Goal: Task Accomplishment & Management: Manage account settings

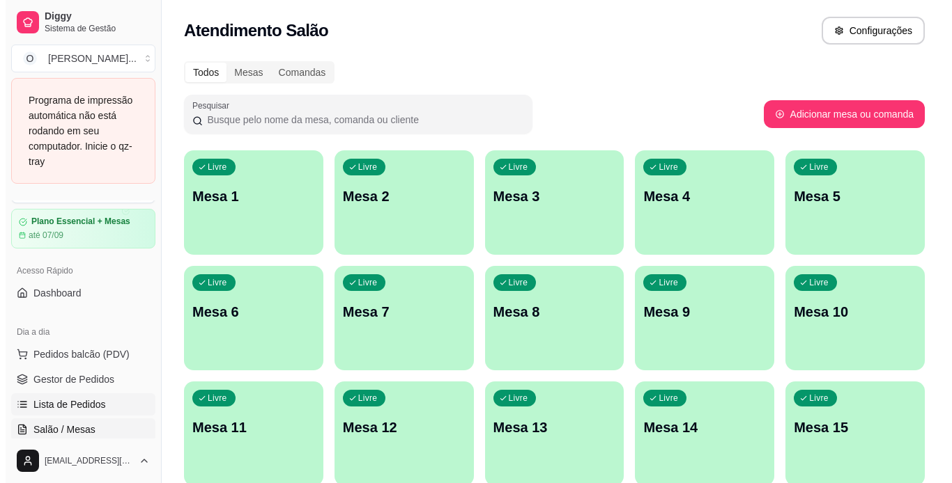
scroll to position [37, 0]
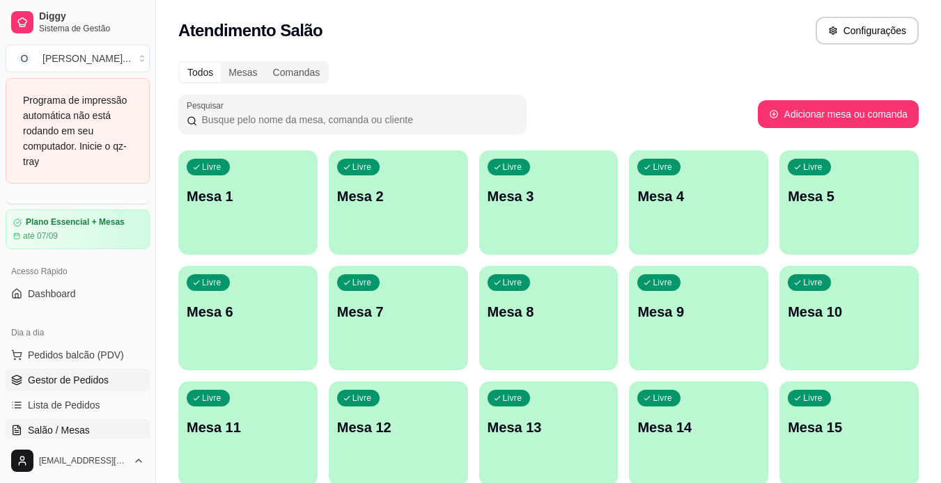
click at [91, 380] on span "Gestor de Pedidos" at bounding box center [68, 380] width 81 height 14
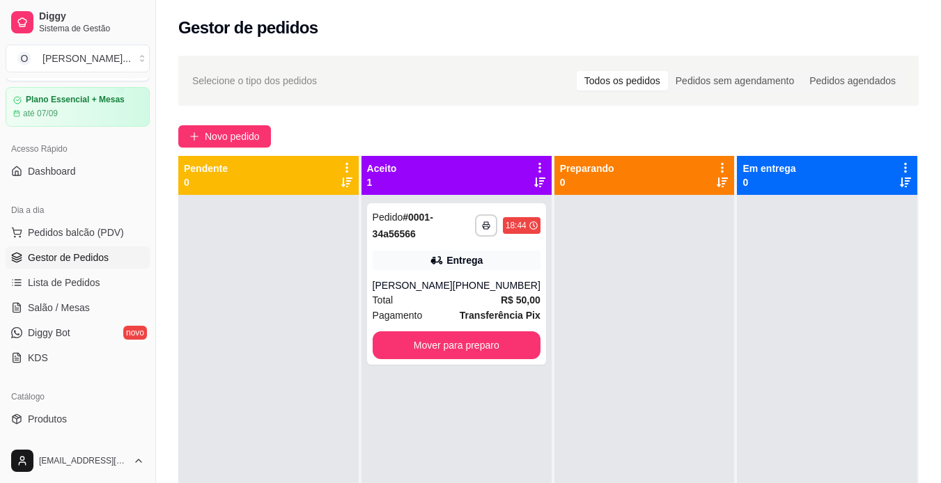
click at [91, 380] on div "Catálogo Produtos Complementos" at bounding box center [77, 420] width 155 height 81
click at [484, 229] on rect "button" at bounding box center [486, 227] width 4 height 3
click at [448, 275] on button "IMPRESSORA" at bounding box center [439, 274] width 98 height 22
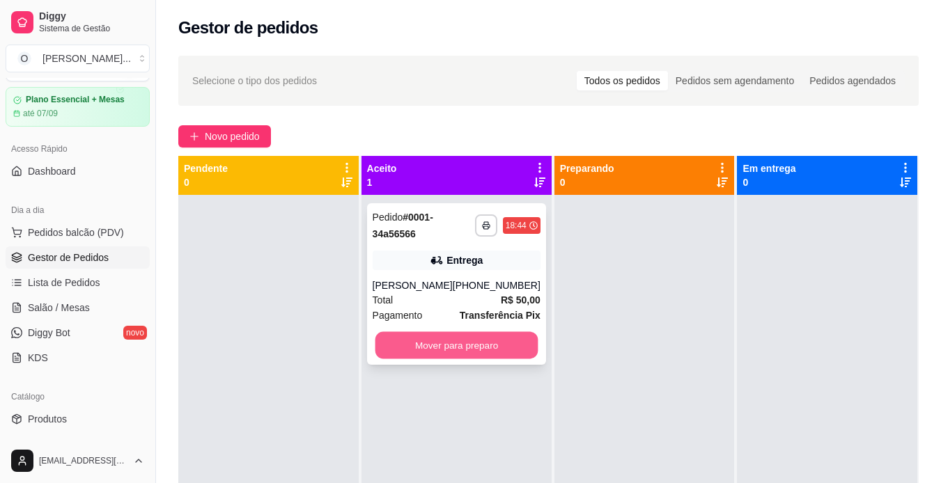
click at [473, 346] on button "Mover para preparo" at bounding box center [456, 345] width 163 height 27
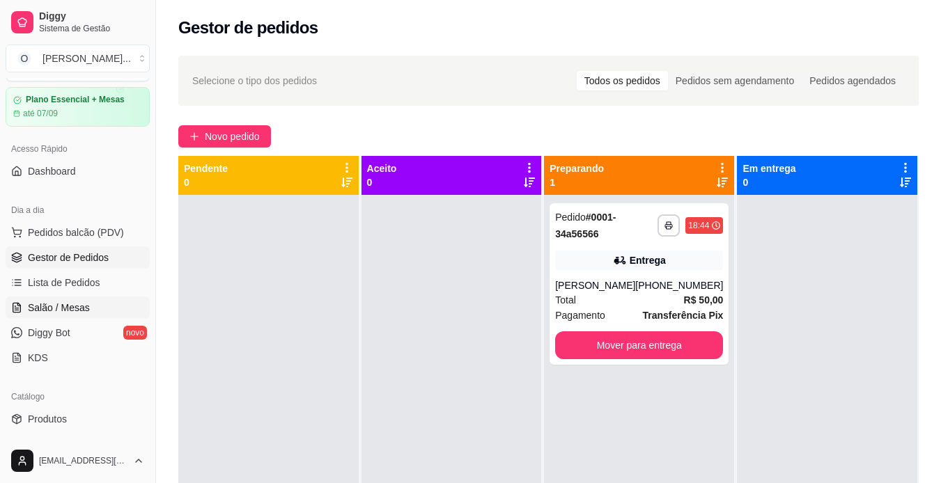
click at [45, 308] on span "Salão / Mesas" at bounding box center [59, 308] width 62 height 14
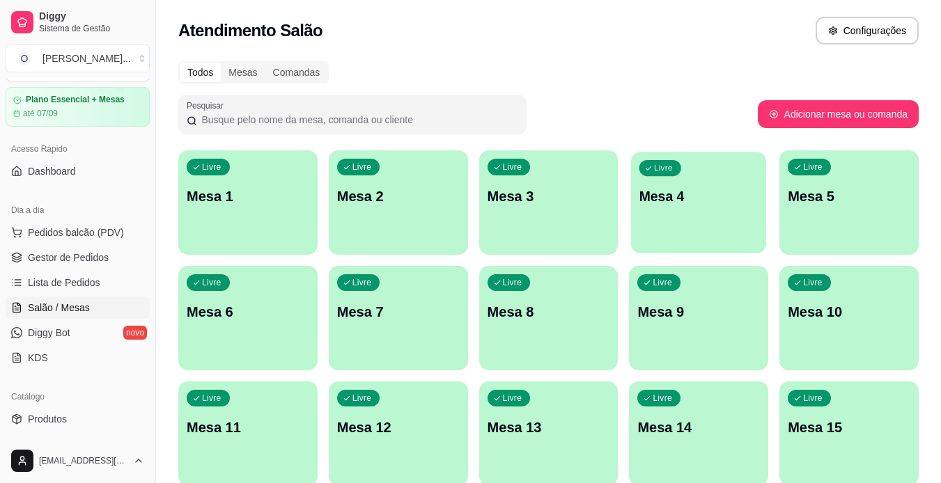
click at [697, 193] on p "Mesa 4" at bounding box center [699, 196] width 119 height 19
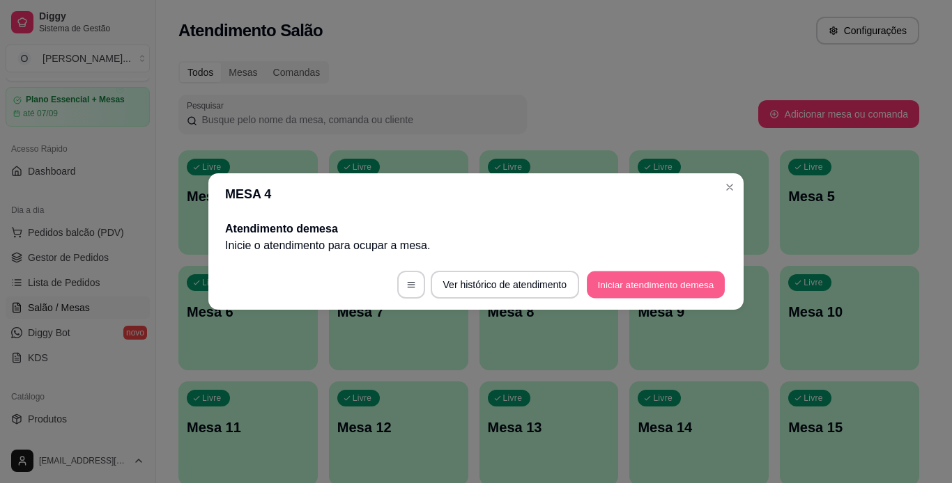
click at [618, 283] on button "Iniciar atendimento de mesa" at bounding box center [656, 285] width 138 height 27
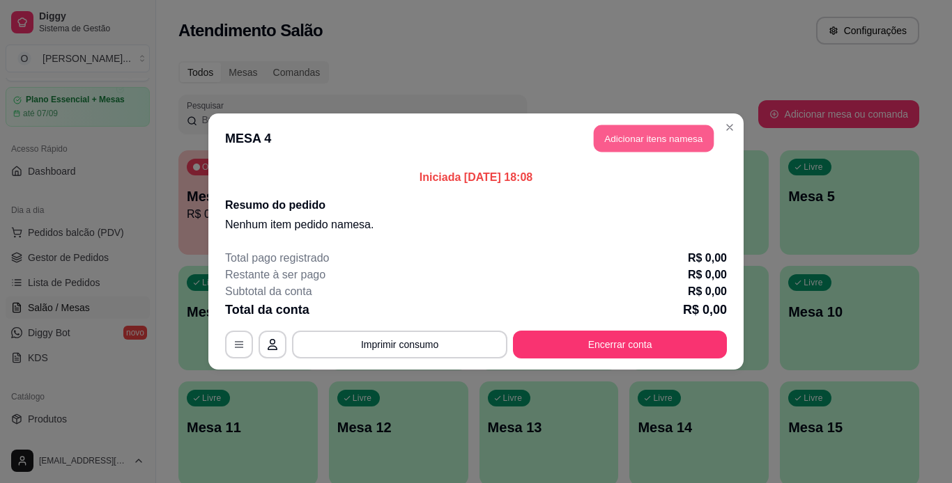
click at [644, 142] on button "Adicionar itens na mesa" at bounding box center [654, 138] width 120 height 27
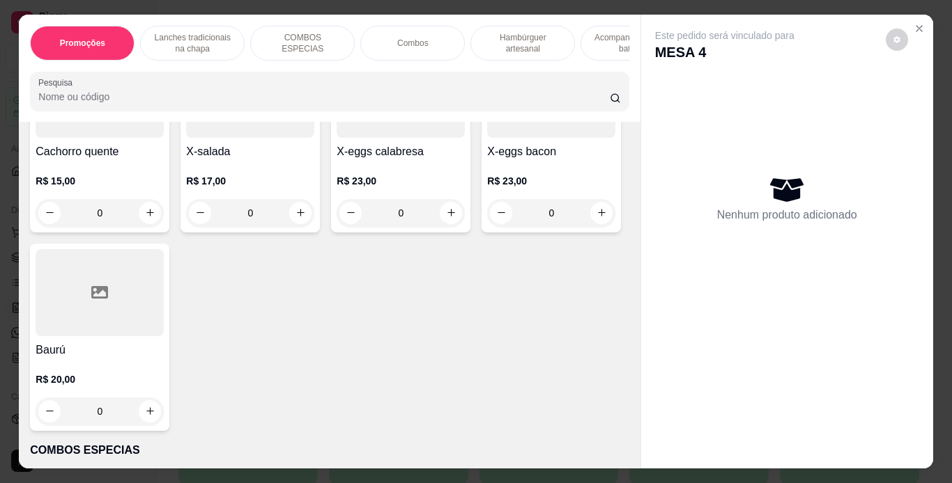
scroll to position [1003, 0]
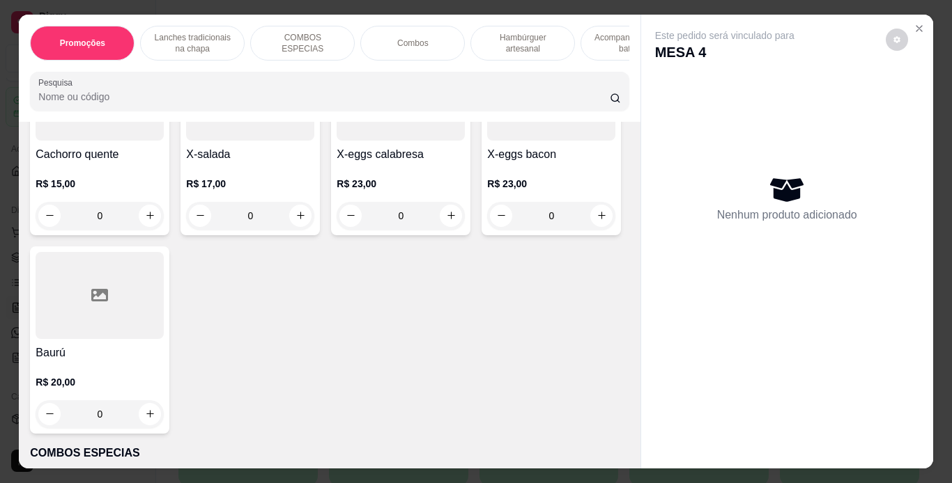
click at [186, 31] on div "0" at bounding box center [250, 17] width 128 height 28
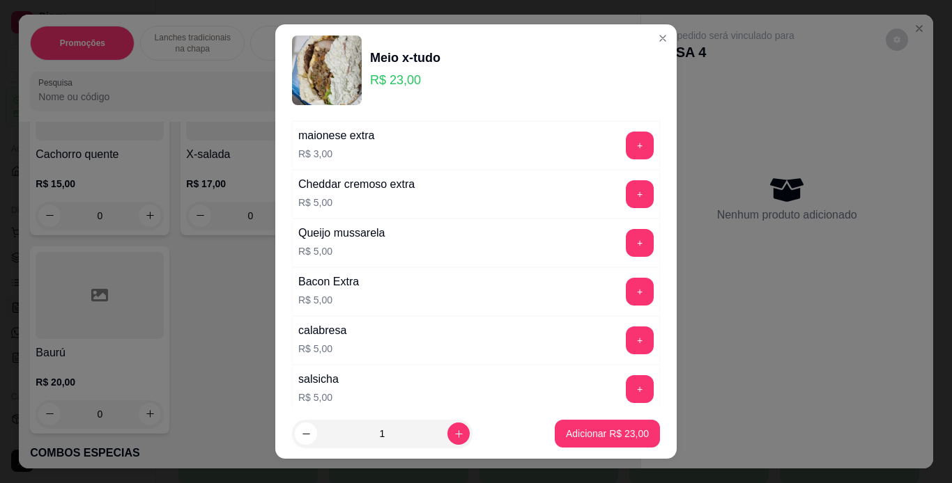
scroll to position [302, 0]
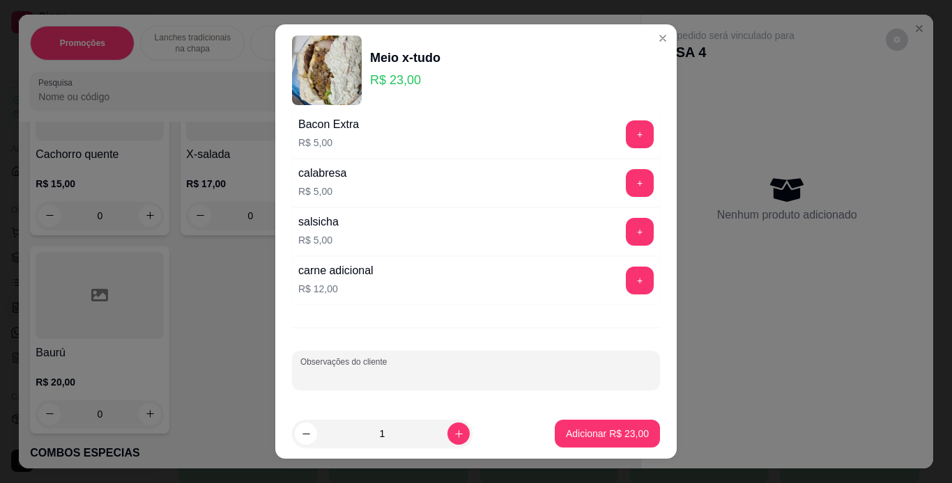
click at [490, 378] on input "Observações do cliente" at bounding box center [475, 376] width 351 height 14
type input "sem salada e sem queijo"
click at [609, 428] on p "Adicionar R$ 23,00" at bounding box center [607, 434] width 81 height 13
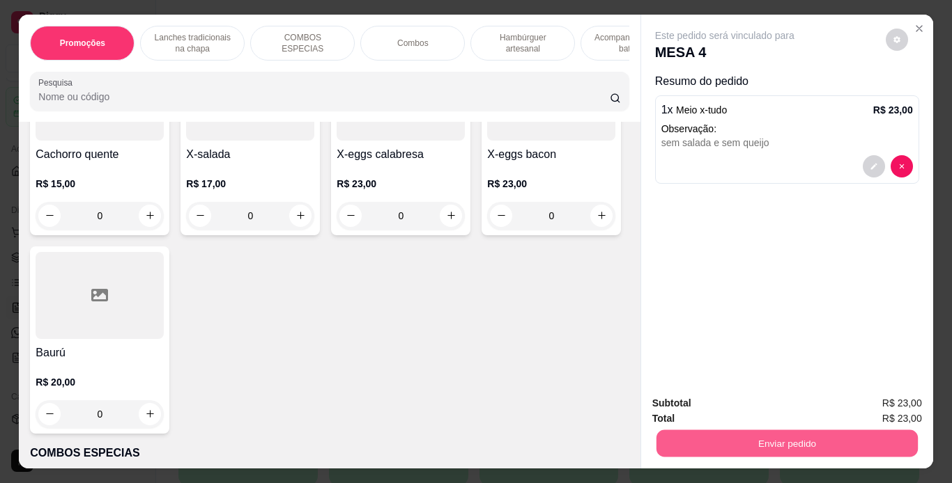
click at [742, 440] on button "Enviar pedido" at bounding box center [786, 444] width 261 height 27
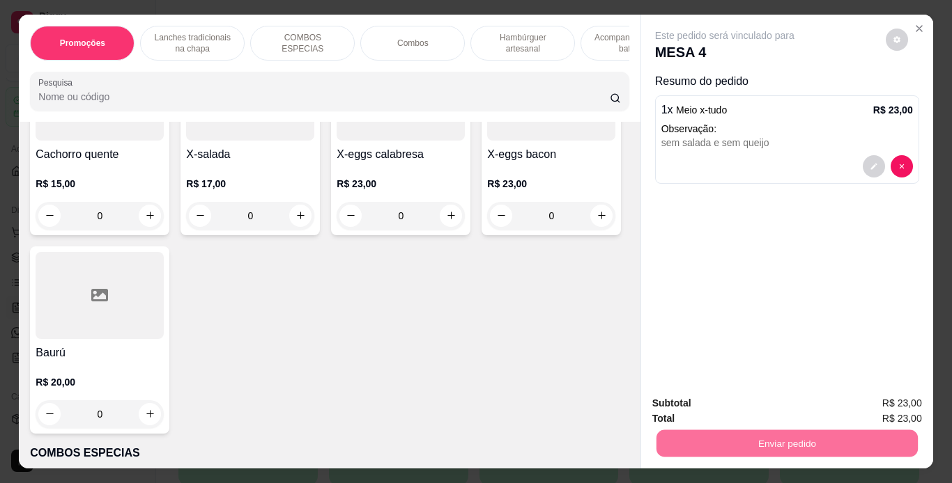
click at [751, 401] on button "Não registrar e enviar pedido" at bounding box center [740, 405] width 141 height 26
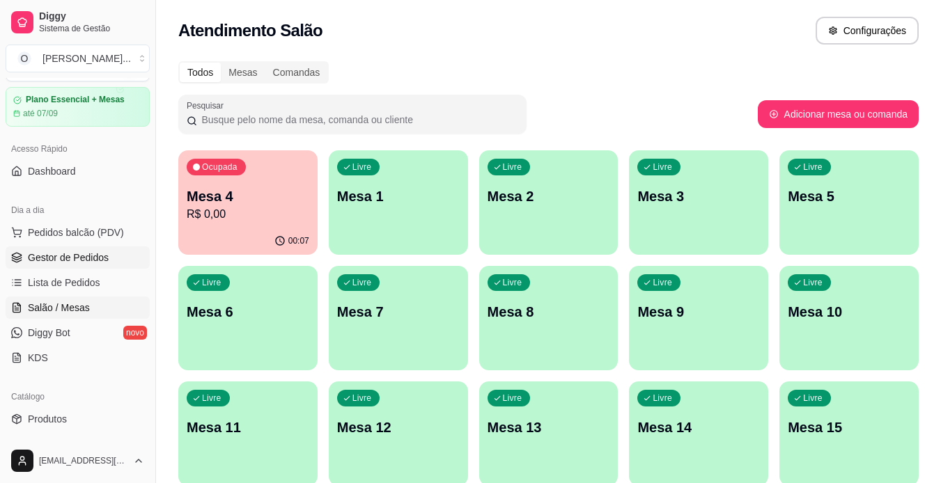
click at [82, 258] on span "Gestor de Pedidos" at bounding box center [68, 258] width 81 height 14
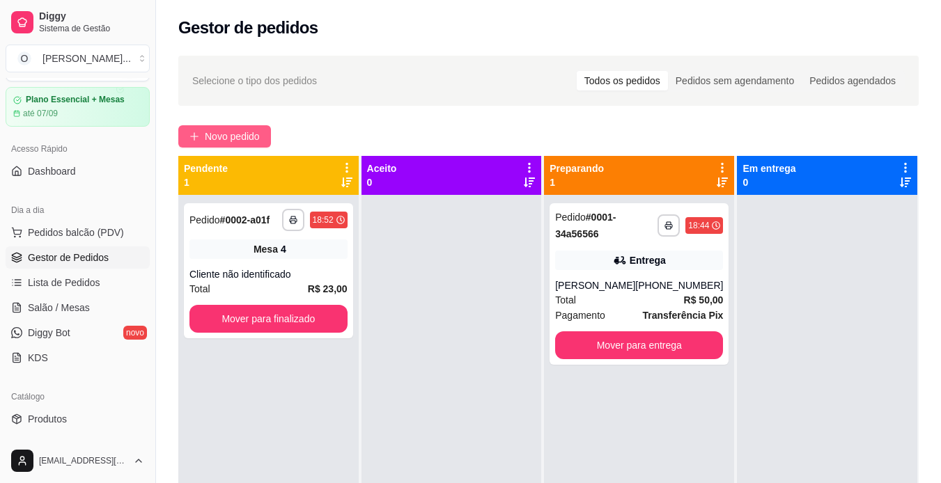
click at [245, 138] on span "Novo pedido" at bounding box center [232, 136] width 55 height 15
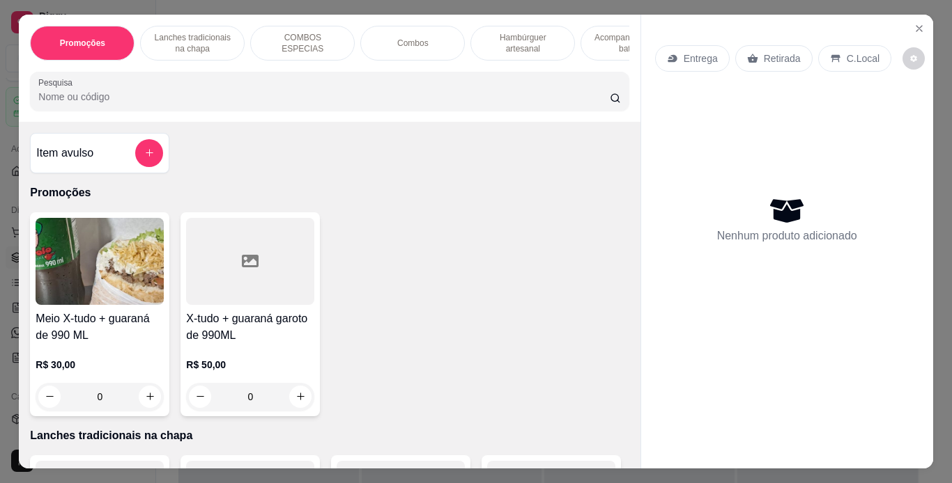
click at [710, 52] on p "Entrega" at bounding box center [700, 59] width 34 height 14
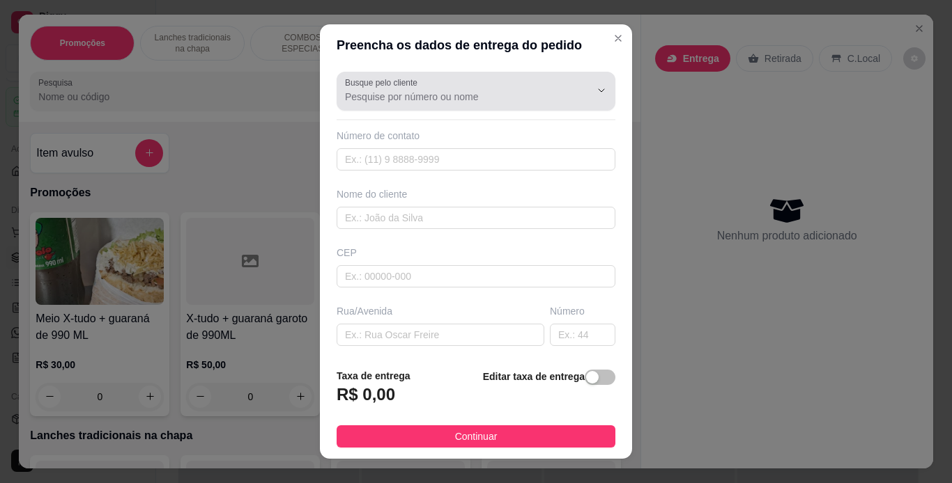
click at [457, 106] on div "Busque pelo cliente" at bounding box center [475, 91] width 279 height 39
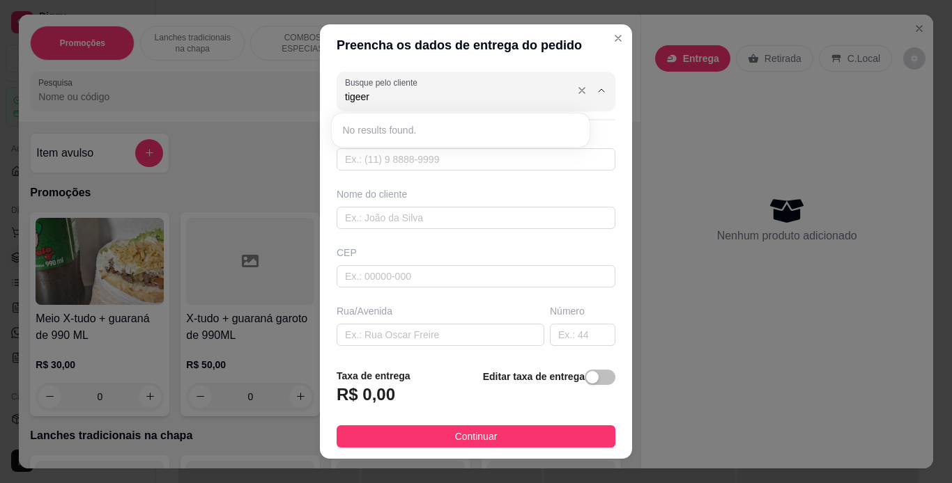
type input "tigeer"
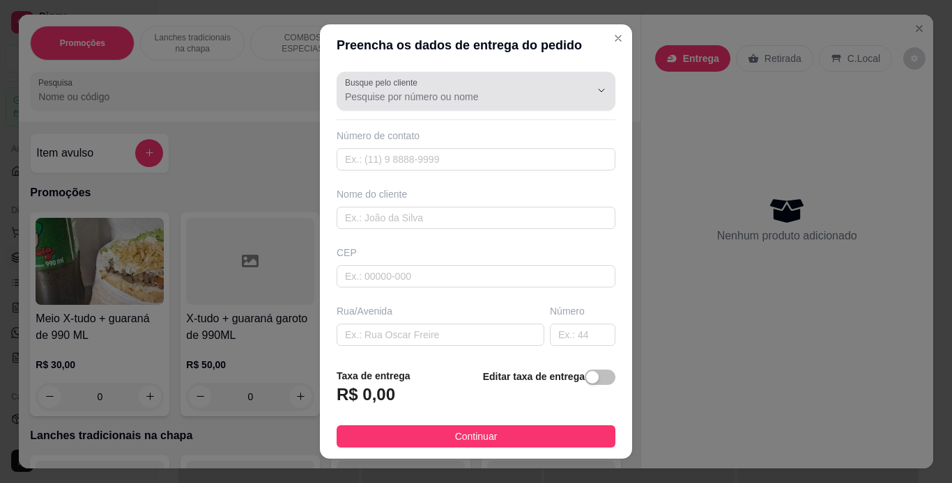
click at [453, 107] on div "Busque pelo cliente" at bounding box center [475, 91] width 279 height 39
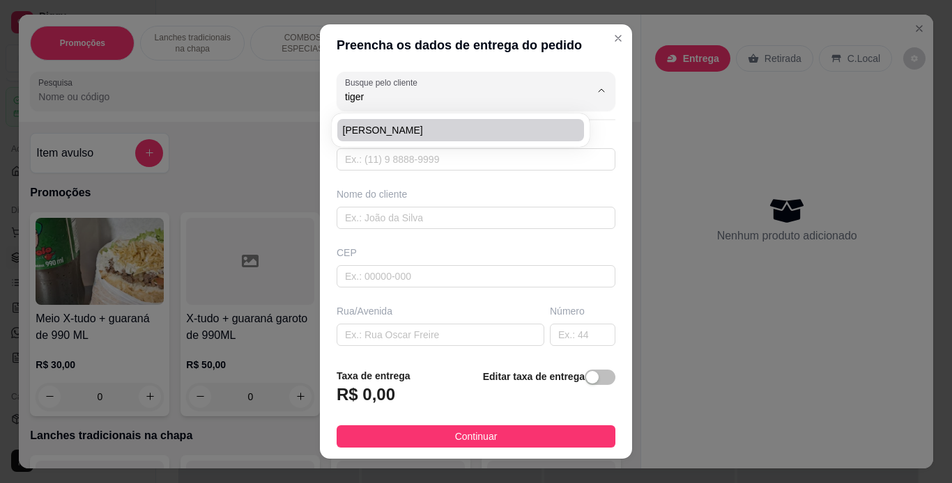
click at [424, 134] on span "Eduardo tiger" at bounding box center [454, 130] width 222 height 14
type input "Eduardo tiger"
type input "91981237807"
type input "Eduardo tiger"
type input "66110006"
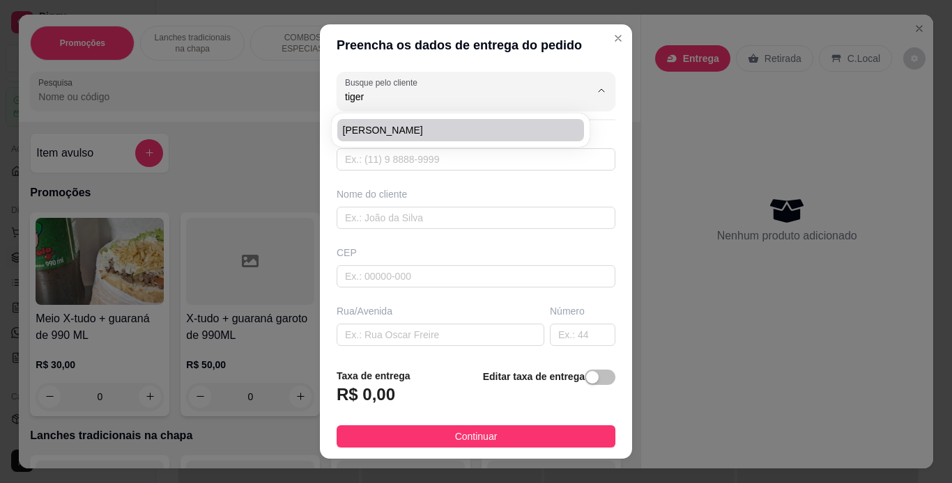
type input "quadra 03"
type input "12"
type input "[GEOGRAPHIC_DATA]"
type input "Pracinha do cdp"
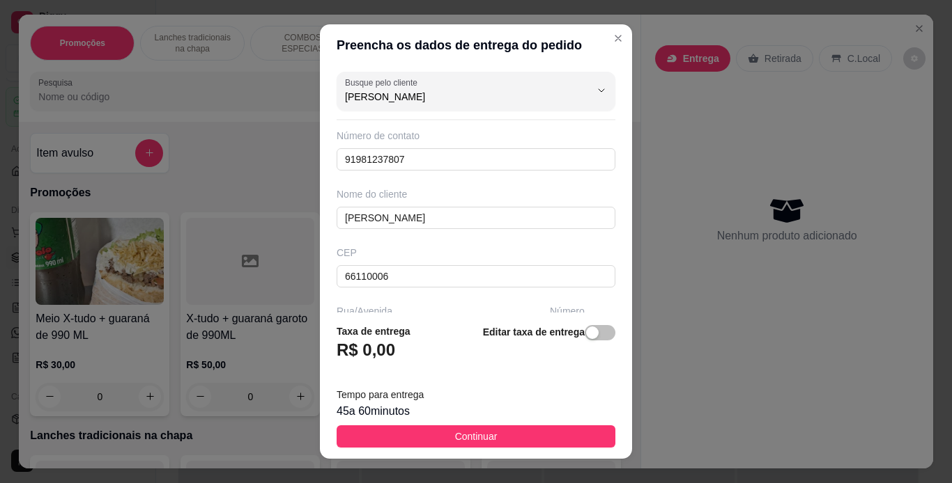
scroll to position [222, 0]
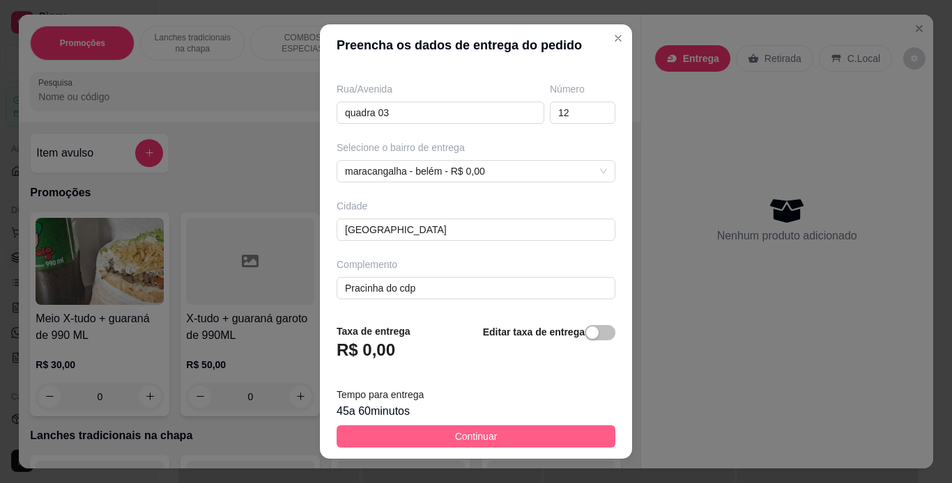
type input "Eduardo tiger"
click at [512, 431] on button "Continuar" at bounding box center [475, 437] width 279 height 22
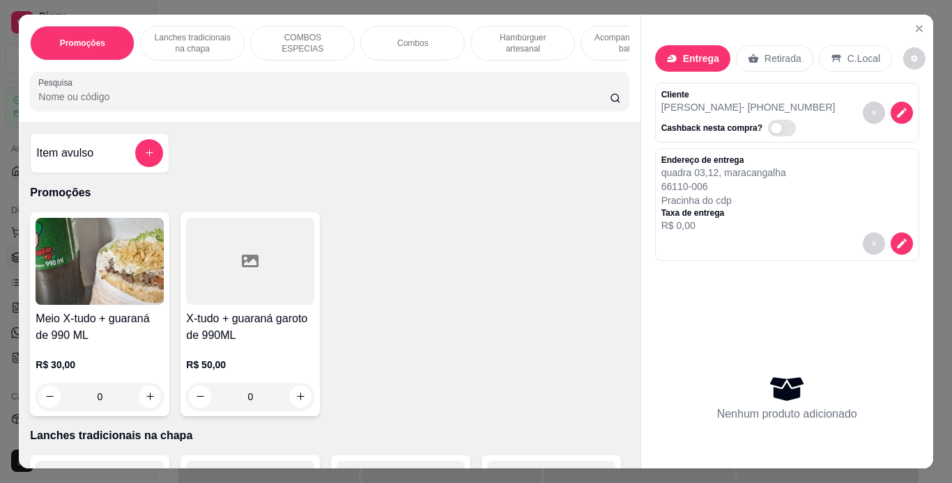
click at [491, 37] on p "Hambúrguer artesanal" at bounding box center [522, 43] width 81 height 22
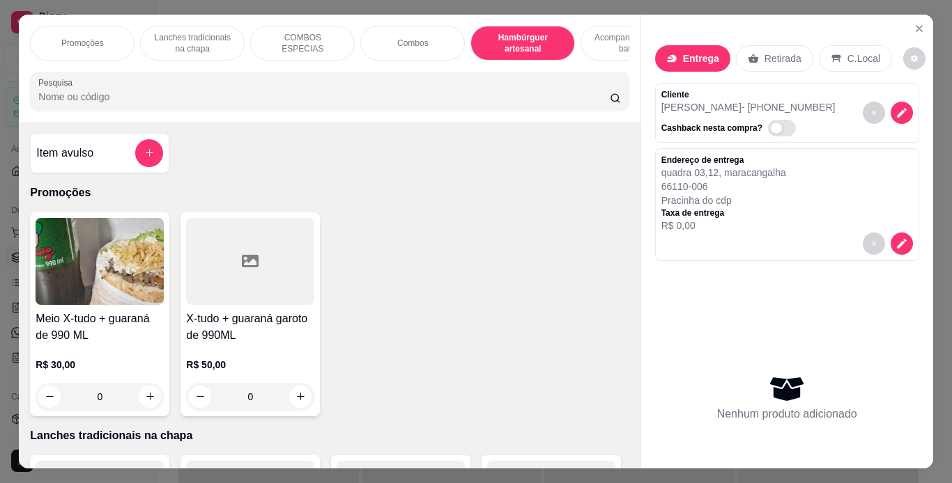
scroll to position [36, 0]
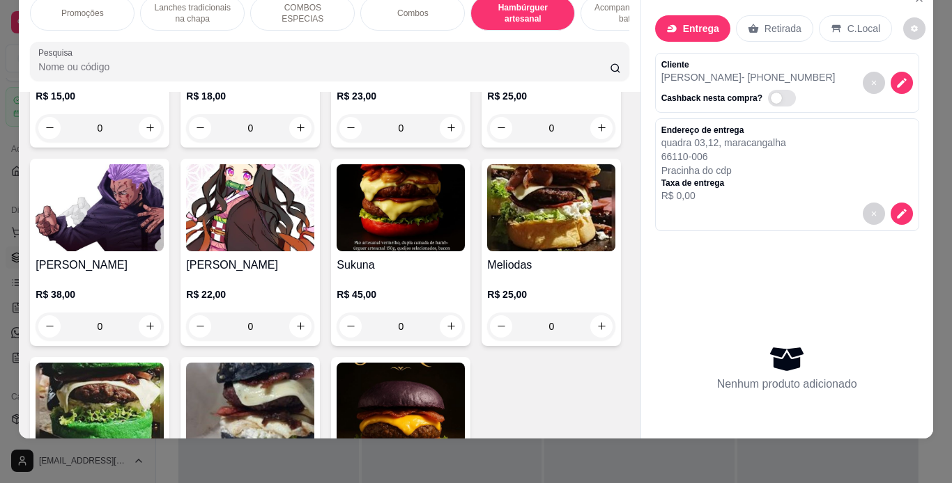
click at [440, 142] on div "0" at bounding box center [400, 128] width 128 height 28
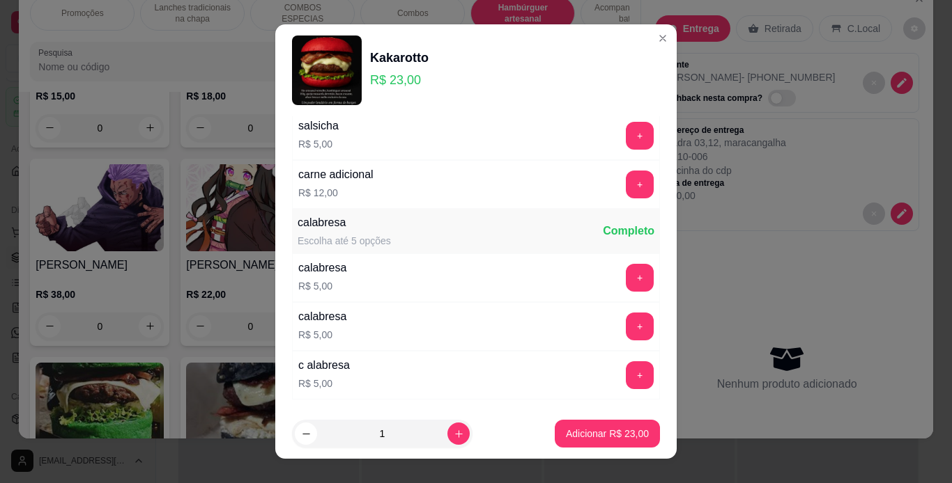
scroll to position [493, 0]
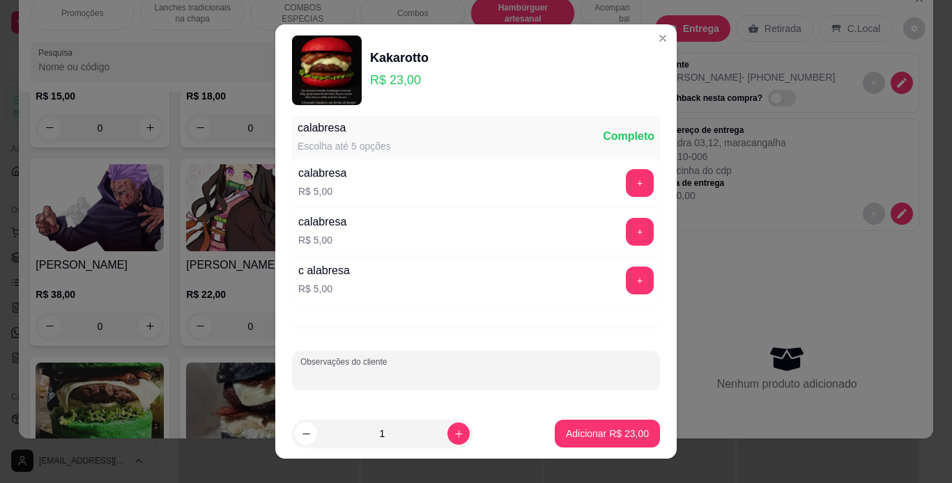
click at [435, 373] on input "Observações do cliente" at bounding box center [475, 376] width 351 height 14
type input "mal passado"
click at [578, 432] on p "Adicionar R$ 23,00" at bounding box center [607, 434] width 81 height 13
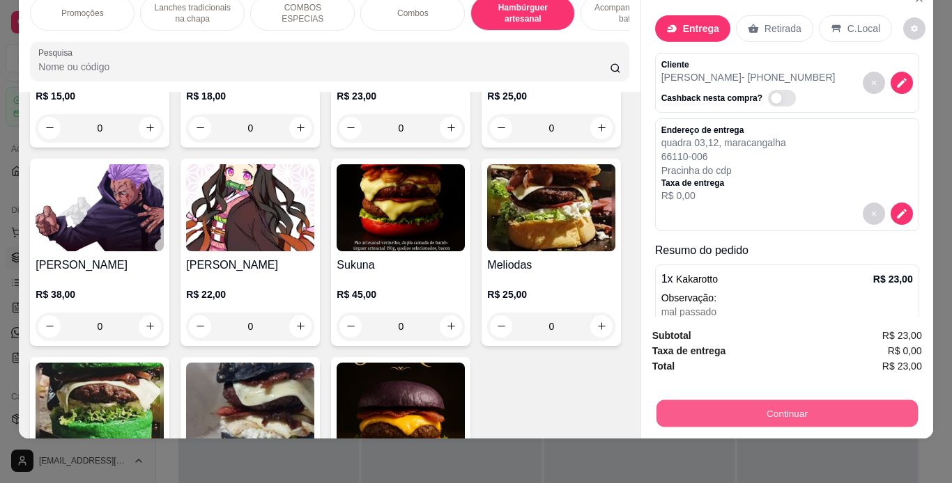
click at [741, 405] on button "Continuar" at bounding box center [786, 414] width 261 height 27
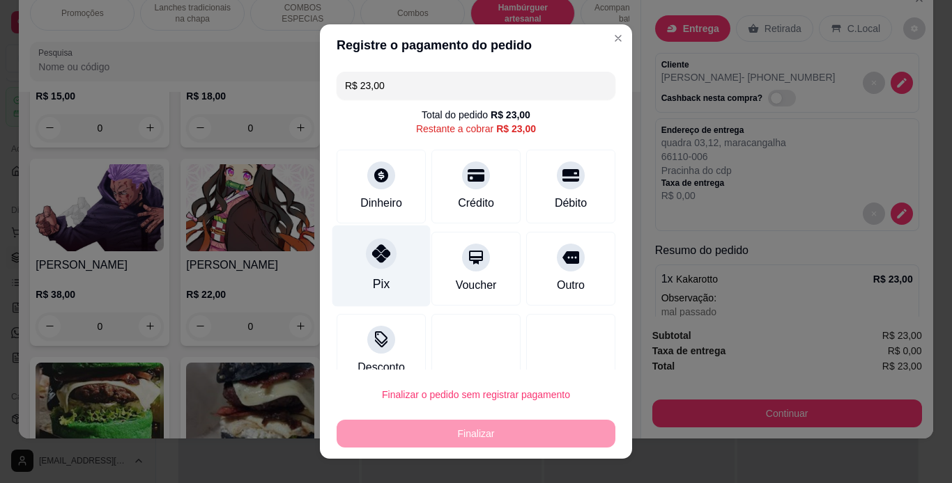
click at [366, 261] on div at bounding box center [381, 253] width 31 height 31
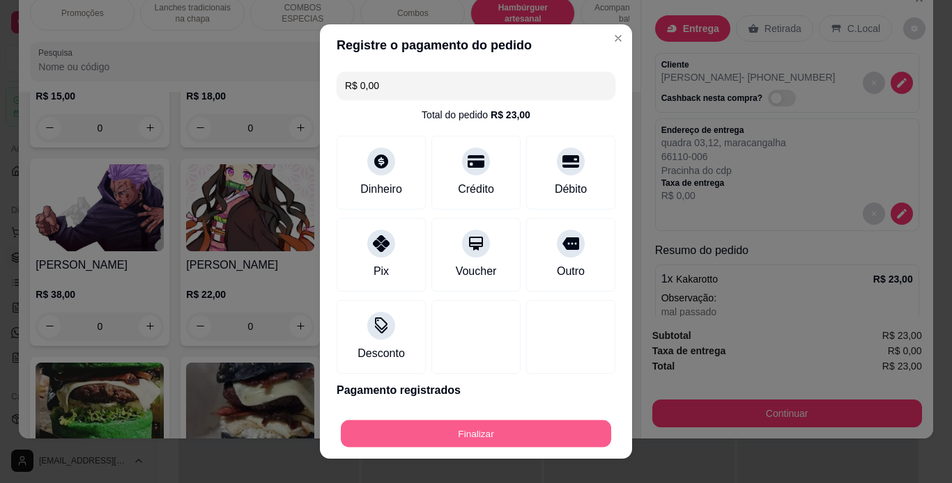
click at [471, 441] on button "Finalizar" at bounding box center [476, 434] width 270 height 27
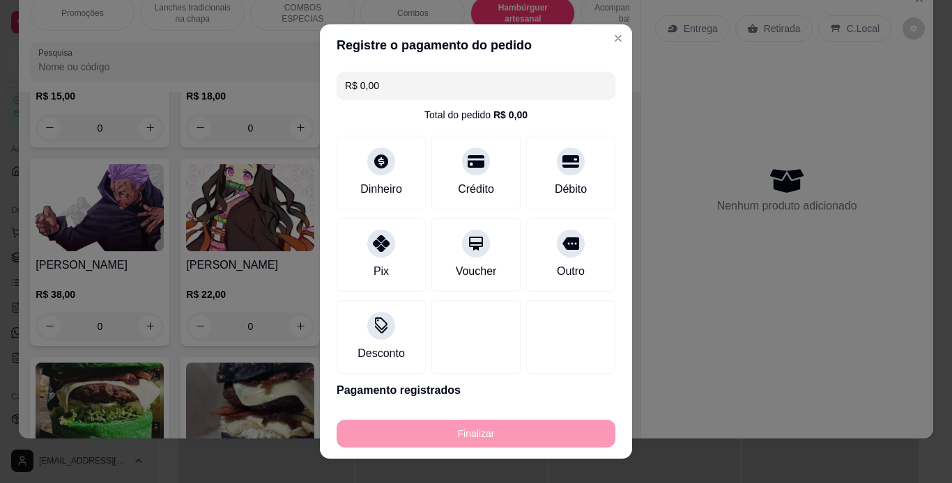
type input "-R$ 23,00"
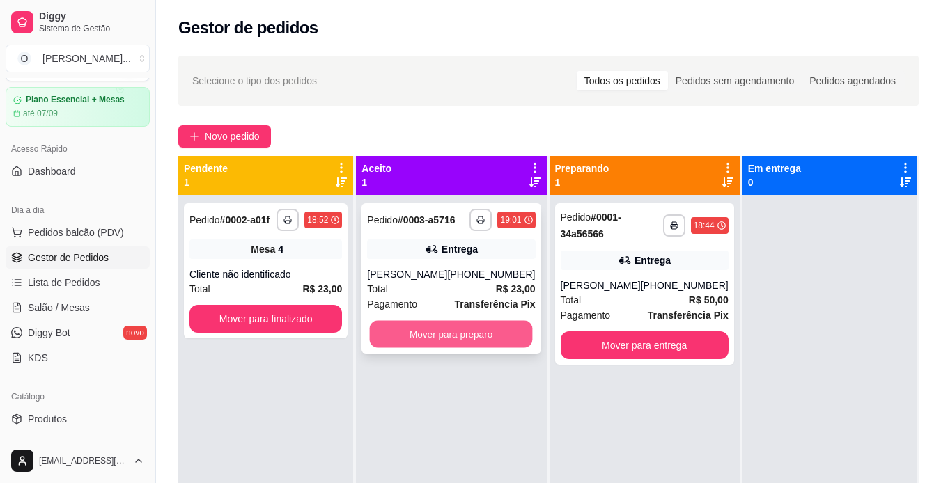
click at [465, 336] on button "Mover para preparo" at bounding box center [451, 334] width 163 height 27
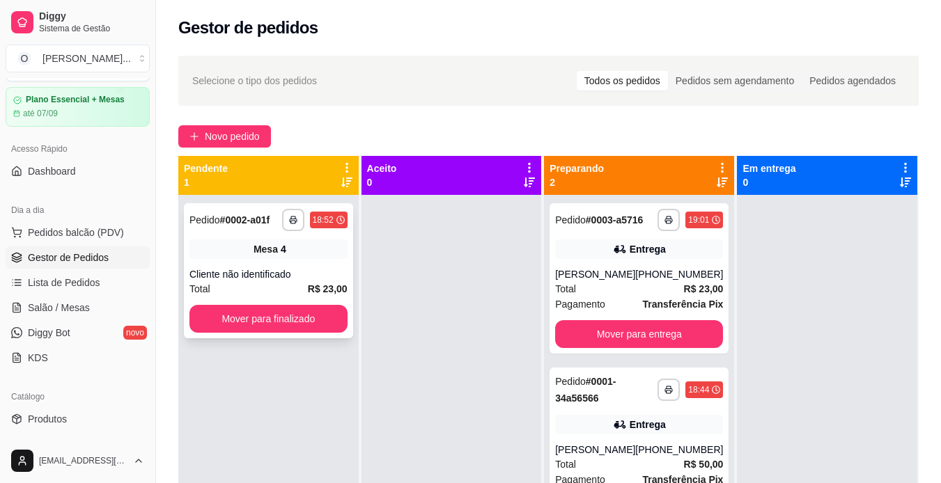
click at [265, 261] on div "**********" at bounding box center [268, 270] width 169 height 135
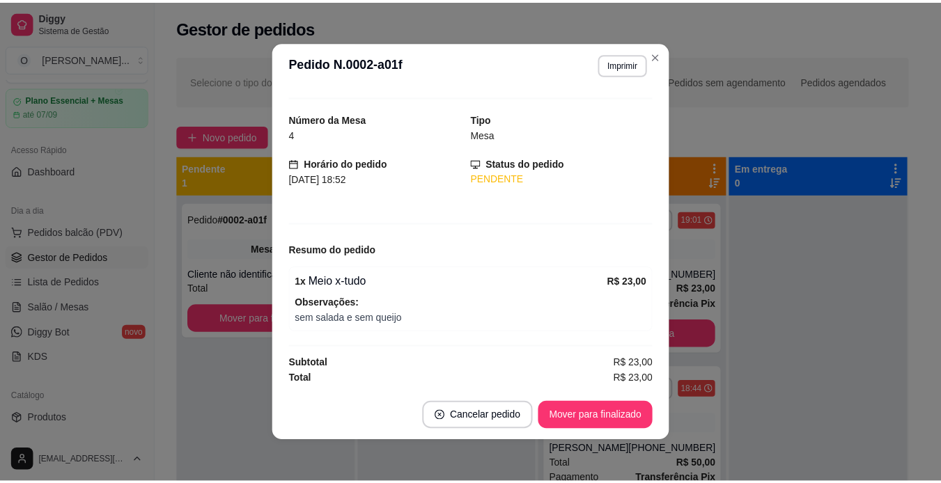
scroll to position [26, 0]
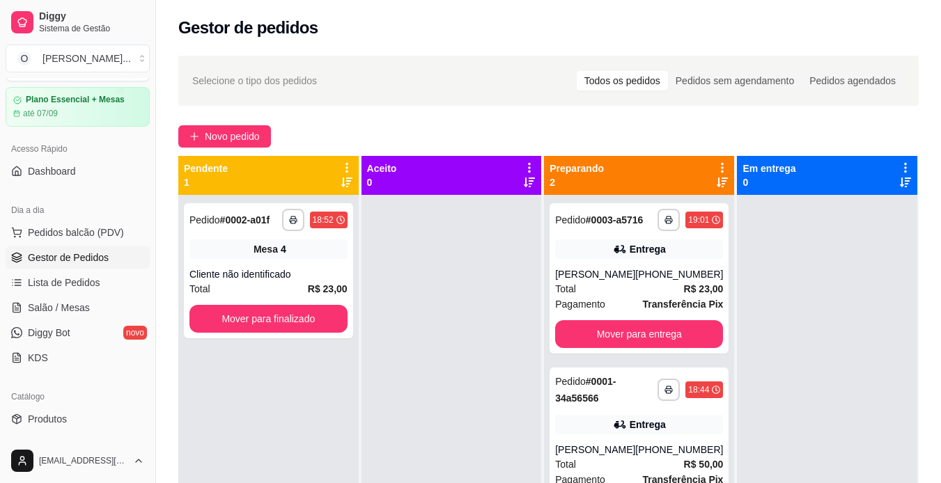
click at [442, 315] on div at bounding box center [452, 436] width 180 height 483
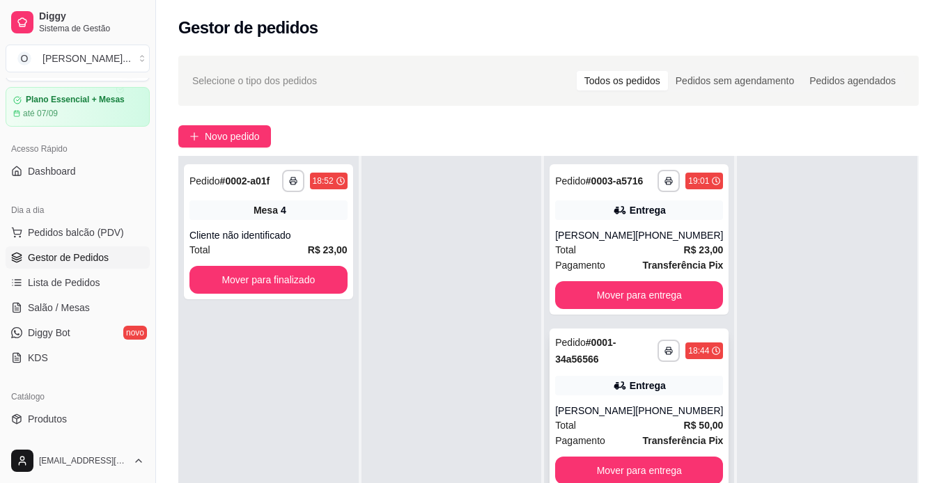
click at [606, 431] on div "Total R$ 50,00" at bounding box center [639, 425] width 168 height 15
click at [663, 346] on button "button" at bounding box center [669, 351] width 22 height 22
click at [640, 395] on button "IMPRESSORA" at bounding box center [622, 400] width 98 height 22
click at [658, 187] on button "button" at bounding box center [669, 181] width 22 height 22
click at [651, 229] on button "IMPRESSORA" at bounding box center [622, 230] width 98 height 22
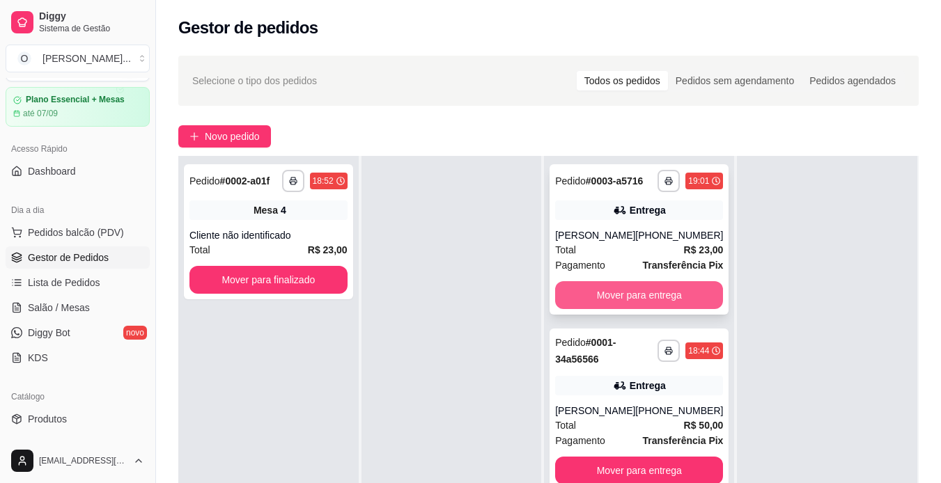
click at [632, 295] on button "Mover para entrega" at bounding box center [639, 295] width 168 height 28
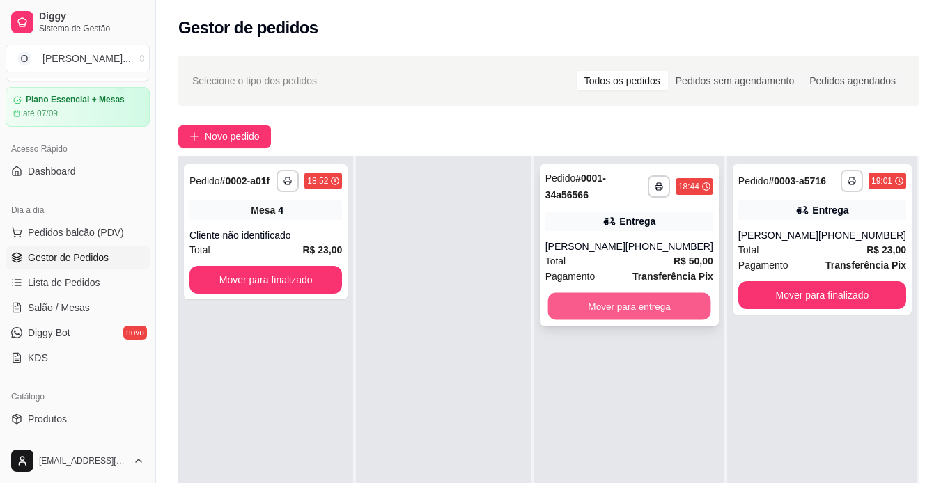
click at [634, 303] on button "Mover para entrega" at bounding box center [629, 306] width 163 height 27
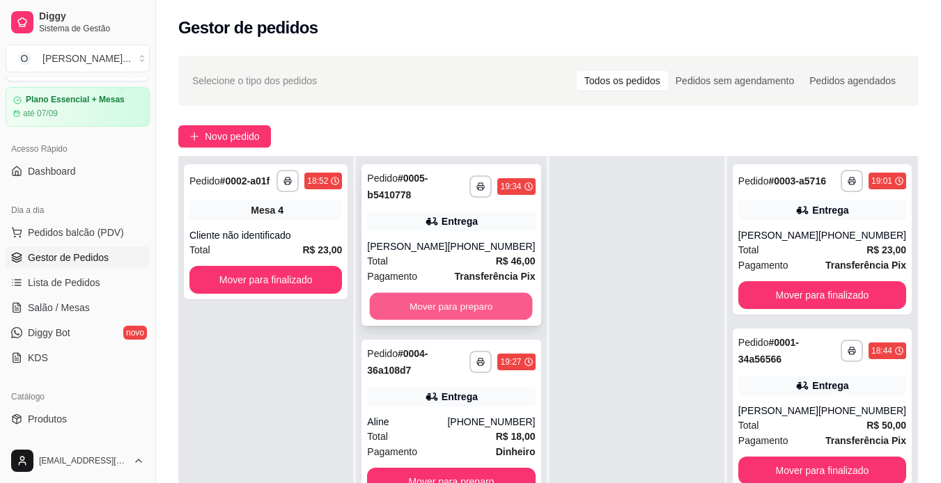
click at [432, 299] on button "Mover para preparo" at bounding box center [451, 306] width 163 height 27
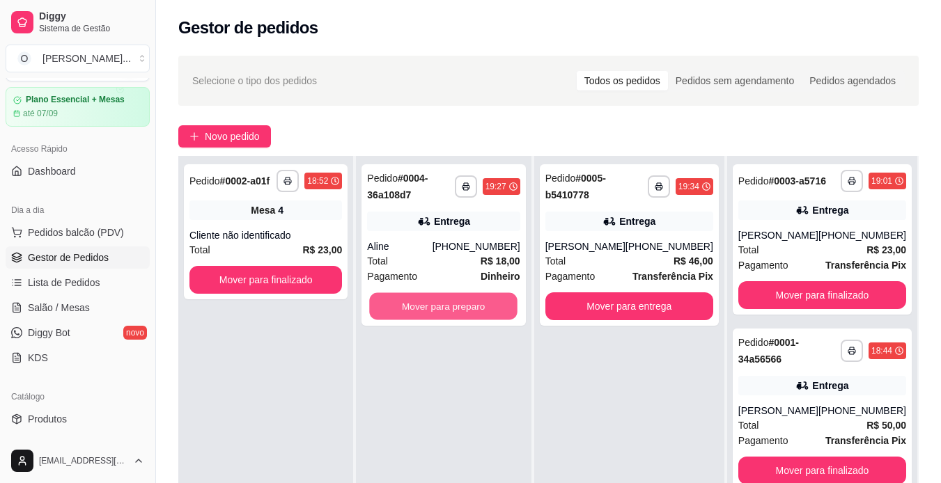
click at [432, 299] on button "Mover para preparo" at bounding box center [444, 306] width 148 height 27
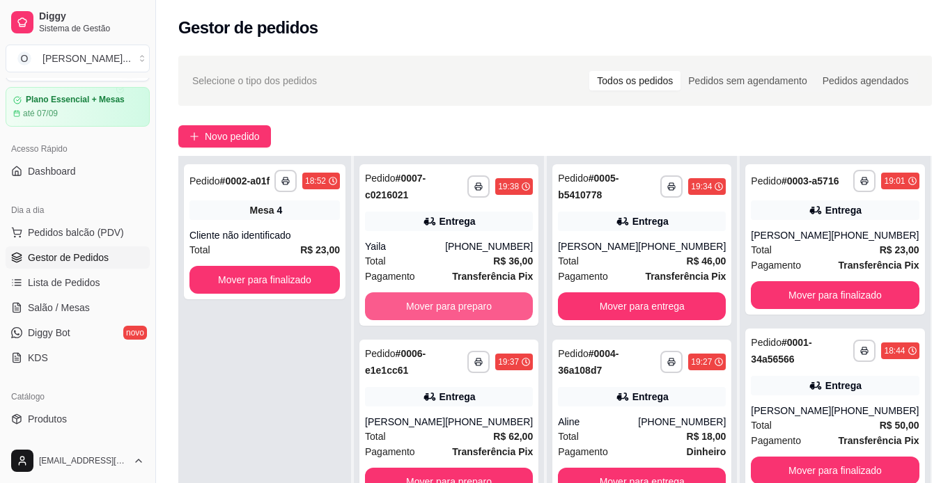
scroll to position [212, 0]
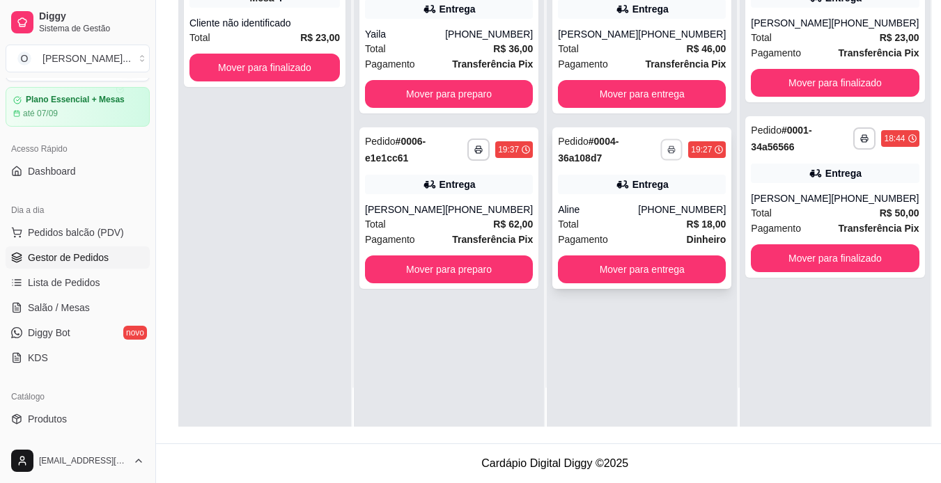
click at [661, 148] on button "button" at bounding box center [672, 150] width 22 height 22
click at [624, 197] on button "IMPRESSORA" at bounding box center [622, 198] width 98 height 22
click at [650, 353] on div "**********" at bounding box center [642, 185] width 190 height 483
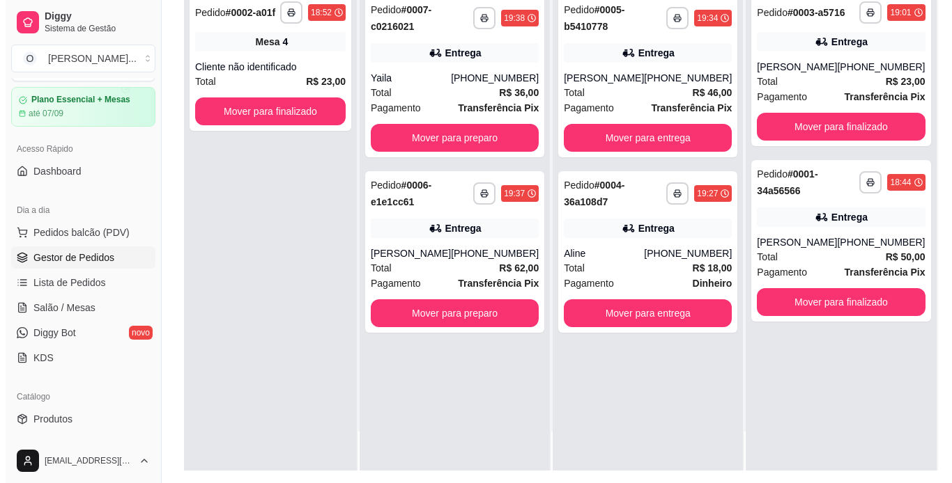
scroll to position [167, 0]
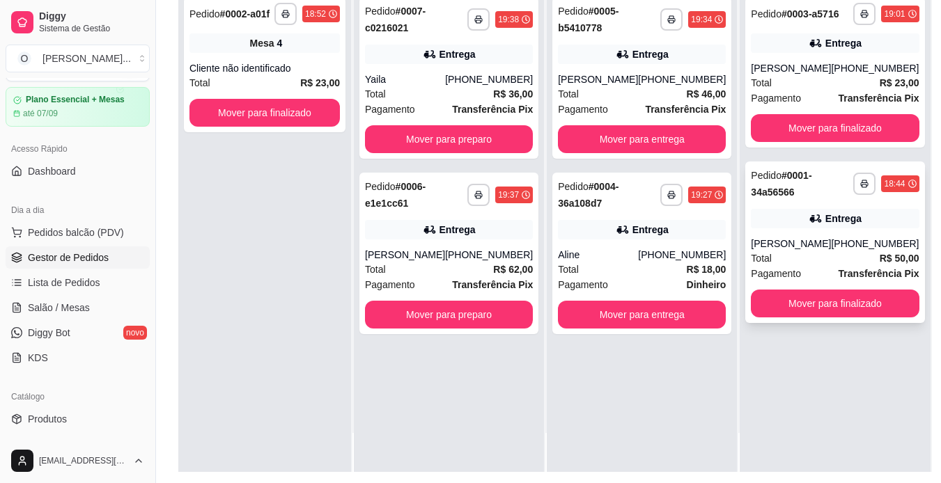
click at [828, 227] on div "Entrega" at bounding box center [835, 219] width 168 height 20
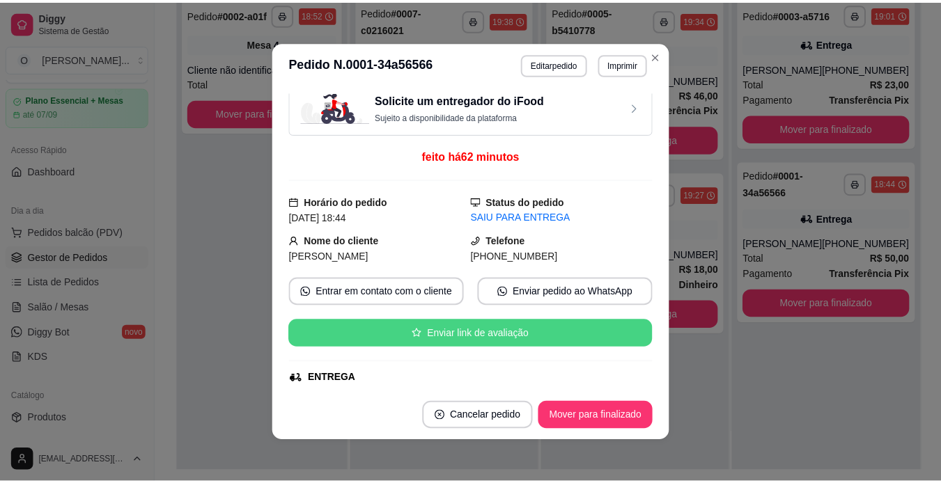
scroll to position [0, 0]
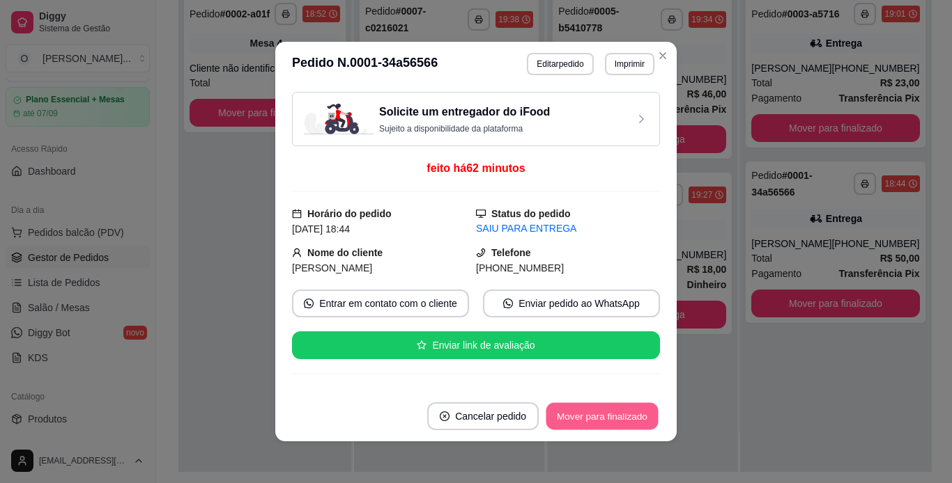
click at [594, 414] on button "Mover para finalizado" at bounding box center [602, 416] width 112 height 27
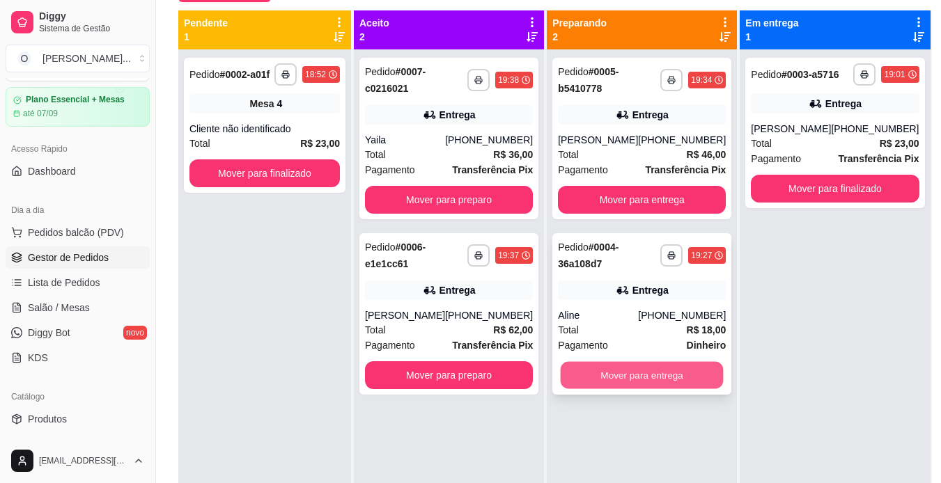
click at [577, 369] on button "Mover para entrega" at bounding box center [642, 375] width 163 height 27
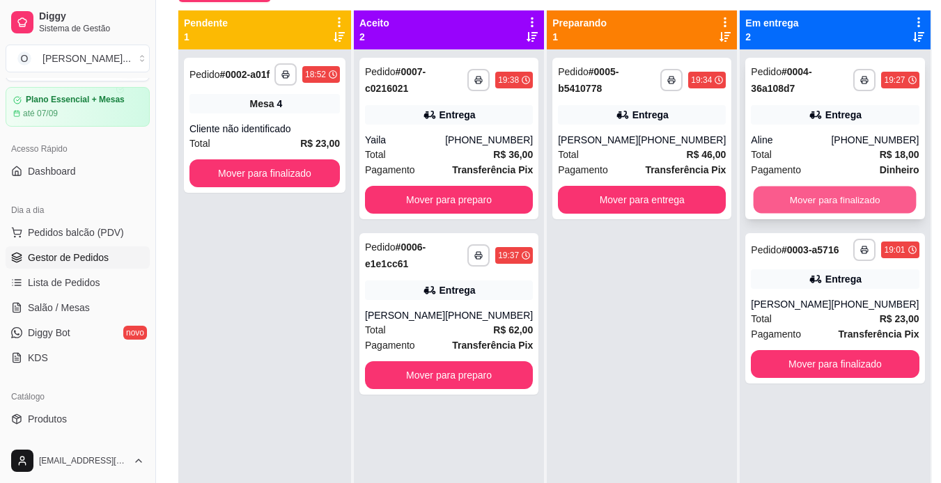
click at [826, 203] on button "Mover para finalizado" at bounding box center [835, 200] width 163 height 27
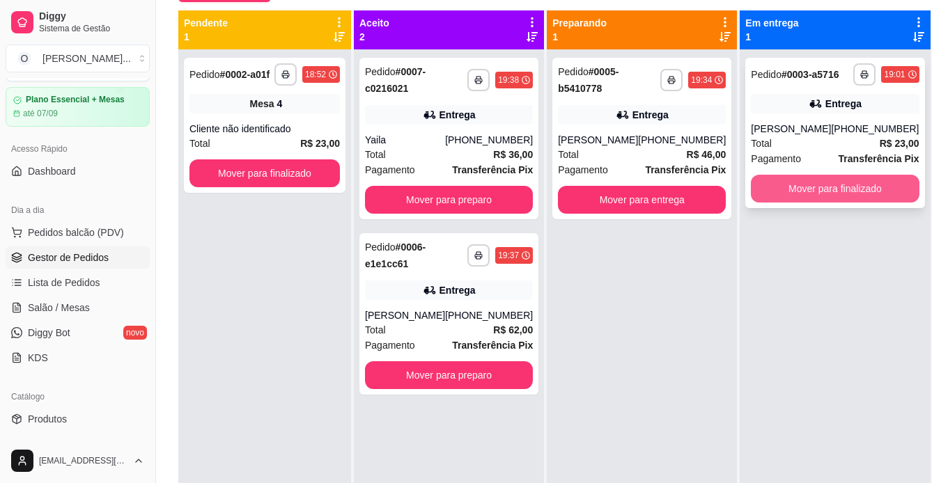
click at [826, 192] on button "Mover para finalizado" at bounding box center [835, 189] width 168 height 28
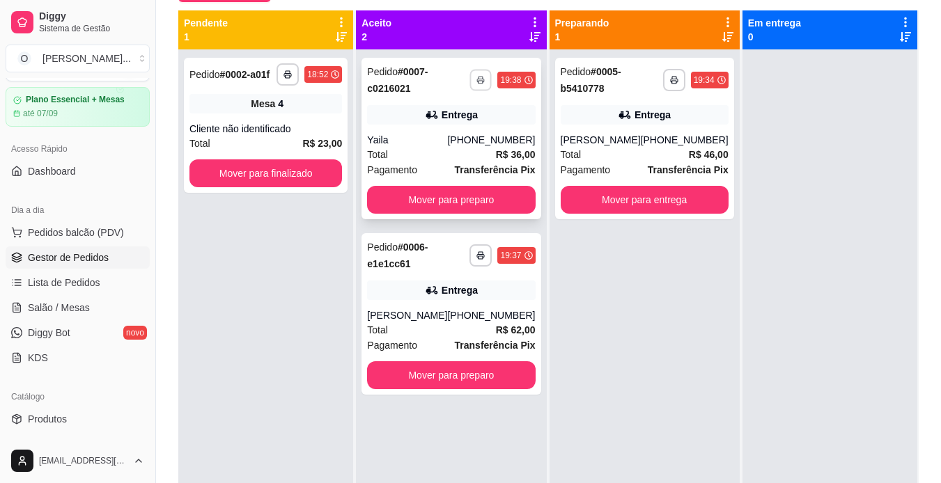
click at [477, 79] on icon "button" at bounding box center [481, 80] width 8 height 8
click at [438, 132] on button "IMPRESSORA" at bounding box center [439, 129] width 98 height 22
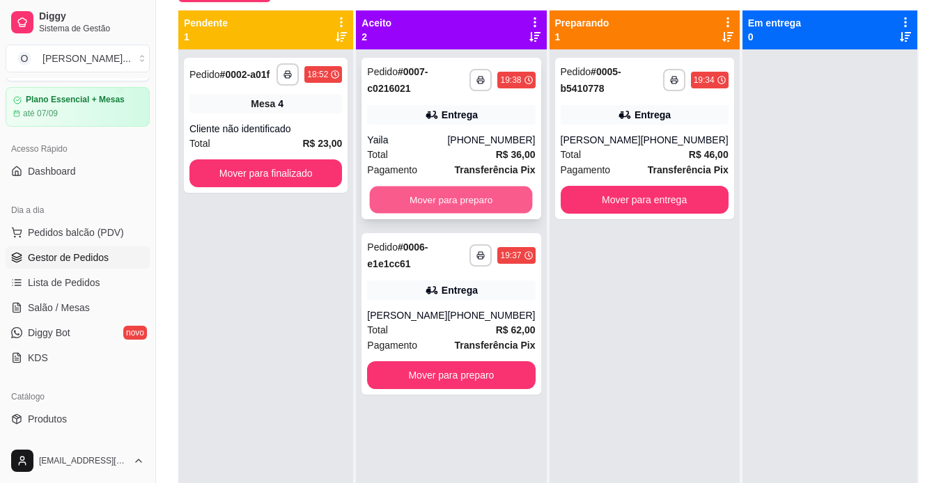
click at [483, 199] on button "Mover para preparo" at bounding box center [451, 200] width 163 height 27
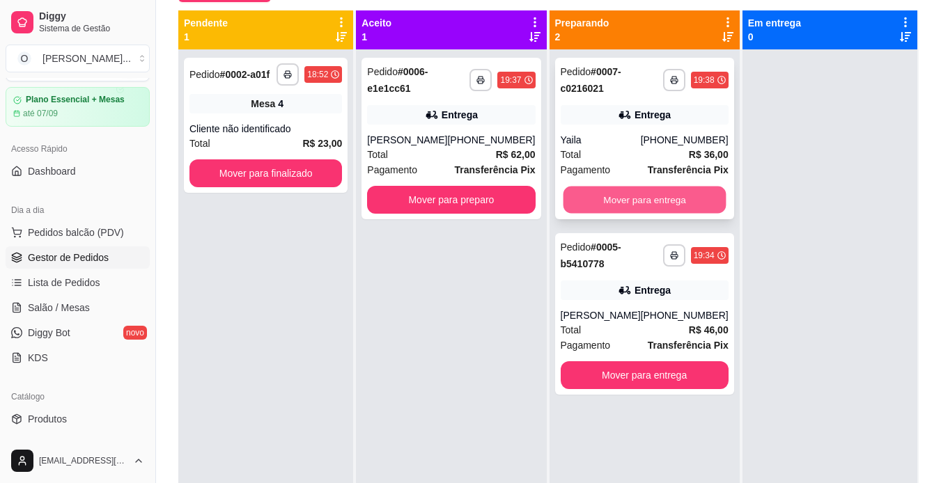
click at [611, 201] on button "Mover para entrega" at bounding box center [644, 200] width 163 height 27
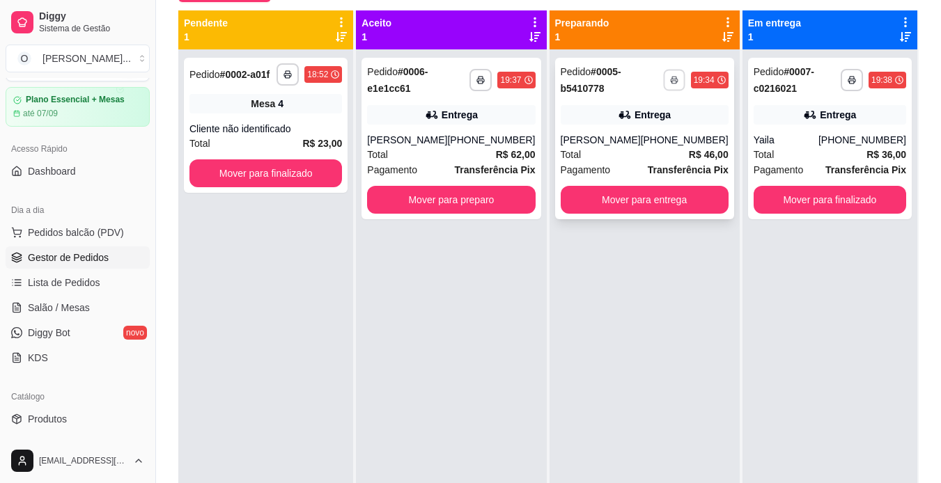
click at [663, 86] on button "button" at bounding box center [674, 80] width 22 height 22
click at [618, 130] on button "IMPRESSORA" at bounding box center [622, 129] width 98 height 22
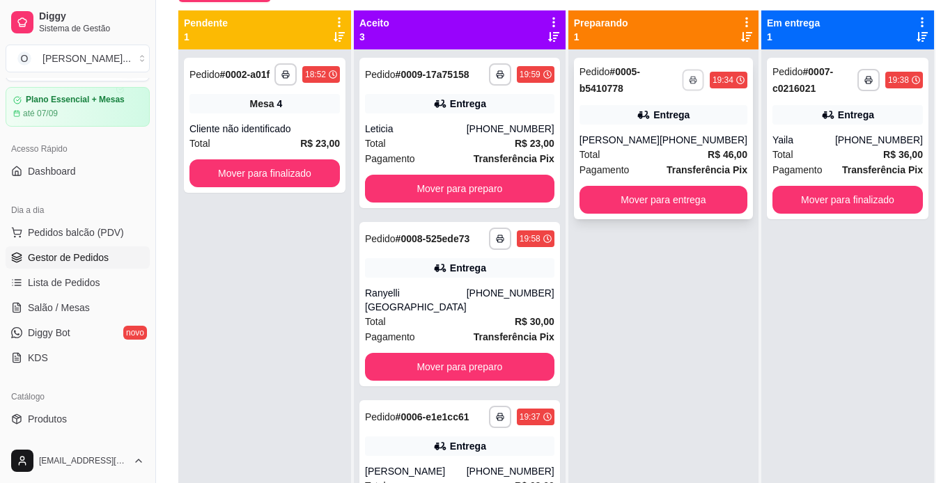
click at [682, 85] on button "button" at bounding box center [693, 80] width 22 height 22
click at [644, 137] on button "IMPRESSORA" at bounding box center [622, 129] width 98 height 22
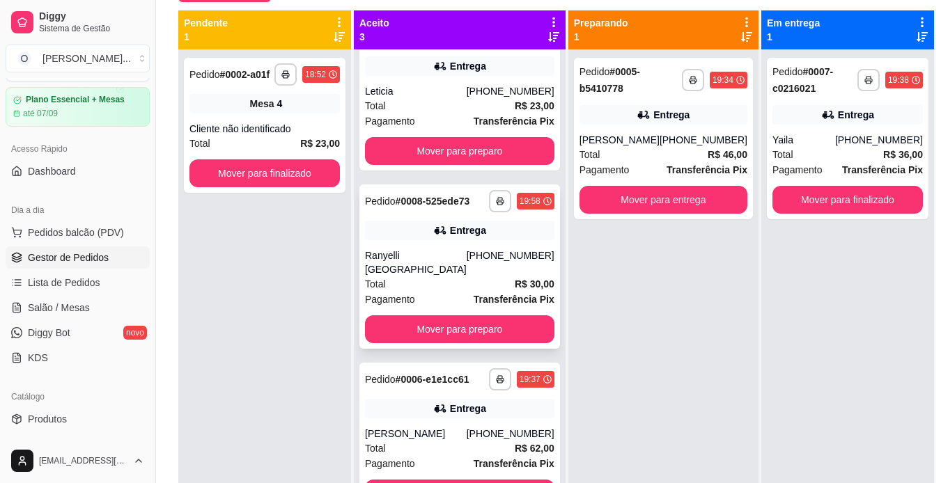
scroll to position [39, 0]
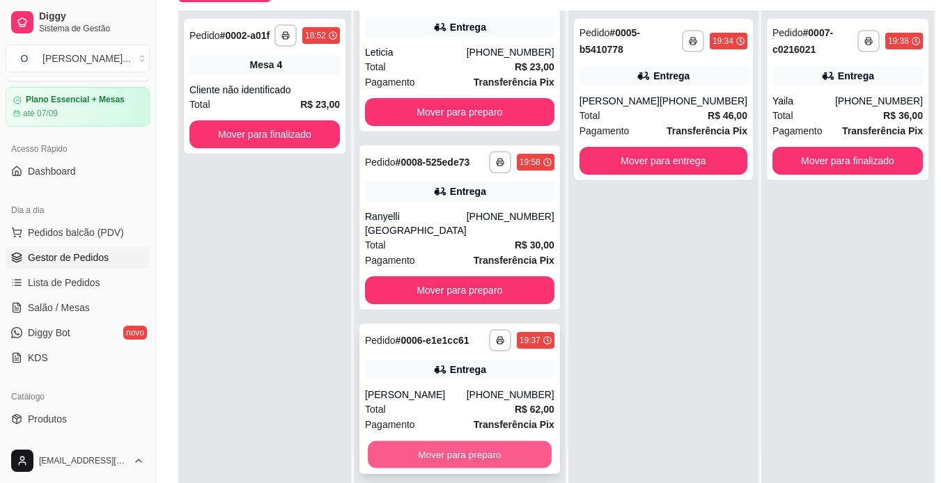
click at [436, 458] on button "Mover para preparo" at bounding box center [460, 455] width 184 height 27
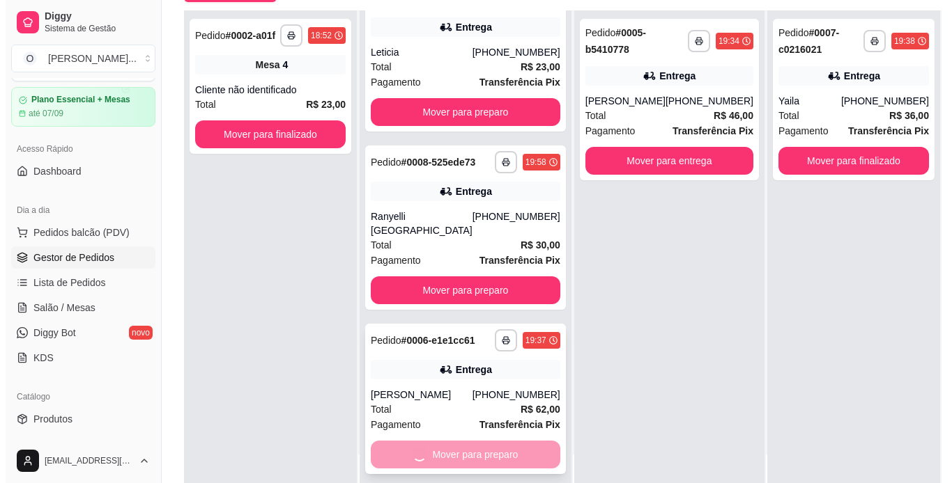
scroll to position [0, 0]
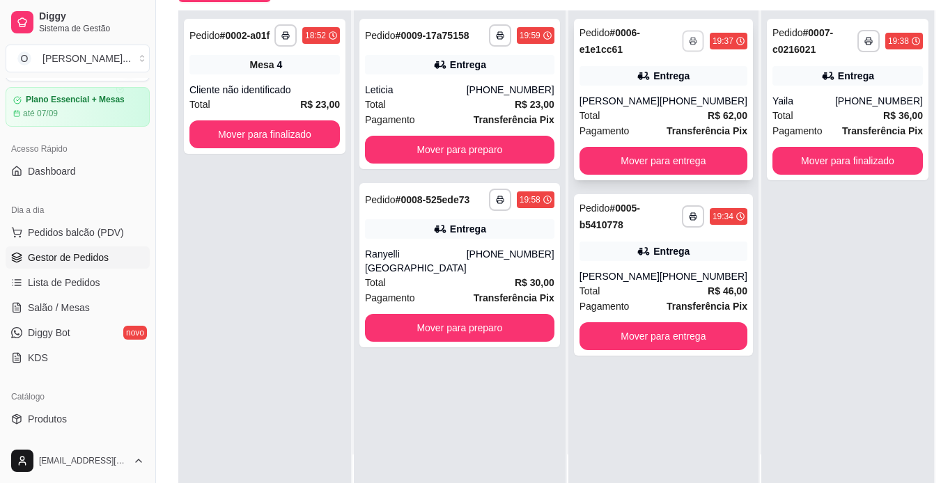
click at [682, 50] on button "button" at bounding box center [693, 41] width 22 height 22
click at [630, 83] on button "IMPRESSORA" at bounding box center [622, 90] width 98 height 22
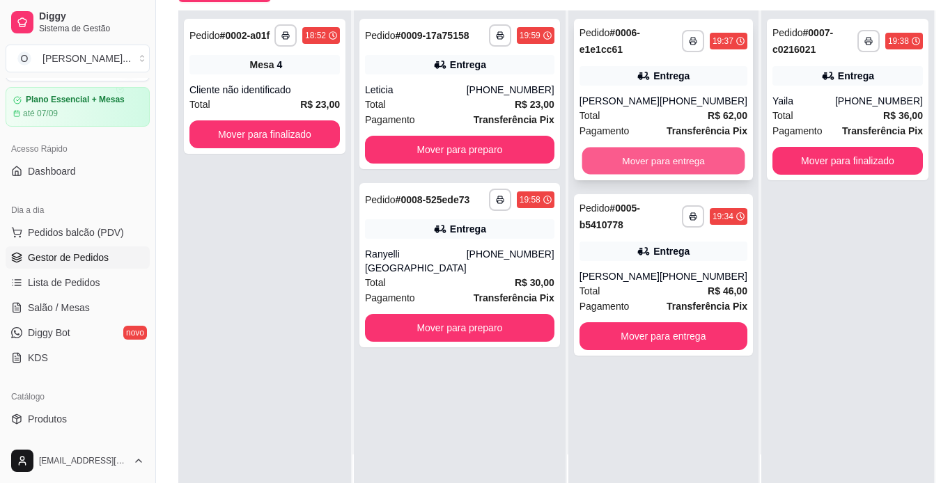
click at [622, 159] on button "Mover para entrega" at bounding box center [663, 161] width 163 height 27
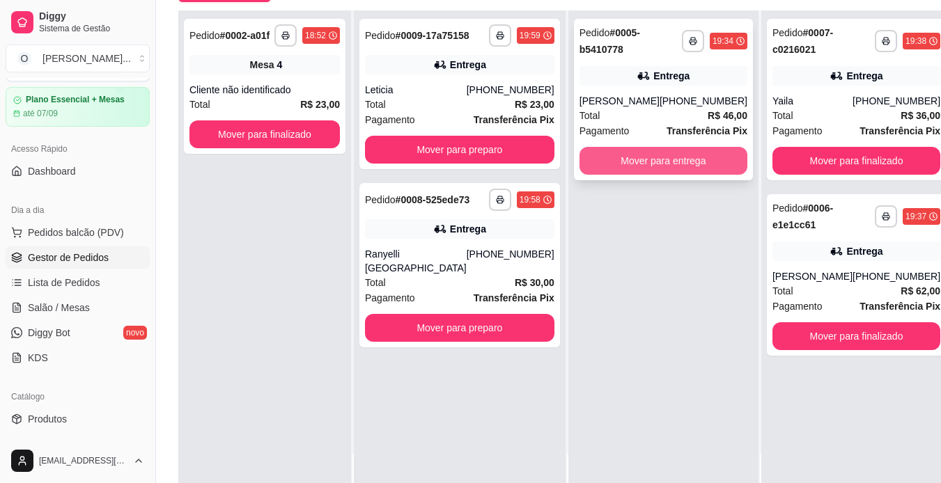
click at [630, 161] on button "Mover para entrega" at bounding box center [664, 161] width 168 height 28
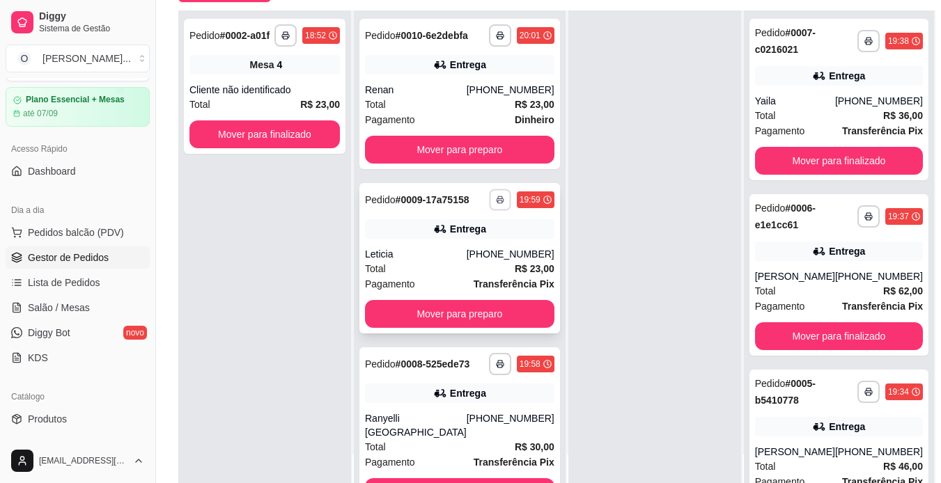
click at [489, 210] on button "button" at bounding box center [500, 200] width 22 height 22
click at [429, 267] on button "IMPRESSORA" at bounding box center [428, 265] width 101 height 22
click at [437, 261] on div "Leticia" at bounding box center [416, 254] width 102 height 14
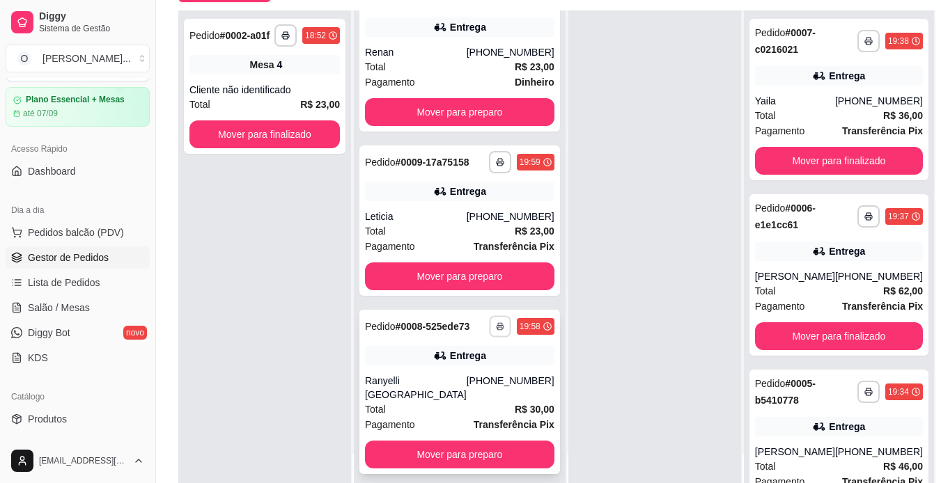
click at [489, 323] on button "button" at bounding box center [500, 327] width 22 height 22
click at [437, 375] on button "IMPRESSORA" at bounding box center [429, 370] width 98 height 22
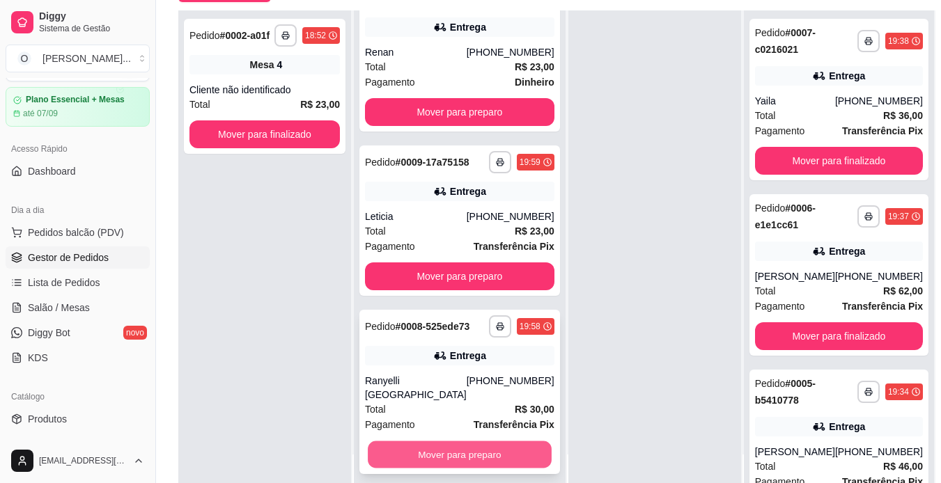
click at [431, 451] on button "Mover para preparo" at bounding box center [460, 455] width 184 height 27
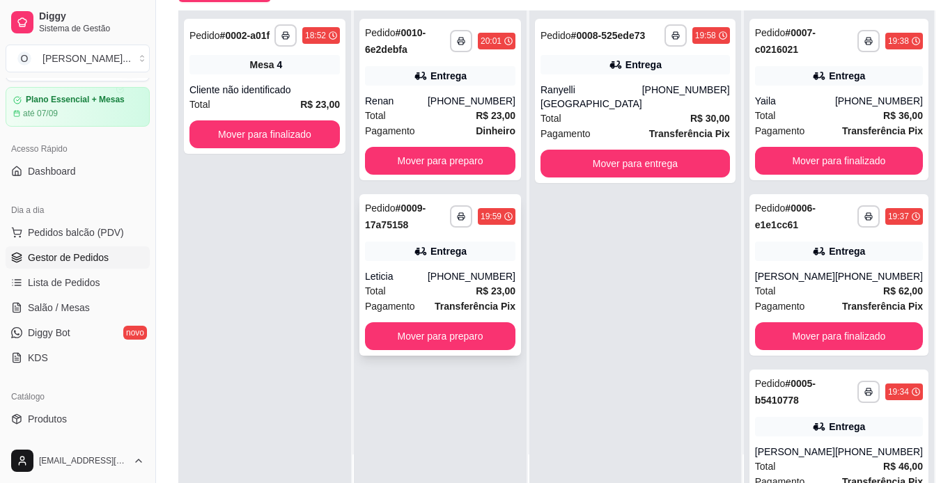
scroll to position [0, 0]
click at [434, 328] on button "Mover para preparo" at bounding box center [440, 336] width 146 height 27
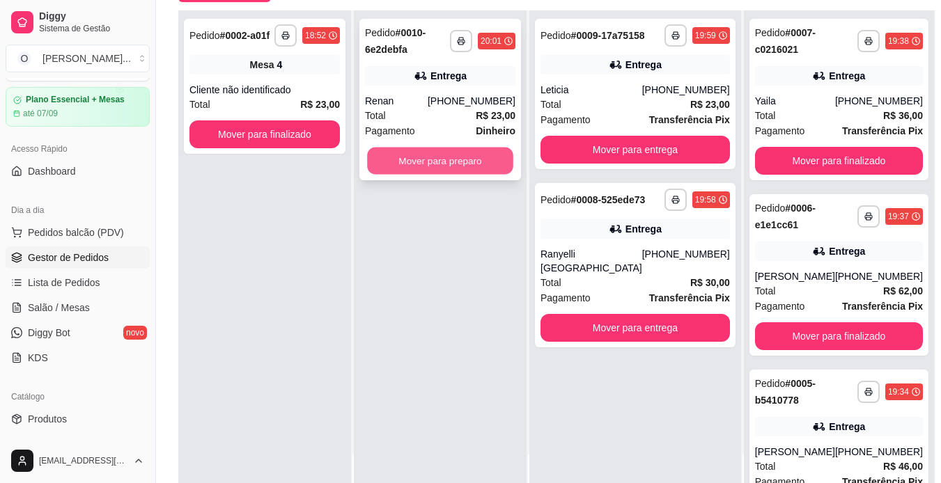
click at [433, 162] on button "Mover para preparo" at bounding box center [440, 161] width 146 height 27
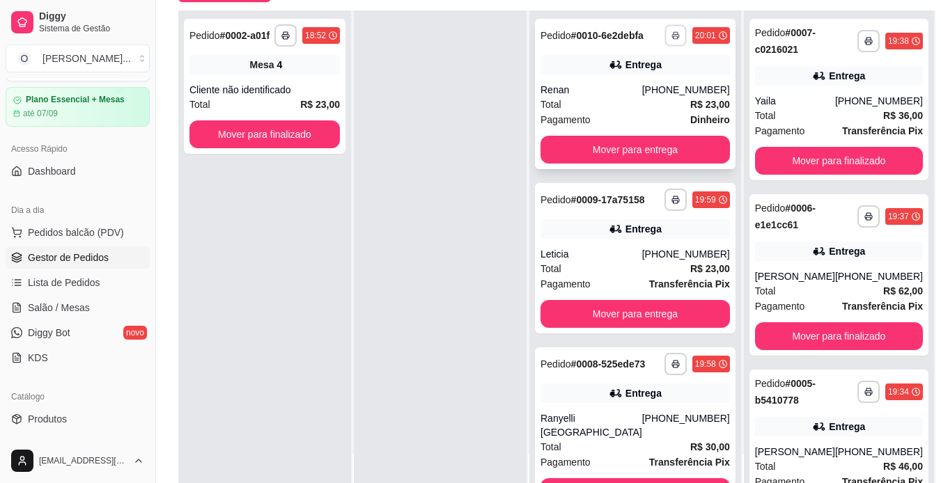
click at [665, 36] on button "button" at bounding box center [676, 35] width 22 height 22
click at [618, 88] on button "IMPRESSORA" at bounding box center [611, 90] width 101 height 22
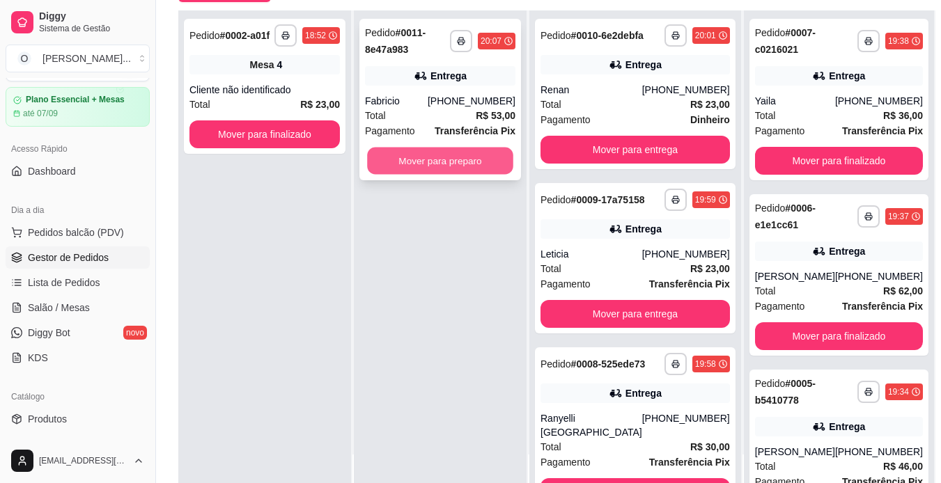
click at [498, 160] on button "Mover para preparo" at bounding box center [440, 161] width 146 height 27
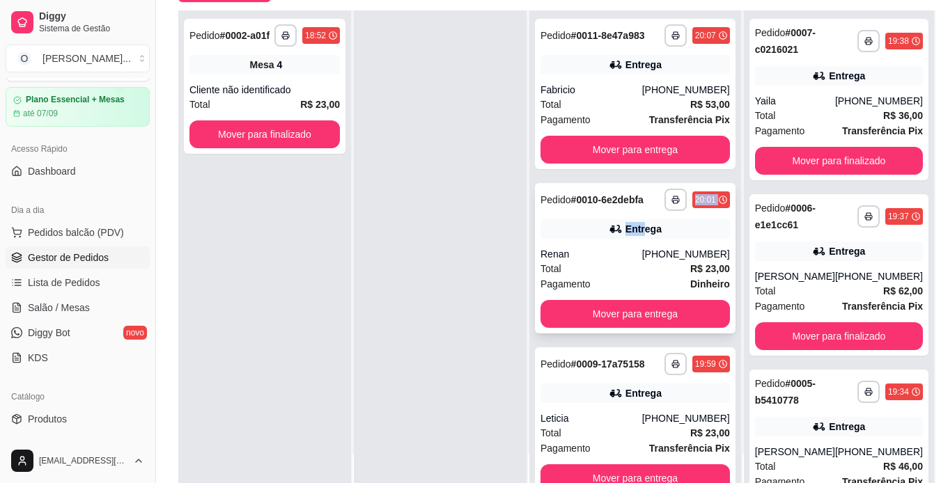
drag, startPoint x: 609, startPoint y: 231, endPoint x: 643, endPoint y: 281, distance: 61.3
click at [643, 281] on div "**********" at bounding box center [635, 258] width 201 height 150
click at [685, 239] on div "Entrega" at bounding box center [635, 229] width 189 height 20
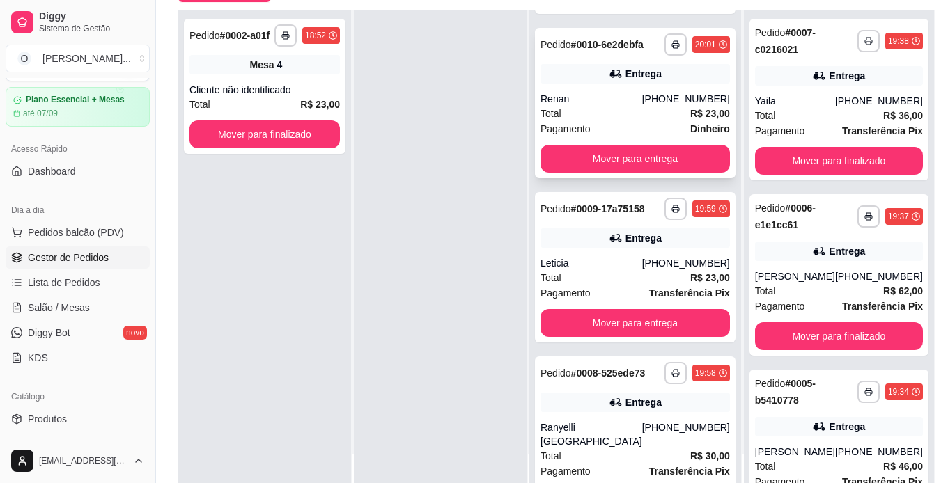
scroll to position [160, 0]
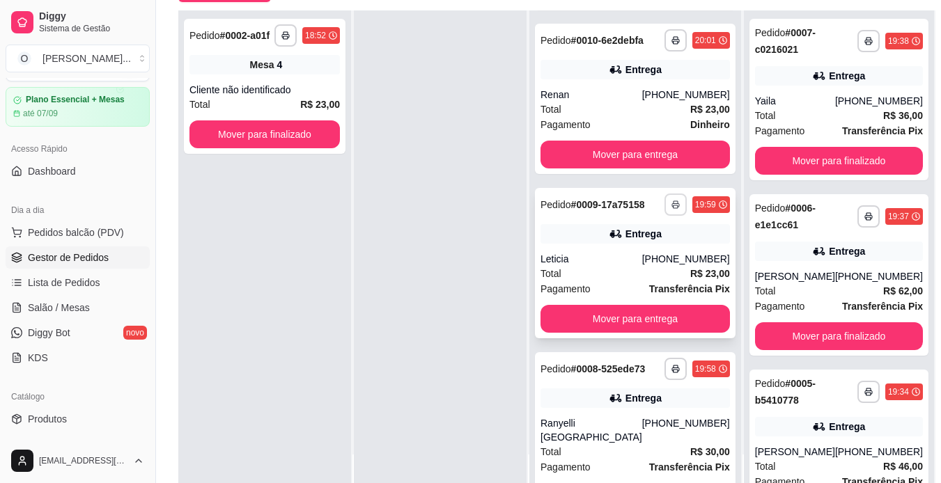
click at [665, 216] on button "button" at bounding box center [676, 205] width 22 height 22
click at [605, 290] on button "IMPRESSORA" at bounding box center [611, 281] width 98 height 22
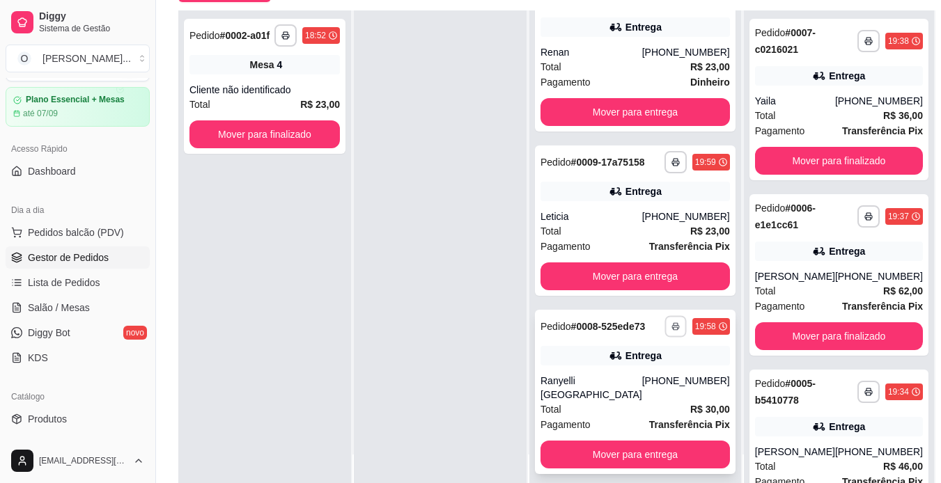
click at [672, 326] on icon "button" at bounding box center [675, 327] width 7 height 3
click at [615, 374] on button "IMPRESSORA" at bounding box center [611, 370] width 98 height 22
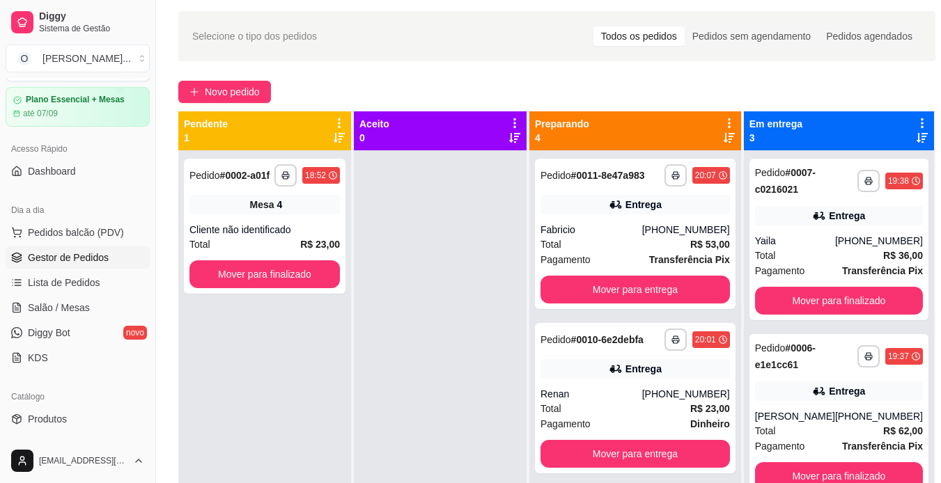
scroll to position [44, 0]
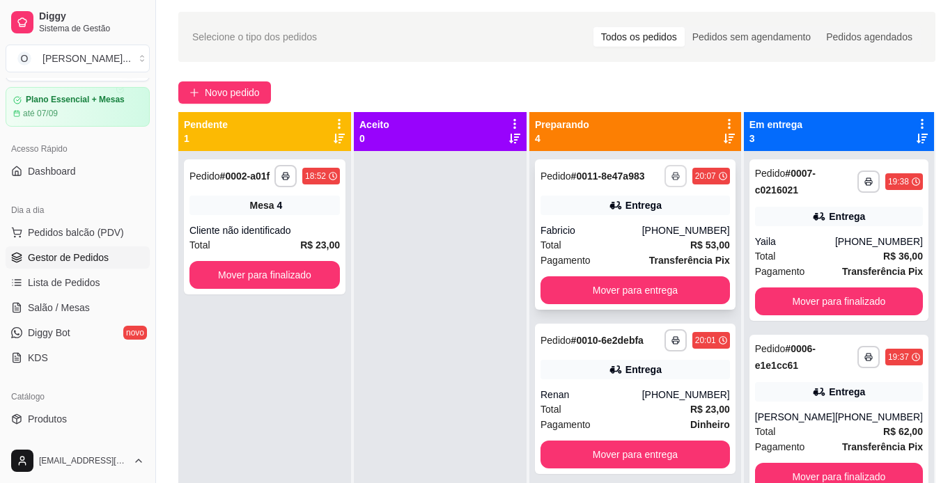
click at [665, 187] on button "button" at bounding box center [676, 176] width 22 height 22
click at [626, 233] on button "IMPRESSORA" at bounding box center [611, 230] width 98 height 22
click at [69, 303] on span "Salão / Mesas" at bounding box center [59, 308] width 62 height 14
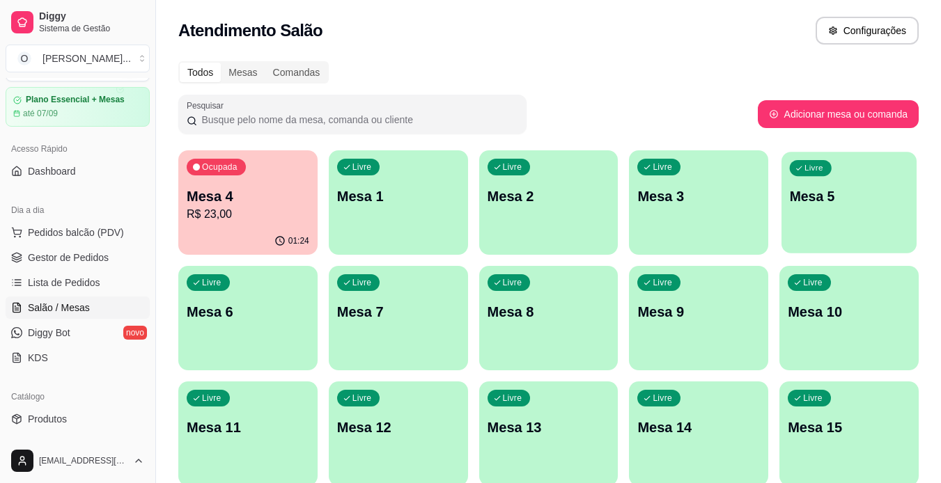
click at [838, 184] on div "Livre Mesa 5" at bounding box center [849, 194] width 135 height 85
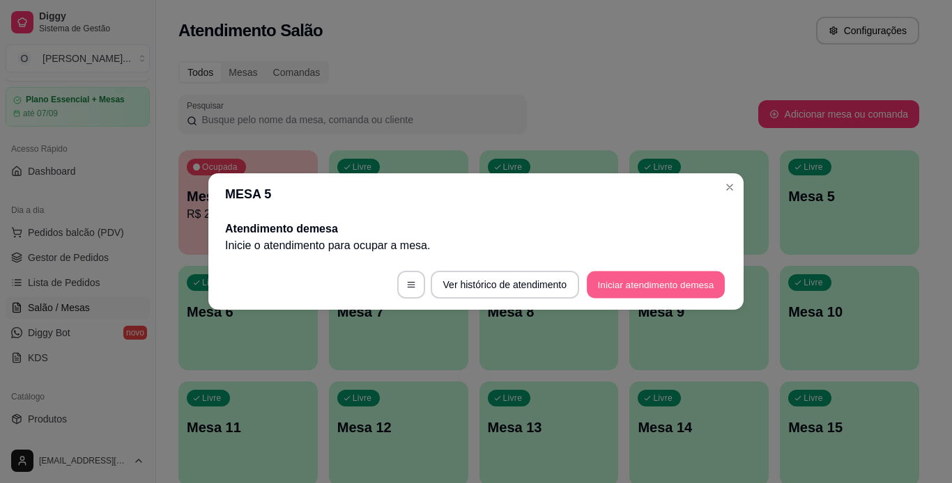
click at [626, 293] on button "Iniciar atendimento de mesa" at bounding box center [656, 285] width 138 height 27
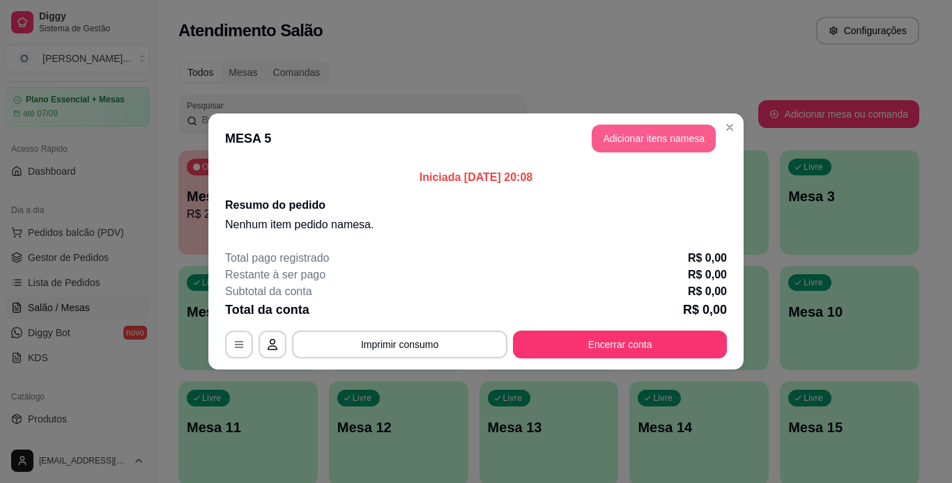
click at [639, 141] on button "Adicionar itens na mesa" at bounding box center [653, 139] width 124 height 28
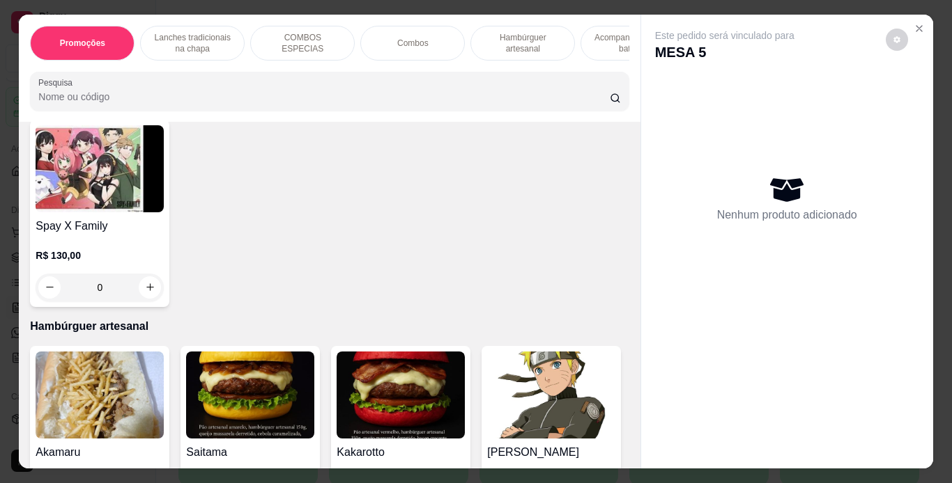
scroll to position [2229, 0]
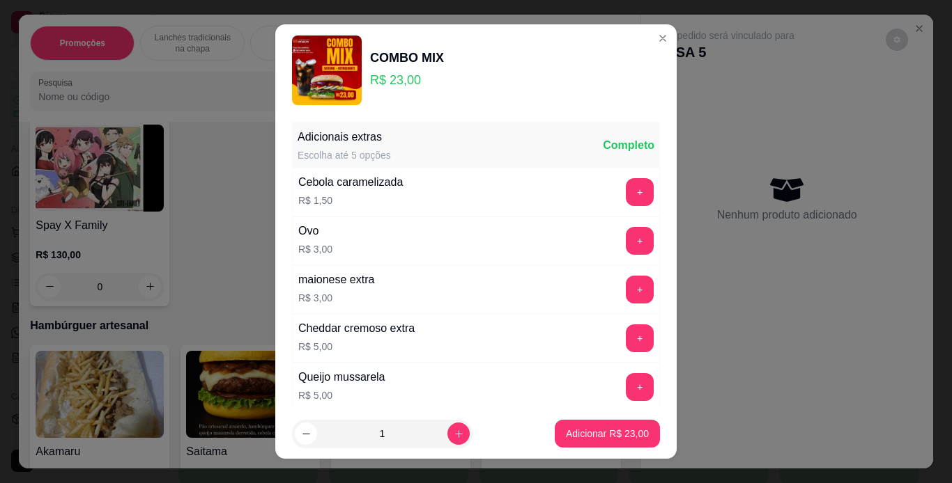
click at [323, 85] on img at bounding box center [327, 71] width 70 height 70
click at [454, 435] on icon "increase-product-quantity" at bounding box center [459, 434] width 10 height 10
type input "2"
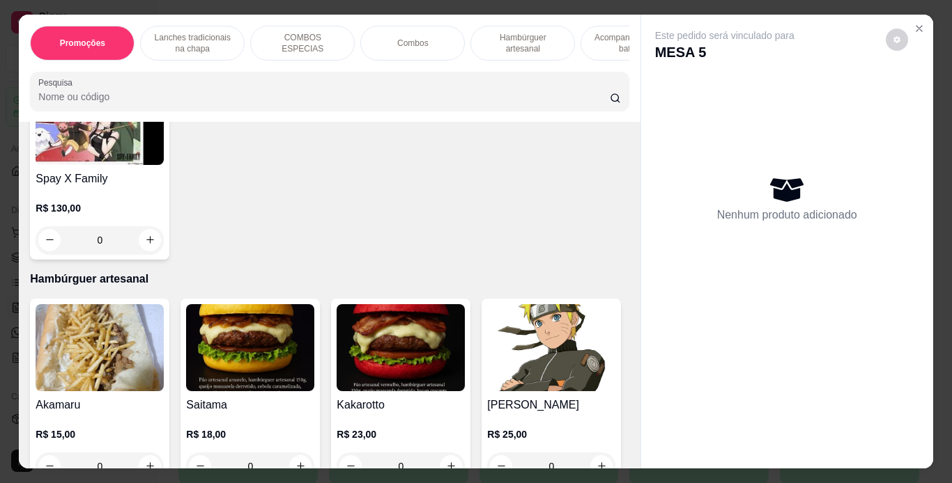
scroll to position [2264, 0]
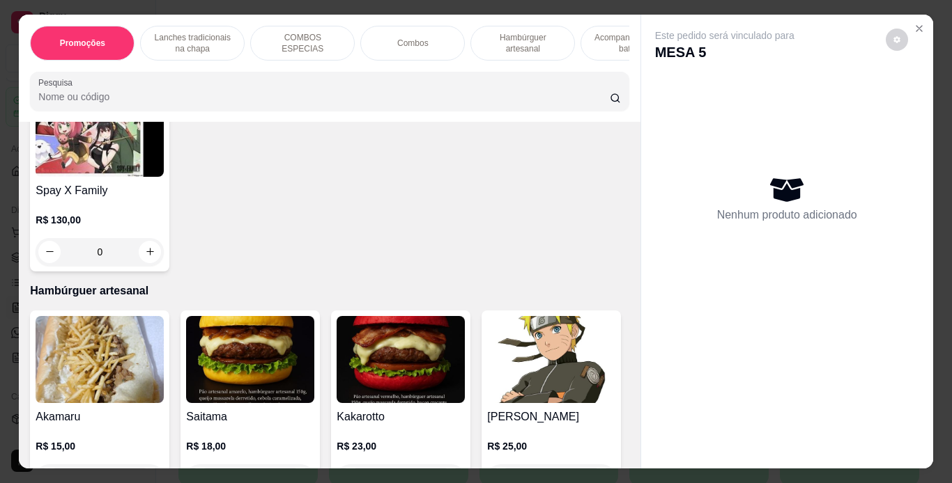
click at [487, 68] on div "0" at bounding box center [551, 54] width 128 height 28
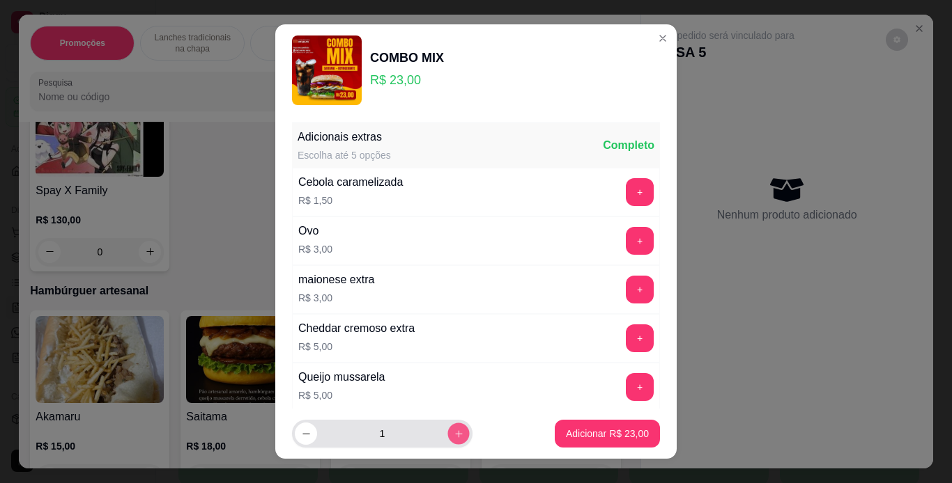
click at [454, 436] on icon "increase-product-quantity" at bounding box center [459, 434] width 10 height 10
type input "2"
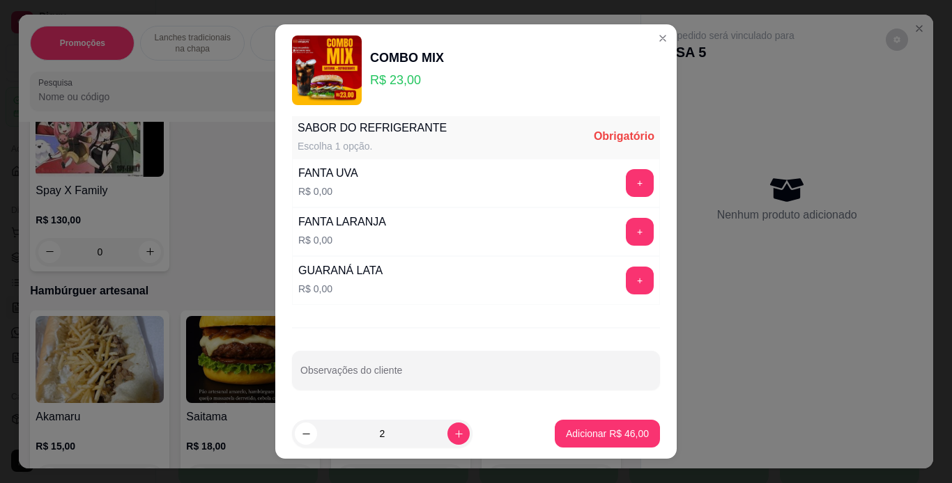
scroll to position [0, 0]
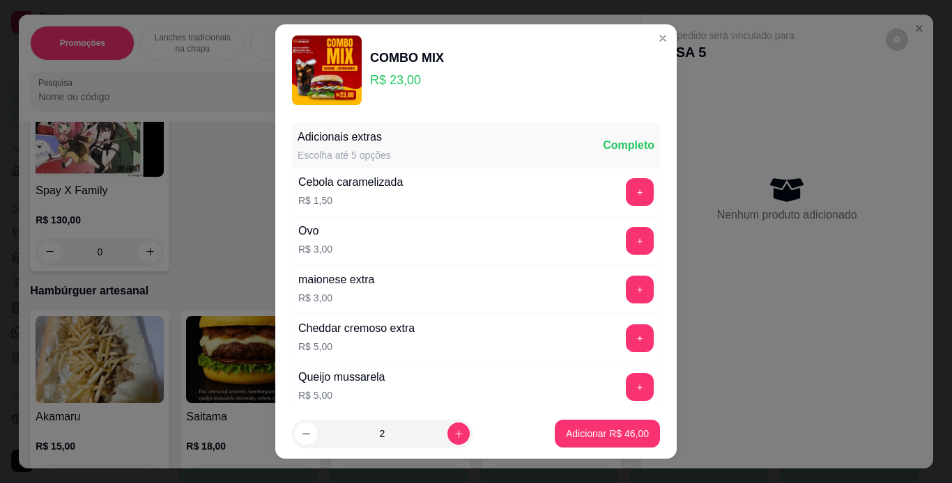
click at [603, 149] on div "Completo" at bounding box center [629, 145] width 52 height 17
click at [557, 149] on div "Adicionais extras Escolha até 5 opções Completo" at bounding box center [476, 145] width 368 height 45
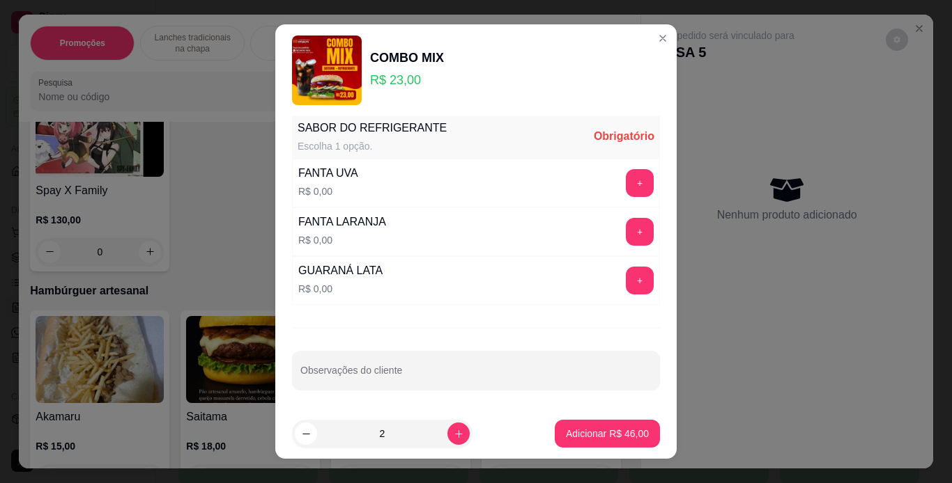
scroll to position [20, 0]
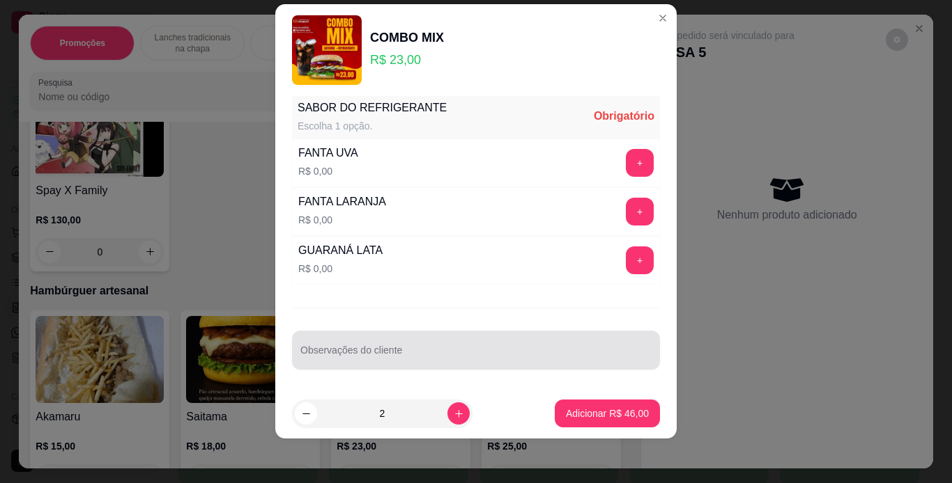
click at [428, 369] on div "Observações do cliente" at bounding box center [476, 350] width 368 height 39
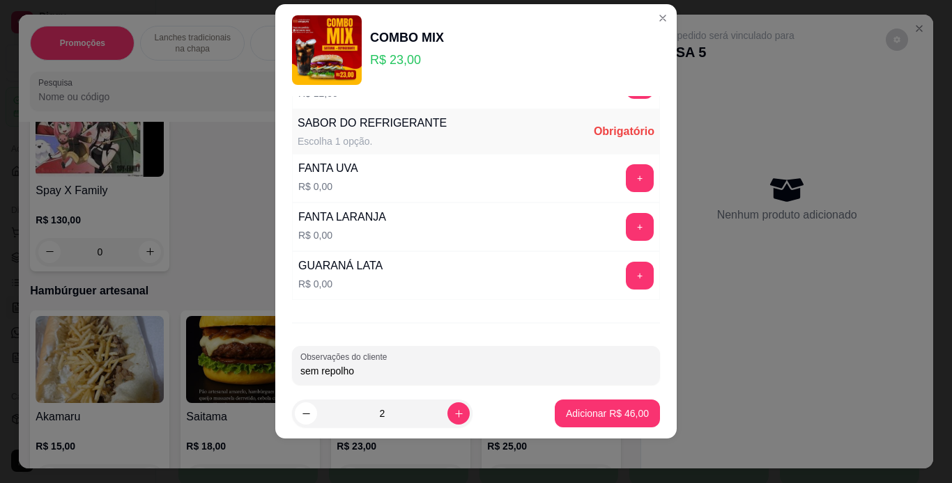
scroll to position [493, 0]
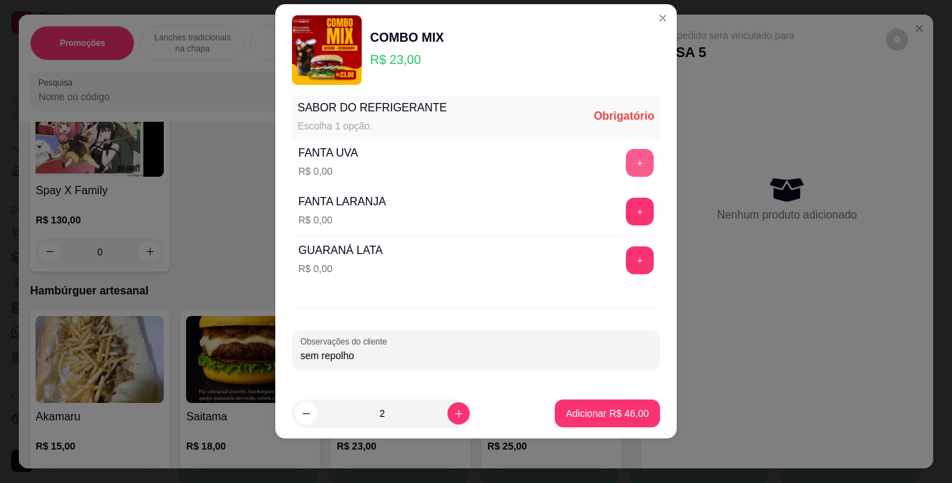
type input "sem repolho"
click at [626, 165] on button "+" at bounding box center [639, 162] width 27 height 27
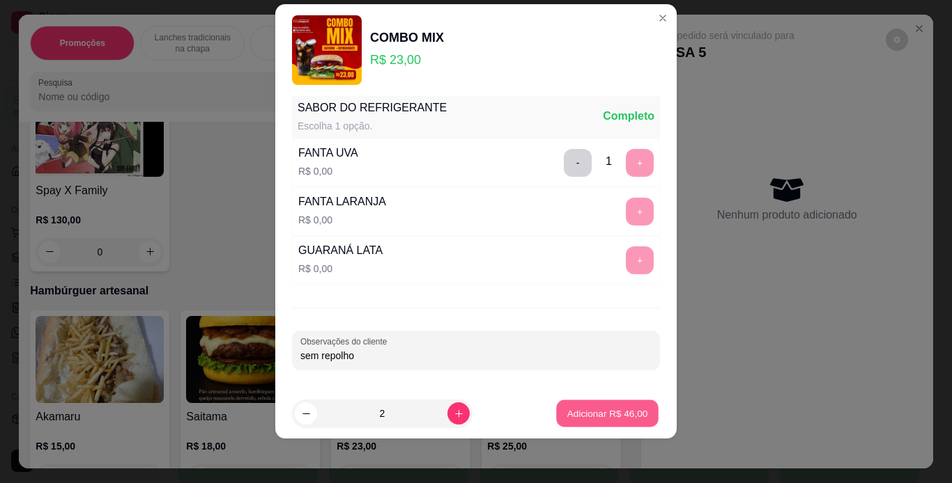
click at [611, 412] on p "Adicionar R$ 46,00" at bounding box center [607, 414] width 81 height 13
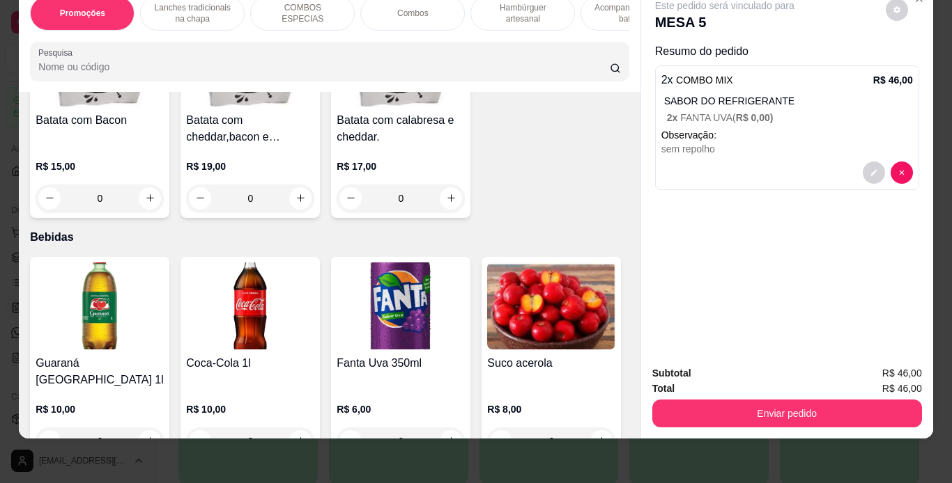
scroll to position [3373, 0]
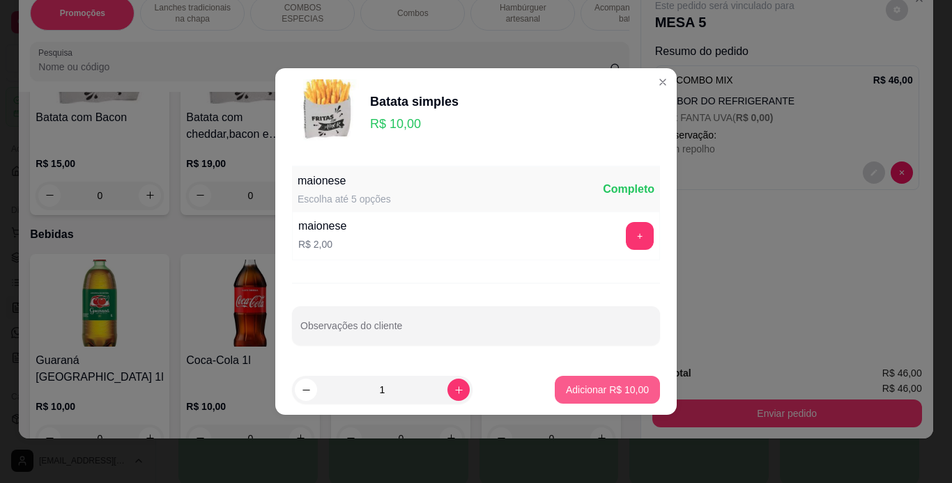
click at [568, 392] on p "Adicionar R$ 10,00" at bounding box center [607, 390] width 83 height 14
type input "1"
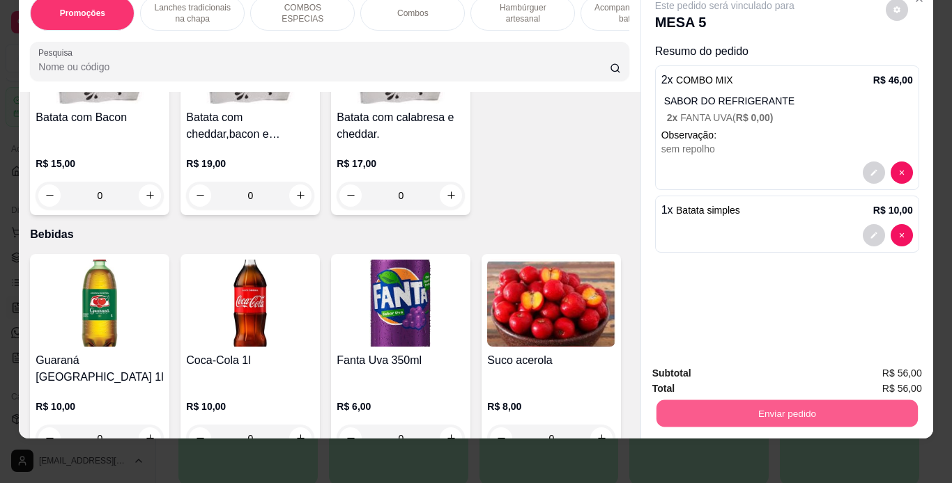
click at [735, 406] on button "Enviar pedido" at bounding box center [786, 414] width 261 height 27
click at [776, 369] on button "Não registrar e enviar pedido" at bounding box center [740, 369] width 141 height 26
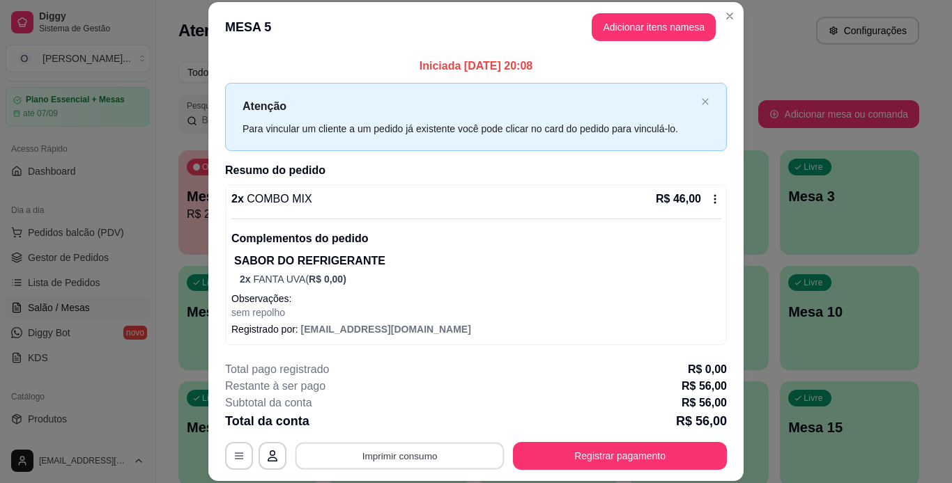
click at [456, 461] on button "Imprimir consumo" at bounding box center [399, 455] width 209 height 27
click at [402, 423] on button "IMPRESSORA" at bounding box center [399, 424] width 98 height 22
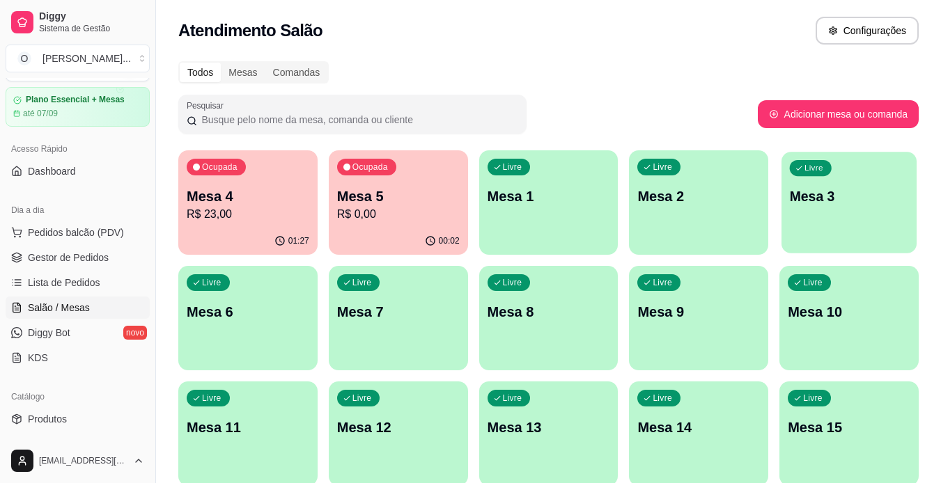
click at [814, 225] on div "Livre Mesa 3" at bounding box center [849, 194] width 135 height 85
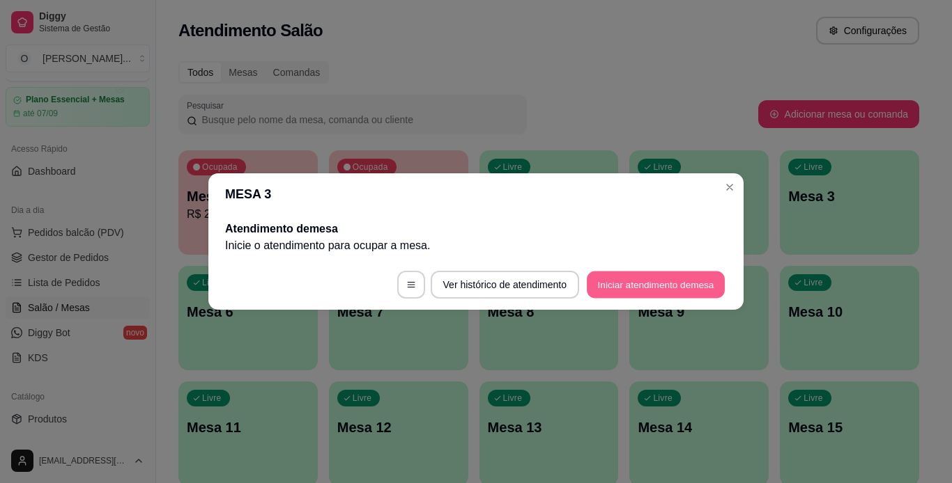
click at [596, 281] on button "Iniciar atendimento de mesa" at bounding box center [656, 285] width 138 height 27
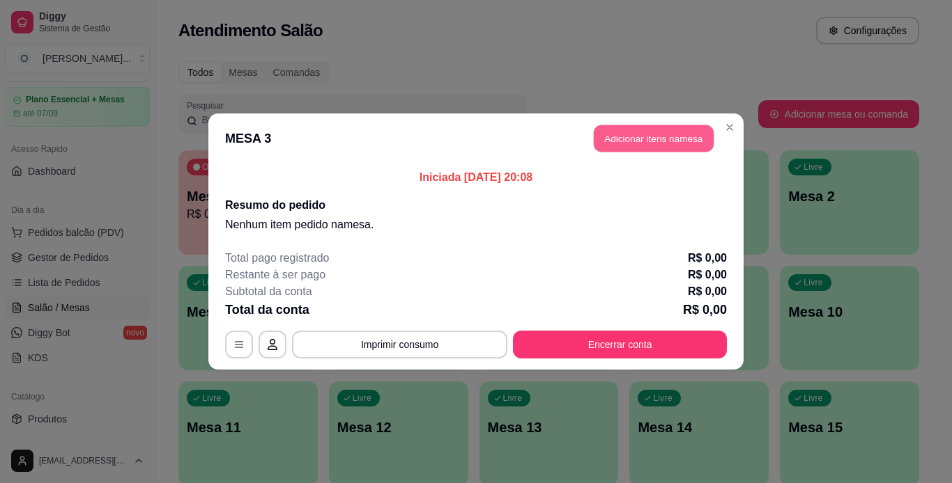
click at [631, 142] on button "Adicionar itens na mesa" at bounding box center [654, 138] width 120 height 27
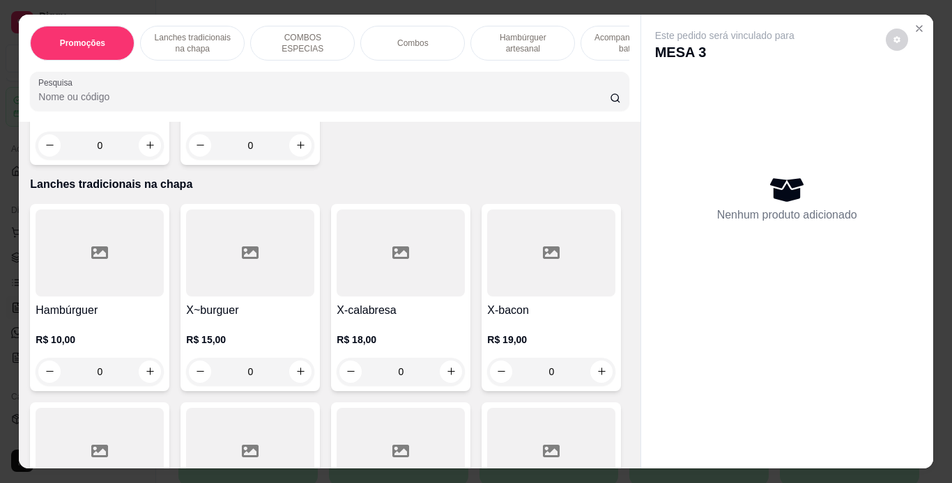
scroll to position [252, 0]
click at [147, 378] on div "0" at bounding box center [100, 371] width 128 height 28
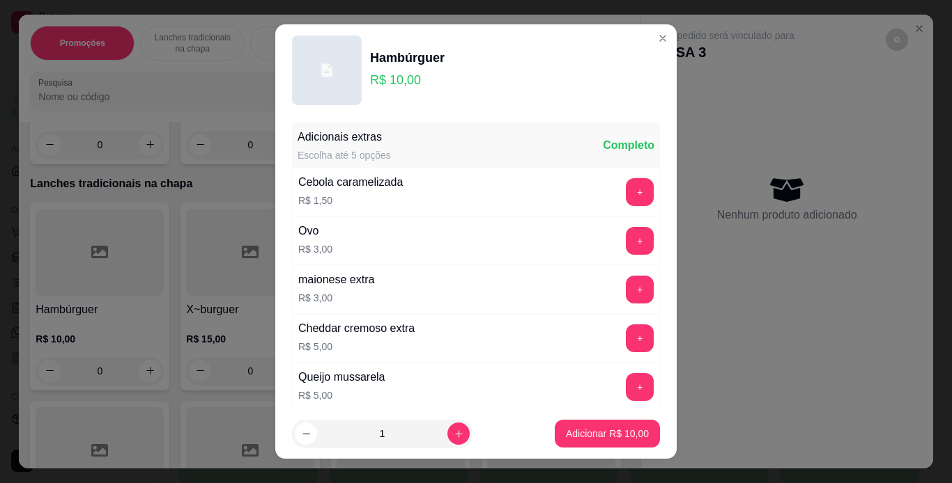
click at [663, 45] on div "Hambúrguer R$ 10,00 Adicionais extras Escolha até 5 opções Completo Cebola cara…" at bounding box center [476, 241] width 952 height 483
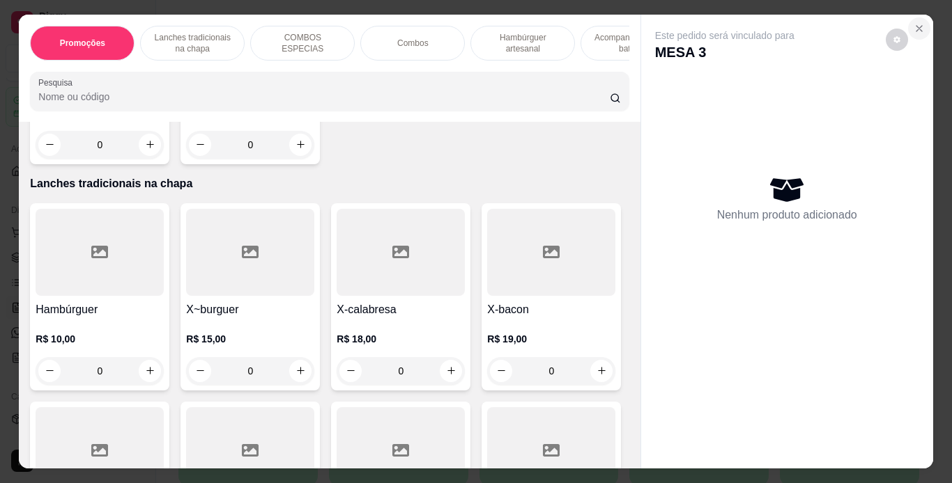
click at [920, 24] on button "Close" at bounding box center [919, 28] width 22 height 22
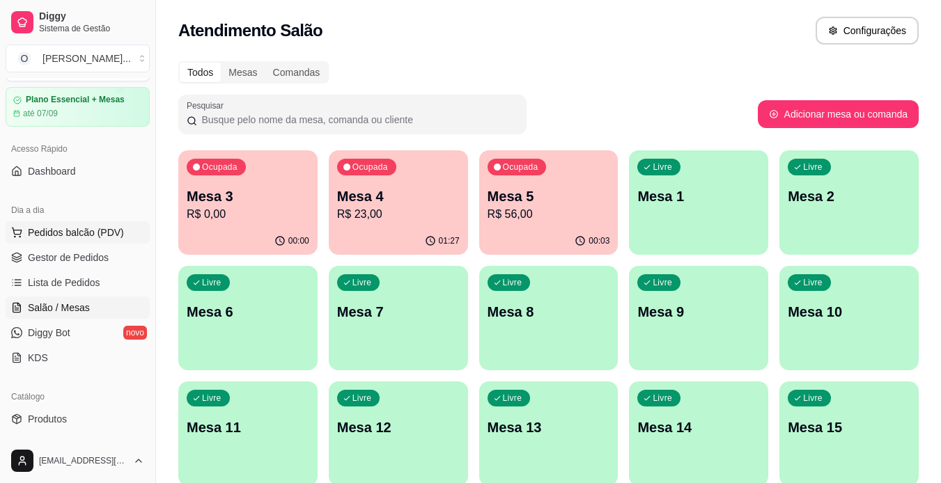
click at [71, 238] on span "Pedidos balcão (PDV)" at bounding box center [76, 233] width 96 height 14
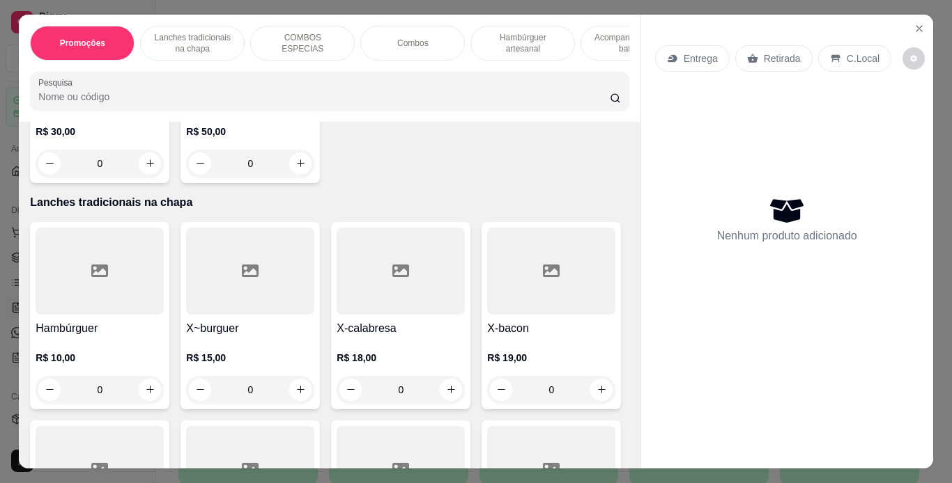
scroll to position [253, 0]
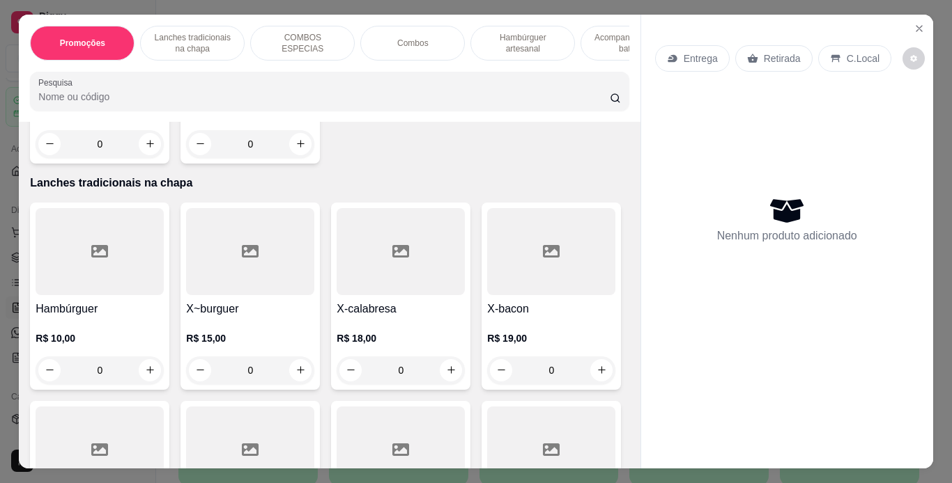
click at [150, 376] on div "0" at bounding box center [100, 371] width 128 height 28
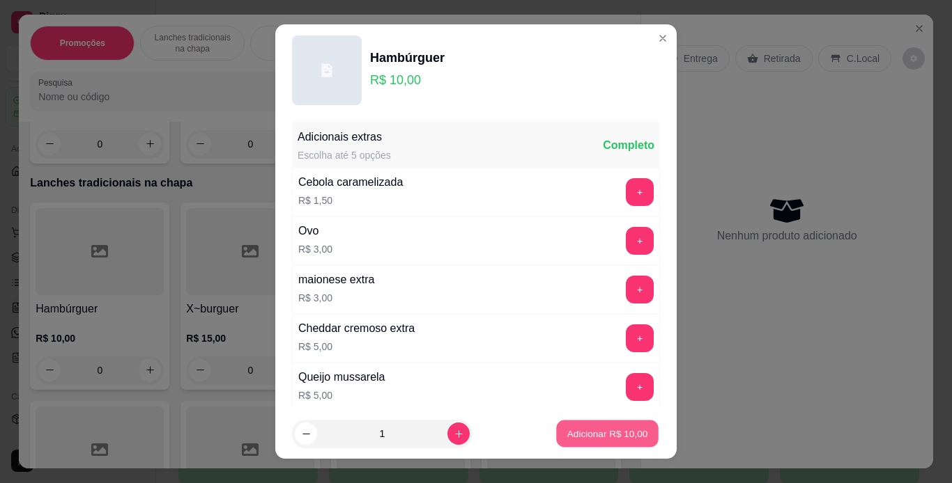
click at [579, 430] on p "Adicionar R$ 10,00" at bounding box center [607, 434] width 81 height 13
type input "1"
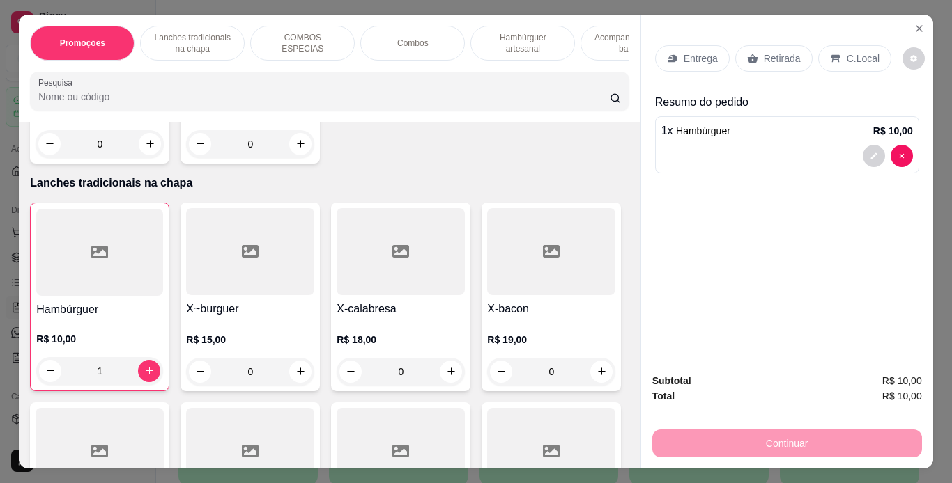
click at [752, 48] on div "Retirada" at bounding box center [773, 58] width 77 height 26
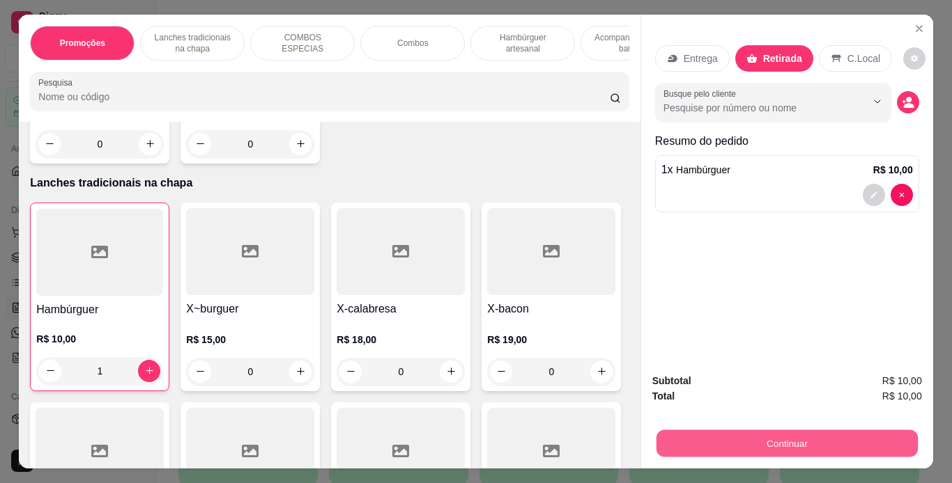
click at [782, 434] on button "Continuar" at bounding box center [786, 444] width 261 height 27
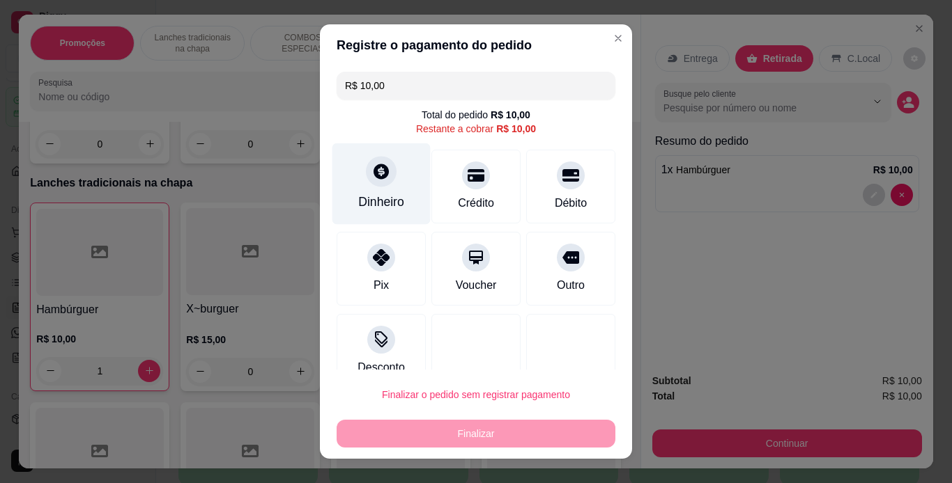
click at [399, 178] on div "Dinheiro" at bounding box center [381, 184] width 98 height 82
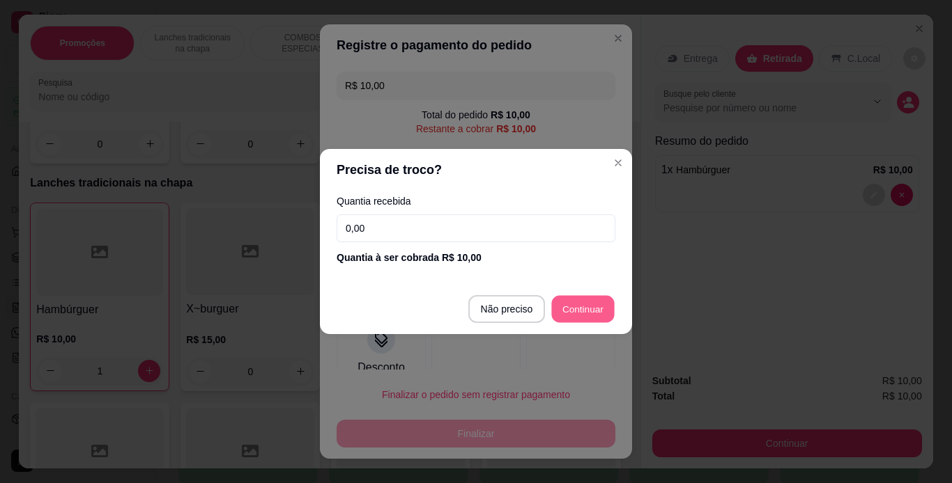
type input "R$ 0,00"
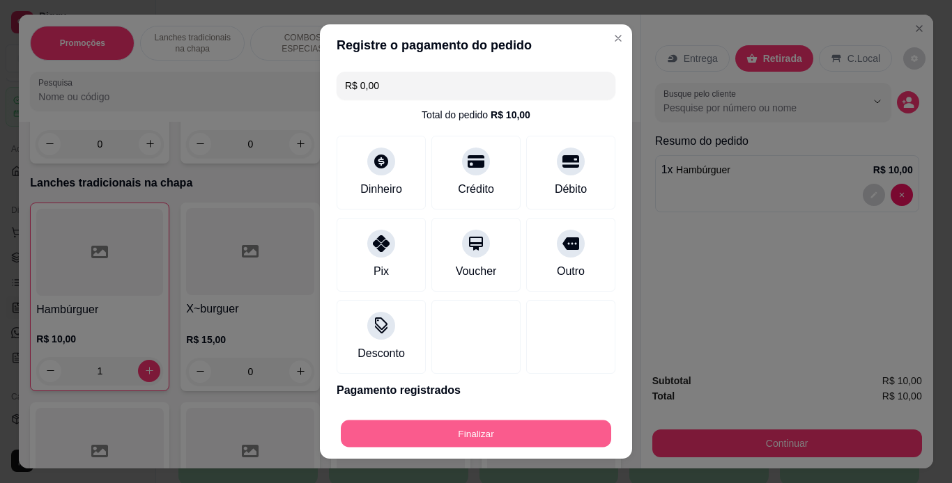
click at [509, 426] on button "Finalizar" at bounding box center [476, 434] width 270 height 27
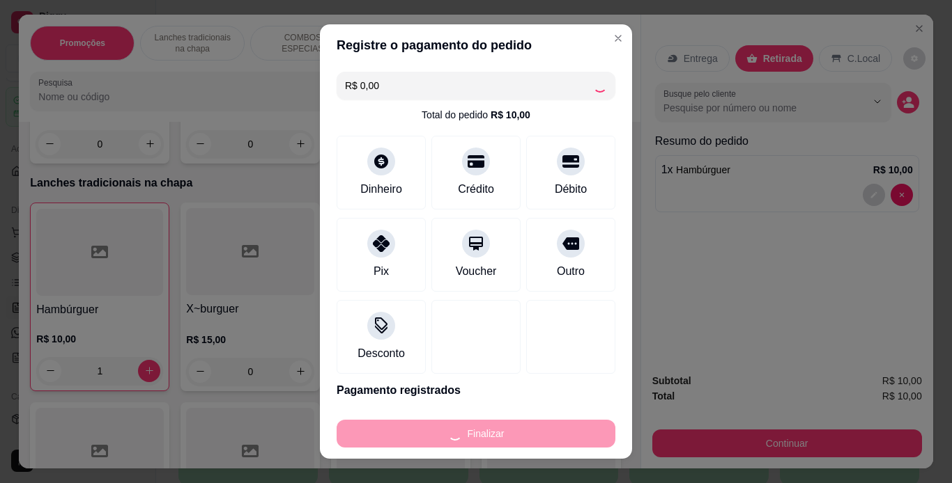
type input "0"
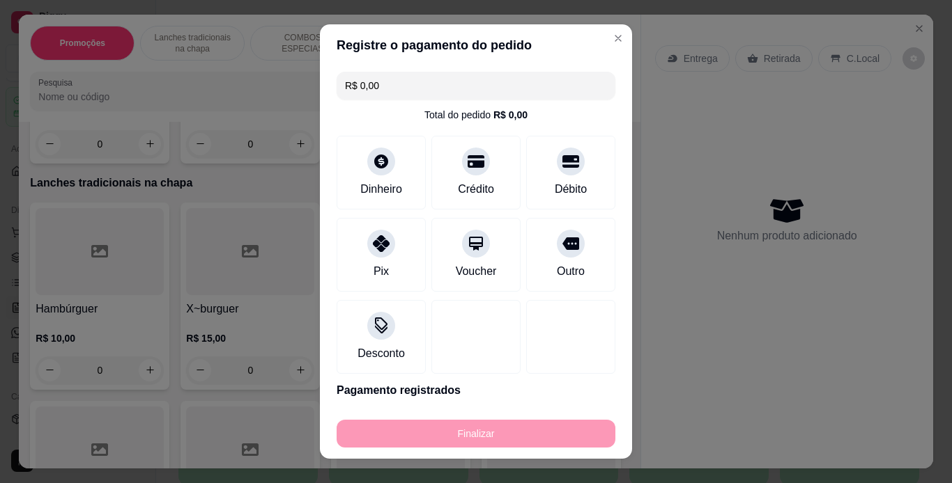
type input "-R$ 10,00"
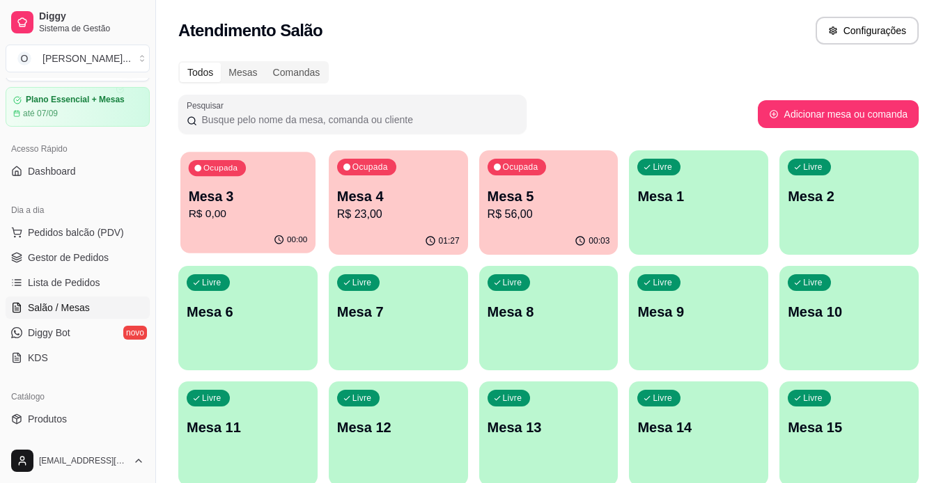
click at [234, 201] on p "Mesa 3" at bounding box center [248, 196] width 119 height 19
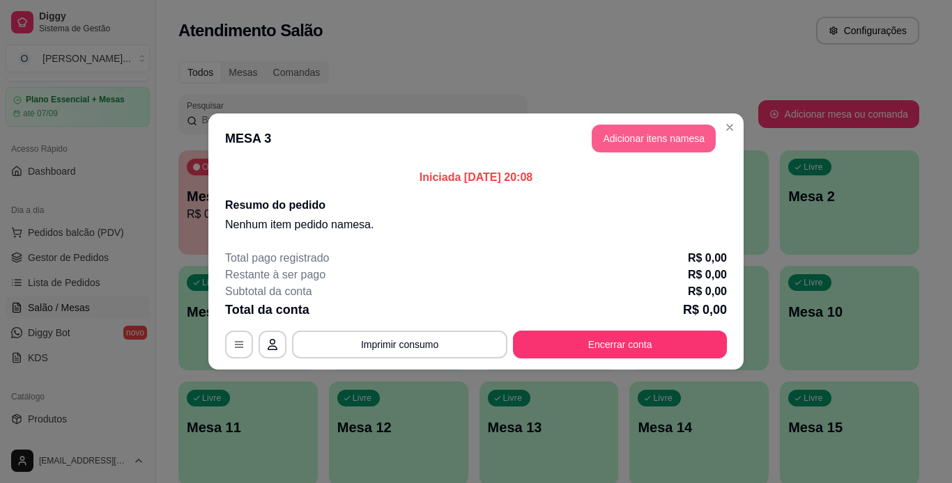
click at [640, 141] on button "Adicionar itens na mesa" at bounding box center [653, 139] width 124 height 28
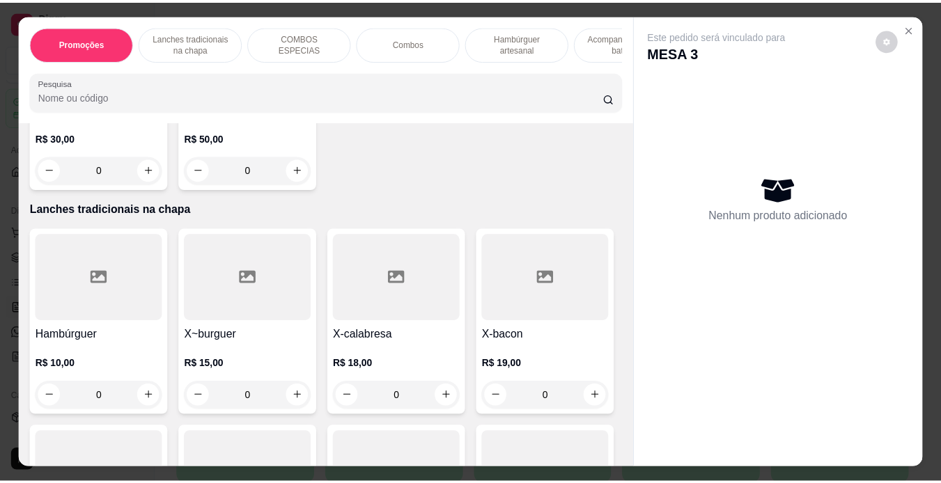
scroll to position [228, 0]
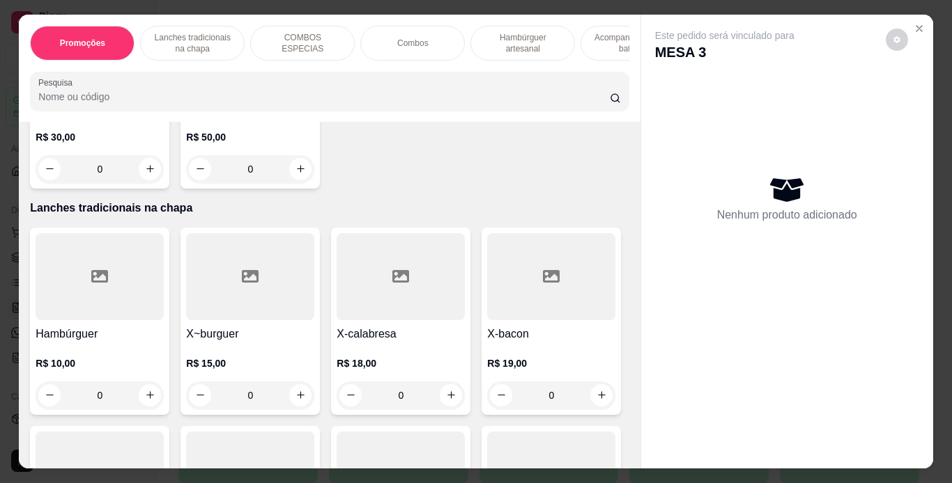
click at [144, 408] on div "0" at bounding box center [100, 396] width 128 height 28
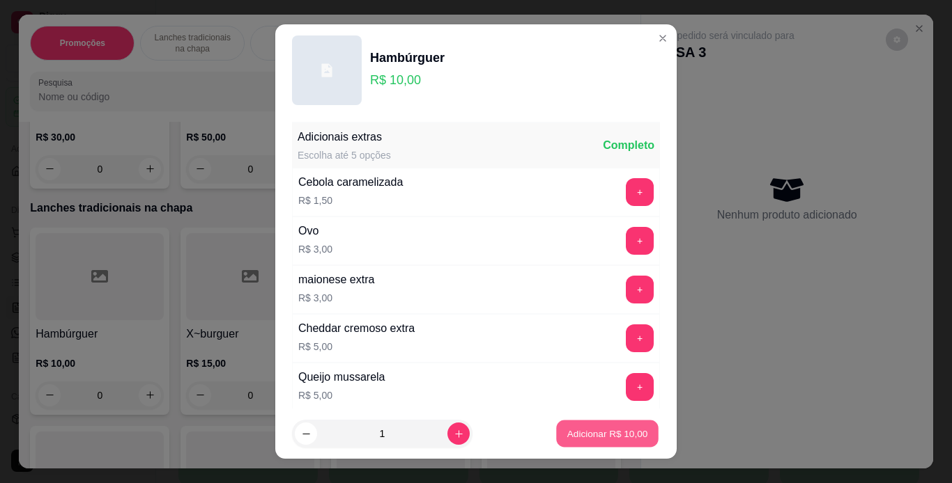
click at [569, 428] on p "Adicionar R$ 10,00" at bounding box center [607, 434] width 81 height 13
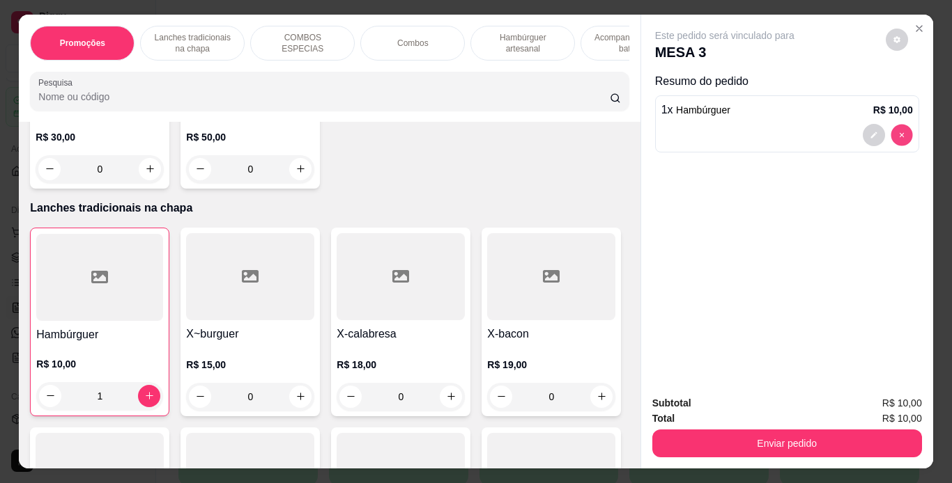
type input "0"
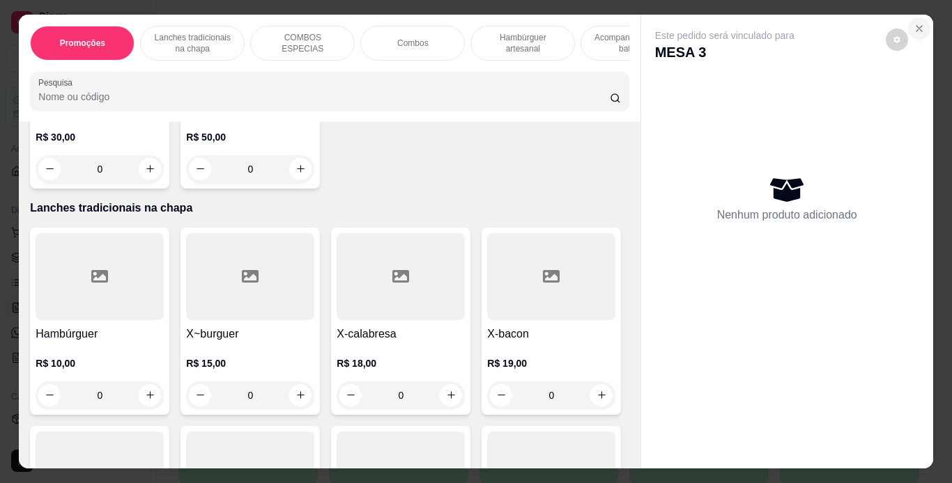
click at [913, 25] on icon "Close" at bounding box center [918, 28] width 11 height 11
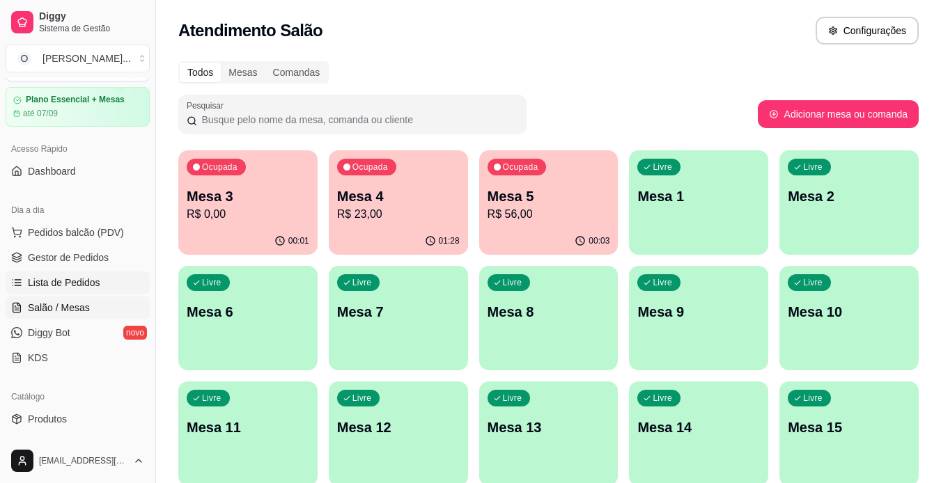
click at [81, 279] on span "Lista de Pedidos" at bounding box center [64, 283] width 72 height 14
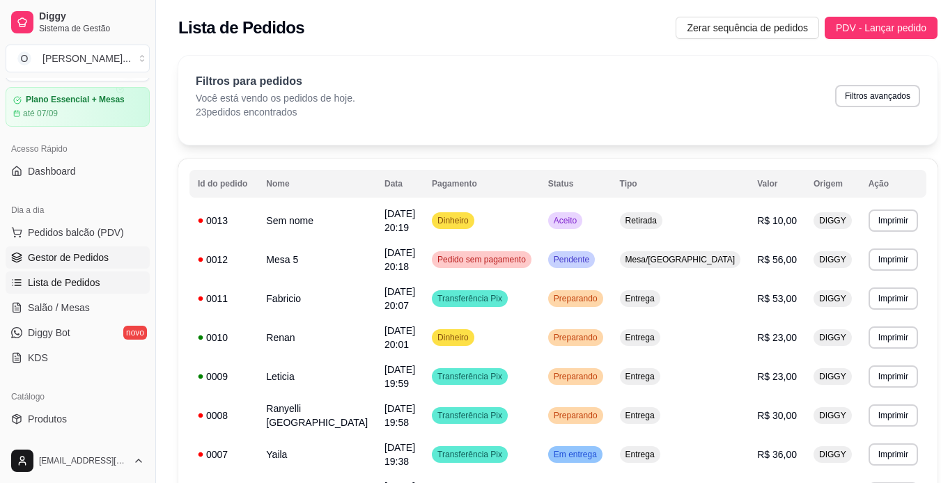
click at [95, 249] on link "Gestor de Pedidos" at bounding box center [78, 258] width 144 height 22
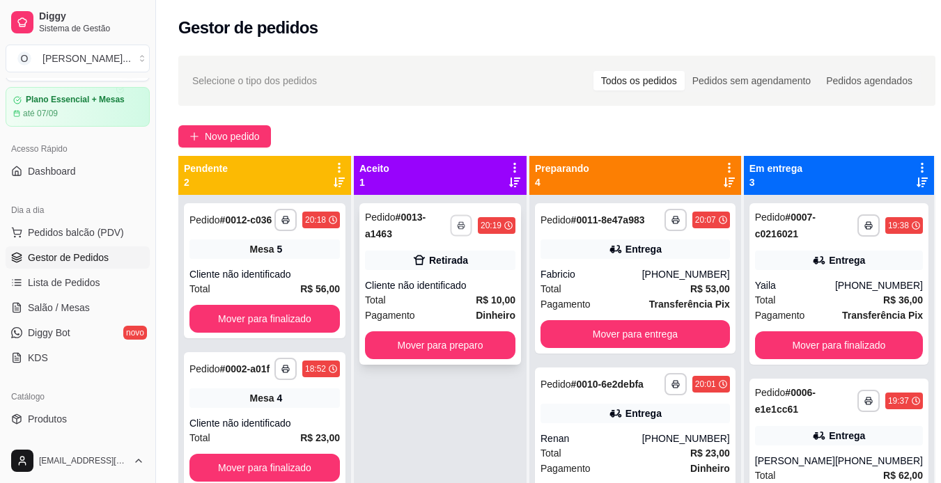
click at [472, 226] on button "button" at bounding box center [461, 226] width 22 height 22
click at [461, 271] on button "IMPRESSORA" at bounding box center [439, 269] width 98 height 22
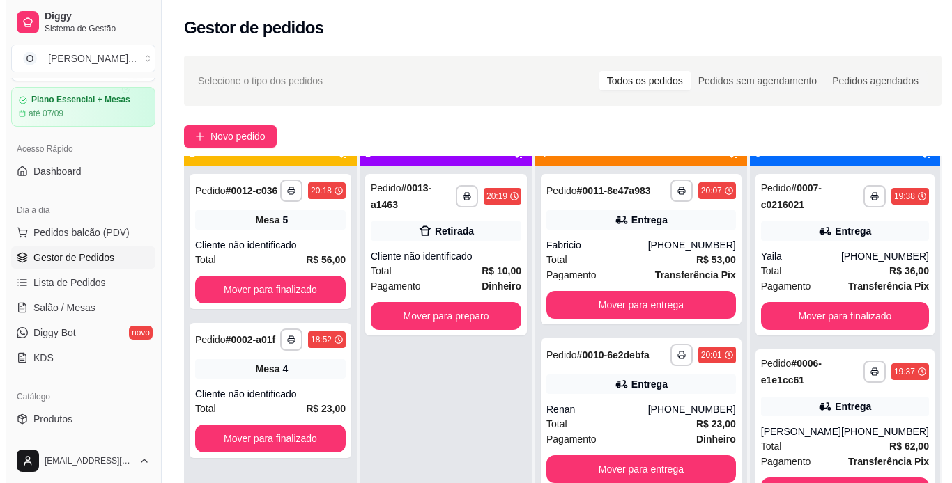
scroll to position [39, 0]
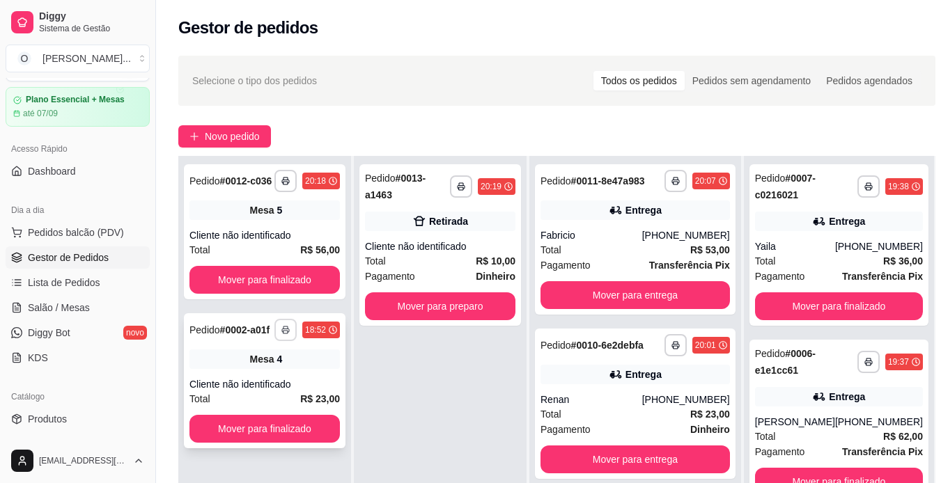
click at [290, 328] on icon "button" at bounding box center [285, 330] width 8 height 8
drag, startPoint x: 369, startPoint y: 394, endPoint x: 322, endPoint y: 383, distance: 48.5
click at [322, 383] on div "**********" at bounding box center [556, 397] width 757 height 483
click at [322, 383] on div "Cliente não identificado" at bounding box center [264, 385] width 150 height 14
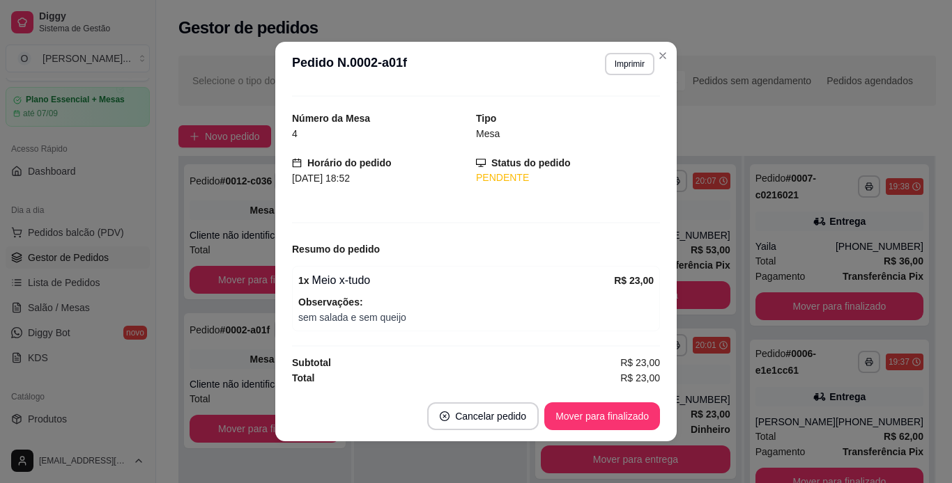
scroll to position [0, 0]
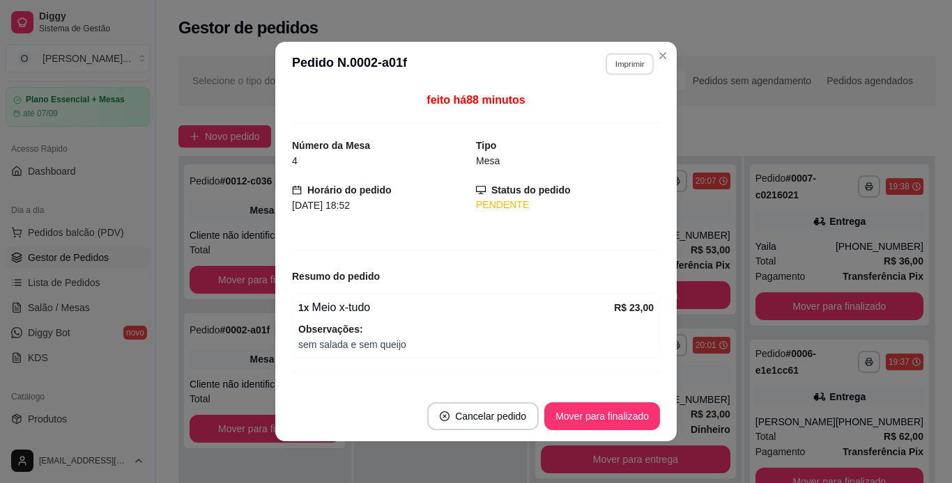
click at [619, 63] on button "Imprimir" at bounding box center [629, 64] width 48 height 22
click at [596, 102] on button "IMPRESSORA" at bounding box center [599, 113] width 98 height 22
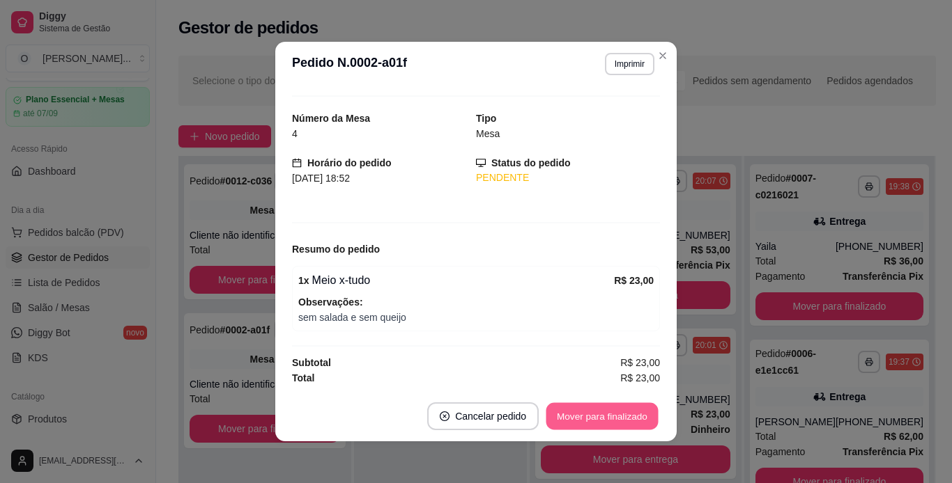
click at [596, 418] on button "Mover para finalizado" at bounding box center [602, 416] width 112 height 27
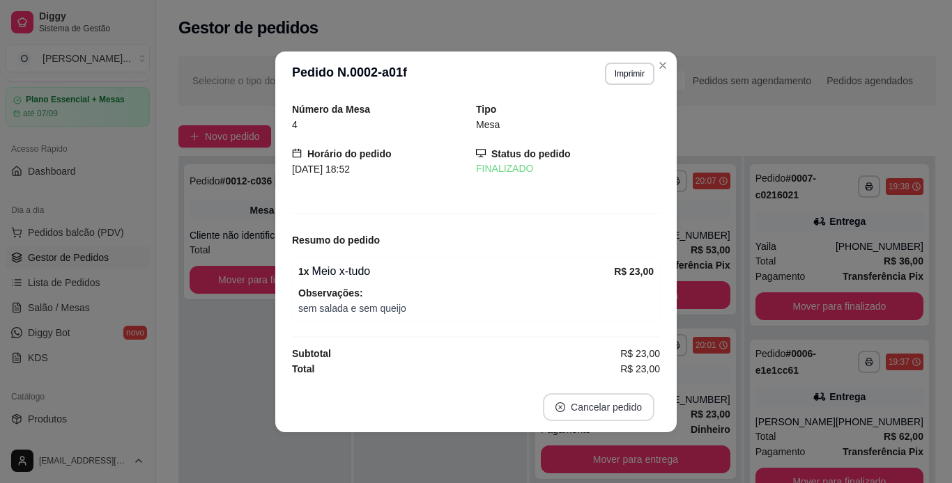
scroll to position [0, 0]
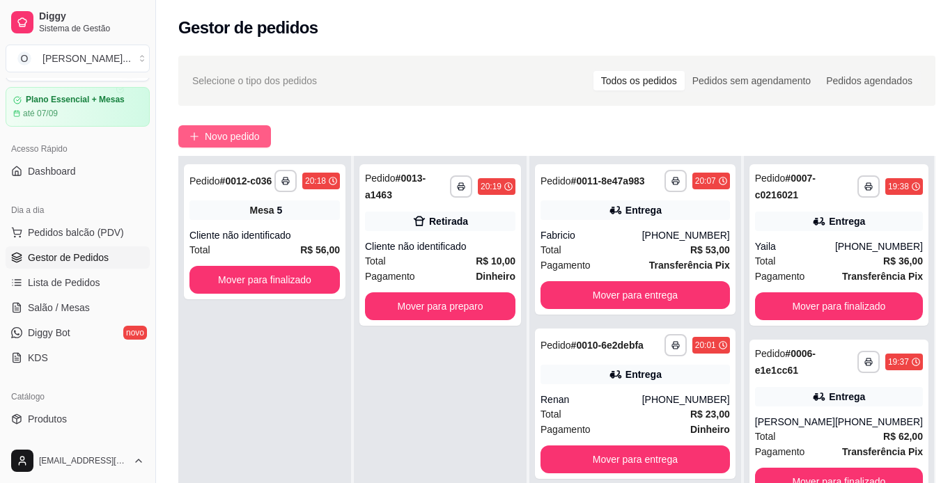
click at [220, 138] on span "Novo pedido" at bounding box center [232, 136] width 55 height 15
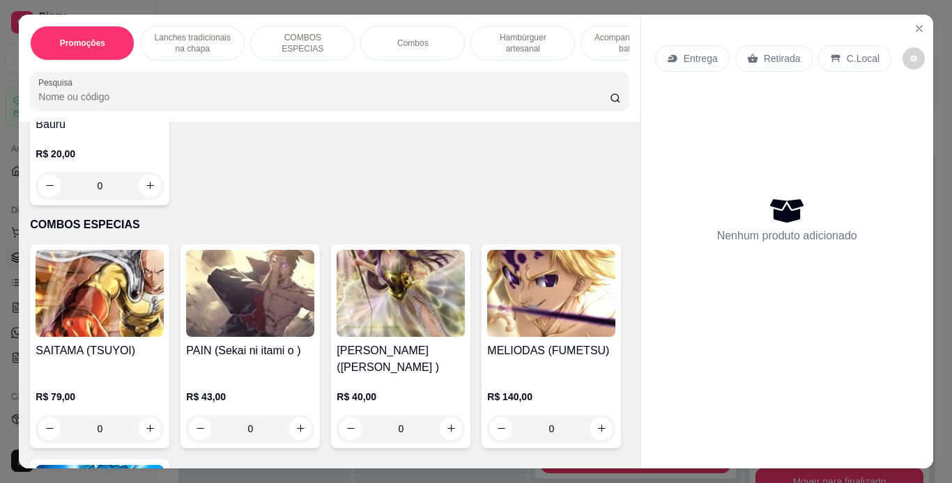
scroll to position [1232, 0]
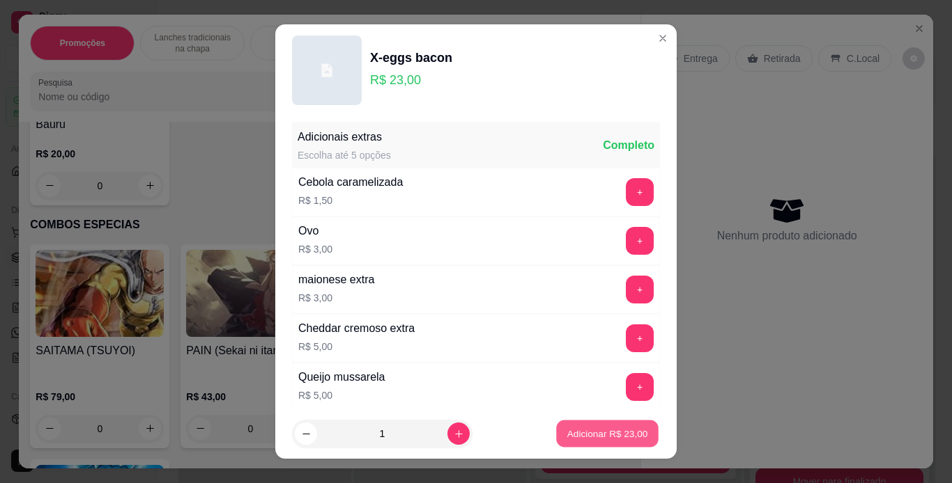
click at [567, 428] on p "Adicionar R$ 23,00" at bounding box center [607, 434] width 81 height 13
type input "1"
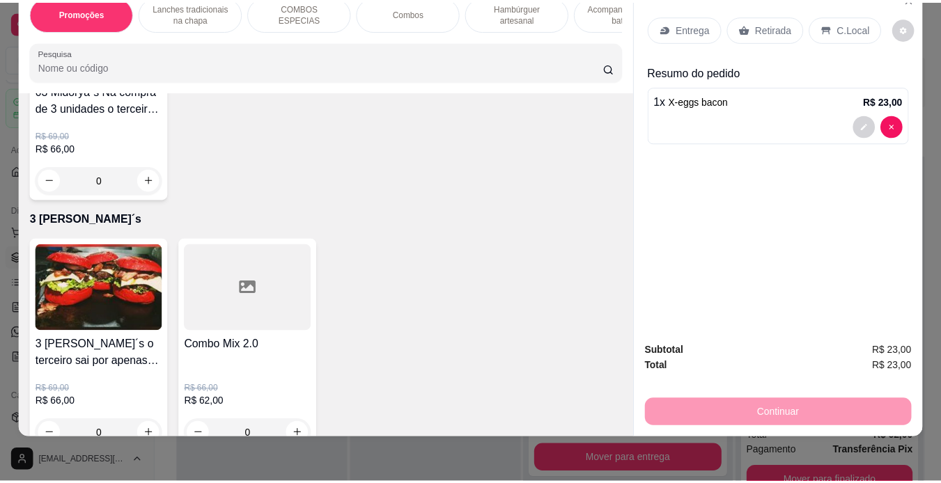
scroll to position [0, 3]
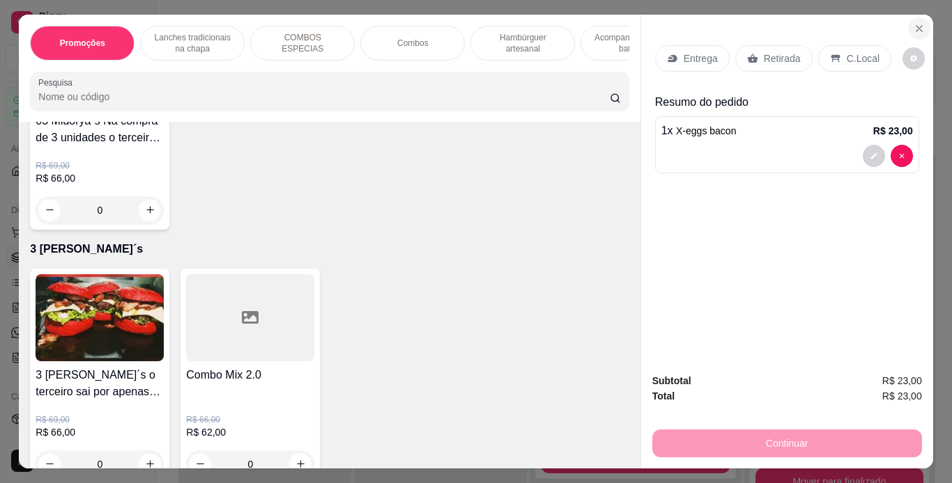
click at [916, 26] on icon "Close" at bounding box center [918, 28] width 11 height 11
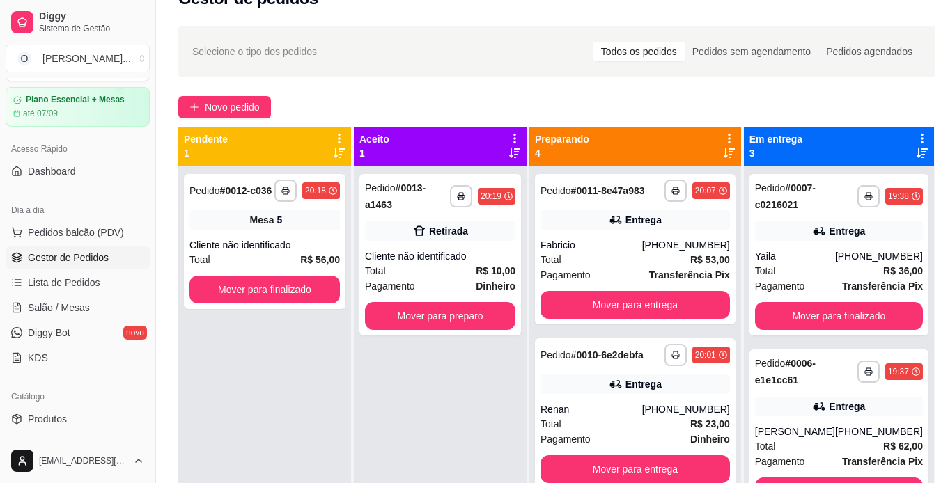
scroll to position [29, 0]
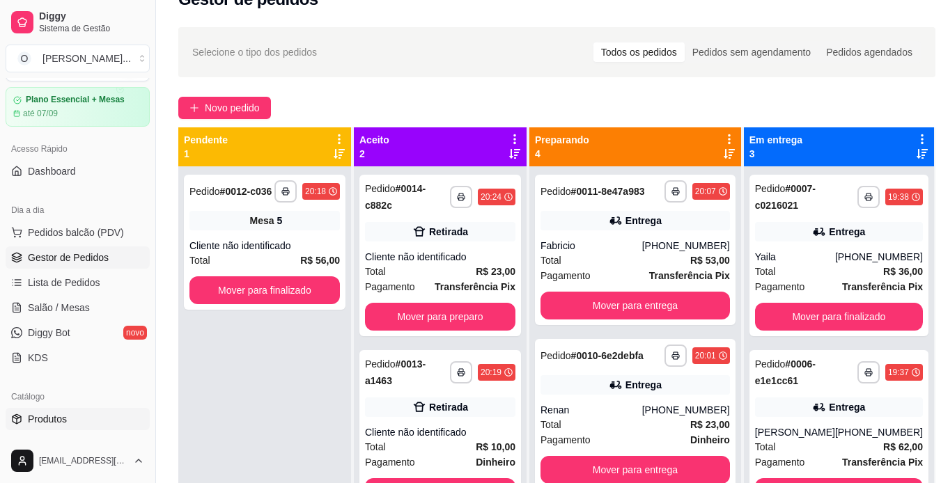
click at [70, 421] on link "Produtos" at bounding box center [78, 419] width 144 height 22
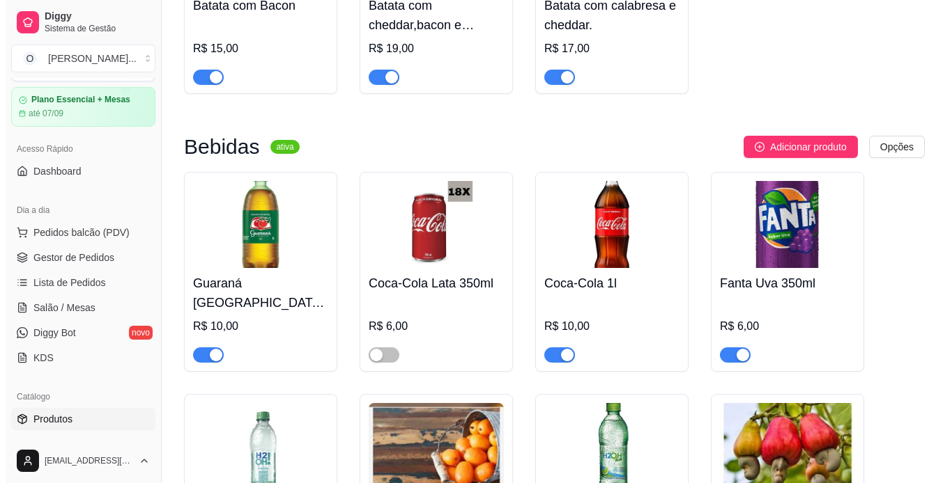
scroll to position [4001, 0]
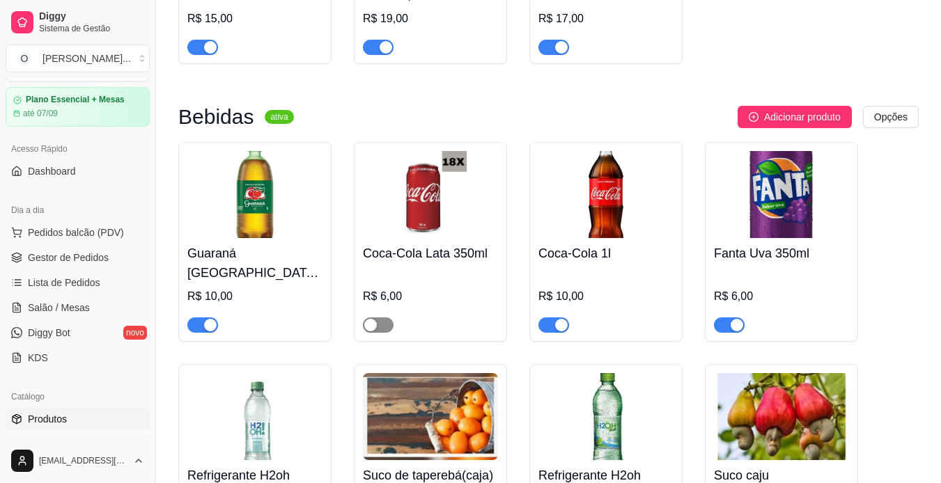
click at [368, 319] on div "button" at bounding box center [370, 325] width 13 height 13
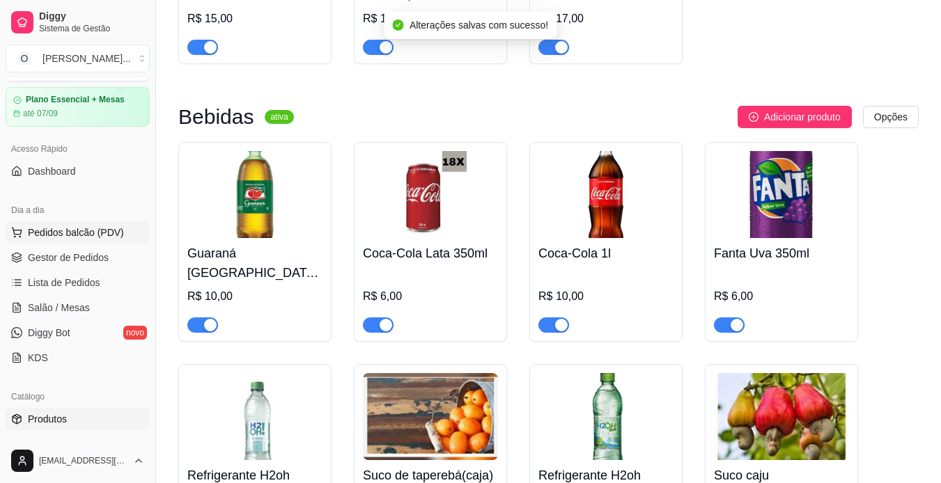
click at [70, 229] on span "Pedidos balcão (PDV)" at bounding box center [76, 233] width 96 height 14
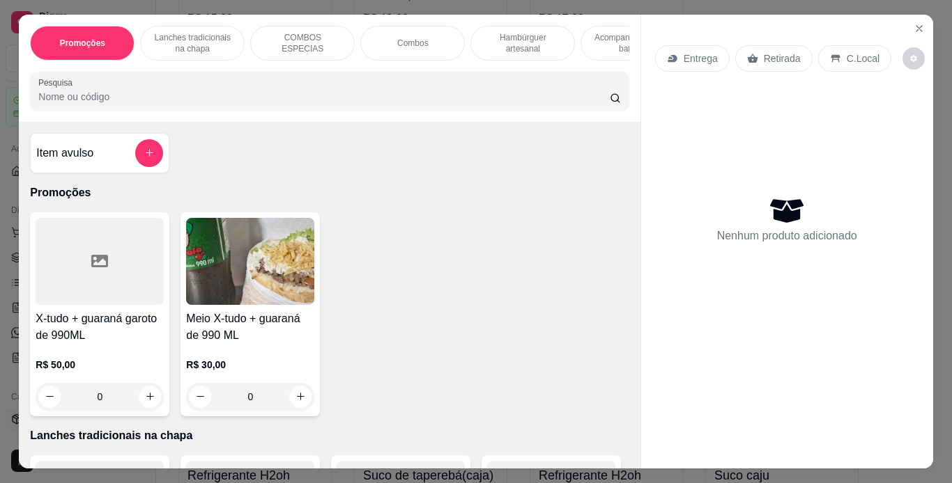
click at [691, 54] on p "Entrega" at bounding box center [700, 59] width 34 height 14
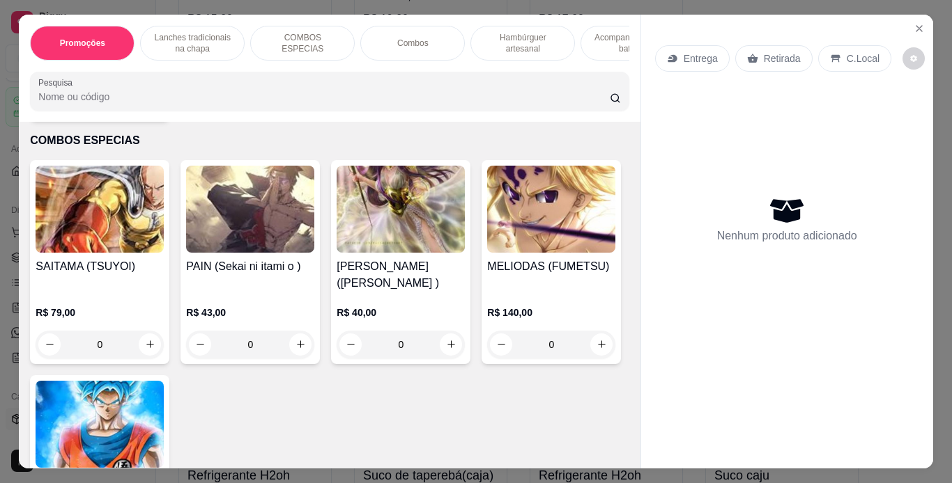
scroll to position [1317, 0]
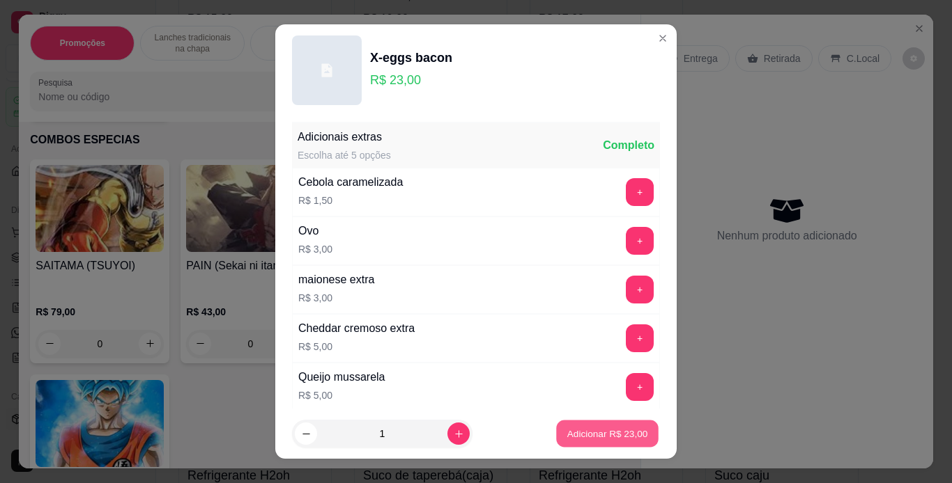
click at [589, 434] on p "Adicionar R$ 23,00" at bounding box center [607, 434] width 81 height 13
type input "1"
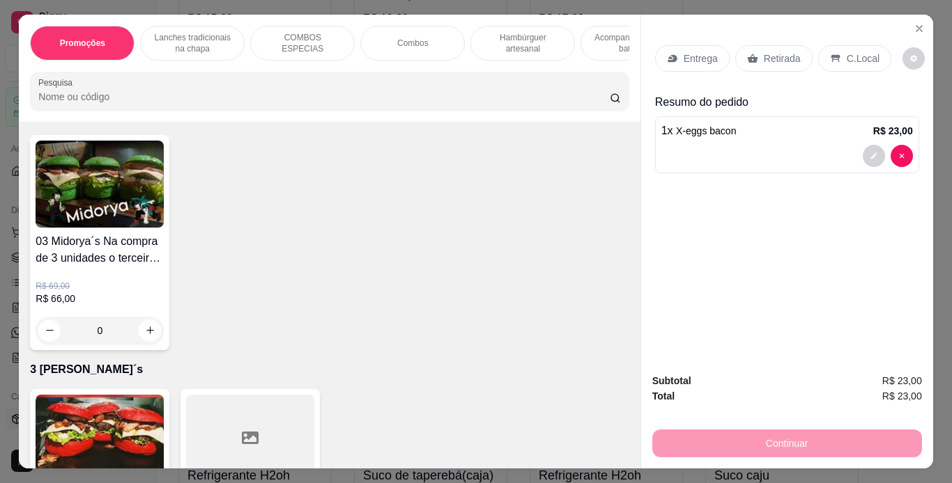
scroll to position [4153, 0]
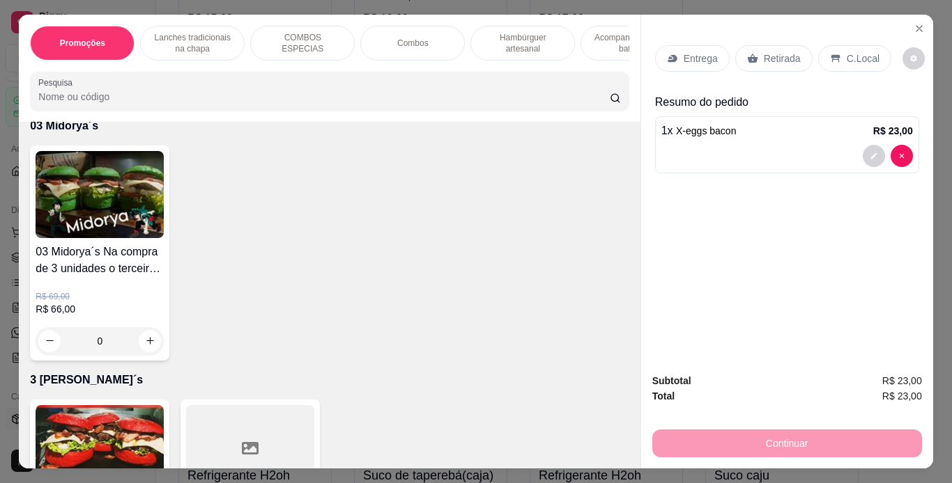
type input "1"
click at [686, 54] on p "Entrega" at bounding box center [700, 59] width 34 height 14
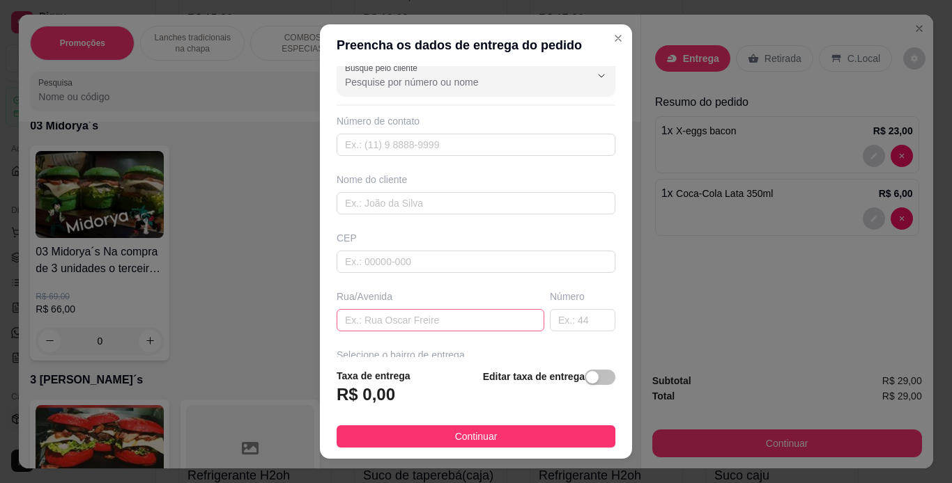
scroll to position [14, 0]
click at [458, 152] on input "text" at bounding box center [475, 145] width 279 height 22
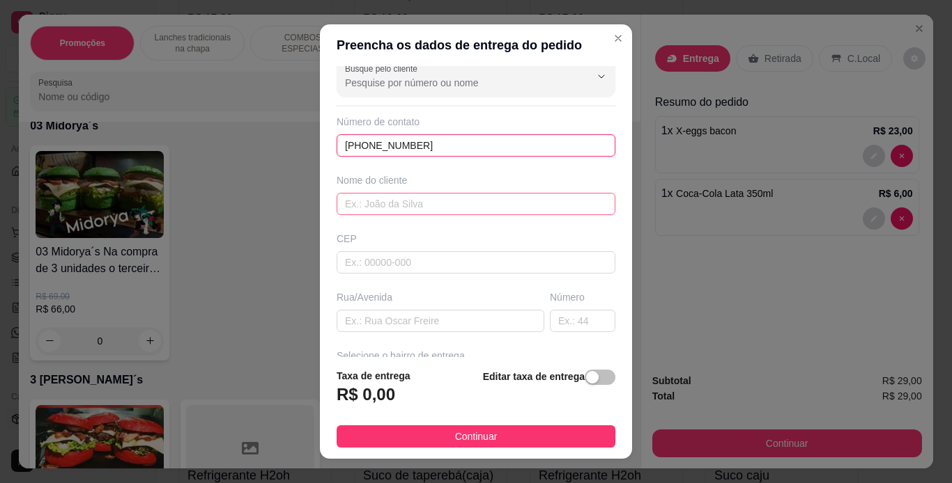
type input "[PHONE_NUMBER]"
click at [410, 208] on input "text" at bounding box center [475, 204] width 279 height 22
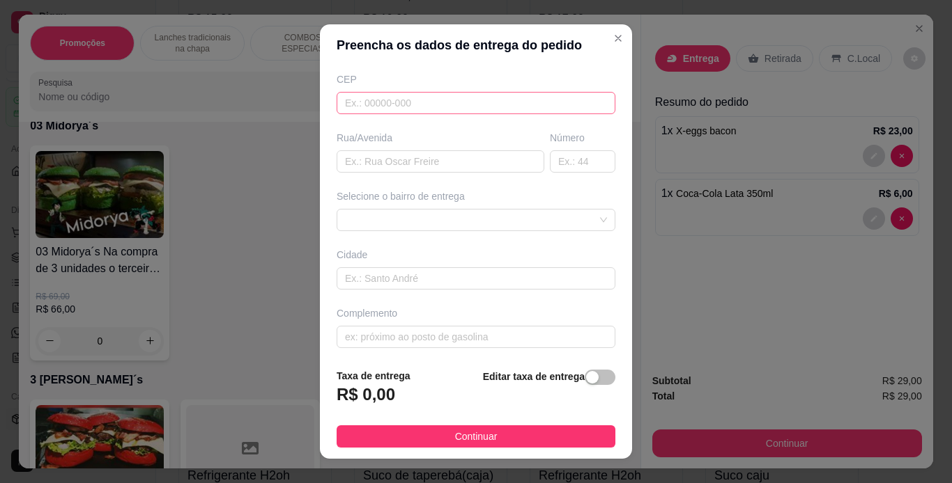
scroll to position [178, 0]
type input "[PERSON_NAME]"
click at [397, 155] on input "text" at bounding box center [440, 157] width 208 height 22
type input "rua 1"
click at [550, 159] on input "text" at bounding box center [582, 157] width 65 height 22
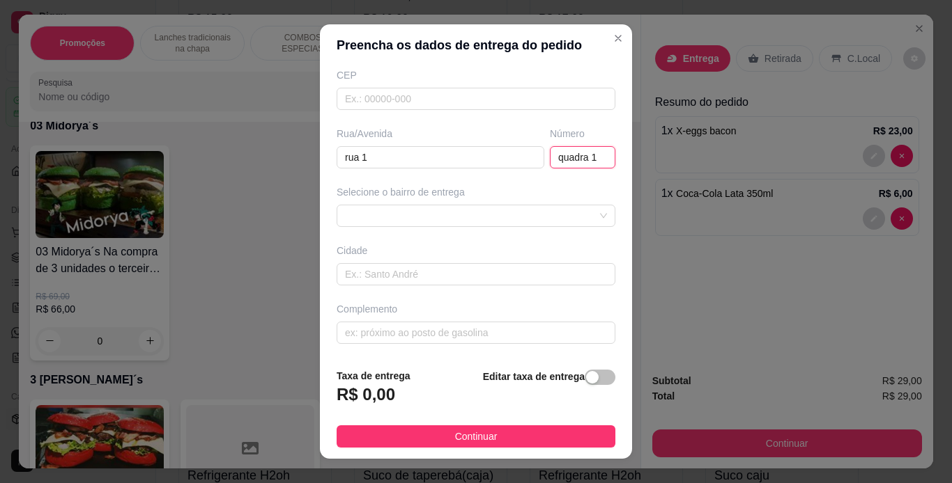
scroll to position [20, 0]
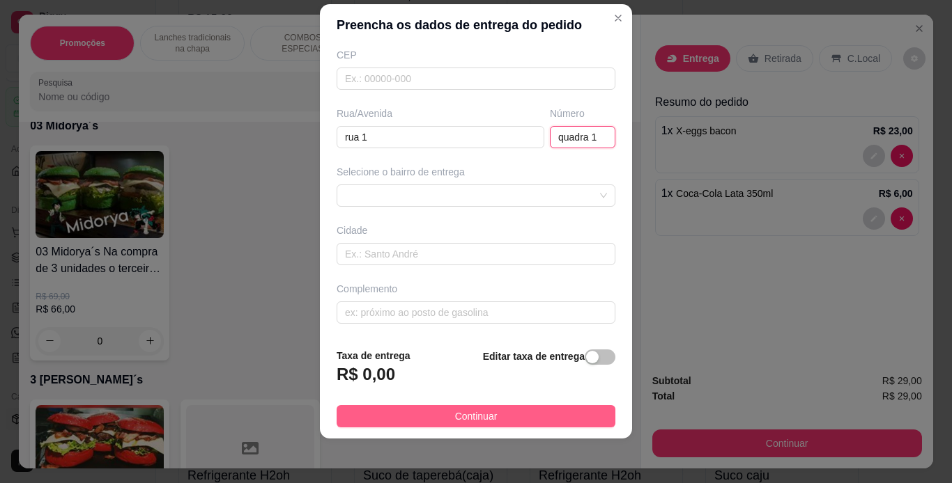
type input "quadra 1"
click at [462, 419] on span "Continuar" at bounding box center [476, 416] width 42 height 15
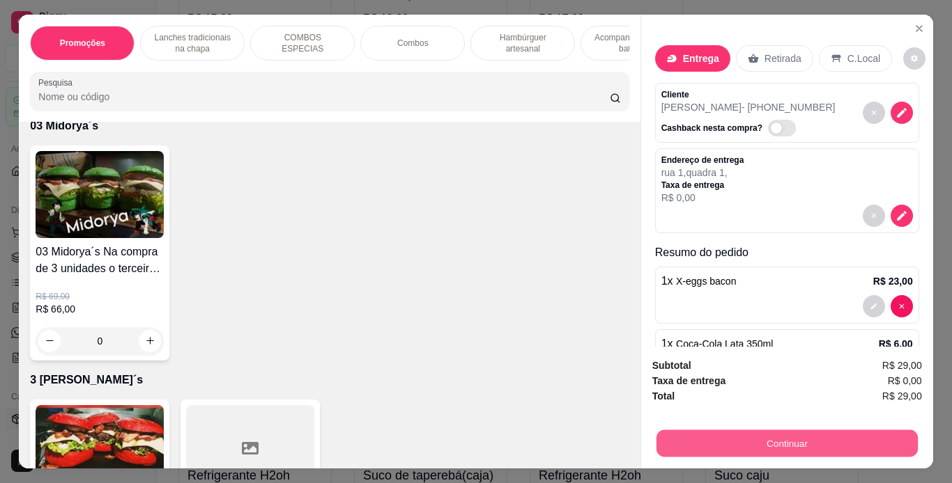
click at [760, 443] on button "Continuar" at bounding box center [786, 444] width 261 height 27
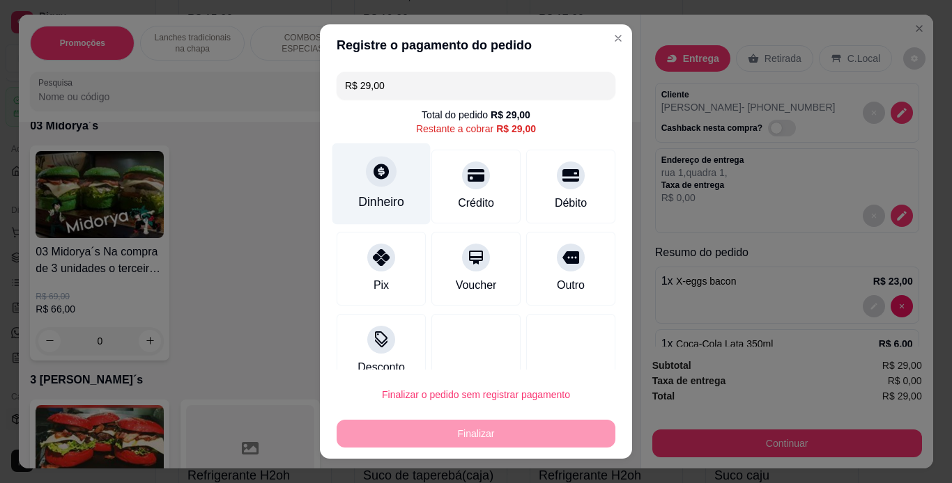
click at [372, 180] on icon at bounding box center [381, 171] width 18 height 18
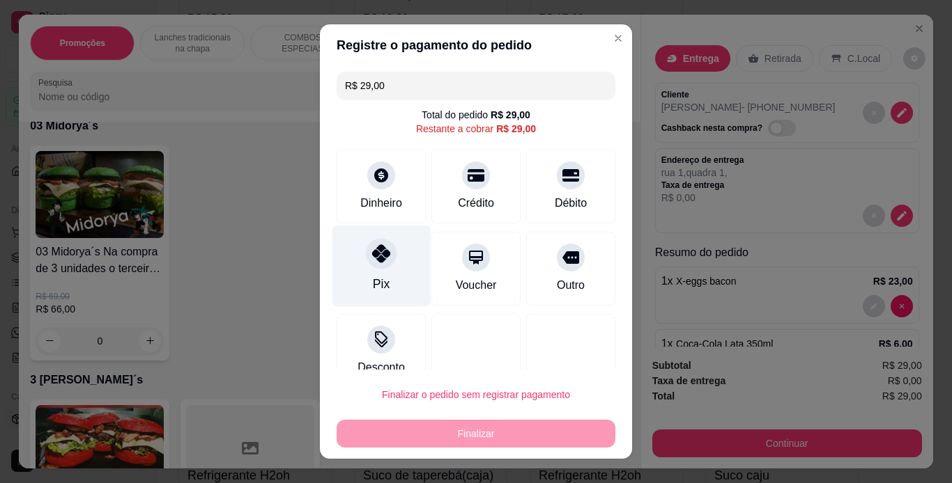
click at [376, 263] on icon at bounding box center [381, 254] width 18 height 18
type input "R$ 0,00"
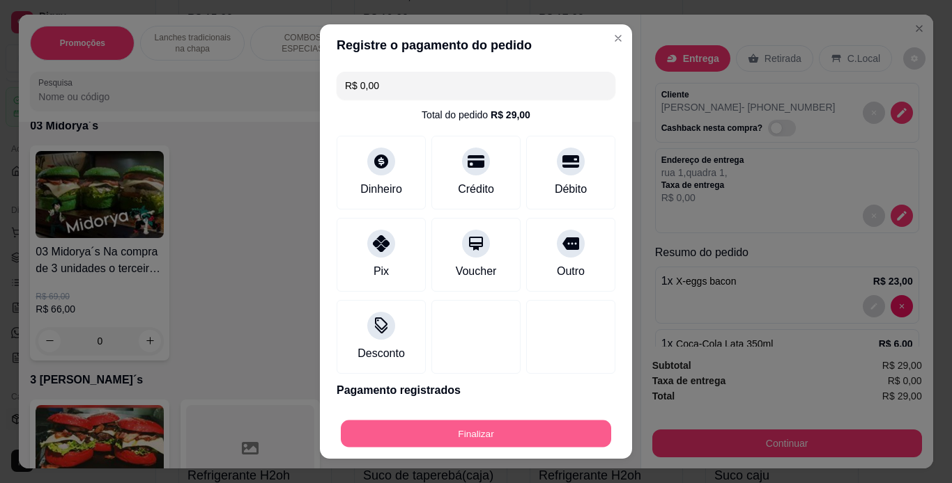
click at [482, 435] on button "Finalizar" at bounding box center [476, 434] width 270 height 27
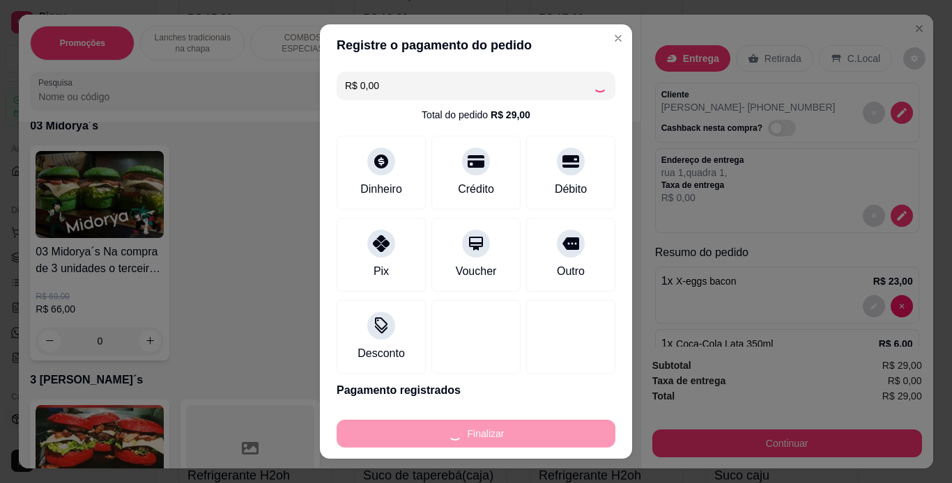
type input "0"
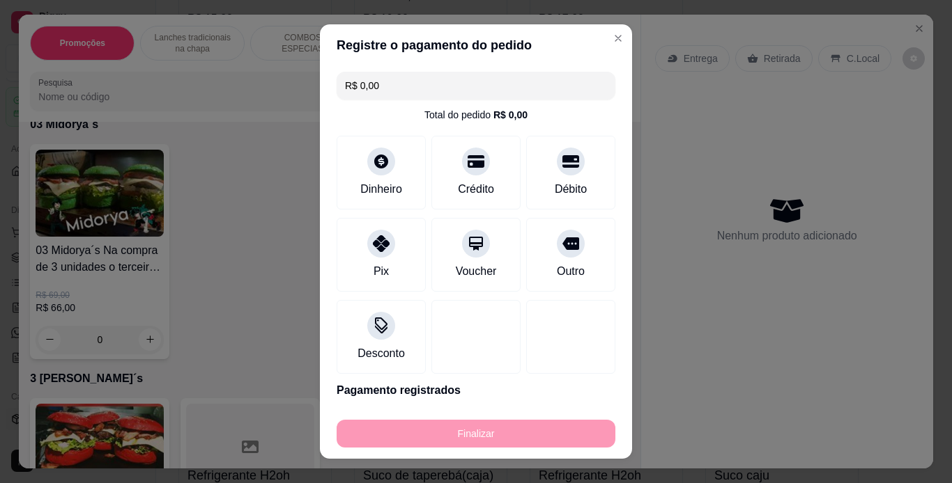
type input "-R$ 29,00"
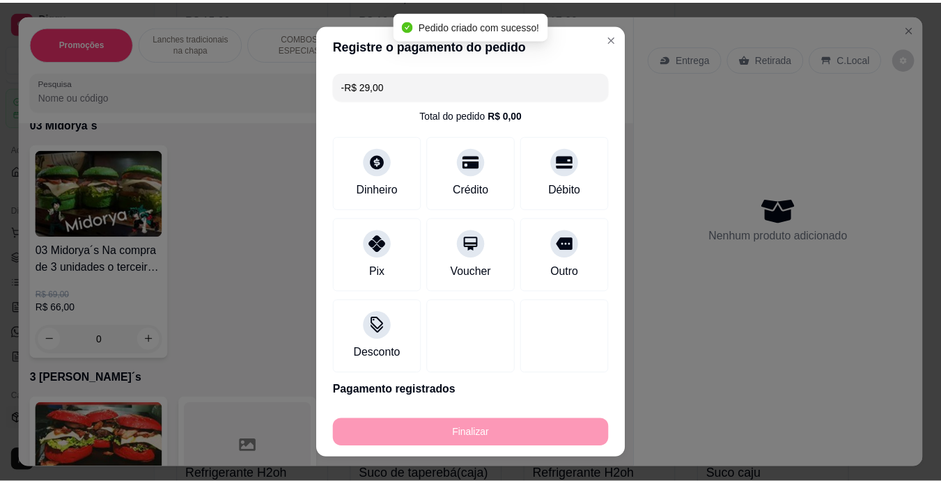
scroll to position [4151, 0]
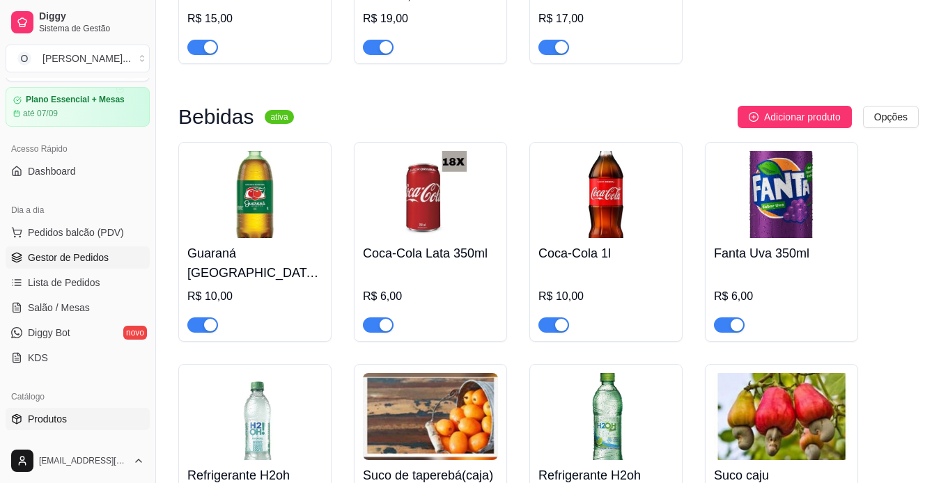
click at [89, 266] on link "Gestor de Pedidos" at bounding box center [78, 258] width 144 height 22
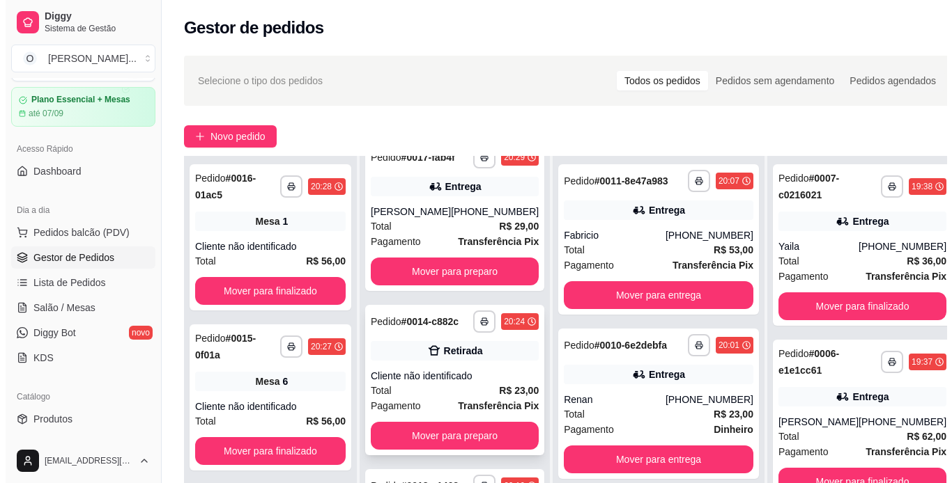
scroll to position [212, 0]
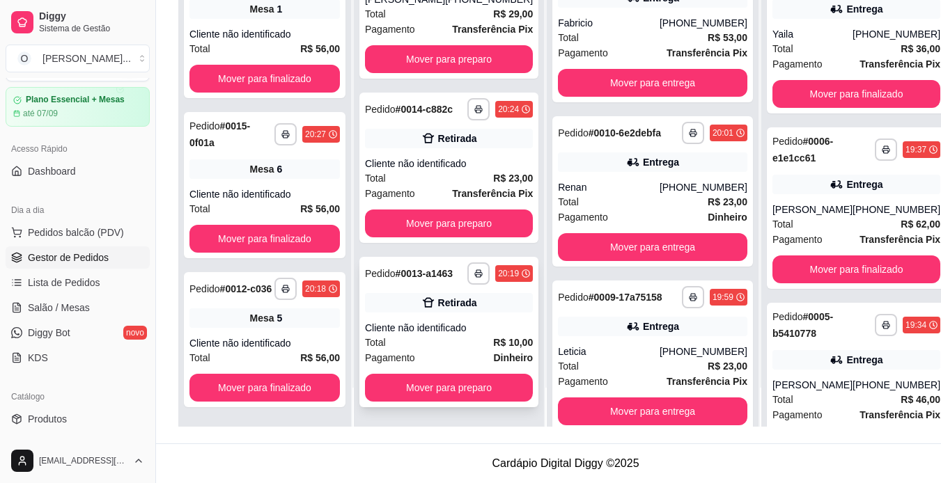
click at [438, 305] on div "Retirada" at bounding box center [457, 303] width 39 height 14
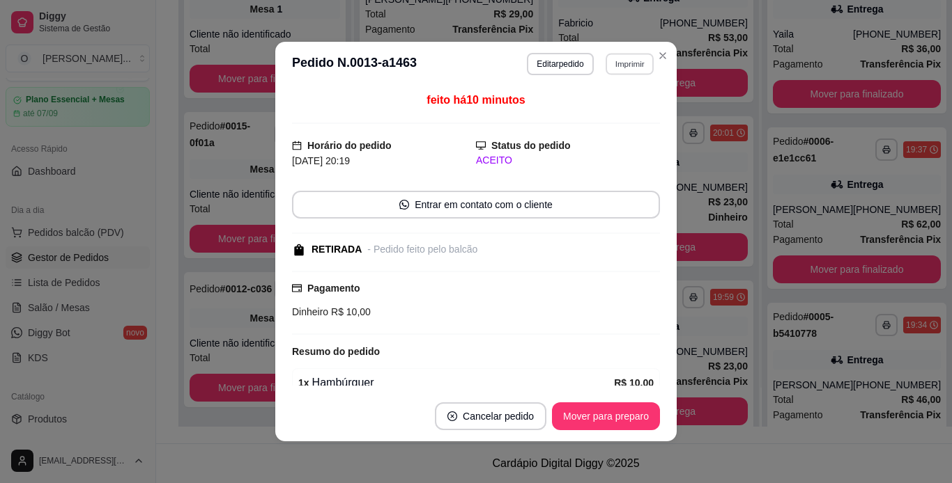
click at [620, 58] on button "Imprimir" at bounding box center [629, 64] width 48 height 22
click at [585, 108] on button "IMPRESSORA" at bounding box center [599, 113] width 98 height 22
click at [610, 424] on button "Mover para preparo" at bounding box center [605, 416] width 105 height 27
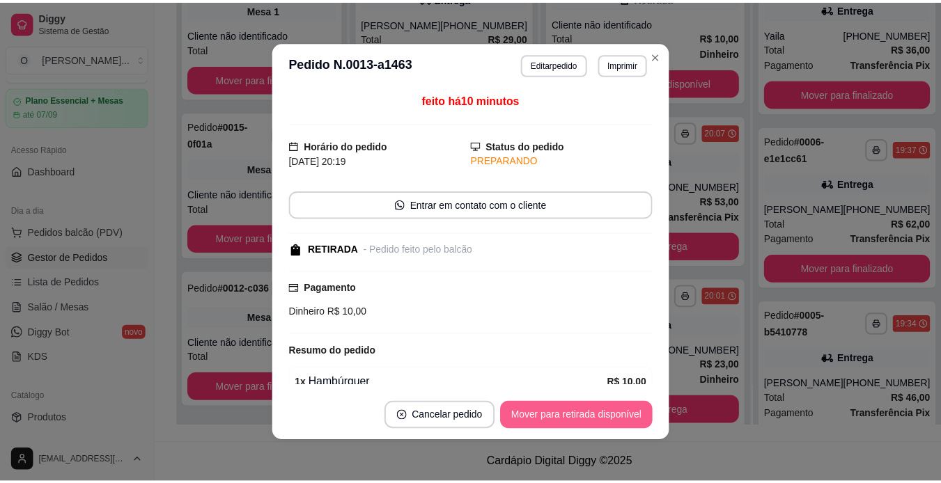
scroll to position [0, 0]
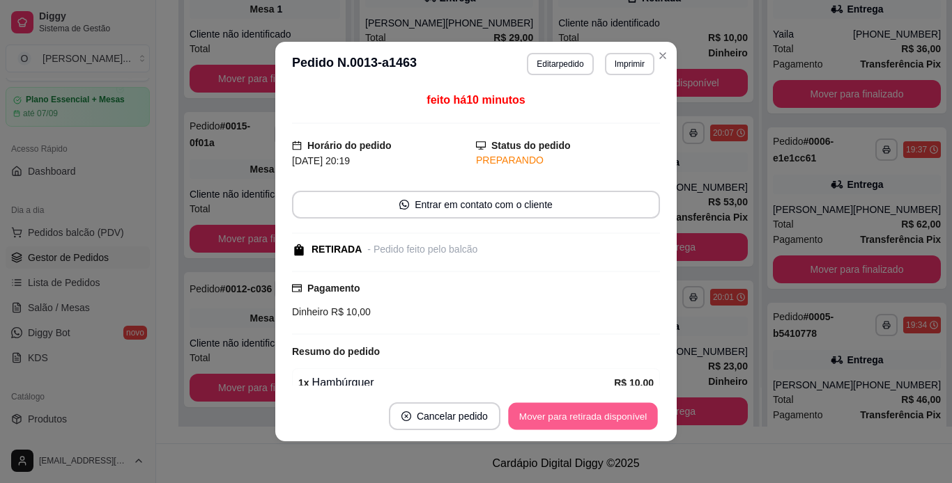
click at [593, 421] on button "Mover para retirada disponível" at bounding box center [582, 416] width 149 height 27
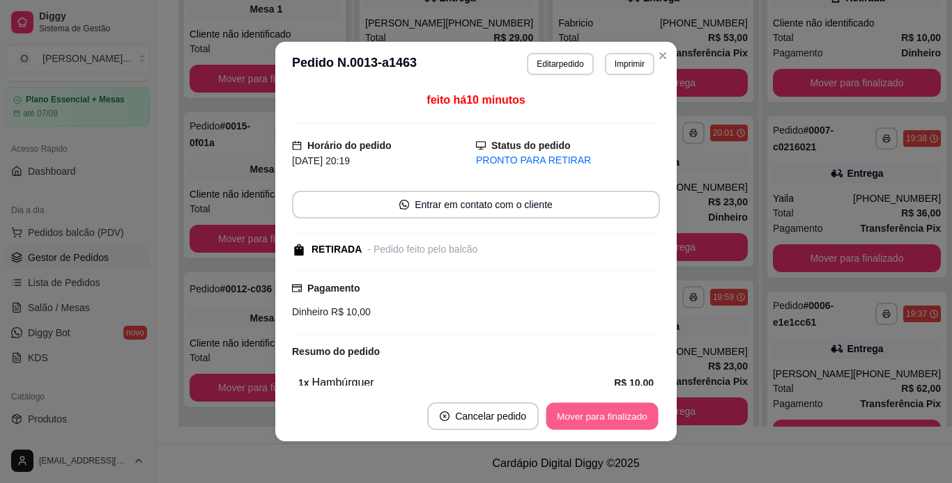
click at [593, 421] on button "Mover para finalizado" at bounding box center [602, 416] width 112 height 27
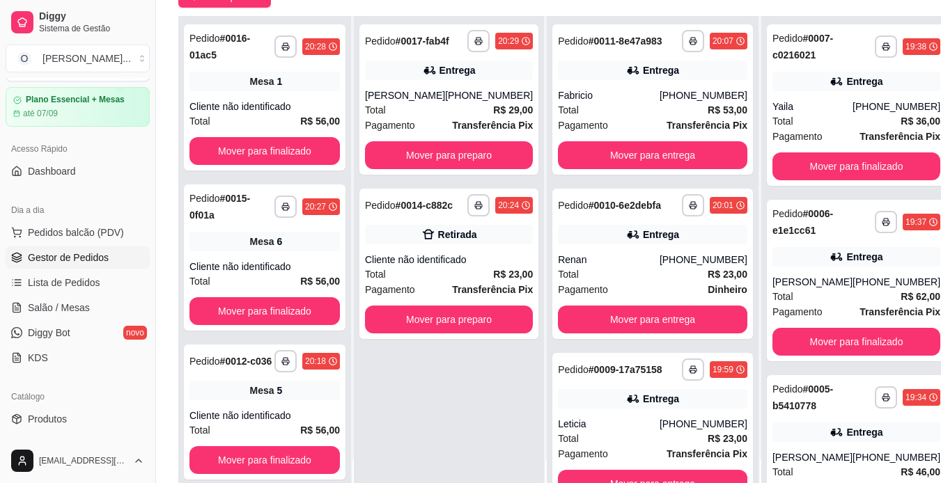
scroll to position [139, 0]
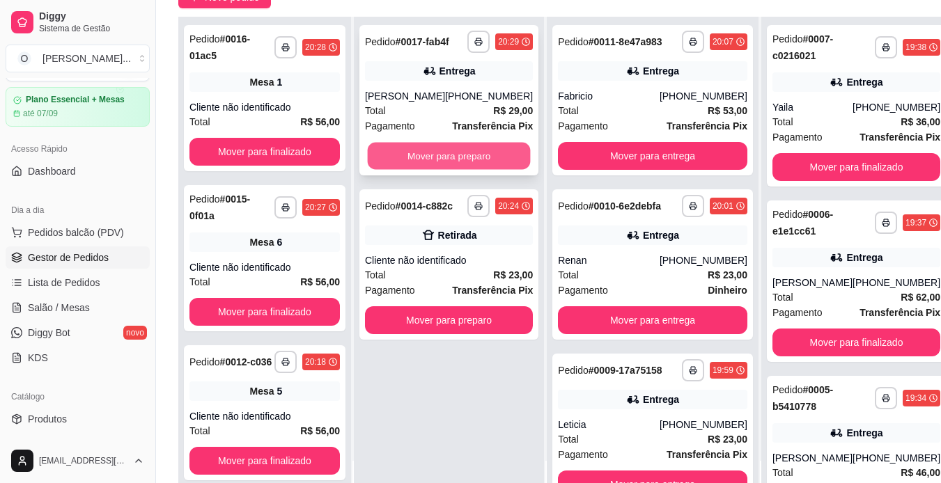
click at [438, 162] on button "Mover para preparo" at bounding box center [449, 156] width 163 height 27
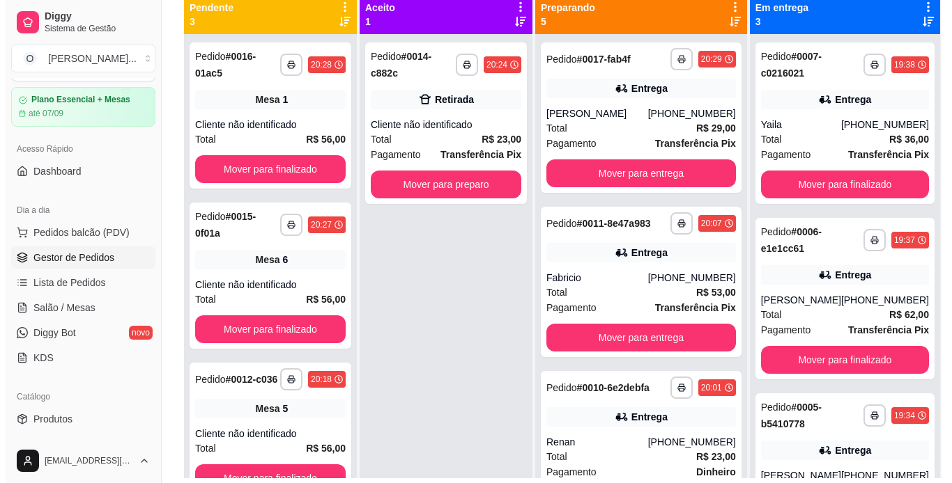
scroll to position [159, 0]
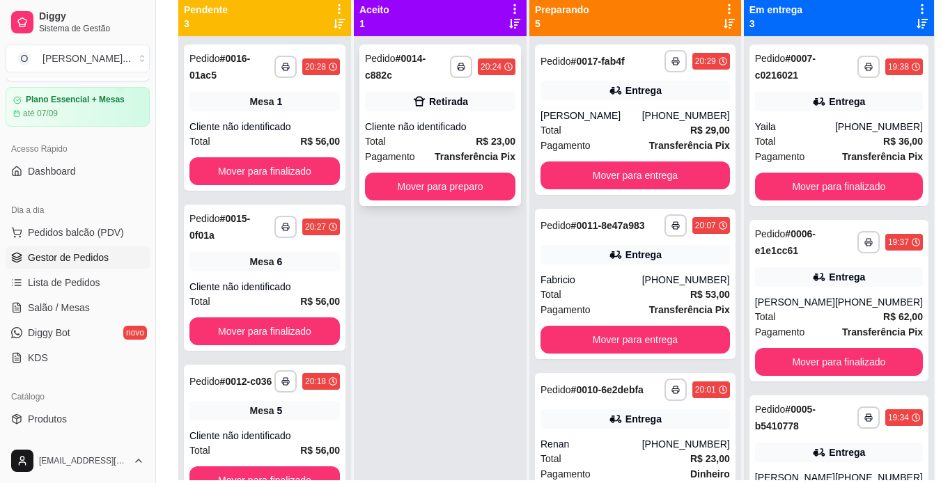
click at [458, 120] on div "Cliente não identificado" at bounding box center [440, 127] width 150 height 14
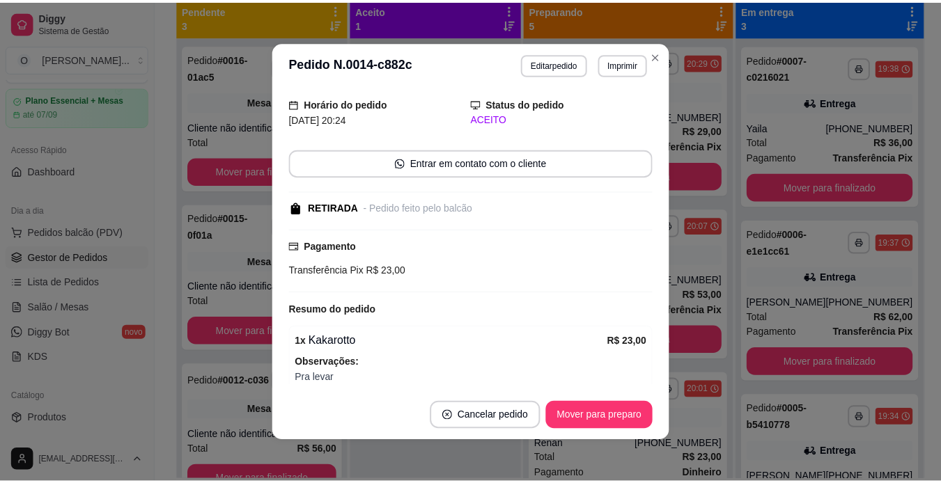
scroll to position [40, 0]
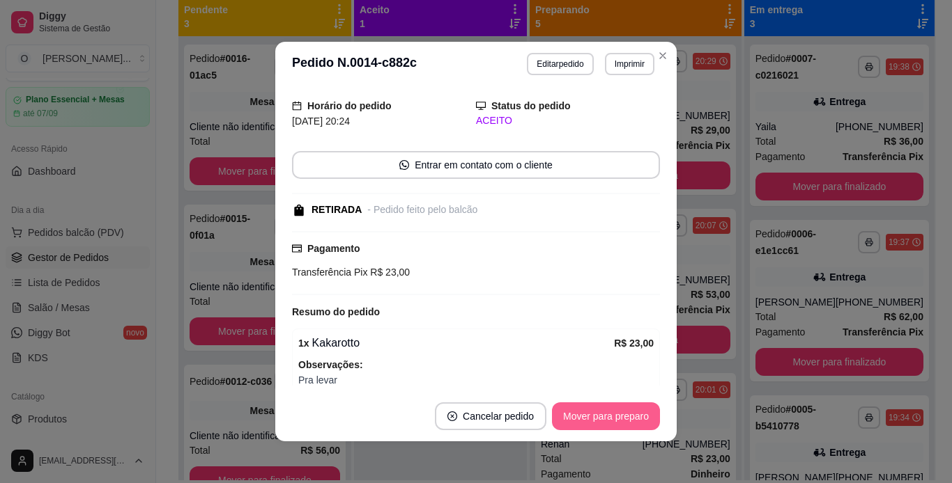
click at [582, 418] on button "Mover para preparo" at bounding box center [606, 417] width 108 height 28
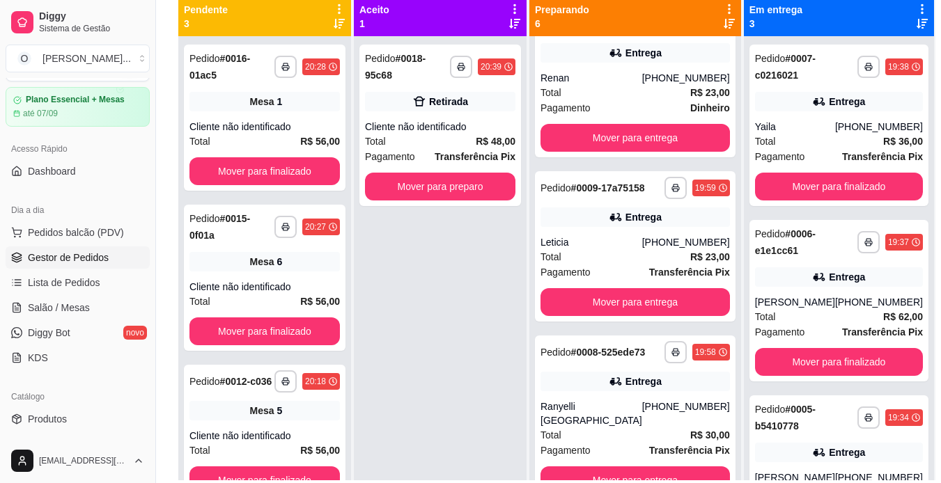
scroll to position [39, 0]
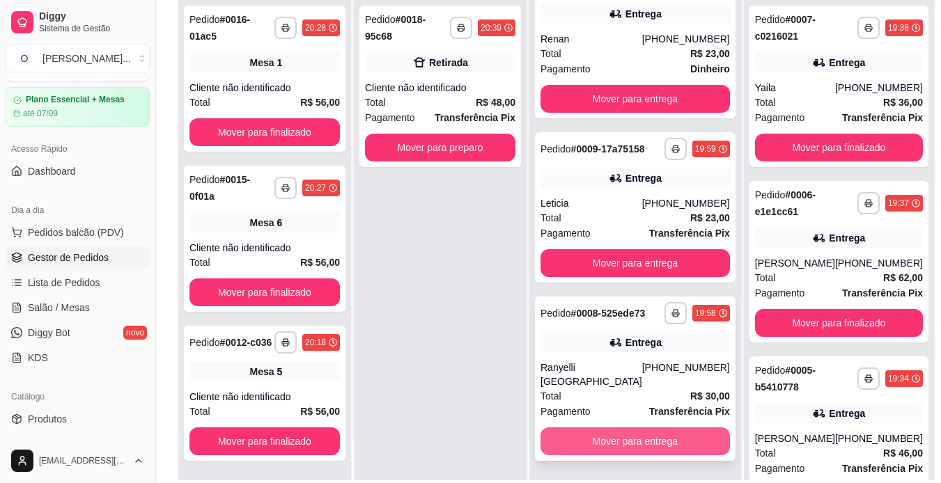
click at [609, 441] on button "Mover para entrega" at bounding box center [635, 442] width 189 height 28
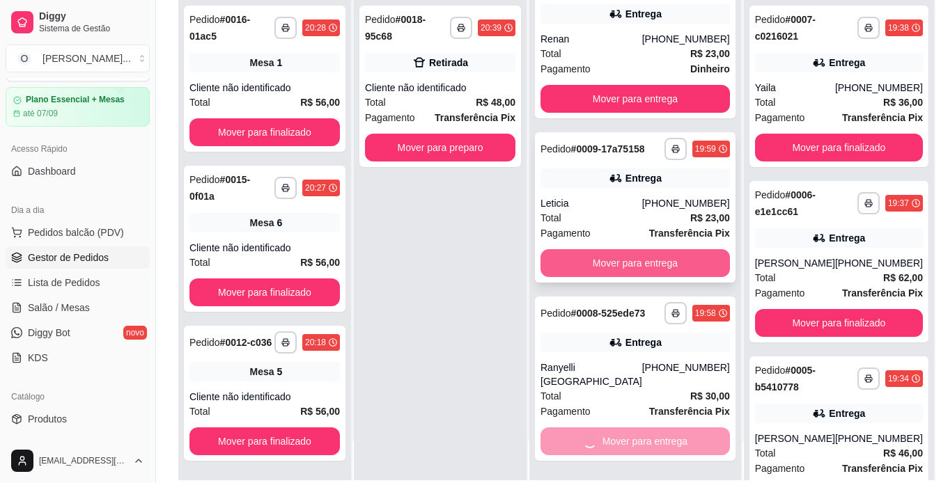
click at [614, 265] on button "Mover para entrega" at bounding box center [635, 263] width 189 height 28
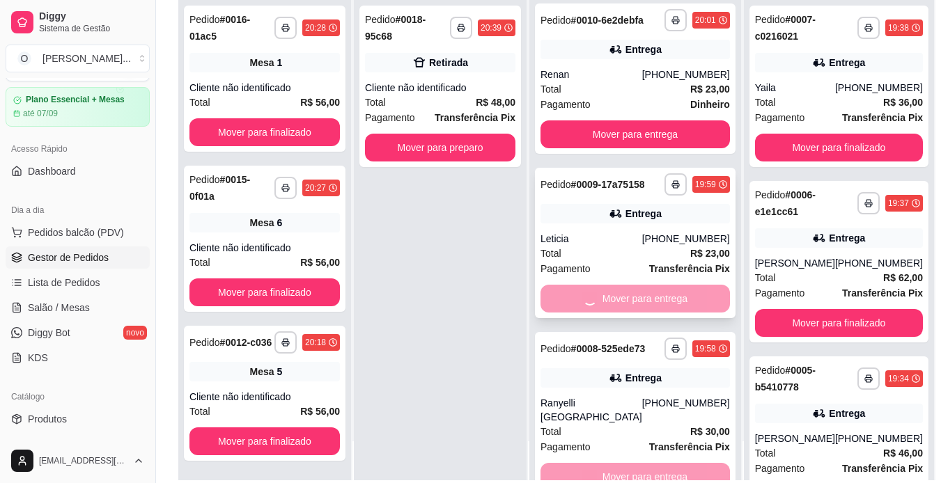
scroll to position [495, 0]
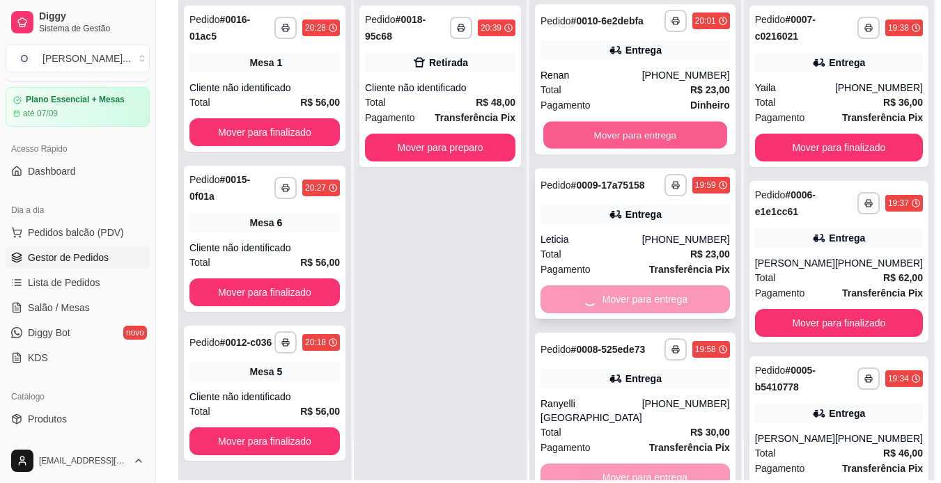
click at [604, 149] on button "Mover para entrega" at bounding box center [635, 135] width 184 height 27
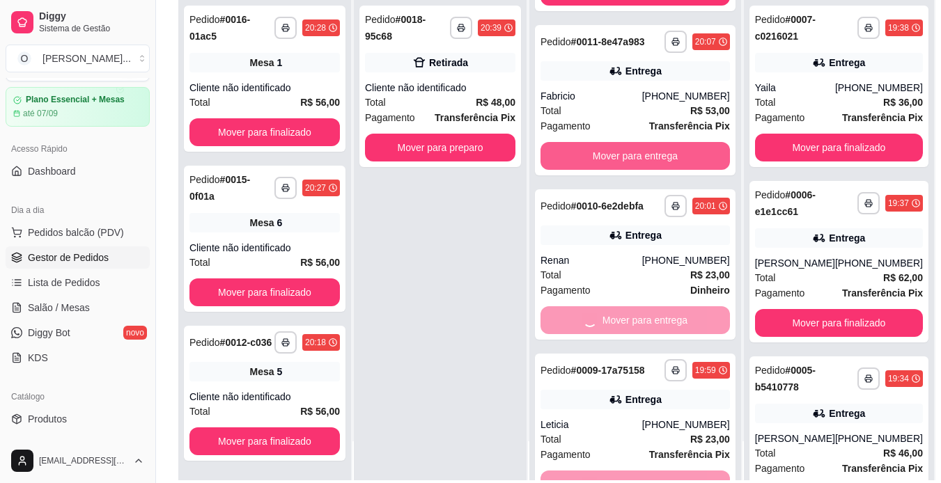
scroll to position [309, 0]
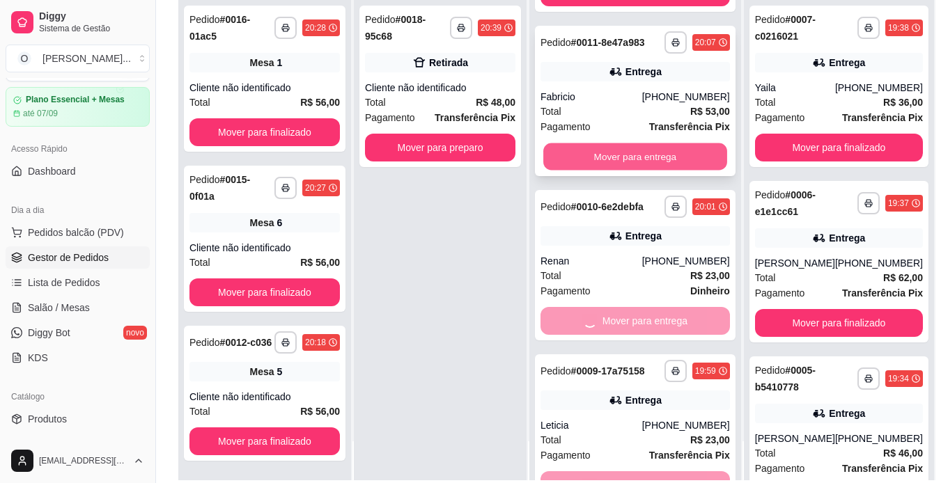
click at [612, 169] on button "Mover para entrega" at bounding box center [635, 157] width 184 height 27
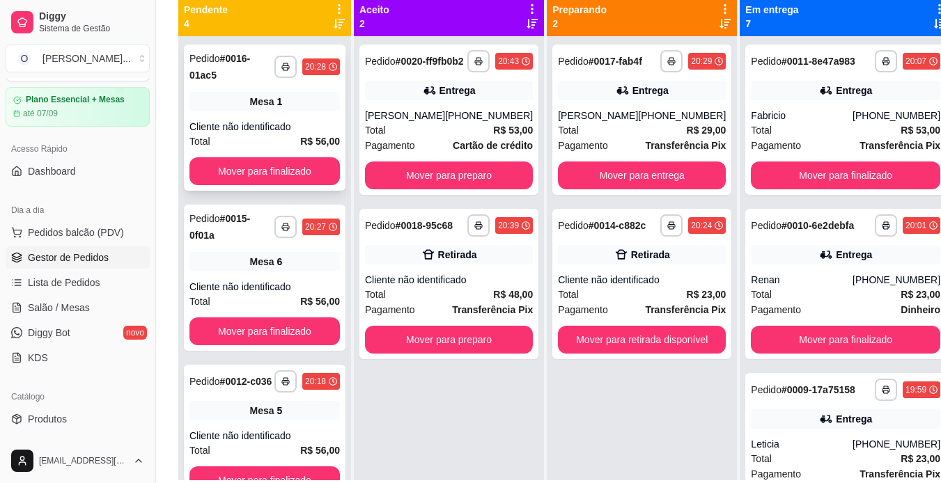
scroll to position [39, 0]
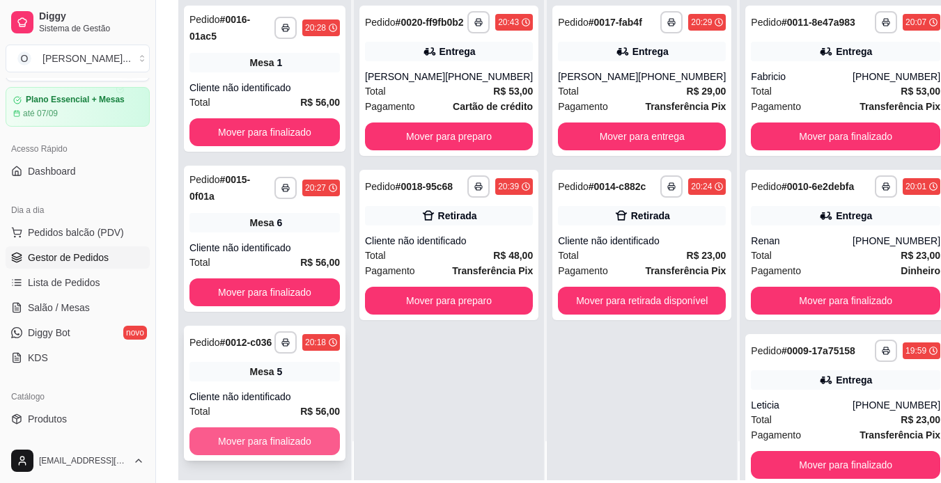
click at [270, 440] on button "Mover para finalizado" at bounding box center [264, 442] width 150 height 28
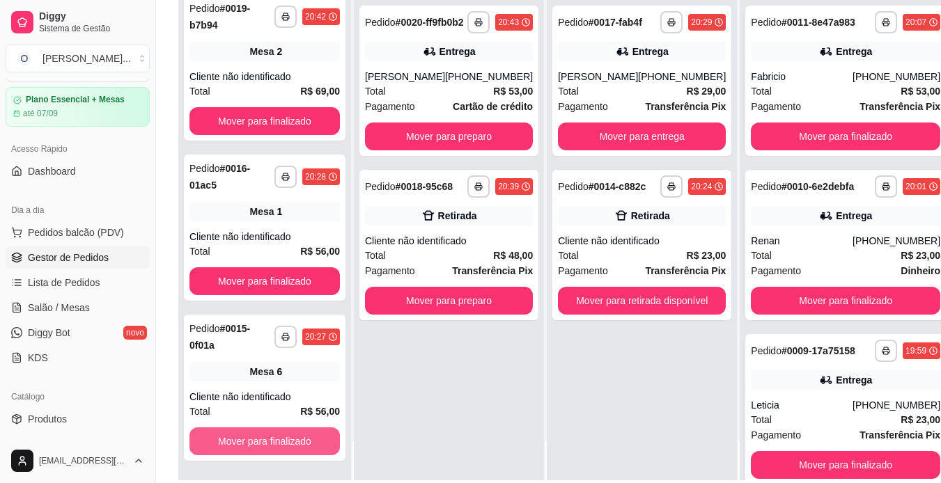
scroll to position [11, 0]
click at [63, 307] on span "Salão / Mesas" at bounding box center [59, 308] width 62 height 14
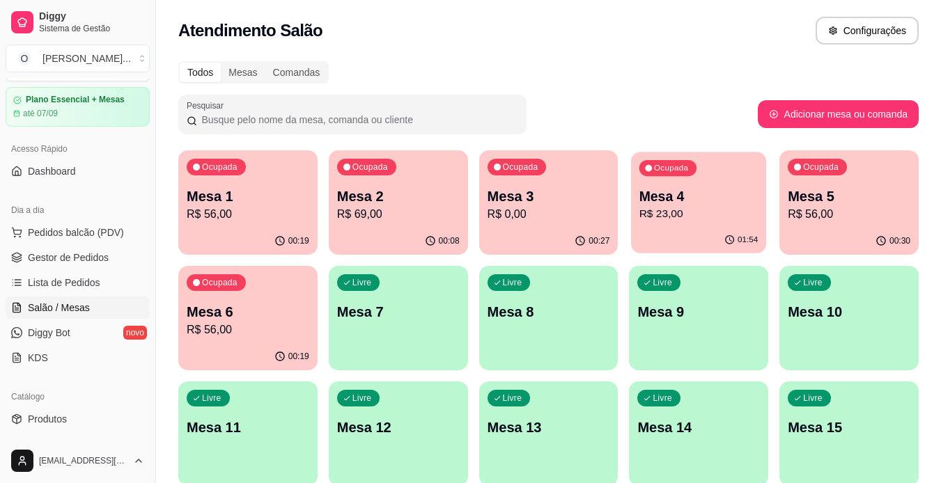
click at [658, 203] on p "Mesa 4" at bounding box center [699, 196] width 119 height 19
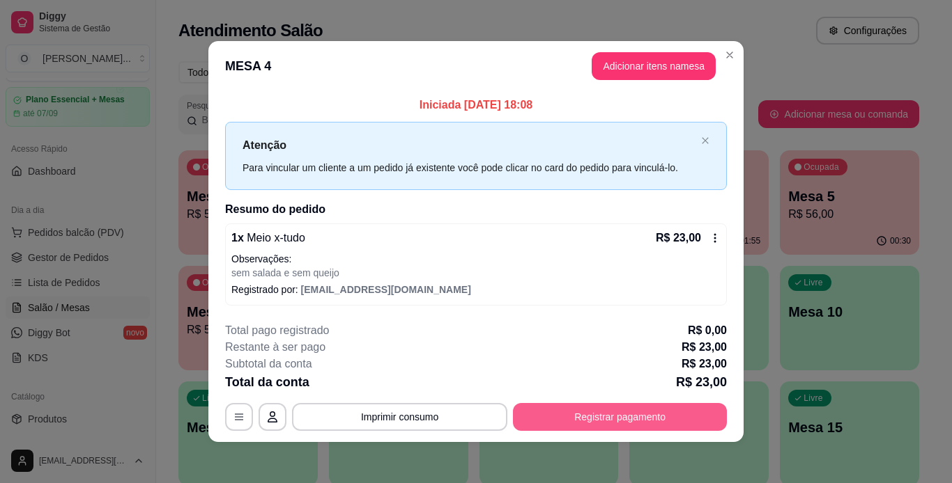
click at [547, 417] on button "Registrar pagamento" at bounding box center [620, 417] width 214 height 28
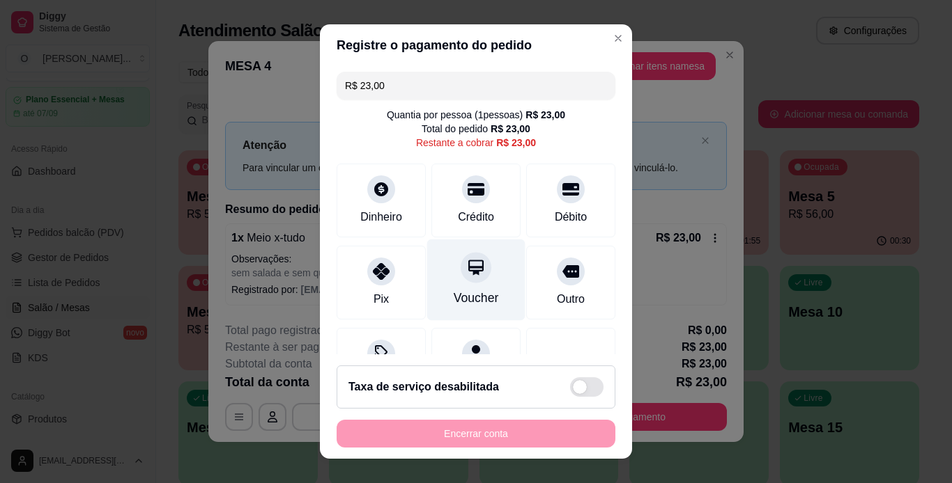
scroll to position [69, 0]
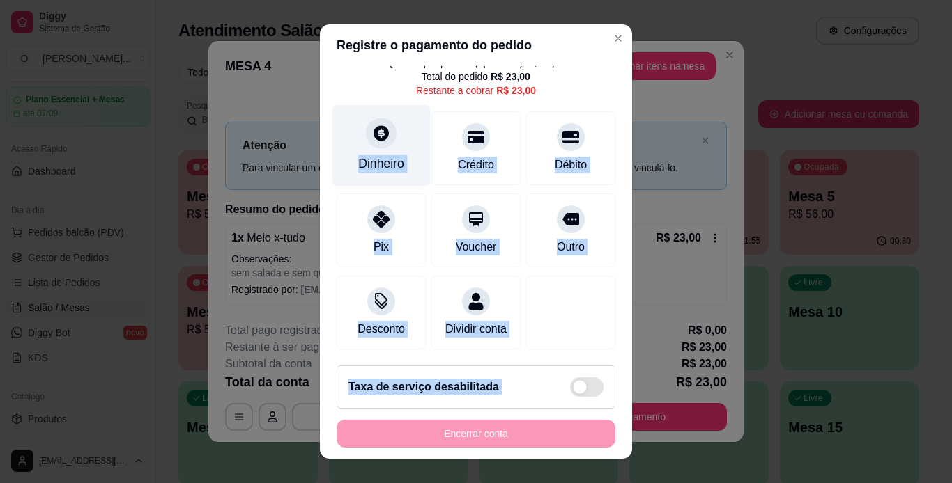
drag, startPoint x: 455, startPoint y: 440, endPoint x: 358, endPoint y: 98, distance: 355.5
click at [358, 98] on section "Registre o pagamento do pedido R$ 23,00 Quantia por pessoa ( 1 pessoas) R$ 23,0…" at bounding box center [476, 241] width 312 height 435
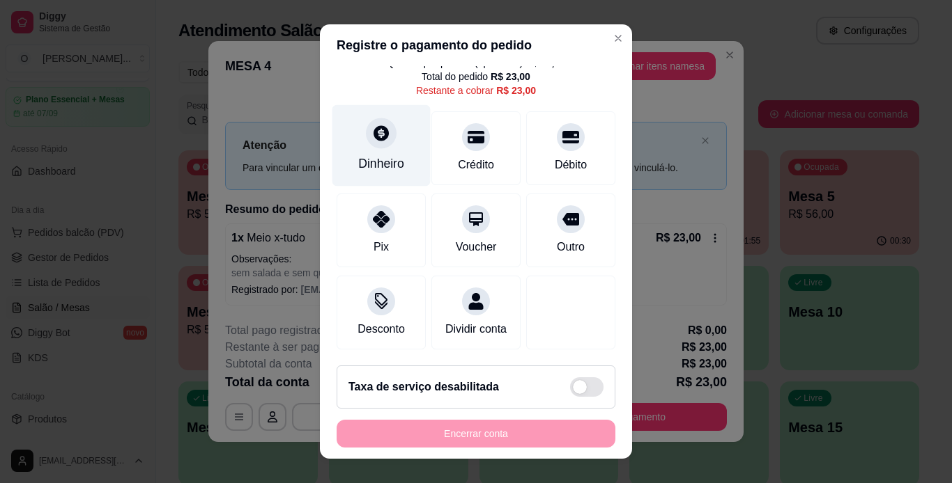
click at [358, 105] on div "Dinheiro" at bounding box center [381, 146] width 98 height 82
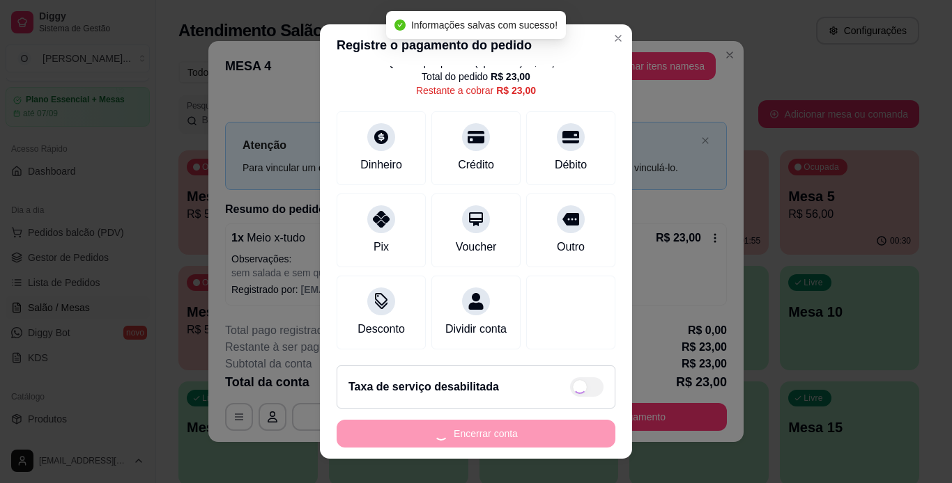
type input "R$ 0,00"
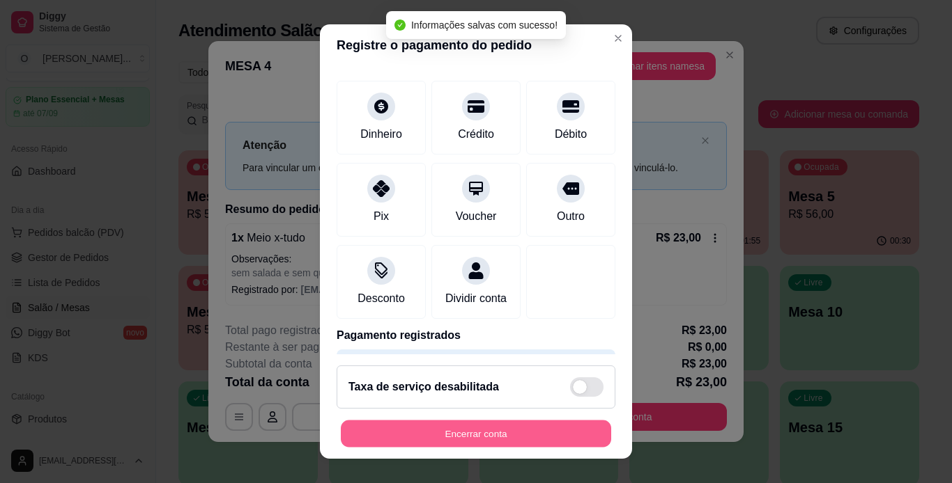
click at [506, 441] on button "Encerrar conta" at bounding box center [476, 434] width 270 height 27
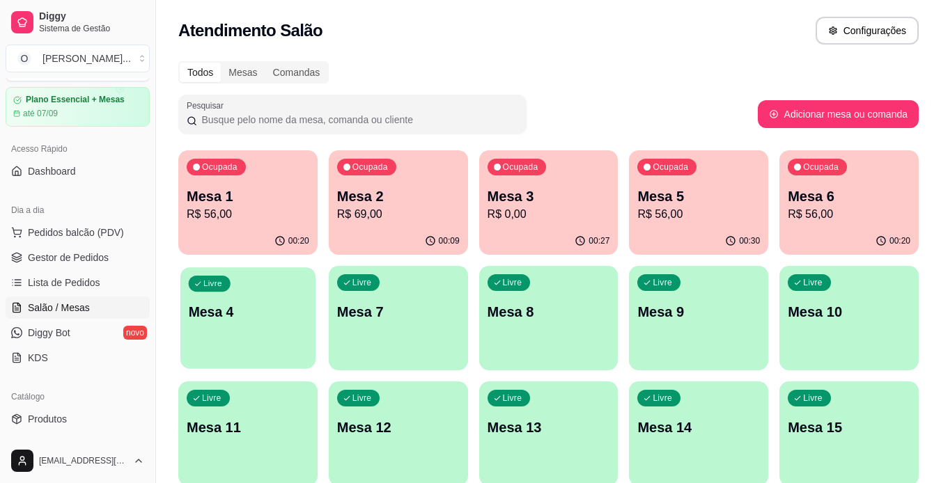
click at [245, 319] on p "Mesa 4" at bounding box center [248, 312] width 119 height 19
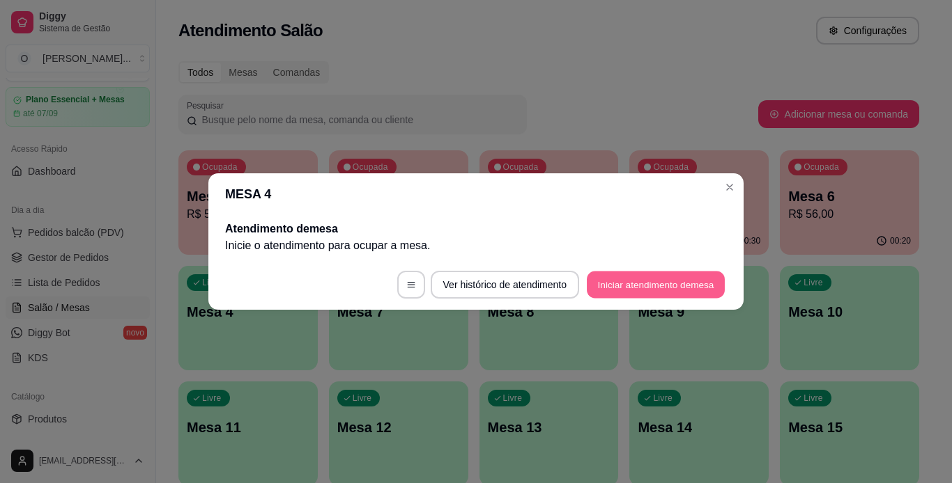
click at [592, 288] on button "Iniciar atendimento de mesa" at bounding box center [656, 285] width 138 height 27
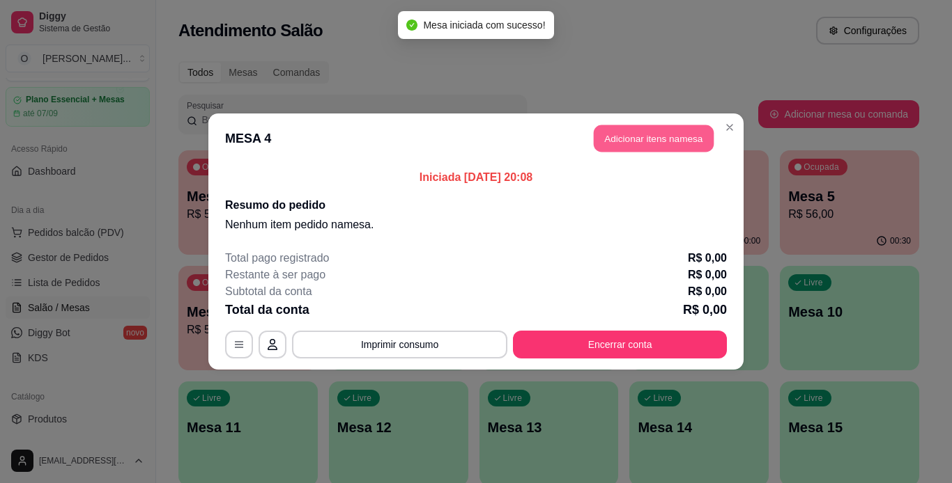
click at [639, 147] on button "Adicionar itens na mesa" at bounding box center [654, 138] width 120 height 27
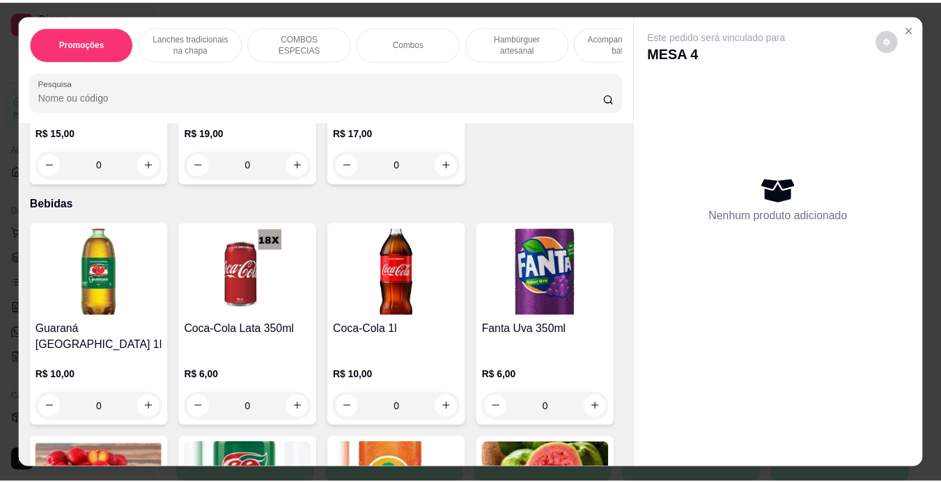
scroll to position [3435, 0]
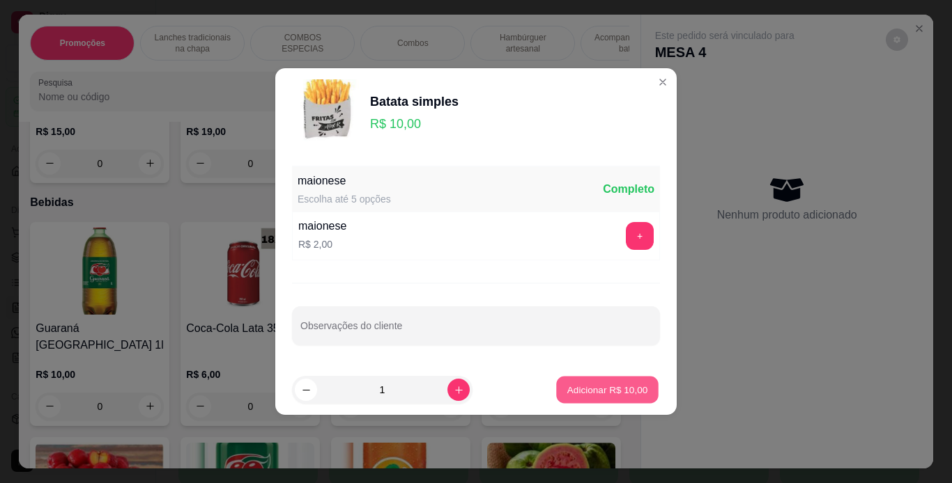
click at [589, 392] on p "Adicionar R$ 10,00" at bounding box center [607, 389] width 81 height 13
type input "1"
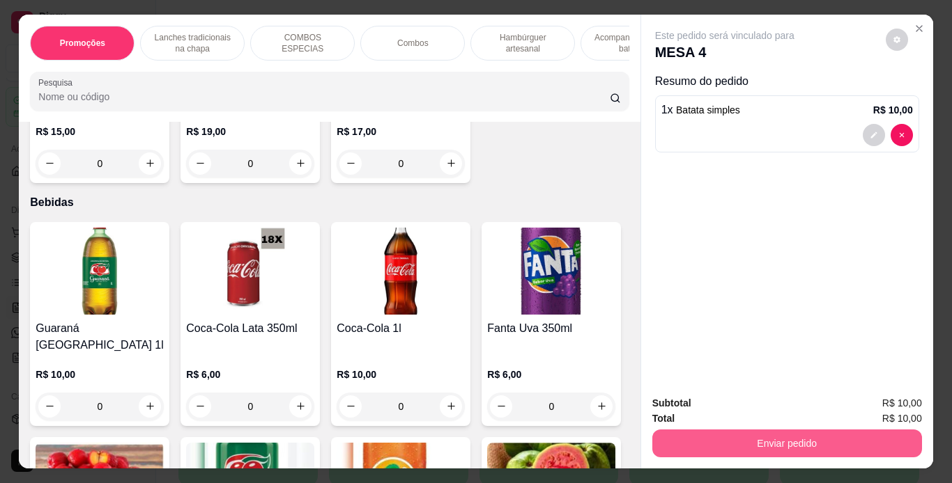
click at [738, 430] on button "Enviar pedido" at bounding box center [787, 444] width 270 height 28
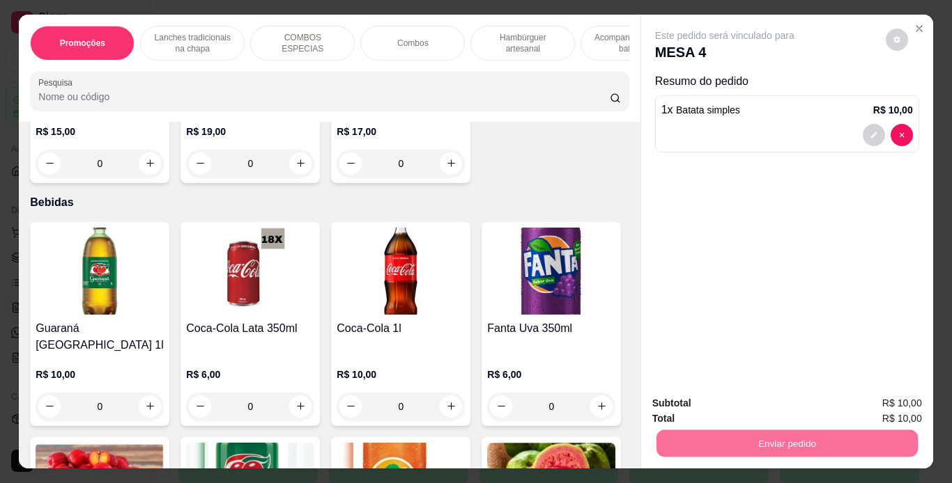
click at [773, 405] on button "Não registrar e enviar pedido" at bounding box center [740, 405] width 141 height 26
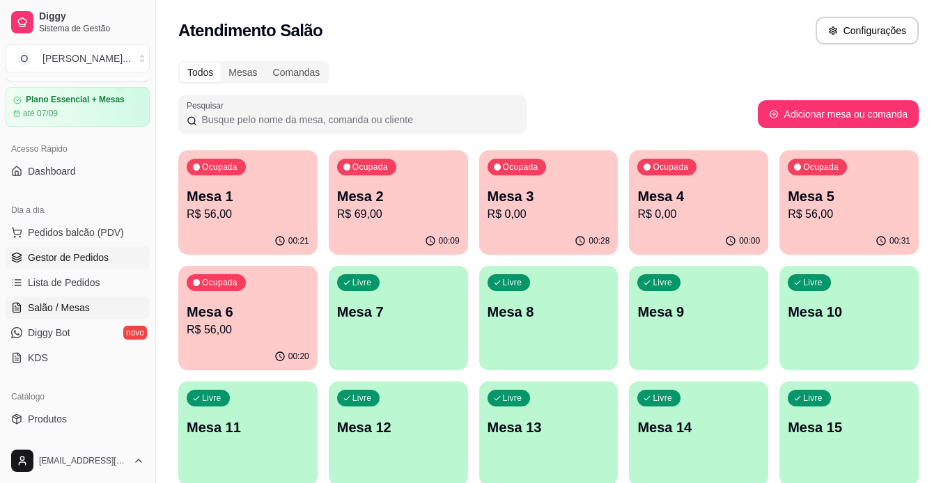
click at [95, 256] on span "Gestor de Pedidos" at bounding box center [68, 258] width 81 height 14
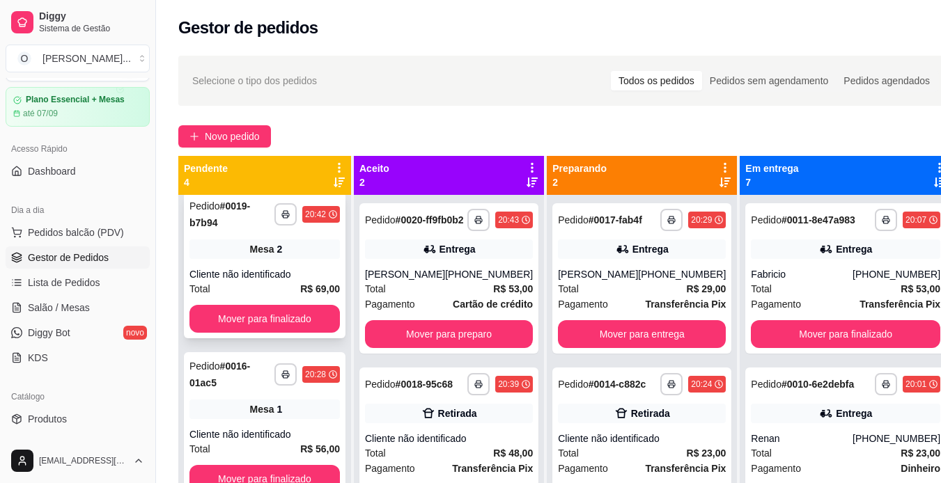
scroll to position [39, 0]
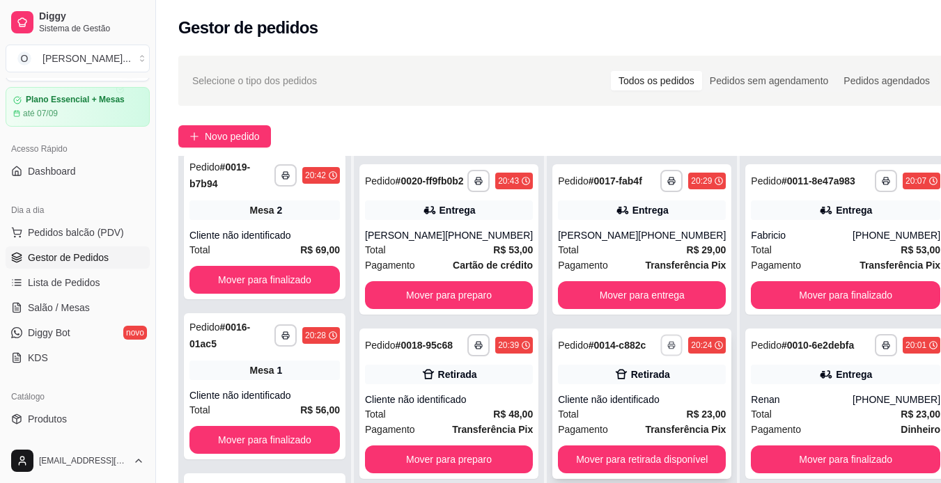
click at [667, 348] on icon "button" at bounding box center [671, 345] width 8 height 8
click at [637, 391] on button "IMPRESSORA" at bounding box center [622, 394] width 98 height 22
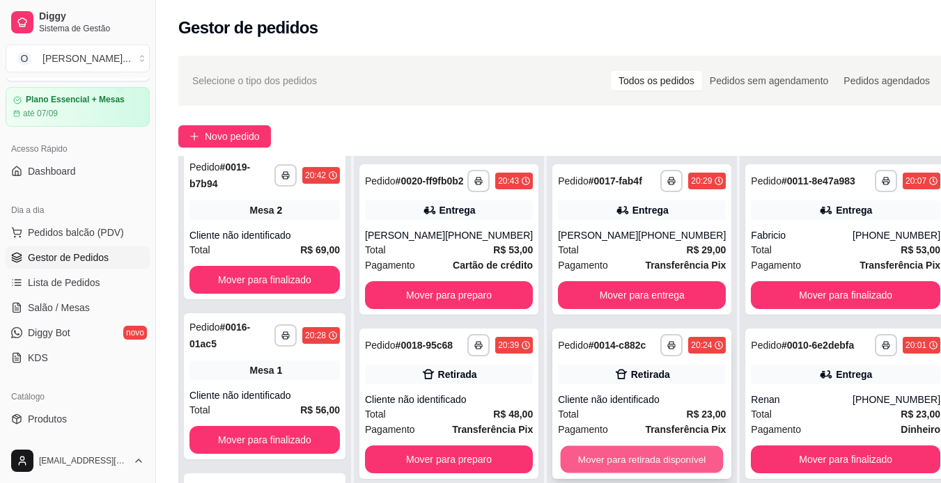
click at [647, 454] on button "Mover para retirada disponível" at bounding box center [642, 460] width 163 height 27
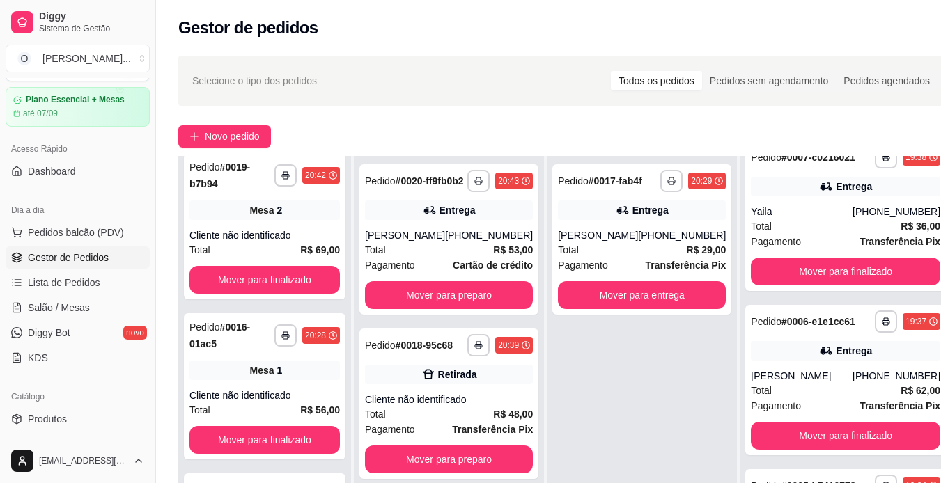
scroll to position [212, 0]
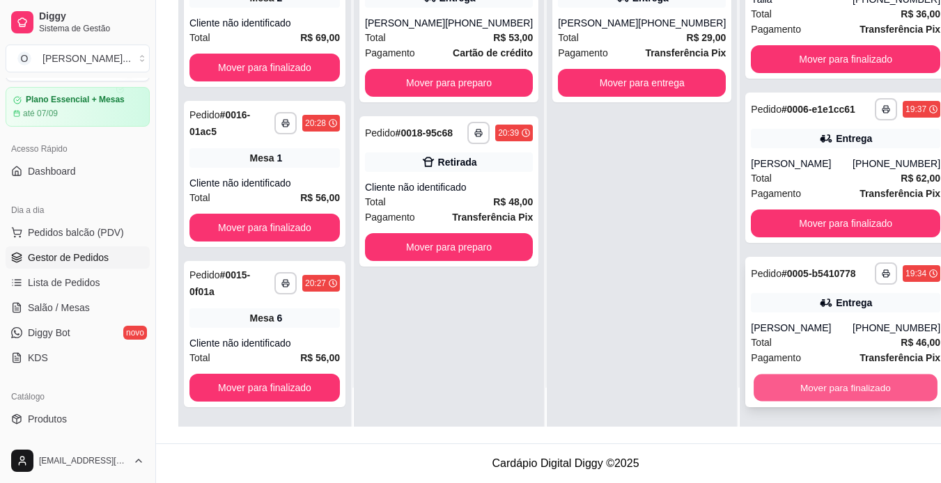
click at [822, 385] on button "Mover para finalizado" at bounding box center [846, 388] width 184 height 27
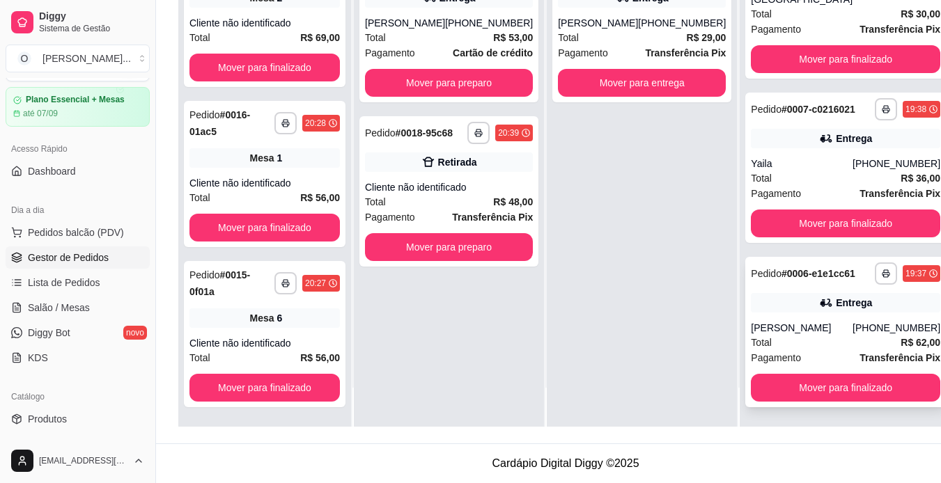
scroll to position [773, 0]
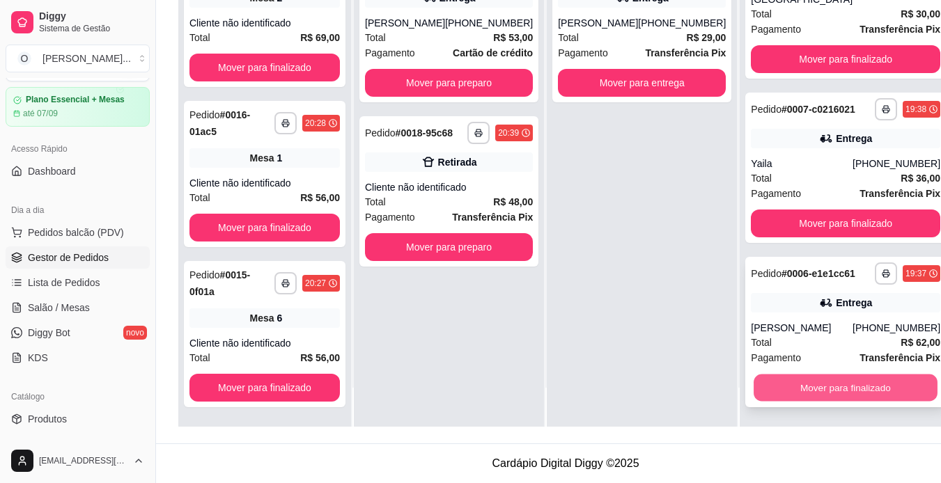
click at [797, 376] on button "Mover para finalizado" at bounding box center [846, 388] width 184 height 27
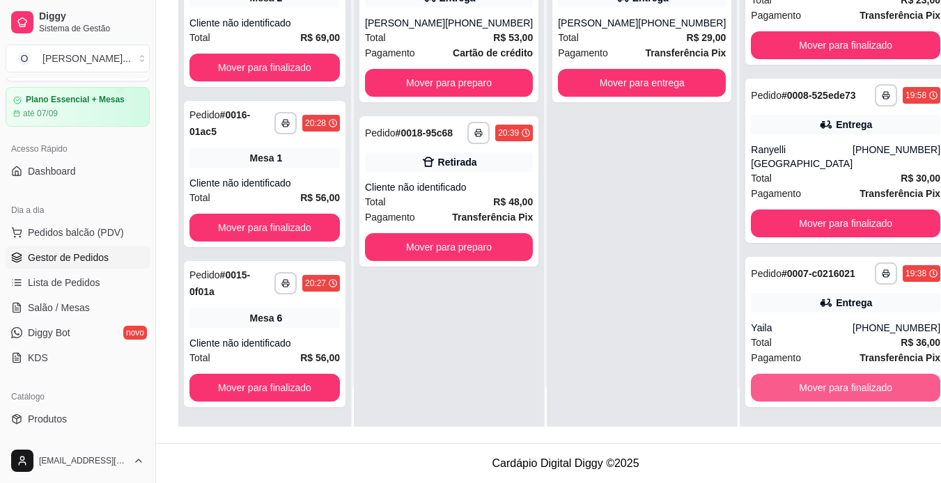
scroll to position [598, 0]
click at [797, 389] on button "Mover para finalizado" at bounding box center [846, 388] width 184 height 27
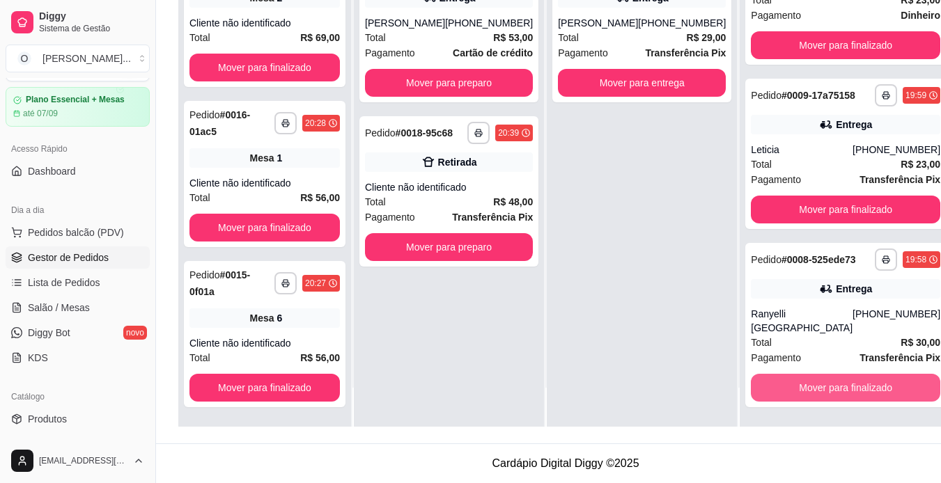
scroll to position [422, 0]
click at [797, 389] on button "Mover para finalizado" at bounding box center [846, 388] width 184 height 27
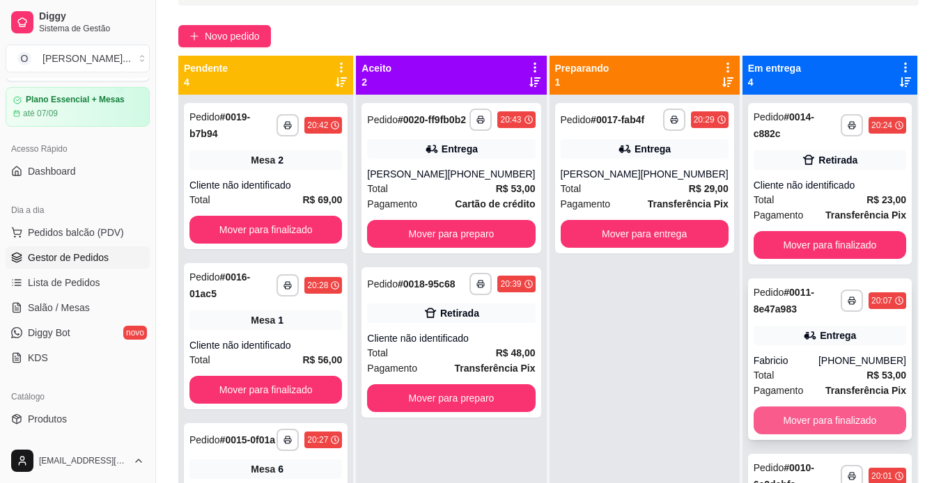
scroll to position [98, 0]
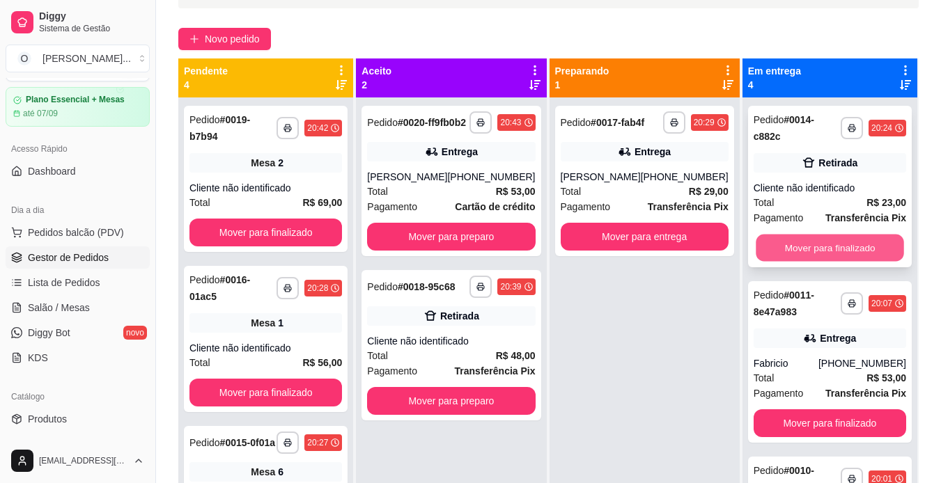
click at [817, 238] on button "Mover para finalizado" at bounding box center [830, 248] width 148 height 27
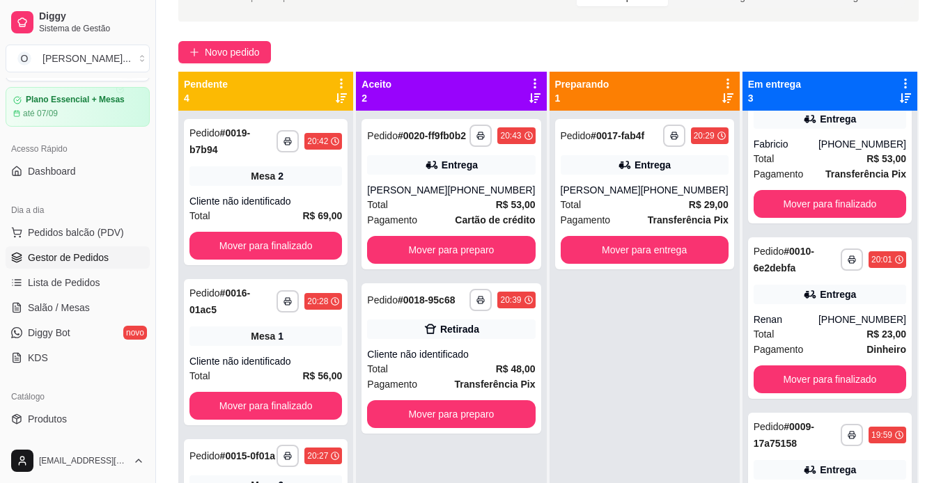
scroll to position [84, 0]
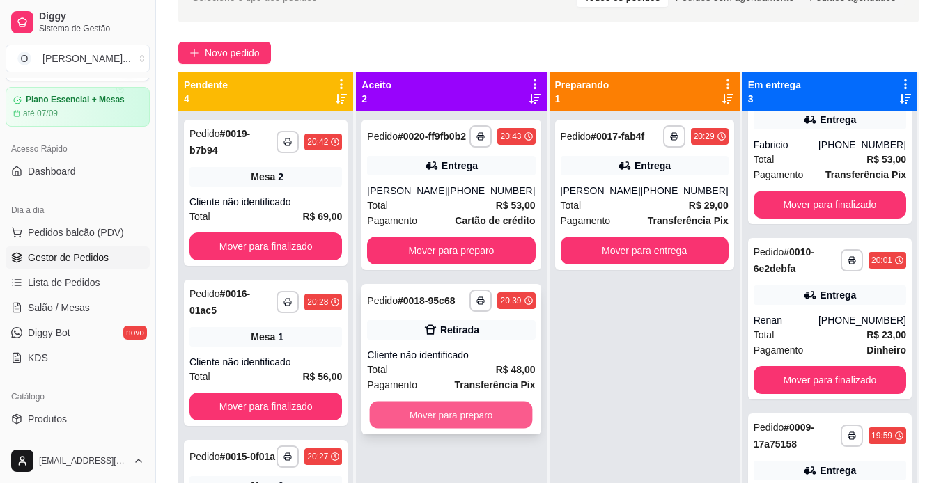
click at [428, 429] on button "Mover para preparo" at bounding box center [451, 415] width 163 height 27
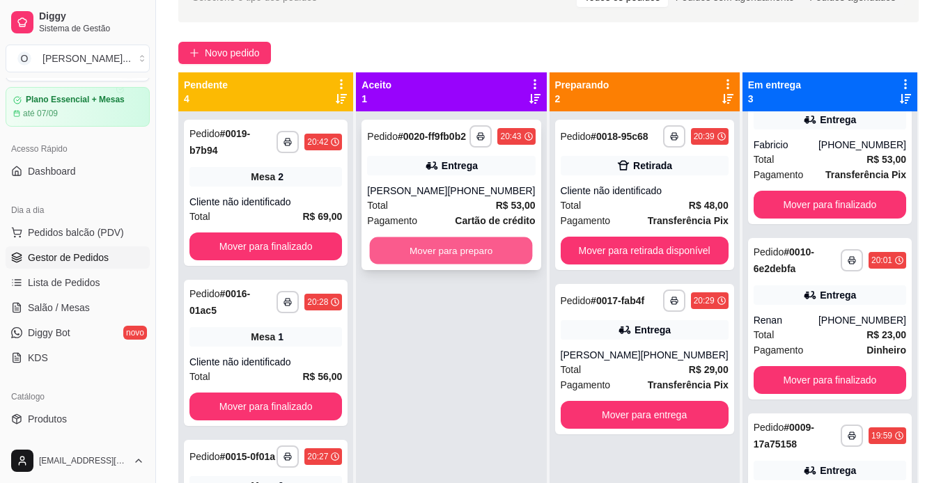
click at [440, 265] on button "Mover para preparo" at bounding box center [451, 251] width 163 height 27
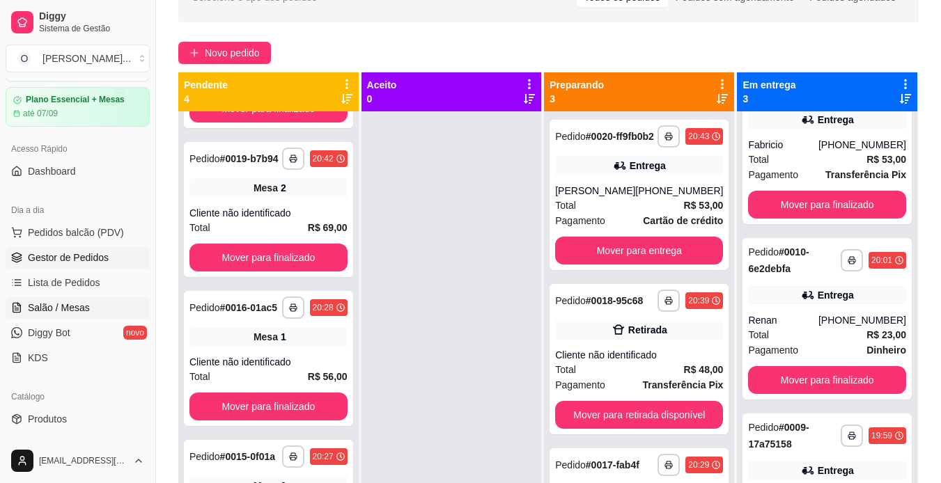
click at [60, 307] on span "Salão / Mesas" at bounding box center [59, 308] width 62 height 14
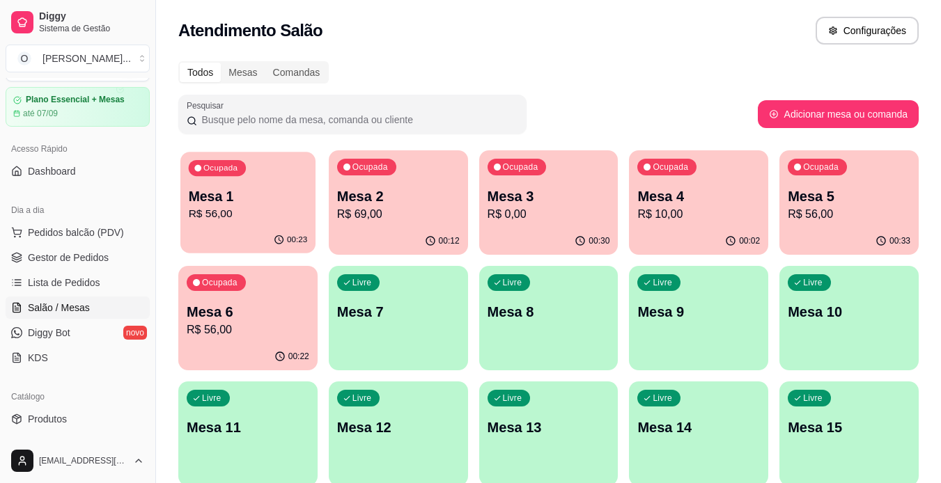
click at [279, 220] on p "R$ 56,00" at bounding box center [248, 214] width 119 height 16
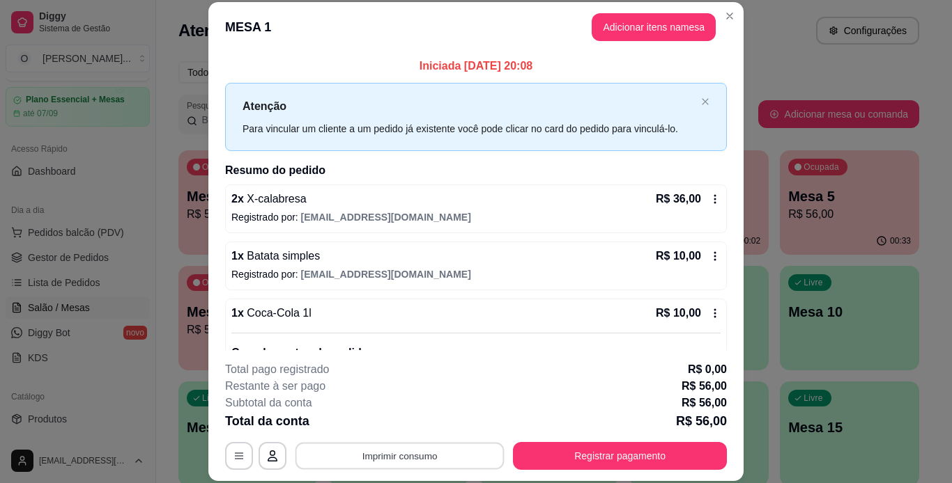
click at [412, 455] on button "Imprimir consumo" at bounding box center [399, 455] width 209 height 27
click at [423, 431] on button "IMPRESSORA" at bounding box center [399, 424] width 98 height 22
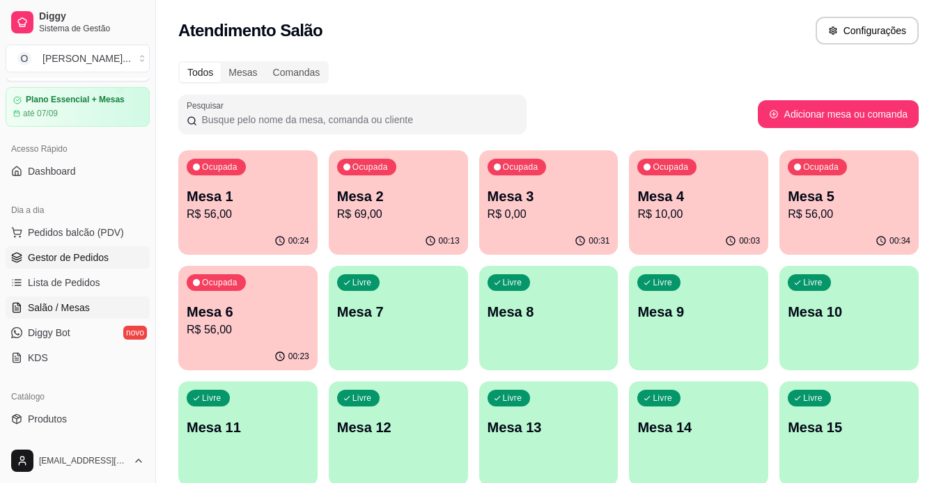
click at [82, 254] on span "Gestor de Pedidos" at bounding box center [68, 258] width 81 height 14
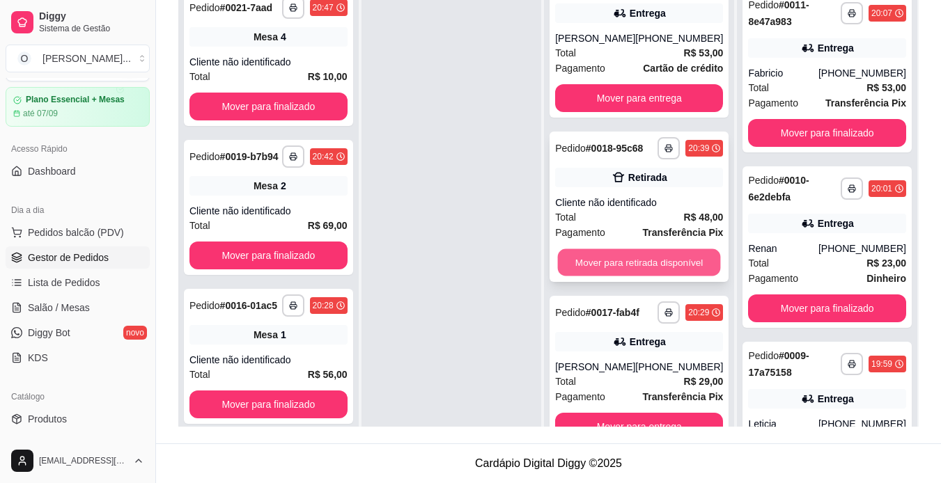
click at [593, 258] on button "Mover para retirada disponível" at bounding box center [639, 262] width 163 height 27
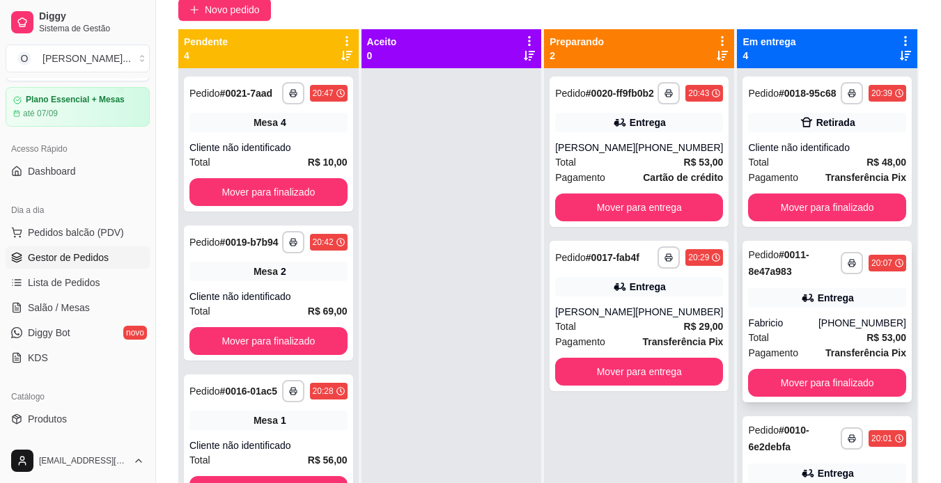
scroll to position [127, 0]
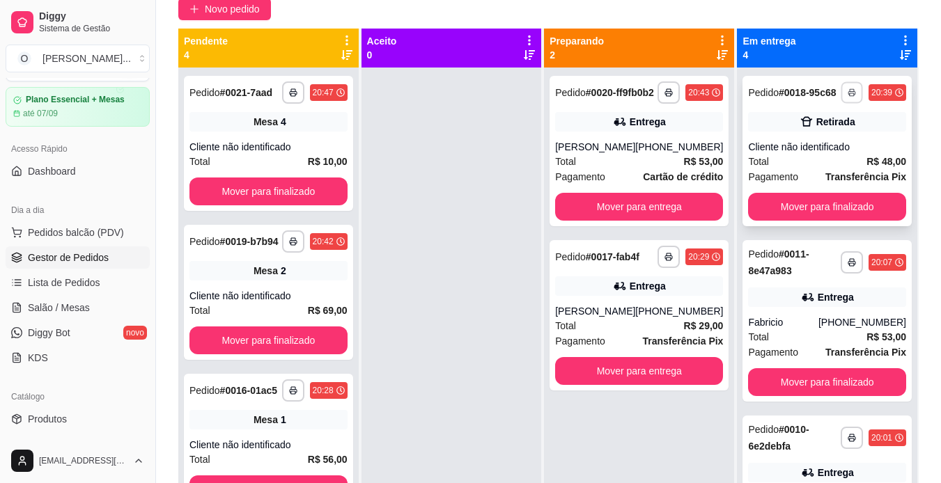
click at [850, 96] on rect "button" at bounding box center [852, 94] width 4 height 3
click at [801, 153] on button "IMPRESSORA" at bounding box center [794, 147] width 98 height 22
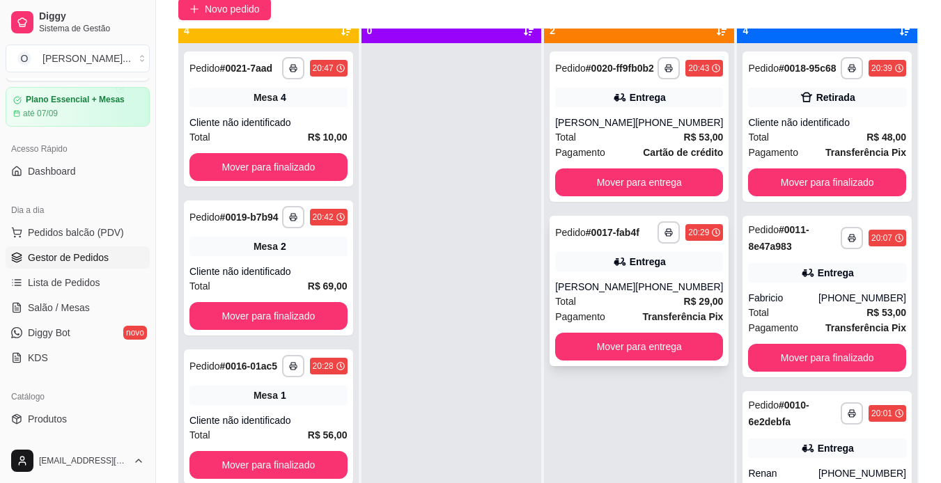
scroll to position [39, 0]
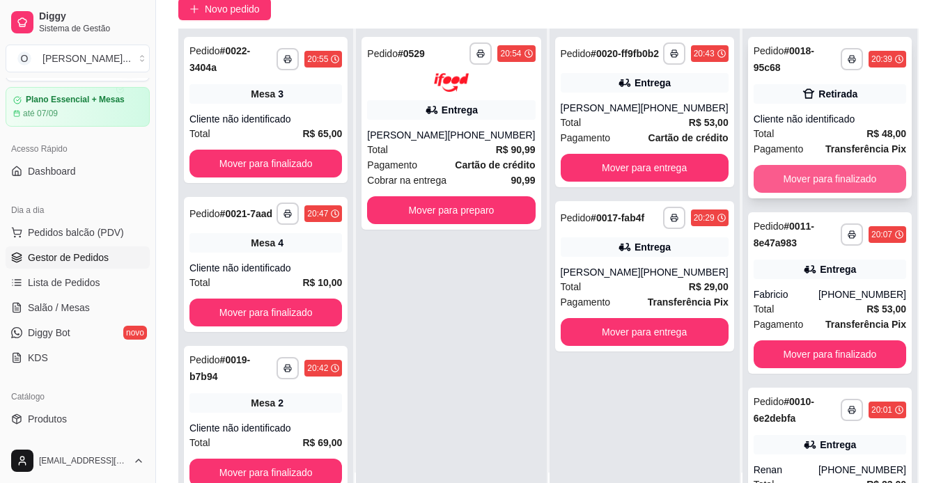
click at [775, 175] on button "Mover para finalizado" at bounding box center [830, 179] width 153 height 28
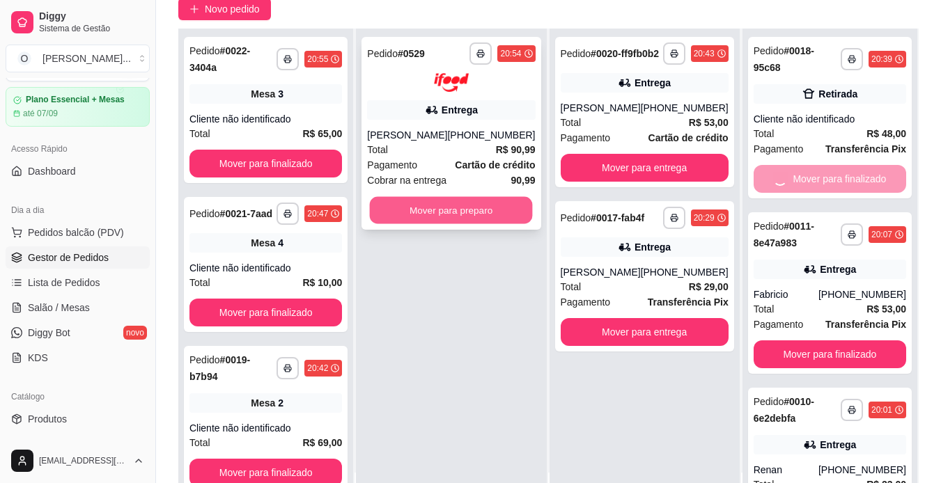
click at [481, 208] on button "Mover para preparo" at bounding box center [451, 209] width 163 height 27
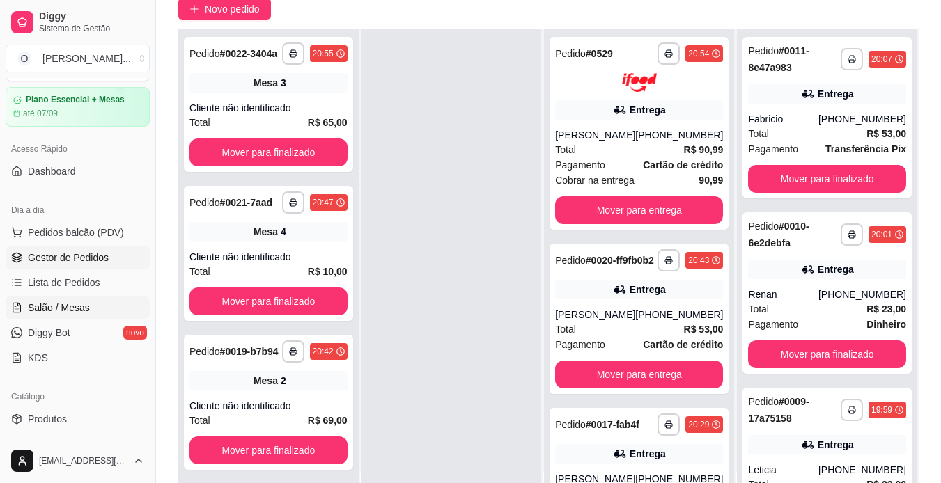
click at [82, 307] on span "Salão / Mesas" at bounding box center [59, 308] width 62 height 14
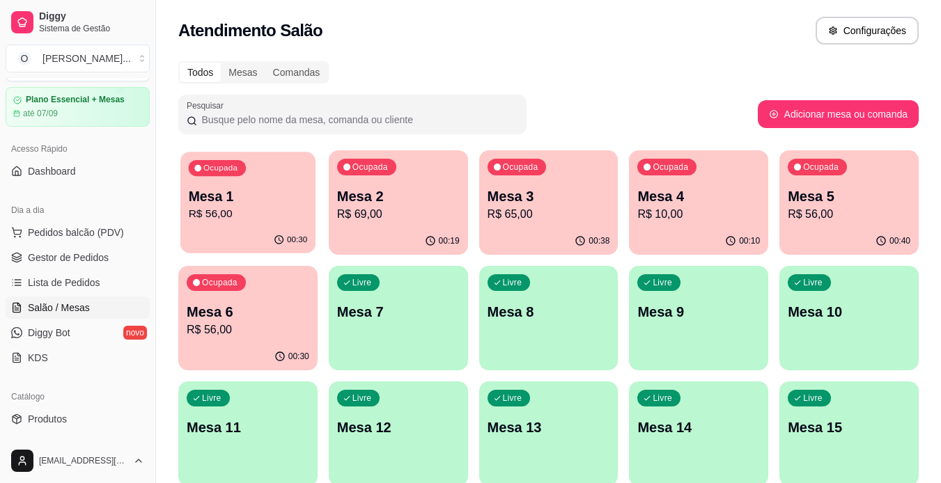
click at [274, 199] on p "Mesa 1" at bounding box center [248, 196] width 119 height 19
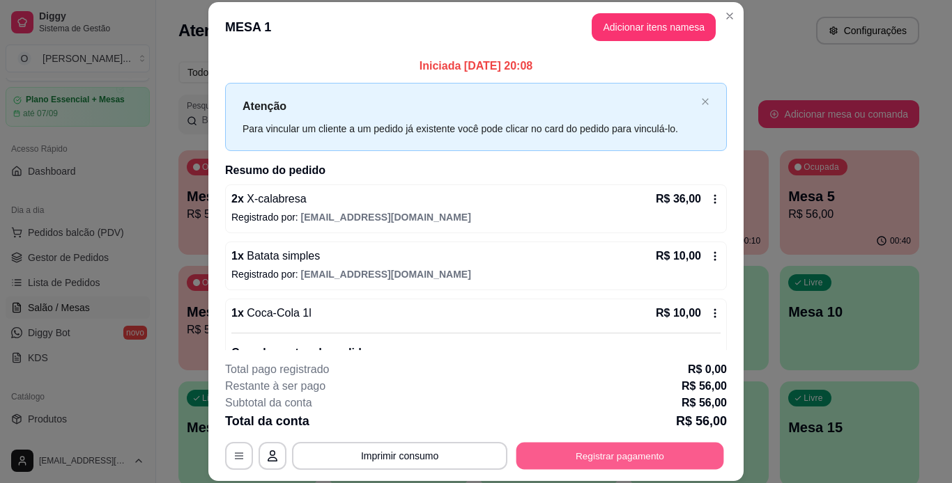
click at [560, 460] on button "Registrar pagamento" at bounding box center [620, 455] width 208 height 27
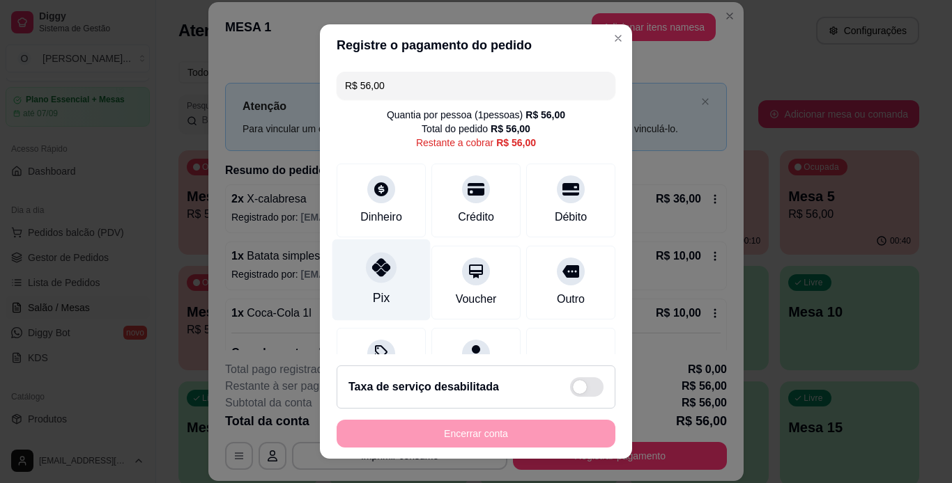
click at [373, 283] on div at bounding box center [381, 267] width 31 height 31
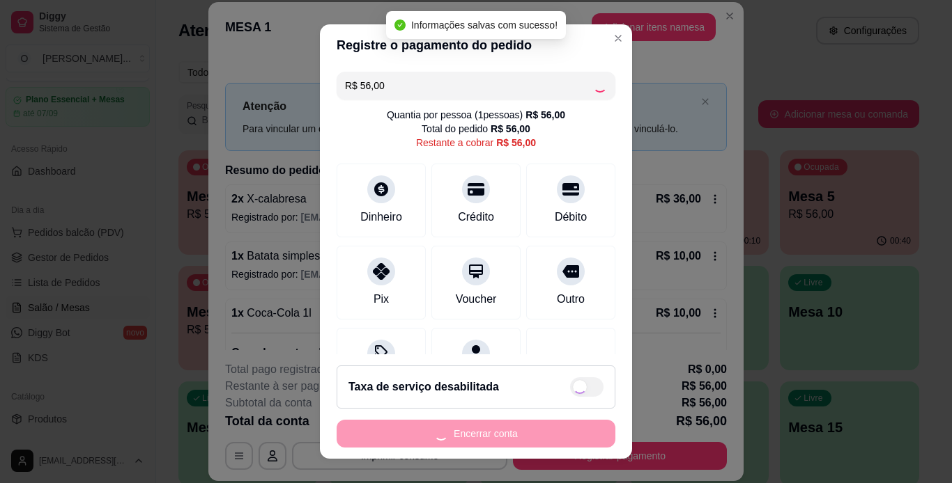
type input "R$ 0,00"
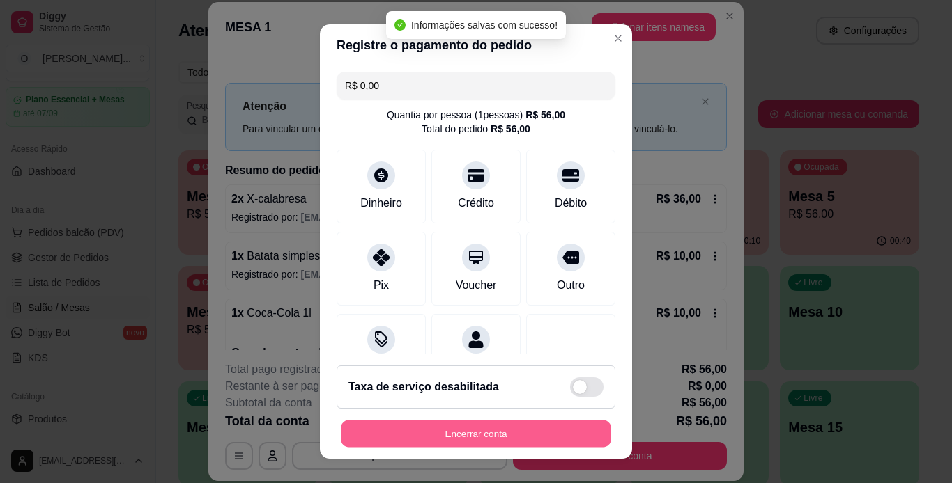
click at [491, 434] on button "Encerrar conta" at bounding box center [476, 434] width 270 height 27
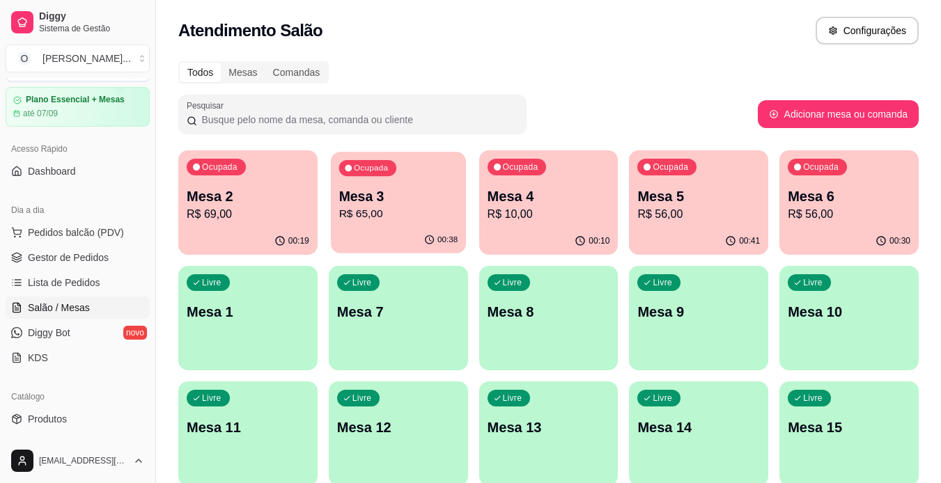
click at [368, 206] on p "R$ 65,00" at bounding box center [398, 214] width 119 height 16
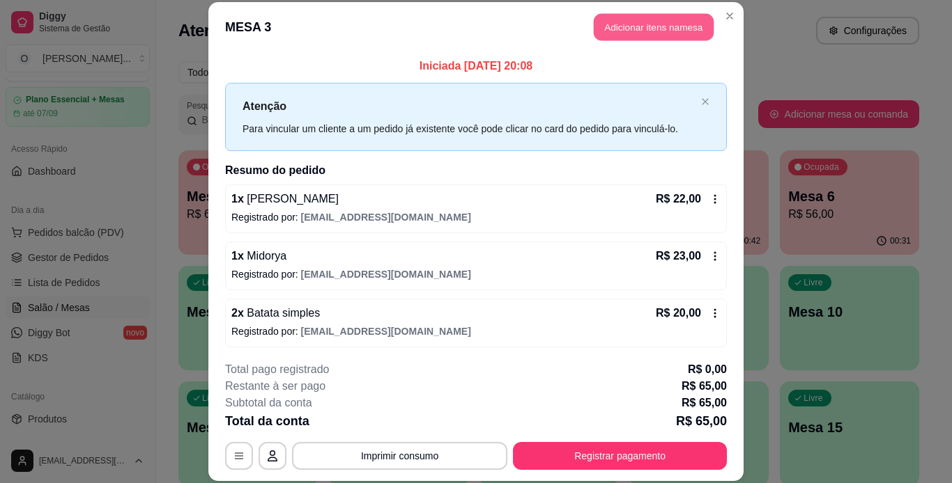
click at [637, 33] on button "Adicionar itens na mesa" at bounding box center [654, 27] width 120 height 27
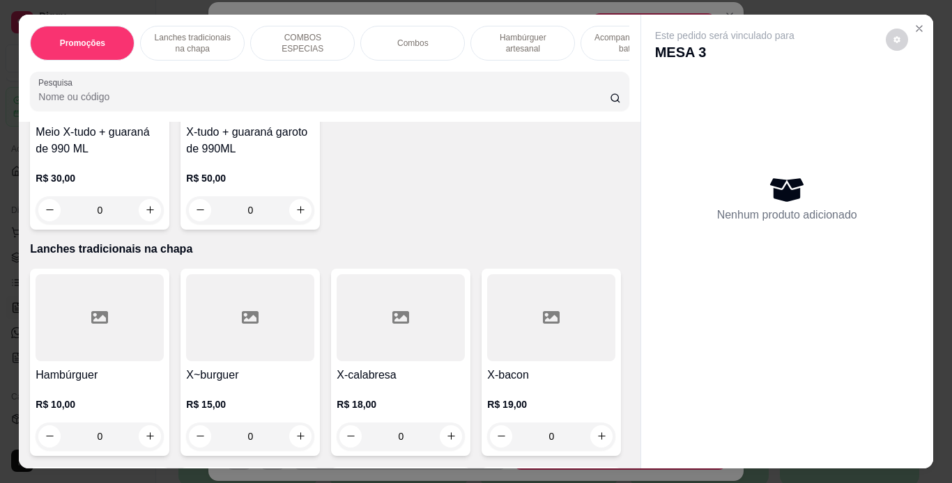
scroll to position [193, 0]
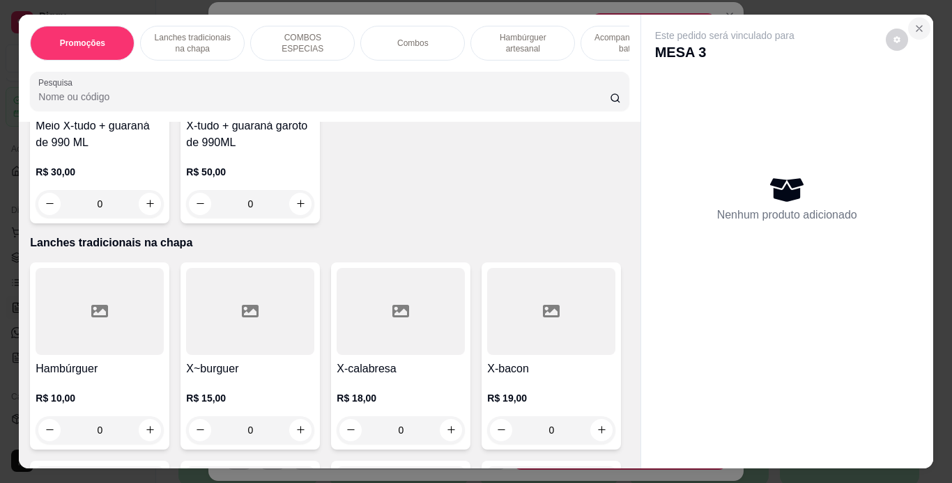
click at [913, 23] on icon "Close" at bounding box center [918, 28] width 11 height 11
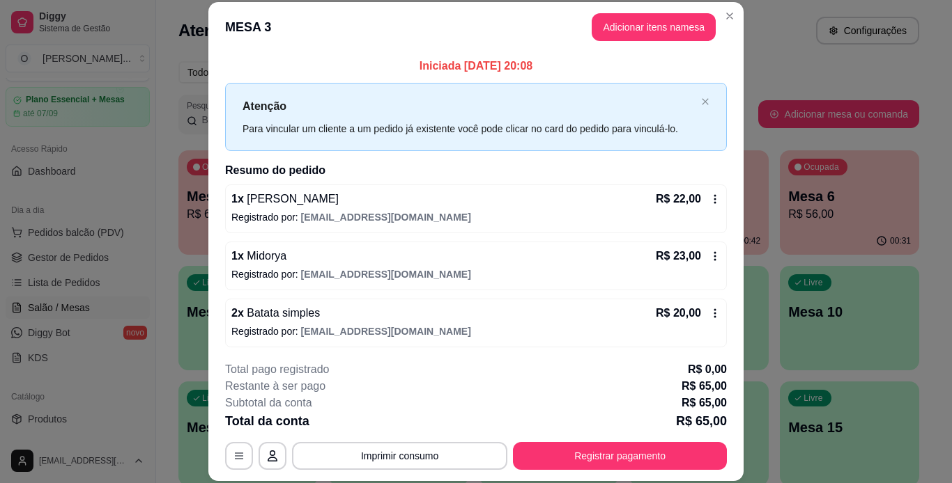
scroll to position [3, 0]
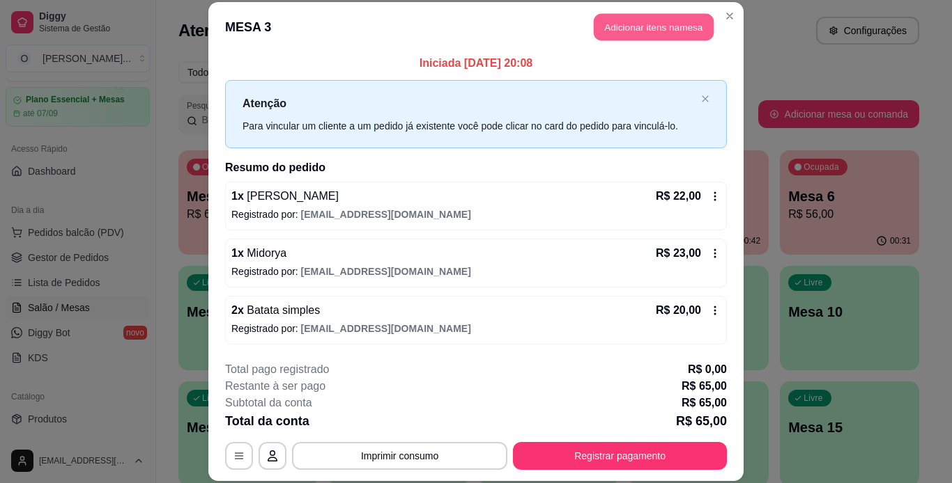
click at [678, 34] on button "Adicionar itens na mesa" at bounding box center [654, 27] width 120 height 27
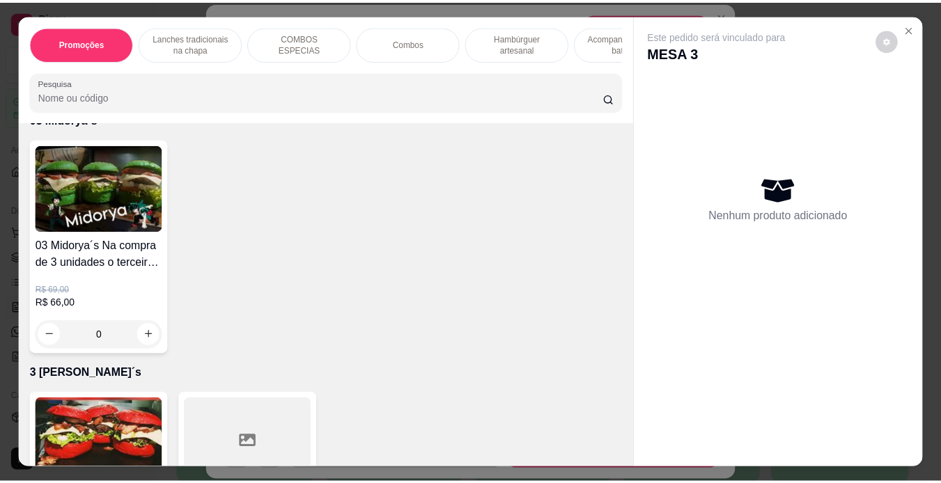
scroll to position [4165, 0]
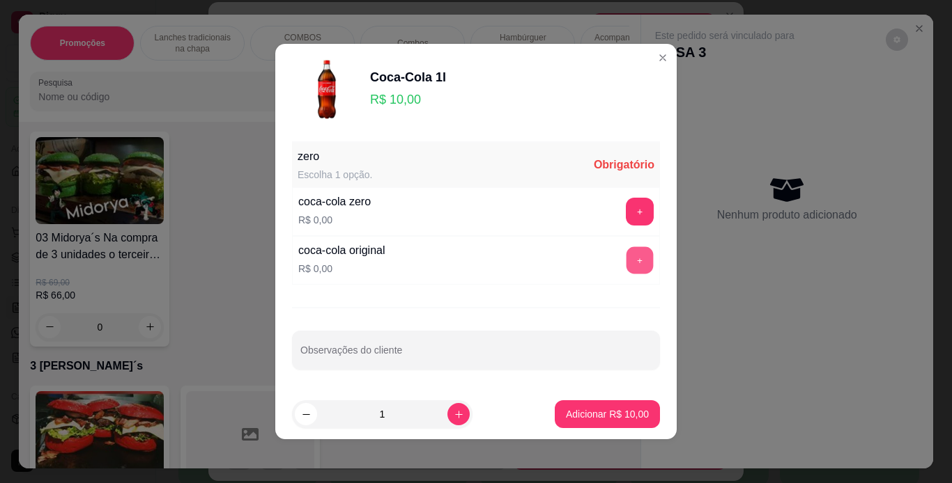
click at [626, 252] on button "+" at bounding box center [639, 260] width 27 height 27
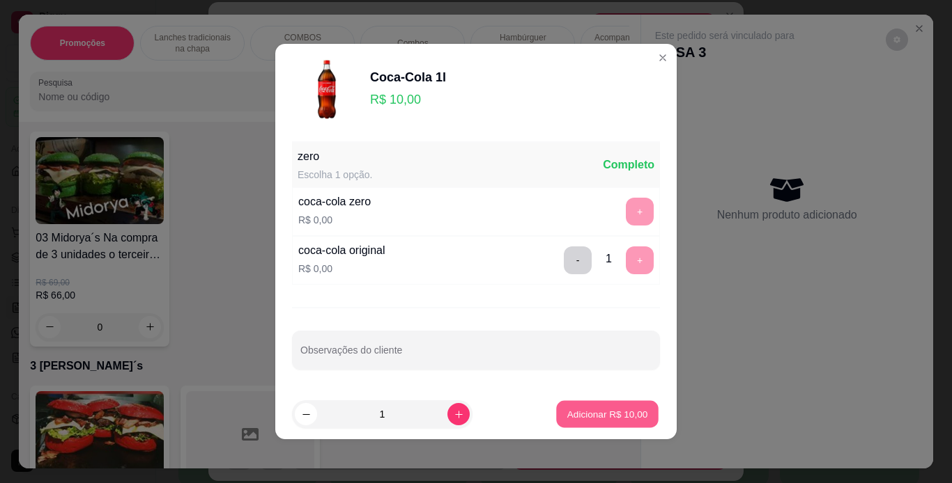
click at [585, 417] on p "Adicionar R$ 10,00" at bounding box center [607, 414] width 81 height 13
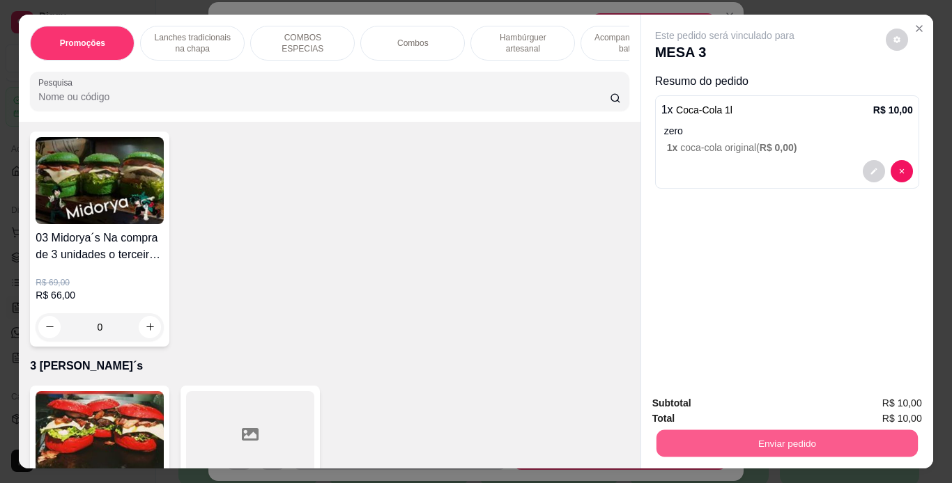
click at [712, 440] on button "Enviar pedido" at bounding box center [786, 444] width 261 height 27
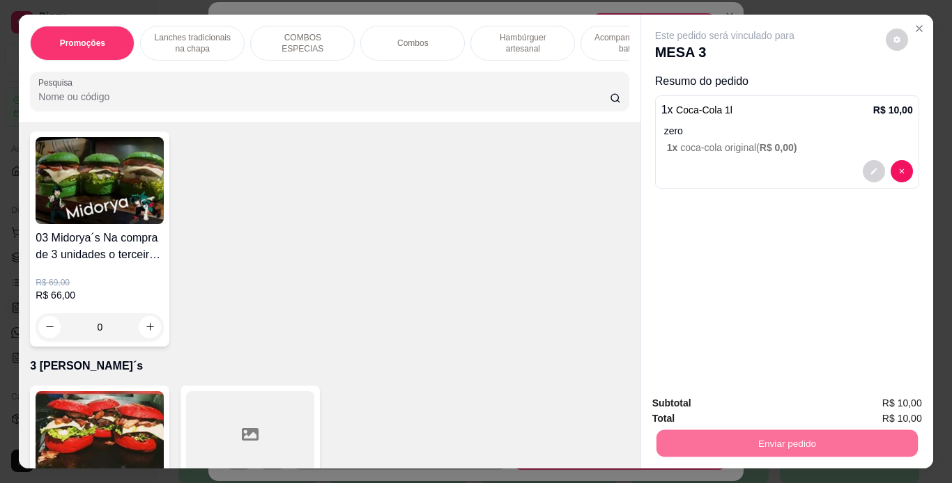
click at [714, 401] on button "Não registrar e enviar pedido" at bounding box center [740, 405] width 141 height 26
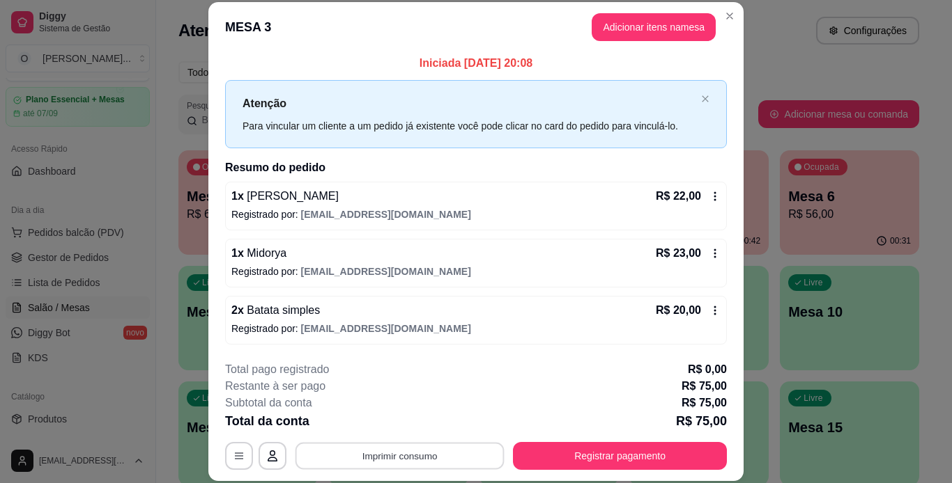
click at [387, 458] on button "Imprimir consumo" at bounding box center [399, 455] width 209 height 27
click at [398, 417] on button "IMPRESSORA" at bounding box center [399, 424] width 98 height 22
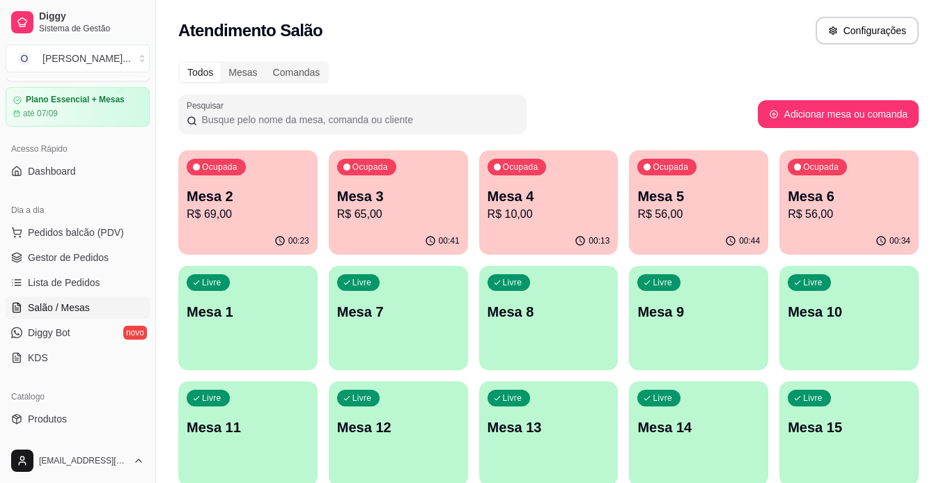
click at [268, 188] on p "Mesa 2" at bounding box center [248, 197] width 123 height 20
click at [70, 280] on span "Lista de Pedidos" at bounding box center [64, 283] width 72 height 14
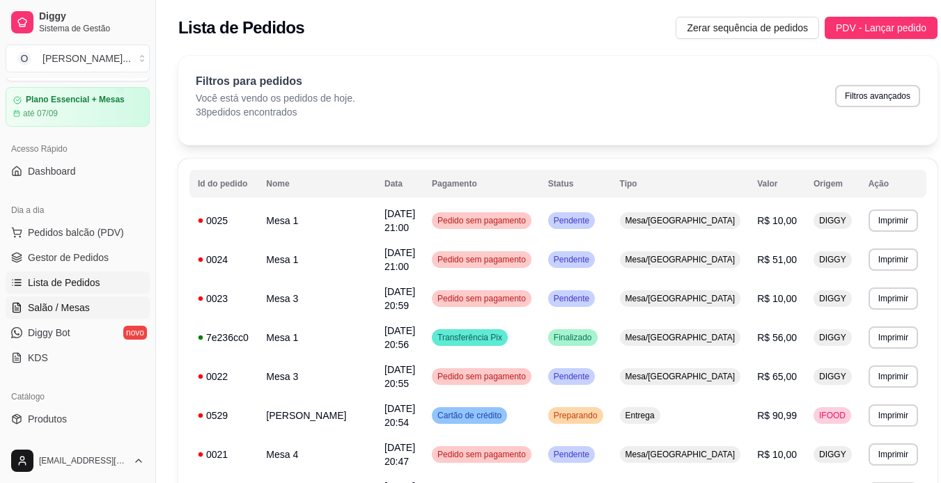
click at [81, 302] on span "Salão / Mesas" at bounding box center [59, 308] width 62 height 14
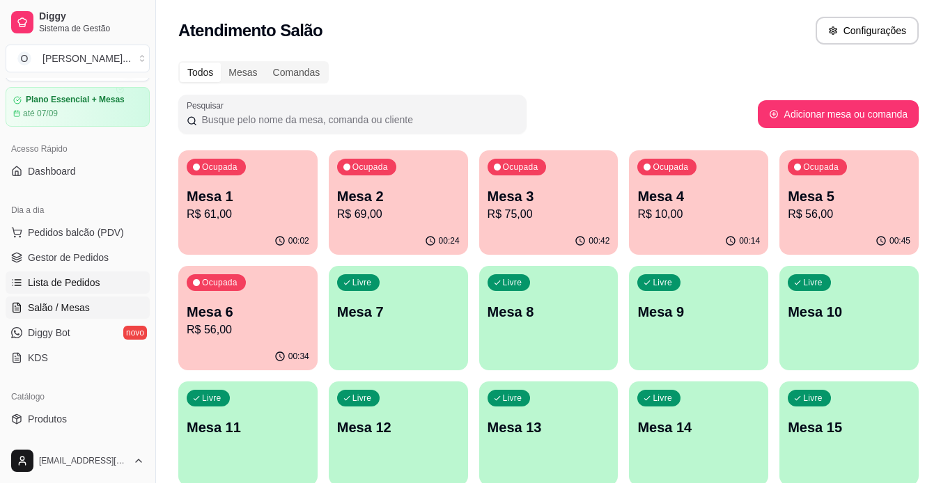
click at [68, 277] on span "Lista de Pedidos" at bounding box center [64, 283] width 72 height 14
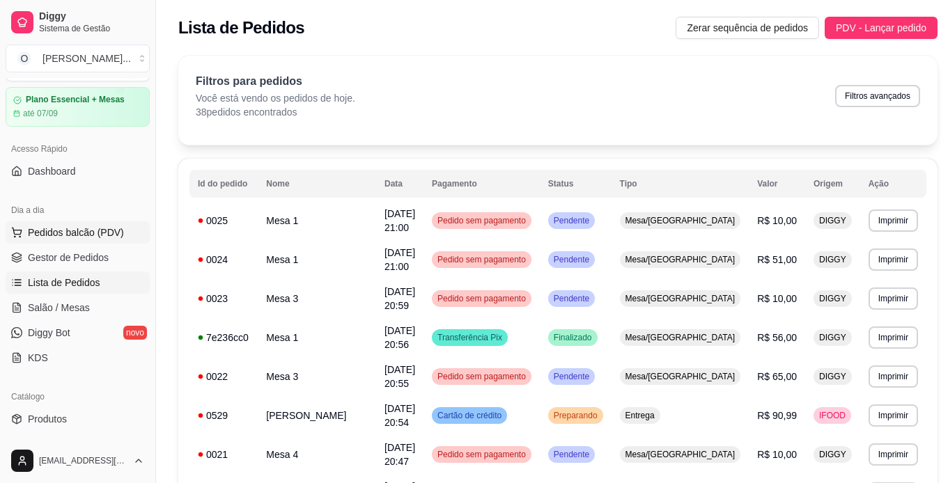
click at [86, 240] on button "Pedidos balcão (PDV)" at bounding box center [78, 233] width 144 height 22
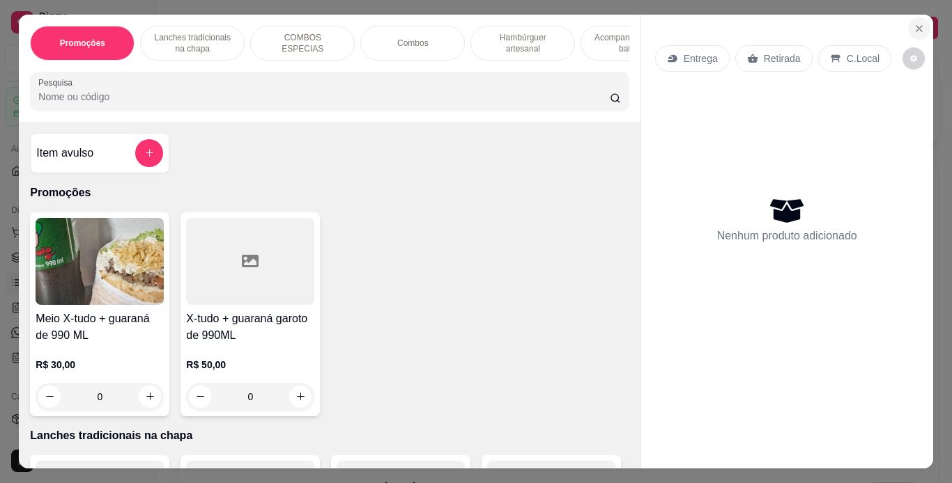
click at [913, 25] on icon "Close" at bounding box center [918, 28] width 11 height 11
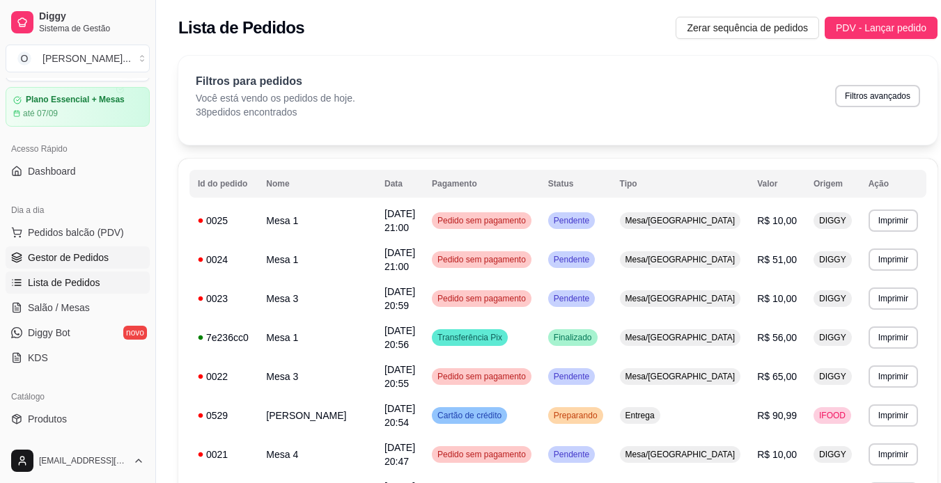
click at [102, 251] on span "Gestor de Pedidos" at bounding box center [68, 258] width 81 height 14
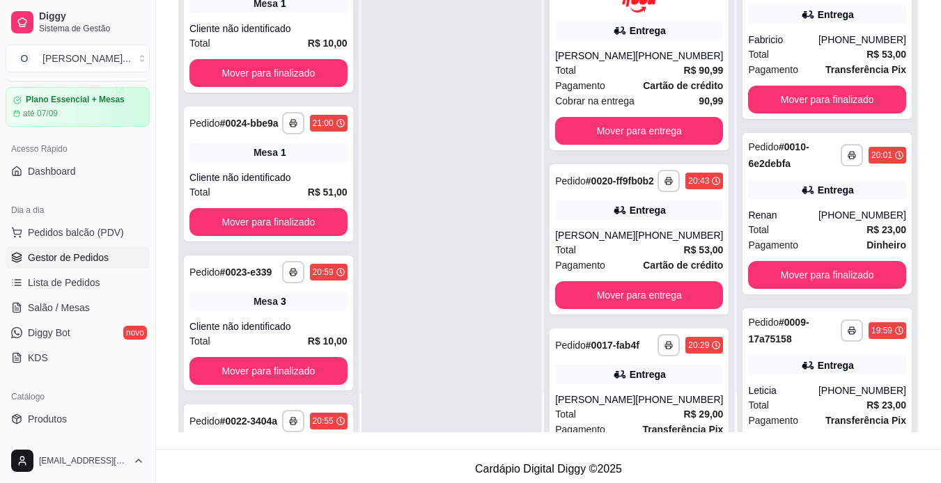
scroll to position [212, 0]
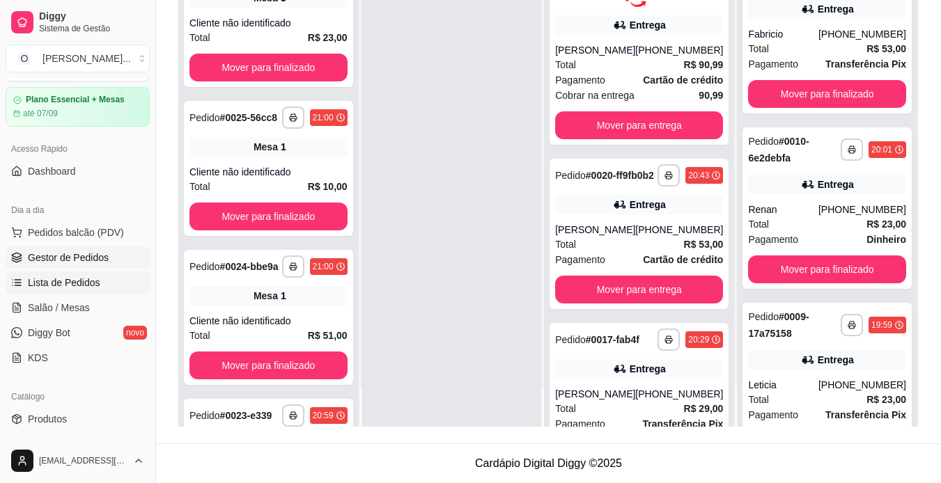
click at [34, 280] on span "Lista de Pedidos" at bounding box center [64, 283] width 72 height 14
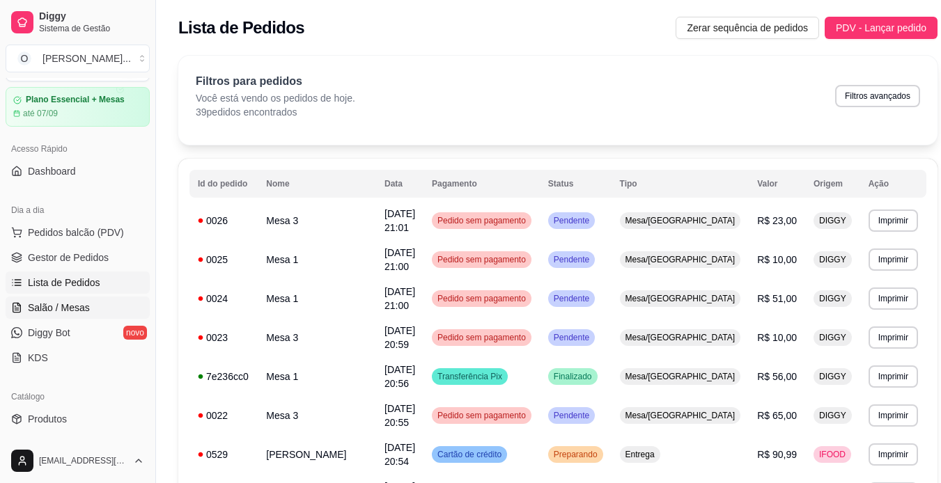
click at [45, 303] on span "Salão / Mesas" at bounding box center [59, 308] width 62 height 14
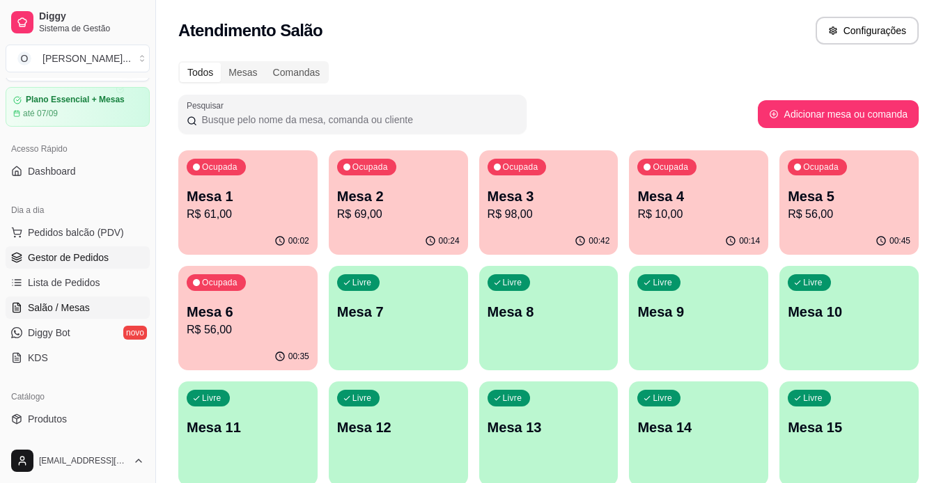
click at [72, 258] on span "Gestor de Pedidos" at bounding box center [68, 258] width 81 height 14
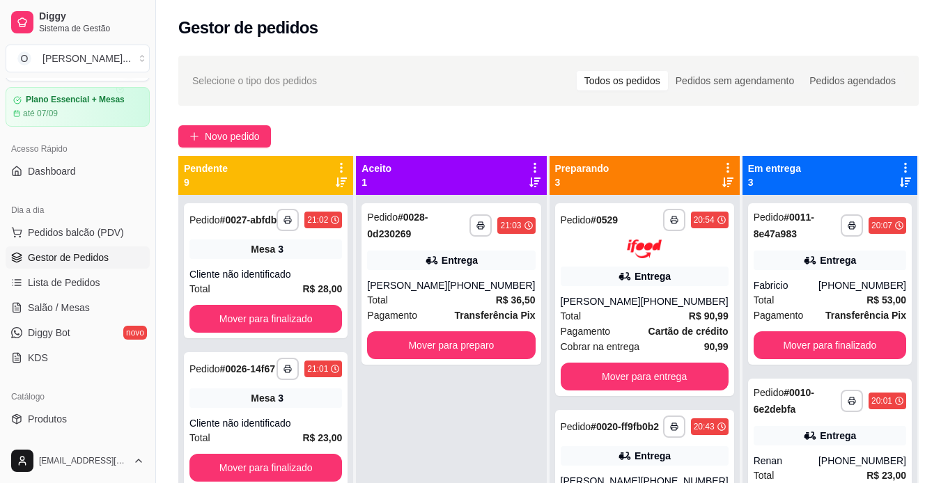
click at [104, 256] on span "Gestor de Pedidos" at bounding box center [68, 258] width 81 height 14
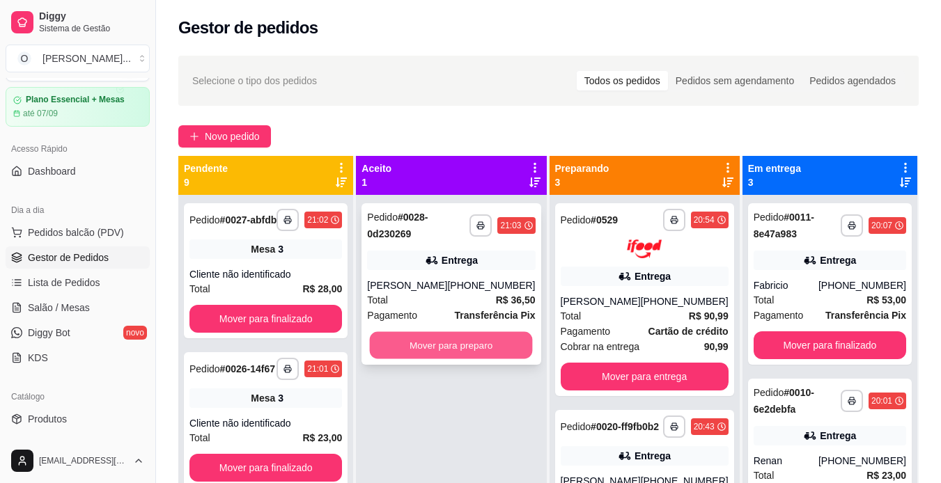
click at [418, 359] on button "Mover para preparo" at bounding box center [451, 345] width 163 height 27
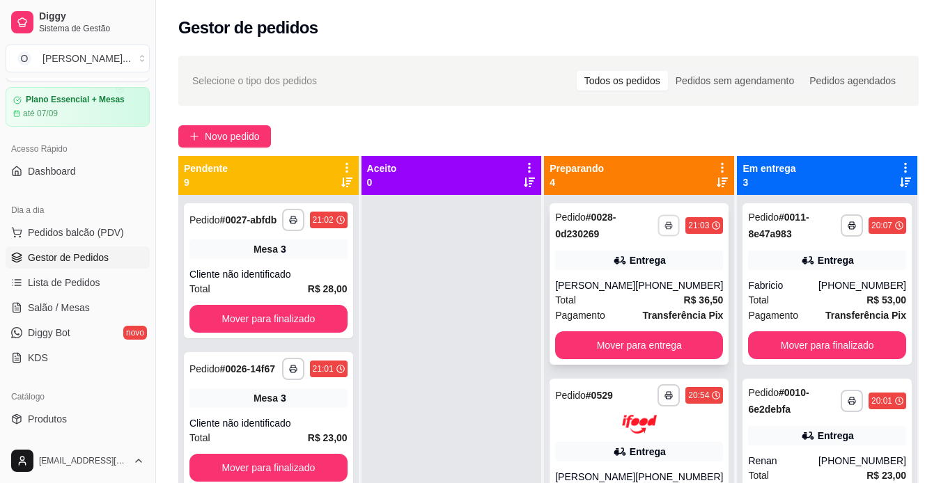
click at [658, 228] on button "button" at bounding box center [669, 226] width 22 height 22
click at [616, 271] on button "IMPRESSORA" at bounding box center [611, 274] width 101 height 22
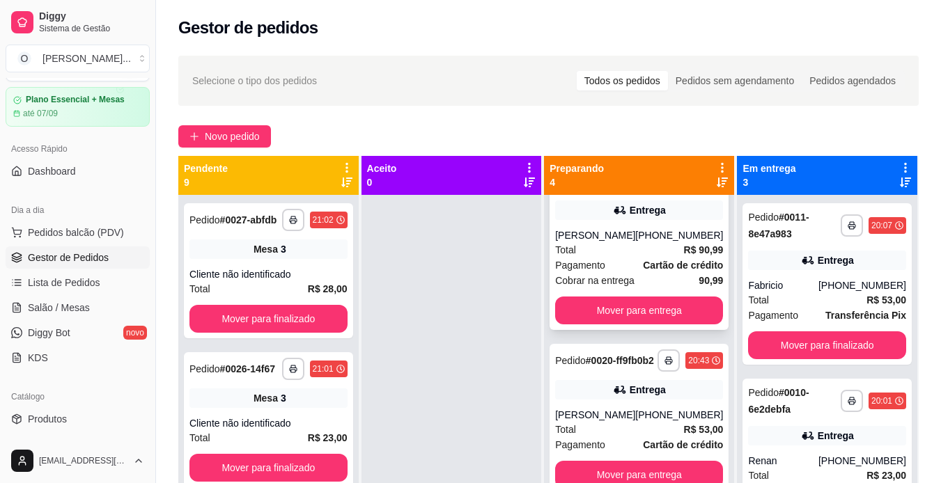
scroll to position [278, 0]
click at [658, 350] on button "button" at bounding box center [669, 361] width 22 height 22
click at [598, 391] on button "IMPRESSORA" at bounding box center [611, 393] width 98 height 22
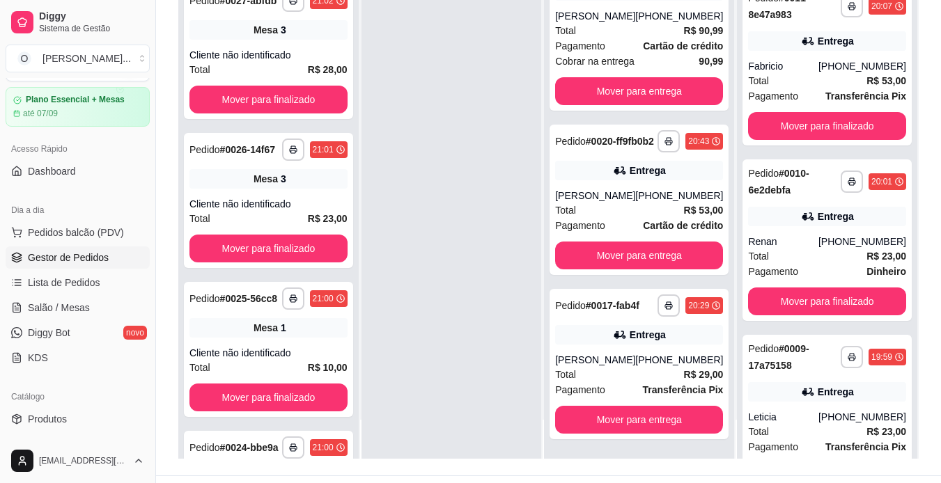
scroll to position [199, 0]
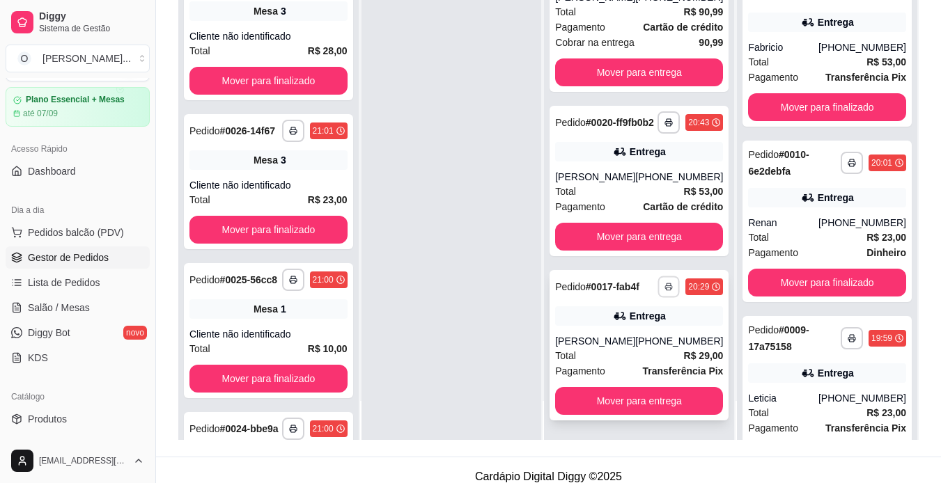
click at [665, 285] on icon "button" at bounding box center [669, 287] width 8 height 8
click at [612, 334] on button "IMPRESSORA" at bounding box center [611, 330] width 98 height 22
click at [307, 20] on div "Mesa 7" at bounding box center [268, 11] width 158 height 20
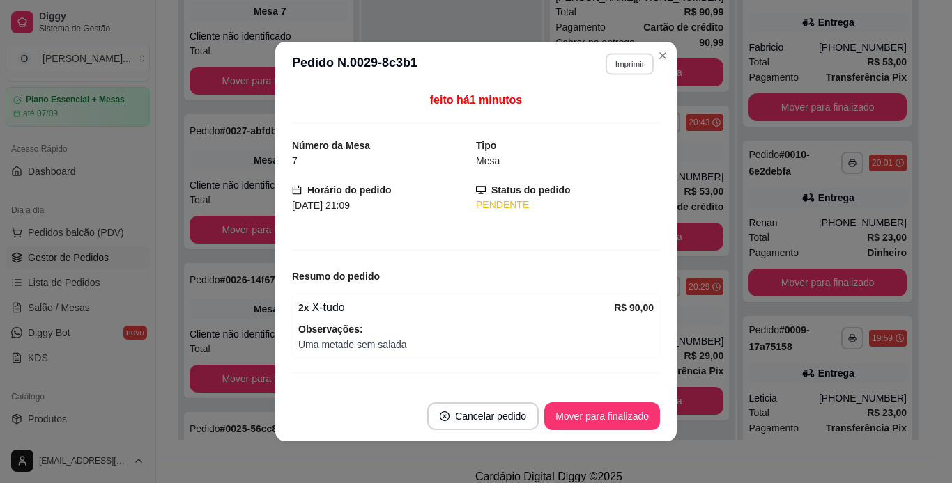
click at [614, 60] on button "Imprimir" at bounding box center [629, 64] width 48 height 22
click at [596, 112] on button "IMPRESSORA" at bounding box center [599, 113] width 98 height 22
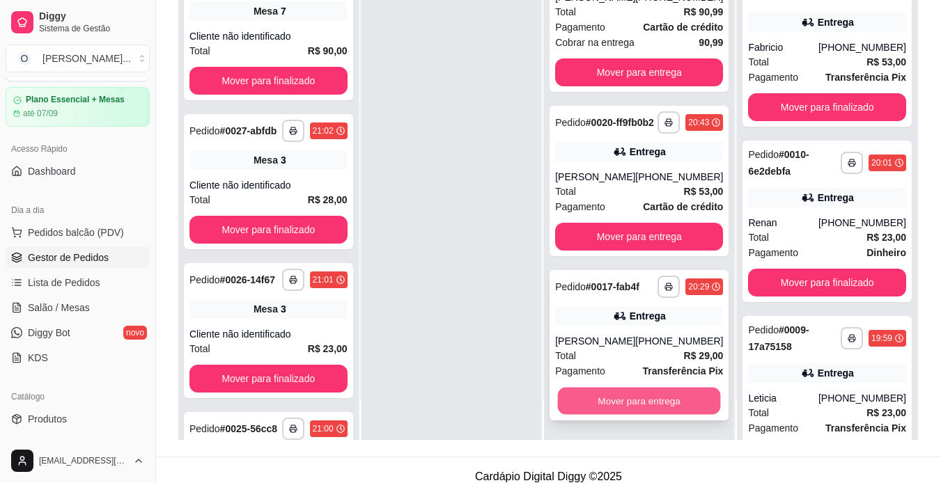
click at [592, 401] on button "Mover para entrega" at bounding box center [639, 400] width 163 height 27
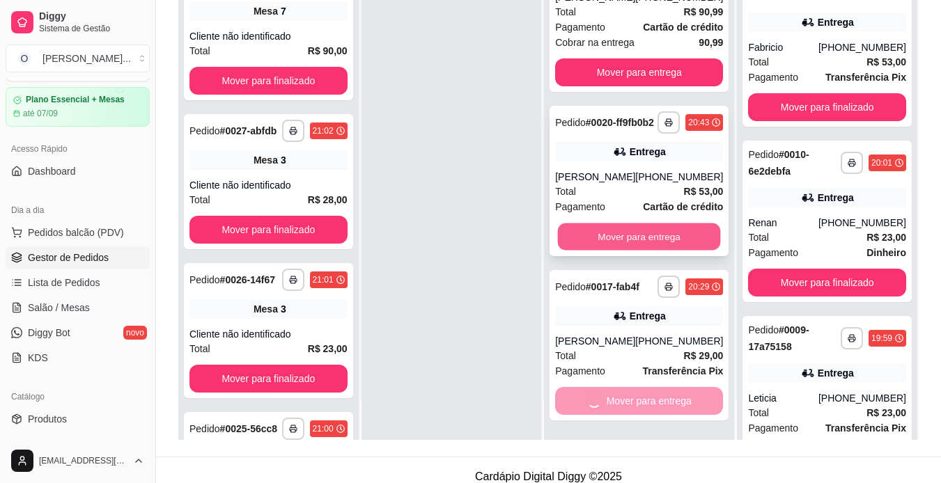
click at [607, 223] on button "Mover para entrega" at bounding box center [639, 236] width 163 height 27
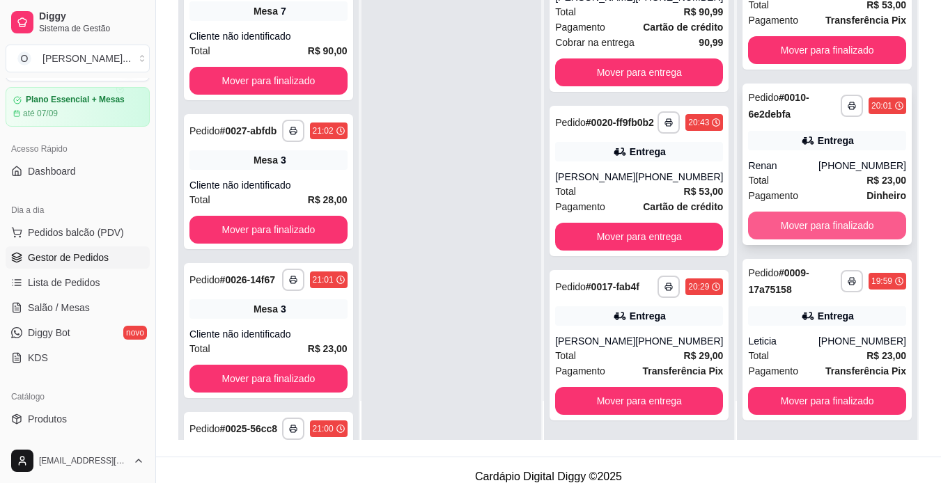
scroll to position [212, 0]
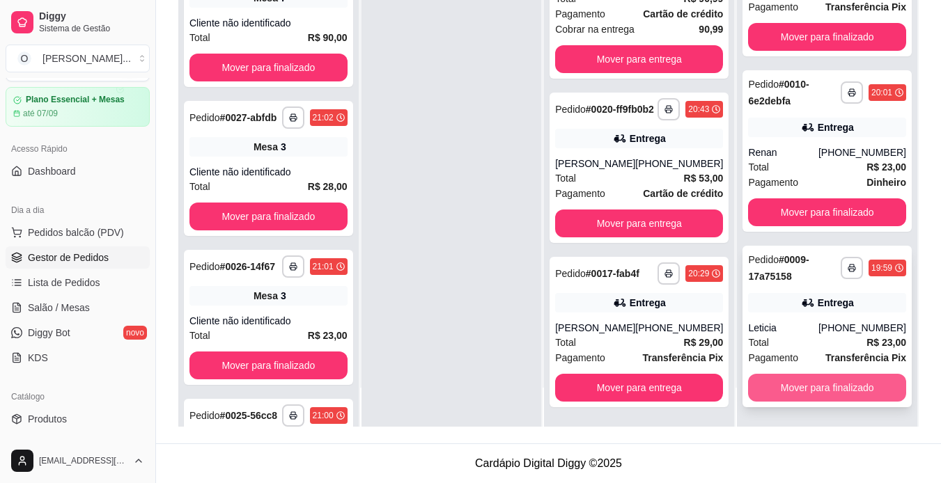
click at [763, 390] on button "Mover para finalizado" at bounding box center [827, 388] width 158 height 28
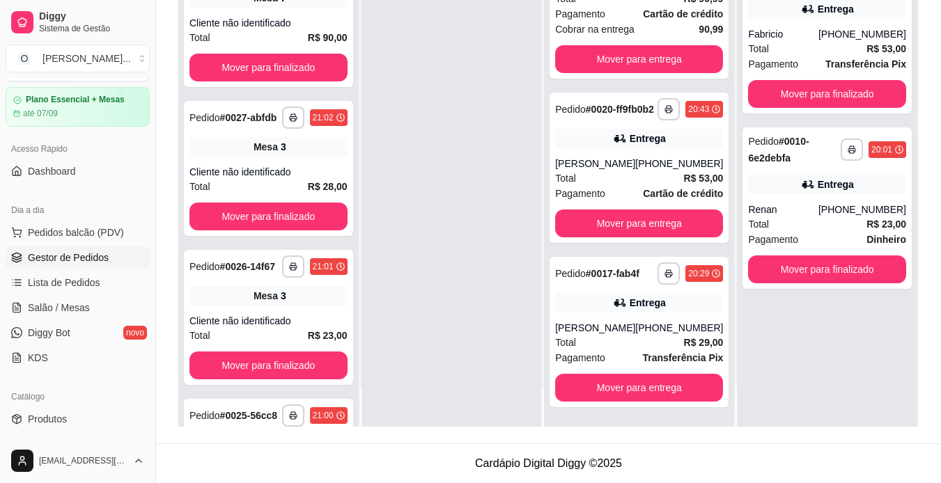
scroll to position [0, 0]
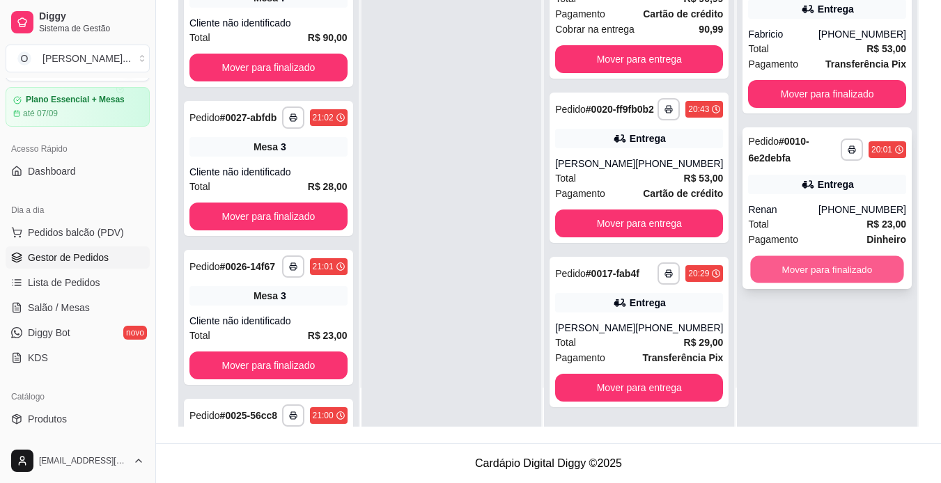
click at [773, 257] on button "Mover para finalizado" at bounding box center [827, 269] width 153 height 27
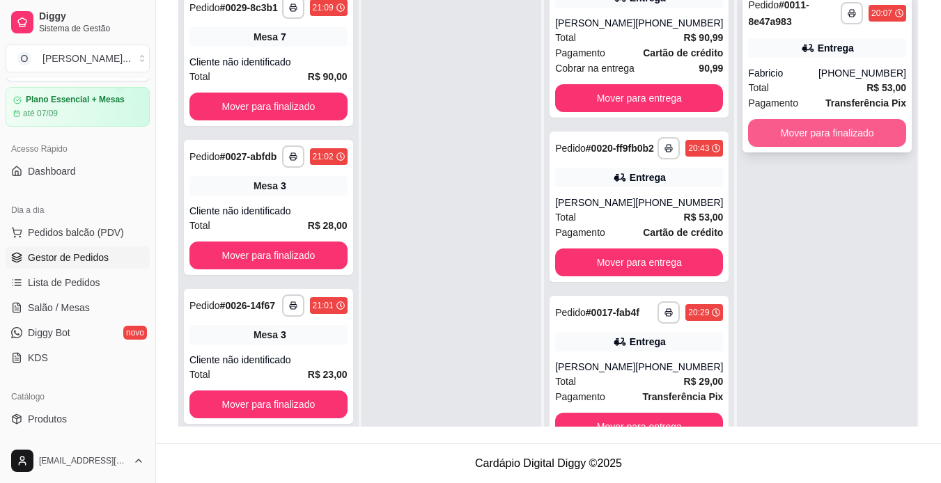
click at [796, 141] on button "Mover para finalizado" at bounding box center [827, 133] width 158 height 28
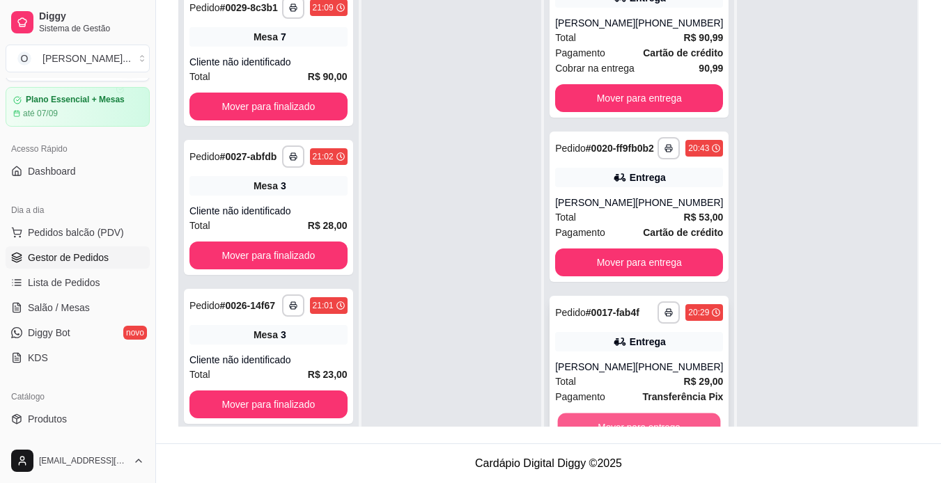
click at [658, 421] on button "Mover para entrega" at bounding box center [639, 426] width 163 height 27
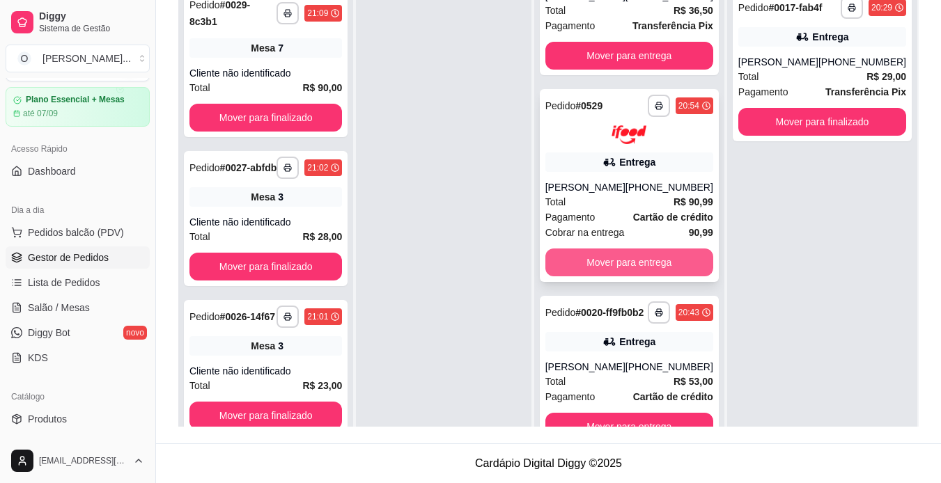
scroll to position [102, 0]
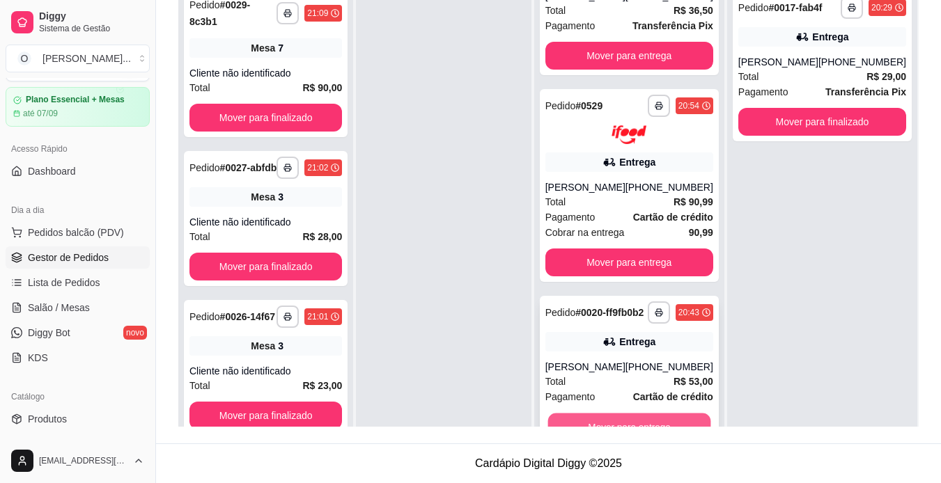
click at [601, 416] on button "Mover para entrega" at bounding box center [629, 426] width 163 height 27
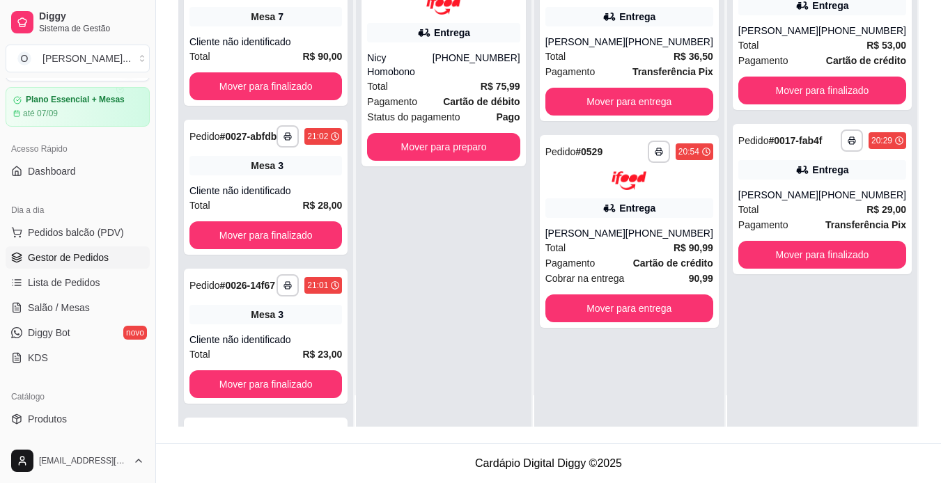
scroll to position [0, 0]
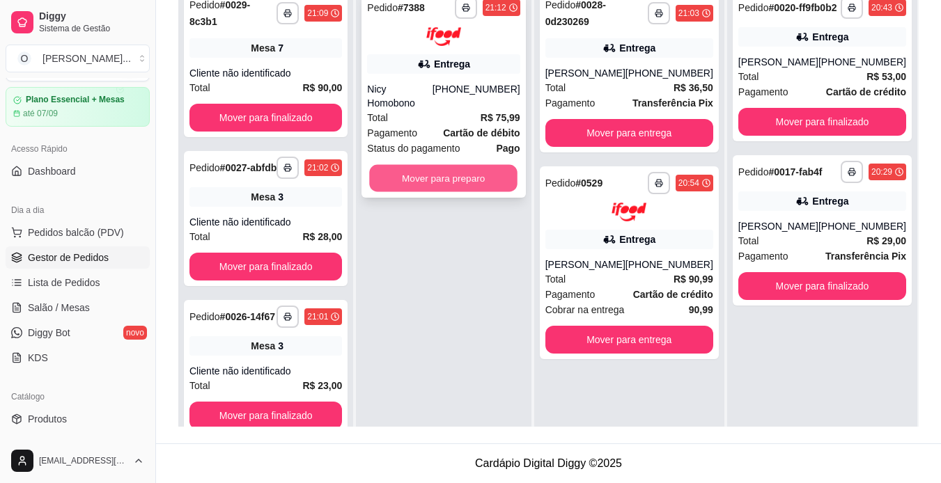
click at [456, 164] on button "Mover para preparo" at bounding box center [444, 177] width 148 height 27
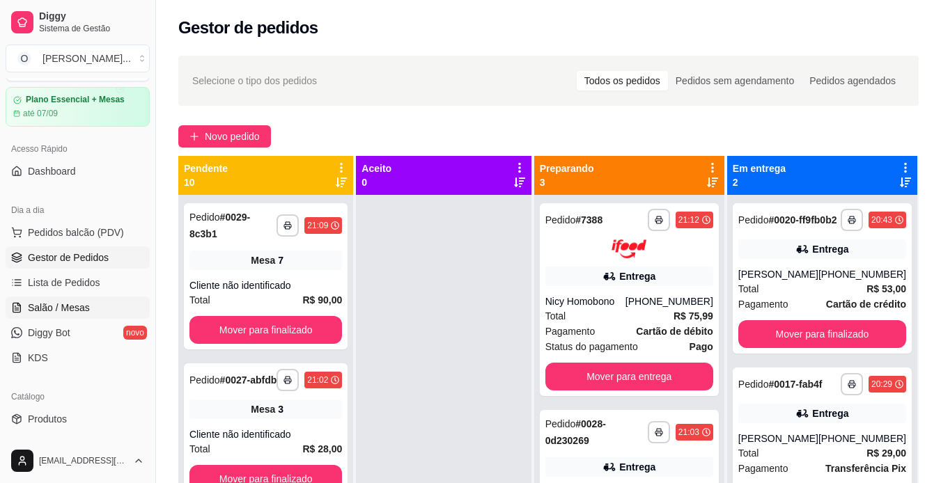
click at [117, 303] on link "Salão / Mesas" at bounding box center [78, 308] width 144 height 22
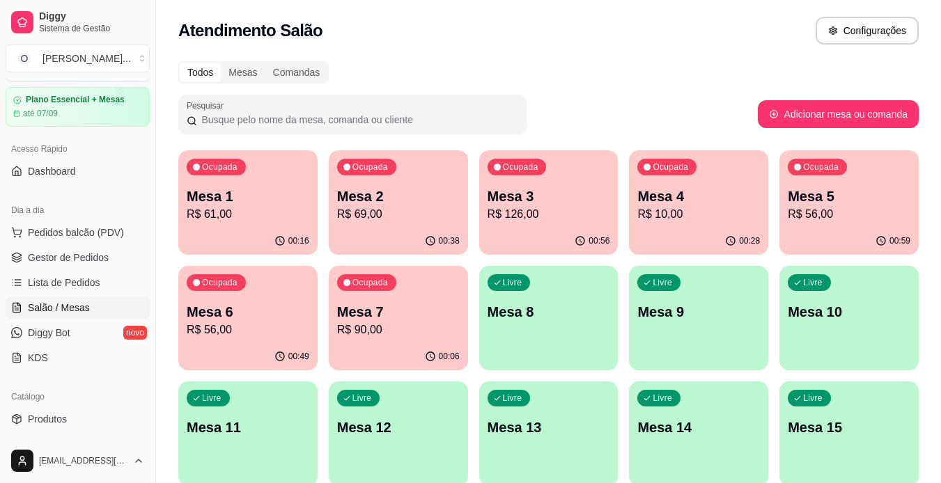
click at [251, 318] on p "Mesa 6" at bounding box center [248, 312] width 123 height 20
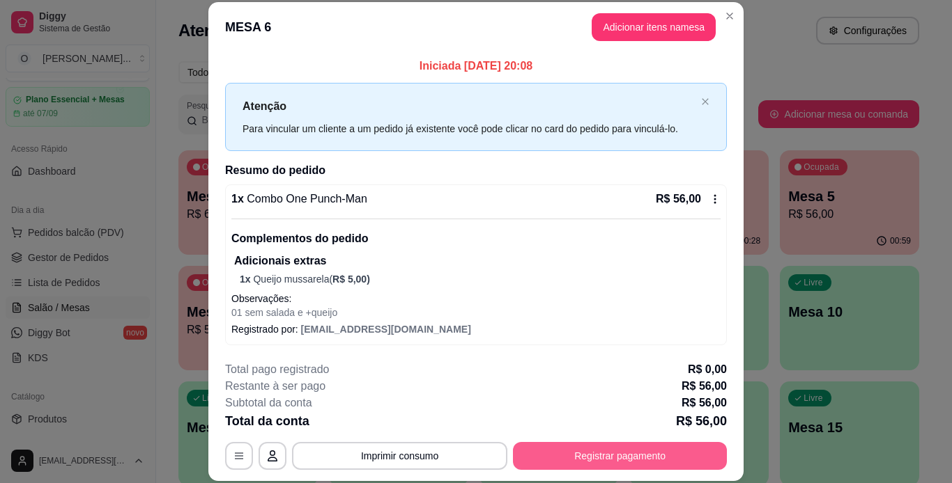
click at [567, 450] on button "Registrar pagamento" at bounding box center [620, 456] width 214 height 28
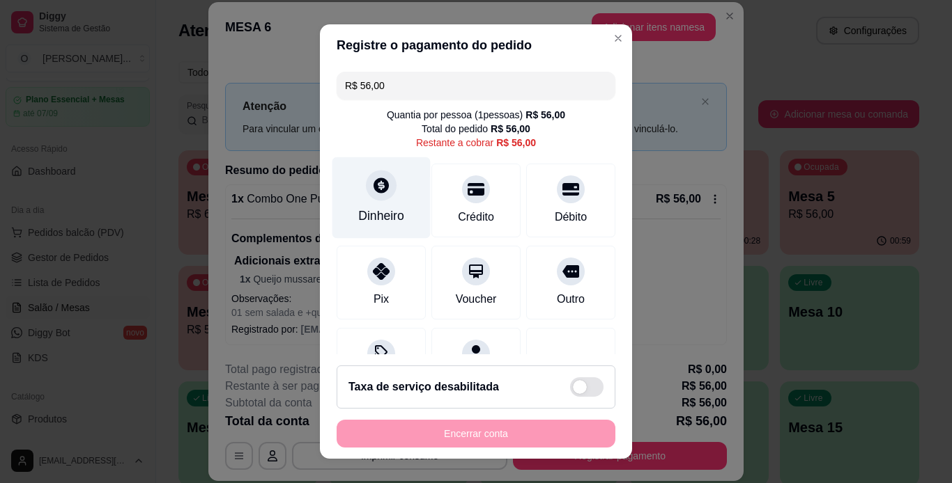
click at [375, 212] on div "Dinheiro" at bounding box center [381, 216] width 46 height 18
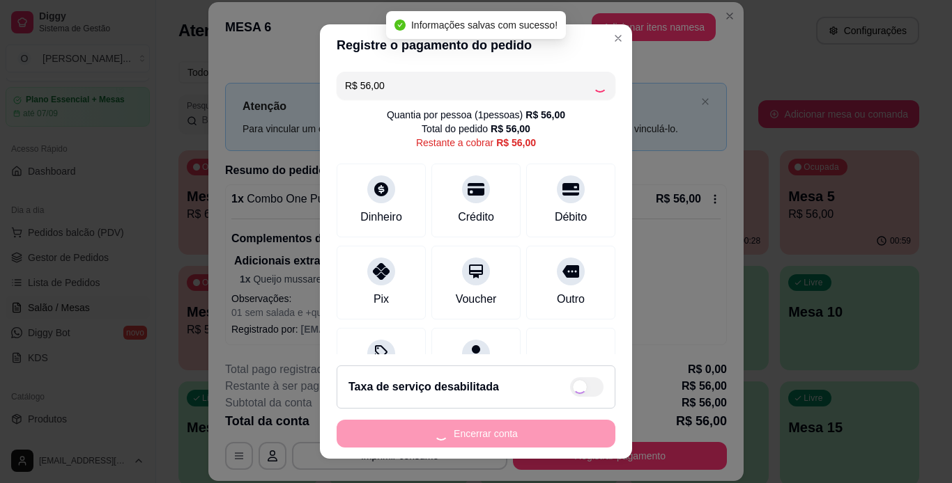
type input "R$ 0,00"
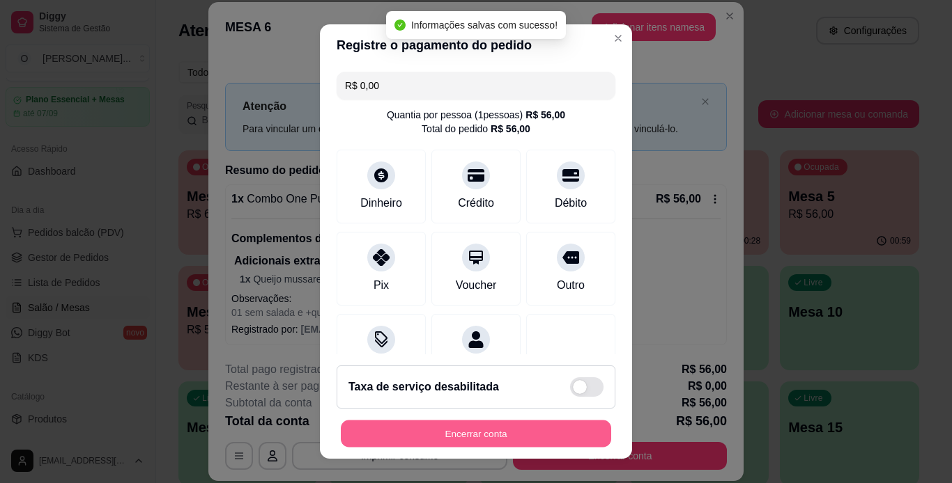
click at [463, 439] on button "Encerrar conta" at bounding box center [476, 434] width 270 height 27
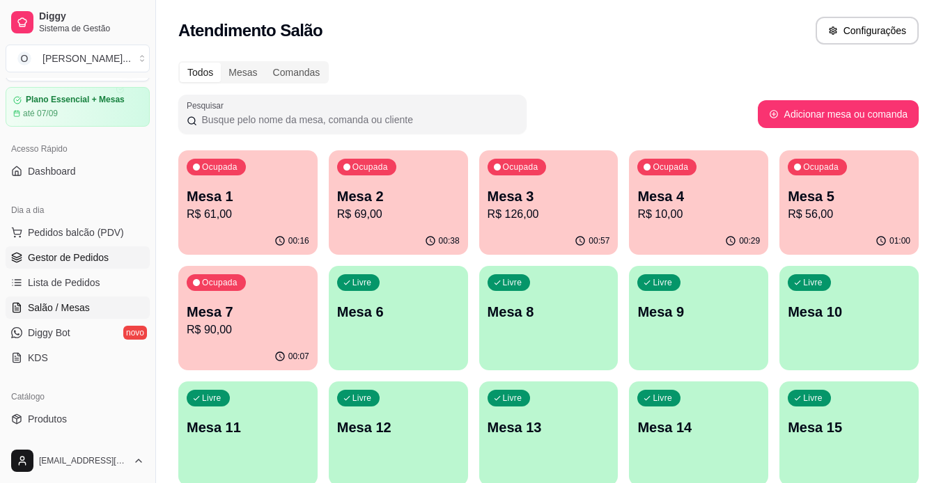
click at [102, 255] on span "Gestor de Pedidos" at bounding box center [68, 258] width 81 height 14
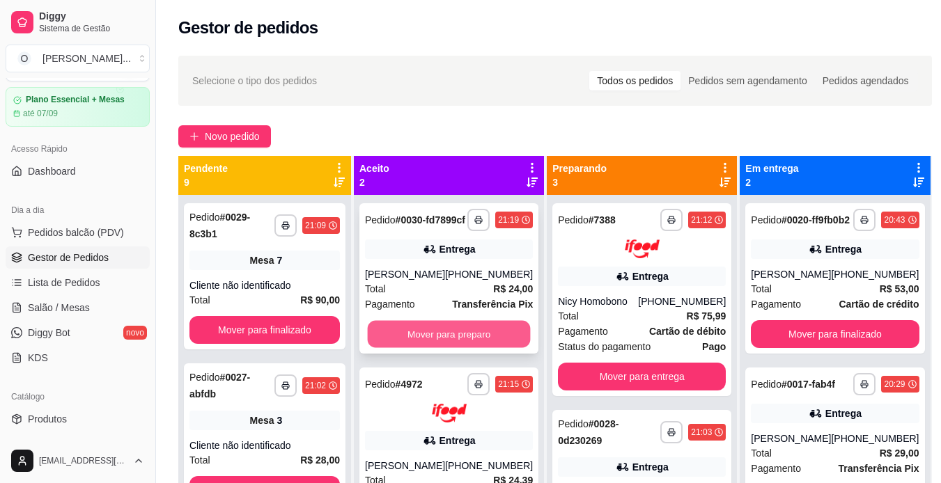
click at [473, 337] on button "Mover para preparo" at bounding box center [449, 334] width 163 height 27
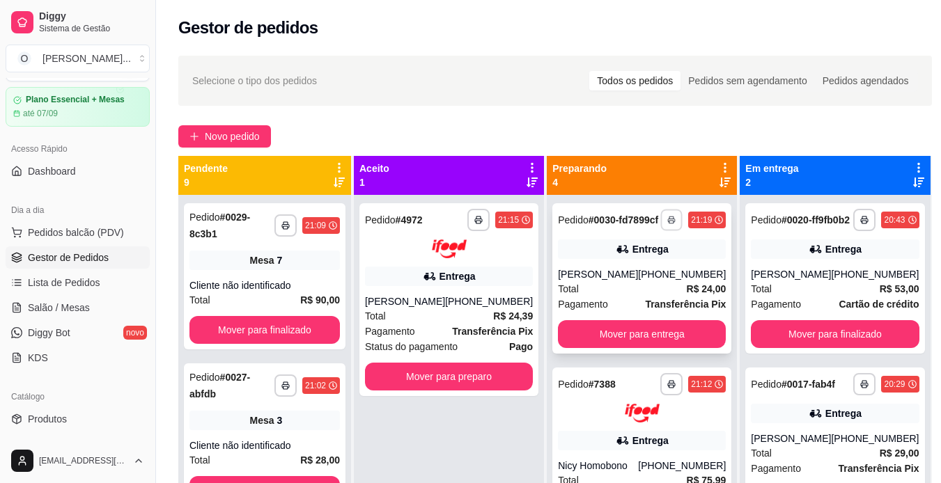
click at [661, 231] on button "button" at bounding box center [672, 220] width 22 height 22
click at [631, 274] on button "IMPRESSORA" at bounding box center [611, 274] width 98 height 22
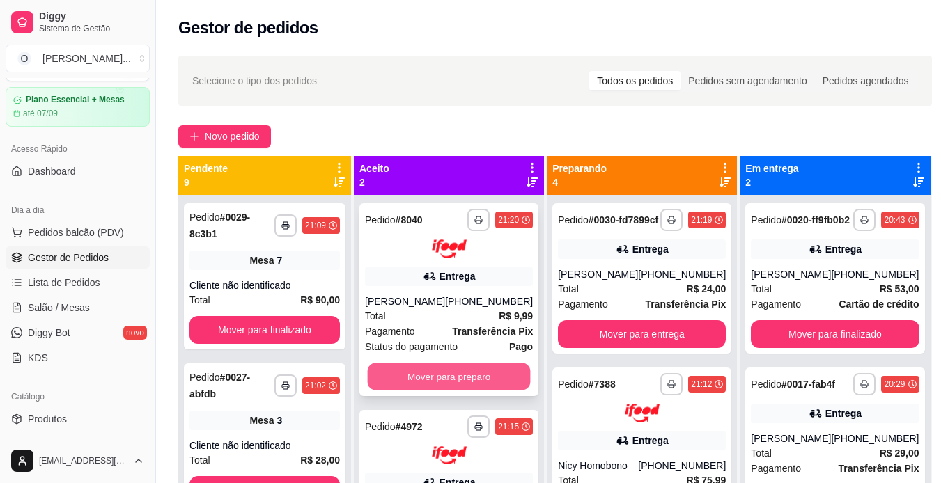
click at [398, 383] on button "Mover para preparo" at bounding box center [449, 376] width 163 height 27
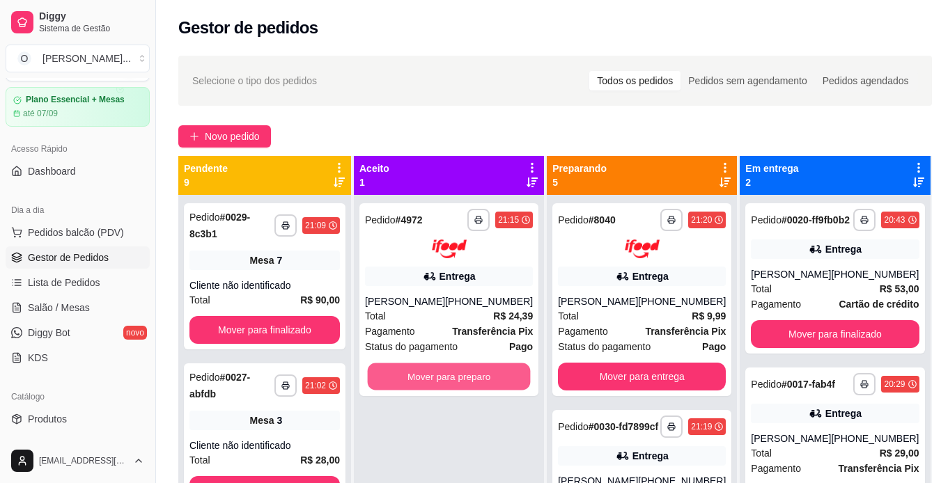
click at [398, 383] on button "Mover para preparo" at bounding box center [449, 376] width 163 height 27
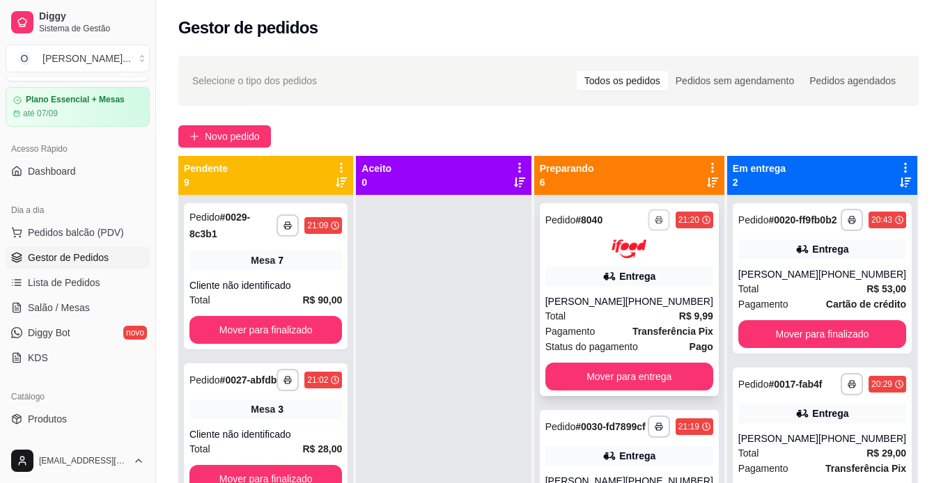
click at [657, 222] on rect "button" at bounding box center [659, 222] width 4 height 3
click at [637, 275] on button "IMPRESSORA" at bounding box center [611, 269] width 98 height 22
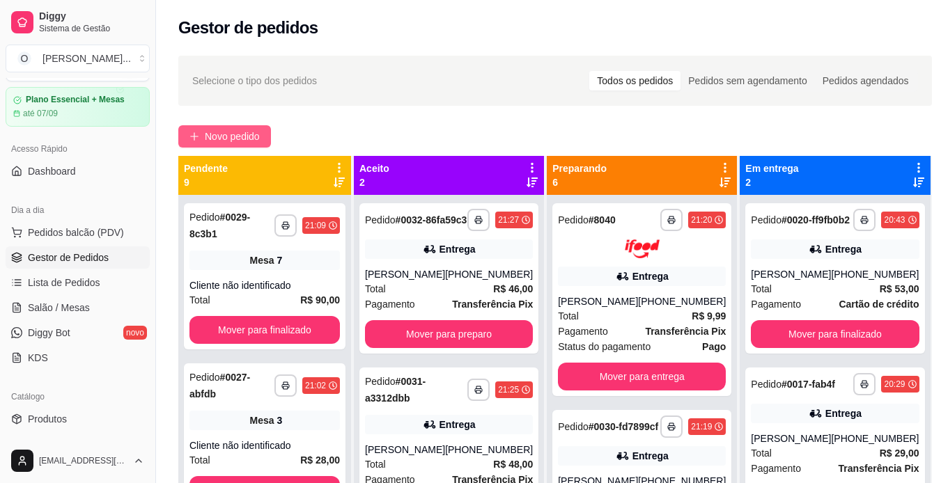
click at [228, 144] on span "Novo pedido" at bounding box center [232, 136] width 55 height 15
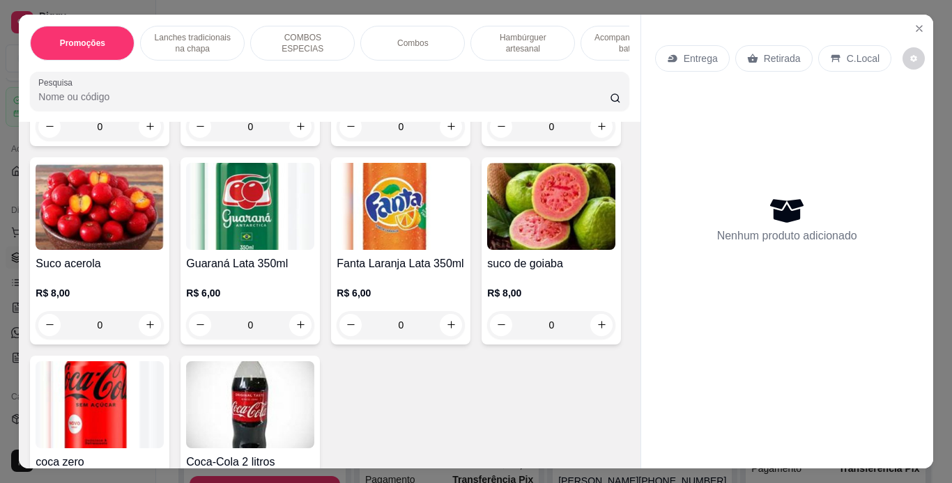
scroll to position [3754, 0]
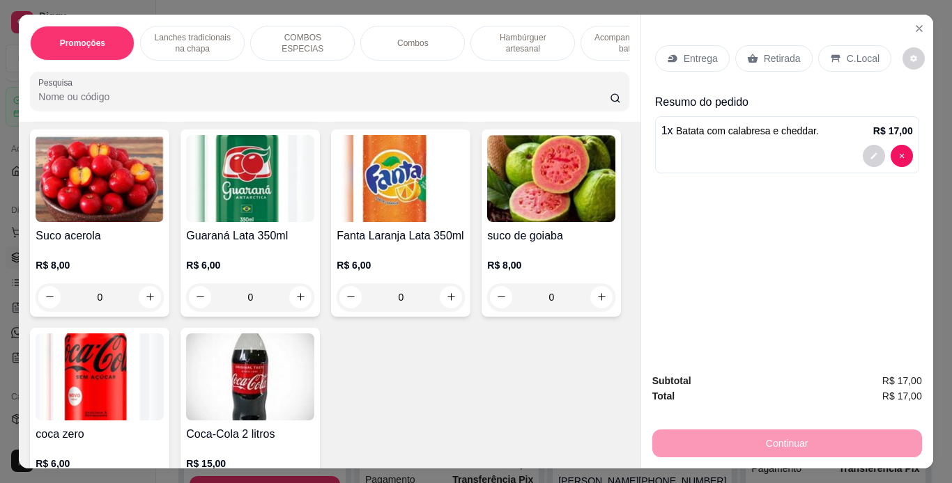
scroll to position [3781, 0]
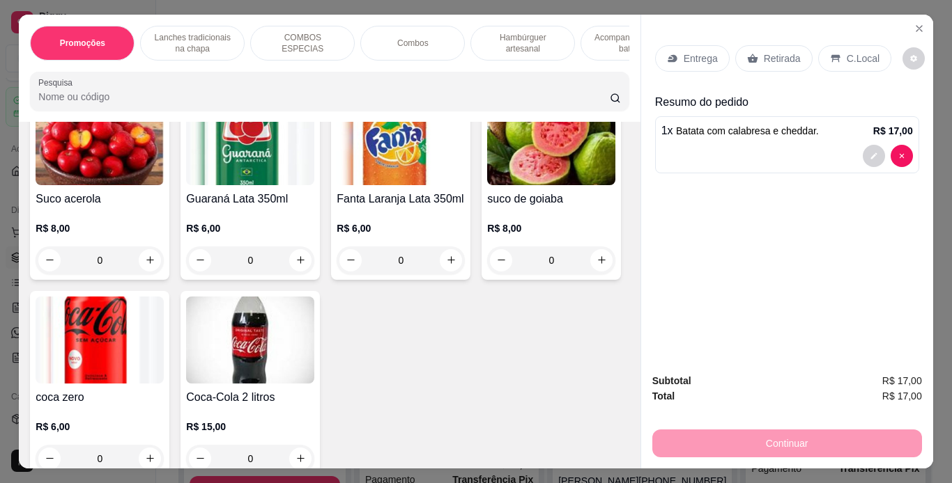
type input "0"
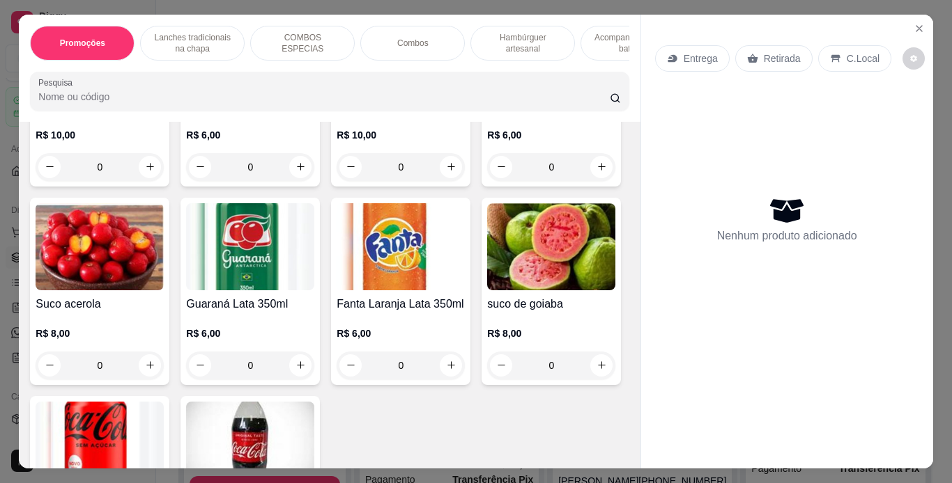
scroll to position [3674, 0]
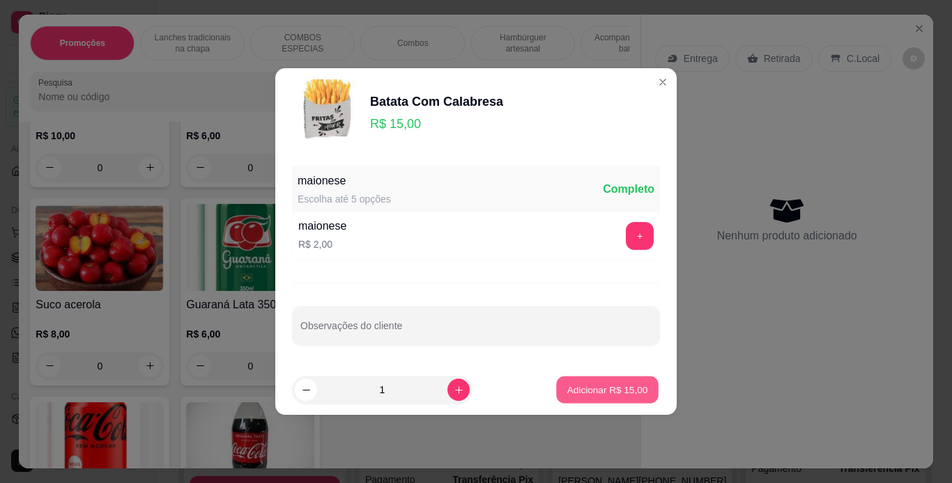
click at [572, 377] on button "Adicionar R$ 15,00" at bounding box center [607, 390] width 102 height 27
type input "1"
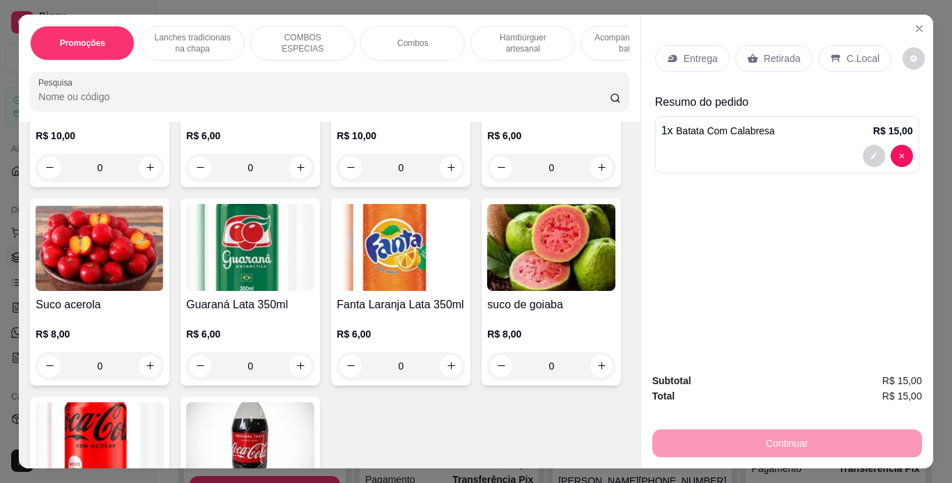
scroll to position [3674, 0]
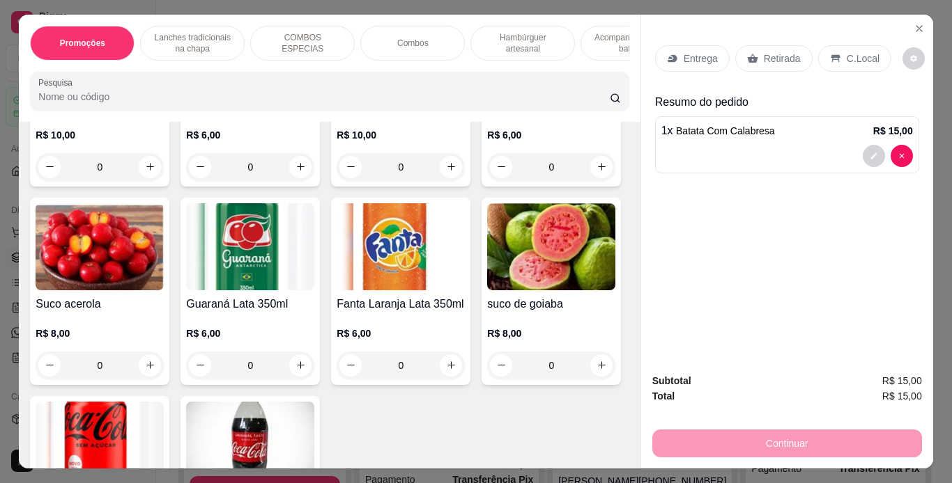
type input "1"
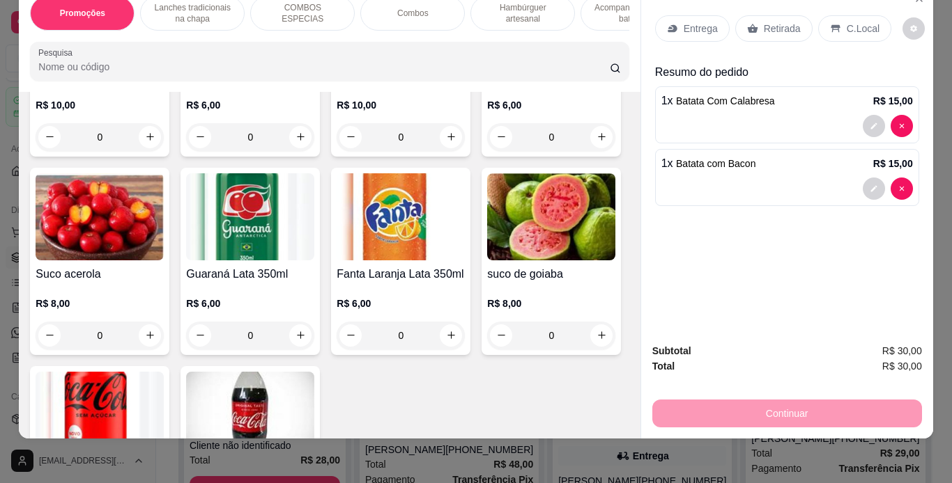
scroll to position [0, 0]
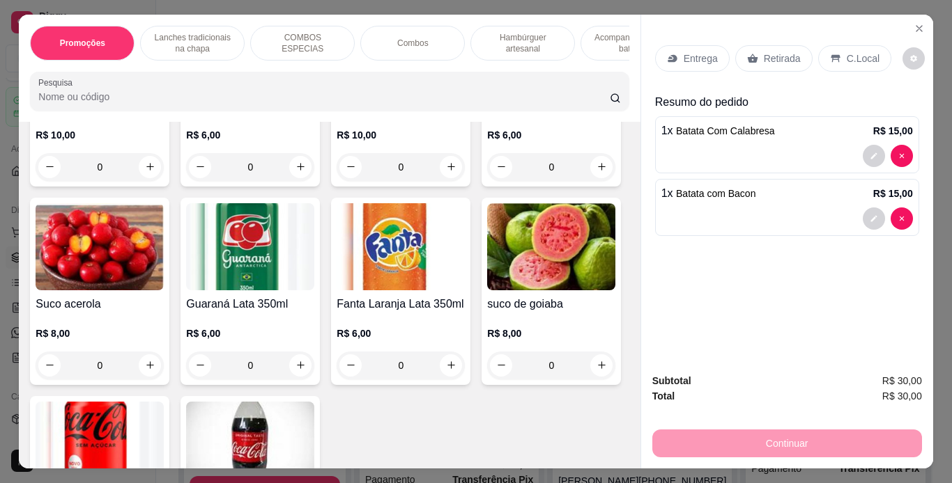
click at [704, 53] on p "Entrega" at bounding box center [700, 59] width 34 height 14
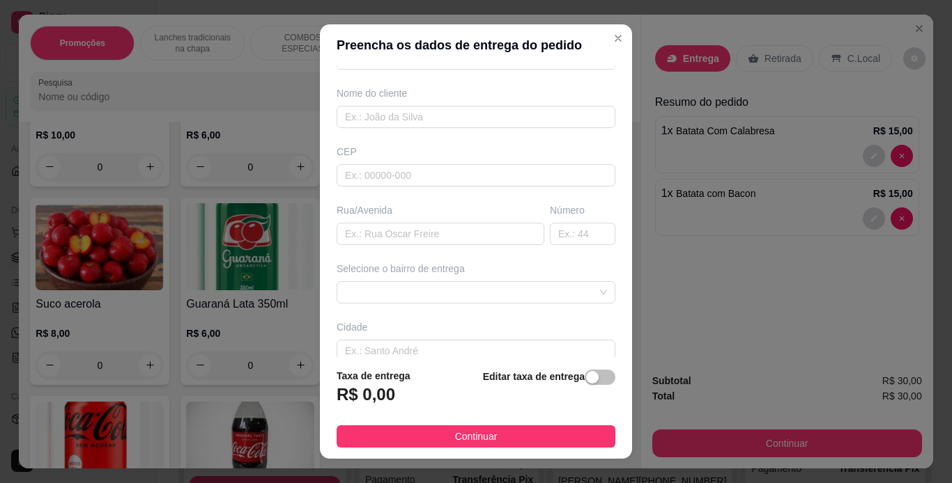
scroll to position [102, 0]
click at [391, 240] on input "text" at bounding box center [440, 233] width 208 height 22
type input "bar"
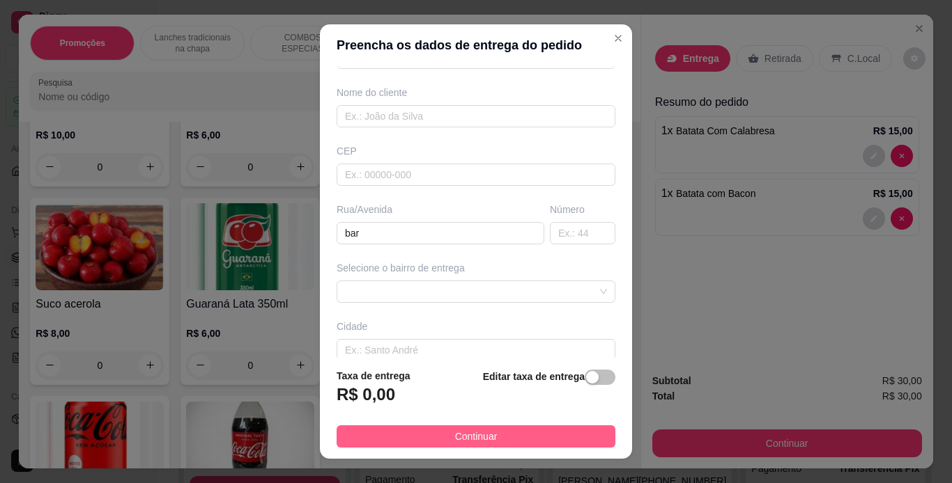
click at [391, 441] on button "Continuar" at bounding box center [475, 437] width 279 height 22
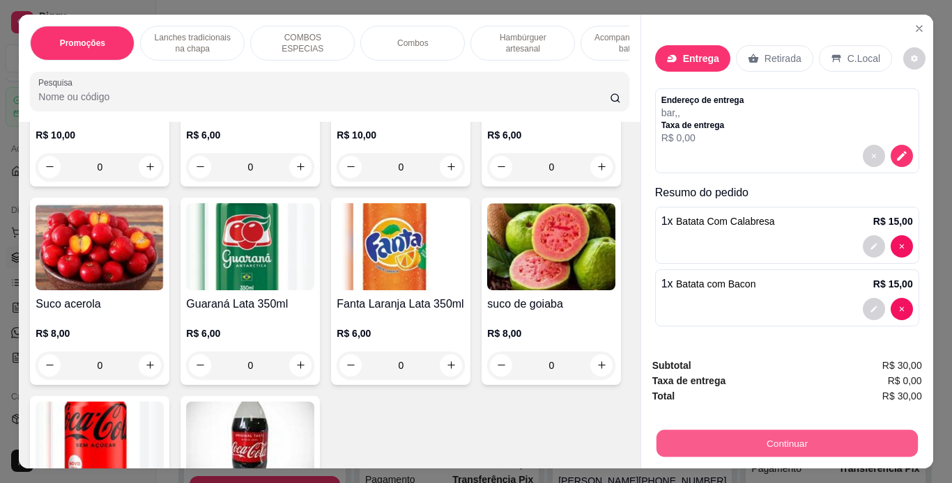
click at [714, 435] on button "Continuar" at bounding box center [786, 444] width 261 height 27
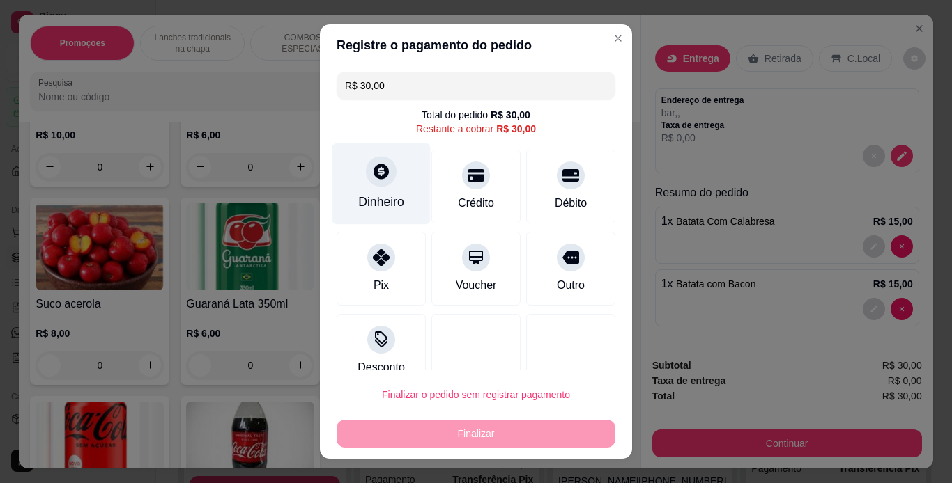
click at [376, 192] on div "Dinheiro" at bounding box center [381, 184] width 98 height 82
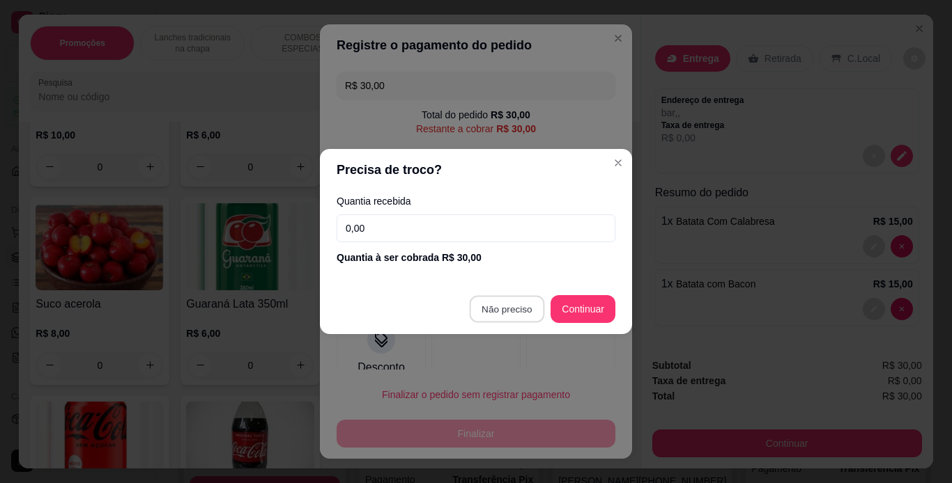
type input "R$ 0,00"
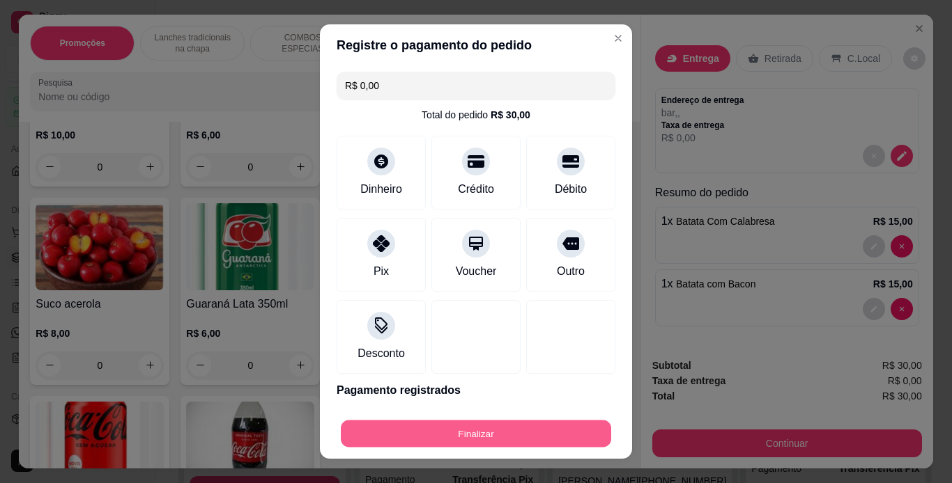
click at [506, 431] on button "Finalizar" at bounding box center [476, 434] width 270 height 27
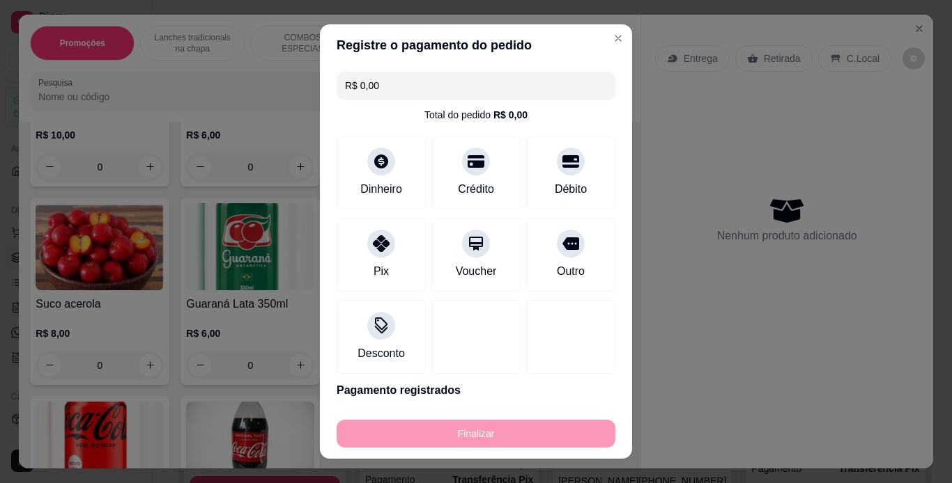
type input "0"
type input "-R$ 30,00"
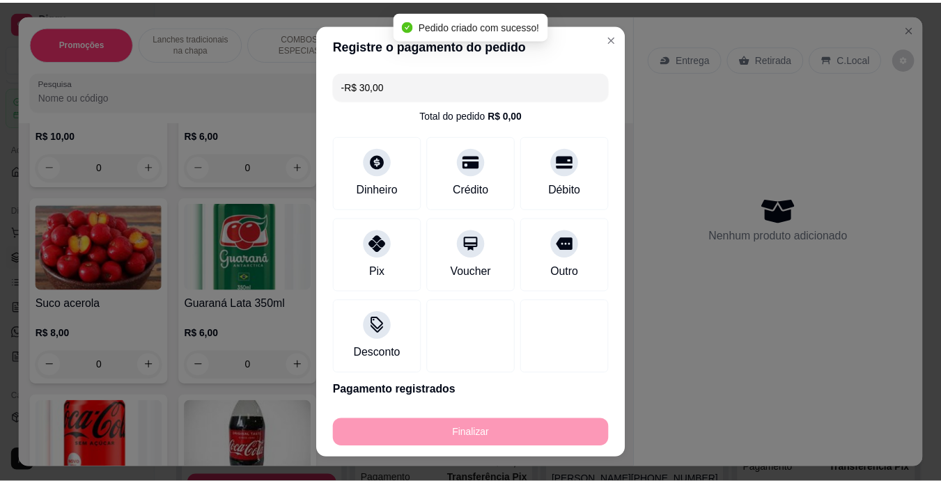
scroll to position [3674, 0]
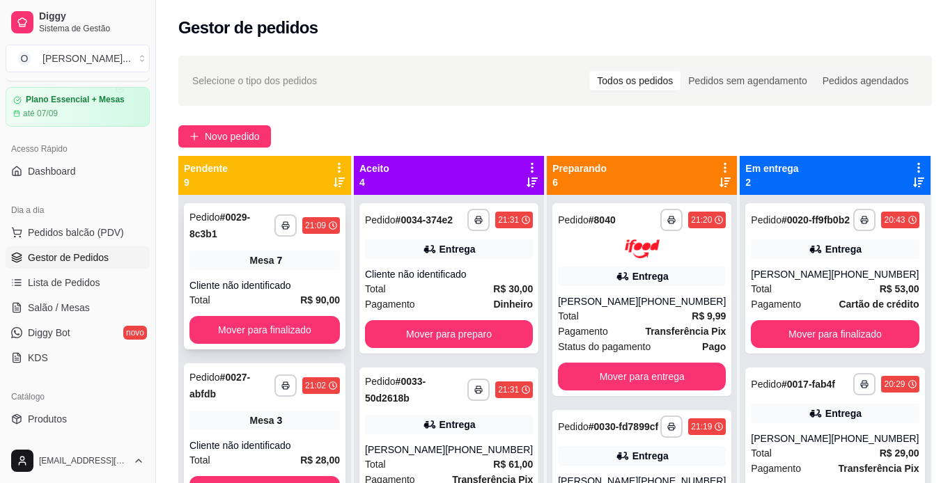
click at [301, 263] on div "Mesa 7" at bounding box center [264, 261] width 150 height 20
click at [68, 310] on span "Salão / Mesas" at bounding box center [59, 308] width 62 height 14
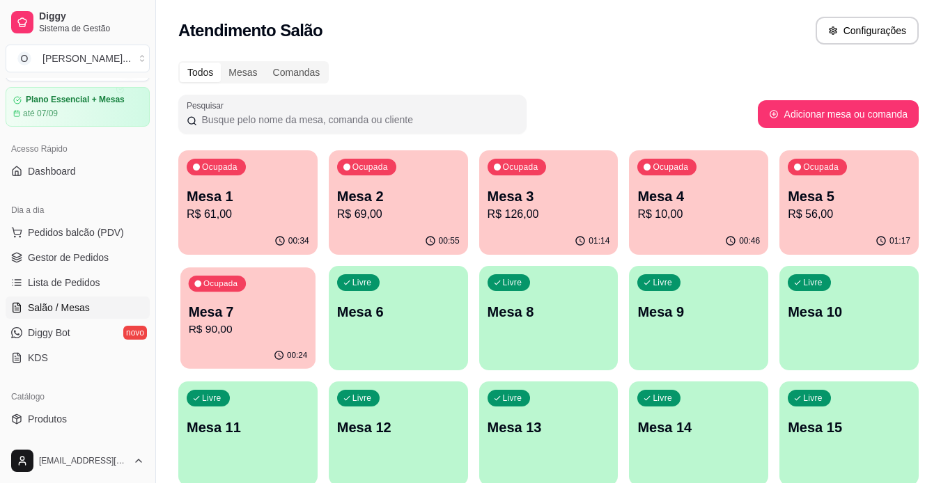
click at [227, 339] on div "Ocupada Mesa 7 R$ 90,00" at bounding box center [247, 305] width 135 height 75
click at [58, 413] on span "Produtos" at bounding box center [47, 419] width 39 height 14
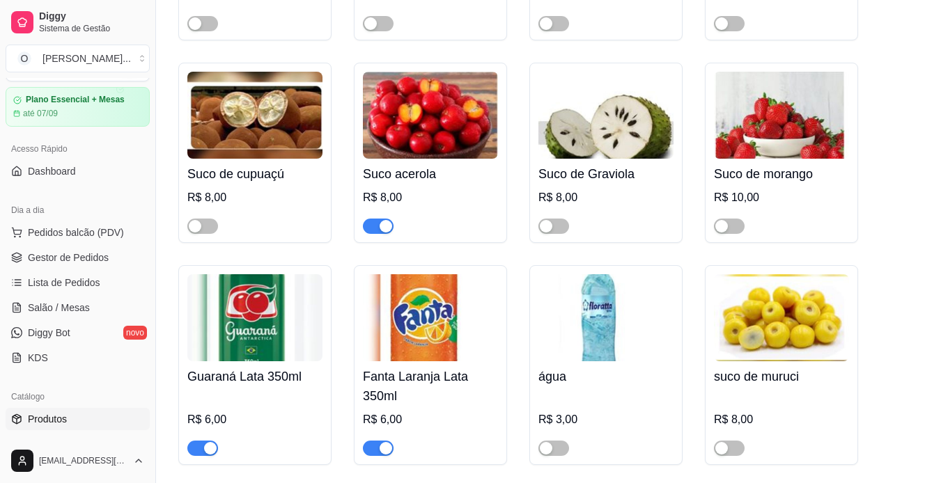
scroll to position [4526, 0]
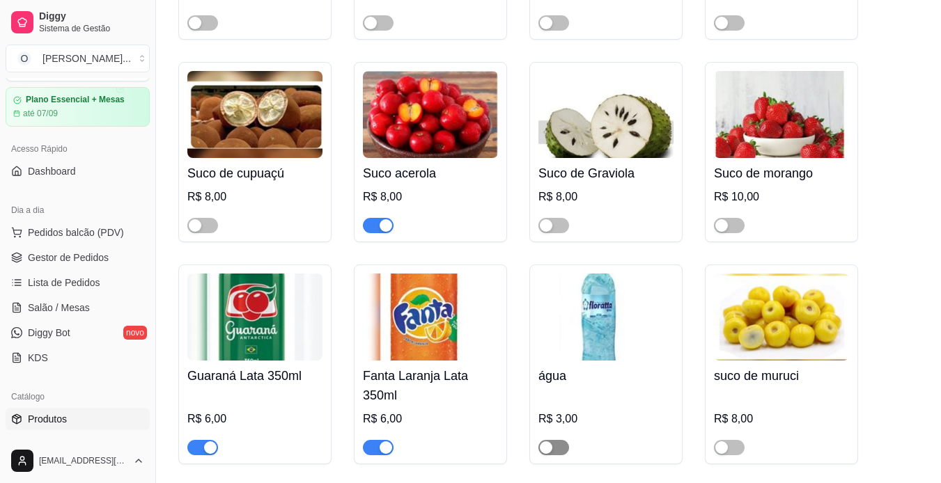
click at [556, 440] on span "button" at bounding box center [554, 447] width 31 height 15
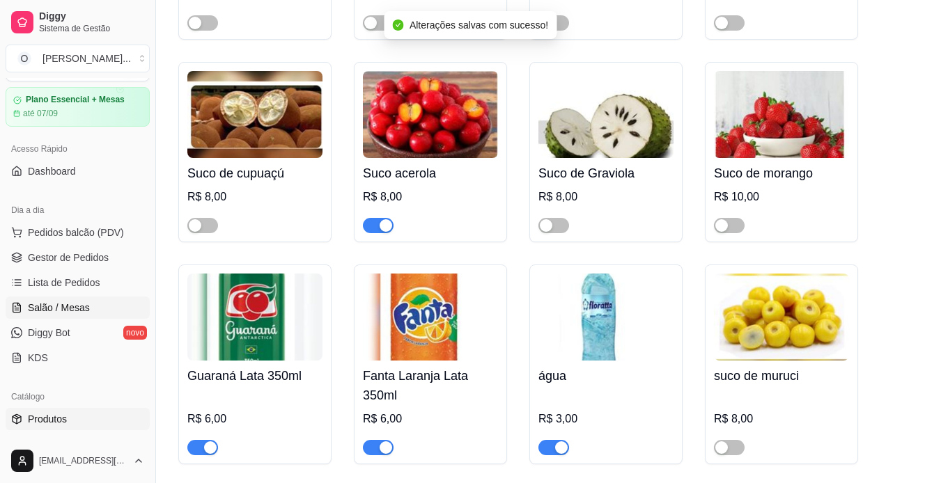
click at [47, 315] on link "Salão / Mesas" at bounding box center [78, 308] width 144 height 22
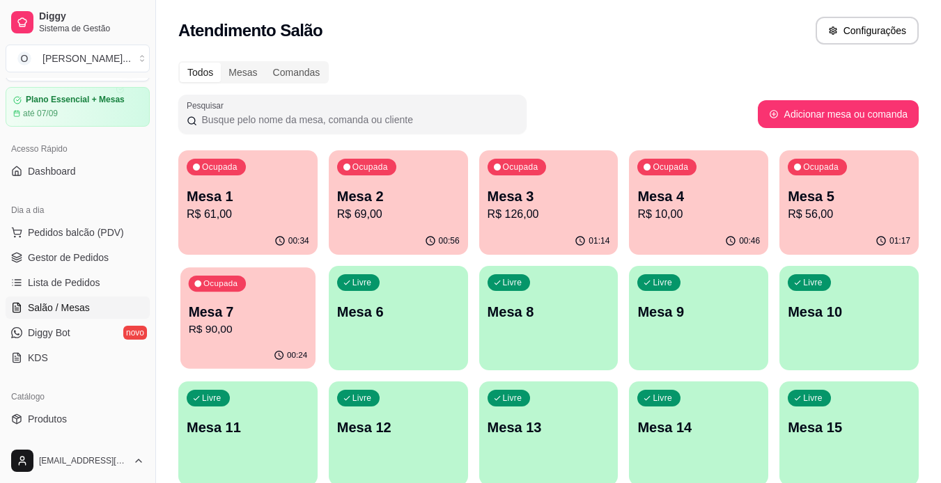
click at [263, 324] on p "R$ 90,00" at bounding box center [248, 330] width 119 height 16
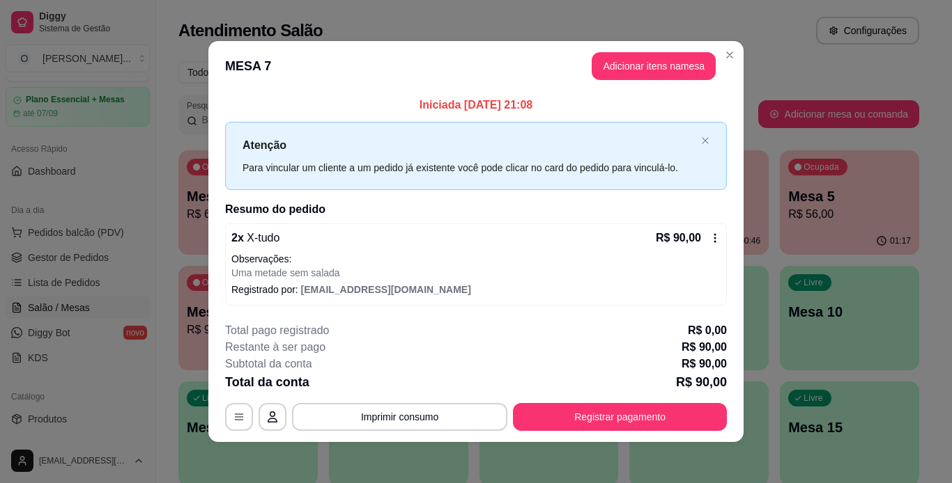
scroll to position [3, 0]
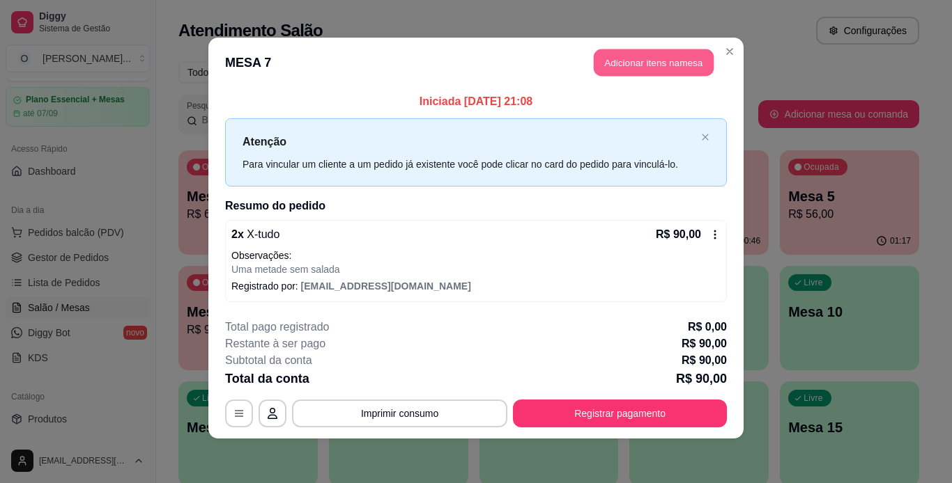
click at [649, 64] on button "Adicionar itens na mesa" at bounding box center [654, 62] width 120 height 27
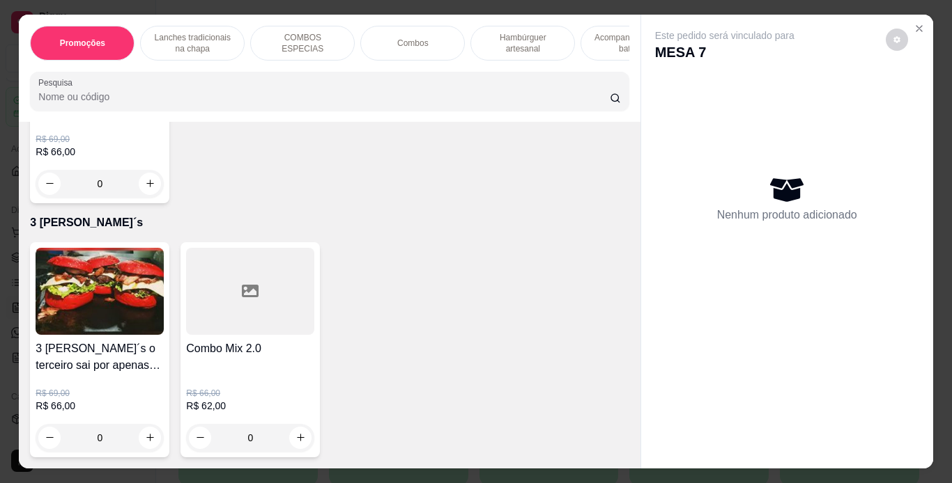
scroll to position [4487, 0]
type input "1"
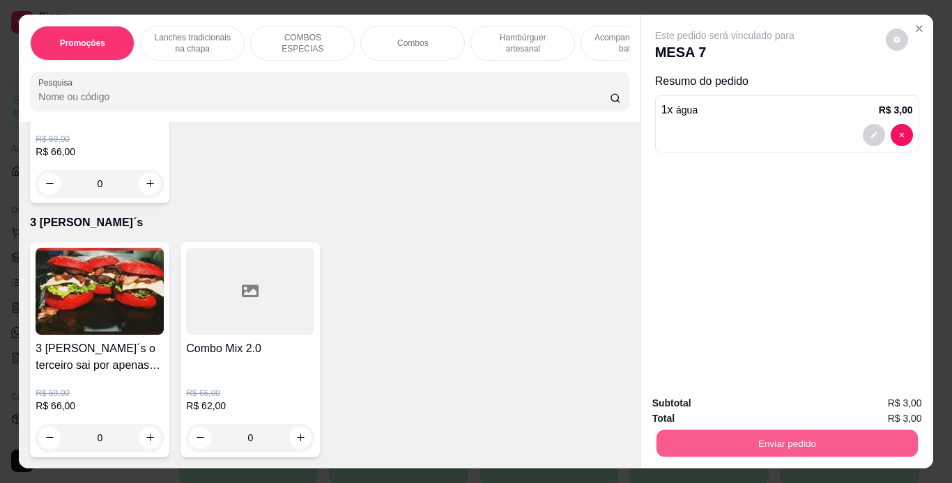
click at [714, 449] on button "Enviar pedido" at bounding box center [786, 444] width 261 height 27
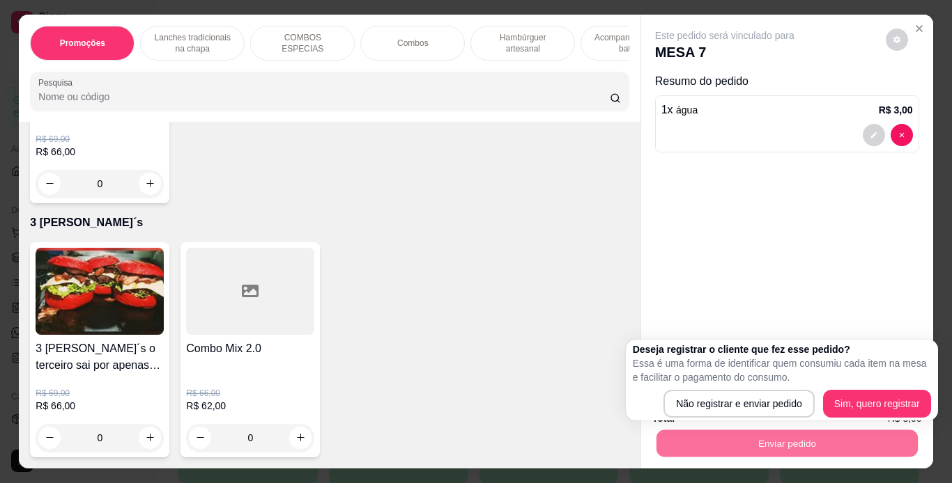
click at [717, 419] on div "Deseja registrar o cliente que fez esse pedido? Essa é uma forma de identificar…" at bounding box center [782, 380] width 312 height 81
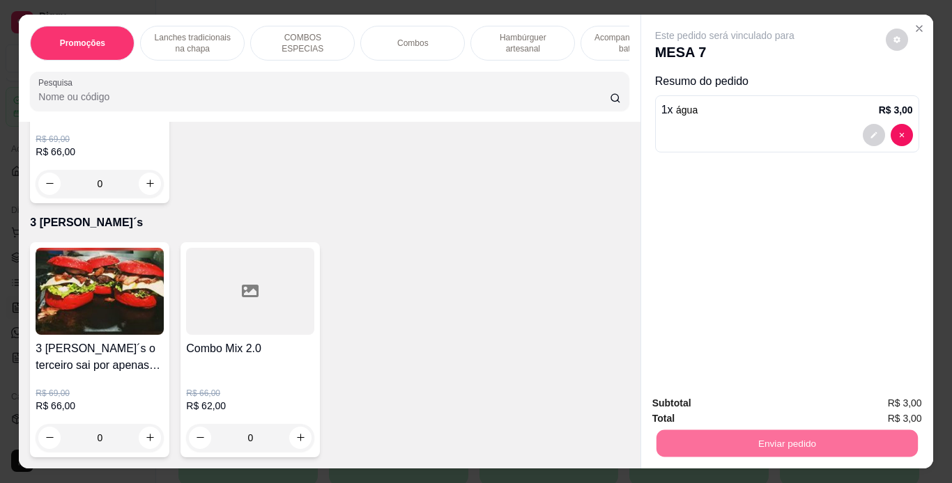
click at [720, 407] on button "Não registrar e enviar pedido" at bounding box center [740, 405] width 141 height 26
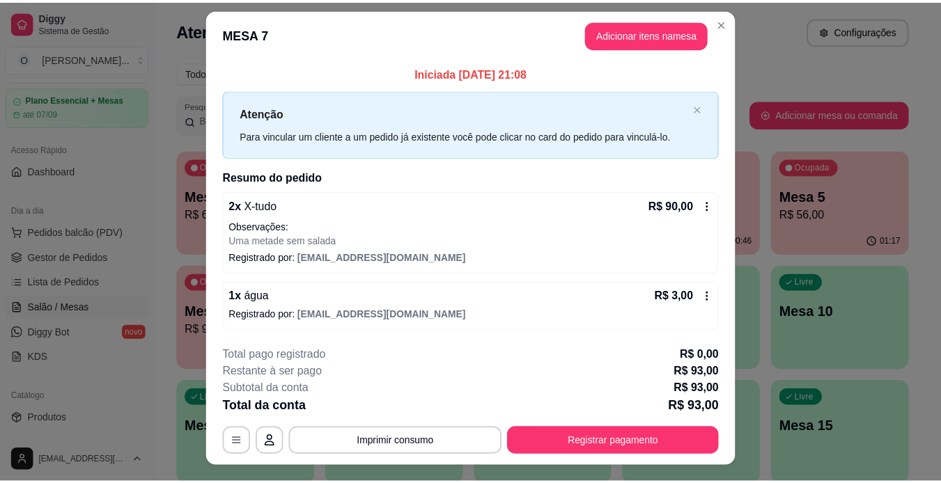
scroll to position [0, 0]
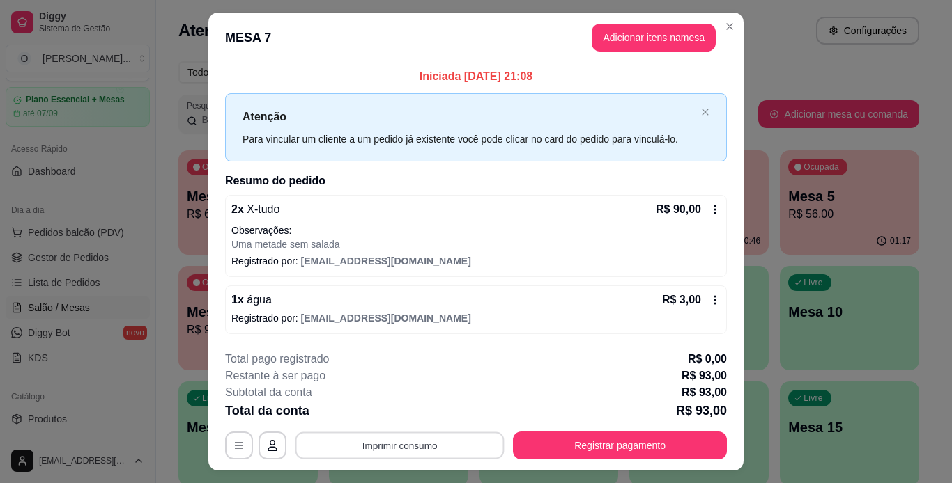
click at [467, 442] on button "Imprimir consumo" at bounding box center [399, 445] width 209 height 27
click at [375, 409] on button "IMPRESSORA" at bounding box center [399, 414] width 98 height 22
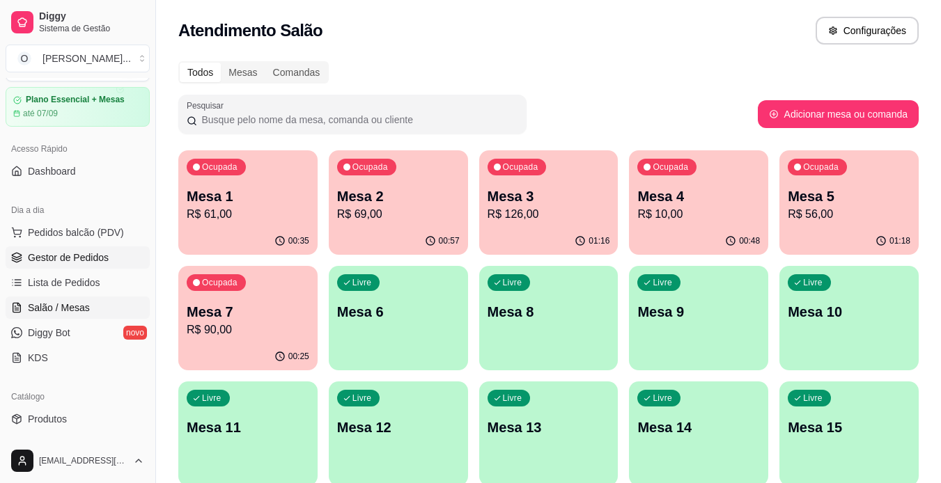
click at [84, 254] on span "Gestor de Pedidos" at bounding box center [68, 258] width 81 height 14
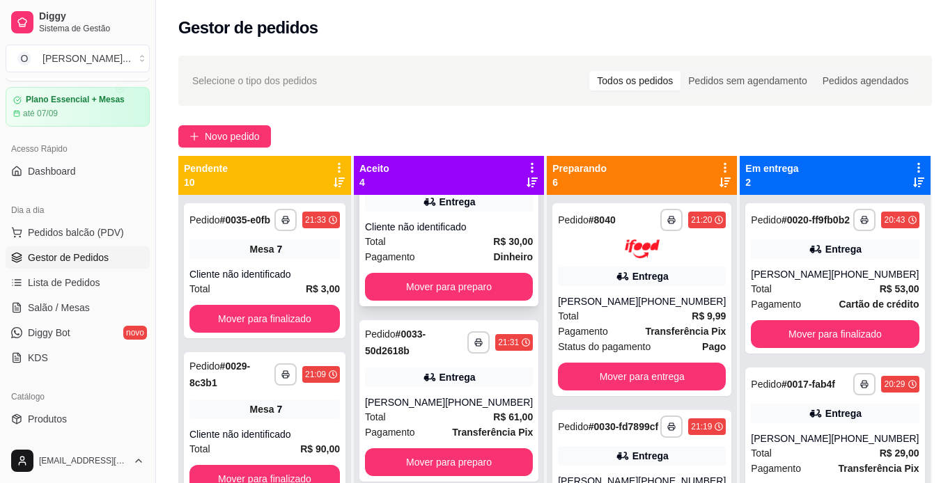
scroll to position [49, 0]
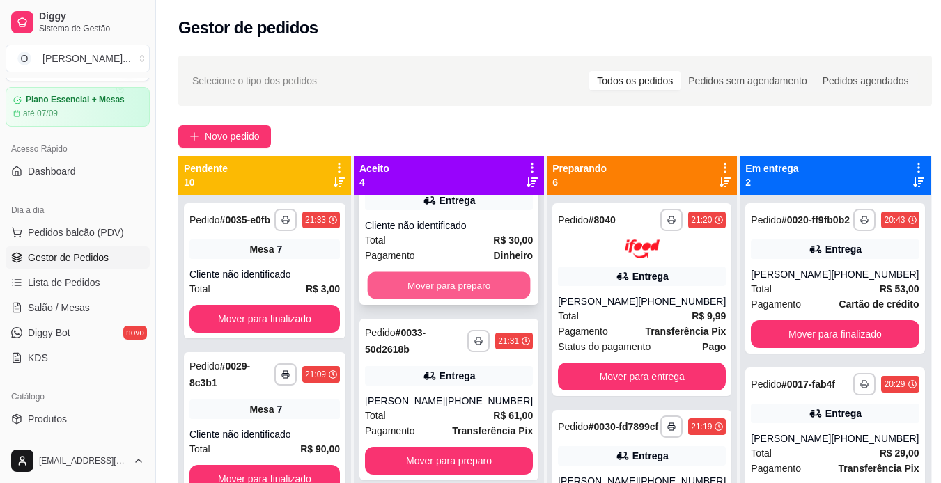
click at [417, 300] on button "Mover para preparo" at bounding box center [449, 285] width 163 height 27
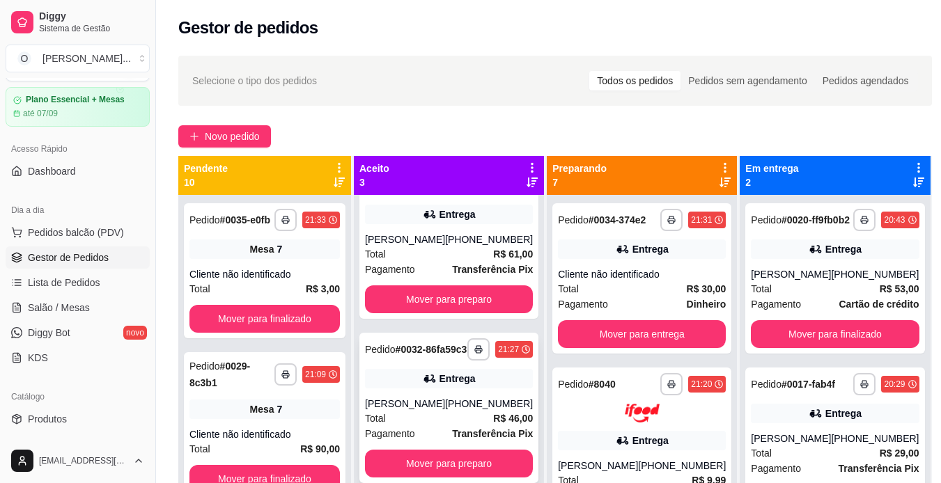
scroll to position [0, 0]
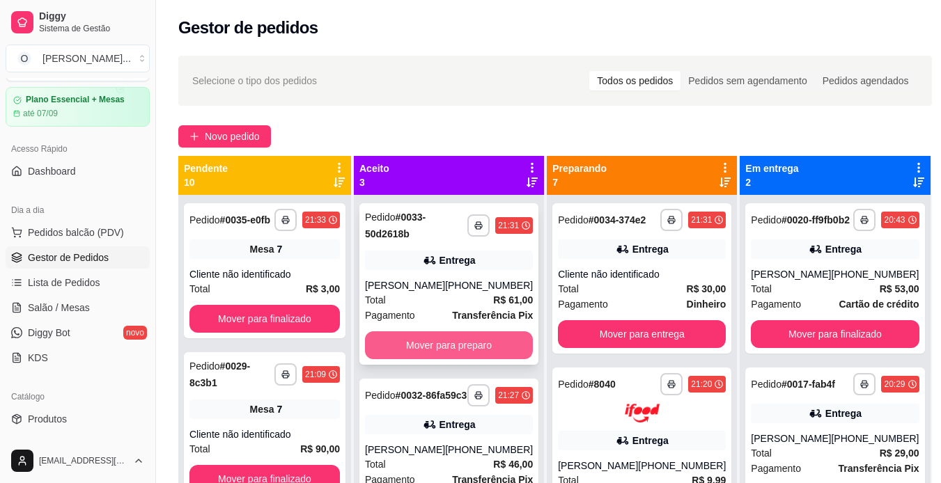
click at [444, 346] on button "Mover para preparo" at bounding box center [449, 346] width 168 height 28
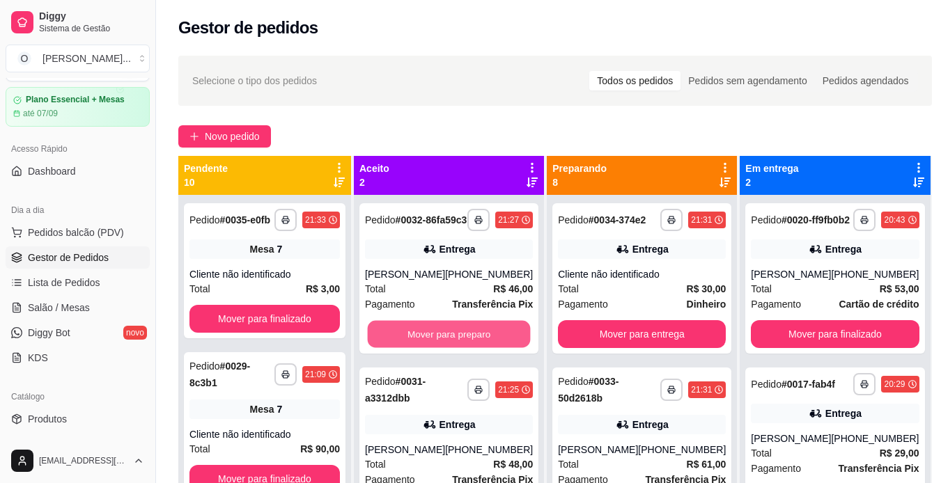
click at [444, 346] on button "Mover para preparo" at bounding box center [449, 334] width 163 height 27
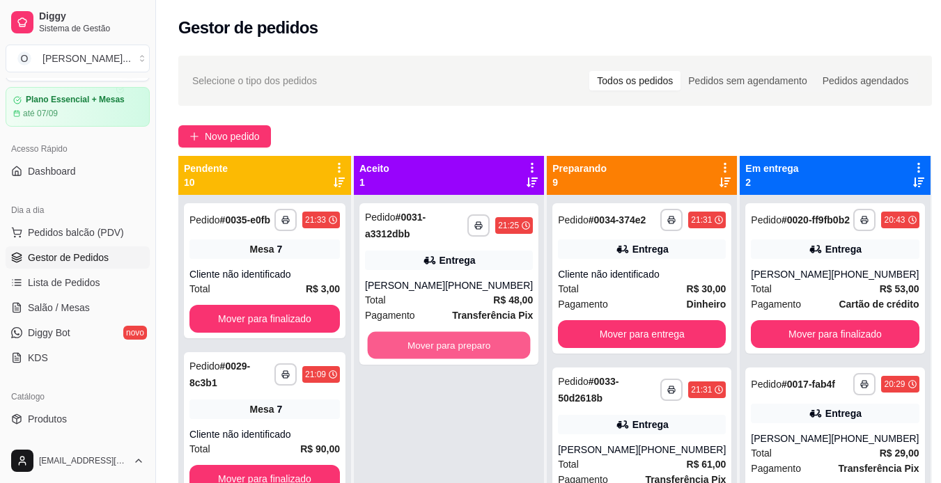
click at [444, 346] on button "Mover para preparo" at bounding box center [449, 345] width 163 height 27
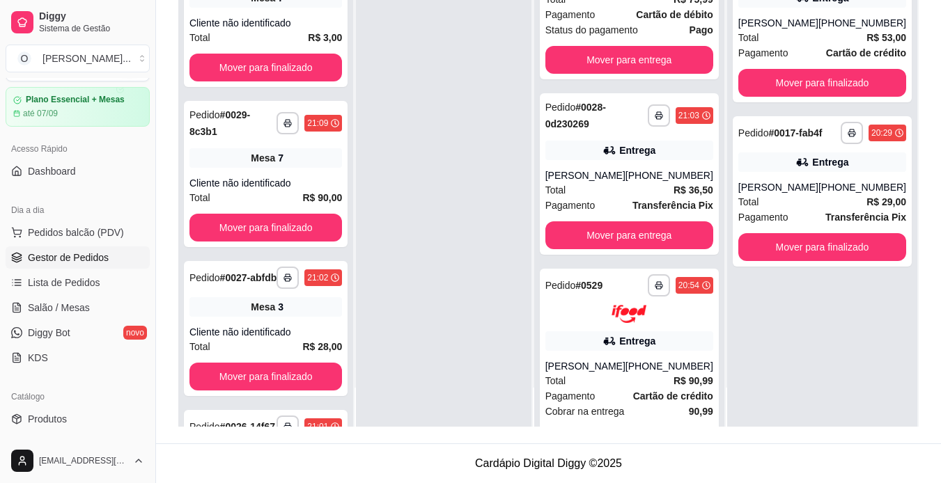
scroll to position [1262, 0]
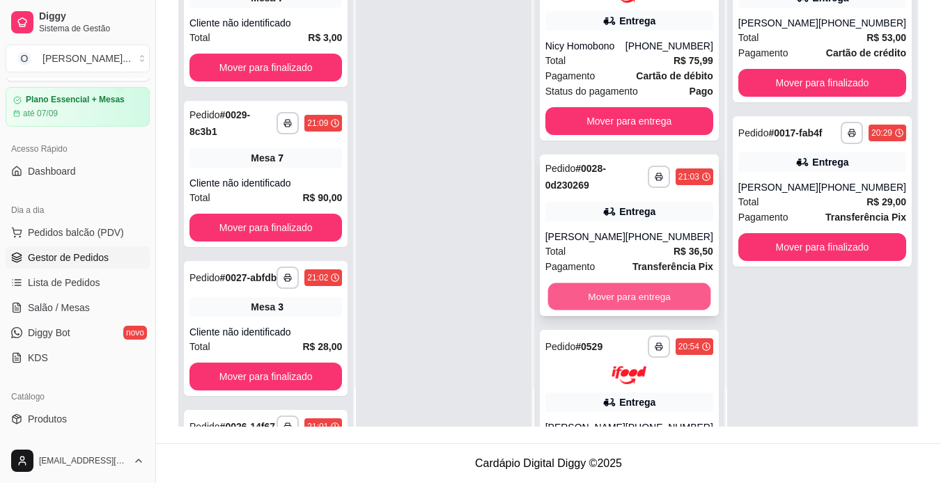
click at [651, 310] on button "Mover para entrega" at bounding box center [629, 296] width 163 height 27
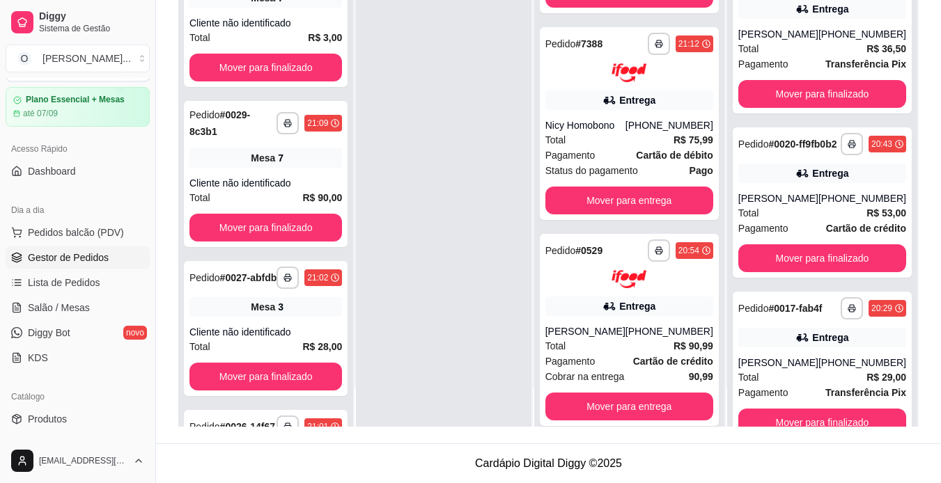
scroll to position [1154, 0]
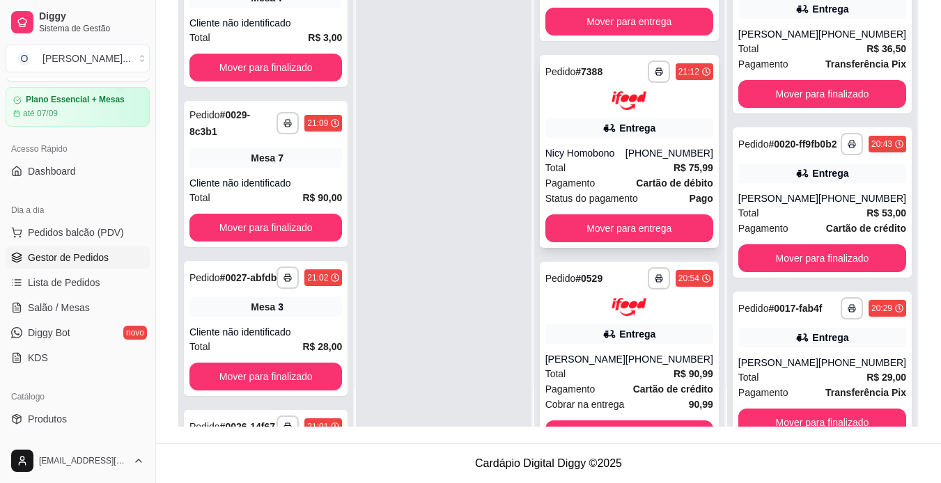
click at [646, 135] on div "Entrega" at bounding box center [637, 128] width 36 height 14
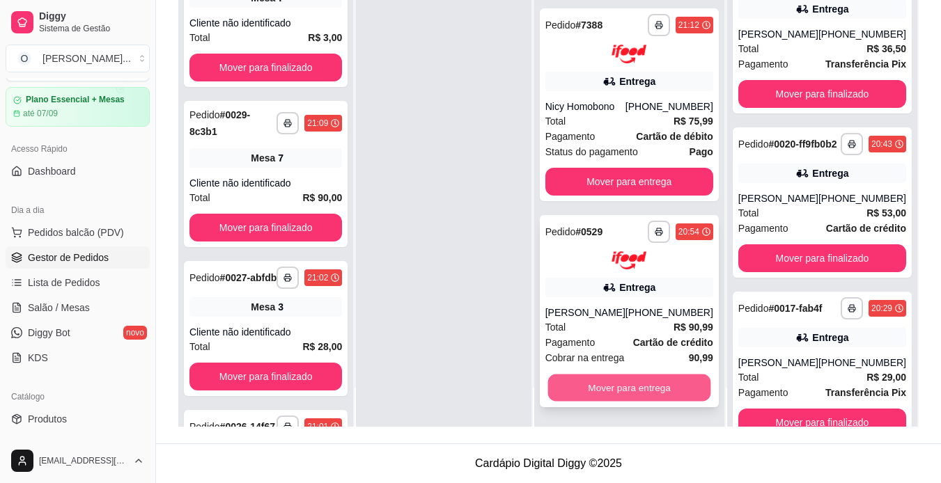
click at [614, 382] on button "Mover para entrega" at bounding box center [629, 388] width 163 height 27
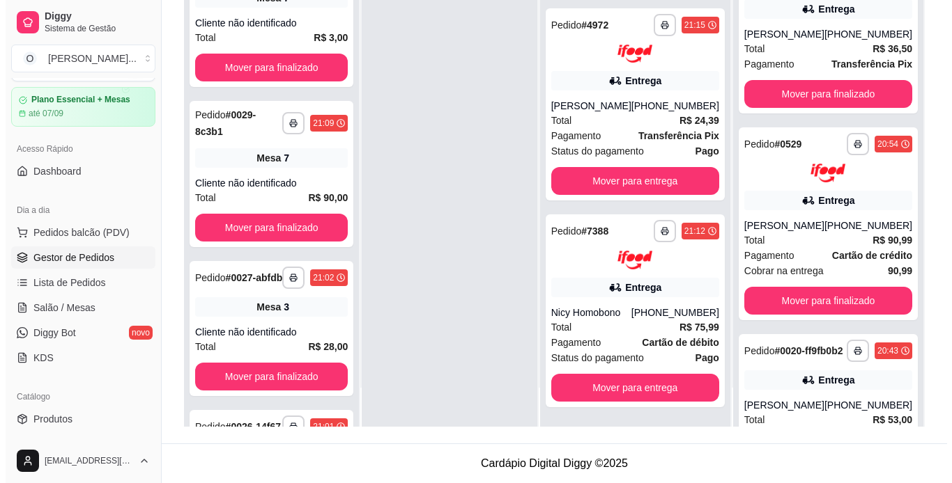
scroll to position [1056, 0]
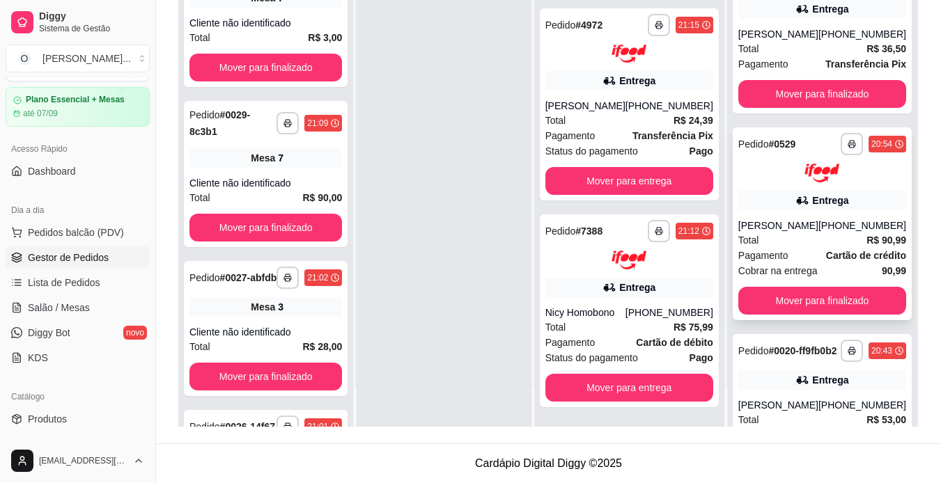
click at [797, 205] on icon at bounding box center [802, 200] width 10 height 8
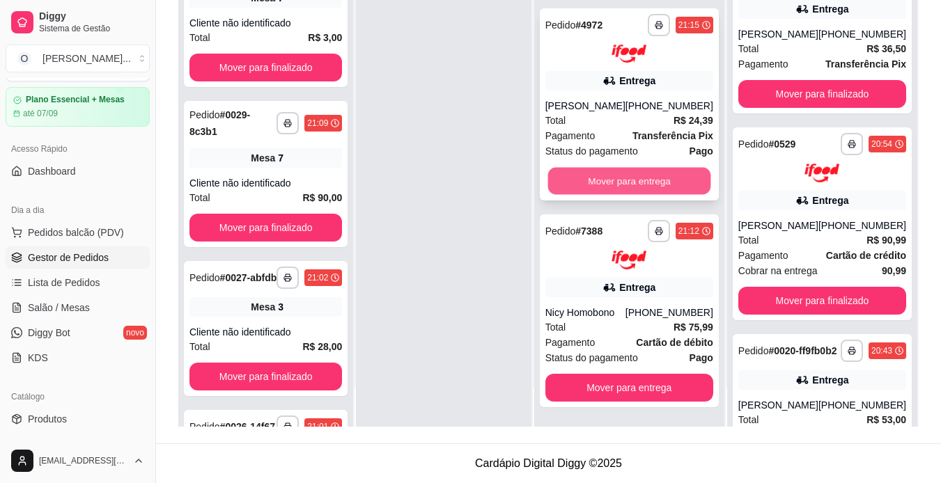
click at [620, 195] on button "Mover para entrega" at bounding box center [629, 181] width 163 height 27
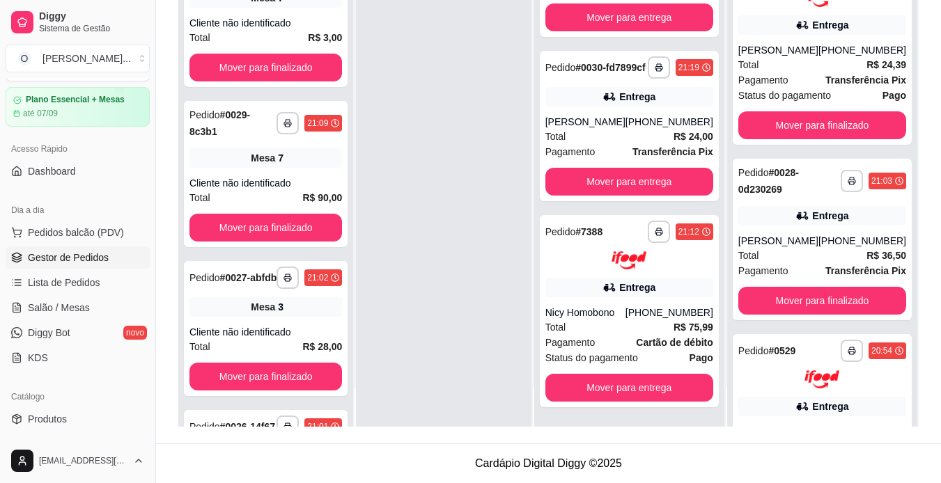
scroll to position [788, 0]
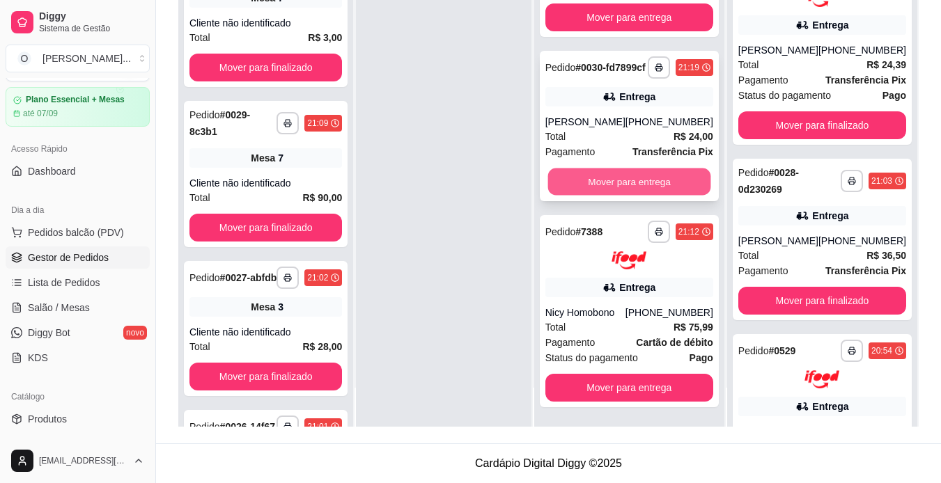
click at [614, 195] on button "Mover para entrega" at bounding box center [629, 181] width 163 height 27
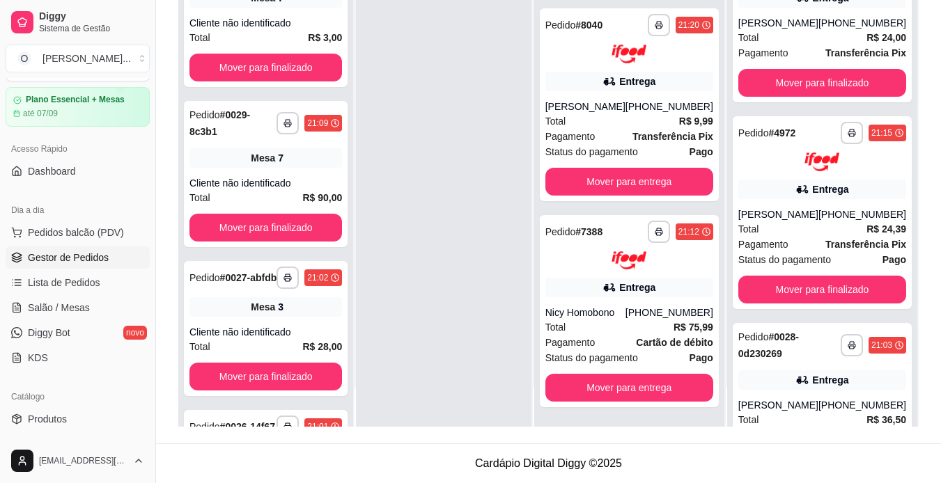
scroll to position [633, 0]
click at [633, 114] on div "[PHONE_NUMBER]" at bounding box center [670, 107] width 88 height 14
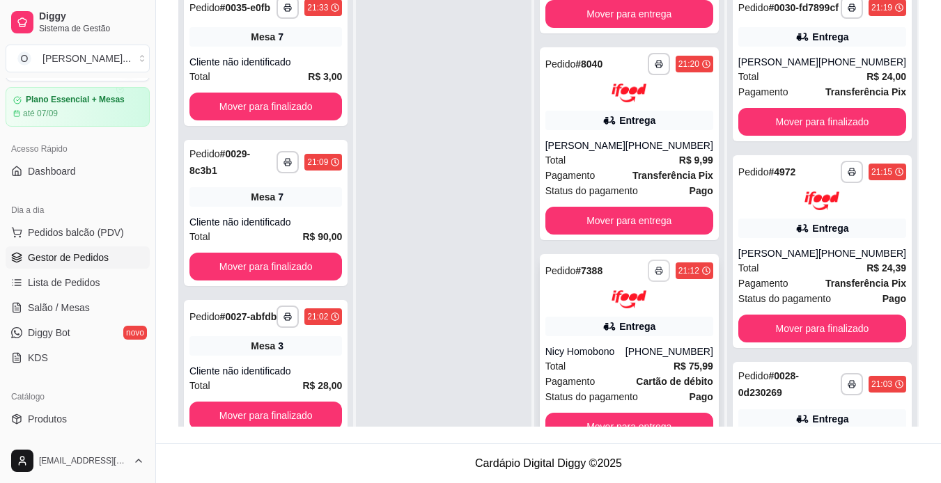
scroll to position [39, 0]
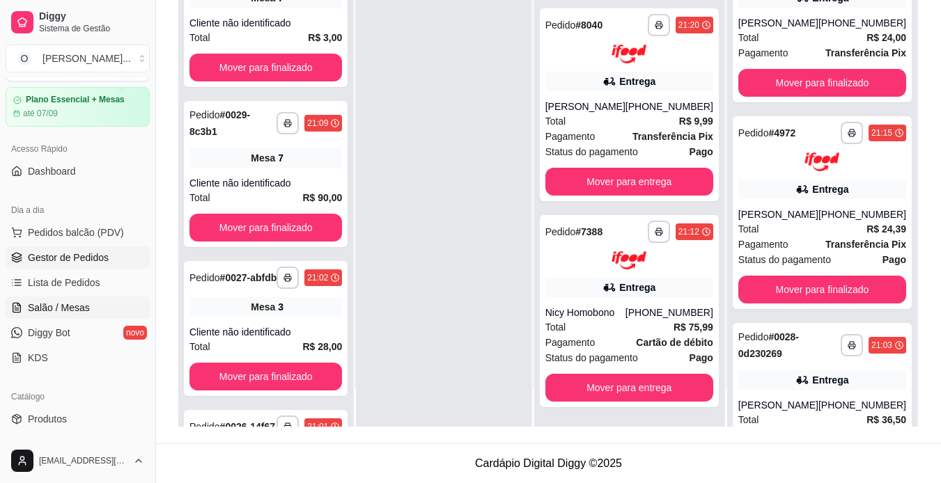
click at [68, 313] on span "Salão / Mesas" at bounding box center [59, 308] width 62 height 14
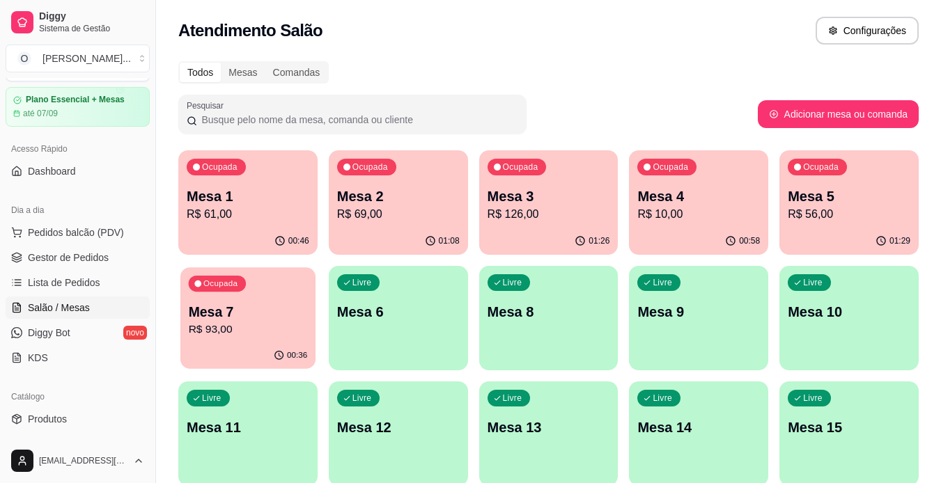
click at [242, 327] on p "R$ 93,00" at bounding box center [248, 330] width 119 height 16
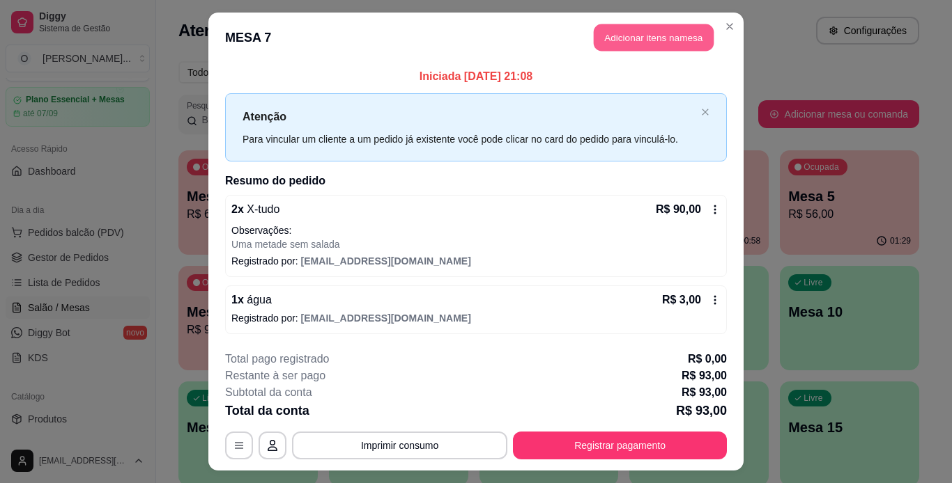
click at [654, 46] on button "Adicionar itens na mesa" at bounding box center [654, 37] width 120 height 27
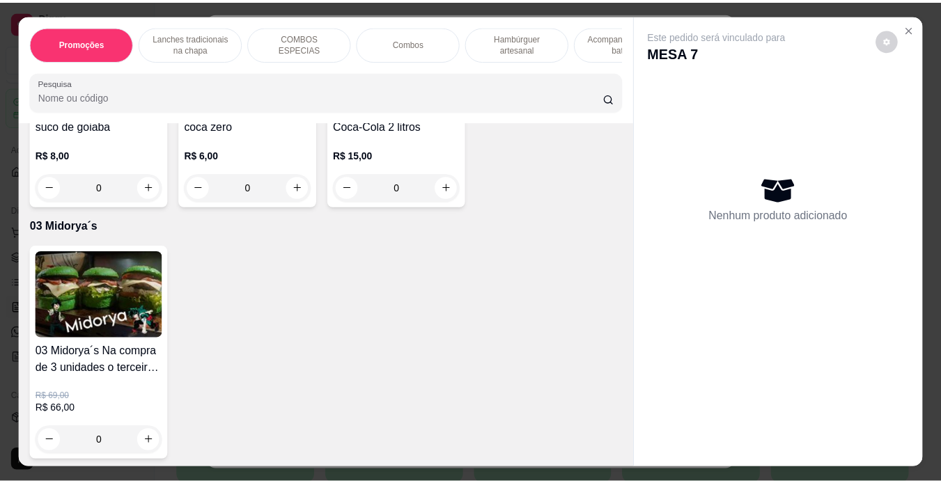
scroll to position [4075, 0]
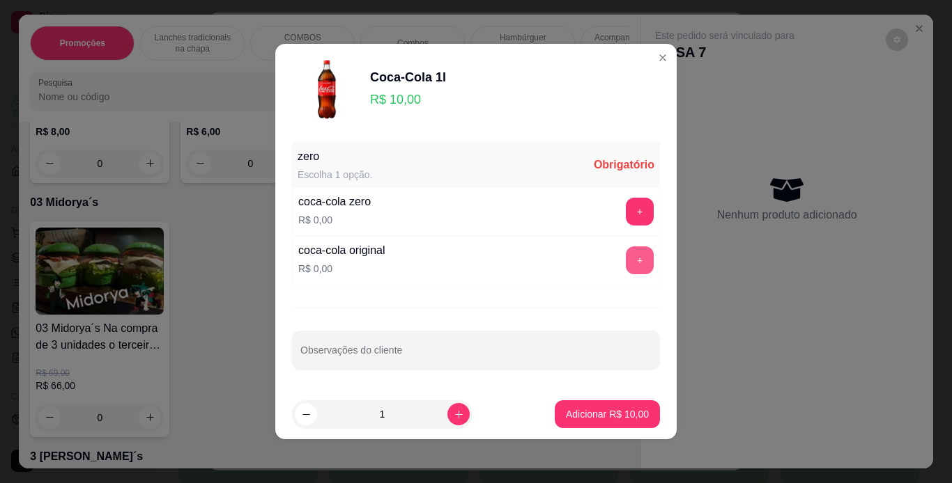
click at [626, 261] on button "+" at bounding box center [640, 261] width 28 height 28
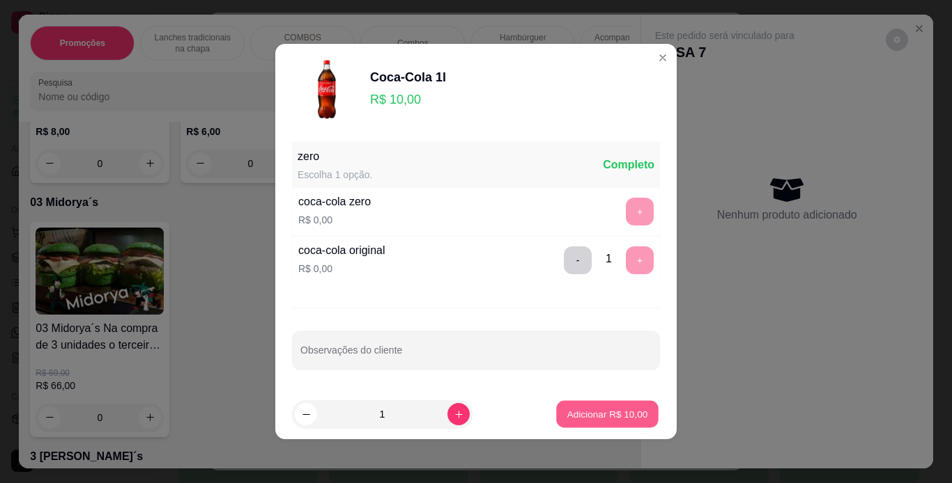
click at [591, 408] on p "Adicionar R$ 10,00" at bounding box center [607, 414] width 81 height 13
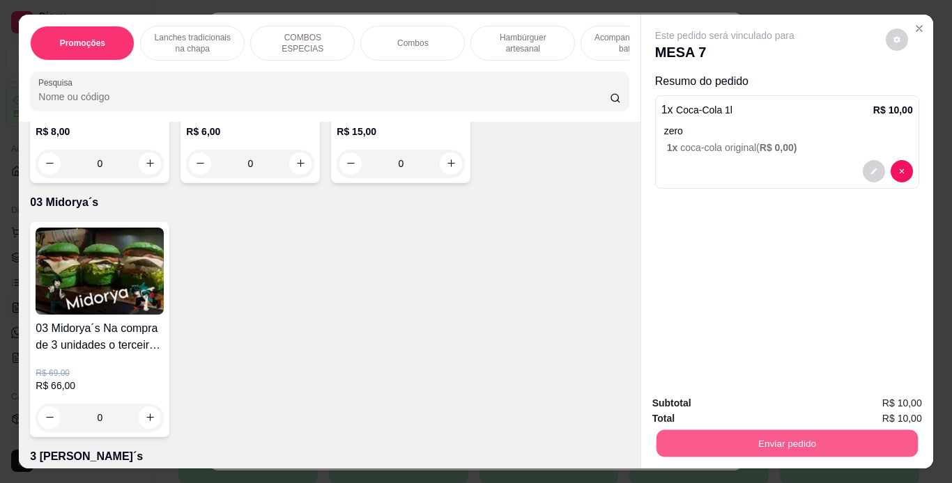
click at [709, 435] on button "Enviar pedido" at bounding box center [786, 444] width 261 height 27
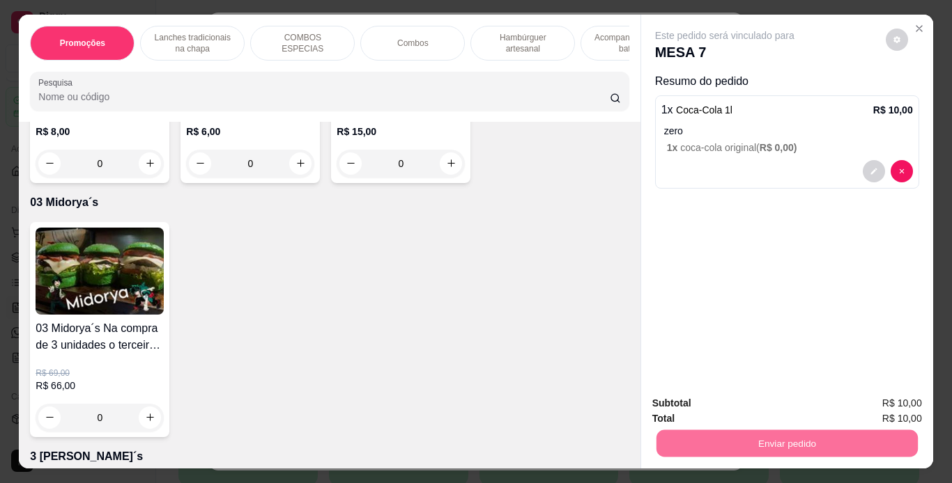
click at [745, 408] on button "Não registrar e enviar pedido" at bounding box center [740, 405] width 141 height 26
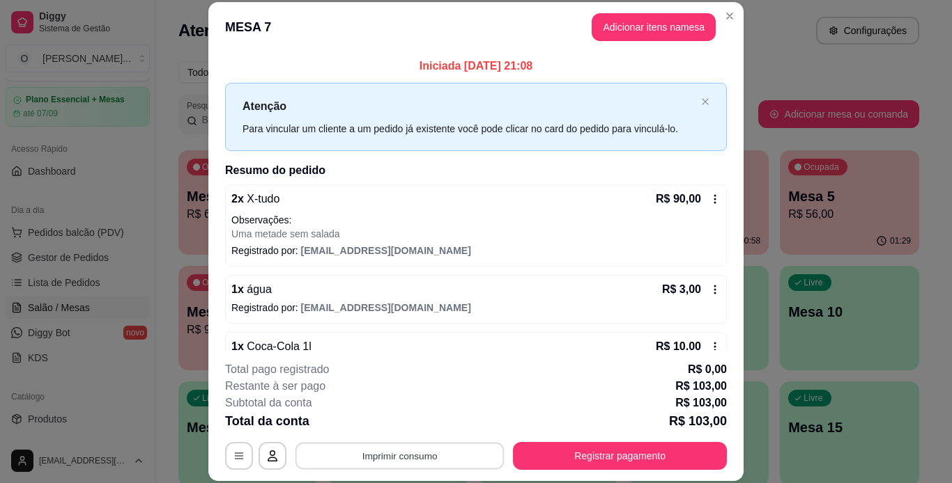
click at [475, 462] on button "Imprimir consumo" at bounding box center [399, 455] width 209 height 27
click at [421, 427] on button "IMPRESSORA" at bounding box center [399, 424] width 98 height 22
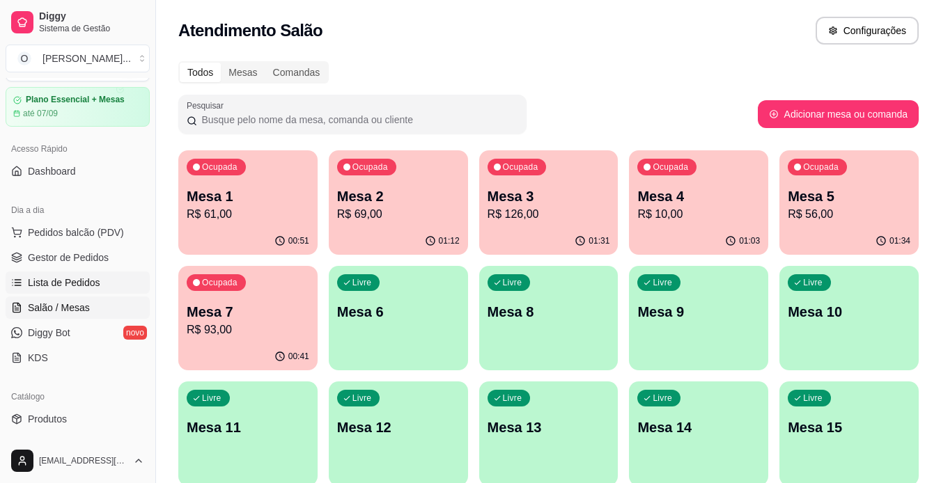
click at [100, 284] on link "Lista de Pedidos" at bounding box center [78, 283] width 144 height 22
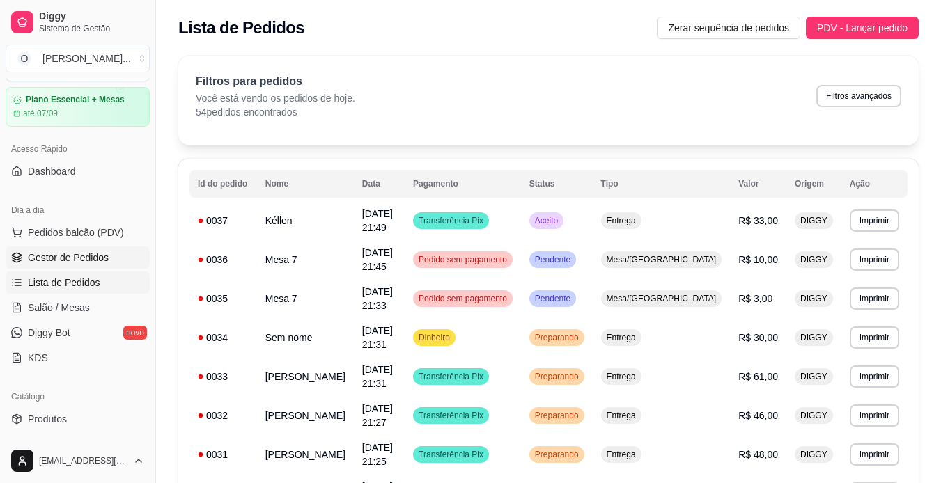
click at [95, 260] on span "Gestor de Pedidos" at bounding box center [68, 258] width 81 height 14
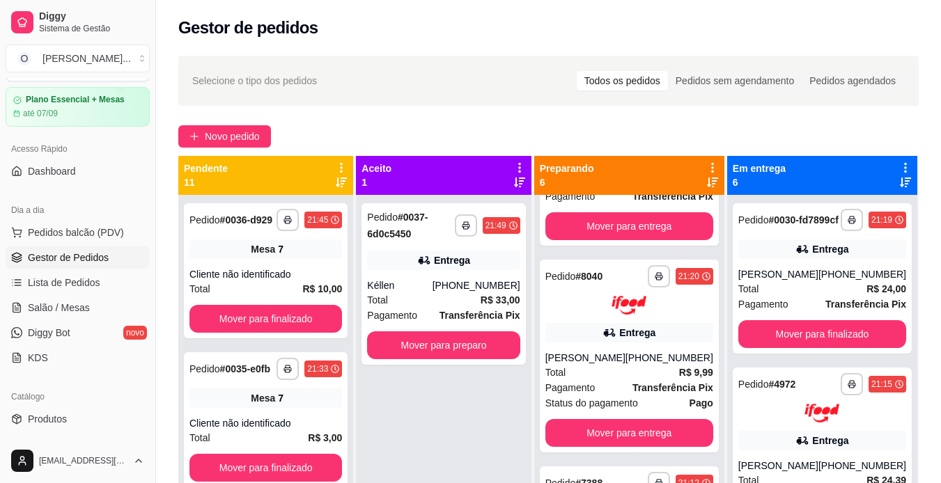
scroll to position [39, 0]
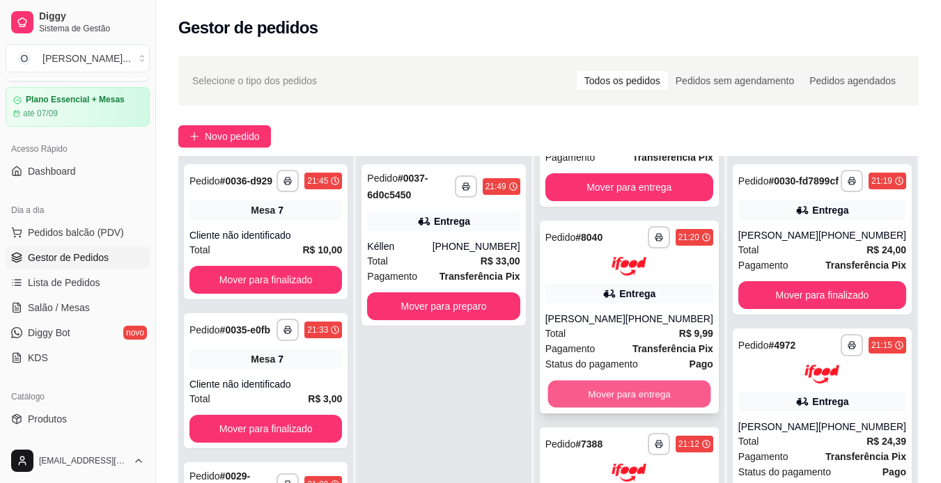
click at [624, 398] on button "Mover para entrega" at bounding box center [629, 393] width 163 height 27
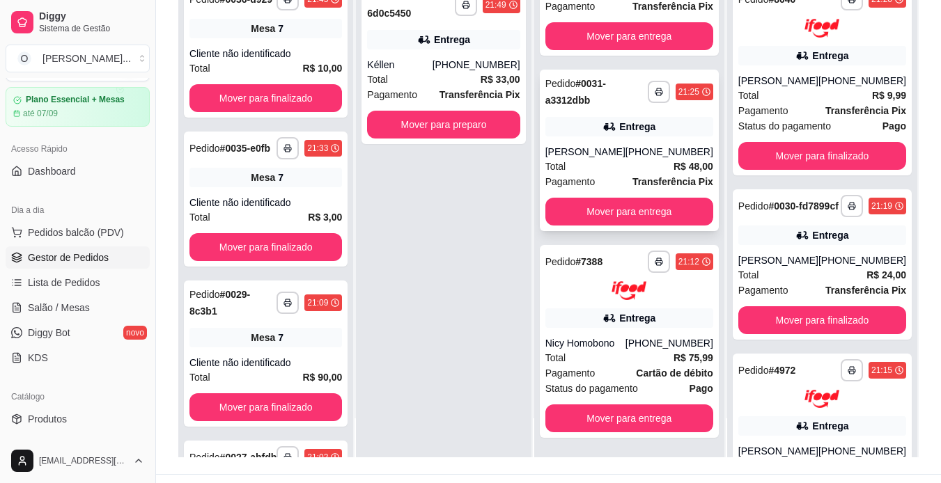
scroll to position [183, 0]
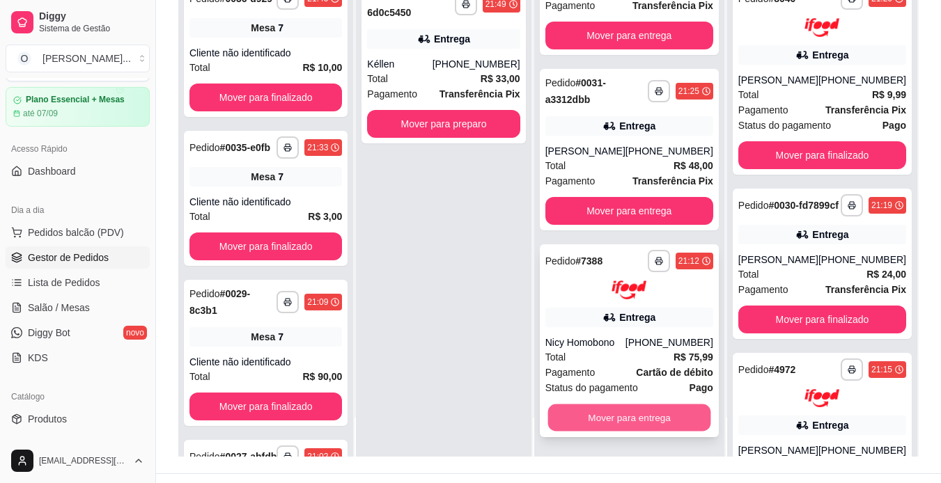
click at [619, 416] on button "Mover para entrega" at bounding box center [629, 417] width 163 height 27
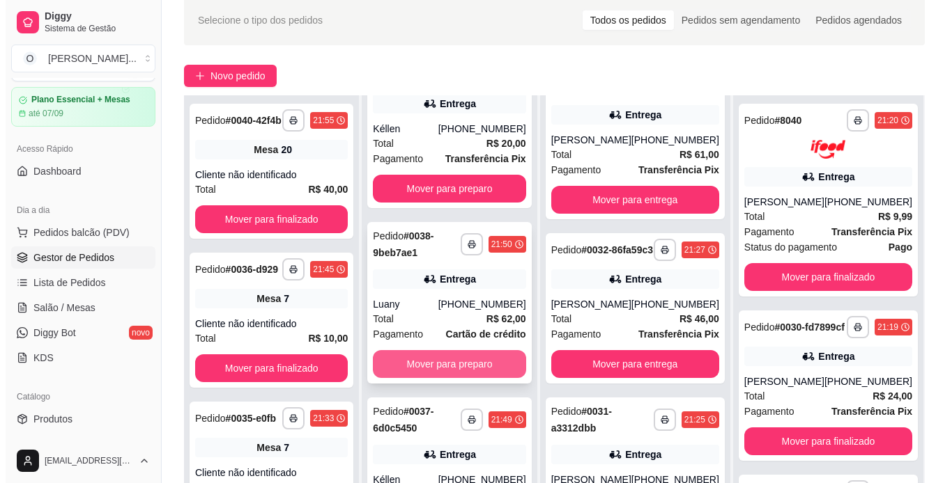
scroll to position [153, 0]
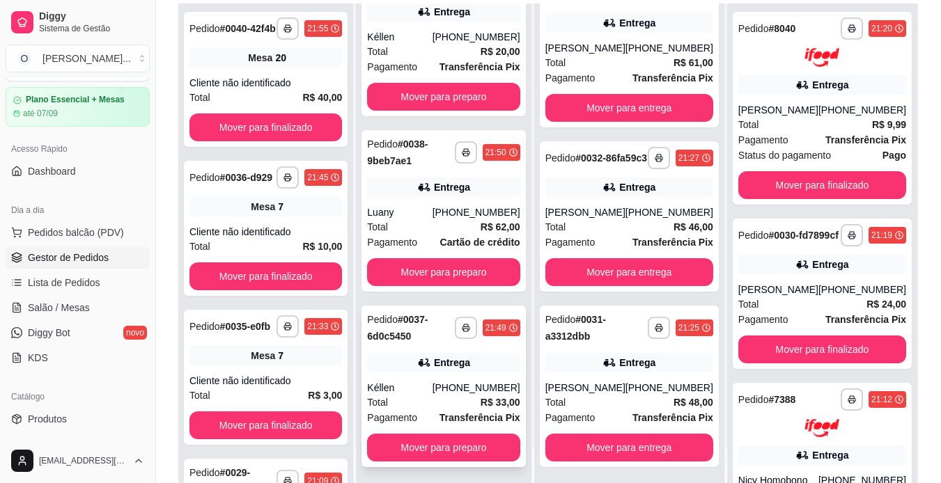
click at [436, 364] on div "Entrega" at bounding box center [443, 363] width 153 height 20
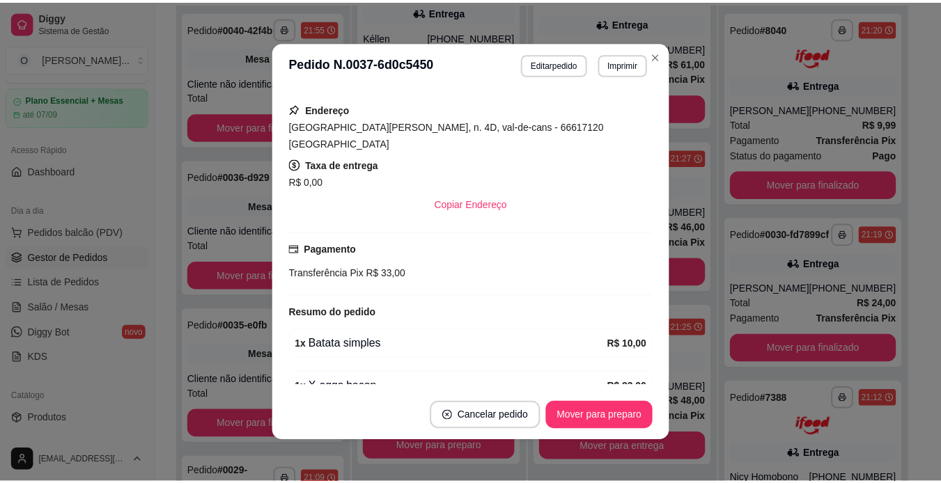
scroll to position [305, 0]
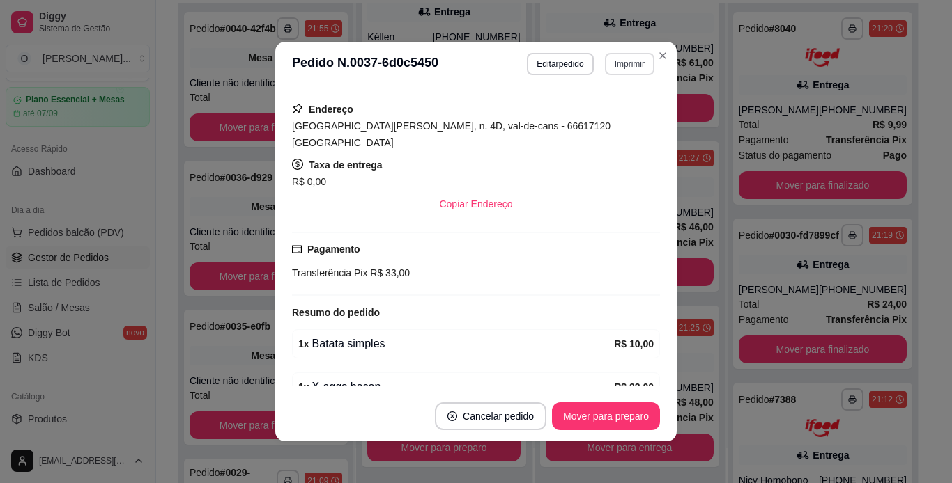
click at [617, 67] on button "Imprimir" at bounding box center [629, 64] width 49 height 22
click at [605, 109] on button "IMPRESSORA" at bounding box center [599, 113] width 98 height 22
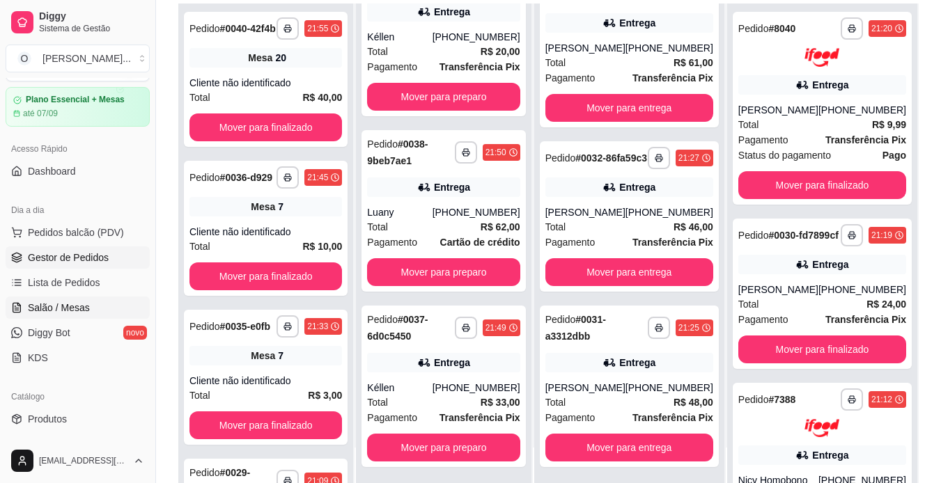
click at [75, 307] on span "Salão / Mesas" at bounding box center [59, 308] width 62 height 14
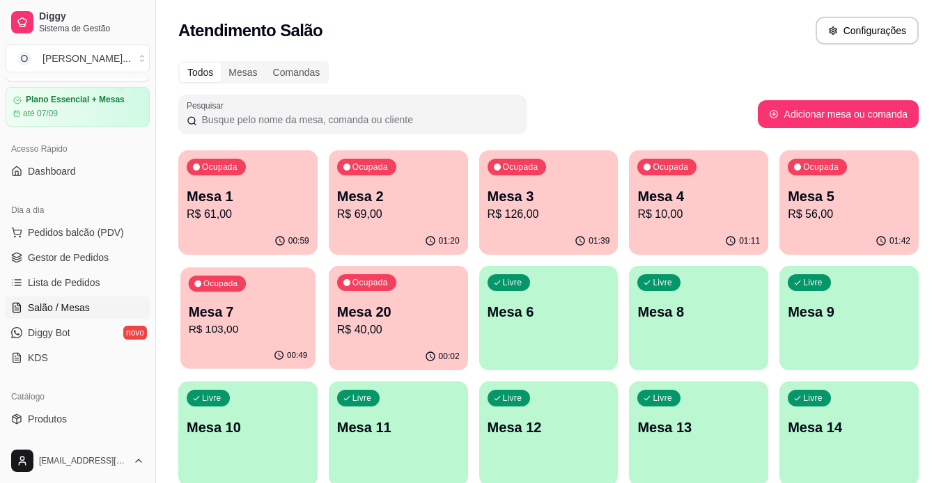
click at [257, 319] on p "Mesa 7" at bounding box center [248, 312] width 119 height 19
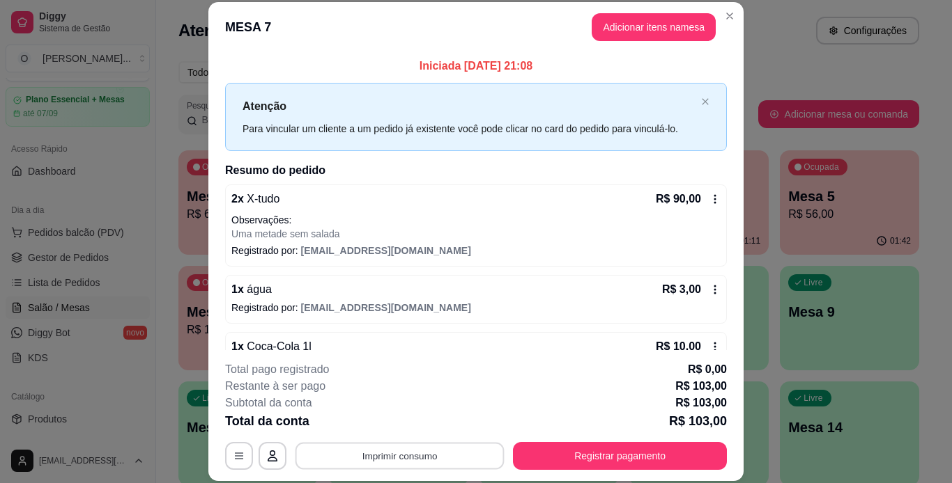
click at [366, 455] on button "Imprimir consumo" at bounding box center [399, 455] width 209 height 27
click at [403, 416] on button "IMPRESSORA" at bounding box center [399, 424] width 98 height 22
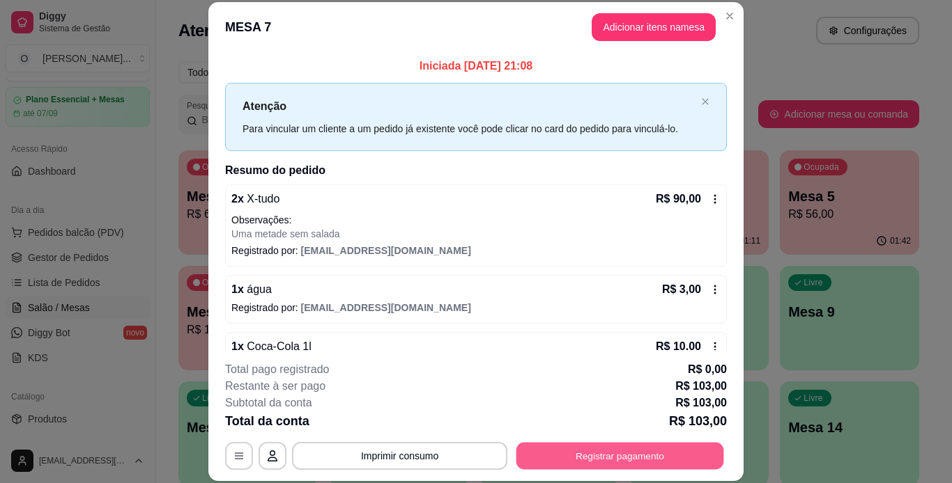
click at [559, 456] on button "Registrar pagamento" at bounding box center [620, 455] width 208 height 27
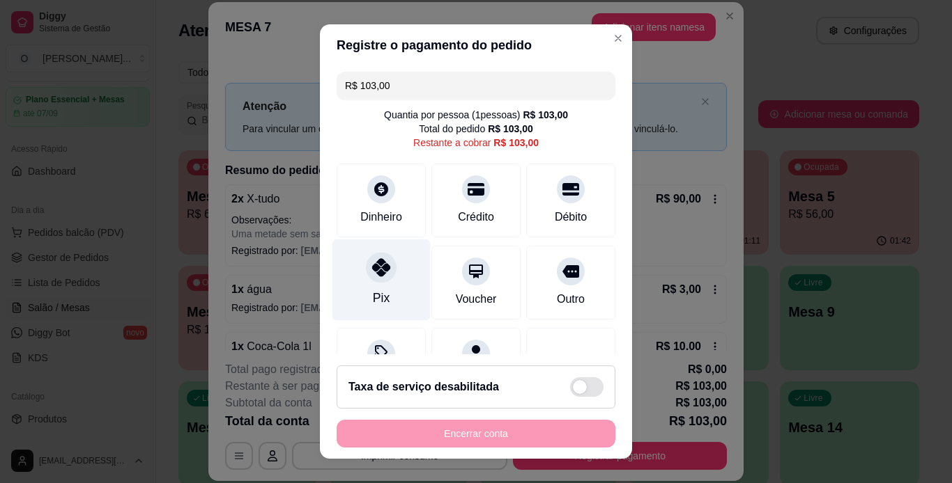
click at [370, 279] on div at bounding box center [381, 267] width 31 height 31
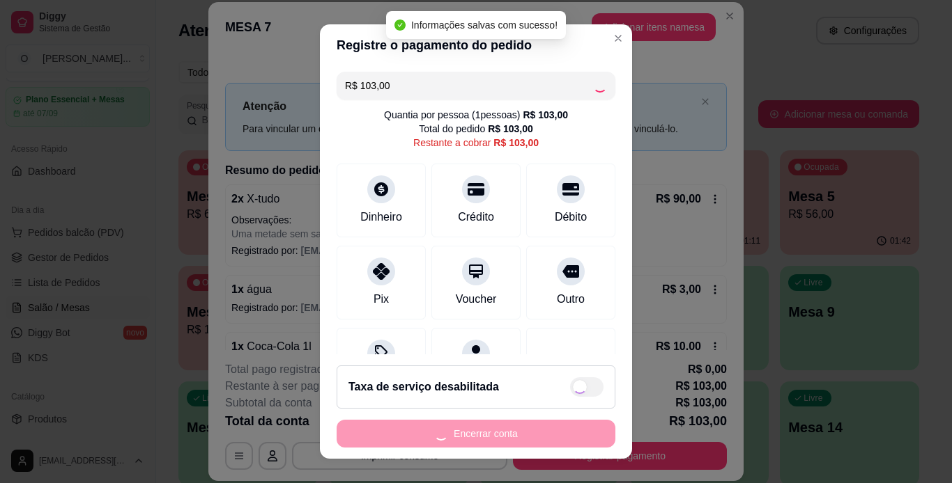
type input "R$ 0,00"
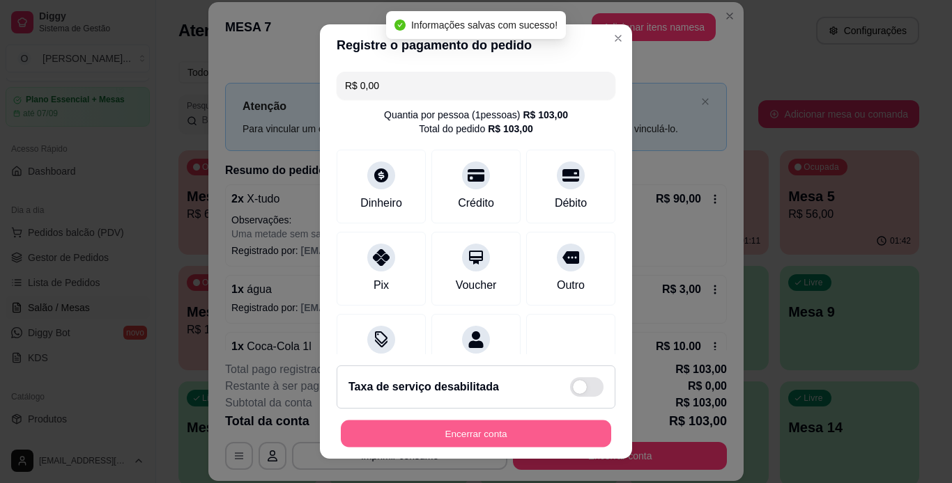
click at [402, 424] on button "Encerrar conta" at bounding box center [476, 434] width 270 height 27
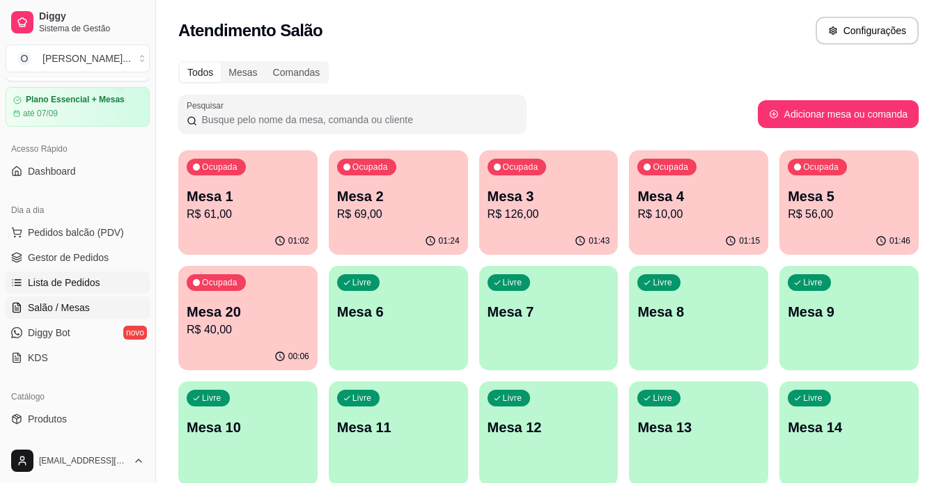
click at [52, 284] on span "Lista de Pedidos" at bounding box center [64, 283] width 72 height 14
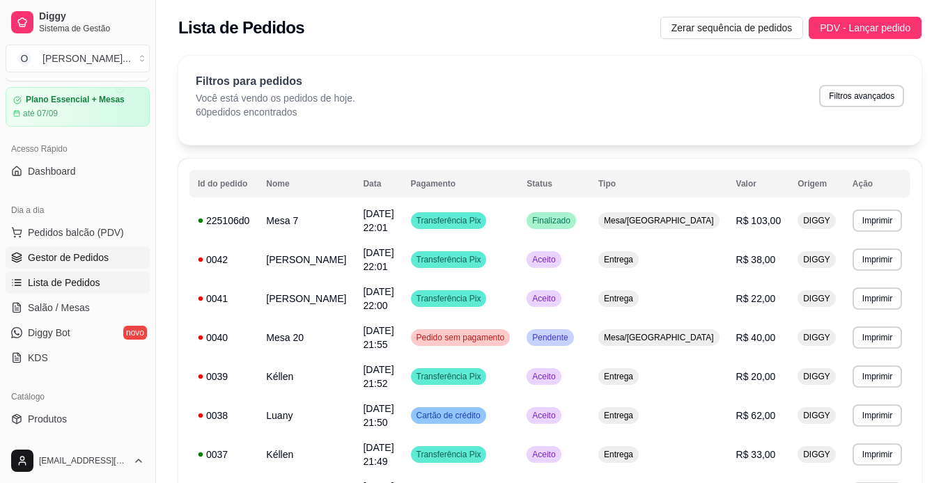
click at [38, 265] on link "Gestor de Pedidos" at bounding box center [78, 258] width 144 height 22
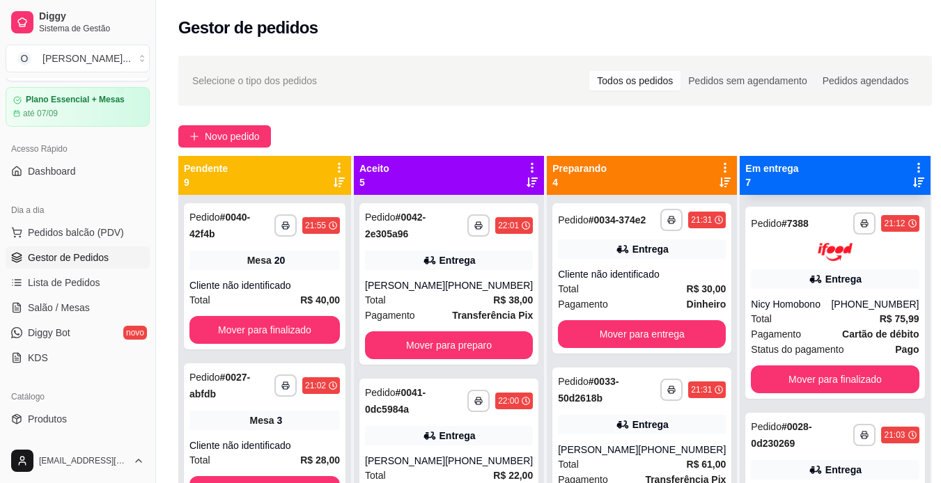
scroll to position [369, 0]
click at [854, 233] on button "button" at bounding box center [865, 223] width 22 height 22
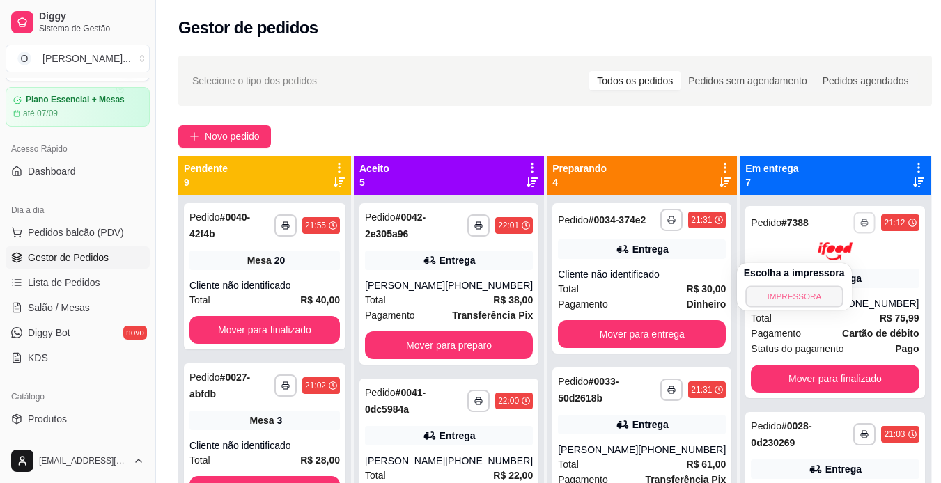
click at [803, 296] on button "IMPRESSORA" at bounding box center [794, 297] width 98 height 22
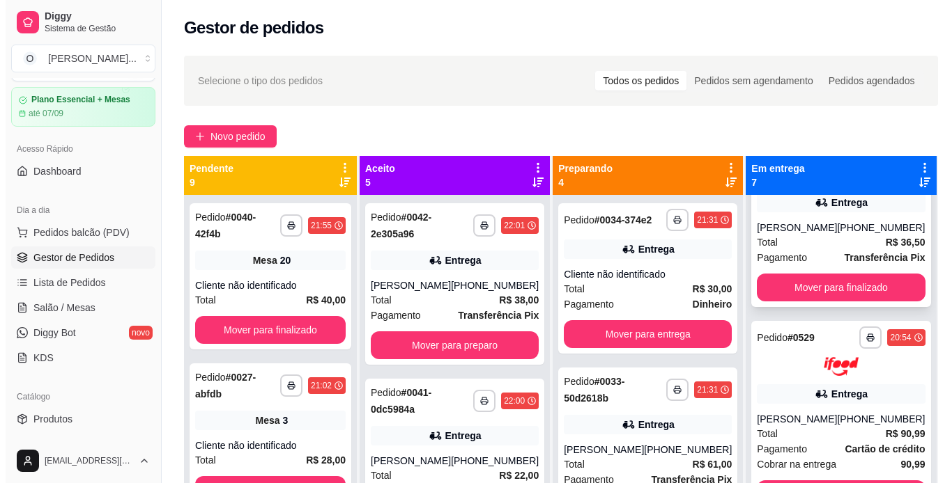
scroll to position [636, 0]
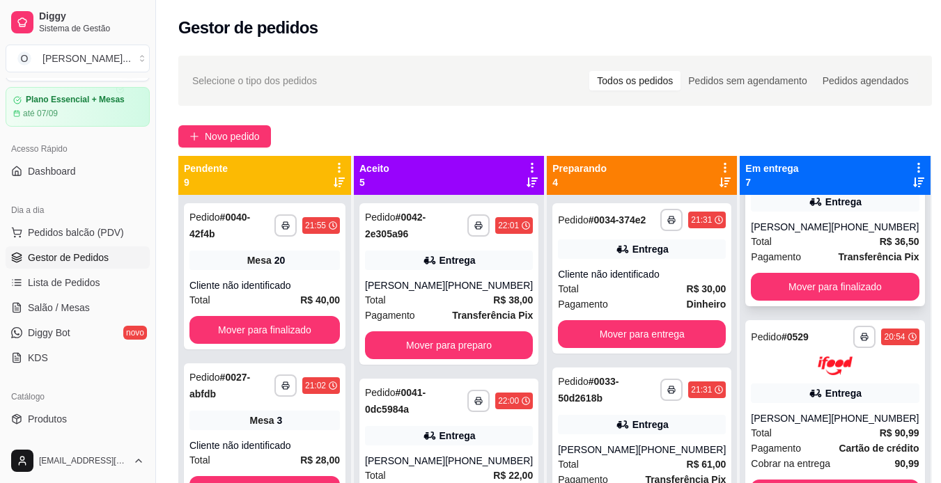
click at [831, 234] on div "(91) 98874-1333" at bounding box center [875, 227] width 88 height 14
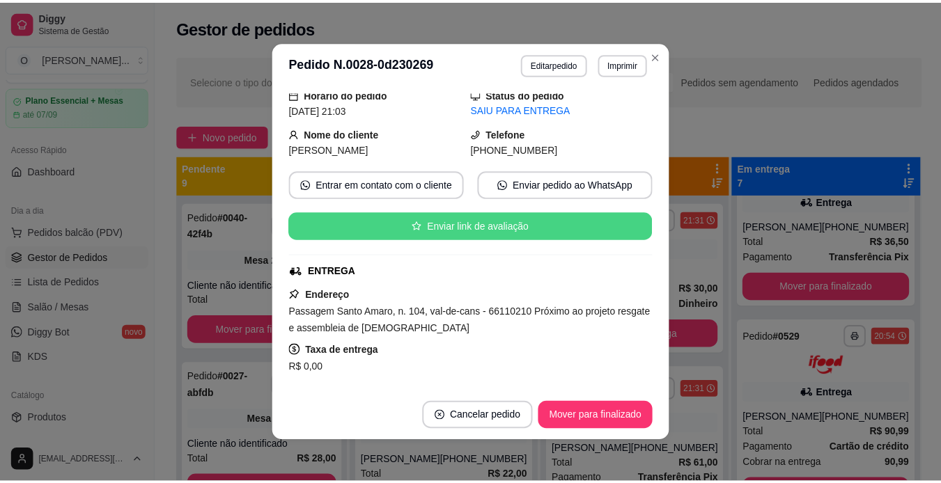
scroll to position [120, 0]
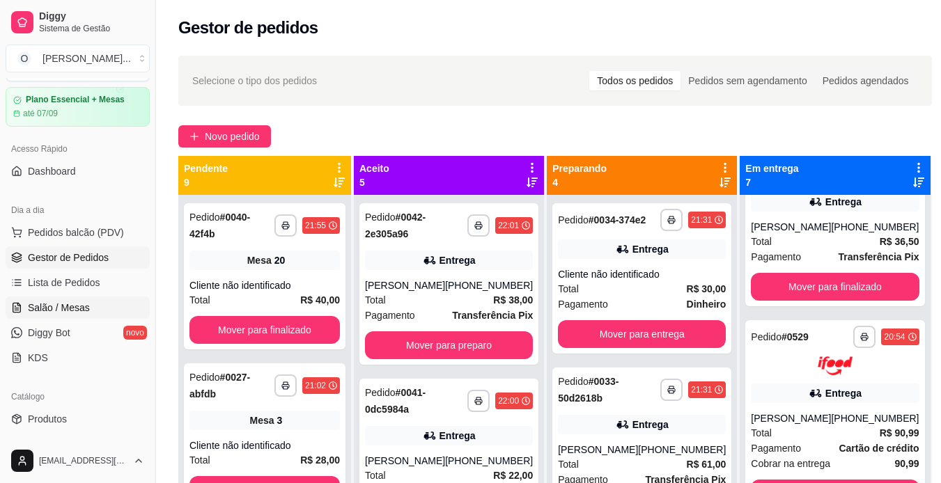
click at [79, 314] on span "Salão / Mesas" at bounding box center [59, 308] width 62 height 14
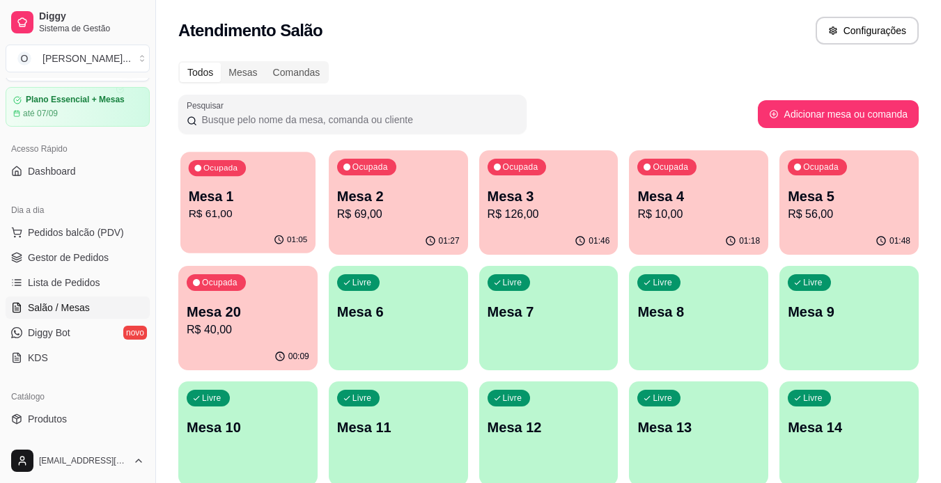
click at [219, 215] on p "R$ 61,00" at bounding box center [248, 214] width 119 height 16
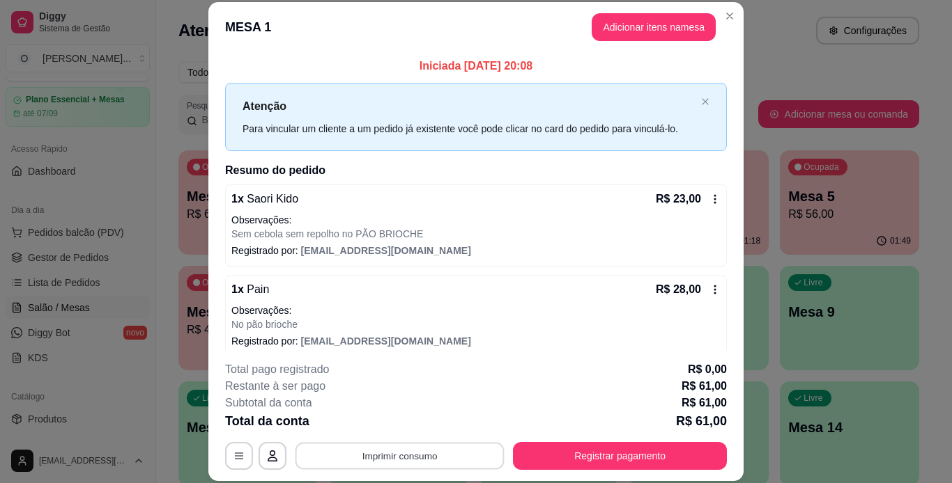
click at [435, 463] on button "Imprimir consumo" at bounding box center [399, 455] width 209 height 27
click at [409, 418] on button "IMPRESSORA" at bounding box center [399, 424] width 98 height 22
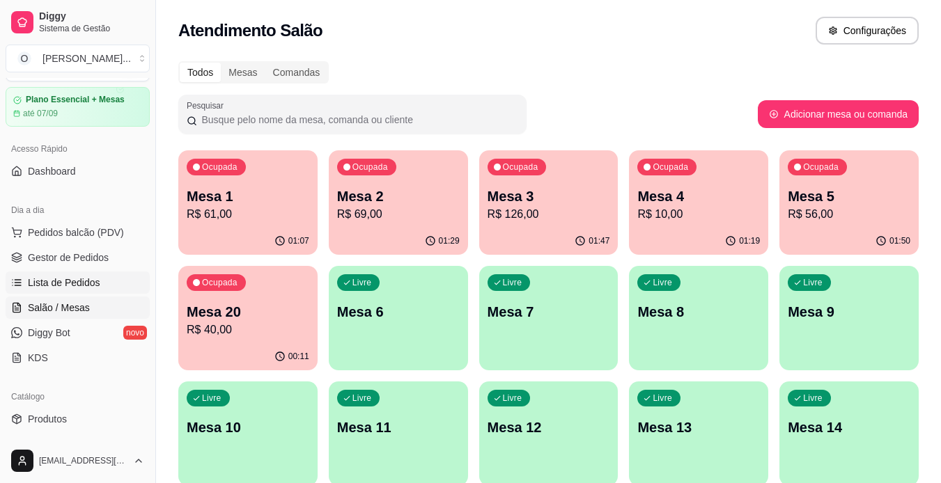
click at [57, 278] on span "Lista de Pedidos" at bounding box center [64, 283] width 72 height 14
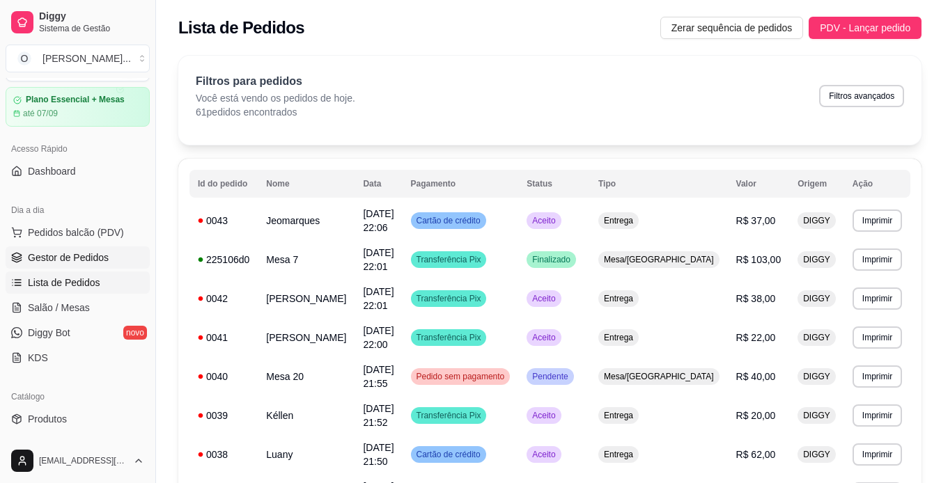
click at [88, 261] on span "Gestor de Pedidos" at bounding box center [68, 258] width 81 height 14
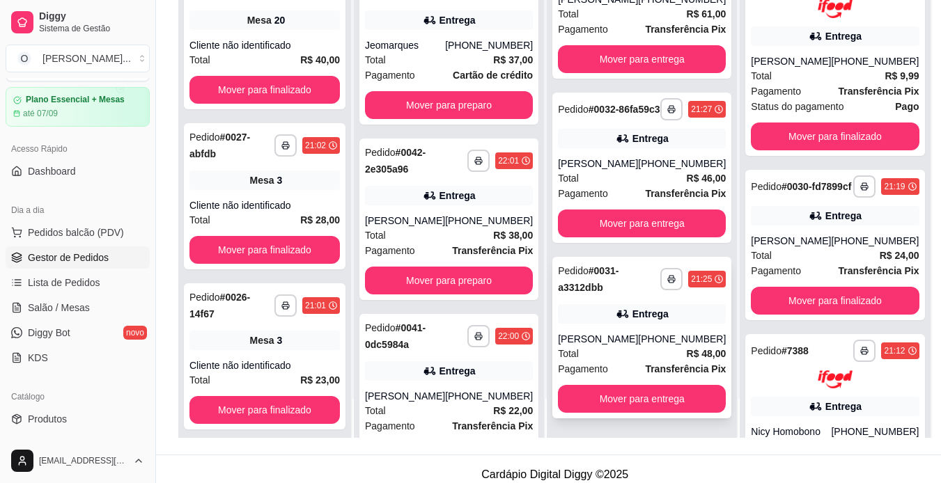
scroll to position [202, 0]
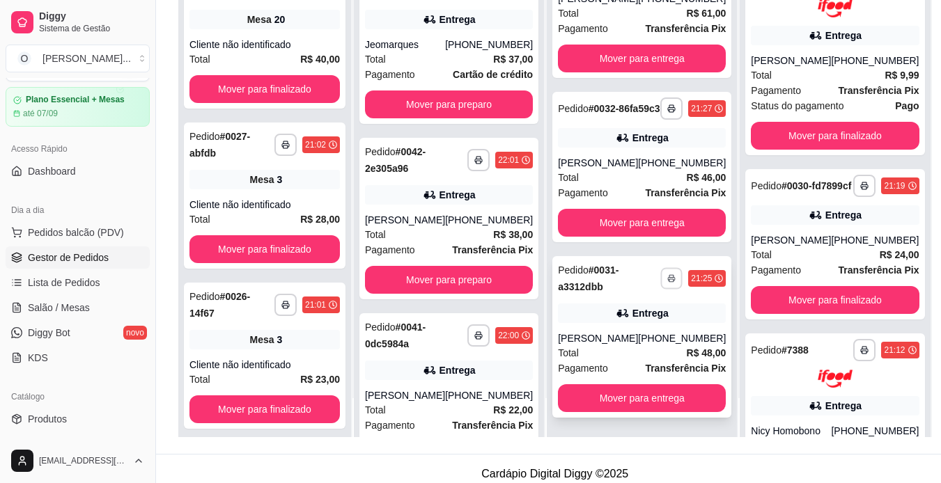
click at [661, 283] on button "button" at bounding box center [672, 279] width 22 height 22
click at [613, 325] on button "IMPRESSORA" at bounding box center [611, 327] width 98 height 22
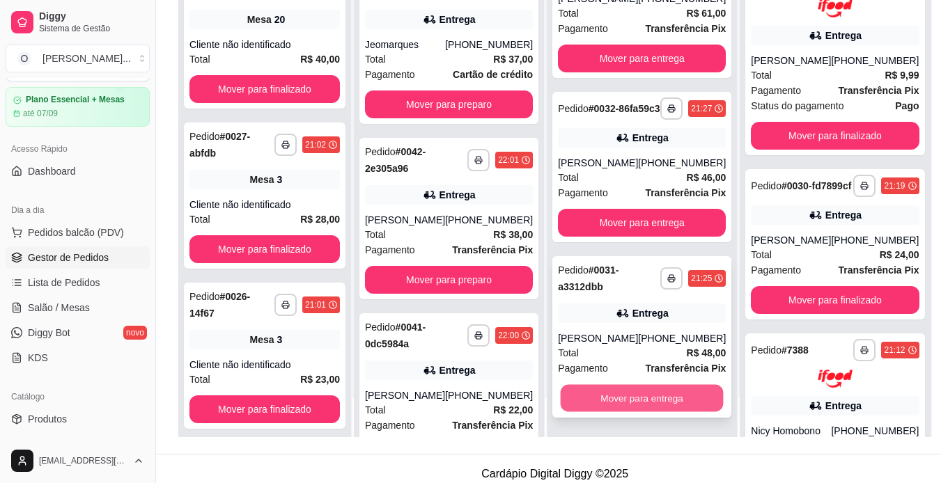
click at [625, 397] on button "Mover para entrega" at bounding box center [642, 398] width 163 height 27
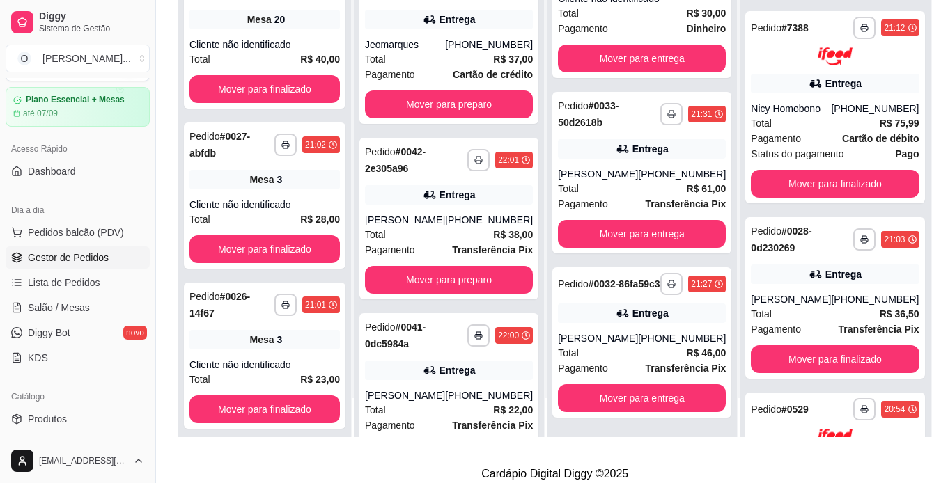
scroll to position [499, 0]
click at [854, 250] on button "button" at bounding box center [865, 240] width 22 height 22
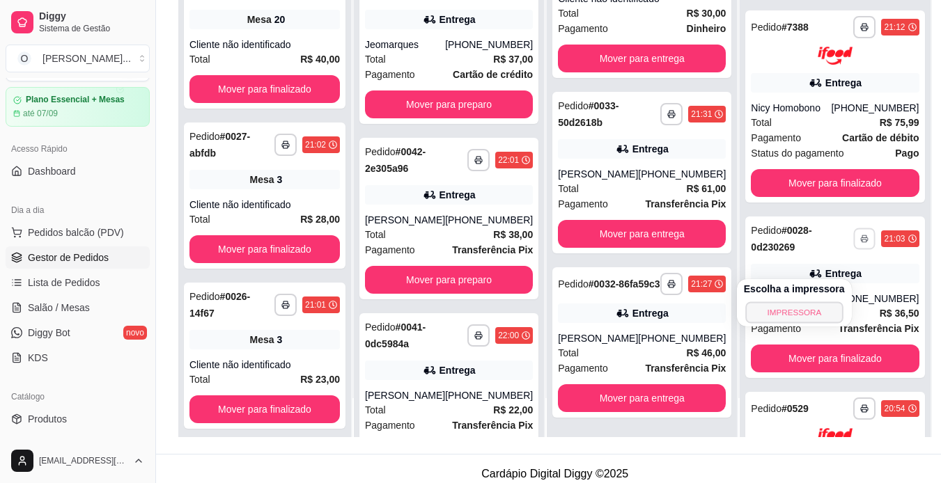
click at [802, 320] on button "IMPRESSORA" at bounding box center [794, 313] width 98 height 22
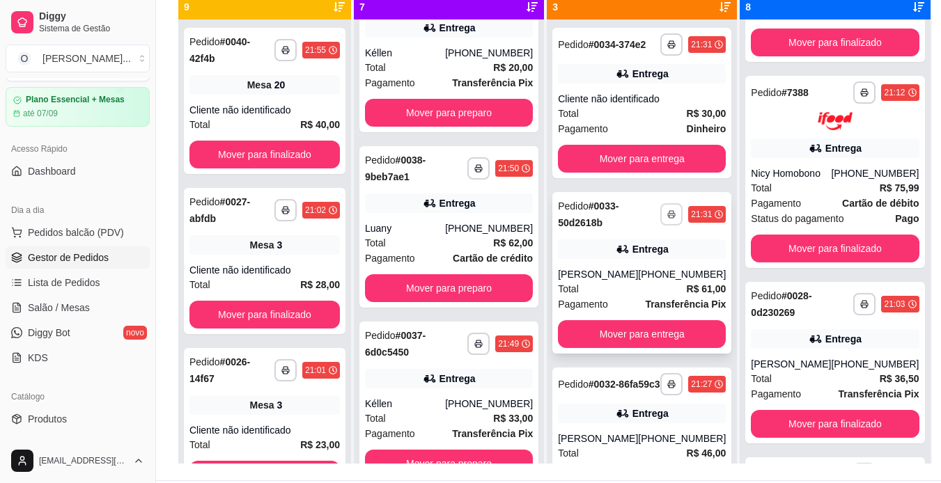
scroll to position [167, 0]
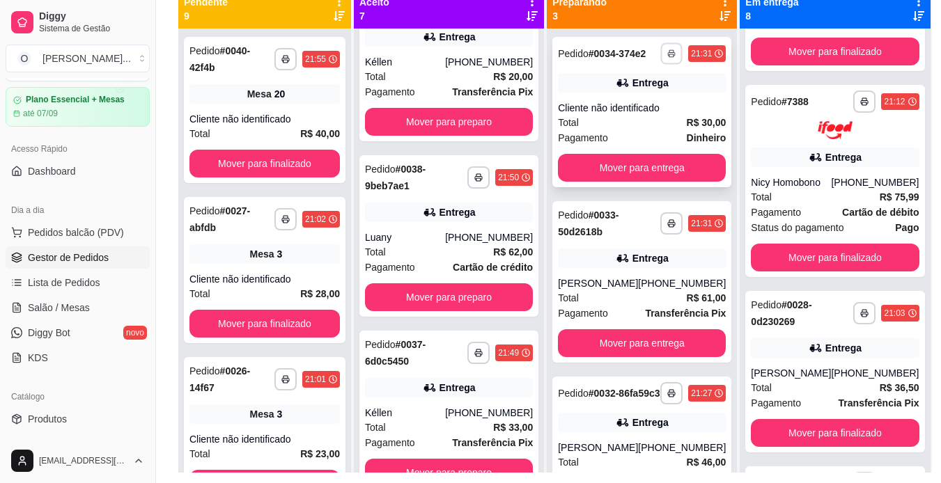
click at [661, 59] on button "button" at bounding box center [672, 53] width 22 height 22
click at [634, 105] on button "IMPRESSORA" at bounding box center [611, 108] width 98 height 22
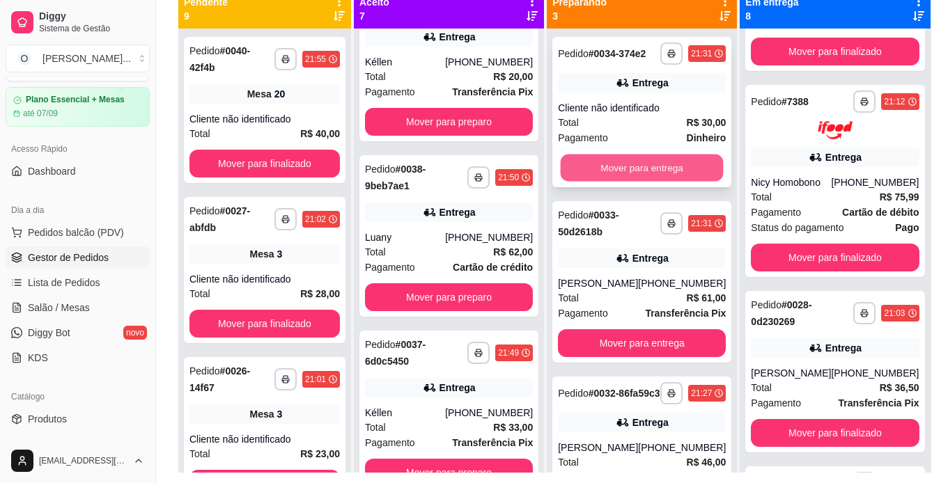
click at [641, 182] on button "Mover para entrega" at bounding box center [642, 168] width 163 height 27
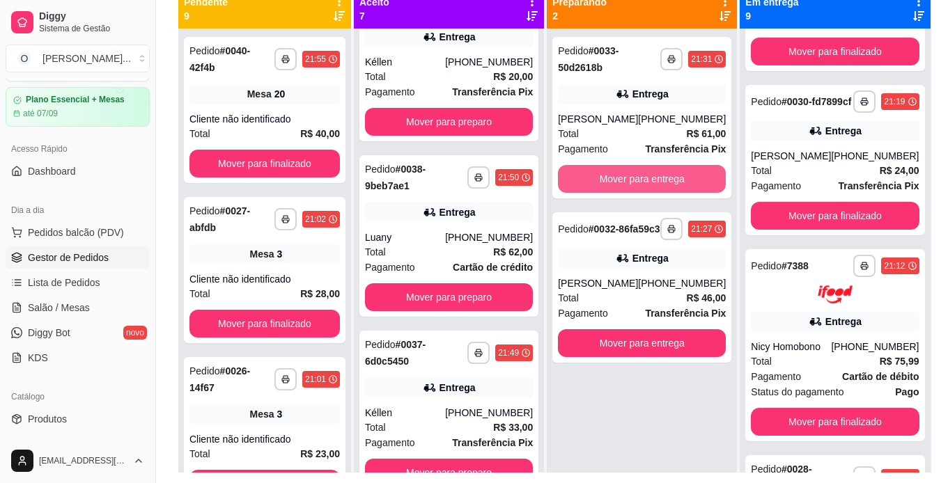
scroll to position [674, 0]
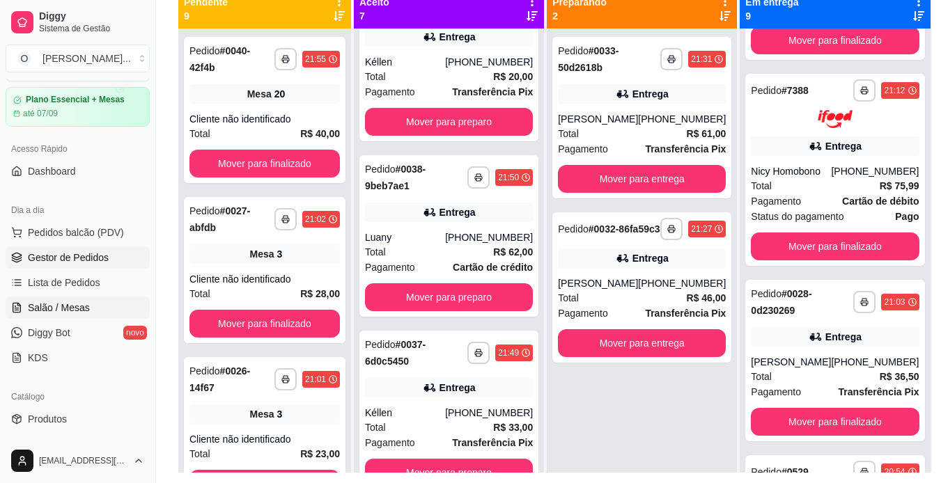
click at [94, 305] on link "Salão / Mesas" at bounding box center [78, 308] width 144 height 22
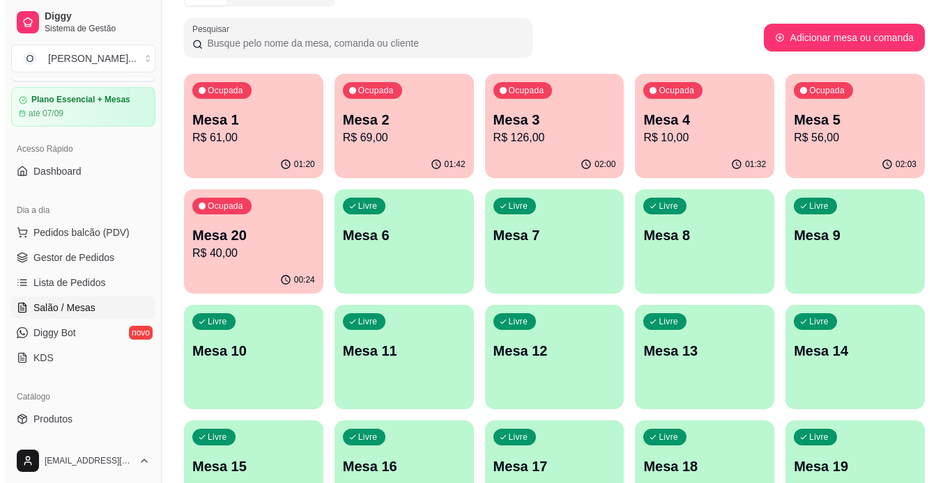
scroll to position [68, 0]
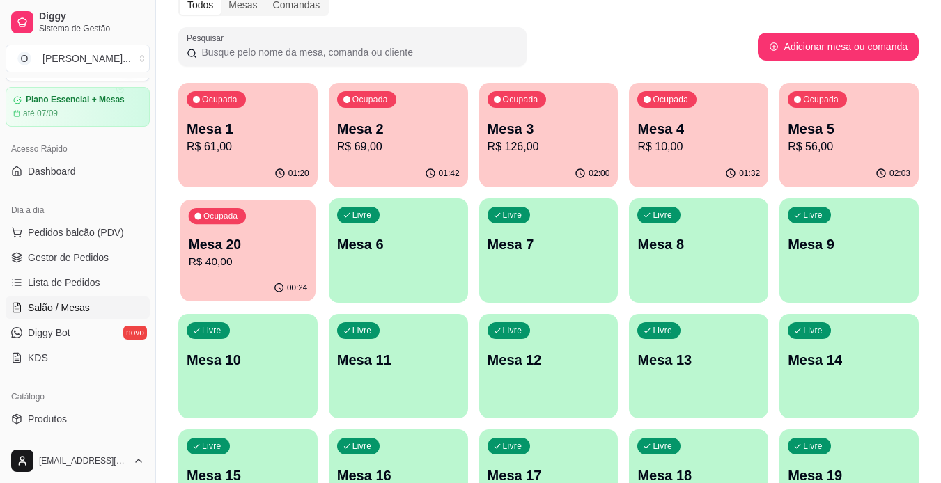
click at [265, 251] on p "Mesa 20" at bounding box center [248, 244] width 119 height 19
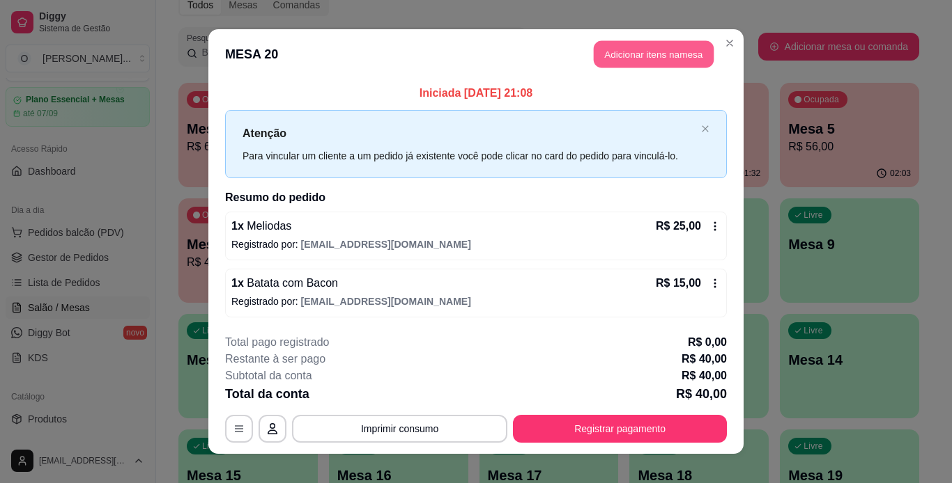
click at [687, 50] on button "Adicionar itens na mesa" at bounding box center [654, 54] width 120 height 27
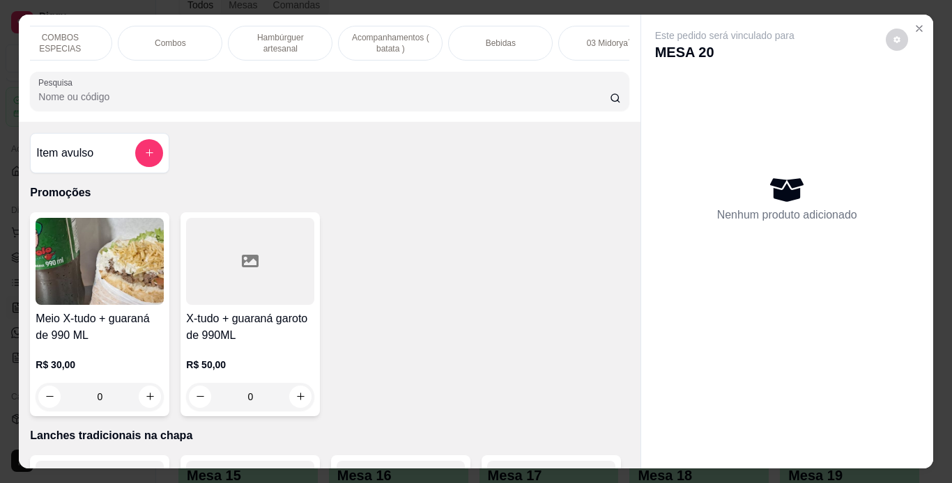
scroll to position [0, 242]
click at [504, 41] on p "Bebidas" at bounding box center [501, 43] width 30 height 11
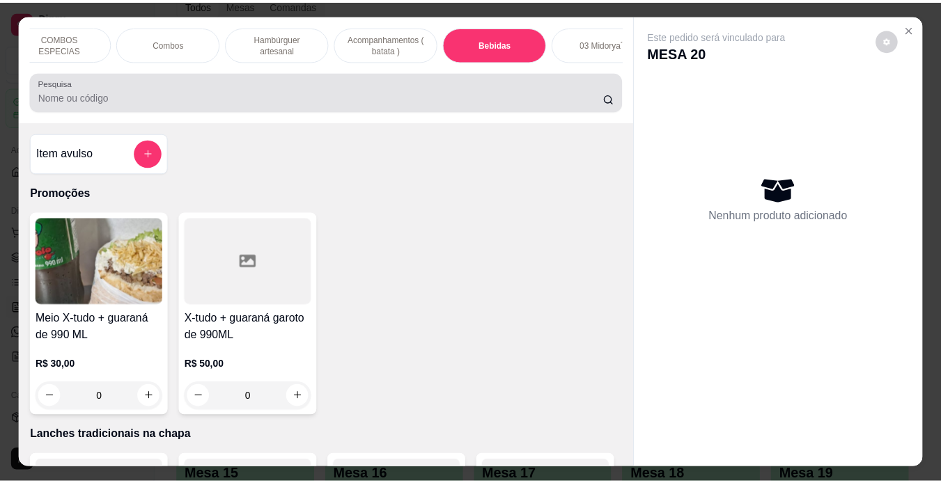
scroll to position [36, 0]
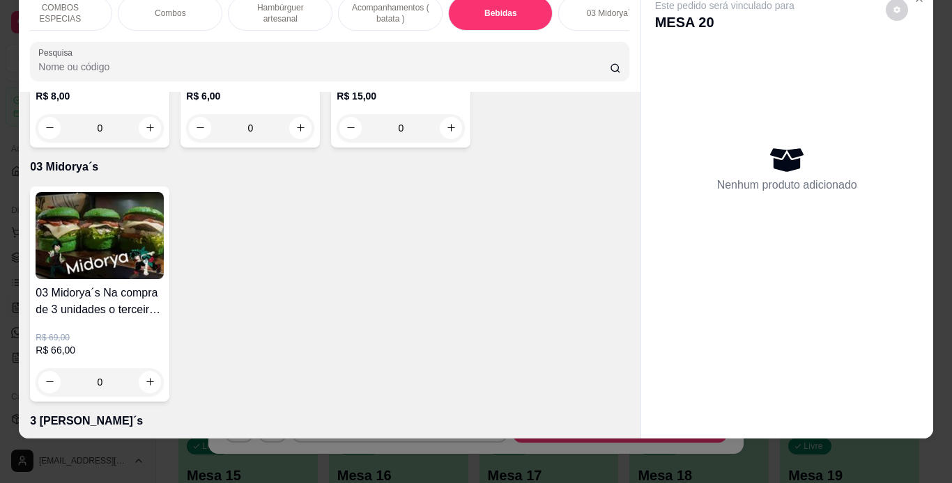
type input "1"
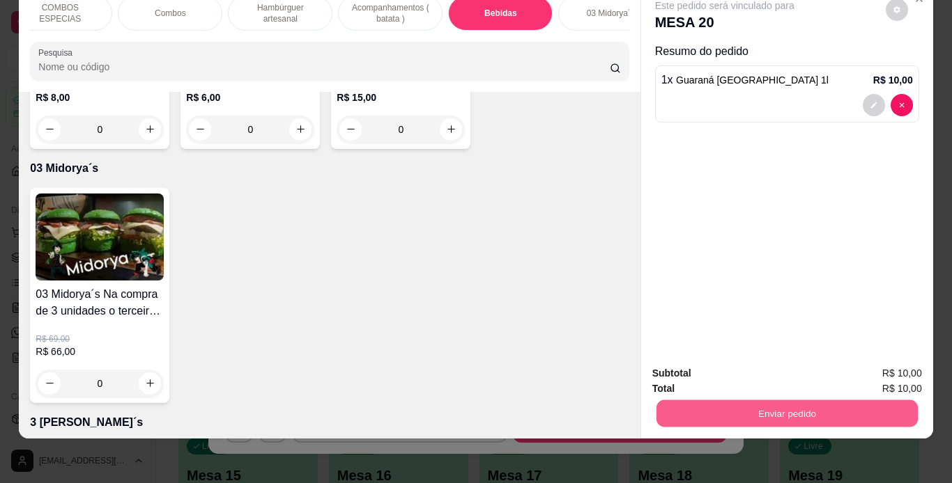
click at [743, 403] on button "Enviar pedido" at bounding box center [786, 414] width 261 height 27
click at [773, 371] on button "Não registrar e enviar pedido" at bounding box center [740, 369] width 141 height 26
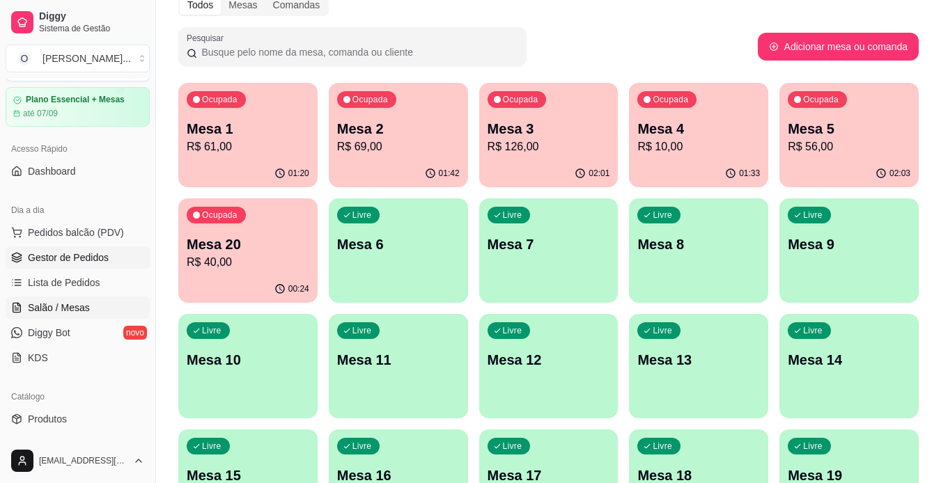
click at [91, 258] on span "Gestor de Pedidos" at bounding box center [68, 258] width 81 height 14
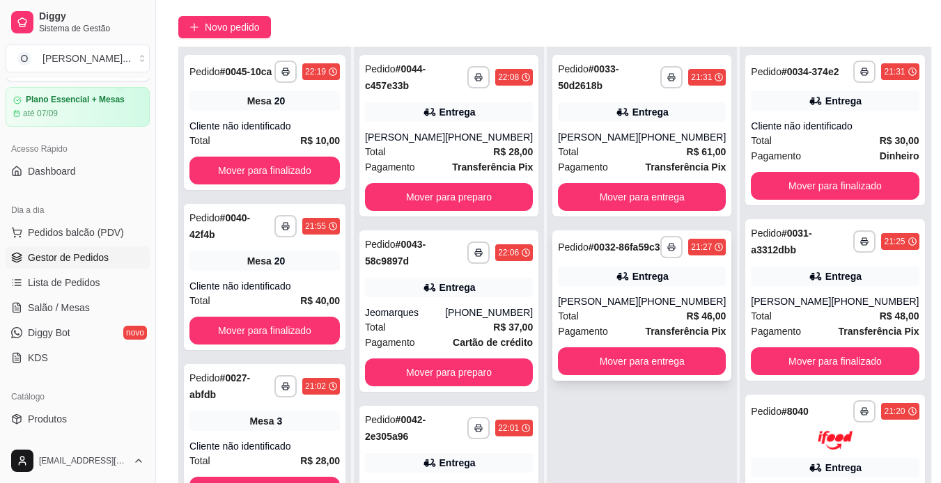
scroll to position [139, 0]
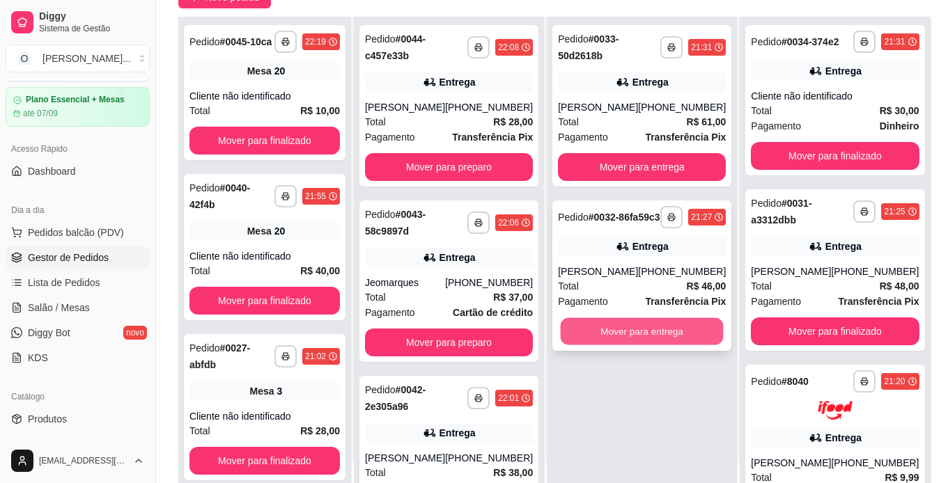
click at [635, 346] on button "Mover para entrega" at bounding box center [642, 331] width 163 height 27
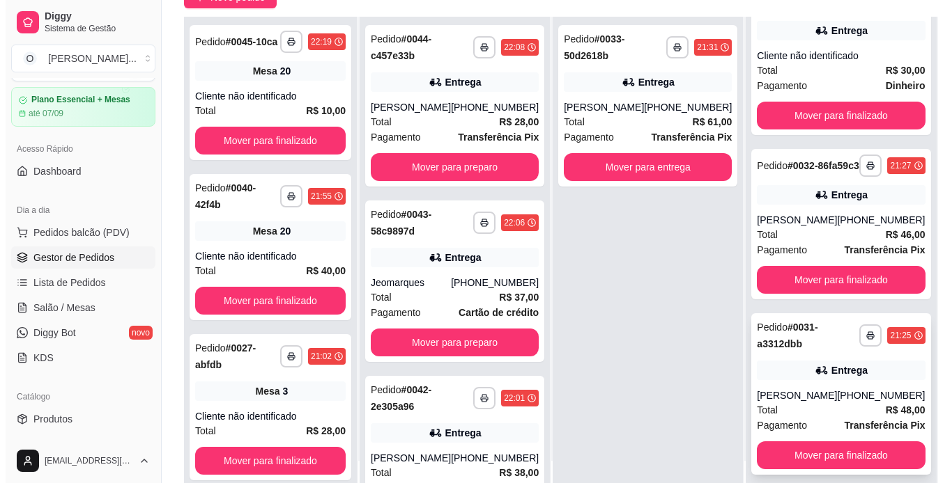
scroll to position [0, 0]
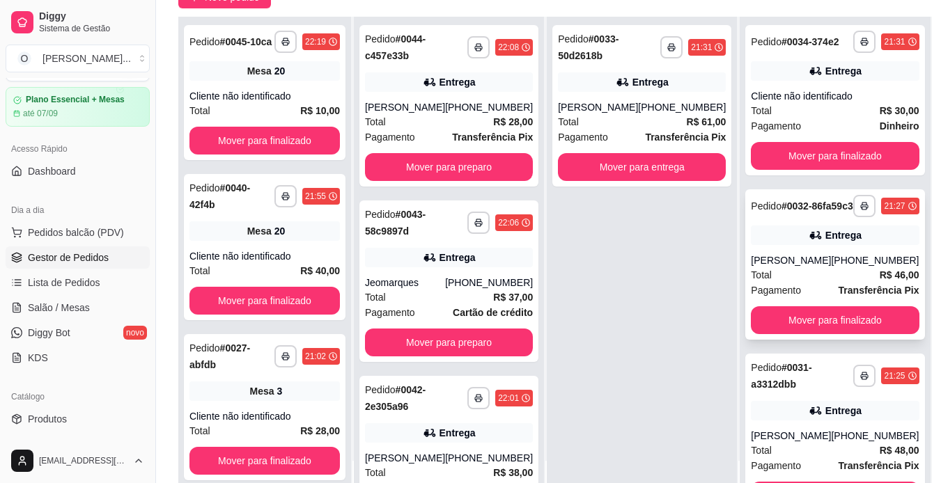
click at [807, 270] on div "**********" at bounding box center [834, 264] width 179 height 150
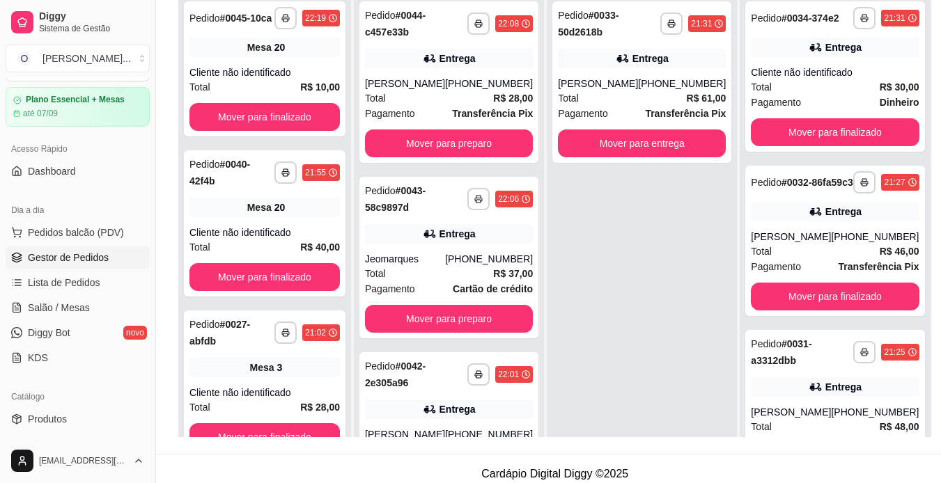
click at [564, 238] on div "**********" at bounding box center [642, 234] width 190 height 483
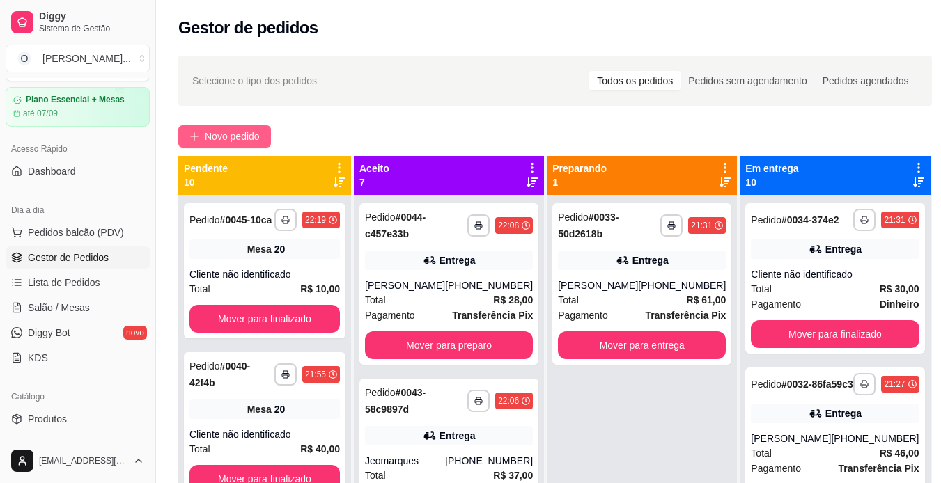
click at [254, 132] on span "Novo pedido" at bounding box center [232, 136] width 55 height 15
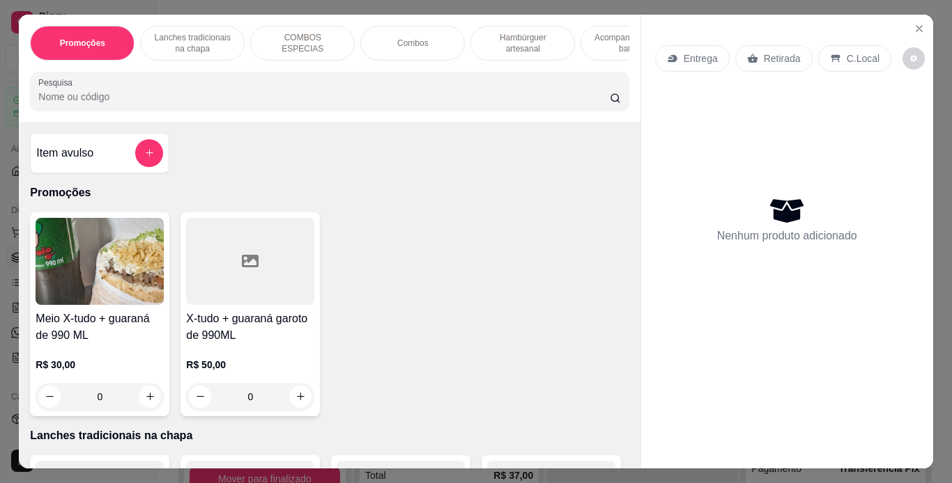
click at [189, 40] on p "Lanches tradicionais na chapa" at bounding box center [192, 43] width 81 height 22
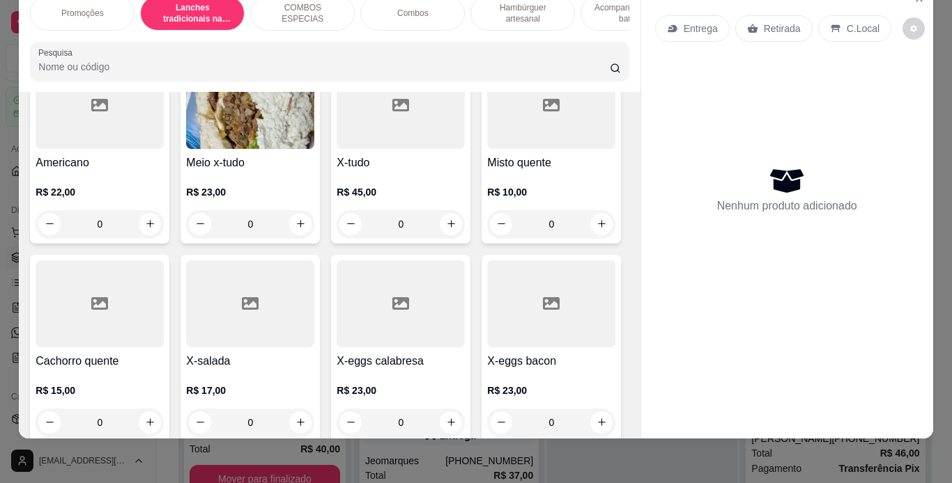
scroll to position [767, 0]
click at [164, 216] on div "0" at bounding box center [100, 224] width 128 height 28
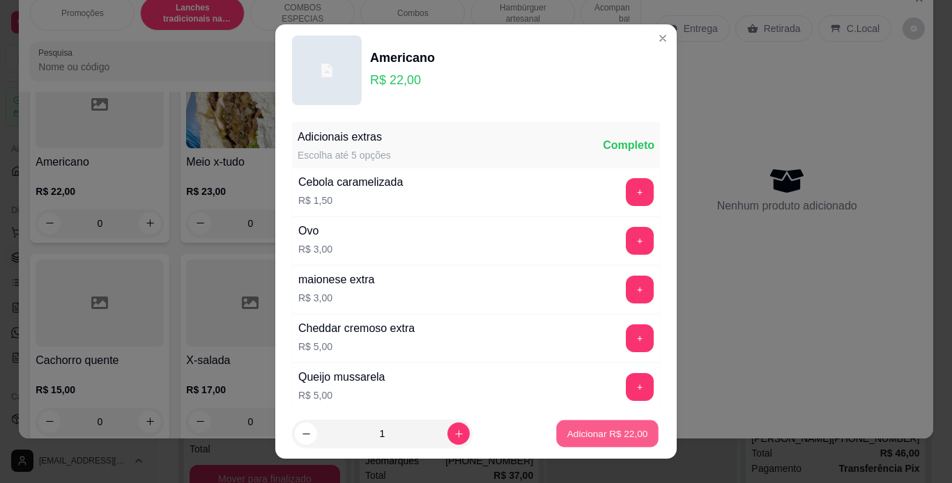
click at [592, 435] on p "Adicionar R$ 22,00" at bounding box center [607, 434] width 81 height 13
type input "1"
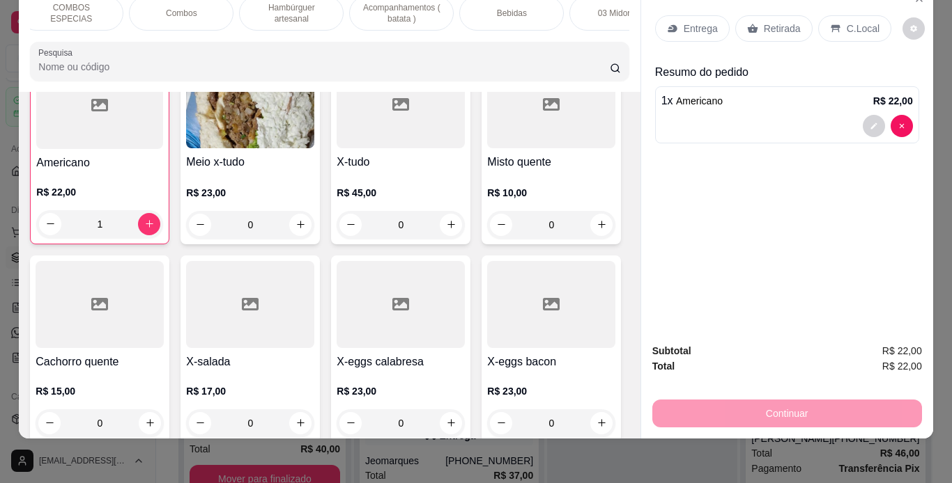
scroll to position [0, 231]
click at [482, 9] on div "Bebidas" at bounding box center [512, 13] width 105 height 35
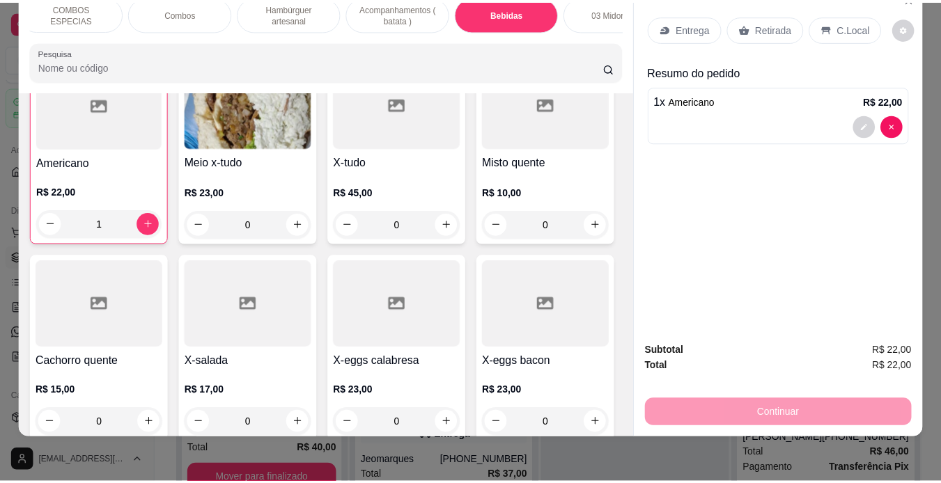
scroll to position [4082, 0]
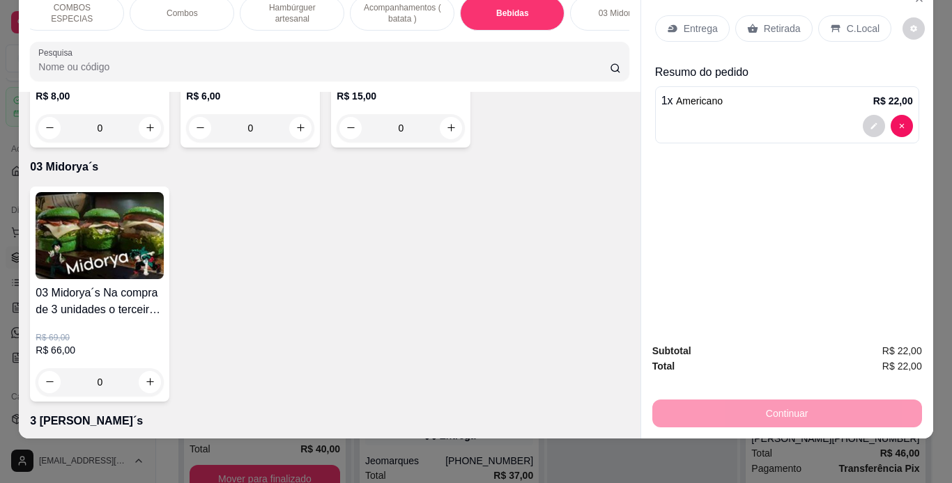
type input "1"
click at [819, 16] on div "C.Local" at bounding box center [854, 28] width 73 height 26
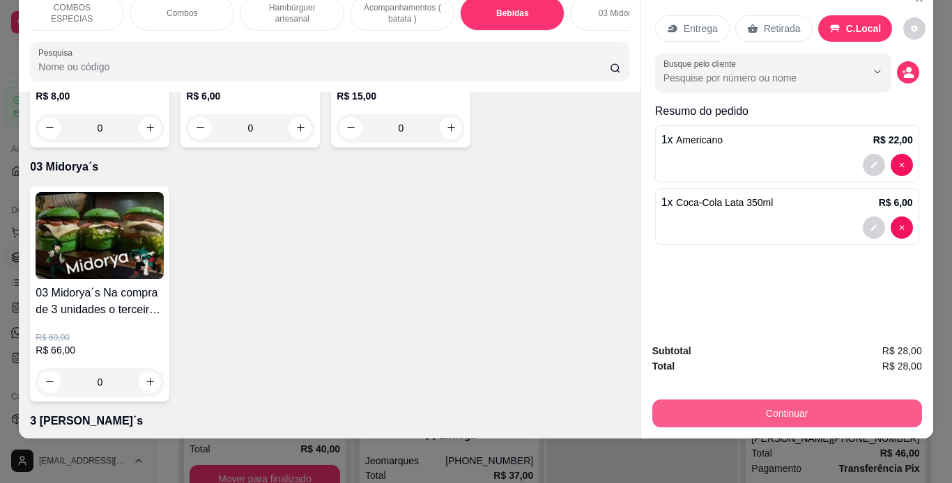
click at [672, 407] on button "Continuar" at bounding box center [787, 414] width 270 height 28
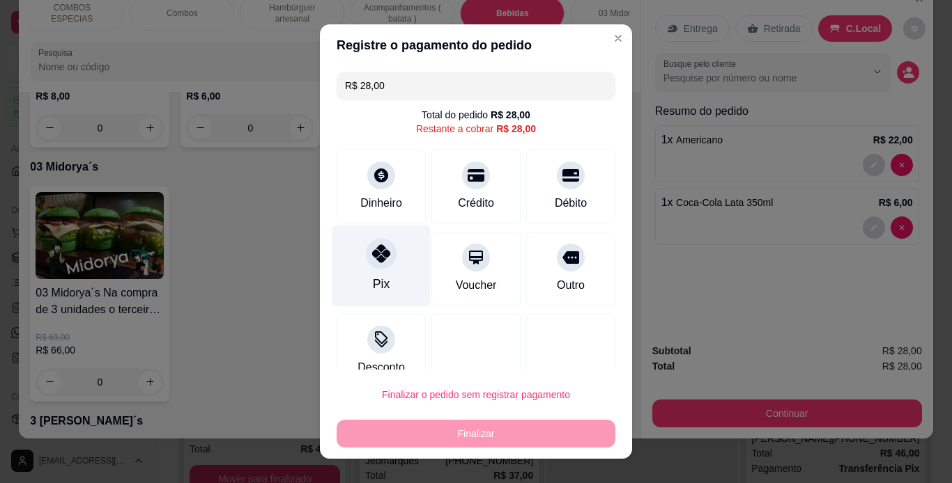
click at [384, 248] on div at bounding box center [381, 253] width 31 height 31
type input "R$ 0,00"
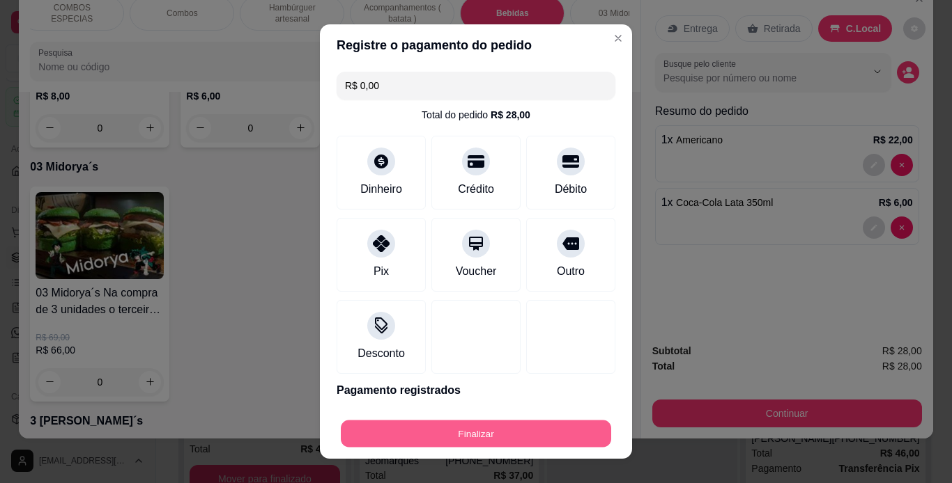
click at [457, 428] on button "Finalizar" at bounding box center [476, 434] width 270 height 27
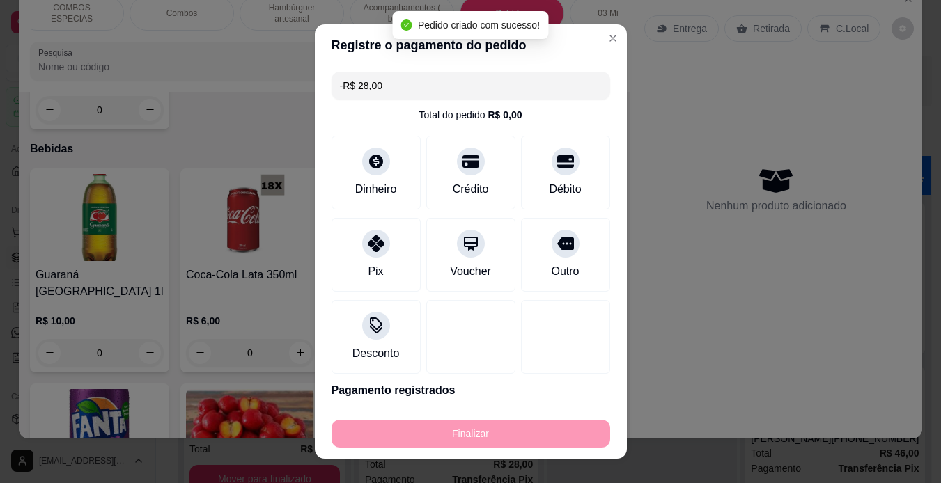
scroll to position [0, 0]
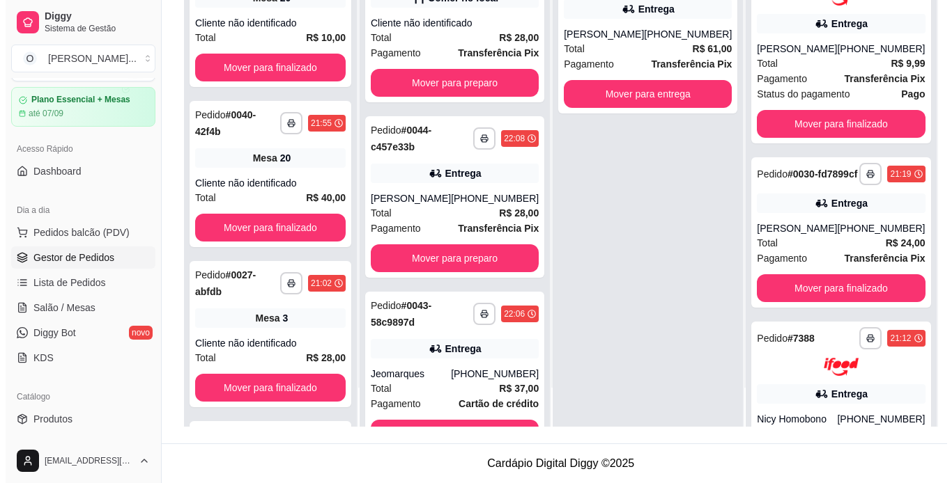
scroll to position [466, 0]
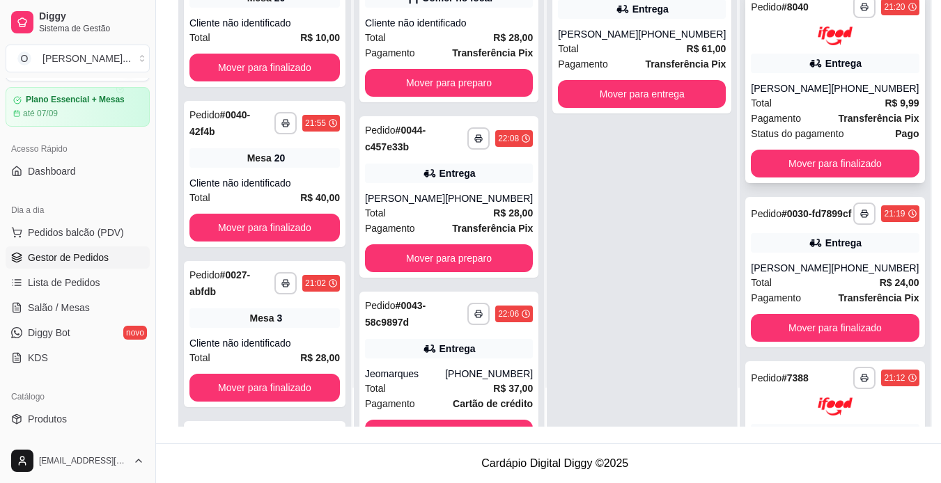
click at [831, 95] on div "[PHONE_NUMBER]" at bounding box center [875, 89] width 88 height 14
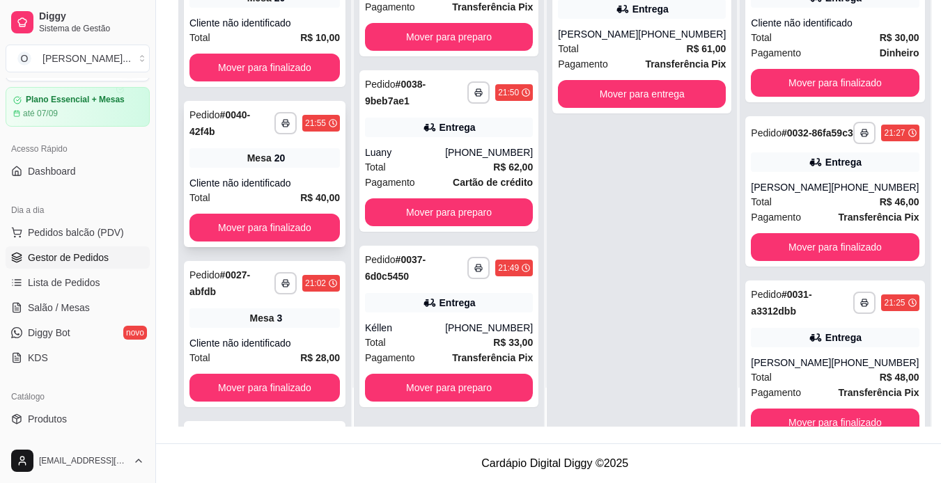
scroll to position [0, 0]
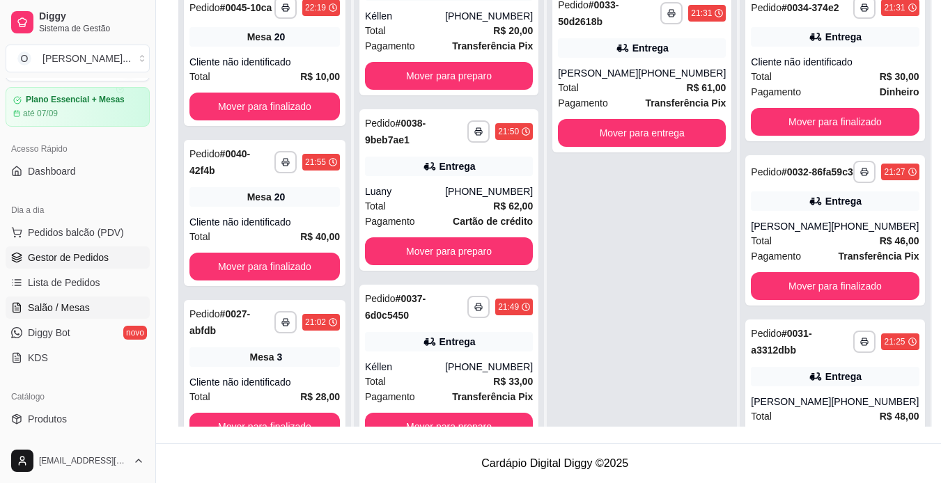
click at [71, 307] on span "Salão / Mesas" at bounding box center [59, 308] width 62 height 14
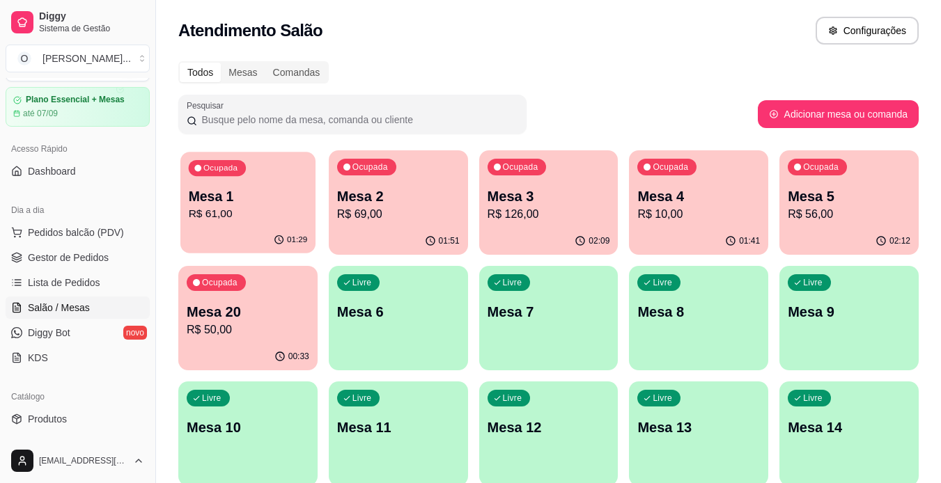
click at [220, 196] on p "Mesa 1" at bounding box center [248, 196] width 119 height 19
click at [83, 257] on span "Gestor de Pedidos" at bounding box center [68, 258] width 81 height 14
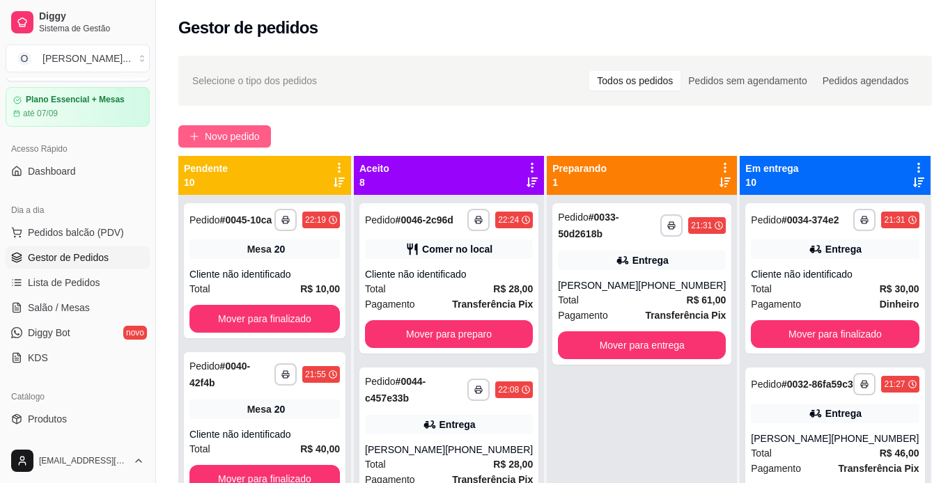
click at [224, 146] on button "Novo pedido" at bounding box center [224, 136] width 93 height 22
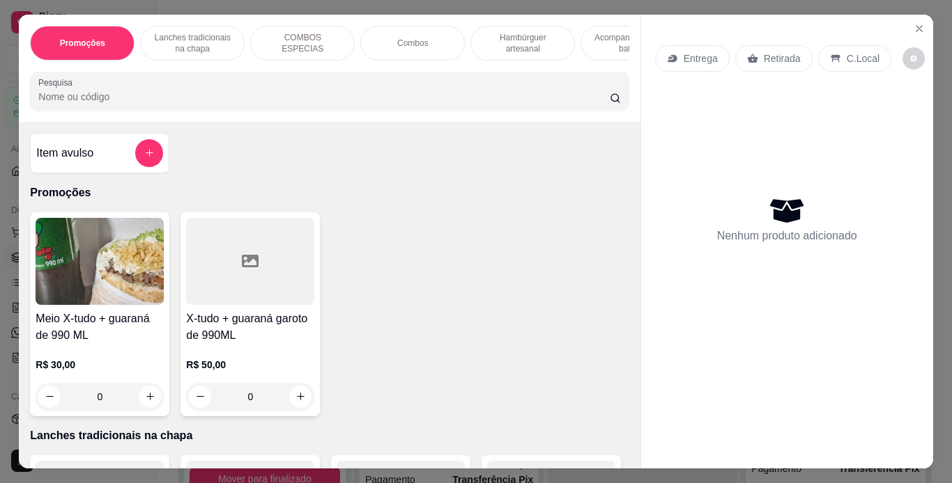
click at [215, 32] on p "Lanches tradicionais na chapa" at bounding box center [192, 43] width 81 height 22
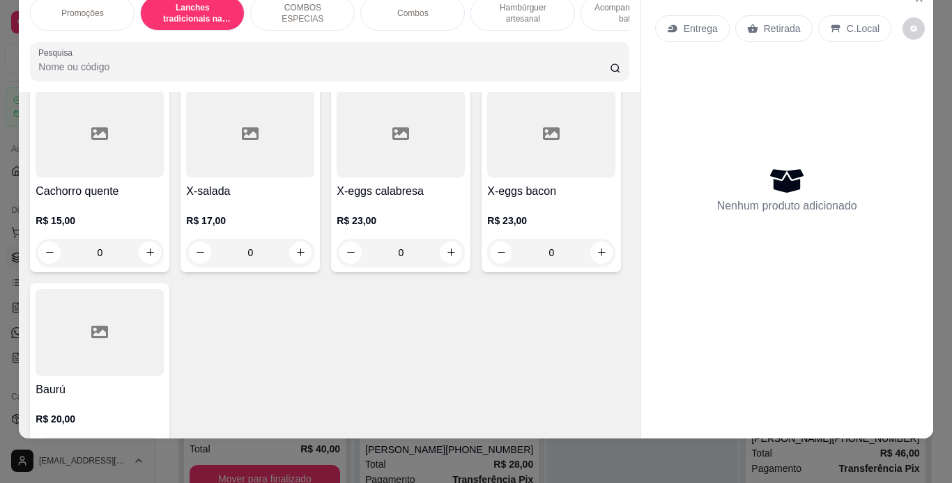
scroll to position [937, 0]
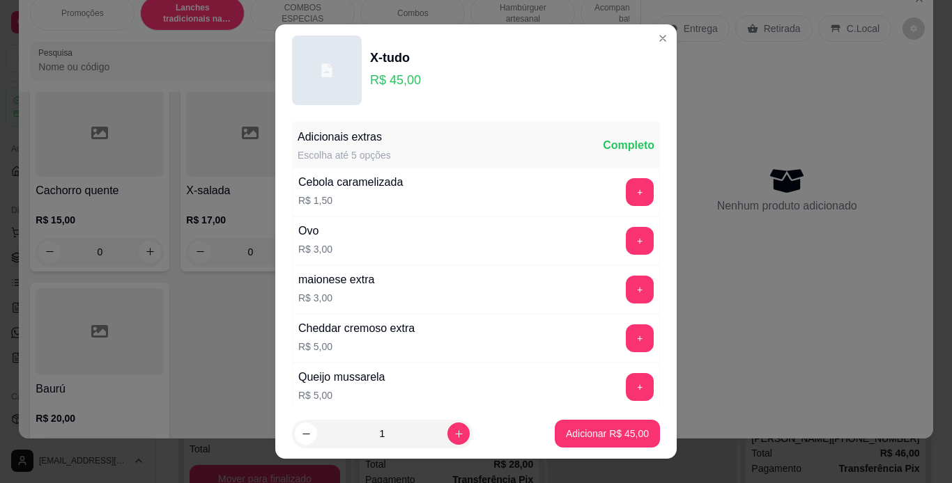
scroll to position [302, 0]
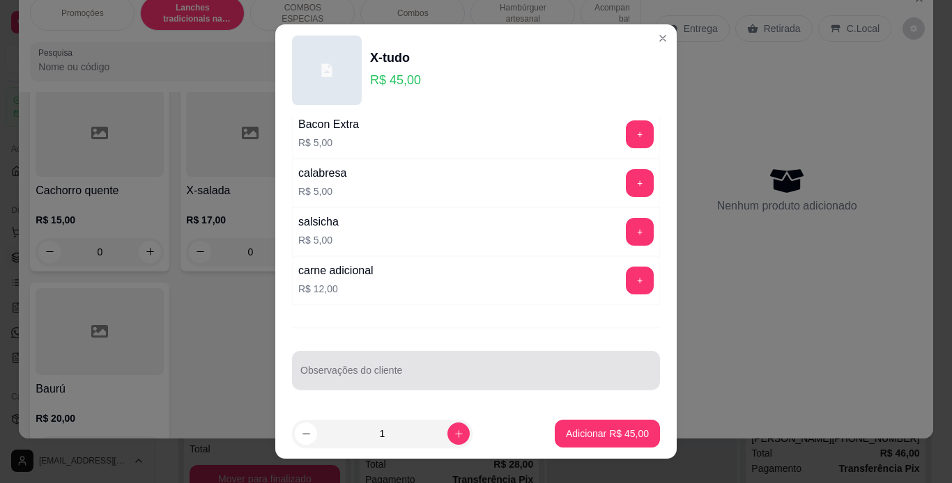
click at [366, 364] on div at bounding box center [475, 371] width 351 height 28
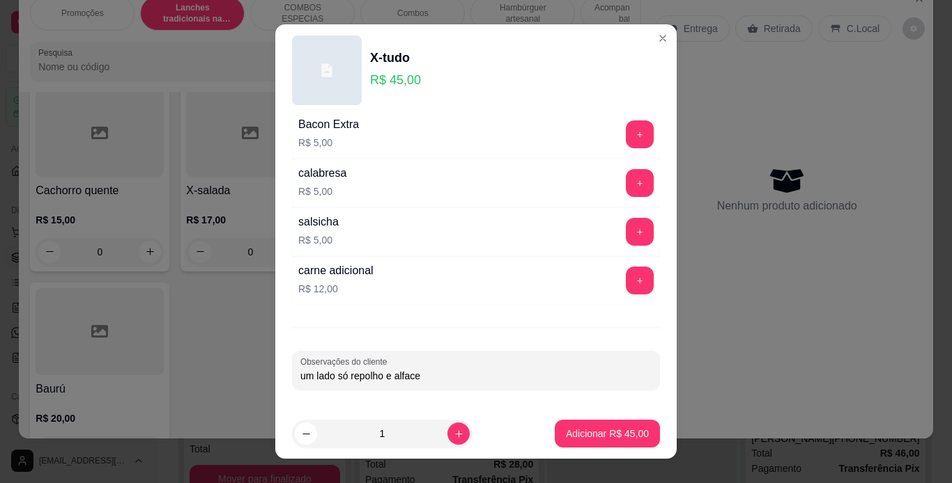
type input "um lado só repolho e alface"
click at [576, 436] on p "Adicionar R$ 45,00" at bounding box center [607, 434] width 81 height 13
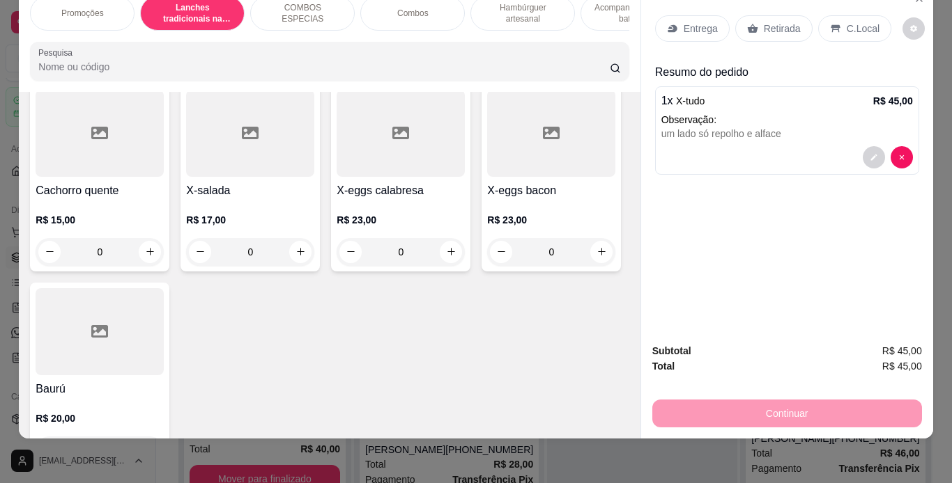
click at [835, 22] on div "C.Local" at bounding box center [854, 28] width 73 height 26
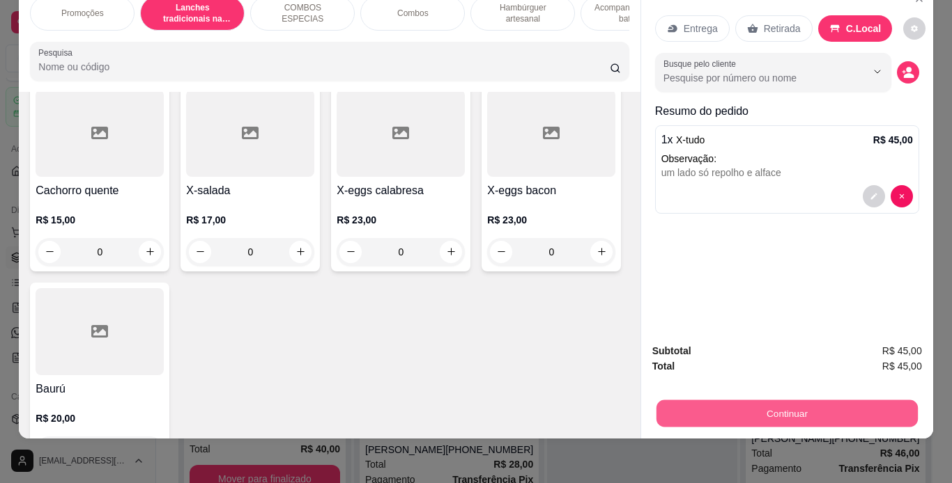
click at [841, 408] on button "Continuar" at bounding box center [786, 414] width 261 height 27
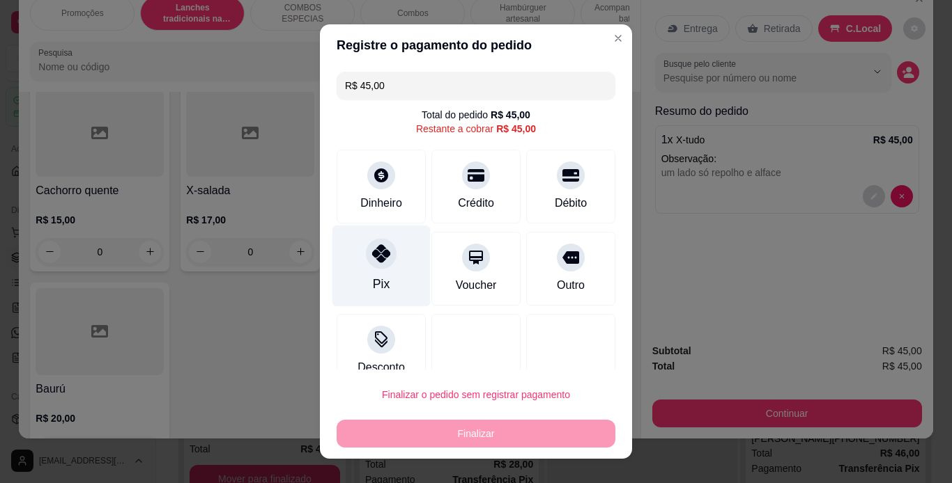
click at [372, 261] on icon at bounding box center [381, 254] width 18 height 18
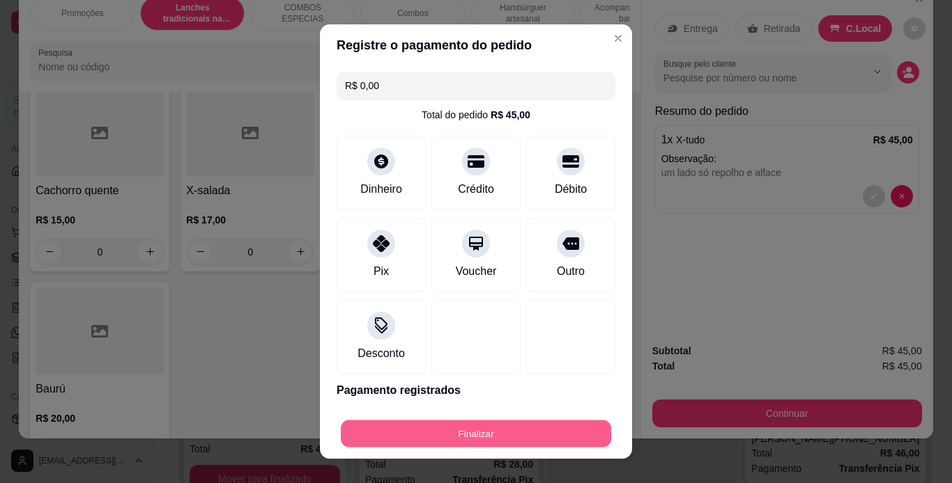
click at [433, 439] on button "Finalizar" at bounding box center [476, 434] width 270 height 27
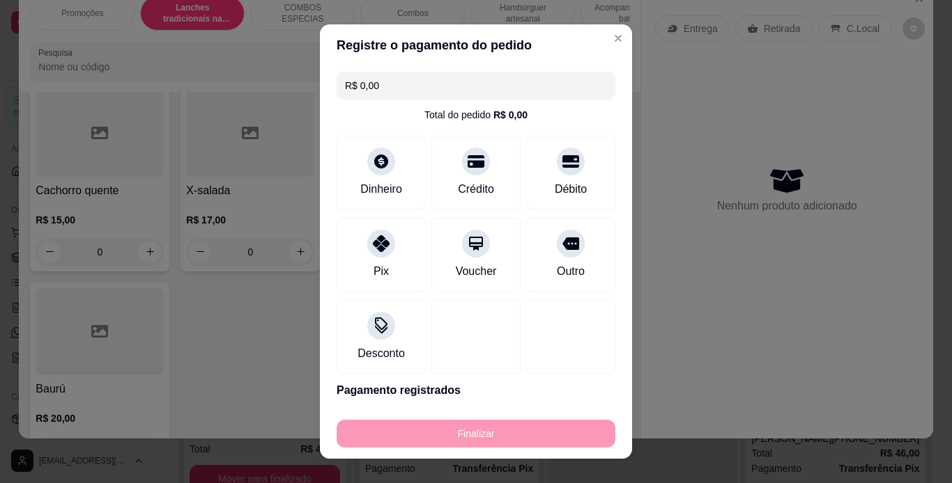
type input "-R$ 45,00"
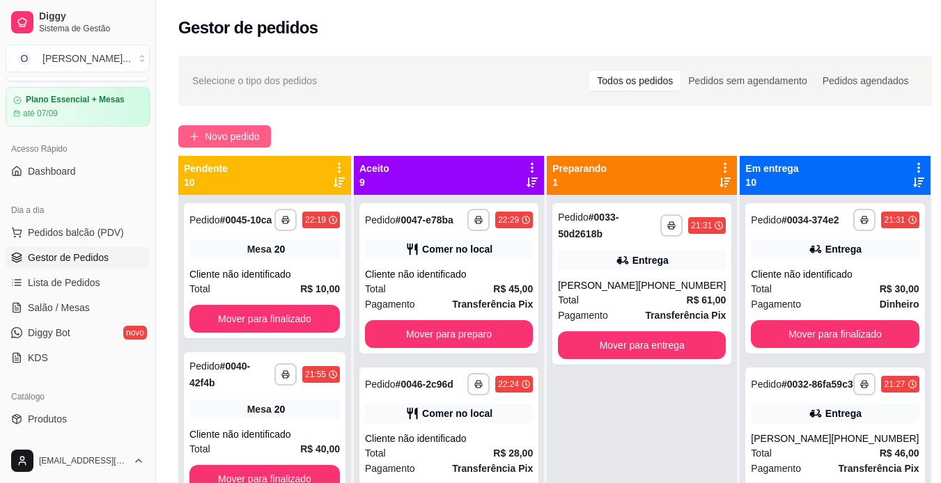
click at [216, 130] on span "Novo pedido" at bounding box center [232, 136] width 55 height 15
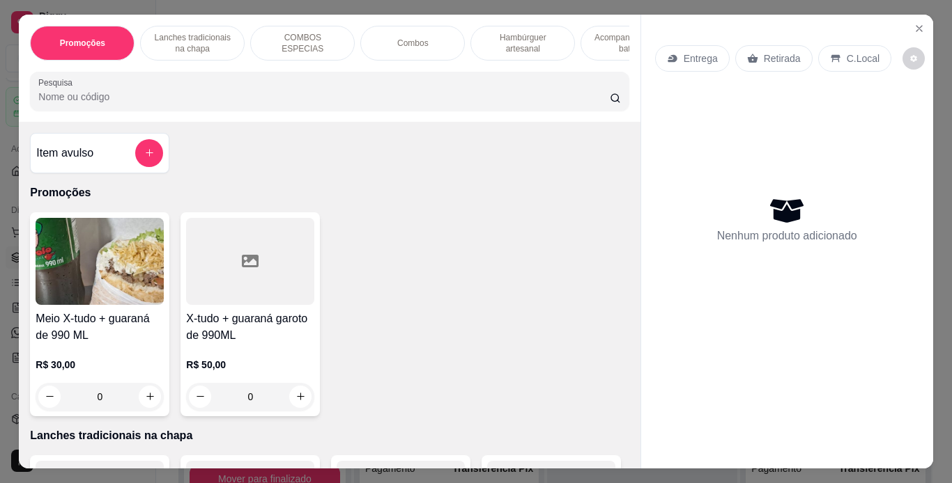
click at [446, 43] on div "Combos" at bounding box center [412, 43] width 105 height 35
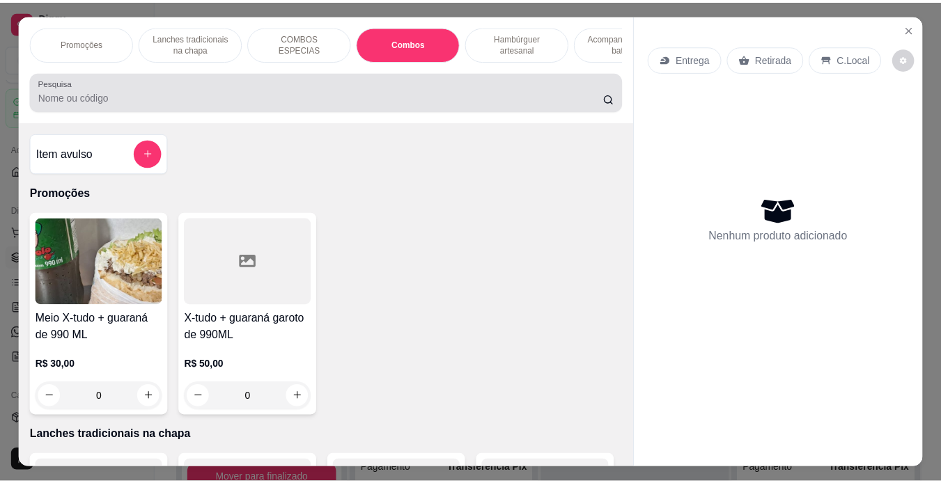
scroll to position [36, 0]
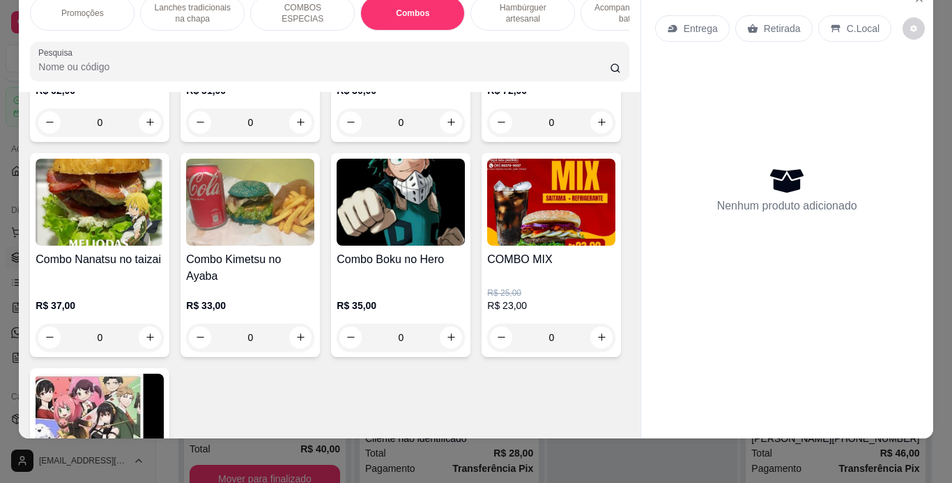
click at [155, 98] on p "R$ 62,00" at bounding box center [100, 91] width 128 height 14
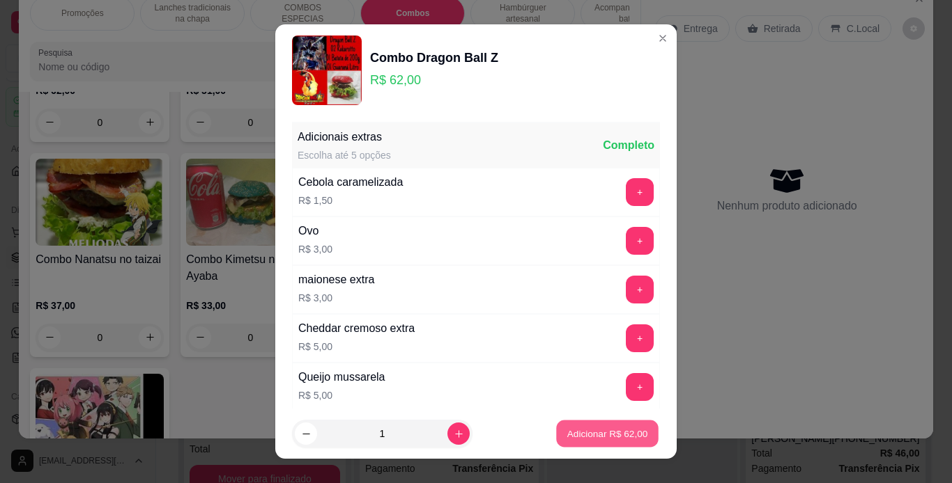
click at [575, 444] on button "Adicionar R$ 62,00" at bounding box center [607, 434] width 102 height 27
type input "1"
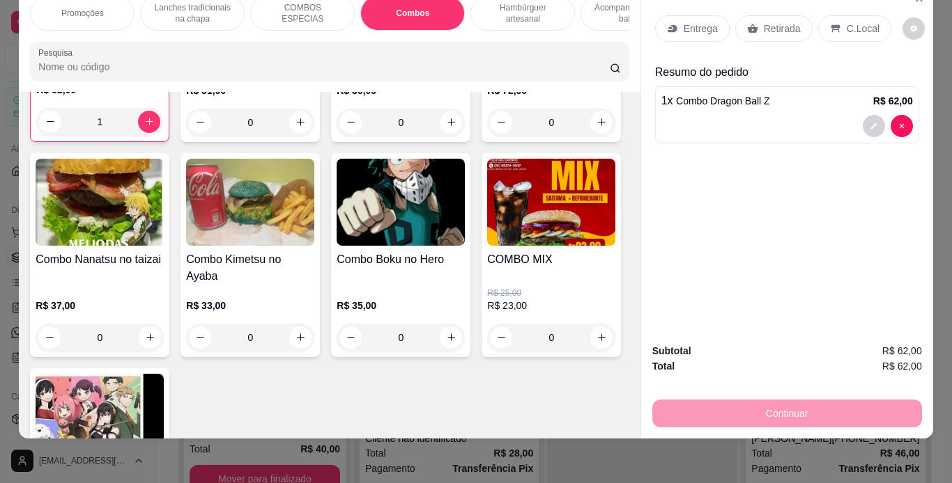
click at [821, 15] on div "C.Local" at bounding box center [854, 28] width 73 height 26
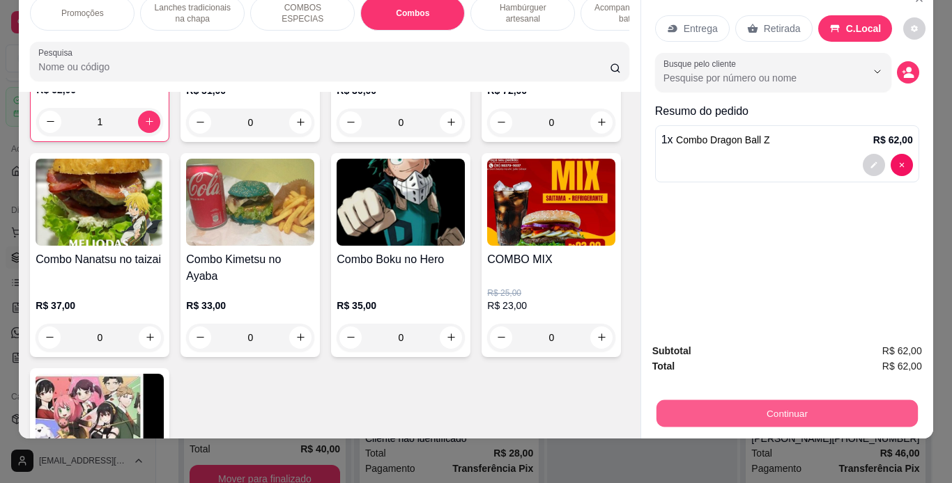
click at [765, 401] on button "Continuar" at bounding box center [786, 414] width 261 height 27
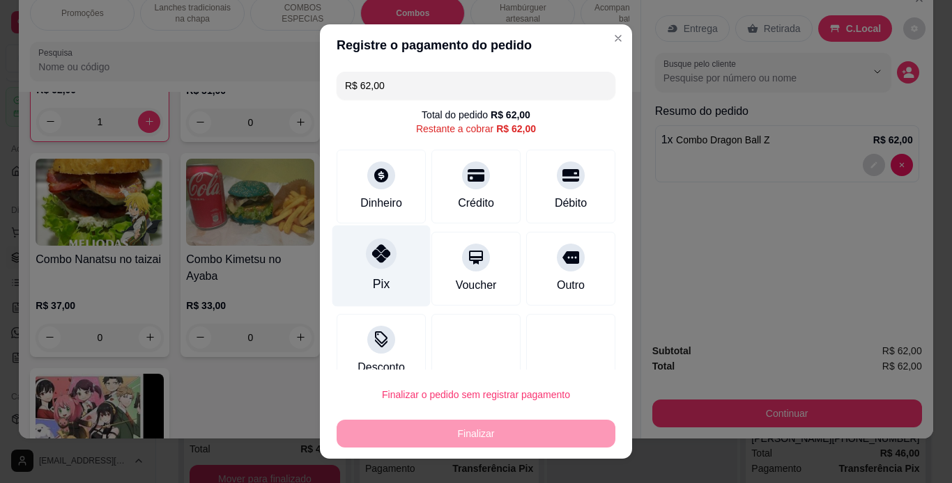
click at [389, 257] on div "Pix" at bounding box center [381, 266] width 98 height 82
type input "R$ 0,00"
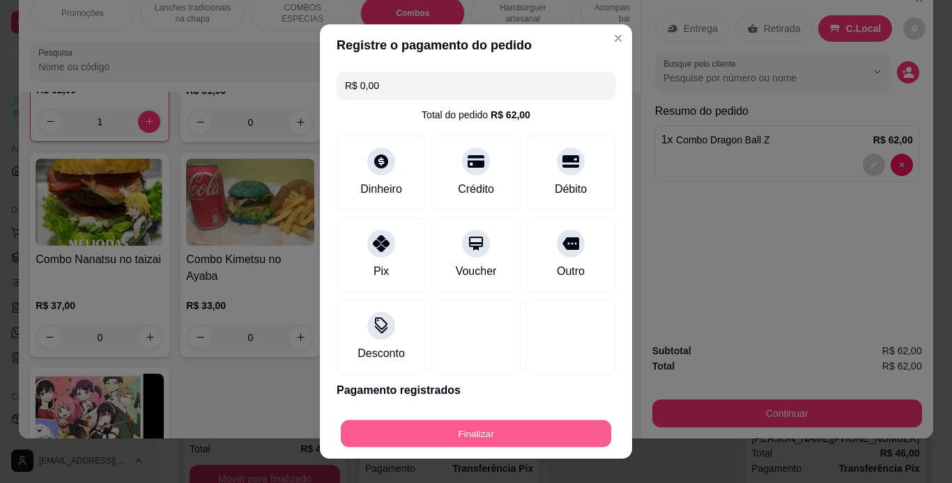
click at [521, 433] on button "Finalizar" at bounding box center [476, 434] width 270 height 27
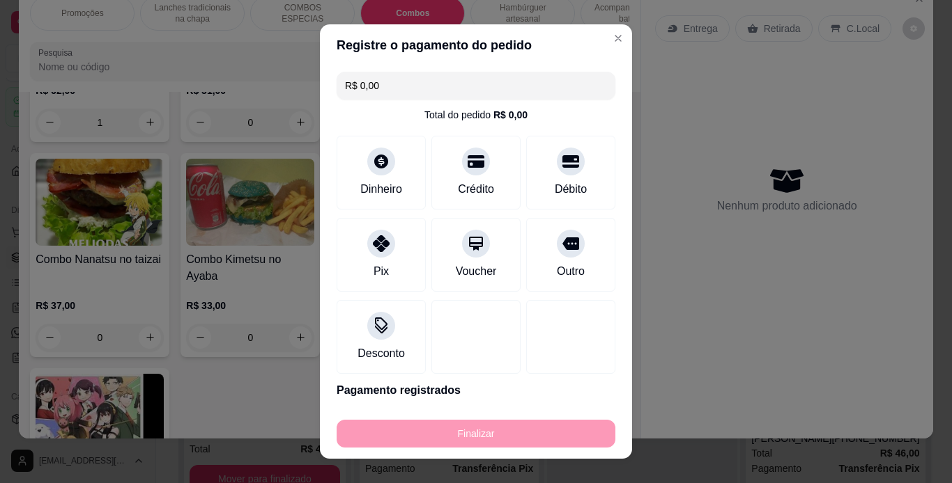
type input "0"
type input "-R$ 62,00"
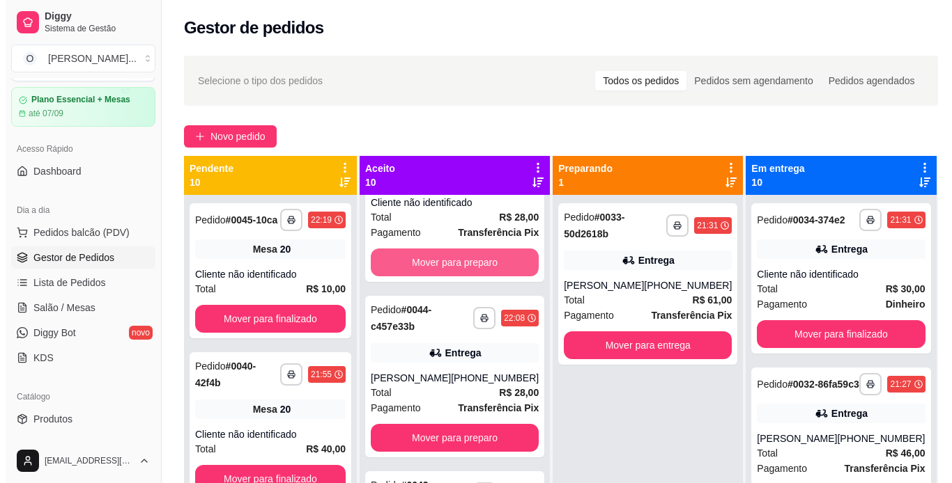
scroll to position [401, 0]
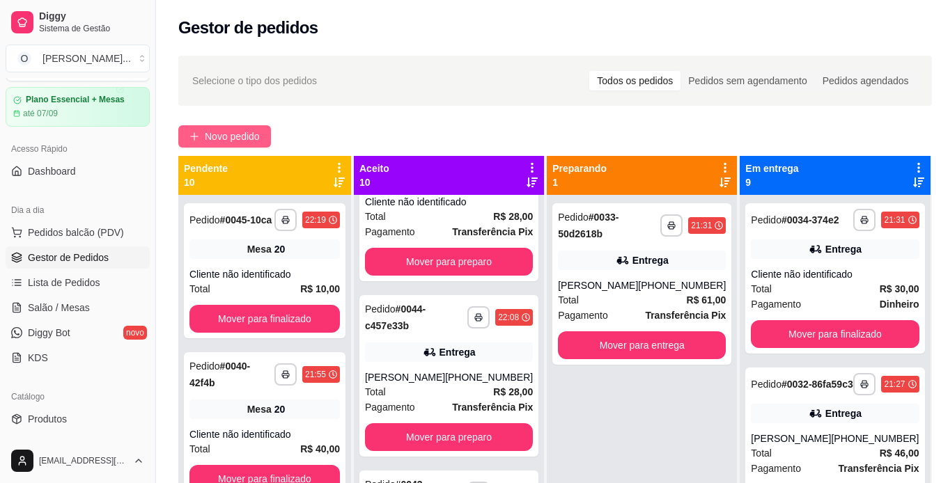
click at [220, 141] on span "Novo pedido" at bounding box center [232, 136] width 55 height 15
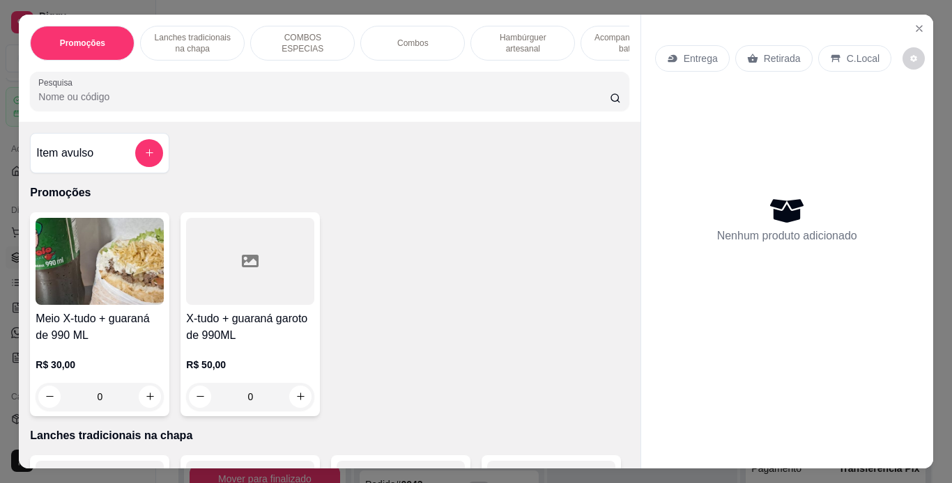
click at [524, 43] on p "Hambúrguer artesanal" at bounding box center [522, 43] width 81 height 22
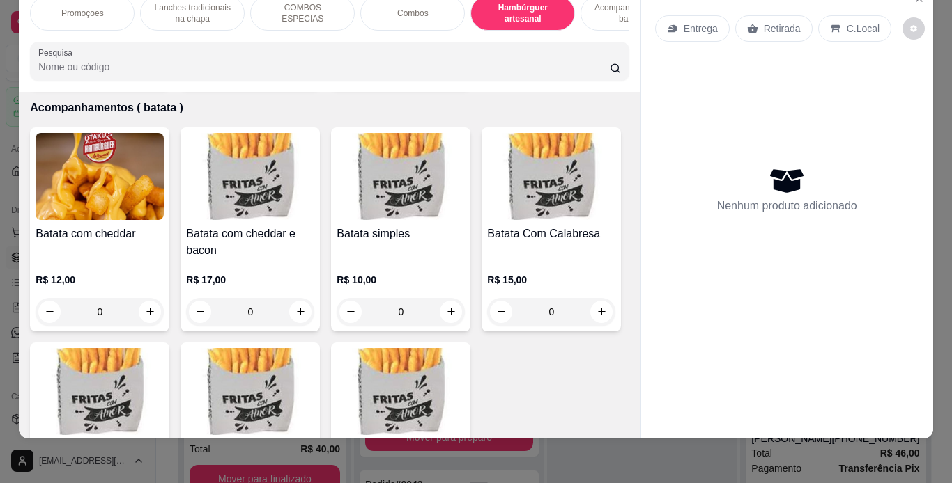
scroll to position [3041, 0]
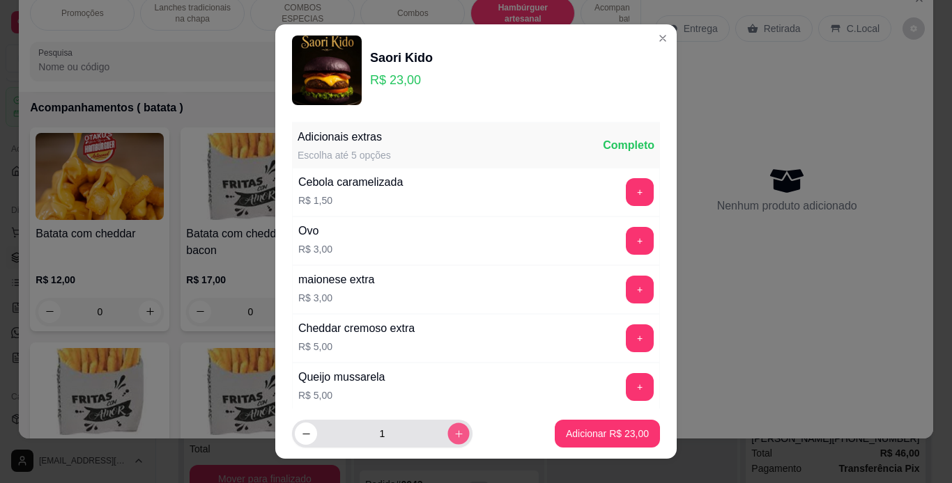
click at [454, 431] on icon "increase-product-quantity" at bounding box center [459, 434] width 10 height 10
type input "2"
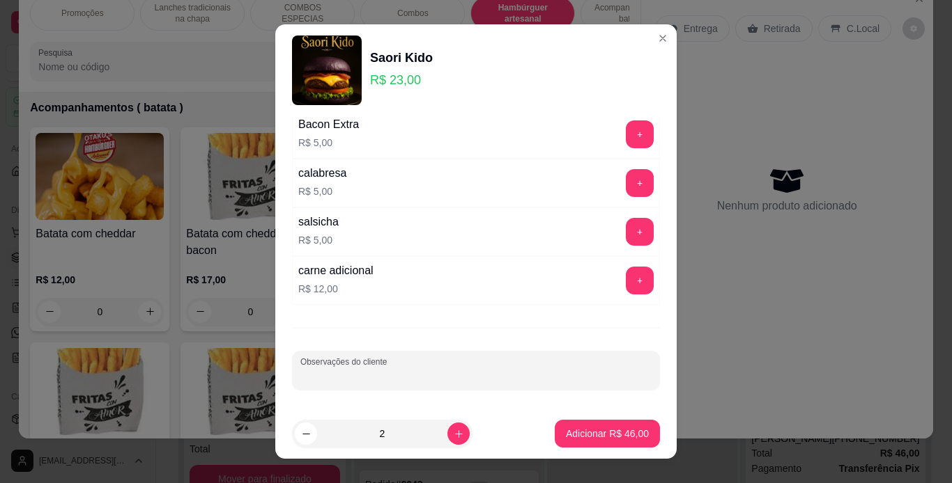
click at [453, 377] on input "Observações do cliente" at bounding box center [475, 376] width 351 height 14
type input "sem salada"
click at [612, 446] on button "Adicionar R$ 46,00" at bounding box center [607, 434] width 102 height 27
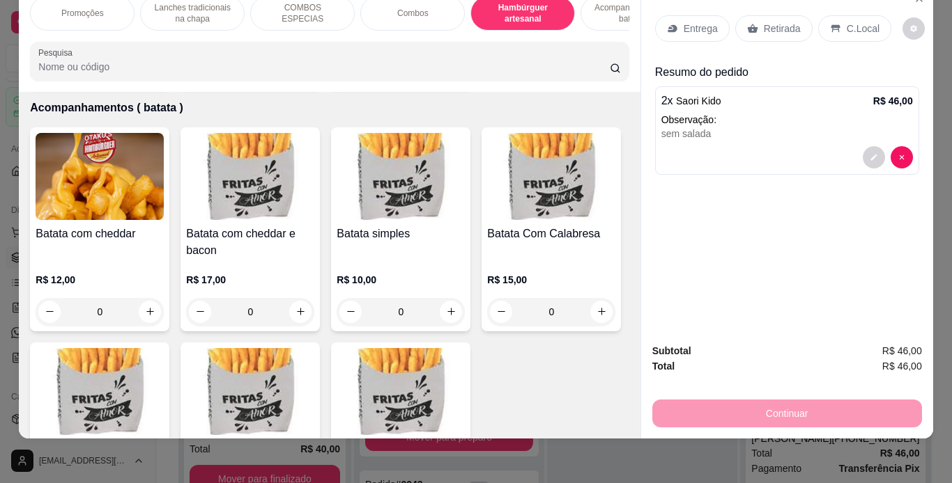
click at [182, 8] on p "Lanches tradicionais na chapa" at bounding box center [192, 13] width 81 height 22
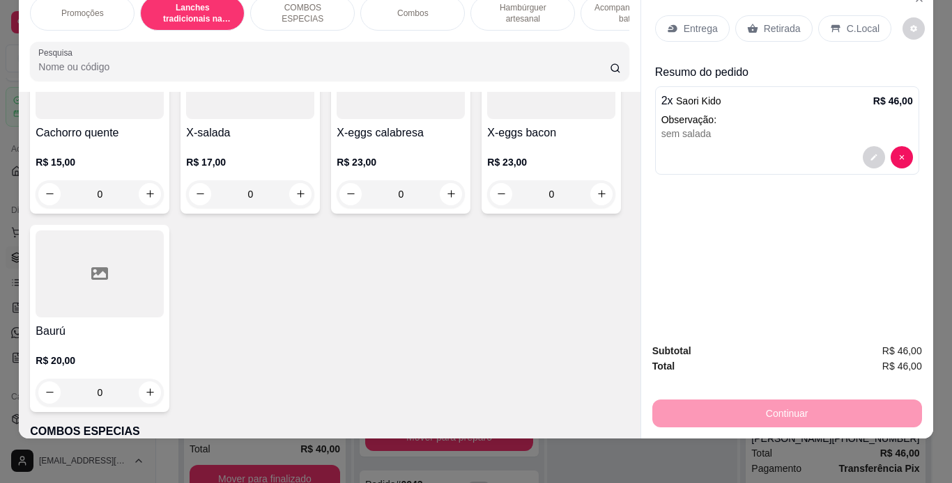
scroll to position [996, 0]
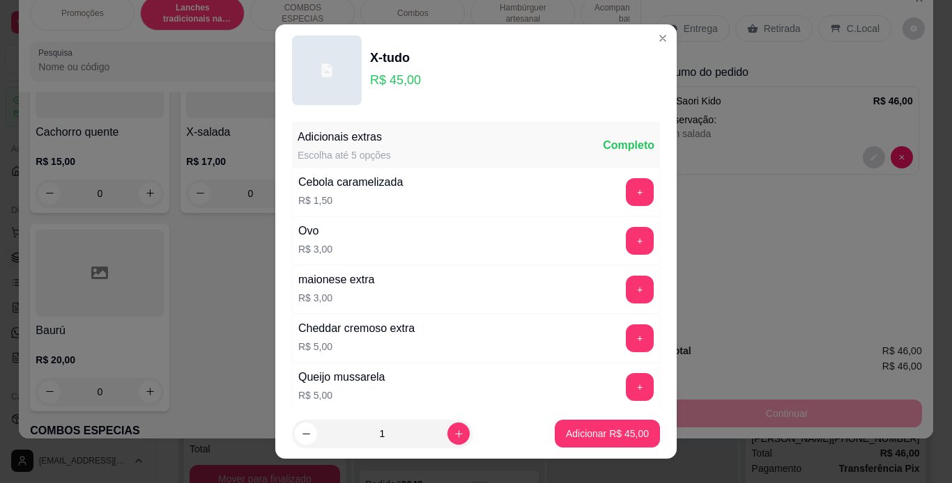
scroll to position [302, 0]
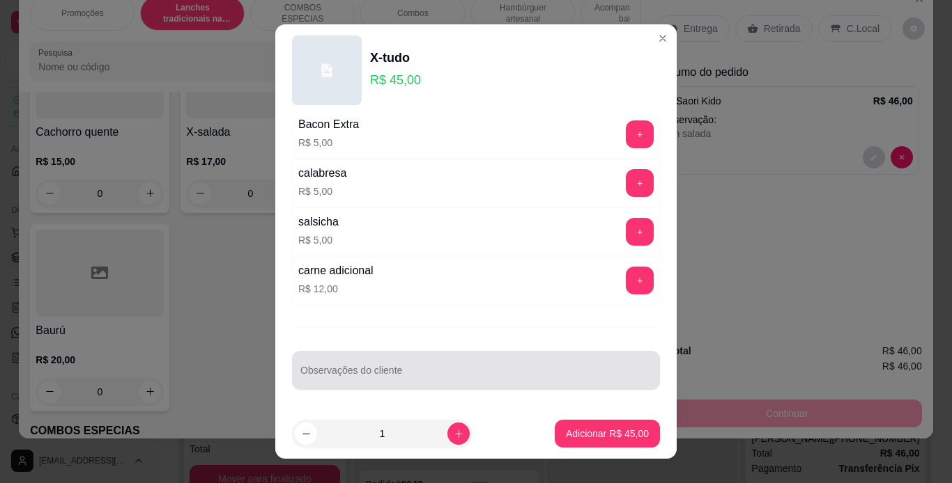
click at [399, 363] on div at bounding box center [475, 371] width 351 height 28
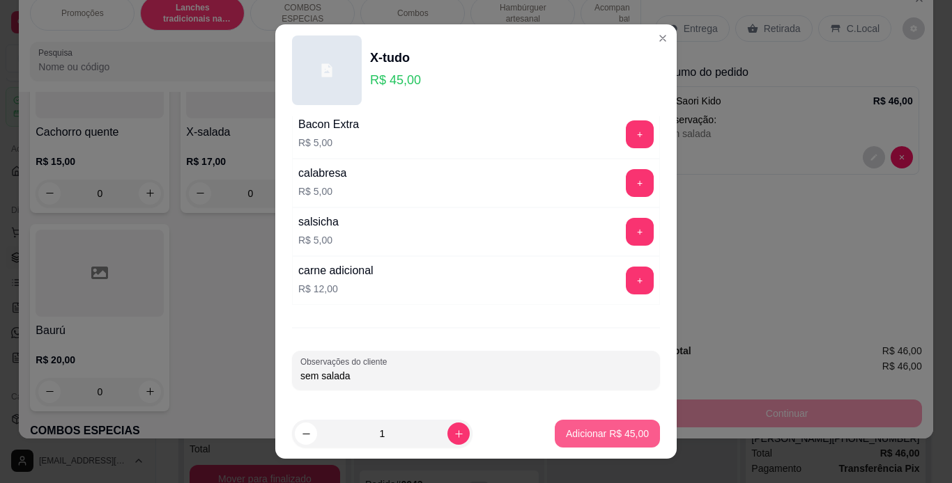
type input "sem salada"
click at [582, 426] on button "Adicionar R$ 45,00" at bounding box center [607, 434] width 102 height 27
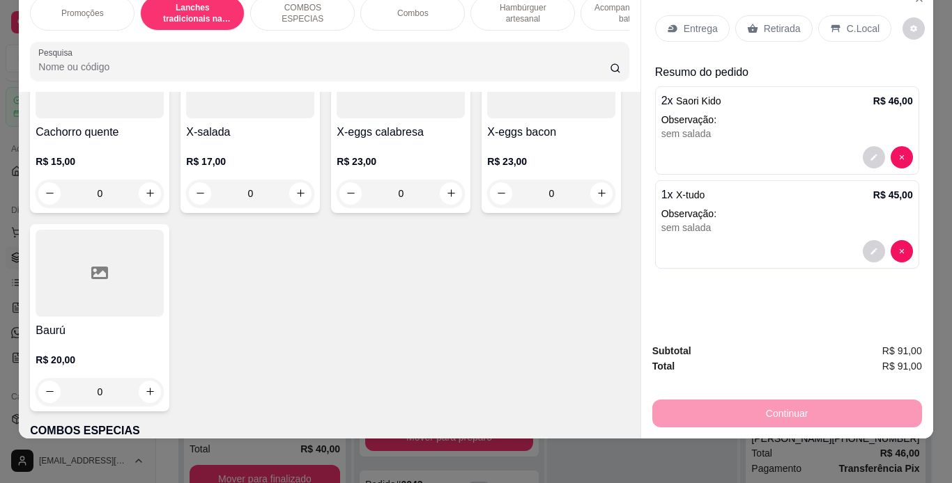
click at [837, 15] on div "C.Local" at bounding box center [854, 28] width 73 height 26
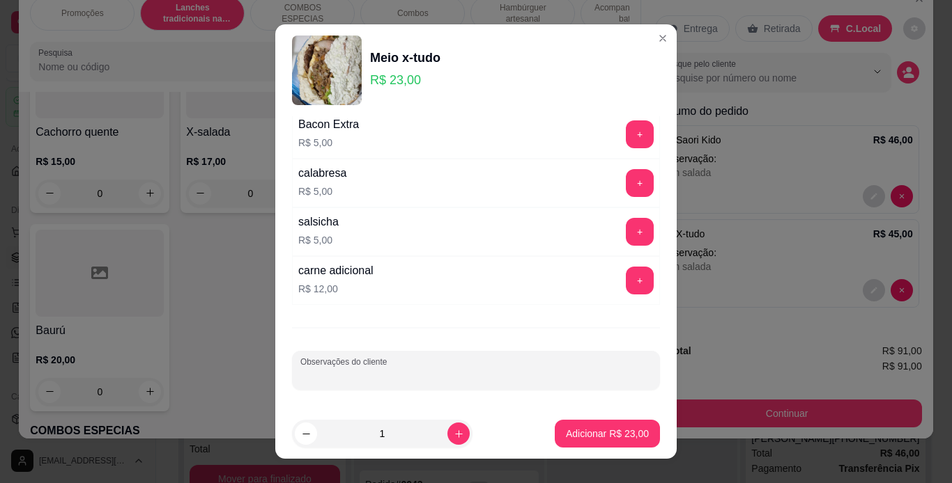
click at [366, 371] on input "Observações do cliente" at bounding box center [475, 376] width 351 height 14
type input "sem salada pra levar"
click at [567, 428] on p "Adicionar R$ 23,00" at bounding box center [607, 434] width 81 height 13
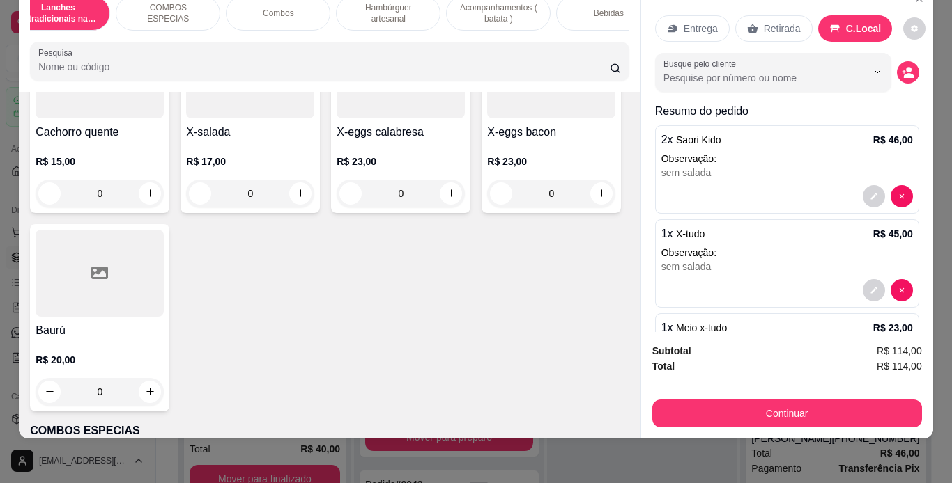
scroll to position [0, 134]
click at [607, 8] on p "Bebidas" at bounding box center [609, 13] width 30 height 11
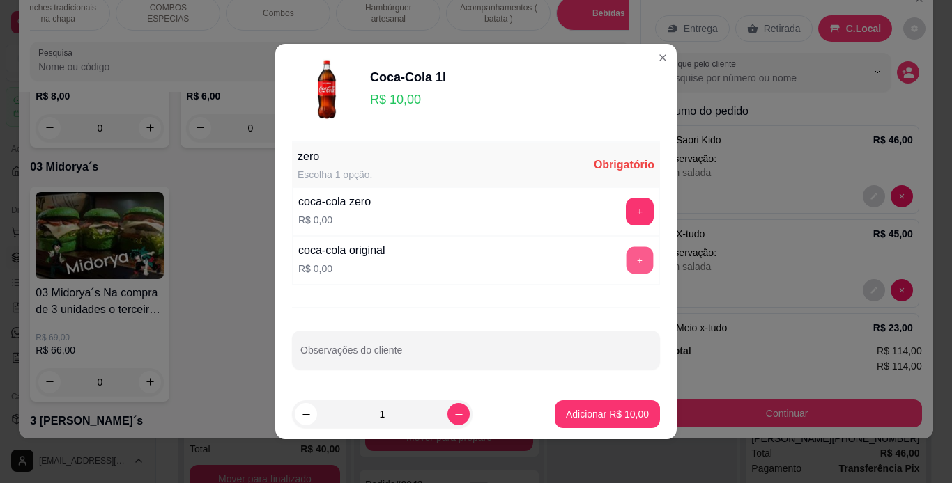
click at [626, 265] on button "+" at bounding box center [639, 260] width 27 height 27
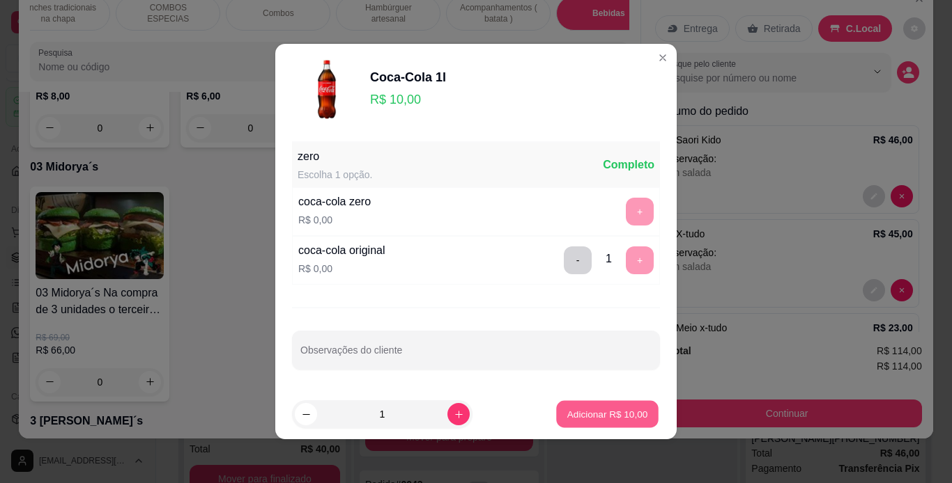
click at [599, 411] on p "Adicionar R$ 10,00" at bounding box center [607, 414] width 81 height 13
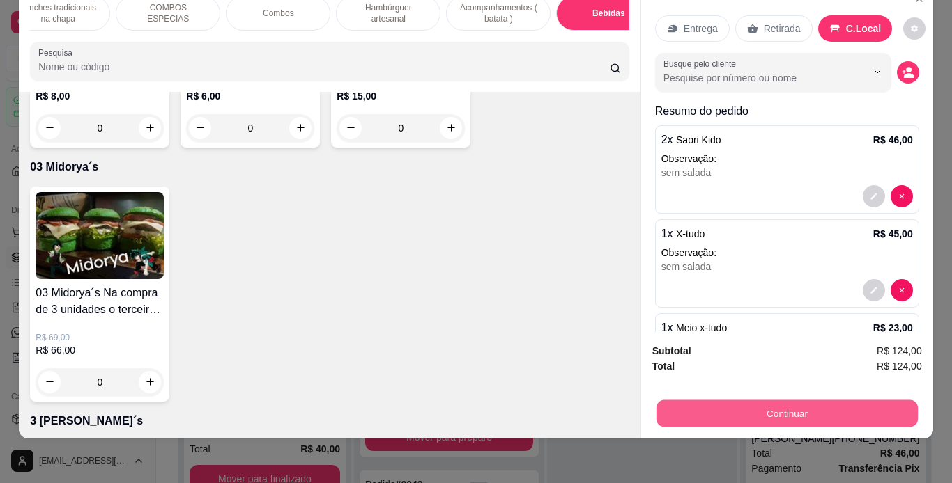
click at [656, 401] on button "Continuar" at bounding box center [786, 414] width 261 height 27
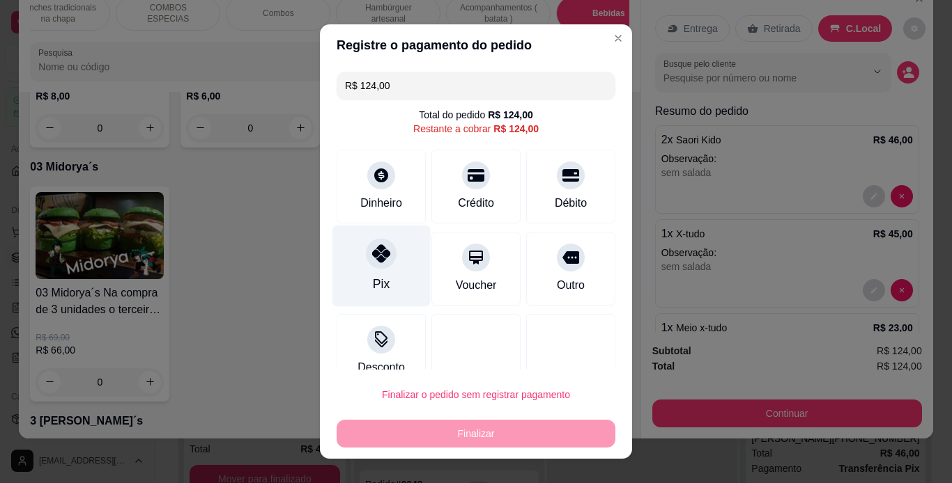
click at [378, 259] on icon at bounding box center [381, 254] width 18 height 18
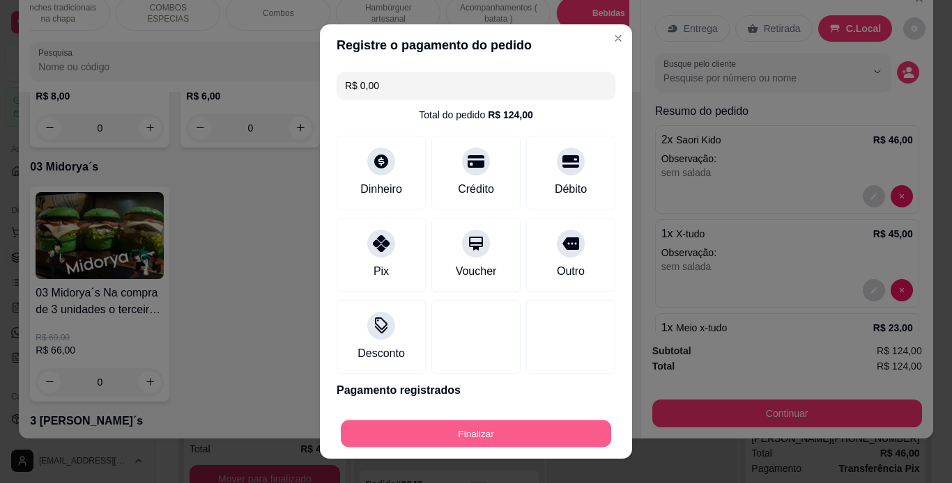
click at [489, 424] on button "Finalizar" at bounding box center [476, 434] width 270 height 27
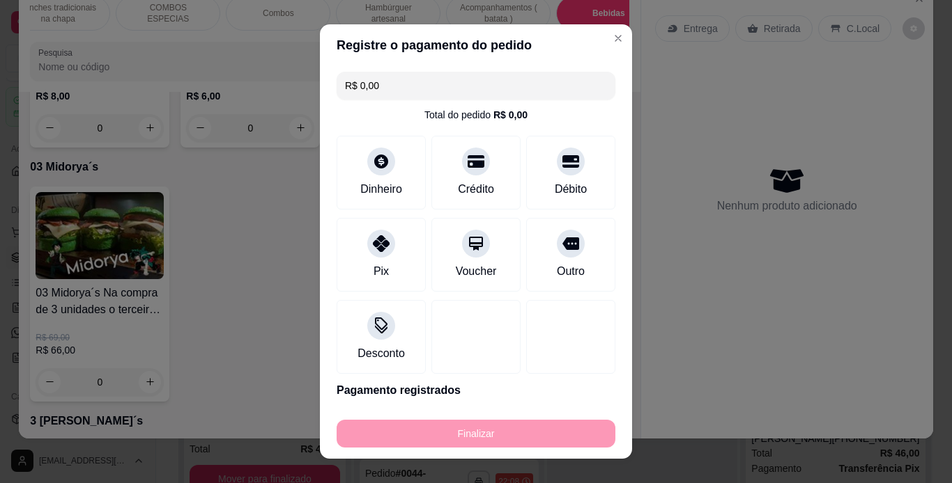
type input "-R$ 124,00"
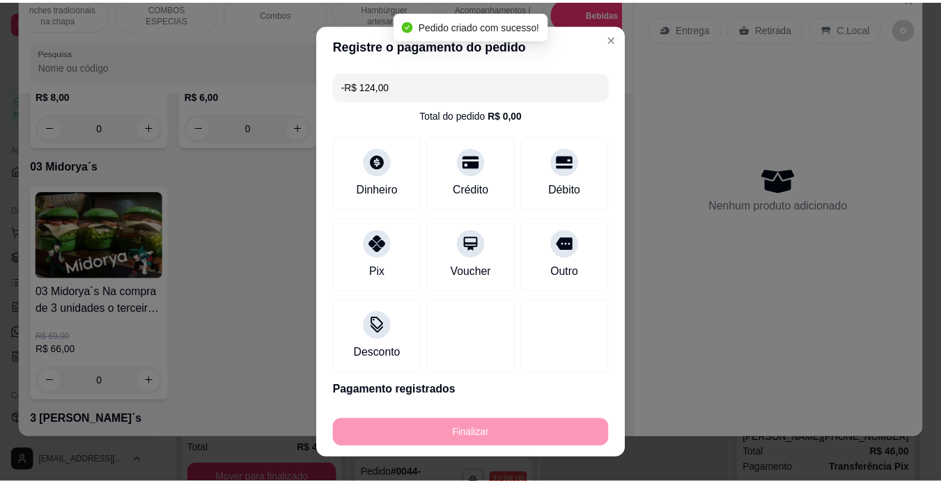
scroll to position [577, 0]
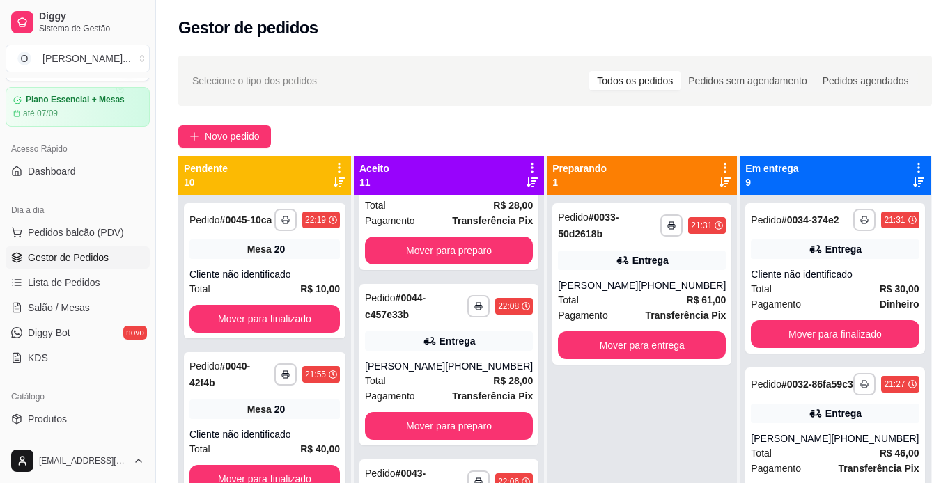
click at [493, 387] on strong "R$ 28,00" at bounding box center [513, 381] width 40 height 11
click at [667, 224] on icon "button" at bounding box center [671, 226] width 8 height 8
click at [647, 272] on button "IMPRESSORA" at bounding box center [622, 274] width 98 height 22
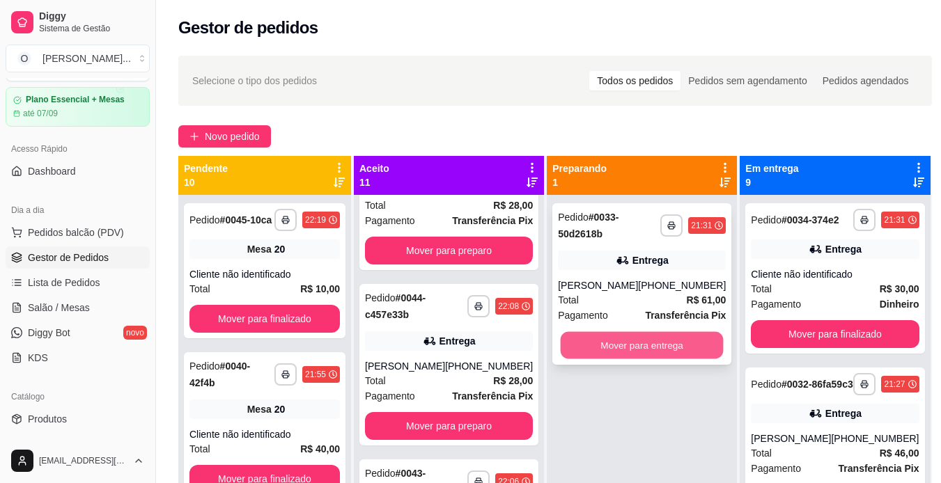
click at [660, 348] on button "Mover para entrega" at bounding box center [642, 345] width 163 height 27
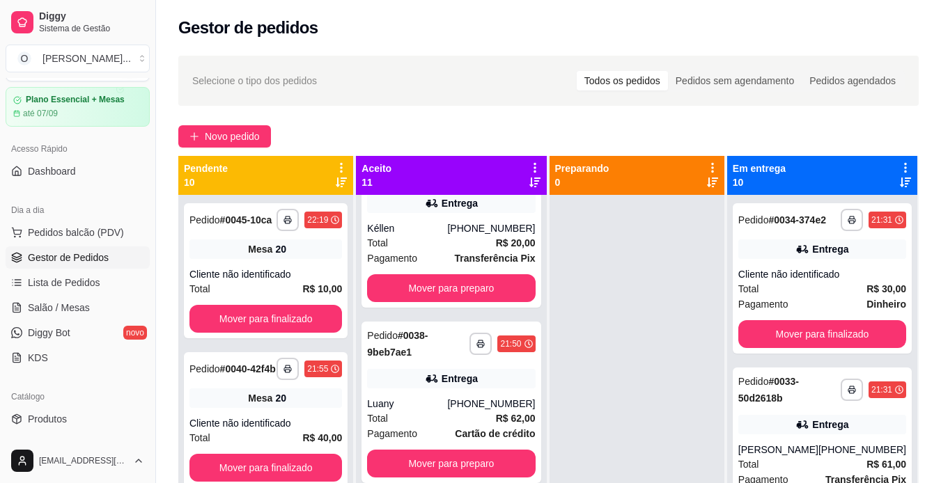
scroll to position [39, 0]
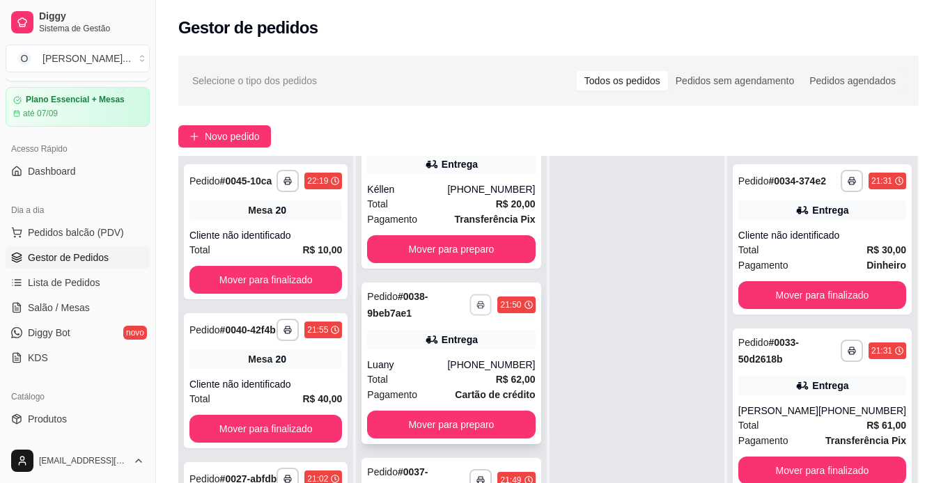
click at [479, 308] on rect "button" at bounding box center [481, 307] width 4 height 3
click at [454, 348] on button "IMPRESSORA" at bounding box center [429, 354] width 98 height 22
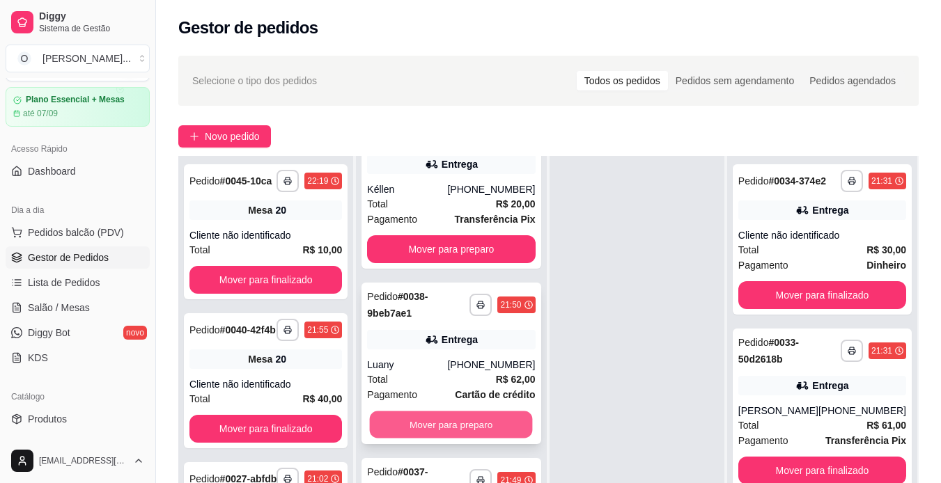
click at [488, 425] on button "Mover para preparo" at bounding box center [451, 425] width 163 height 27
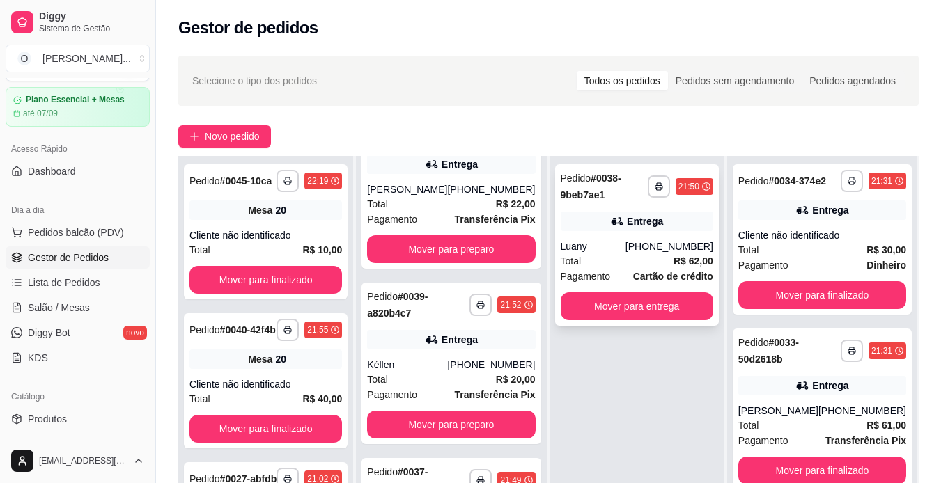
scroll to position [1286, 0]
click at [600, 302] on button "Mover para entrega" at bounding box center [637, 306] width 148 height 27
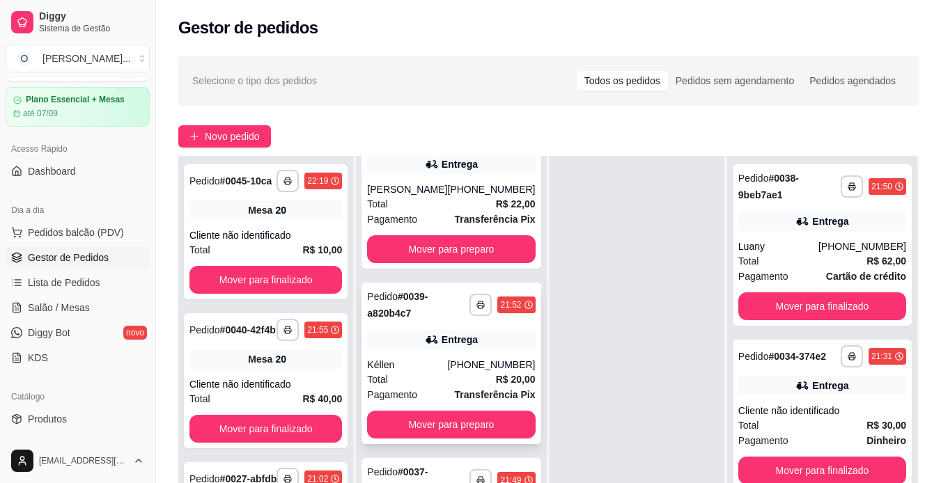
scroll to position [212, 0]
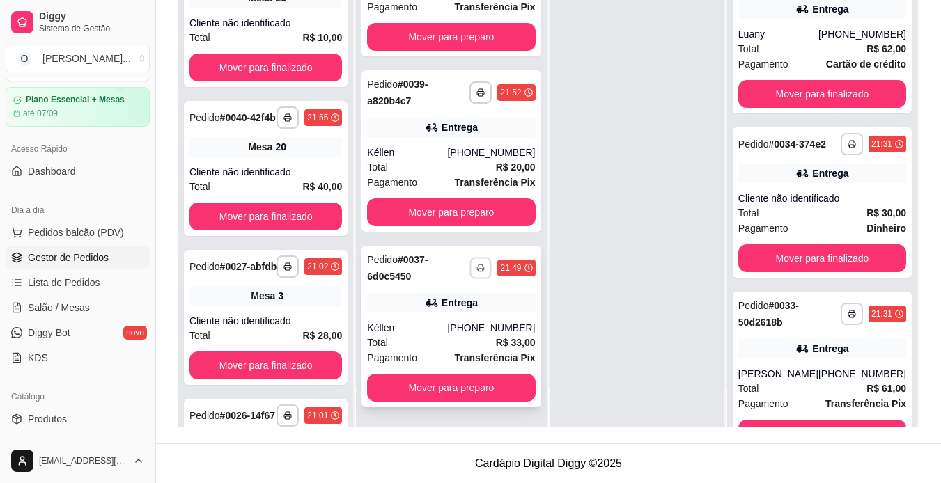
click at [470, 273] on button "button" at bounding box center [481, 268] width 22 height 22
click at [456, 317] on button "IMPRESSORA" at bounding box center [429, 317] width 98 height 22
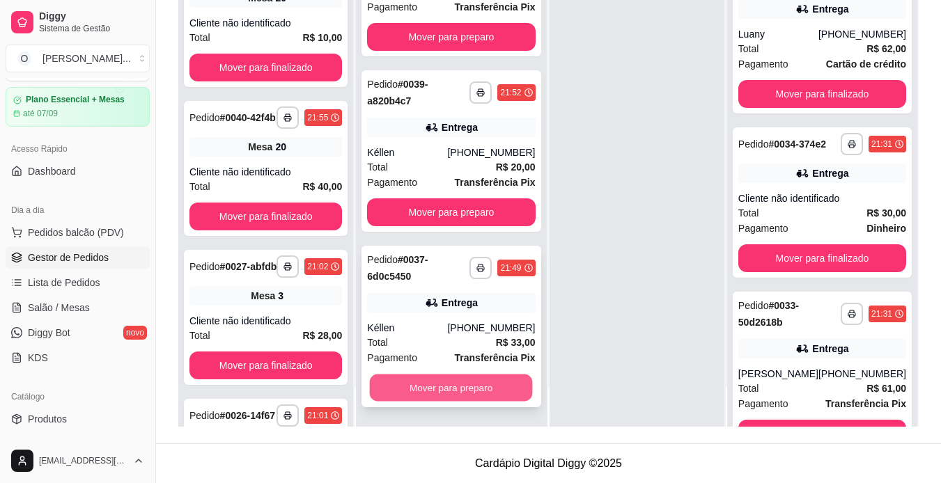
click at [484, 378] on button "Mover para preparo" at bounding box center [451, 388] width 163 height 27
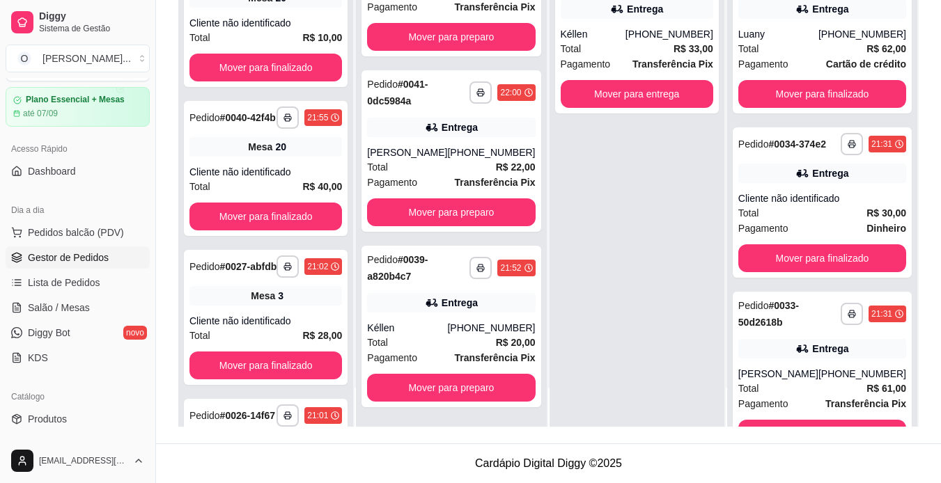
scroll to position [1110, 0]
click at [594, 88] on button "Mover para entrega" at bounding box center [637, 94] width 148 height 27
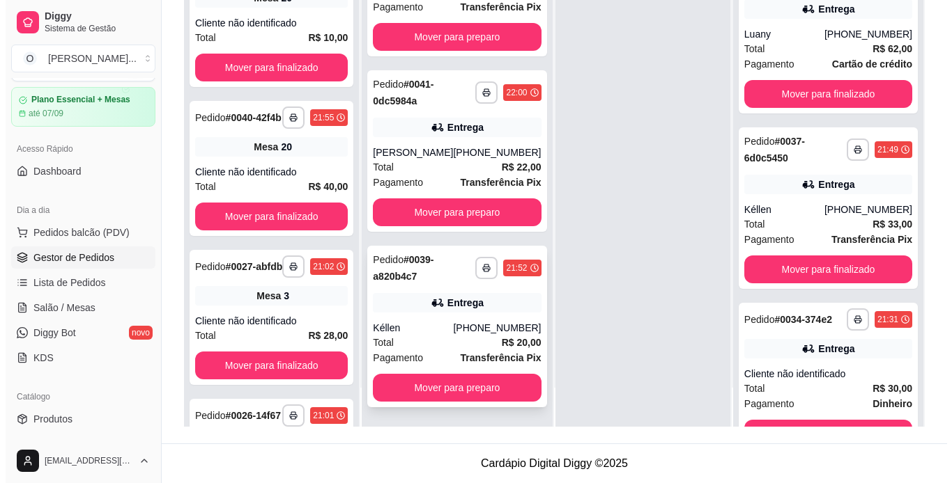
scroll to position [212, 0]
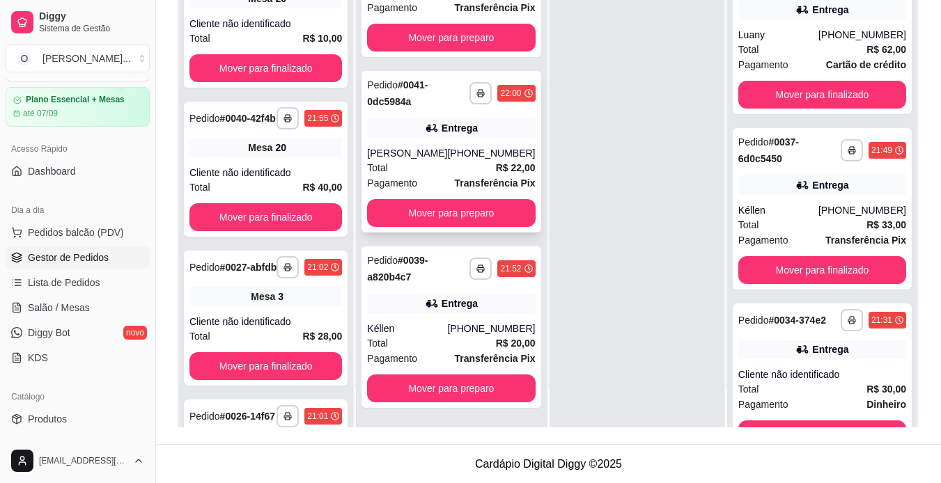
click at [465, 134] on div "Entrega" at bounding box center [460, 128] width 36 height 14
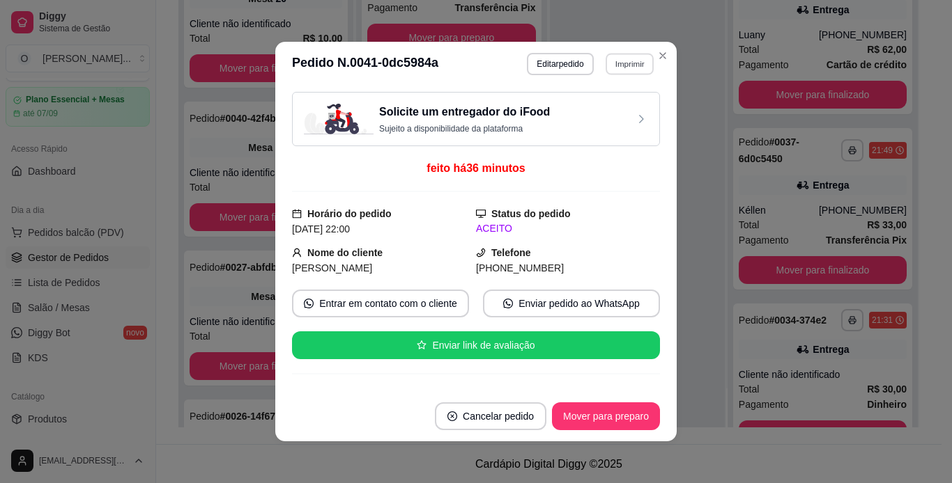
click at [624, 62] on button "Imprimir" at bounding box center [629, 64] width 48 height 22
click at [607, 111] on button "IMPRESSORA" at bounding box center [599, 113] width 98 height 22
click at [624, 410] on button "Mover para preparo" at bounding box center [605, 416] width 105 height 27
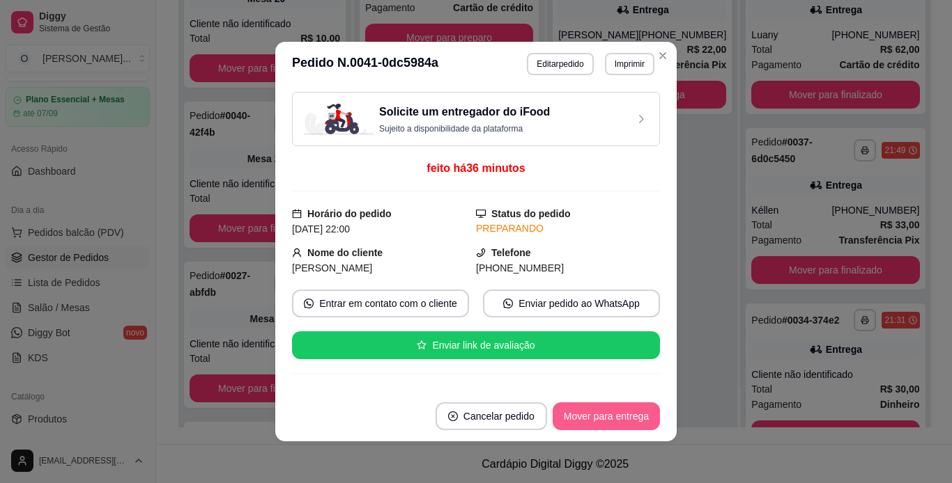
scroll to position [935, 0]
click at [624, 410] on button "Mover para entrega" at bounding box center [606, 416] width 105 height 27
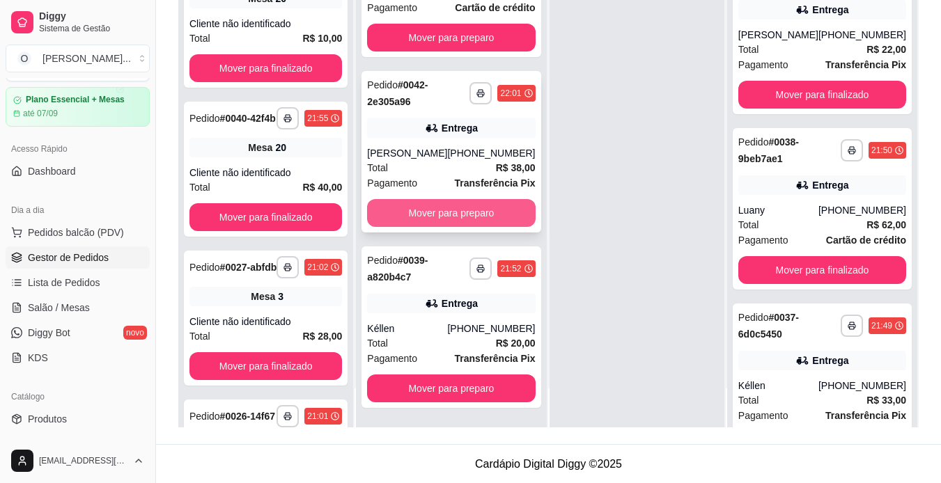
scroll to position [39, 0]
click at [580, 210] on div at bounding box center [637, 185] width 175 height 483
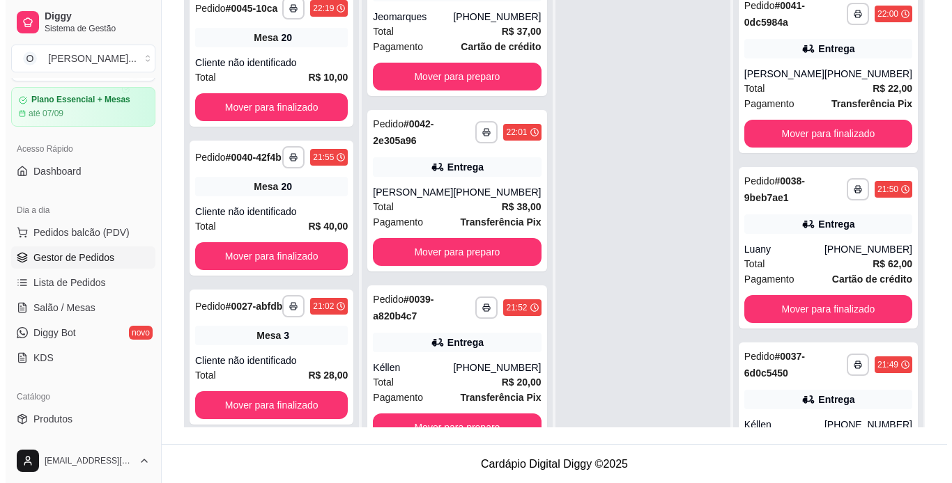
scroll to position [0, 0]
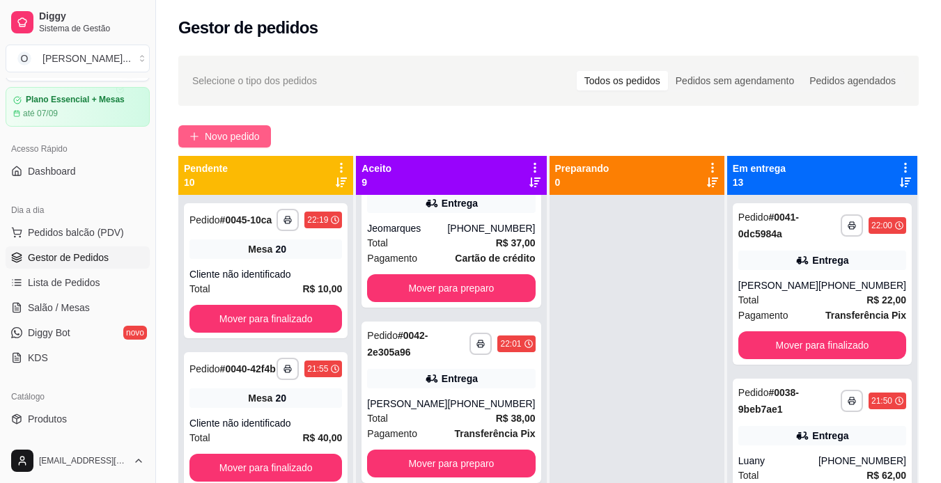
click at [249, 141] on span "Novo pedido" at bounding box center [232, 136] width 55 height 15
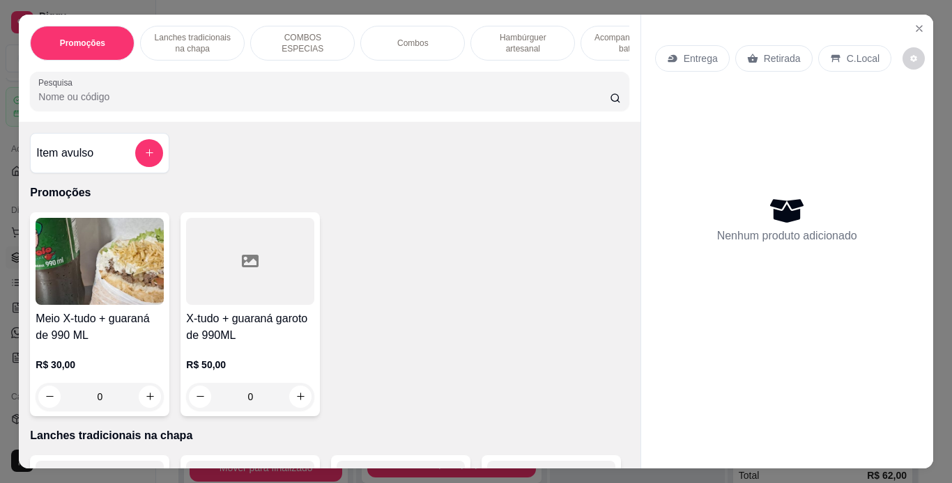
click at [215, 32] on p "Lanches tradicionais na chapa" at bounding box center [192, 43] width 81 height 22
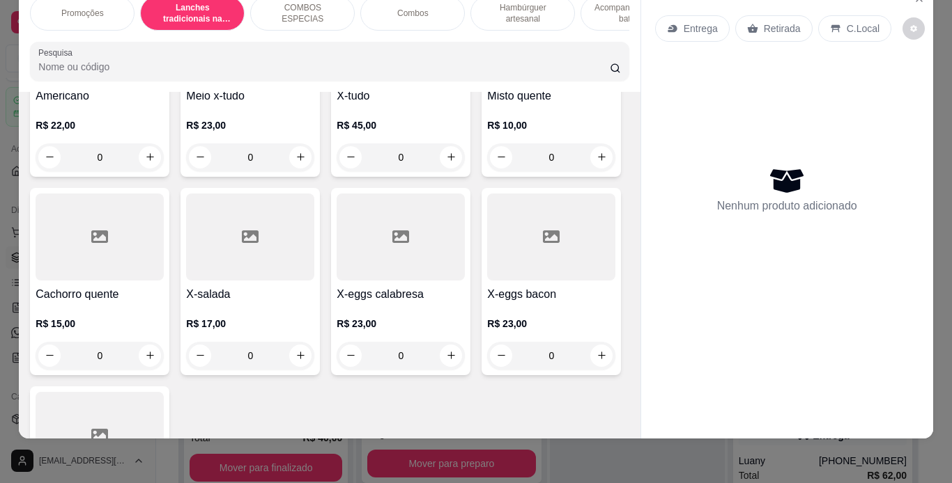
scroll to position [834, 0]
click at [186, 171] on div "0" at bounding box center [250, 157] width 128 height 28
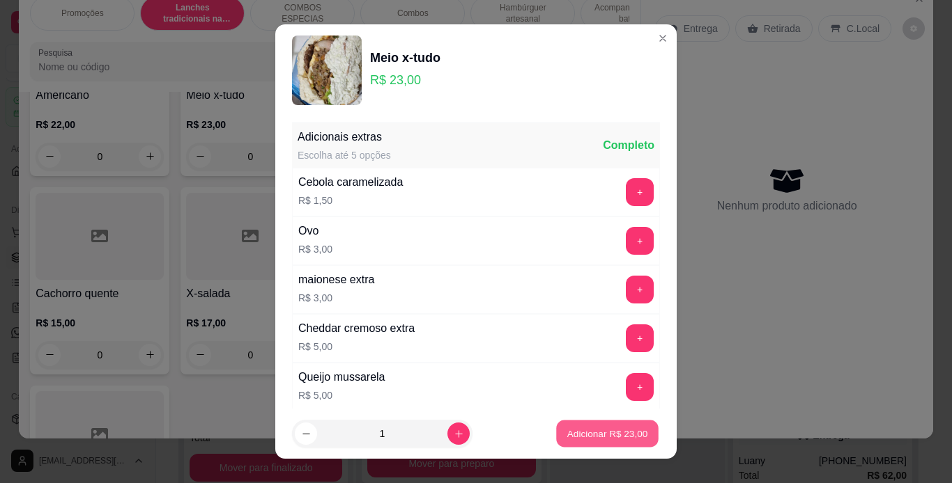
click at [613, 436] on p "Adicionar R$ 23,00" at bounding box center [607, 434] width 81 height 13
type input "1"
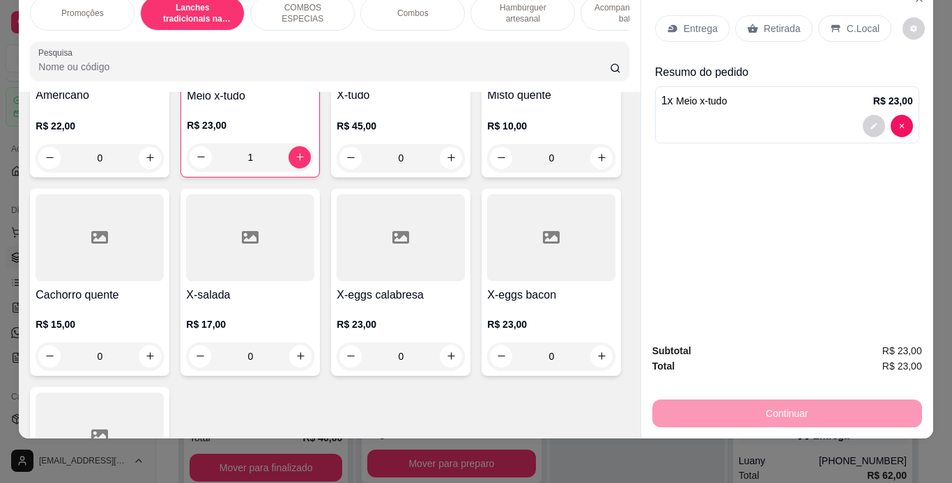
click at [849, 22] on p "C.Local" at bounding box center [862, 29] width 33 height 14
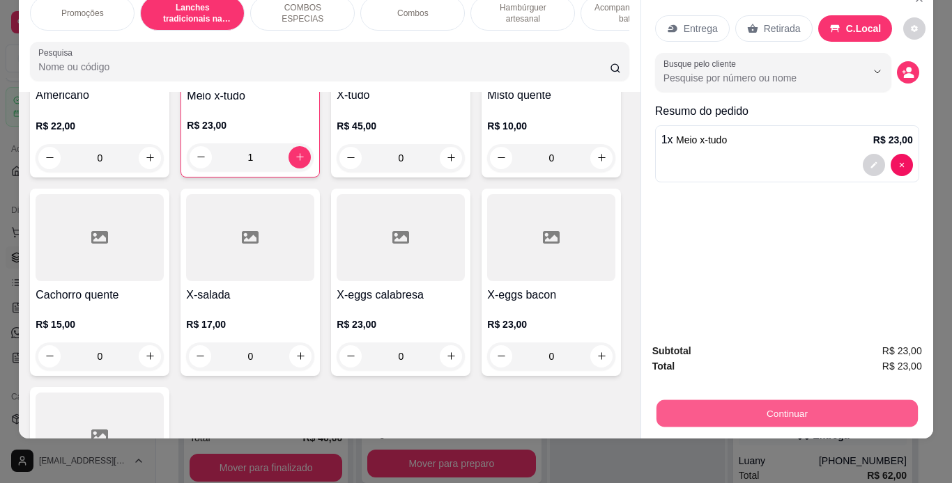
click at [789, 401] on button "Continuar" at bounding box center [786, 414] width 261 height 27
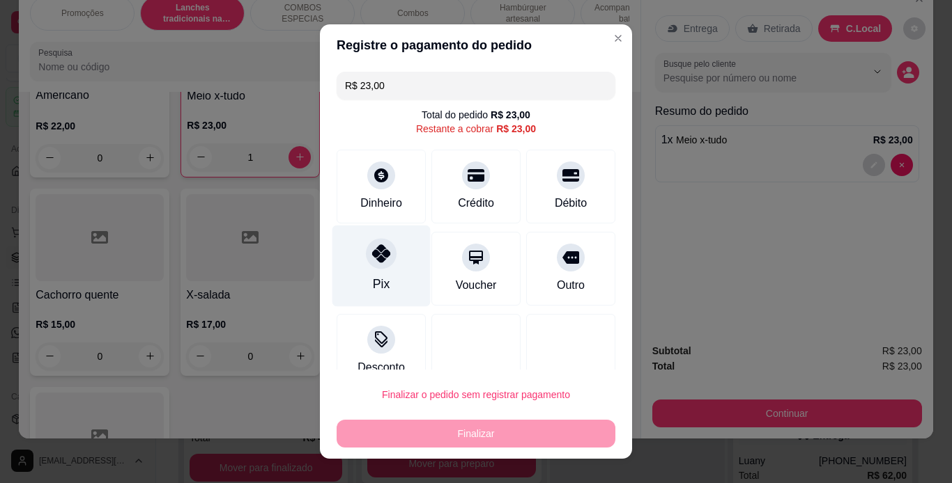
click at [378, 260] on icon at bounding box center [381, 254] width 18 height 18
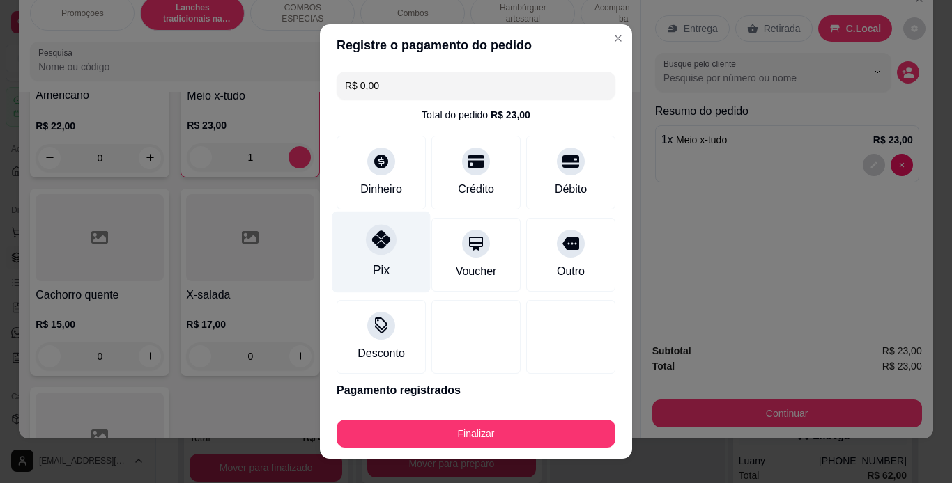
type input "R$ 0,00"
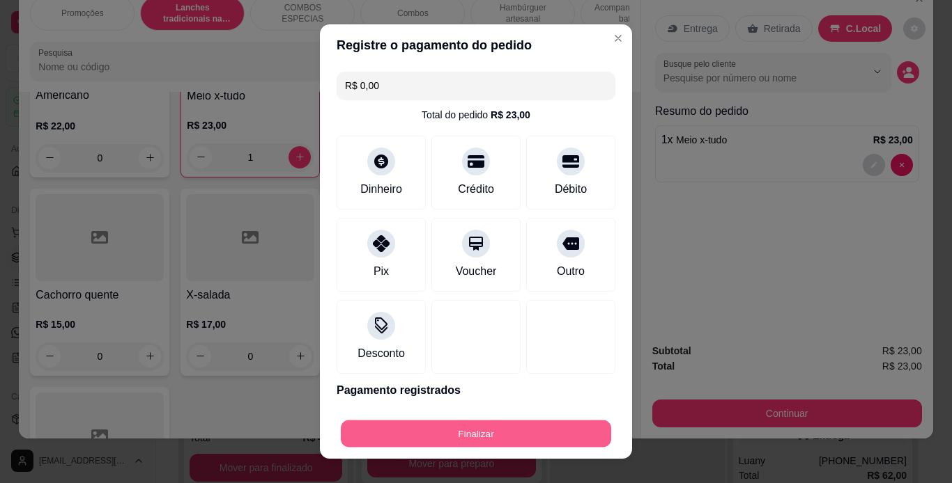
click at [464, 435] on button "Finalizar" at bounding box center [476, 434] width 270 height 27
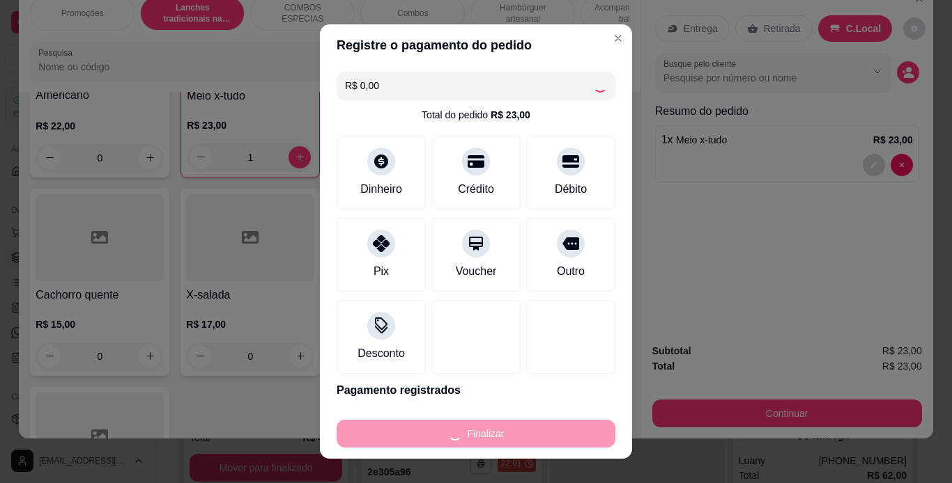
type input "0"
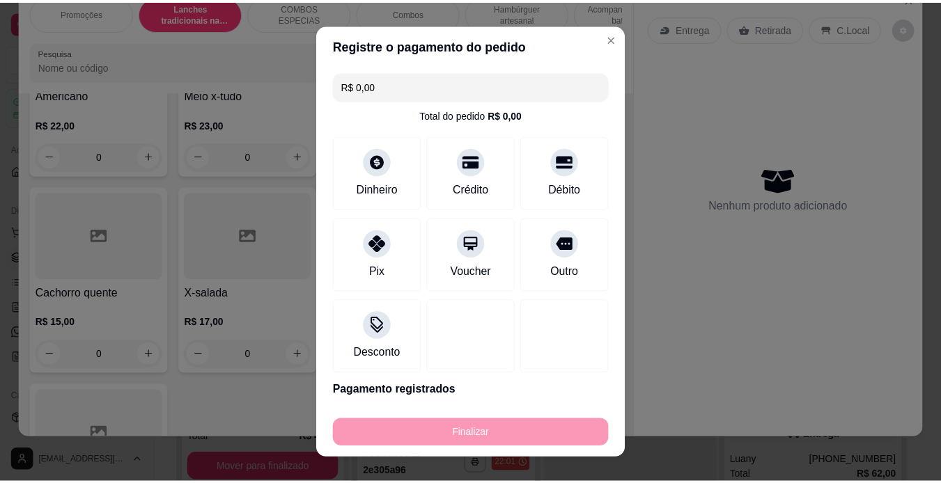
scroll to position [1286, 0]
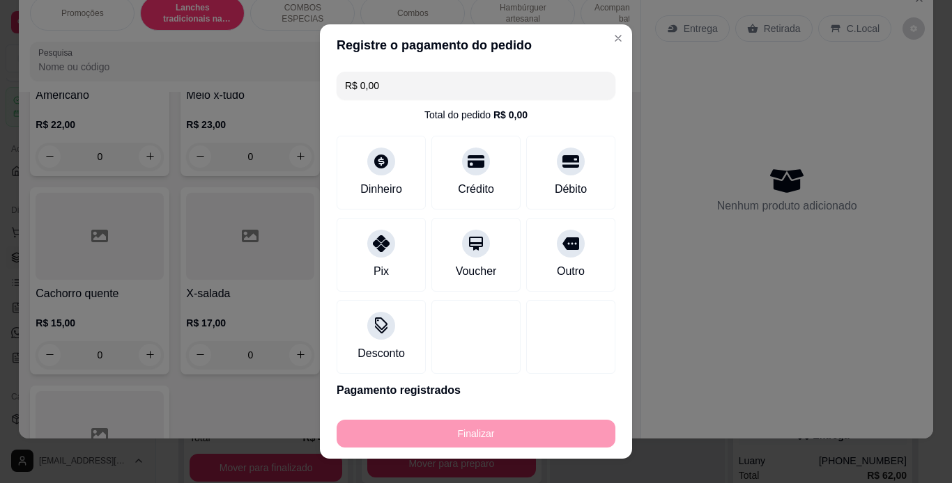
type input "-R$ 23,00"
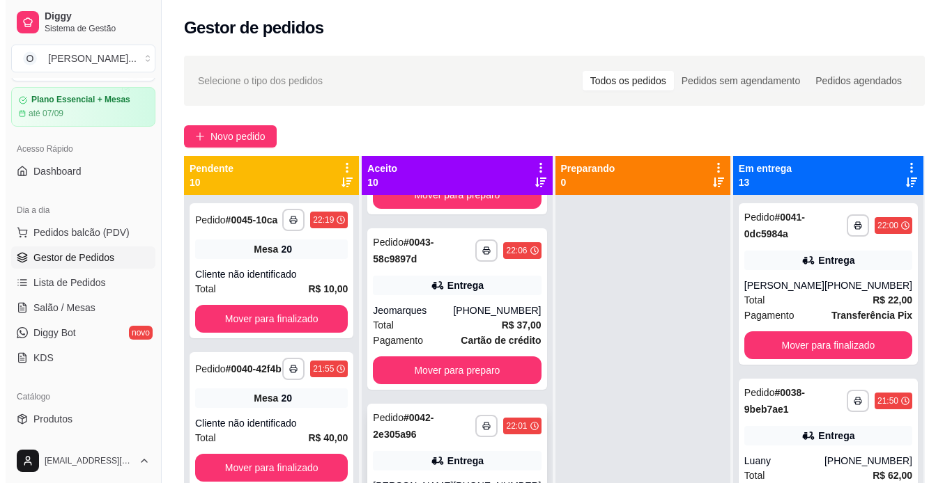
scroll to position [1146, 0]
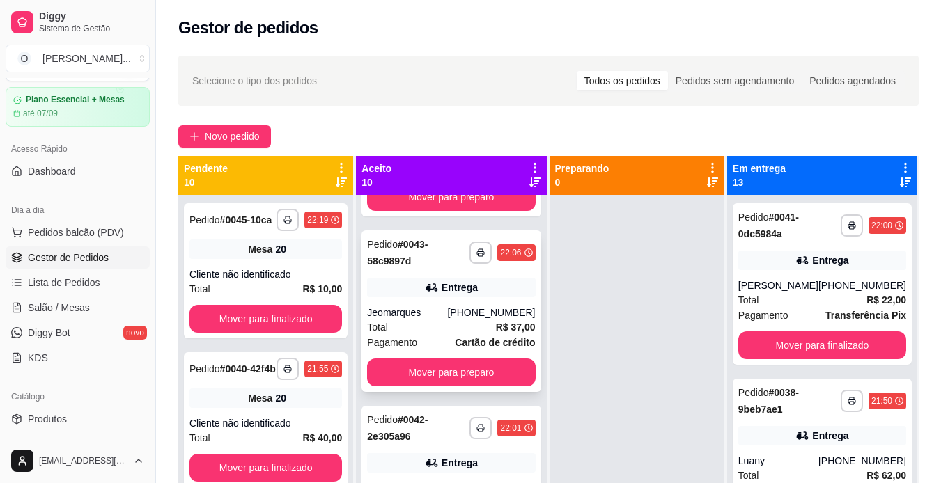
click at [456, 297] on div "Entrega" at bounding box center [451, 288] width 168 height 20
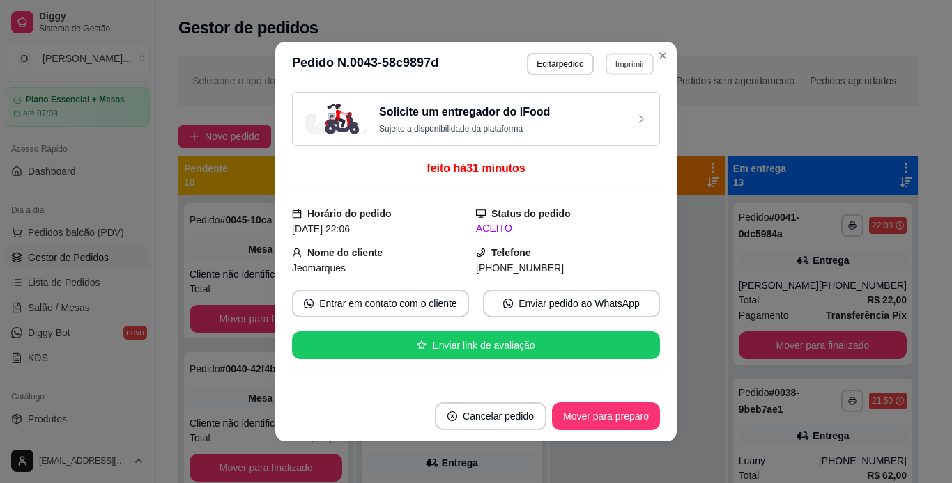
click at [614, 74] on button "Imprimir" at bounding box center [629, 64] width 48 height 22
click at [605, 107] on button "IMPRESSORA" at bounding box center [599, 113] width 98 height 22
click at [621, 414] on button "Mover para preparo" at bounding box center [605, 416] width 105 height 27
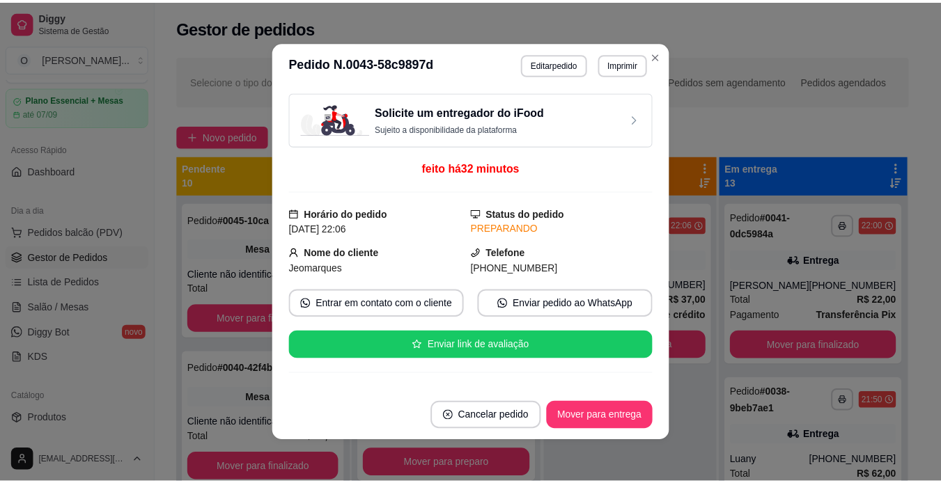
scroll to position [1110, 0]
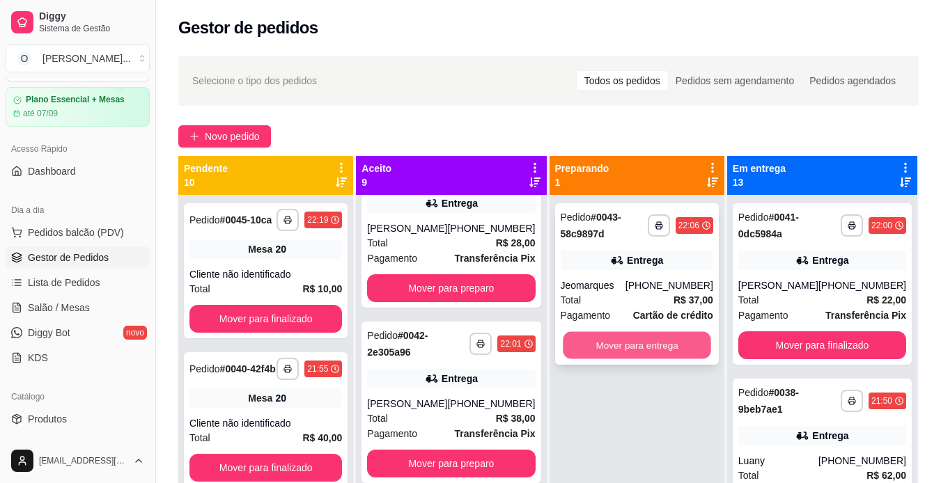
click at [655, 346] on button "Mover para entrega" at bounding box center [637, 345] width 148 height 27
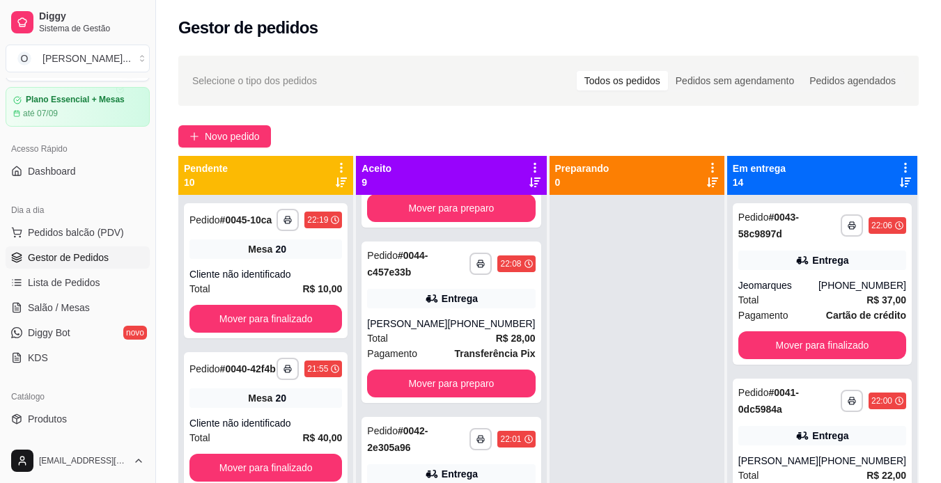
scroll to position [938, 0]
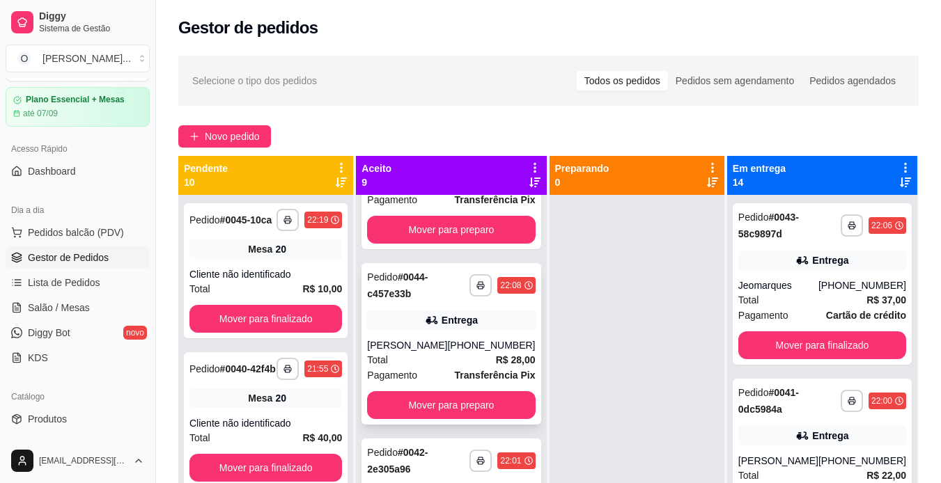
click at [435, 302] on div "Pedido # 0044-c457e33b" at bounding box center [418, 285] width 102 height 33
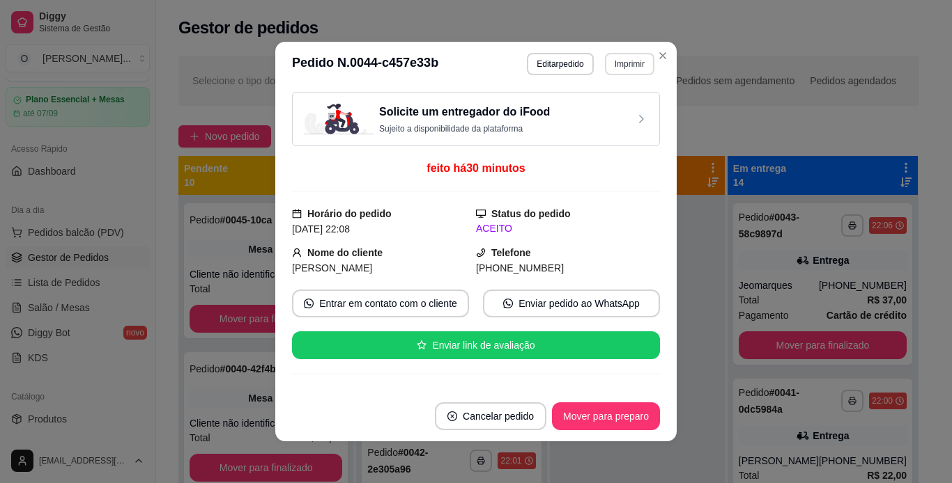
click at [612, 68] on button "Imprimir" at bounding box center [629, 64] width 49 height 22
click at [604, 113] on button "IMPRESSORA" at bounding box center [599, 113] width 98 height 22
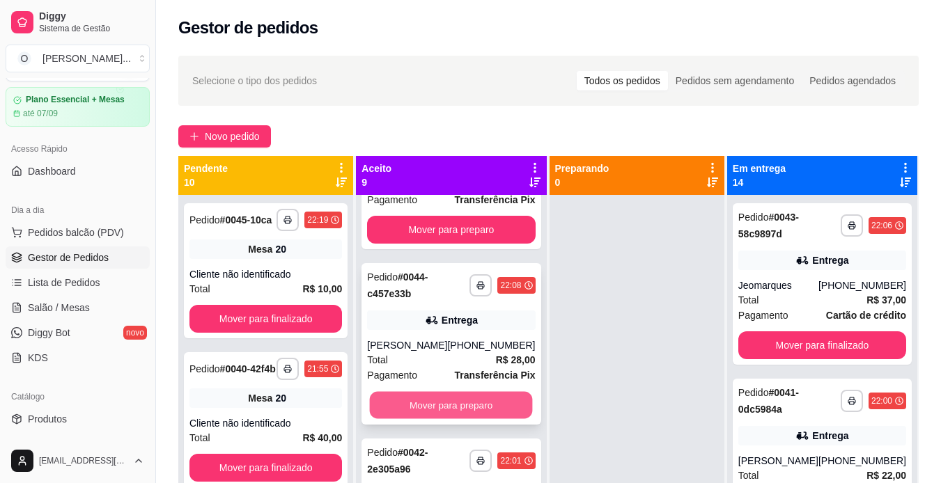
click at [488, 419] on button "Mover para preparo" at bounding box center [451, 405] width 163 height 27
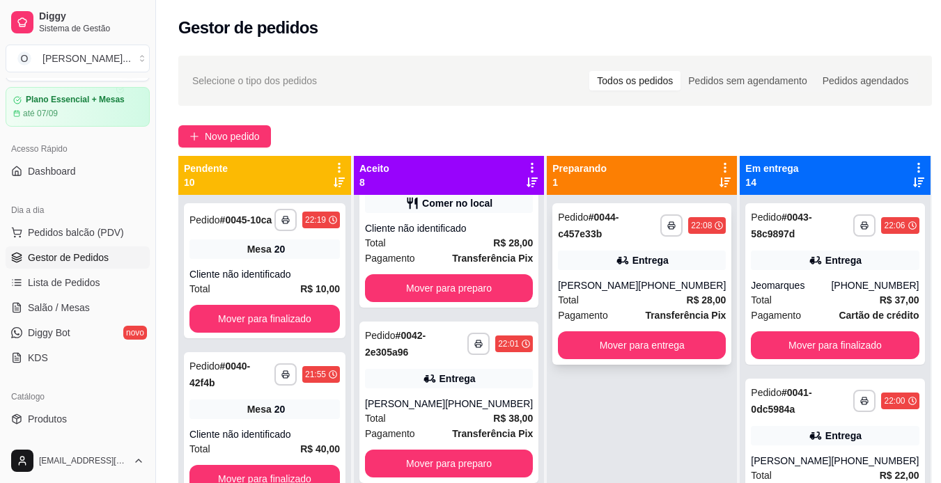
scroll to position [935, 0]
click at [589, 340] on button "Mover para entrega" at bounding box center [642, 346] width 168 height 28
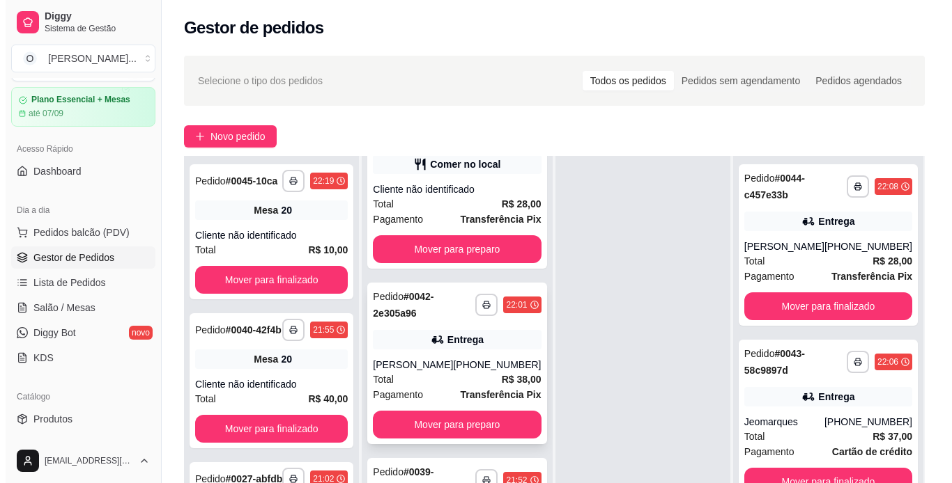
scroll to position [212, 0]
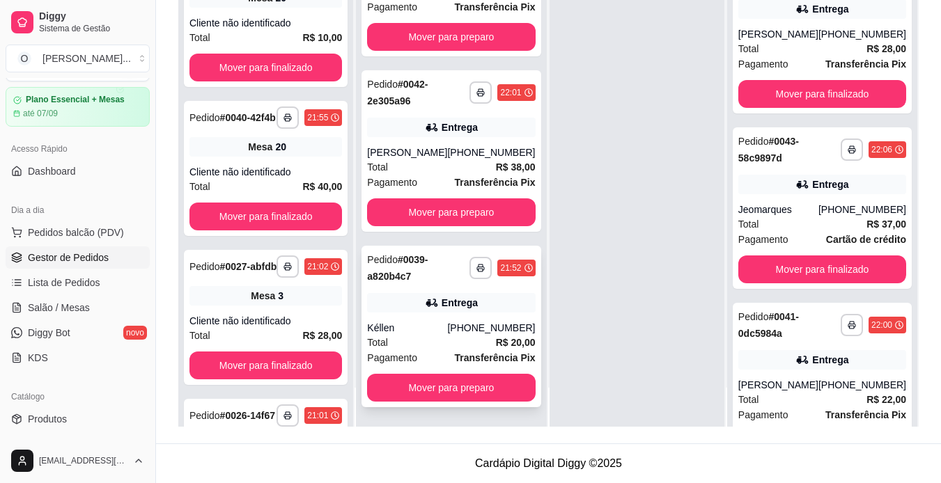
click at [470, 317] on div "**********" at bounding box center [451, 327] width 179 height 162
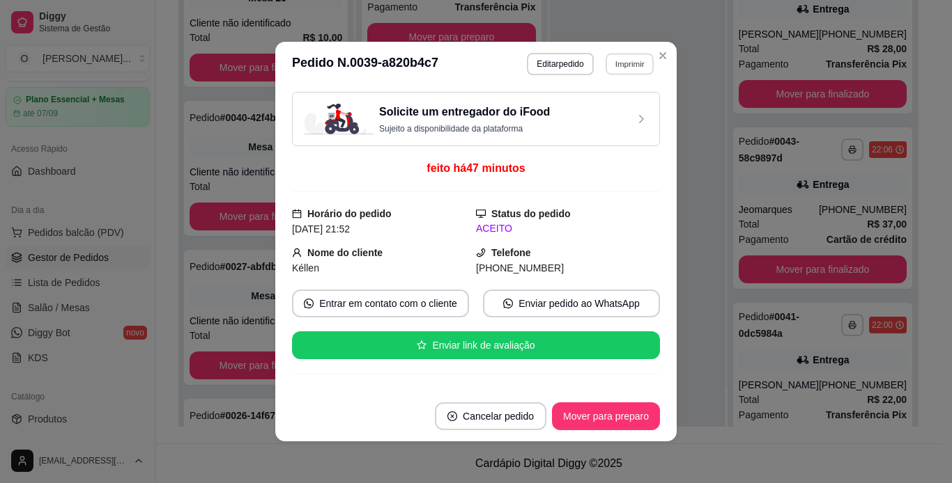
click at [609, 61] on button "Imprimir" at bounding box center [629, 64] width 48 height 22
click at [595, 114] on button "IMPRESSORA" at bounding box center [599, 113] width 98 height 22
click at [643, 410] on button "Mover para preparo" at bounding box center [606, 417] width 108 height 28
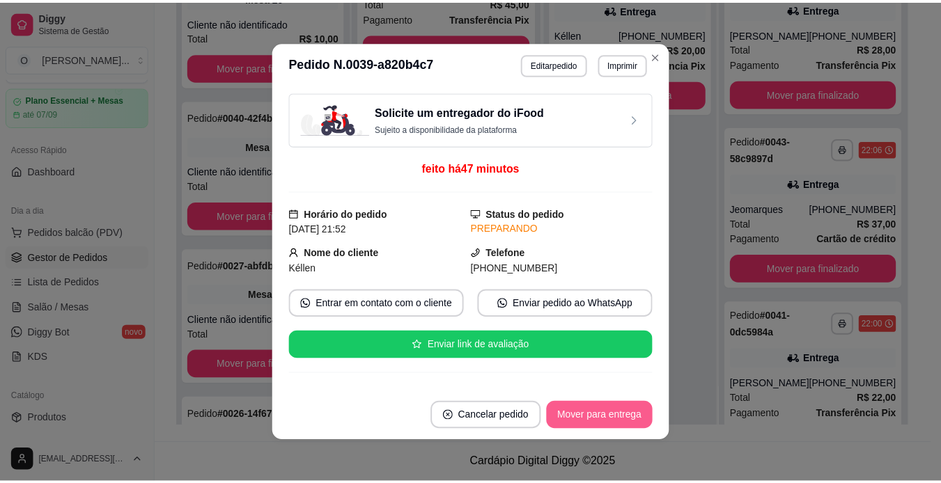
scroll to position [759, 0]
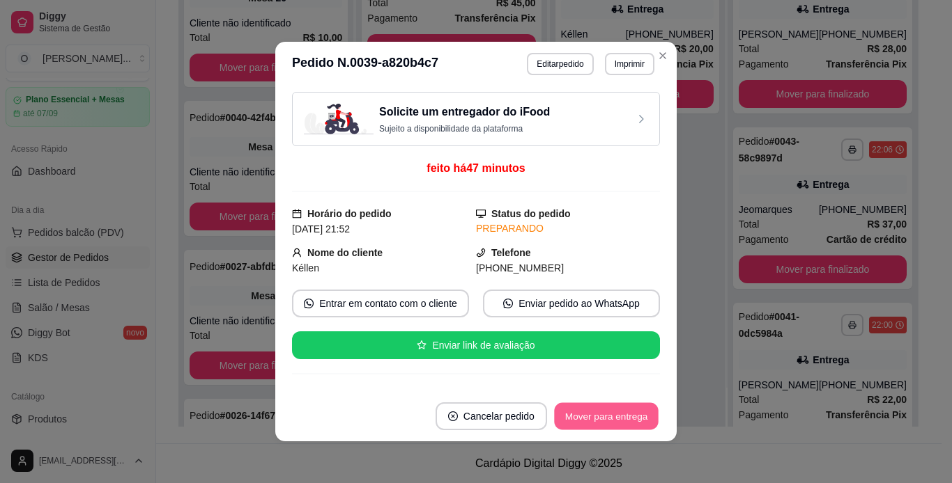
click at [643, 410] on button "Mover para entrega" at bounding box center [606, 416] width 105 height 27
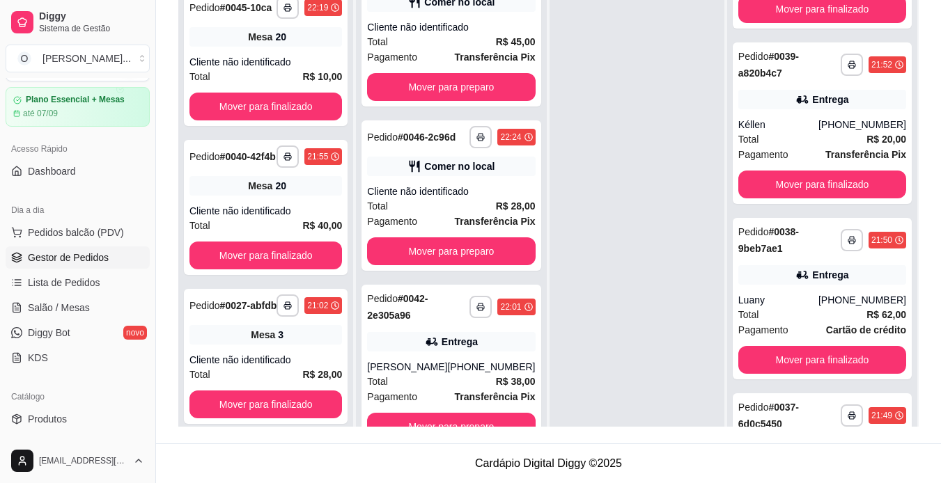
scroll to position [475, 0]
click at [75, 301] on span "Salão / Mesas" at bounding box center [59, 308] width 62 height 14
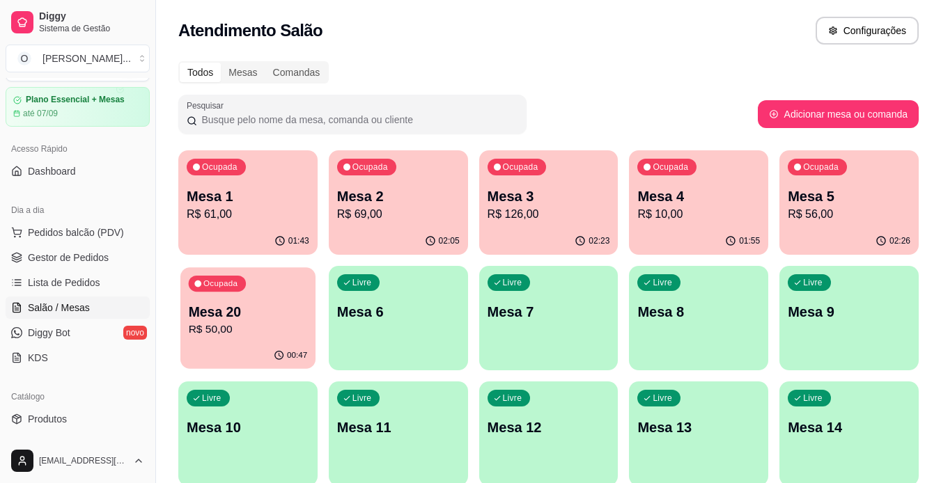
click at [272, 297] on div "Ocupada Mesa 20 R$ 50,00" at bounding box center [247, 305] width 135 height 75
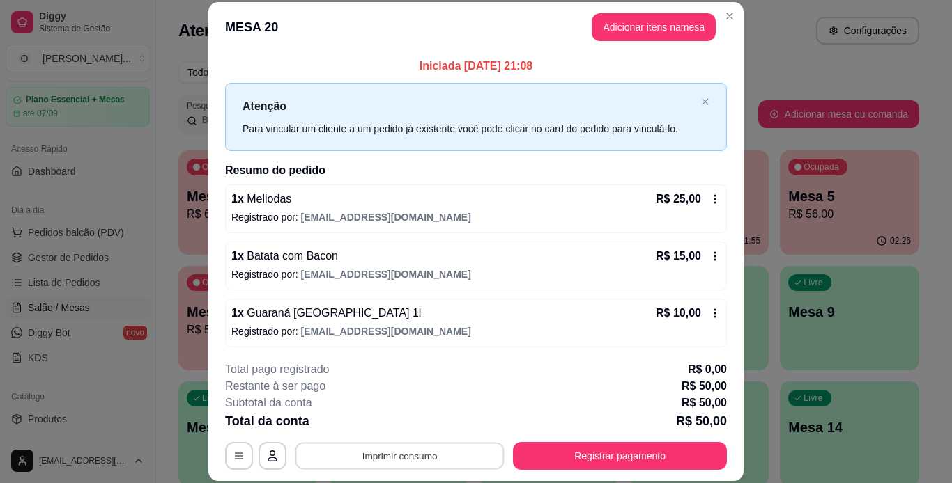
click at [445, 451] on button "Imprimir consumo" at bounding box center [399, 455] width 209 height 27
click at [419, 429] on button "IMPRESSORA" at bounding box center [399, 424] width 98 height 22
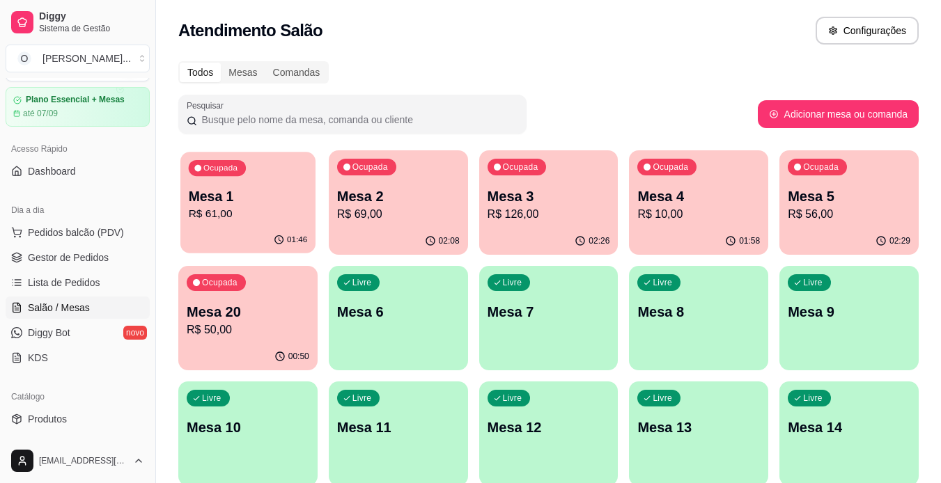
click at [201, 220] on p "R$ 61,00" at bounding box center [248, 214] width 119 height 16
click at [94, 258] on span "Gestor de Pedidos" at bounding box center [68, 258] width 81 height 14
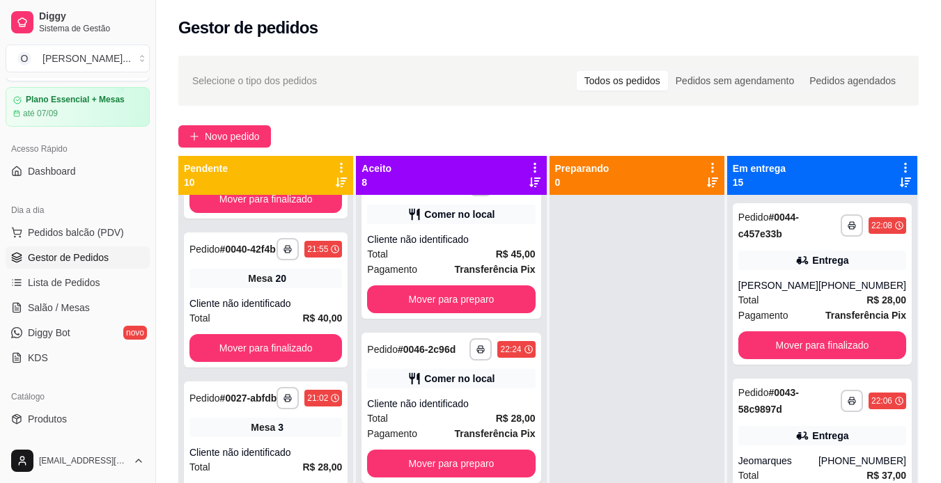
scroll to position [121, 0]
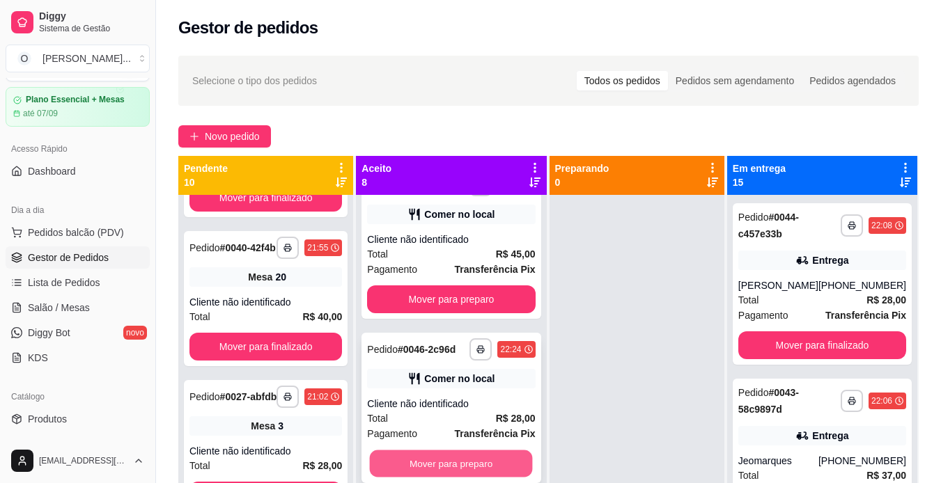
click at [446, 458] on button "Mover para preparo" at bounding box center [451, 464] width 163 height 27
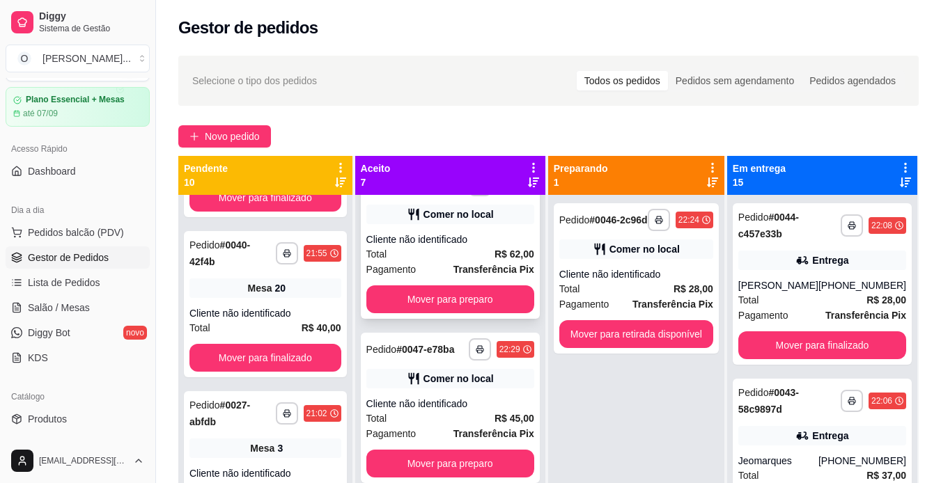
scroll to position [759, 0]
click at [467, 298] on button "Mover para preparo" at bounding box center [450, 299] width 163 height 27
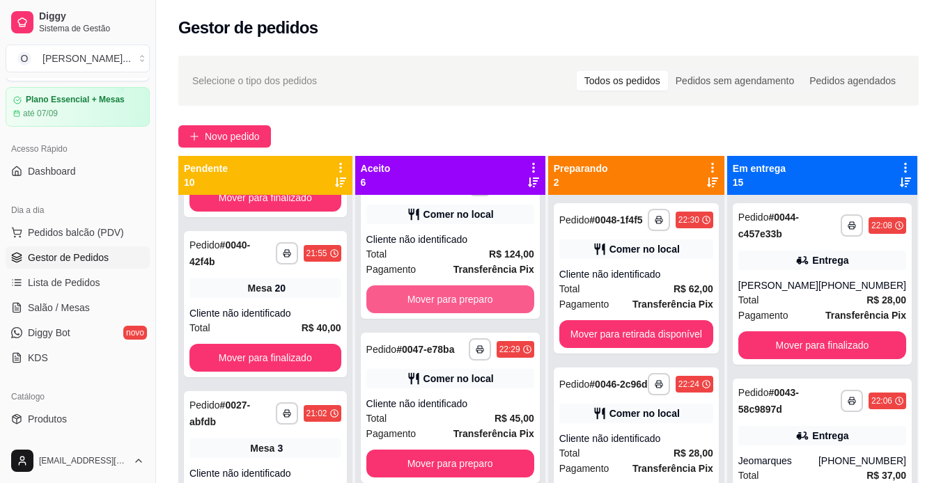
scroll to position [584, 0]
click at [467, 298] on button "Mover para preparo" at bounding box center [450, 300] width 168 height 28
click at [468, 291] on button "Mover para preparo" at bounding box center [450, 299] width 163 height 27
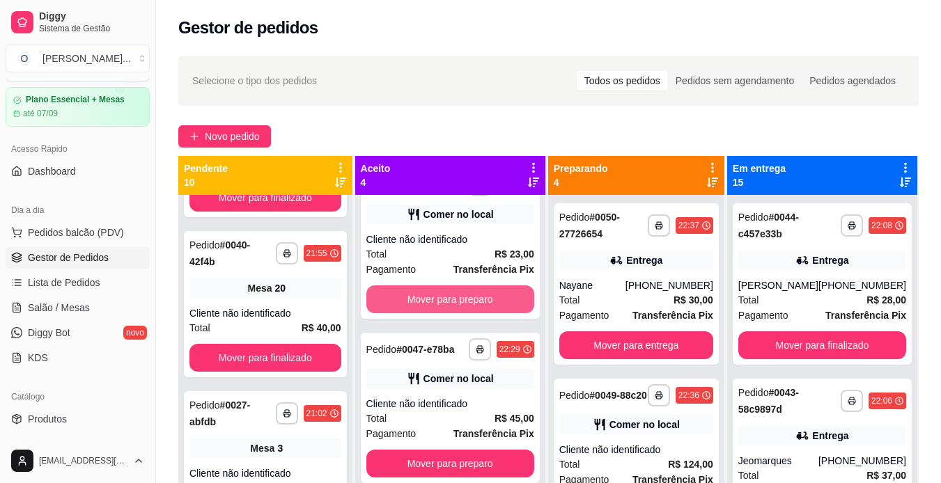
scroll to position [226, 0]
click at [468, 291] on button "Mover para preparo" at bounding box center [450, 300] width 168 height 28
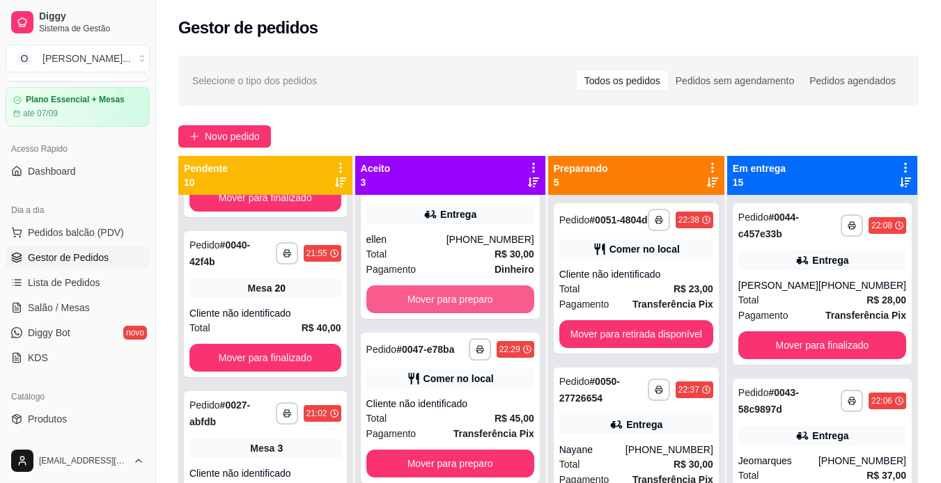
scroll to position [51, 0]
click at [468, 291] on button "Mover para preparo" at bounding box center [450, 299] width 163 height 27
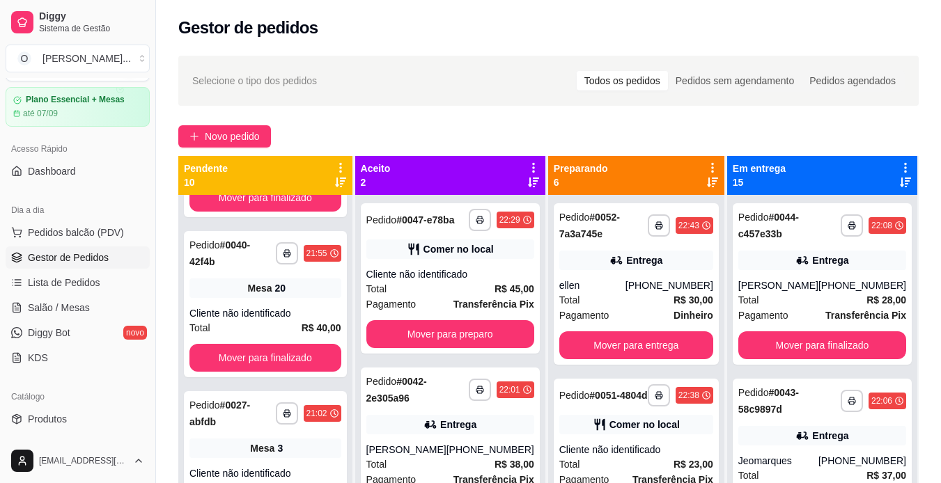
scroll to position [0, 0]
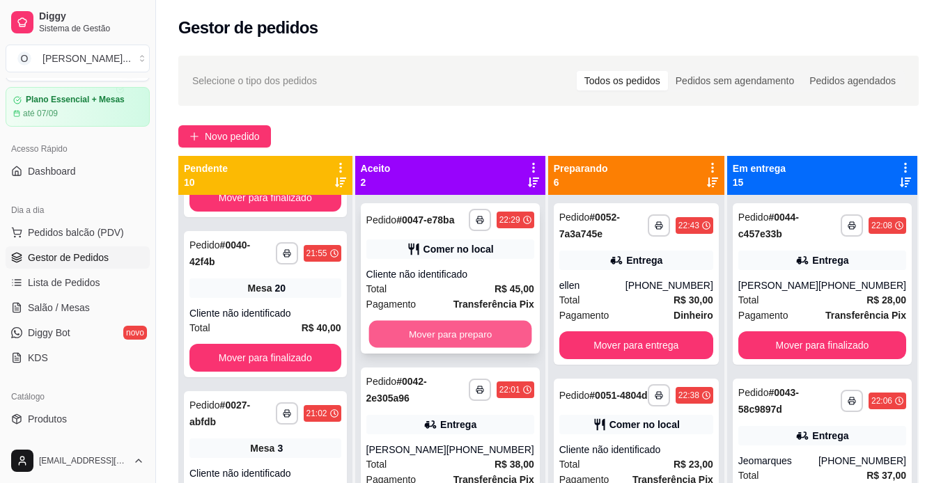
click at [470, 331] on button "Mover para preparo" at bounding box center [450, 334] width 163 height 27
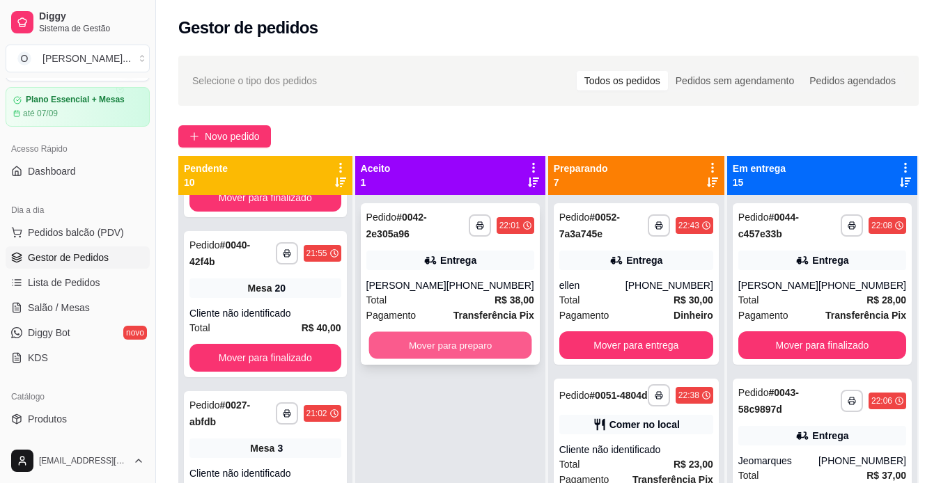
click at [468, 341] on button "Mover para preparo" at bounding box center [450, 345] width 163 height 27
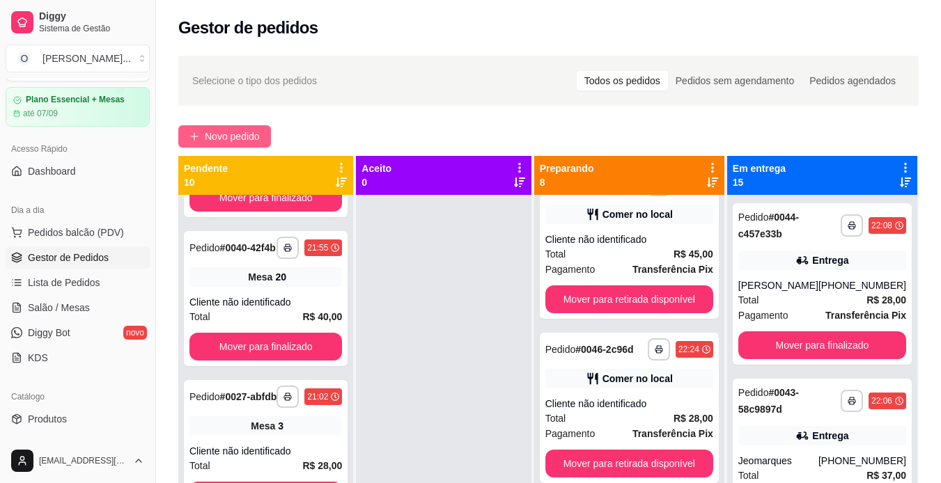
click at [248, 129] on span "Novo pedido" at bounding box center [232, 136] width 55 height 15
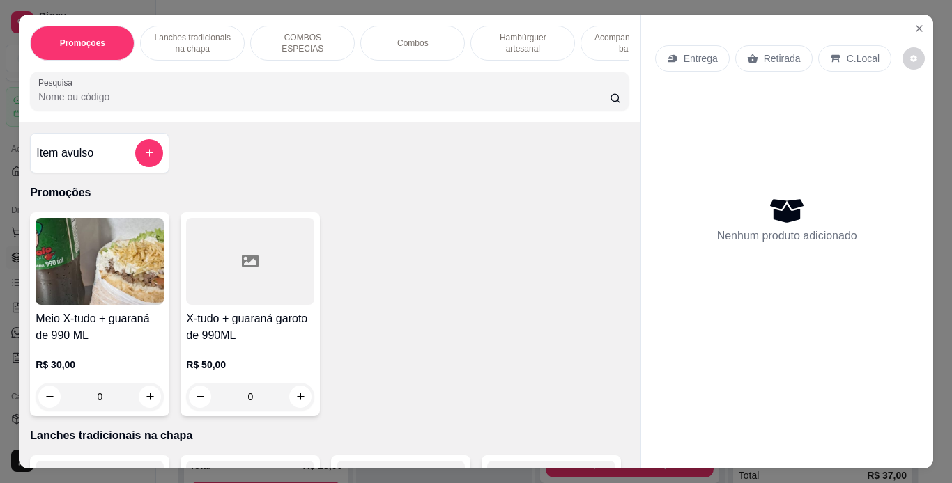
click at [225, 32] on p "Lanches tradicionais na chapa" at bounding box center [192, 43] width 81 height 22
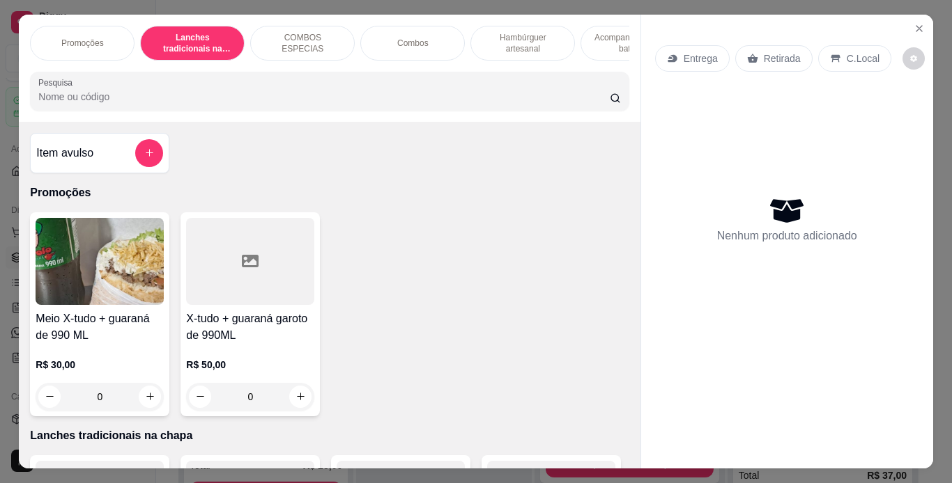
scroll to position [36, 0]
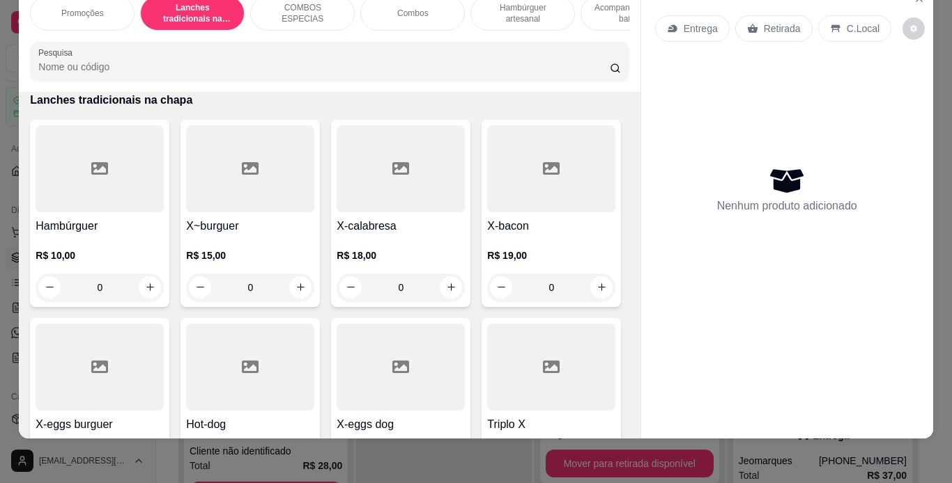
click at [302, 285] on div "0" at bounding box center [250, 288] width 128 height 28
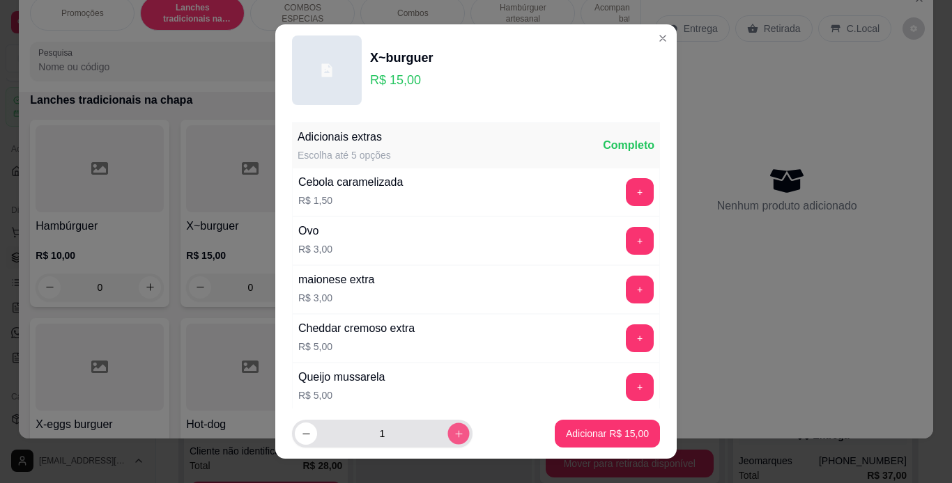
click at [447, 440] on button "increase-product-quantity" at bounding box center [458, 435] width 22 height 22
type input "2"
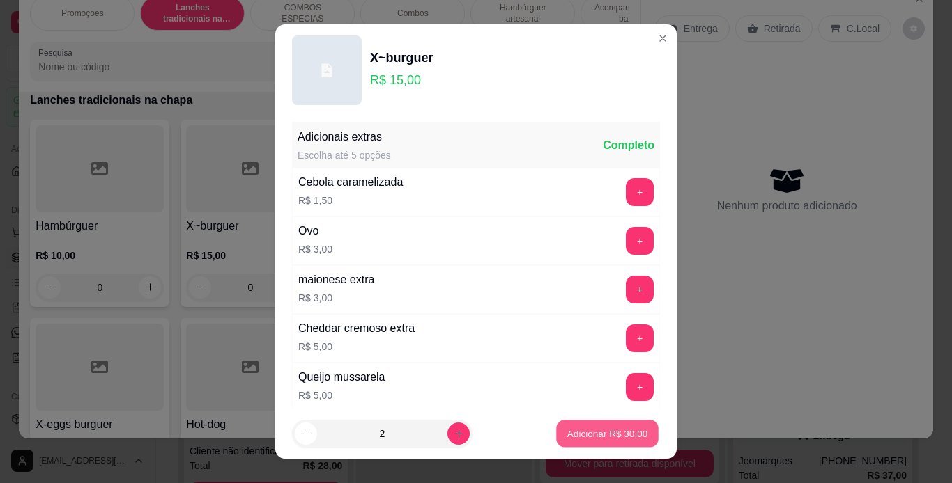
click at [569, 426] on button "Adicionar R$ 30,00" at bounding box center [607, 434] width 102 height 27
type input "2"
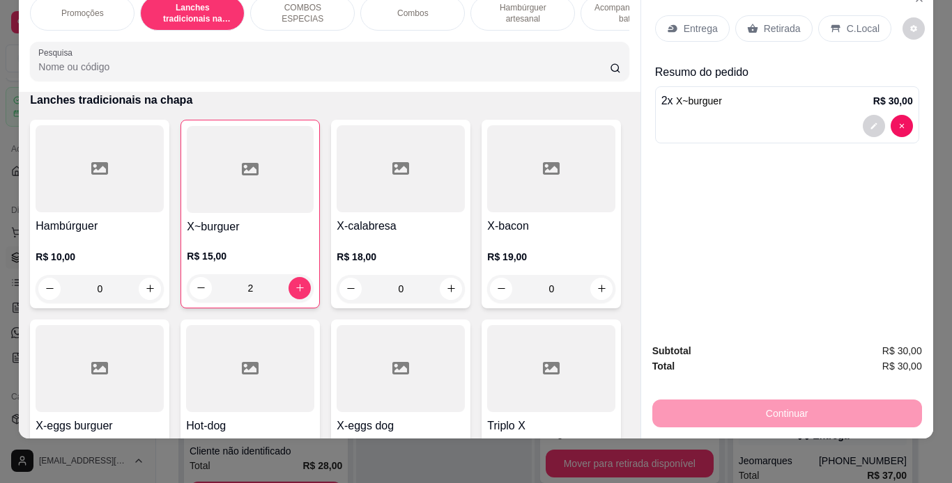
click at [830, 24] on icon at bounding box center [834, 28] width 9 height 8
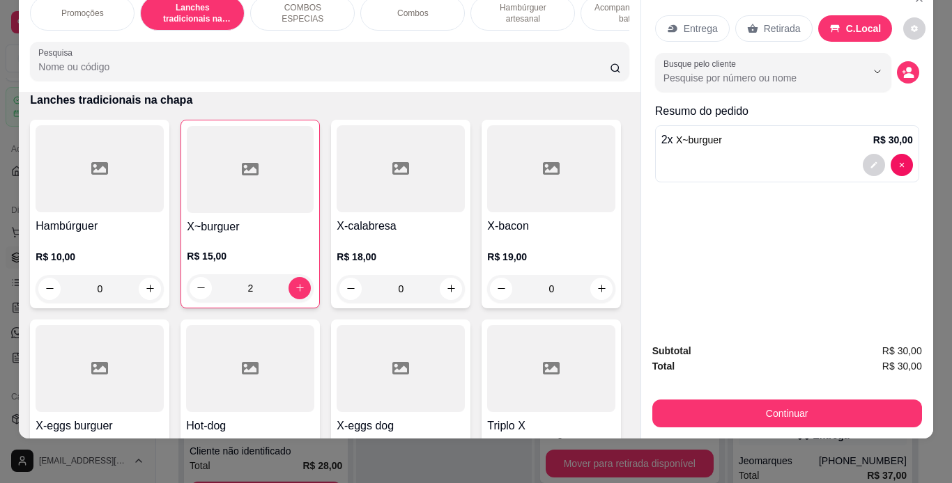
scroll to position [0, 199]
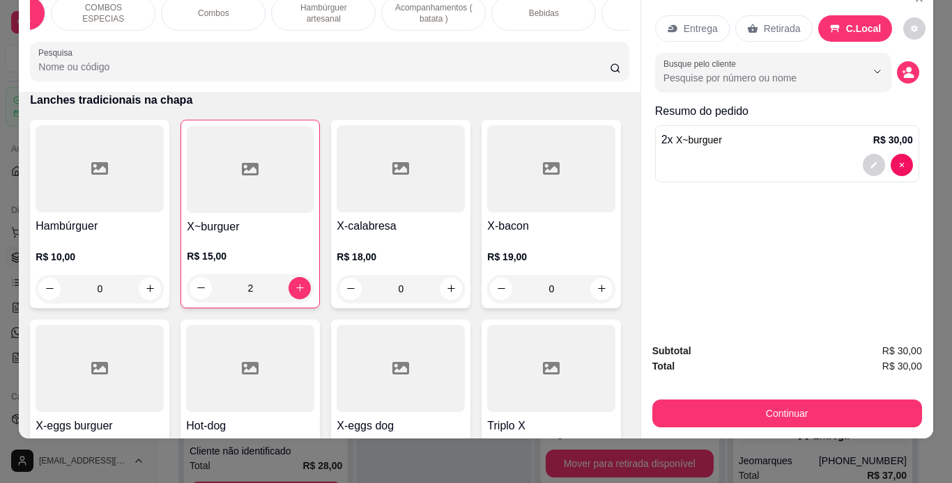
click at [582, 10] on div "Bebidas" at bounding box center [543, 13] width 105 height 35
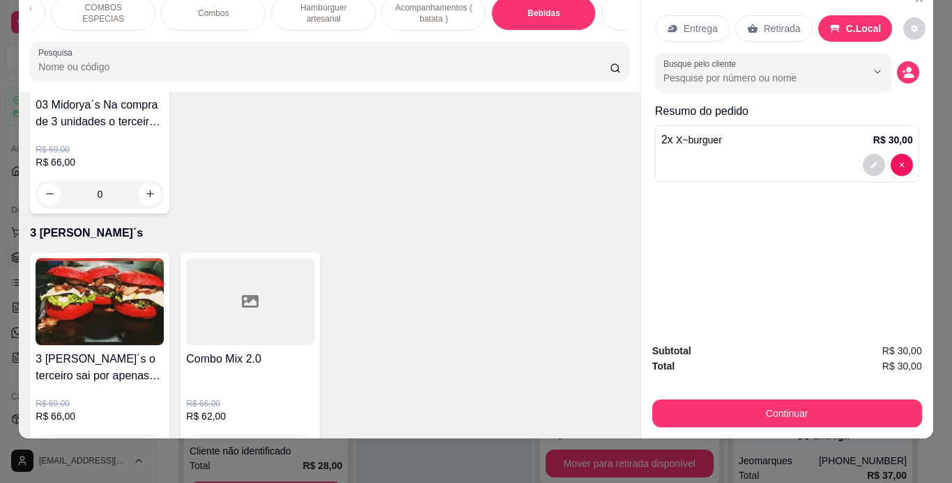
scroll to position [4490, 0]
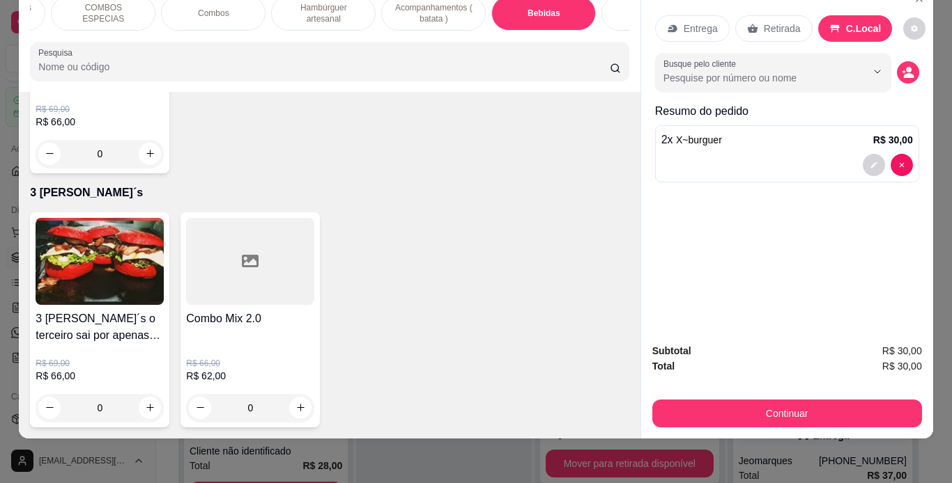
type input "2"
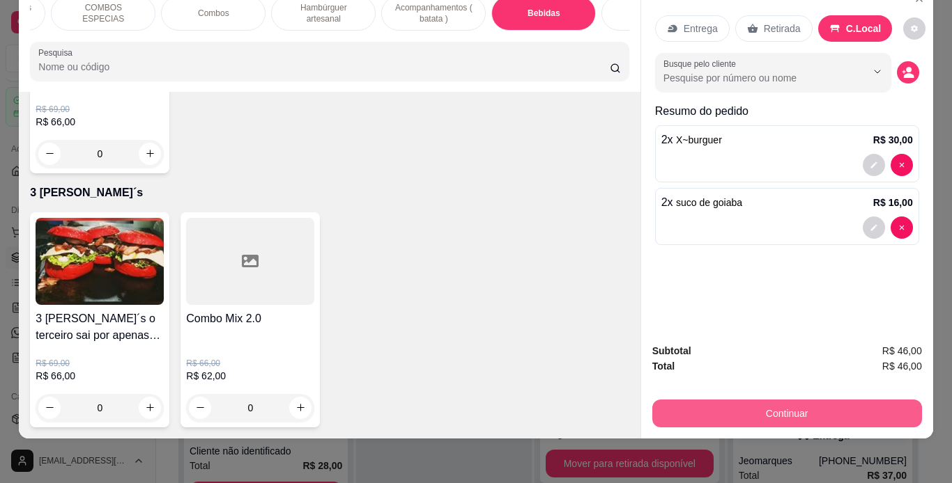
click at [705, 404] on button "Continuar" at bounding box center [787, 414] width 270 height 28
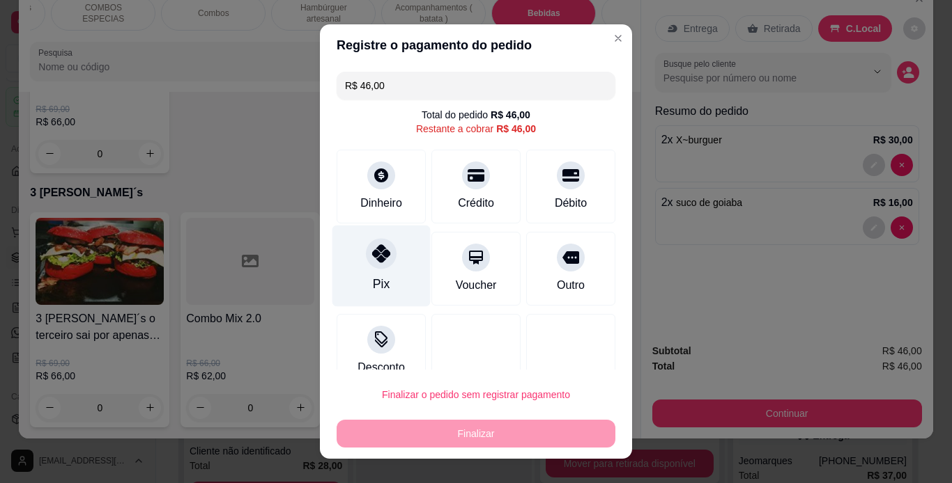
click at [370, 273] on div "Pix" at bounding box center [381, 266] width 98 height 82
type input "R$ 0,00"
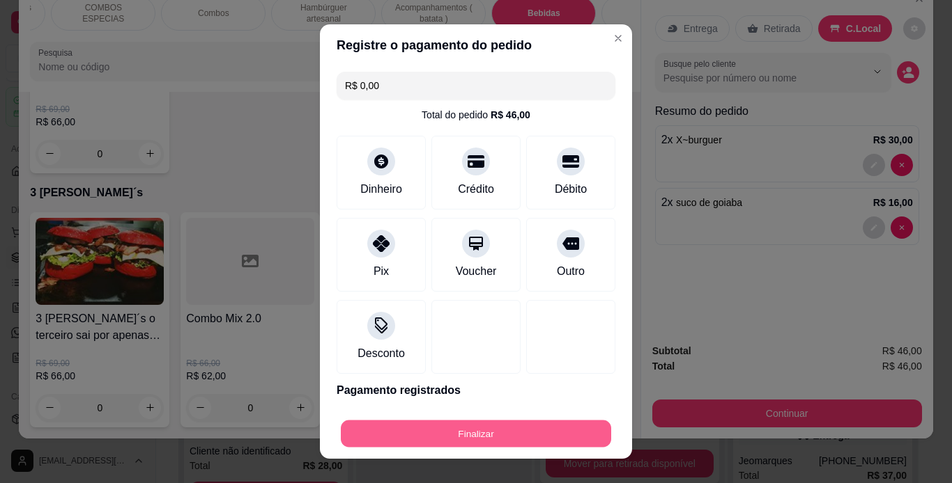
click at [448, 430] on button "Finalizar" at bounding box center [476, 434] width 270 height 27
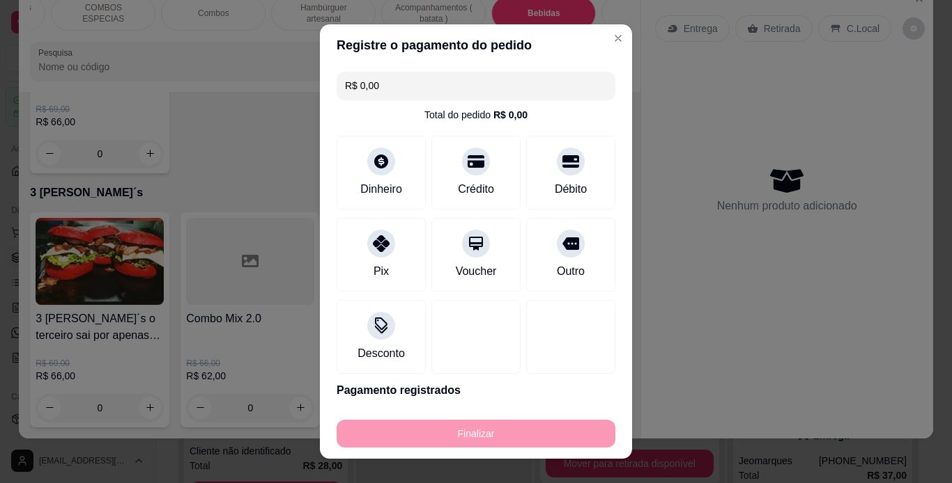
type input "0"
type input "-R$ 46,00"
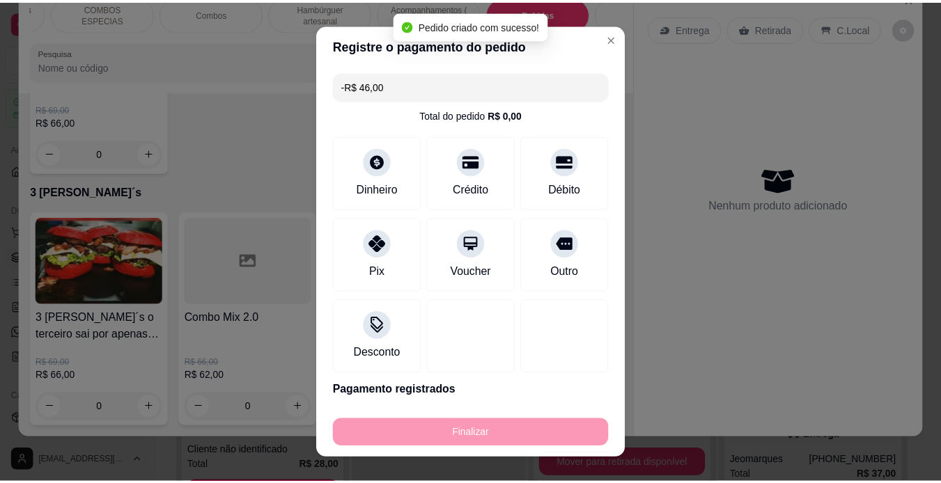
scroll to position [4489, 0]
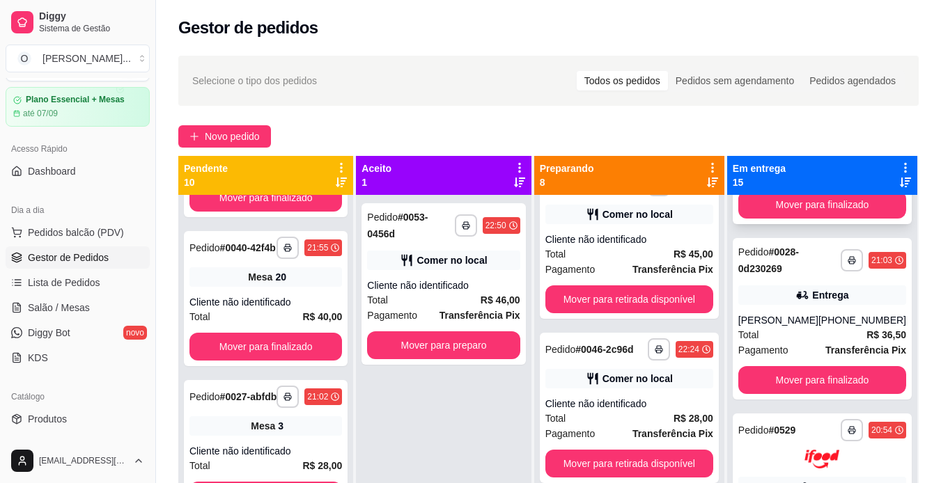
scroll to position [1872, 0]
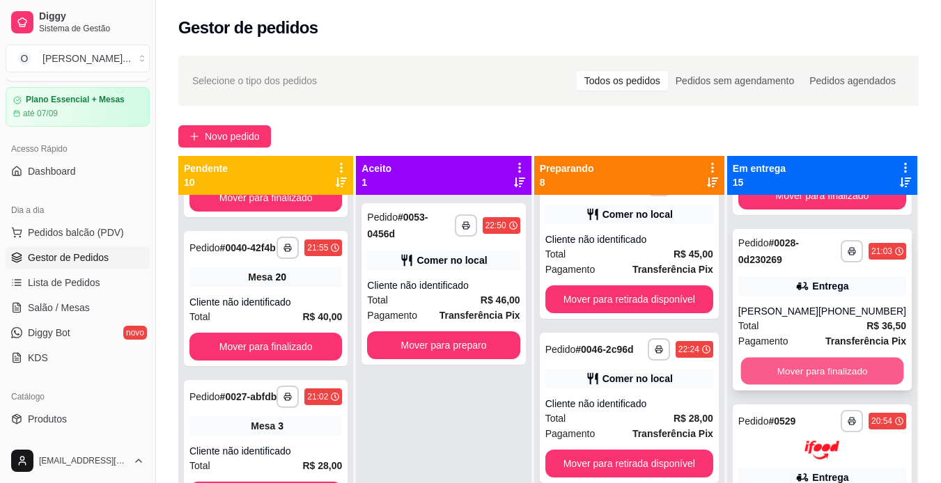
click at [806, 385] on button "Mover para finalizado" at bounding box center [822, 371] width 163 height 27
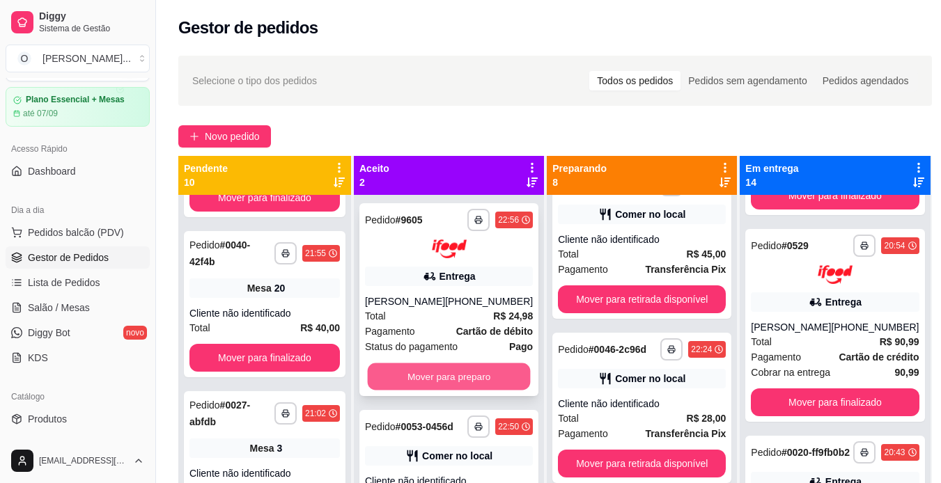
click at [480, 376] on button "Mover para preparo" at bounding box center [449, 376] width 163 height 27
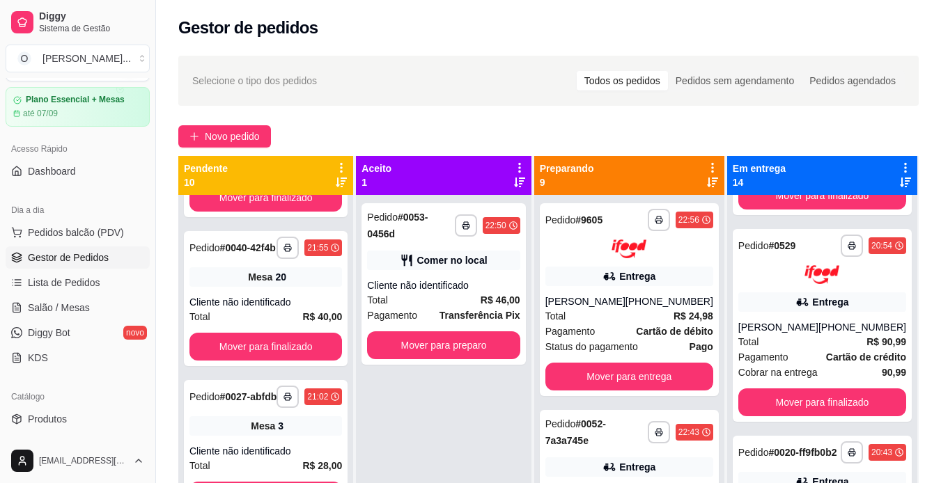
scroll to position [39, 0]
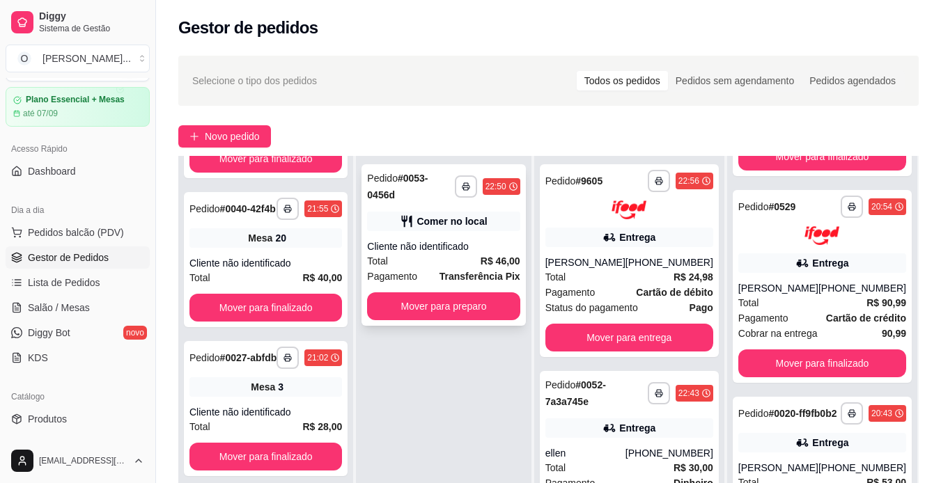
click at [497, 252] on div "Cliente não identificado" at bounding box center [443, 247] width 153 height 14
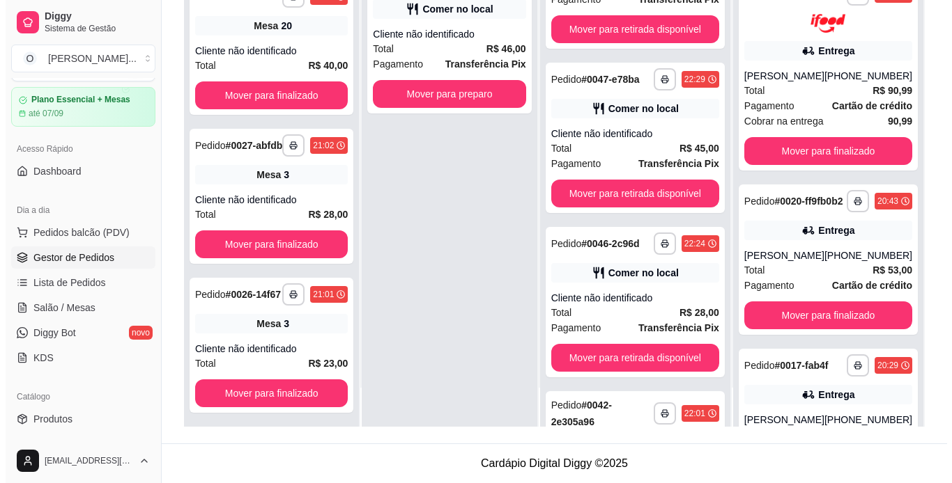
scroll to position [941, 0]
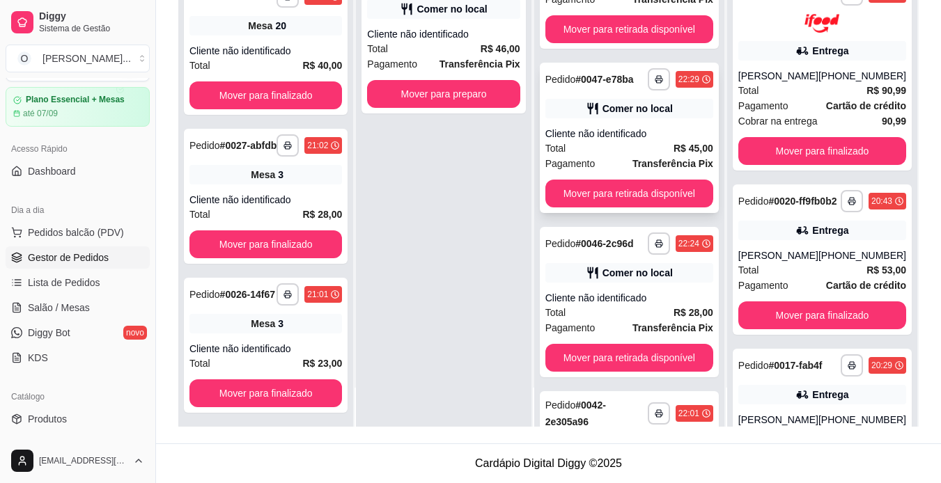
click at [634, 141] on div "Cliente não identificado" at bounding box center [629, 134] width 168 height 14
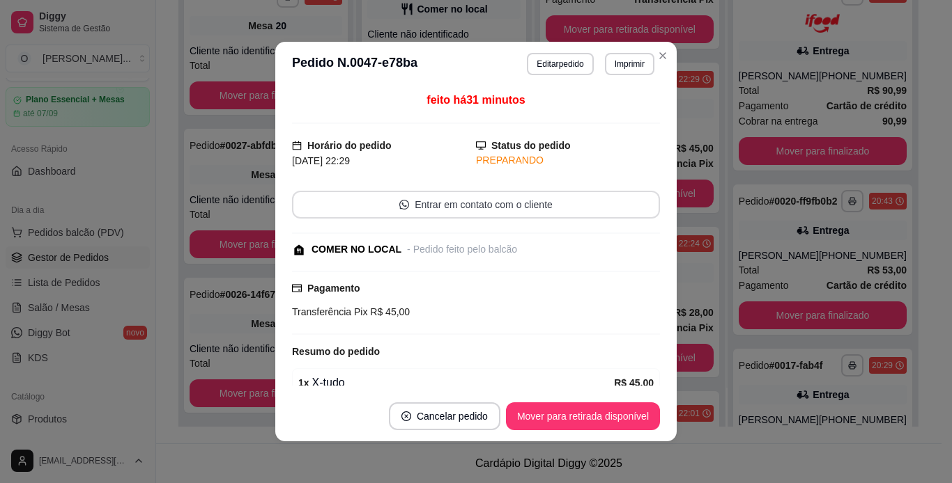
scroll to position [102, 0]
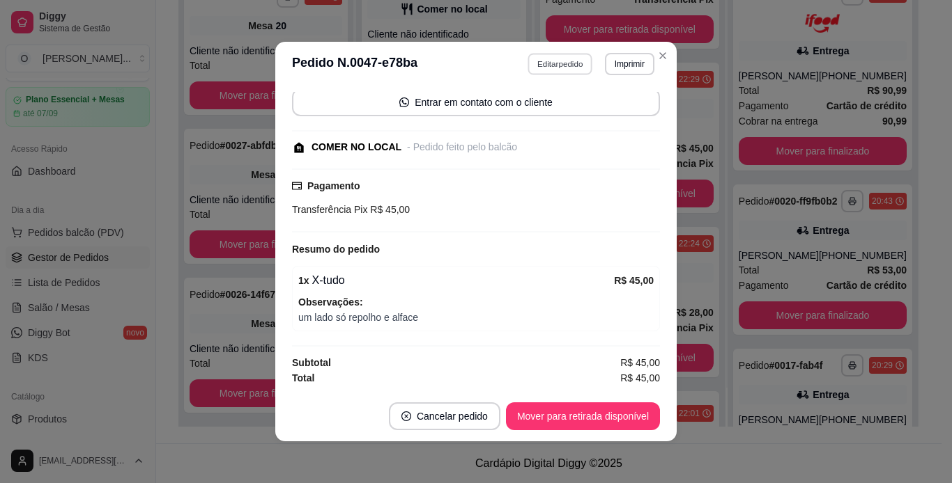
click at [576, 66] on button "Editar pedido" at bounding box center [560, 64] width 65 height 22
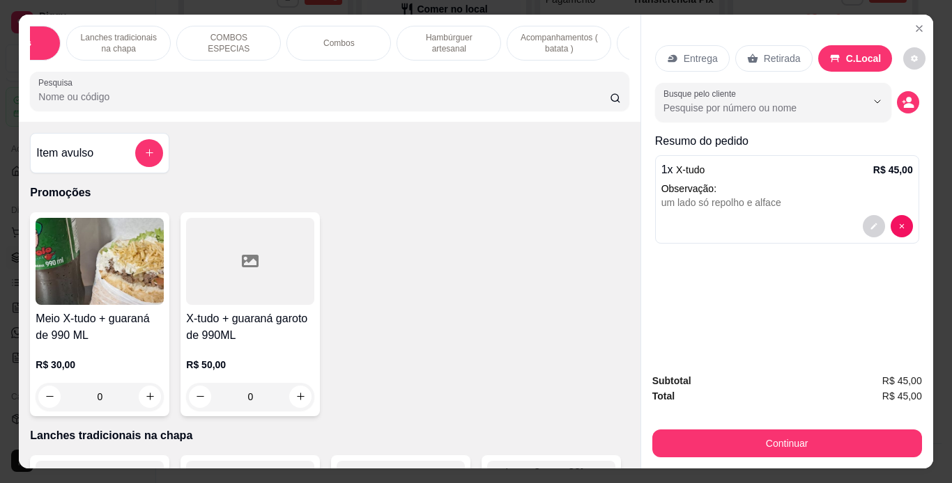
scroll to position [0, 74]
click at [587, 36] on p "Acompanhamentos ( batata )" at bounding box center [558, 43] width 81 height 22
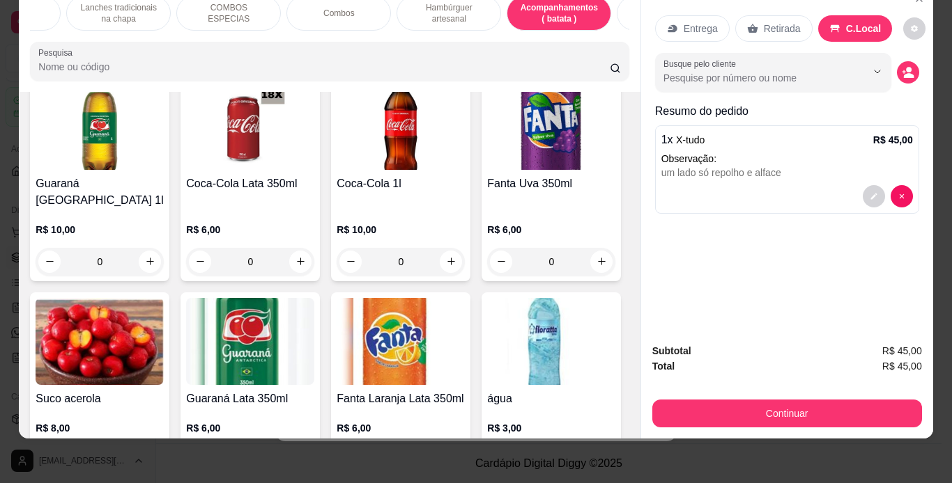
scroll to position [3586, 0]
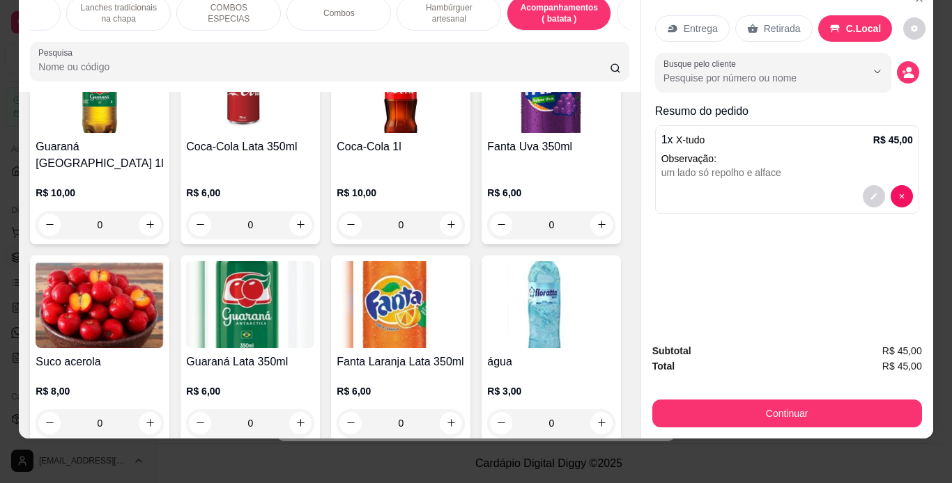
type input "1"
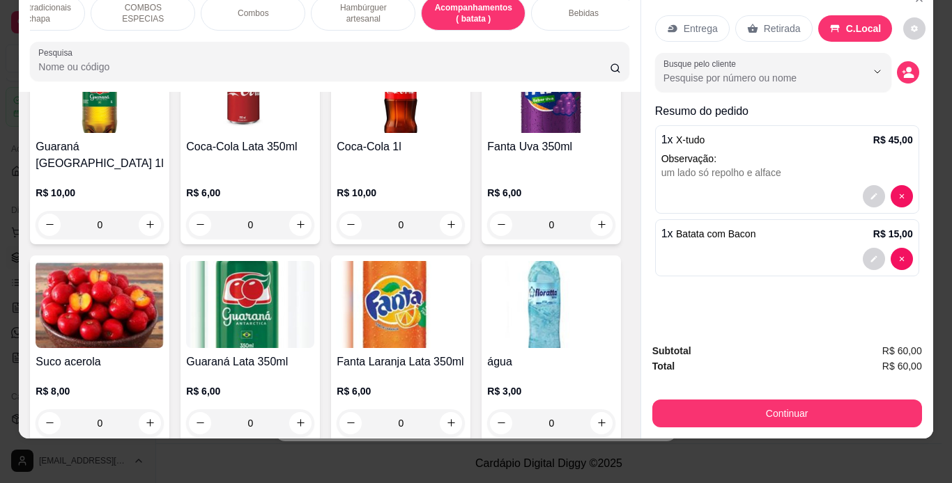
scroll to position [0, 160]
click at [546, 4] on div "Bebidas" at bounding box center [582, 13] width 105 height 35
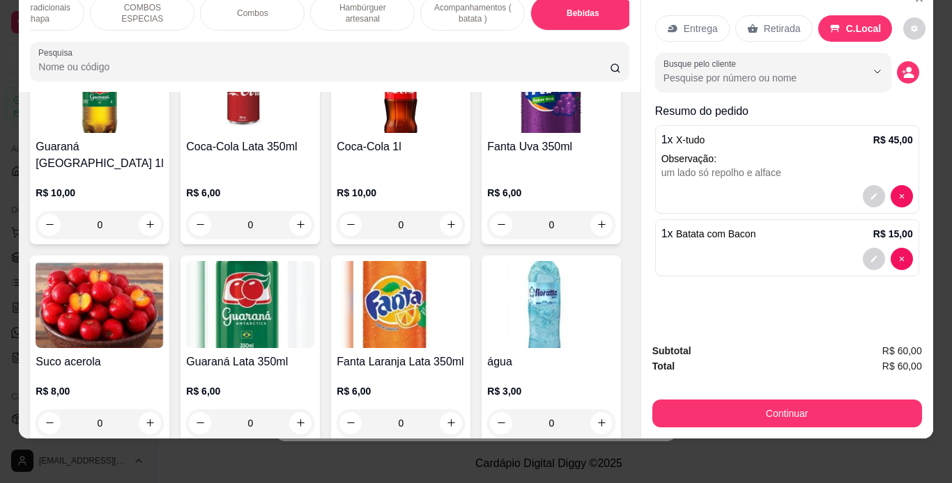
scroll to position [4080, 0]
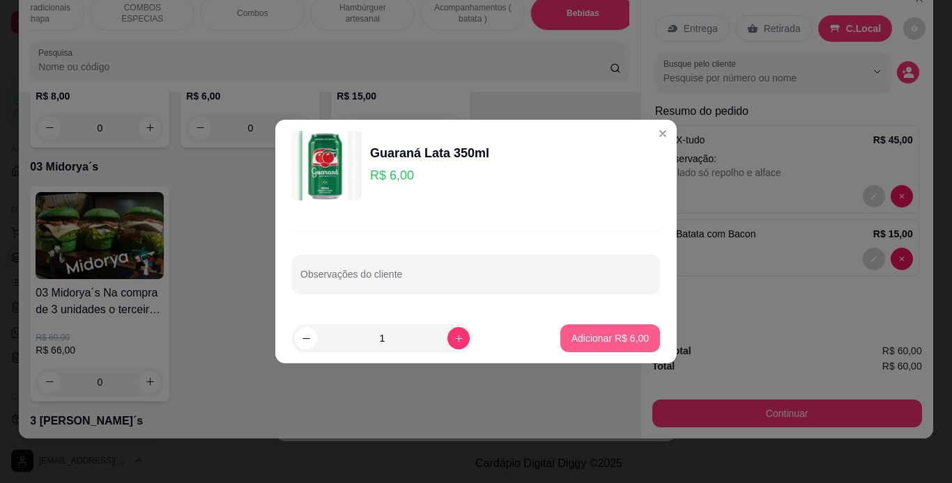
click at [575, 340] on p "Adicionar R$ 6,00" at bounding box center [609, 339] width 77 height 14
type input "1"
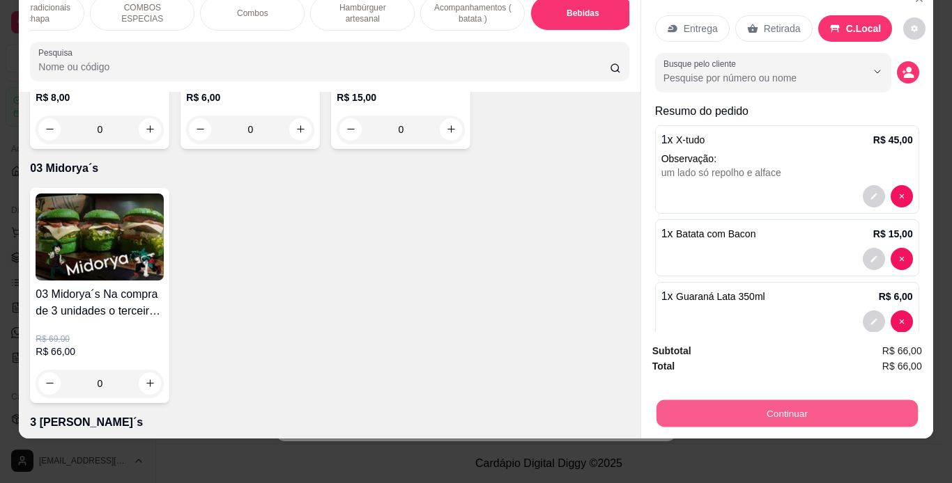
click at [723, 401] on button "Continuar" at bounding box center [786, 414] width 261 height 27
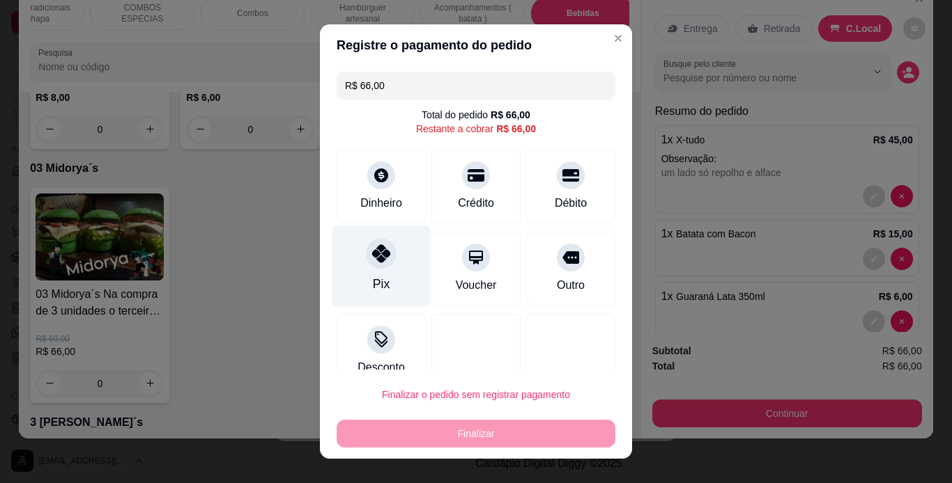
click at [366, 247] on div at bounding box center [381, 253] width 31 height 31
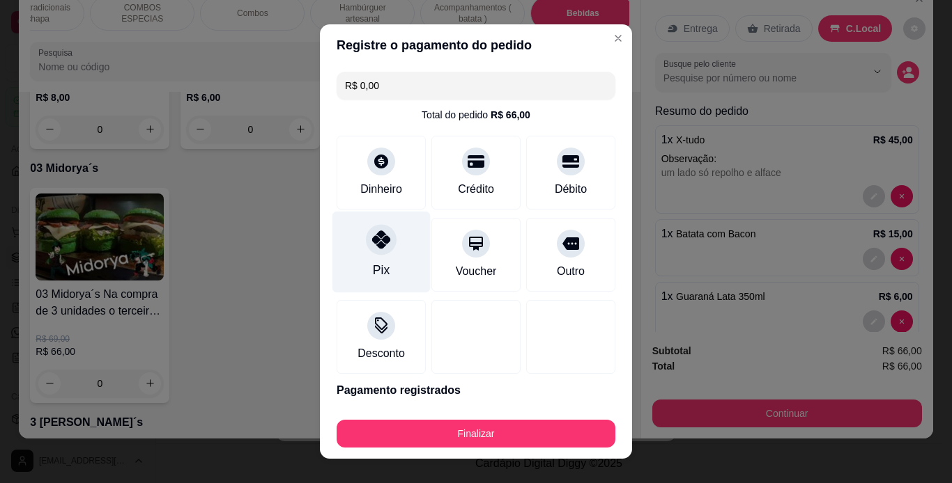
type input "R$ 0,00"
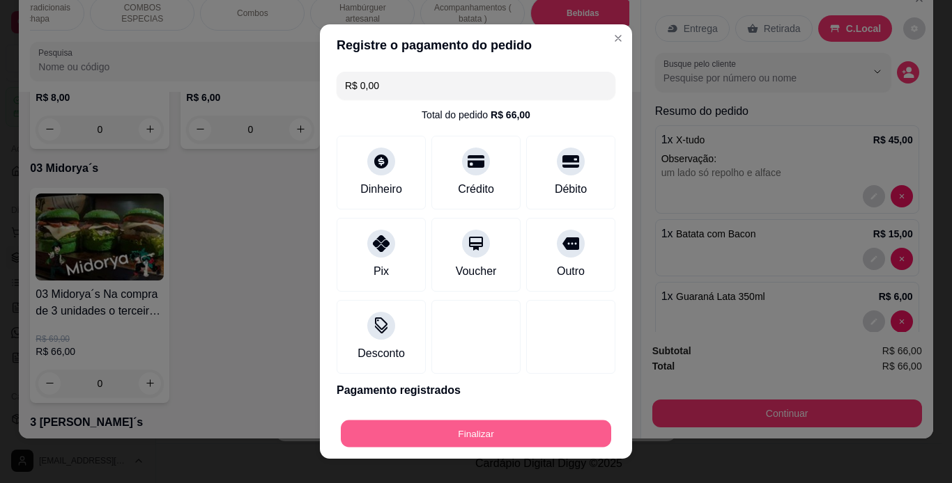
click at [482, 425] on button "Finalizar" at bounding box center [476, 434] width 270 height 27
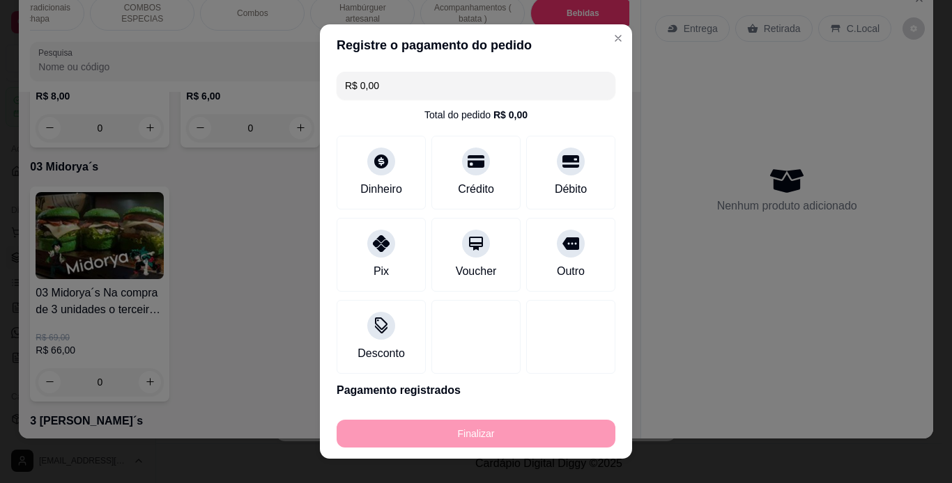
type input "0"
type input "-R$ 66,00"
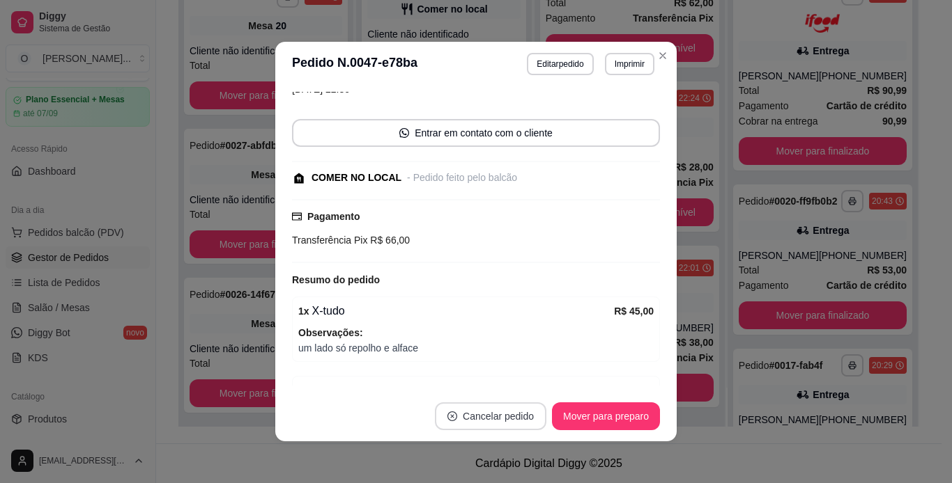
scroll to position [133, 0]
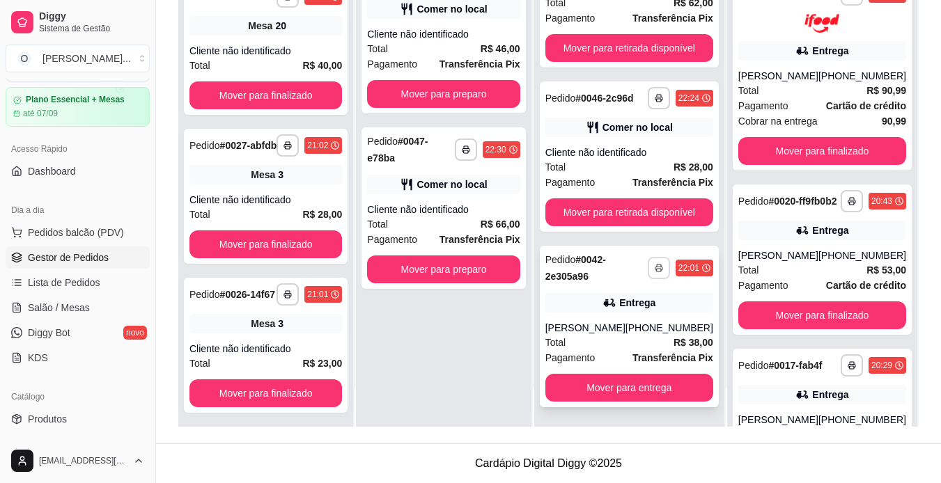
click at [655, 272] on icon "button" at bounding box center [659, 268] width 8 height 8
click at [642, 326] on button "IMPRESSORA" at bounding box center [614, 331] width 98 height 22
click at [623, 175] on div "Total R$ 28,00" at bounding box center [629, 167] width 168 height 15
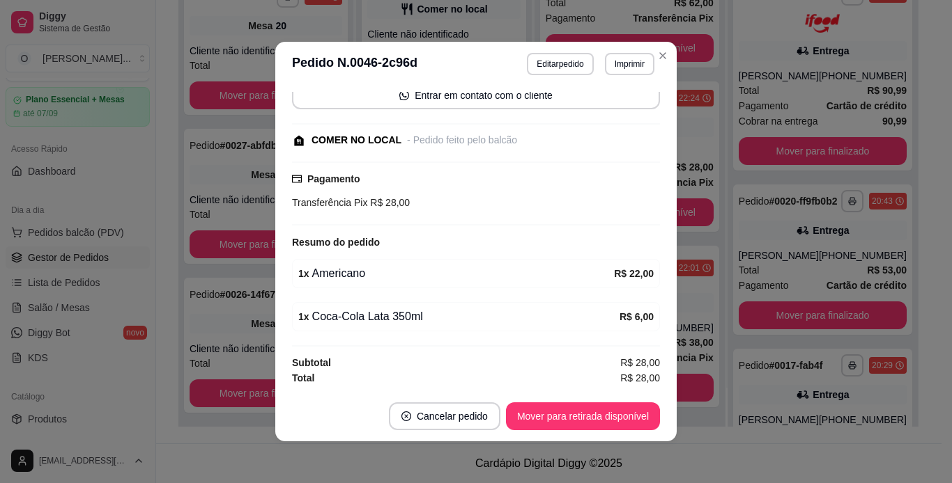
scroll to position [109, 0]
click at [623, 56] on button "Imprimir" at bounding box center [629, 64] width 48 height 22
click at [614, 105] on button "IMPRESSORA" at bounding box center [599, 113] width 98 height 22
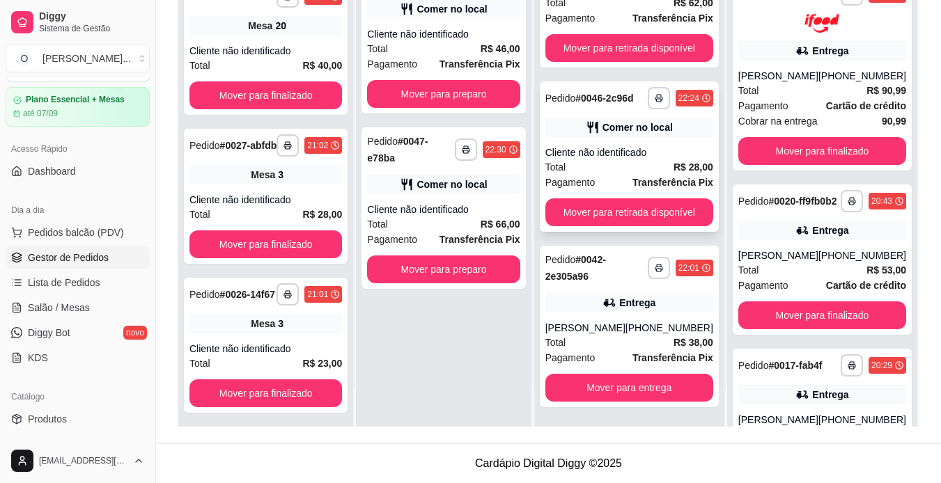
click at [665, 175] on div "Total R$ 28,00" at bounding box center [629, 167] width 168 height 15
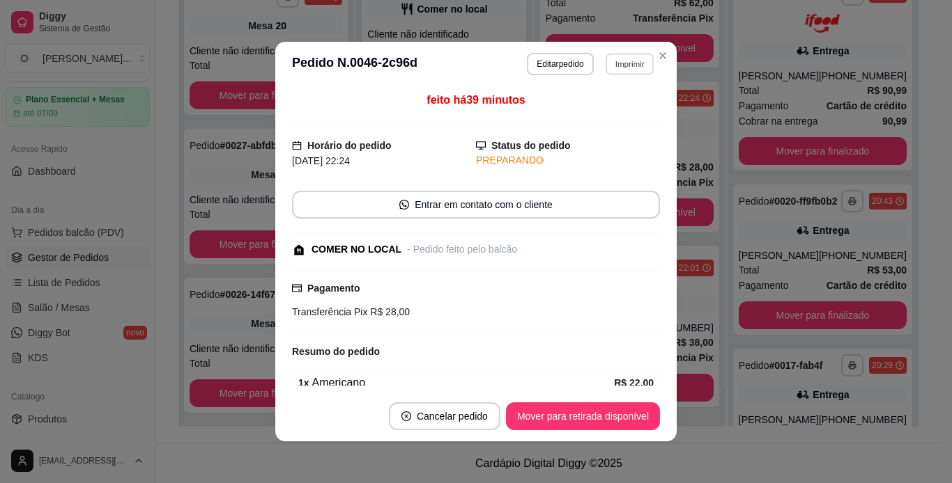
click at [634, 61] on button "Imprimir" at bounding box center [629, 64] width 48 height 22
click at [607, 106] on button "IMPRESSORA" at bounding box center [599, 113] width 98 height 22
click at [523, 424] on button "Mover para retirada disponível" at bounding box center [582, 416] width 149 height 27
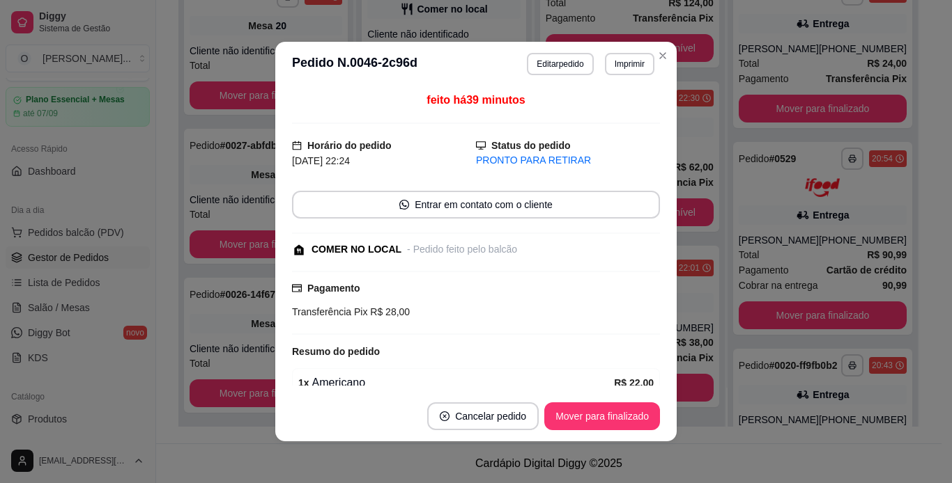
scroll to position [2048, 0]
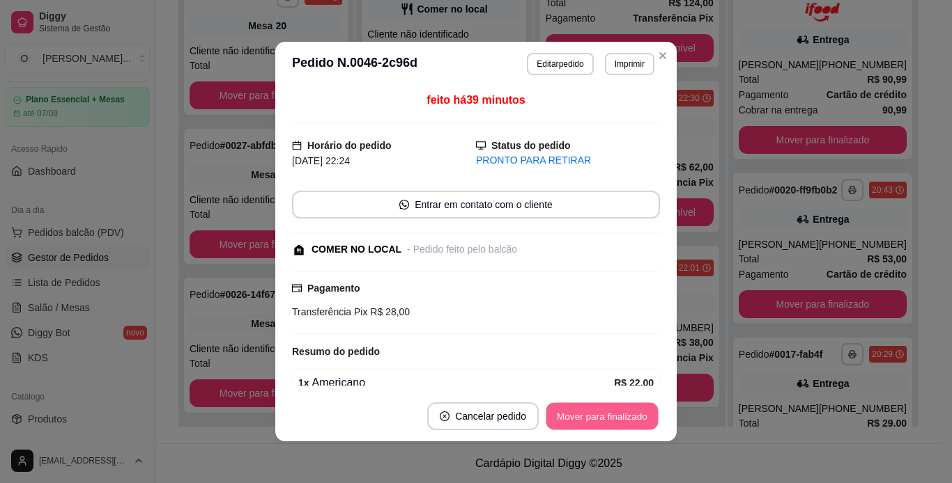
click at [565, 415] on button "Mover para finalizado" at bounding box center [602, 416] width 112 height 27
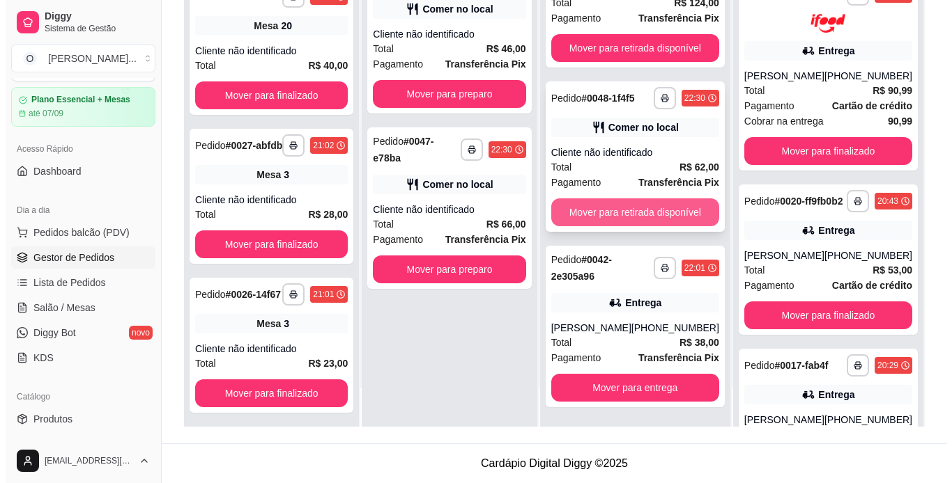
scroll to position [780, 0]
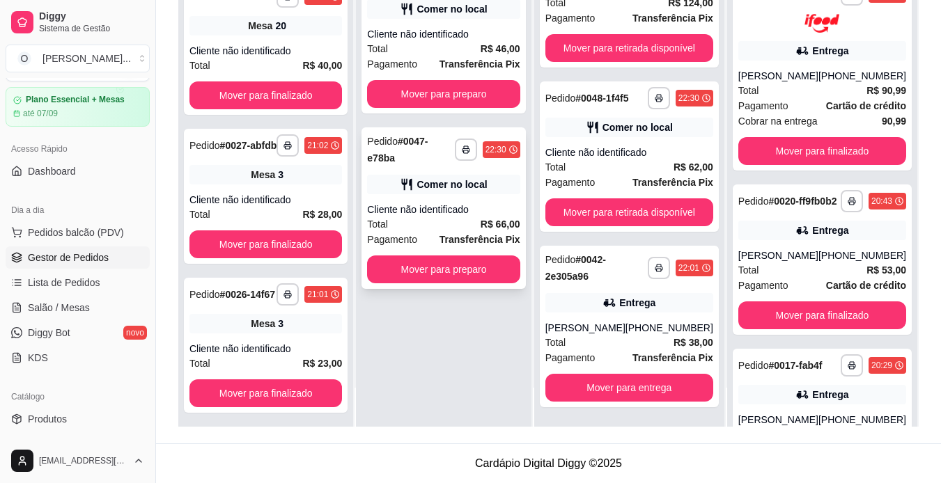
click at [471, 181] on div "Comer no local" at bounding box center [443, 185] width 153 height 20
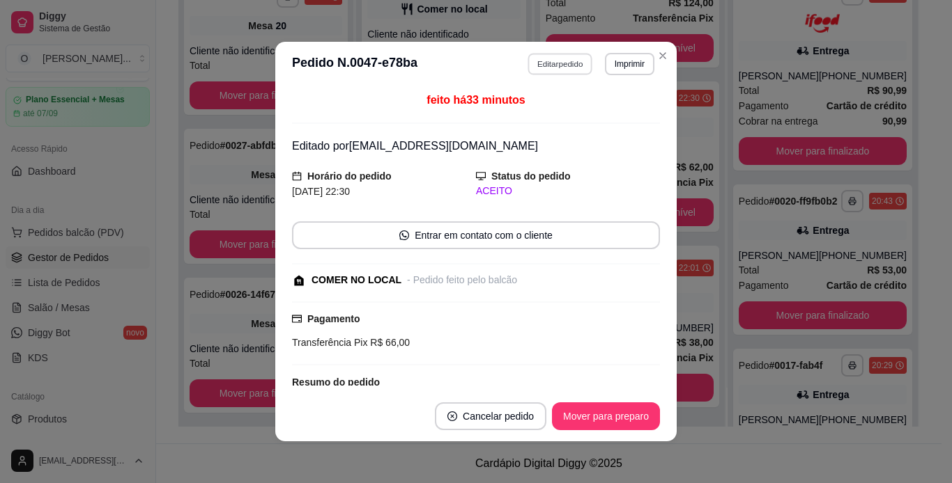
click at [555, 70] on button "Editar pedido" at bounding box center [560, 64] width 65 height 22
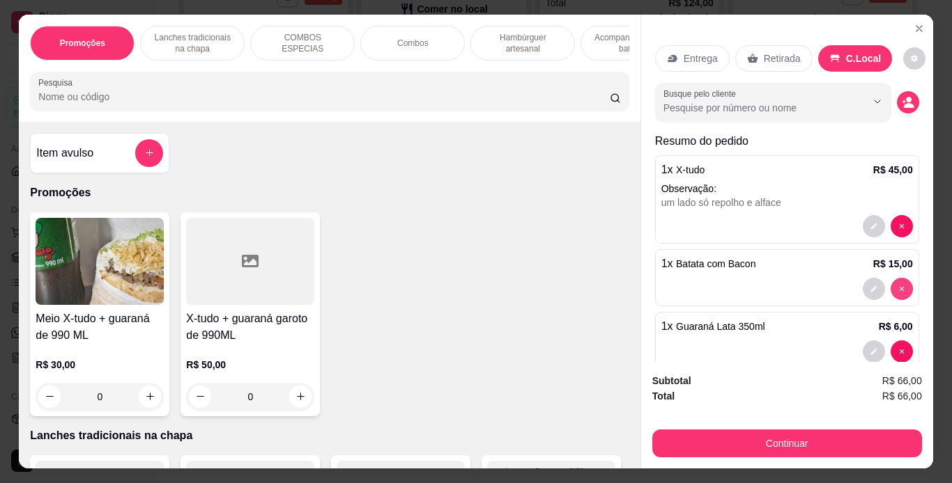
type input "0"
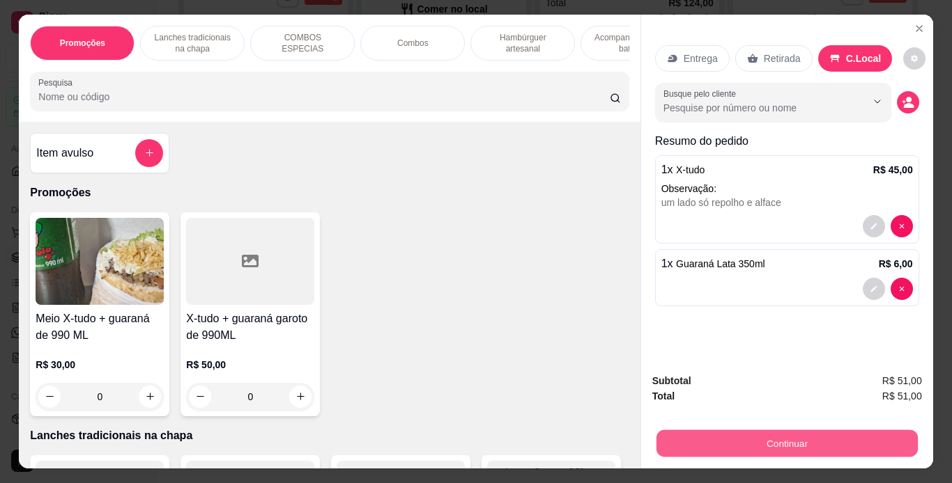
click at [786, 443] on button "Continuar" at bounding box center [786, 444] width 261 height 27
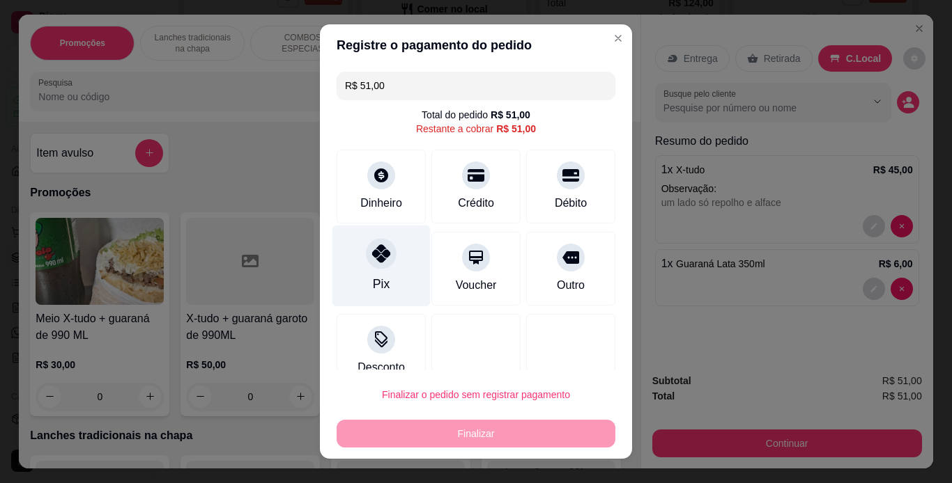
click at [382, 275] on div "Pix" at bounding box center [381, 266] width 98 height 82
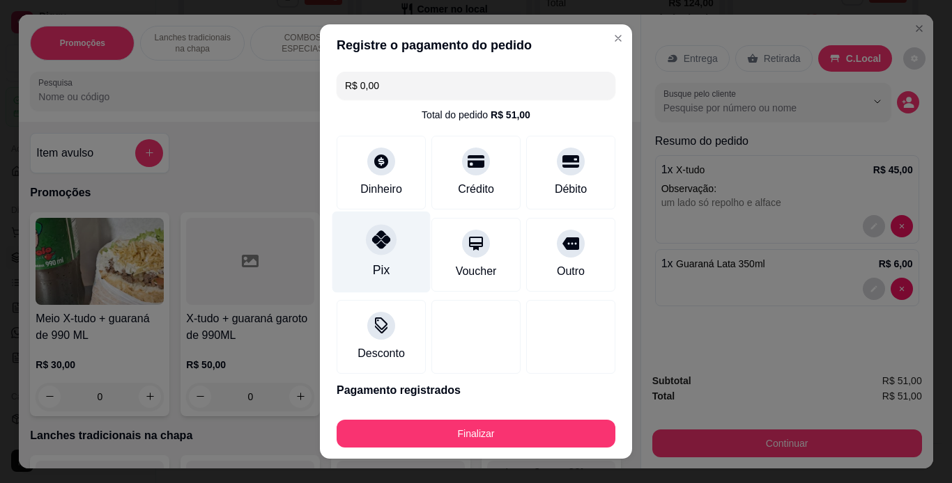
type input "R$ 0,00"
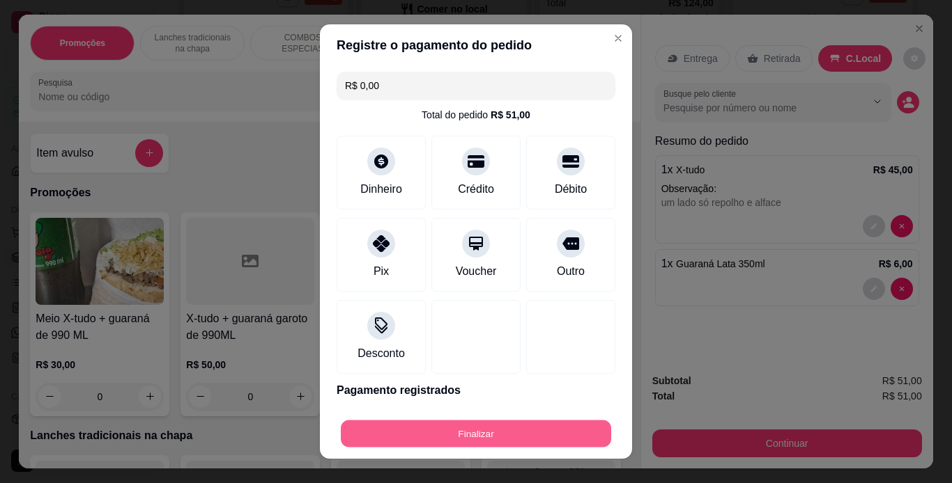
click at [410, 436] on button "Finalizar" at bounding box center [476, 434] width 270 height 27
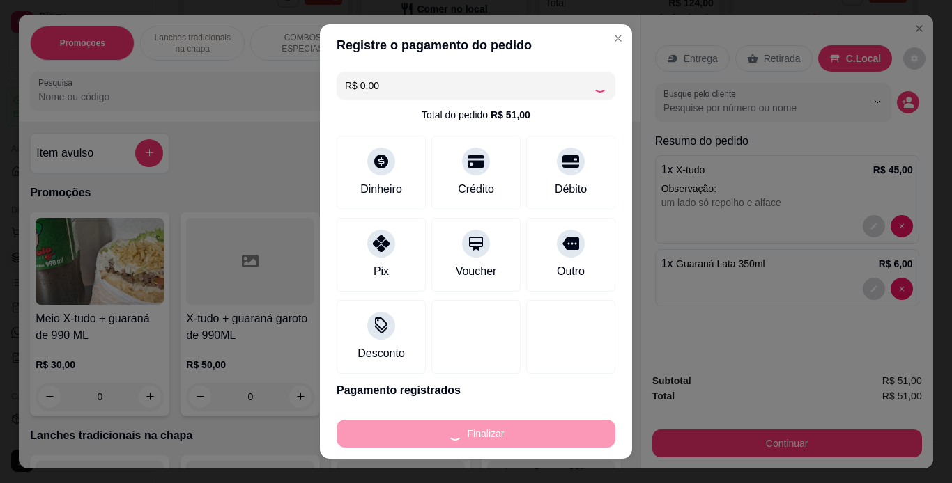
type input "0"
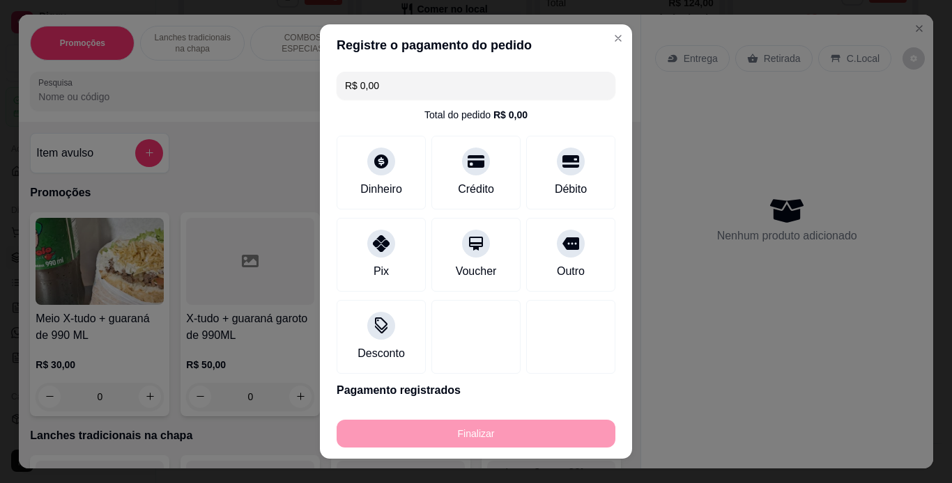
type input "-R$ 51,00"
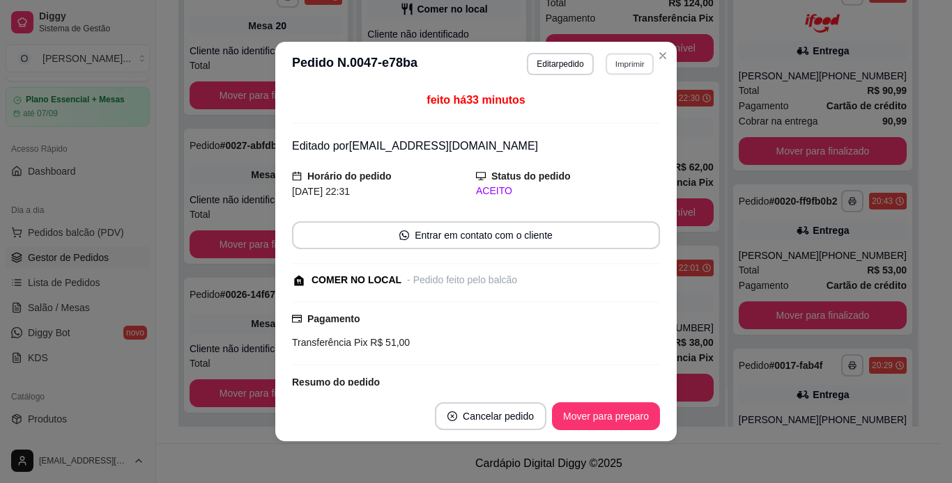
click at [621, 61] on button "Imprimir" at bounding box center [629, 64] width 48 height 22
click at [607, 111] on button "IMPRESSORA" at bounding box center [599, 113] width 98 height 22
click at [621, 415] on button "Mover para preparo" at bounding box center [605, 416] width 105 height 27
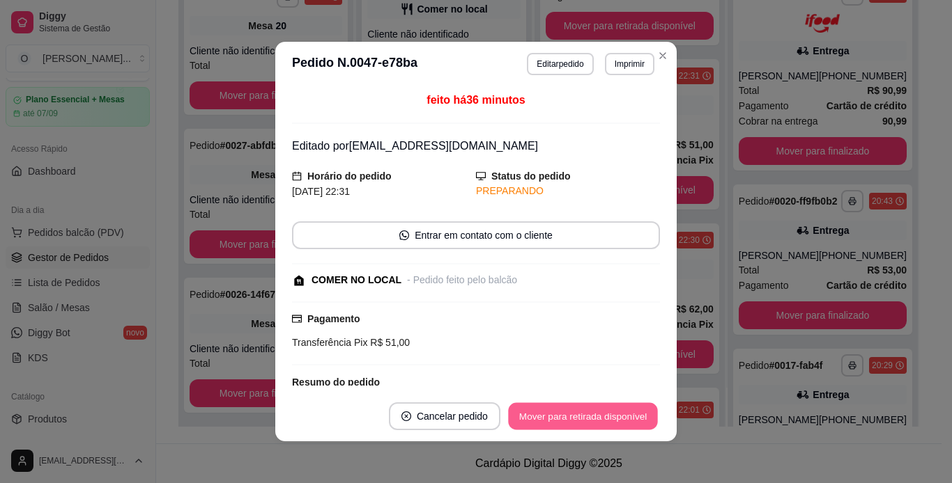
click at [621, 415] on button "Mover para retirada disponível" at bounding box center [582, 416] width 149 height 27
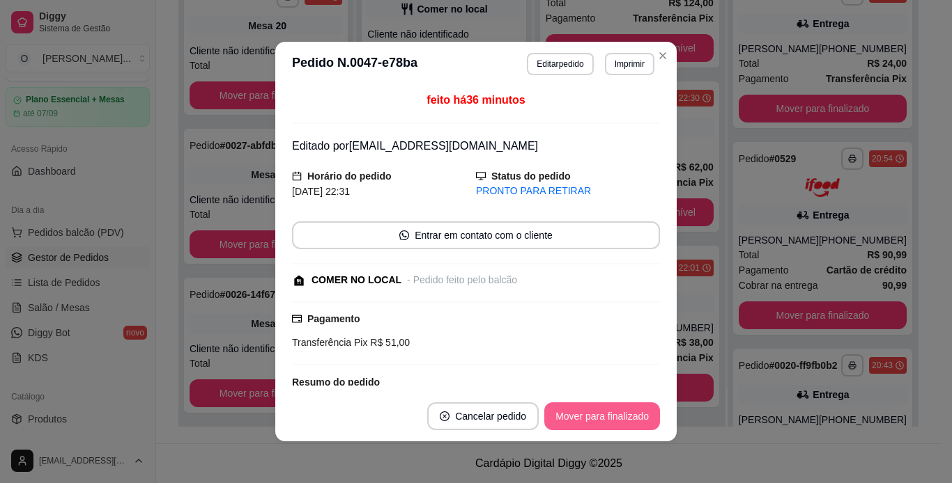
scroll to position [2048, 0]
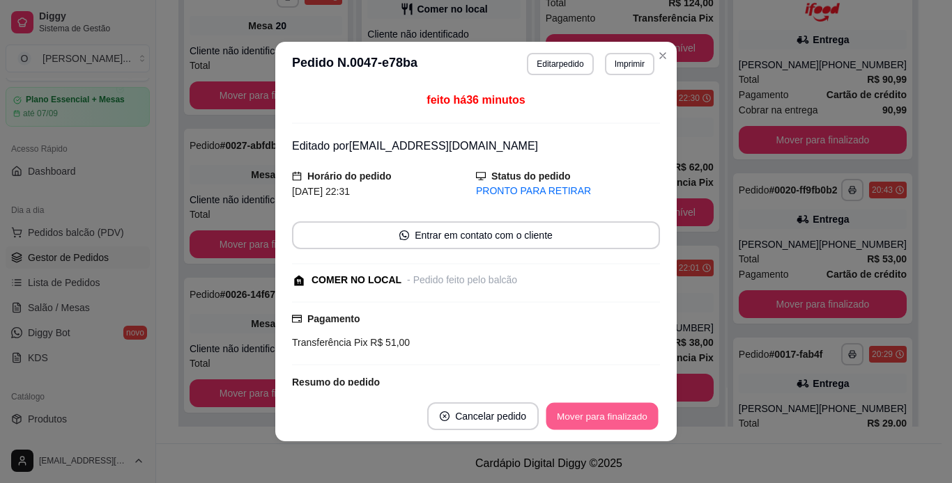
click at [621, 415] on button "Mover para finalizado" at bounding box center [602, 416] width 112 height 27
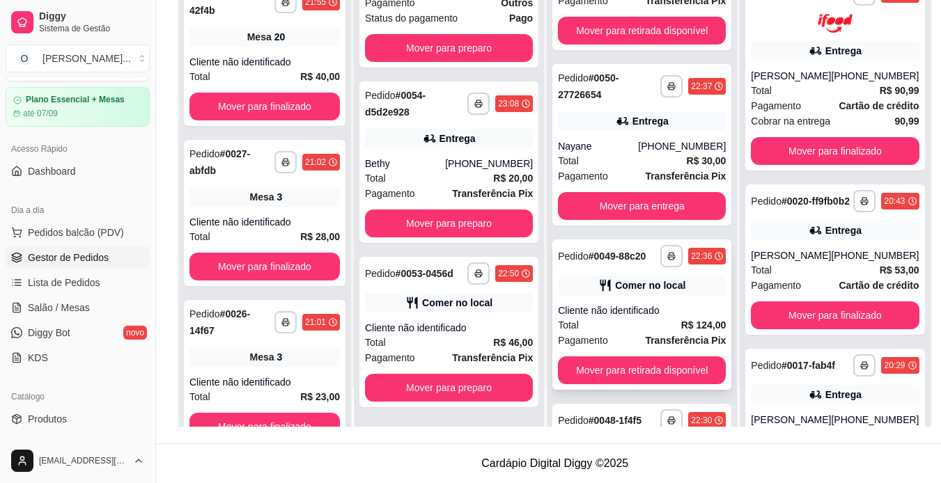
scroll to position [434, 0]
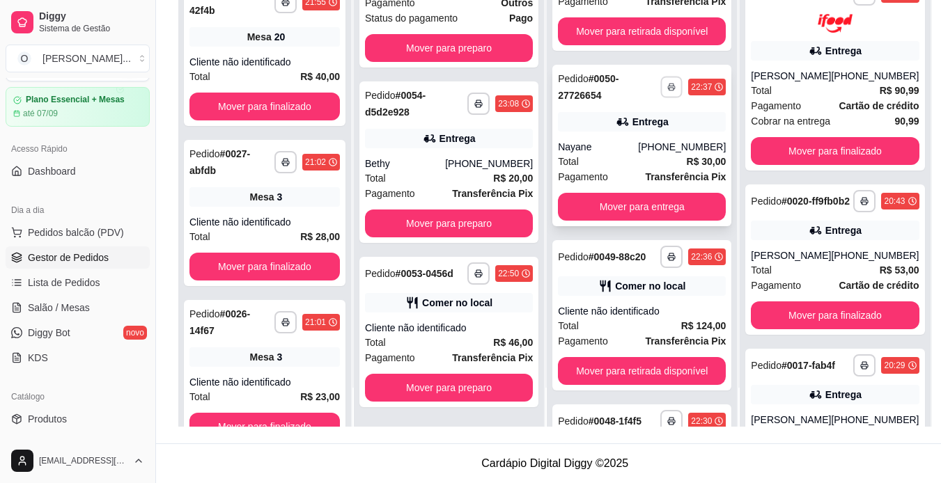
click at [670, 91] on rect "button" at bounding box center [672, 89] width 4 height 3
click at [640, 144] on button "IMPRESSORA" at bounding box center [614, 147] width 98 height 22
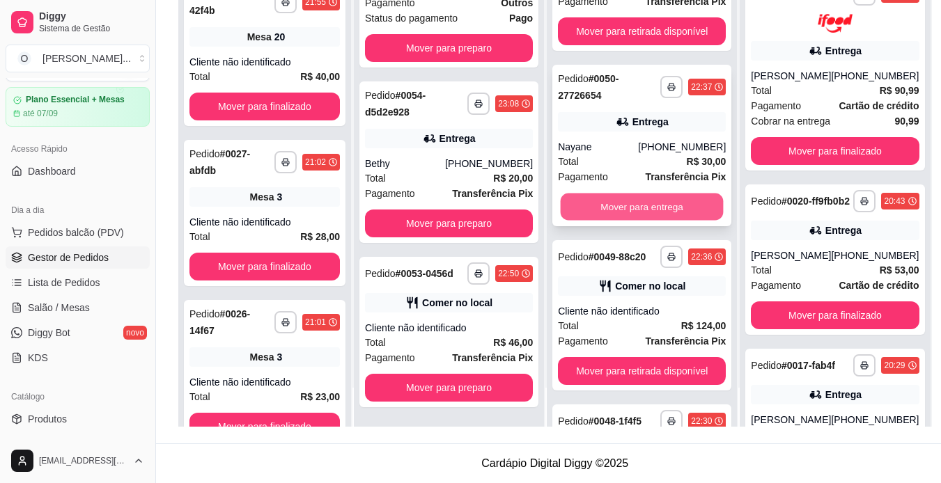
click at [700, 219] on button "Mover para entrega" at bounding box center [642, 206] width 163 height 27
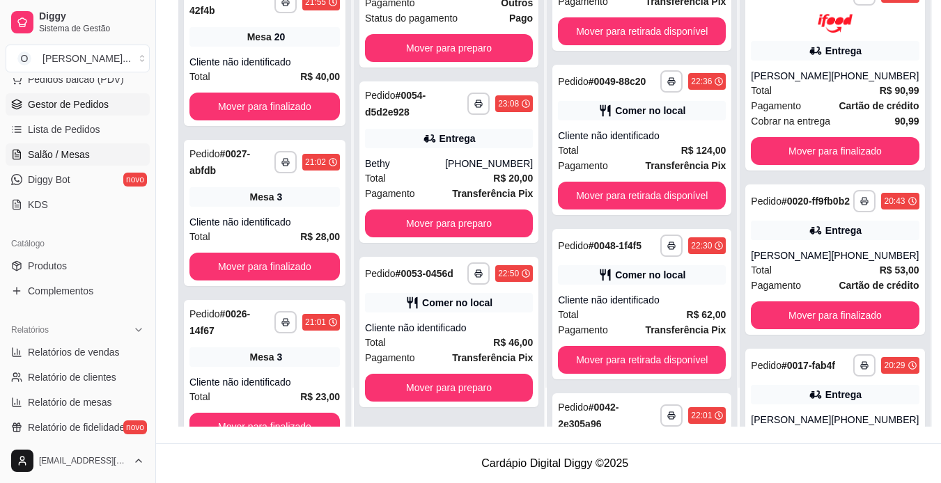
scroll to position [189, 0]
click at [93, 265] on link "Produtos" at bounding box center [78, 267] width 144 height 22
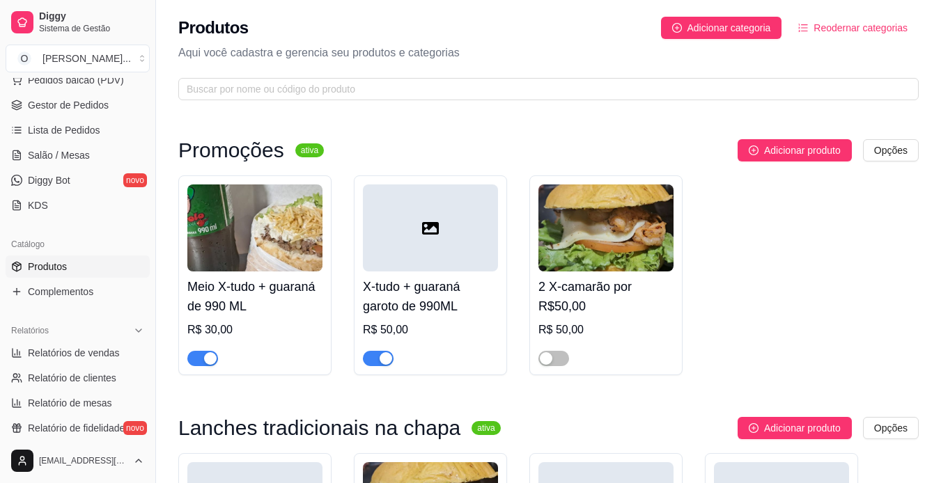
click at [202, 362] on button "button" at bounding box center [202, 358] width 31 height 15
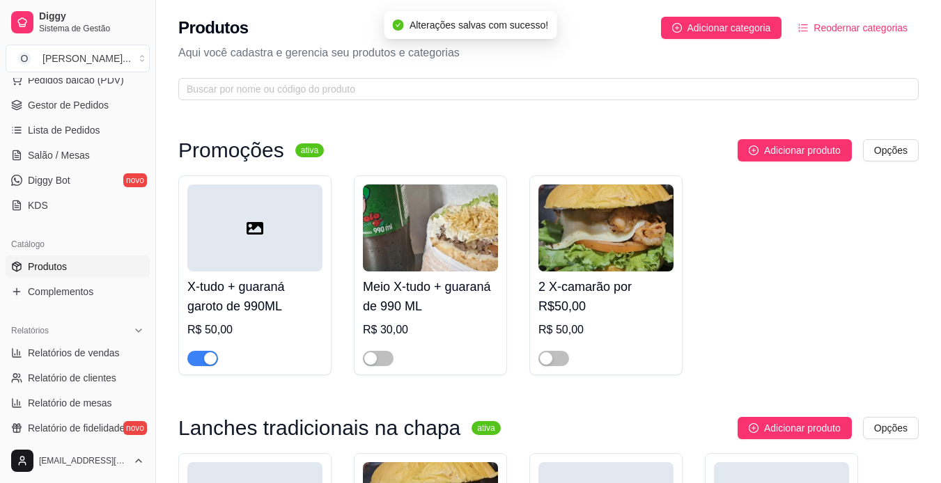
click at [196, 355] on span "button" at bounding box center [202, 358] width 31 height 15
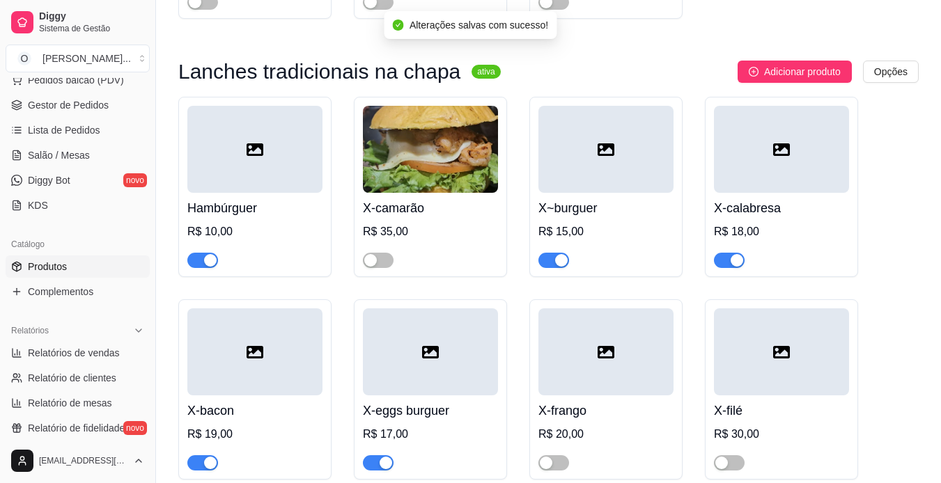
scroll to position [357, 0]
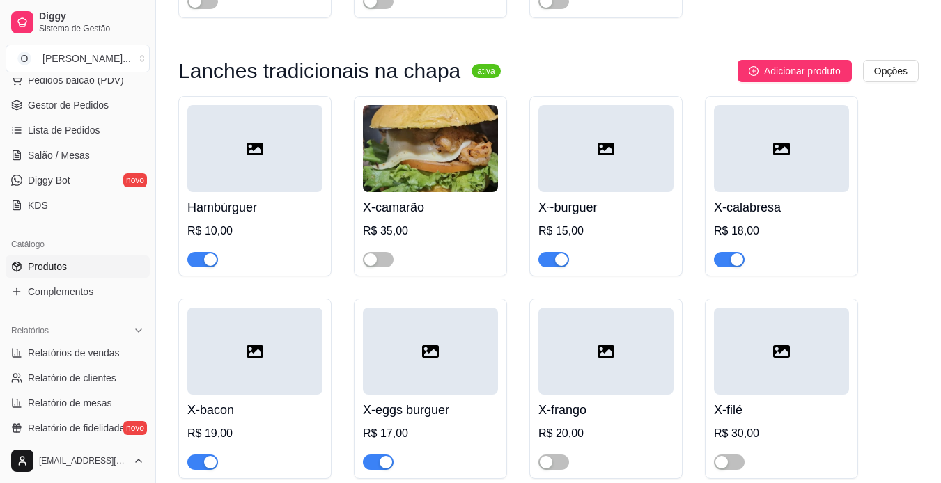
click at [203, 263] on button "button" at bounding box center [202, 259] width 31 height 15
click at [544, 261] on span "button" at bounding box center [554, 259] width 31 height 15
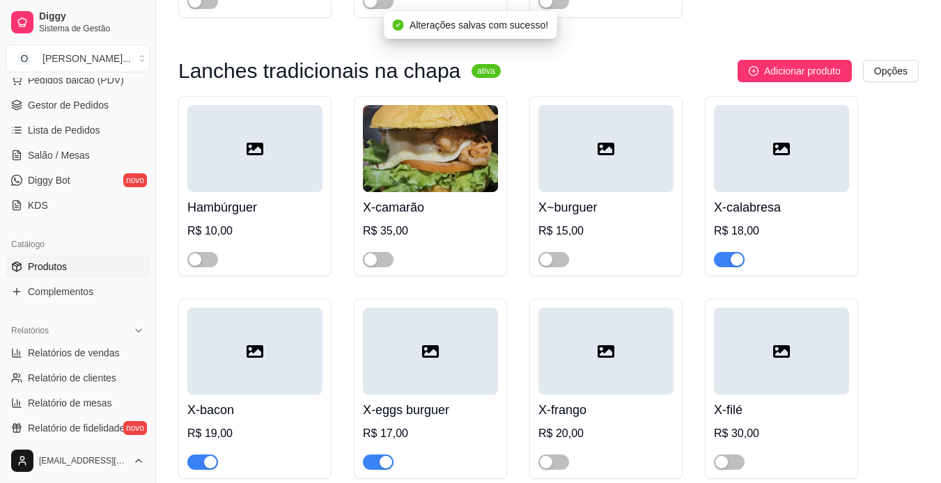
click at [729, 263] on button "button" at bounding box center [729, 259] width 31 height 15
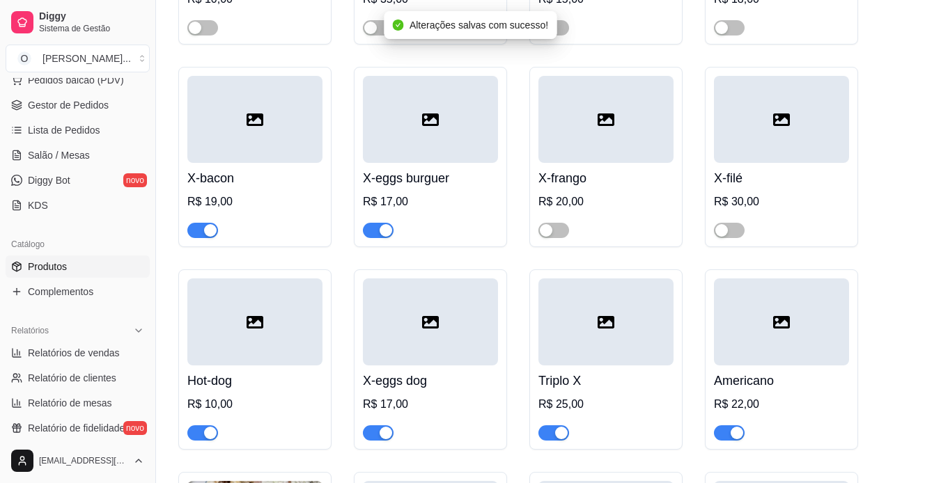
scroll to position [590, 0]
click at [203, 230] on button "button" at bounding box center [202, 229] width 31 height 15
click at [368, 231] on span "button" at bounding box center [378, 229] width 31 height 15
click at [202, 437] on button "button" at bounding box center [202, 432] width 31 height 15
click at [379, 429] on button "button" at bounding box center [378, 432] width 31 height 15
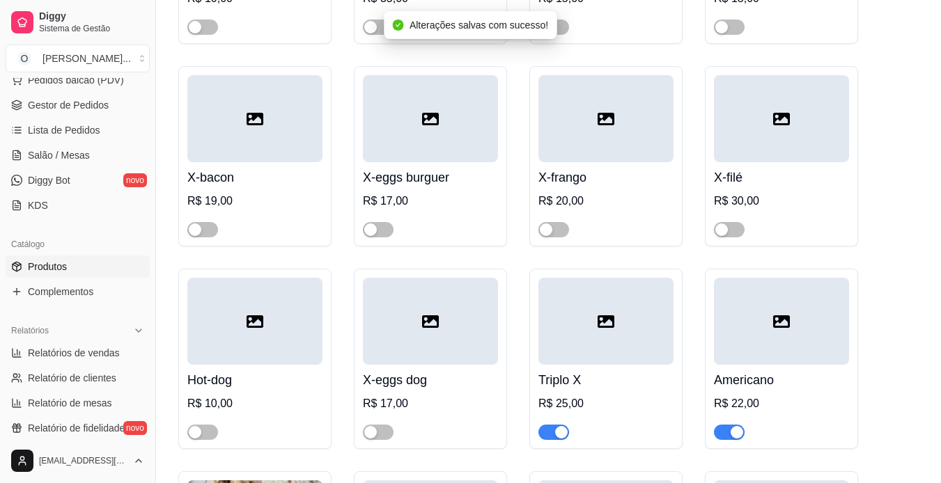
click at [554, 435] on button "button" at bounding box center [554, 432] width 31 height 15
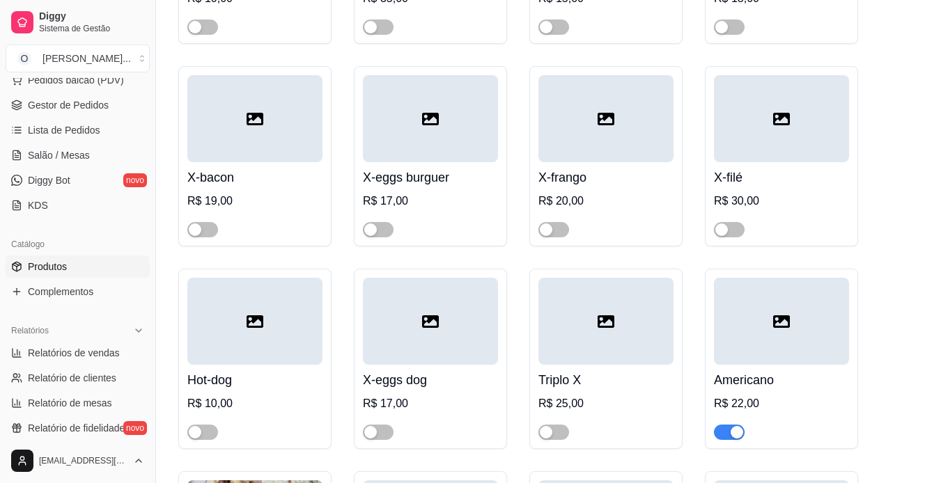
click at [725, 436] on span "button" at bounding box center [729, 432] width 31 height 15
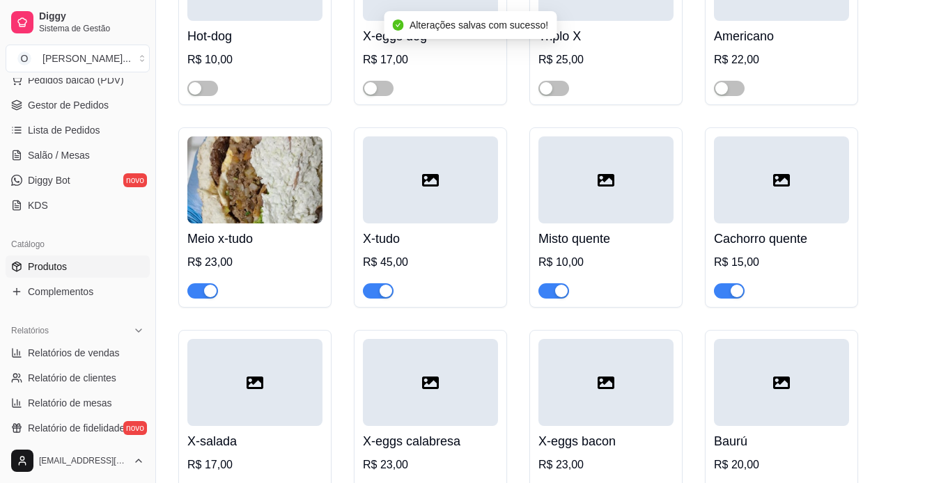
scroll to position [943, 0]
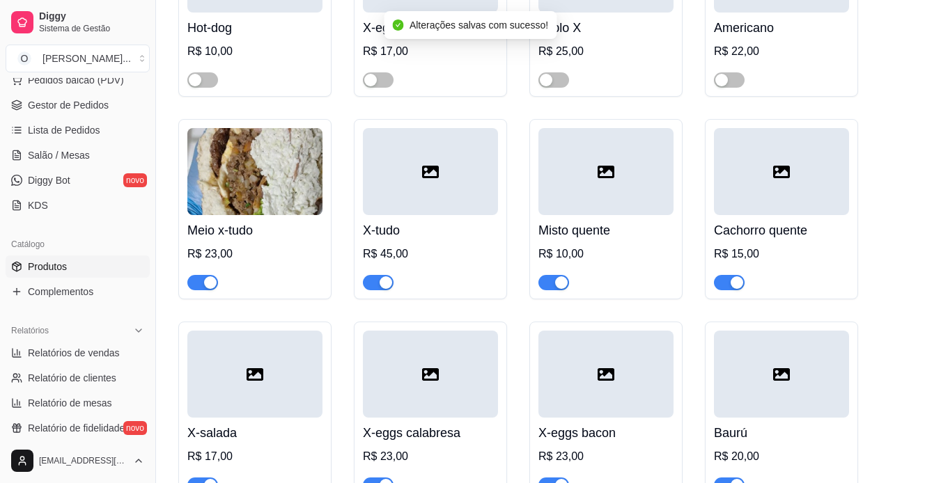
click at [201, 281] on span "button" at bounding box center [202, 282] width 31 height 15
click at [381, 291] on span "button" at bounding box center [378, 282] width 31 height 15
click at [543, 286] on span "button" at bounding box center [554, 282] width 31 height 15
click at [735, 285] on div "button" at bounding box center [737, 283] width 13 height 13
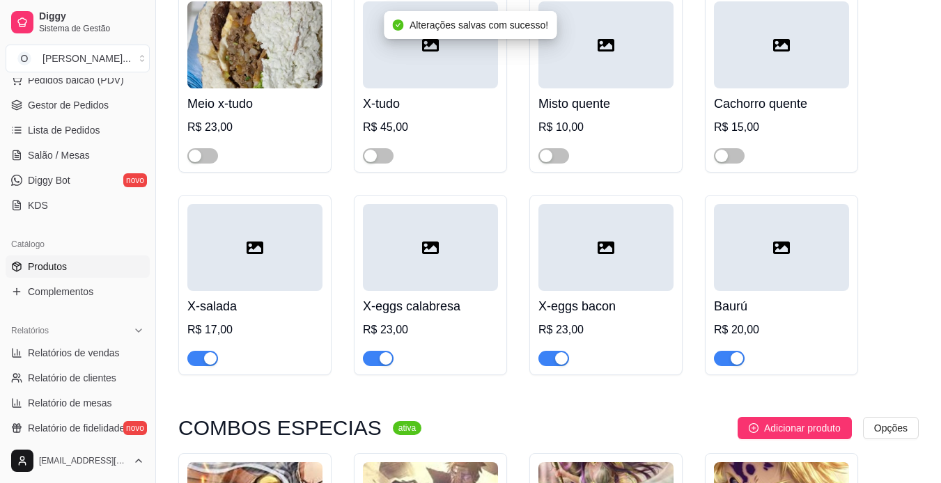
scroll to position [1161, 0]
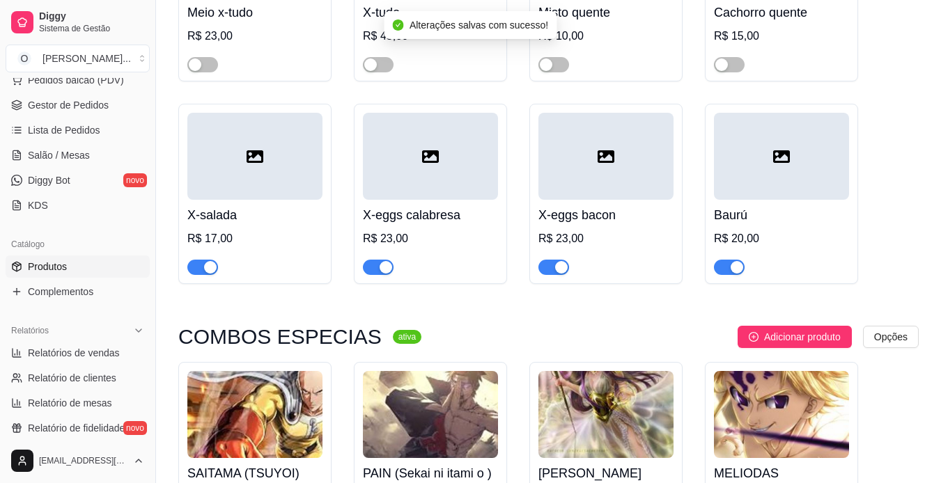
click at [199, 268] on span "button" at bounding box center [202, 267] width 31 height 15
click at [375, 275] on span "button" at bounding box center [378, 267] width 31 height 15
click at [549, 272] on span "button" at bounding box center [554, 267] width 31 height 15
click at [734, 268] on div "button" at bounding box center [737, 267] width 13 height 13
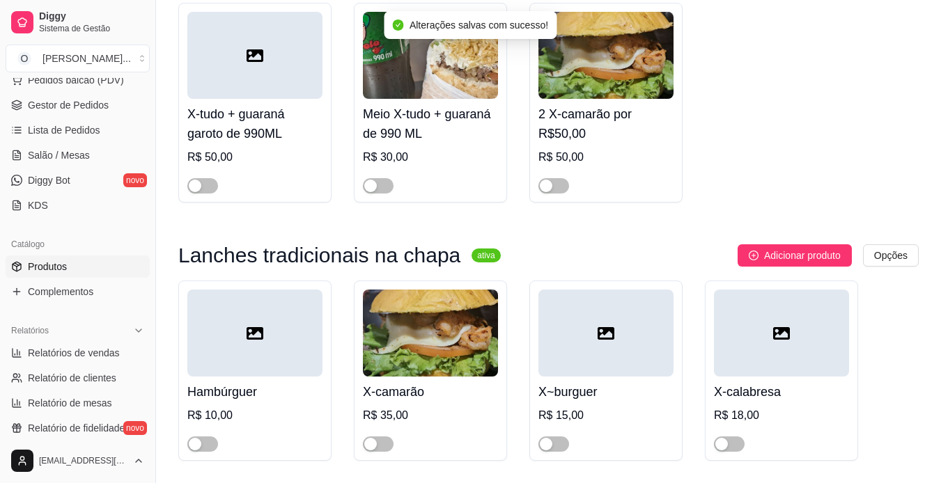
scroll to position [0, 0]
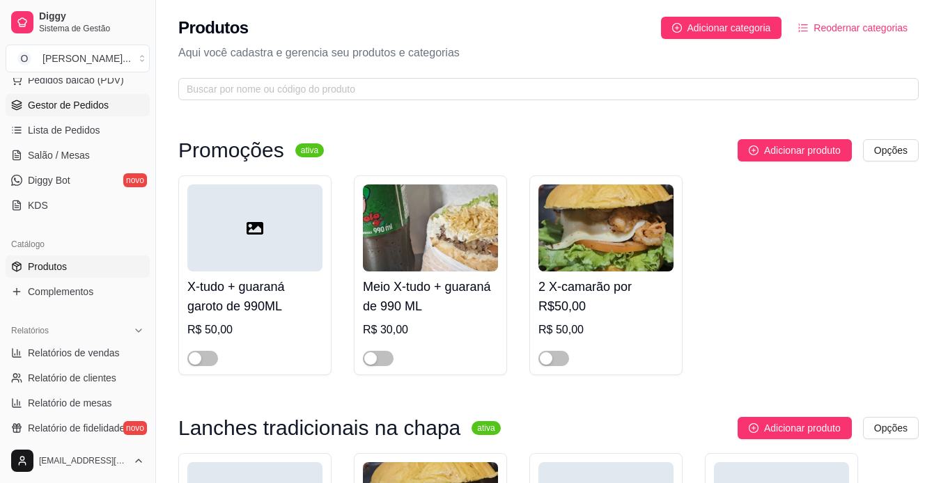
click at [102, 109] on span "Gestor de Pedidos" at bounding box center [68, 105] width 81 height 14
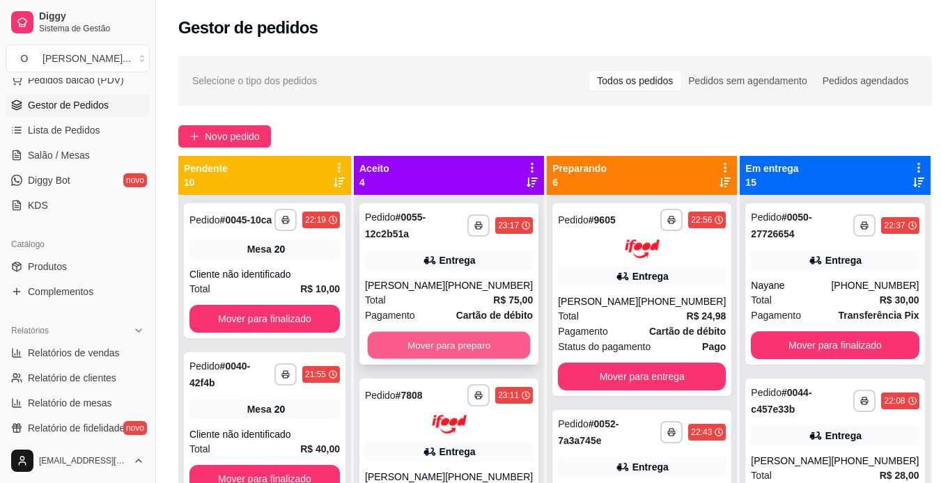
click at [483, 347] on button "Mover para preparo" at bounding box center [449, 345] width 163 height 27
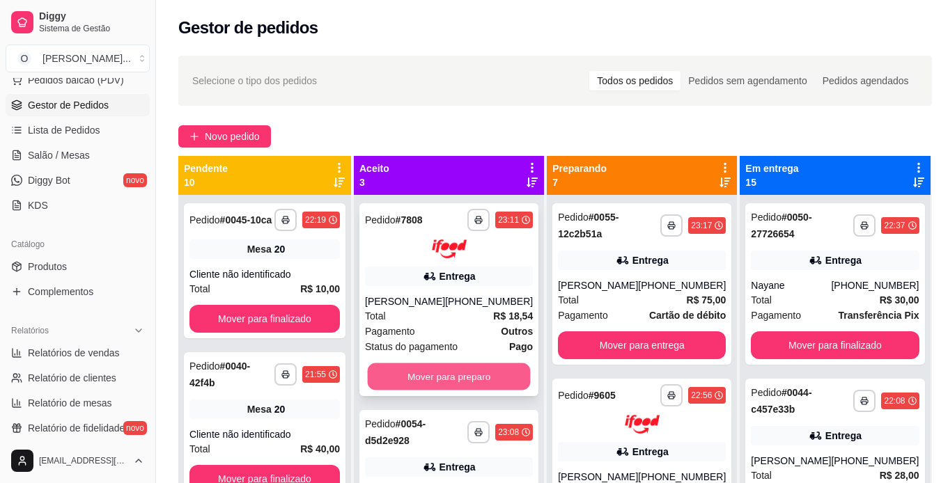
click at [483, 379] on button "Mover para preparo" at bounding box center [449, 376] width 163 height 27
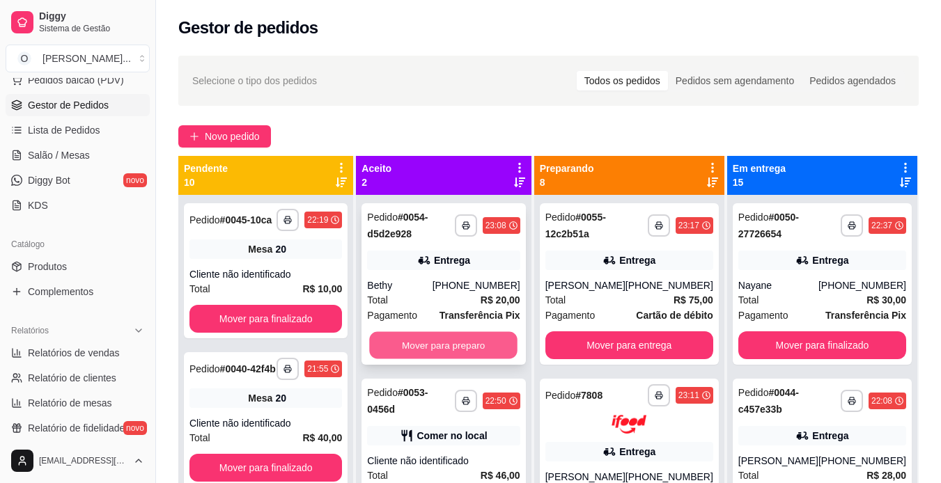
click at [486, 352] on button "Mover para preparo" at bounding box center [444, 345] width 148 height 27
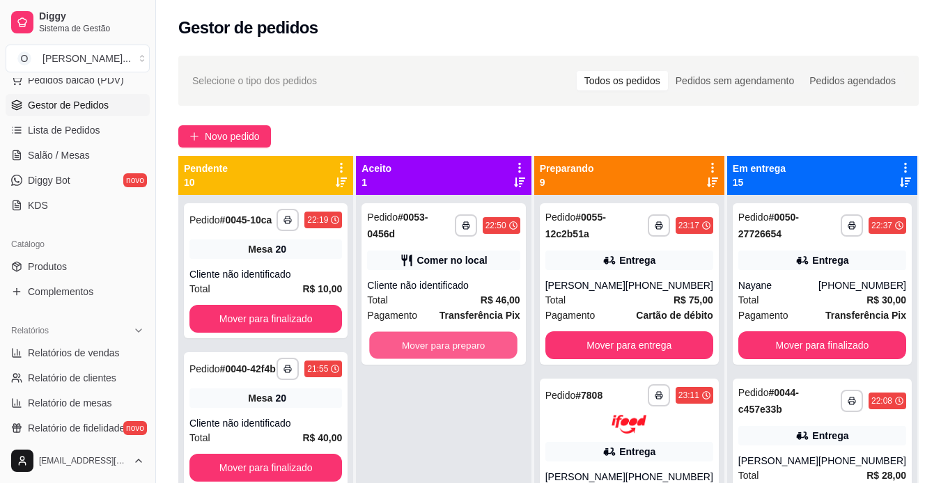
click at [486, 352] on button "Mover para preparo" at bounding box center [444, 345] width 148 height 27
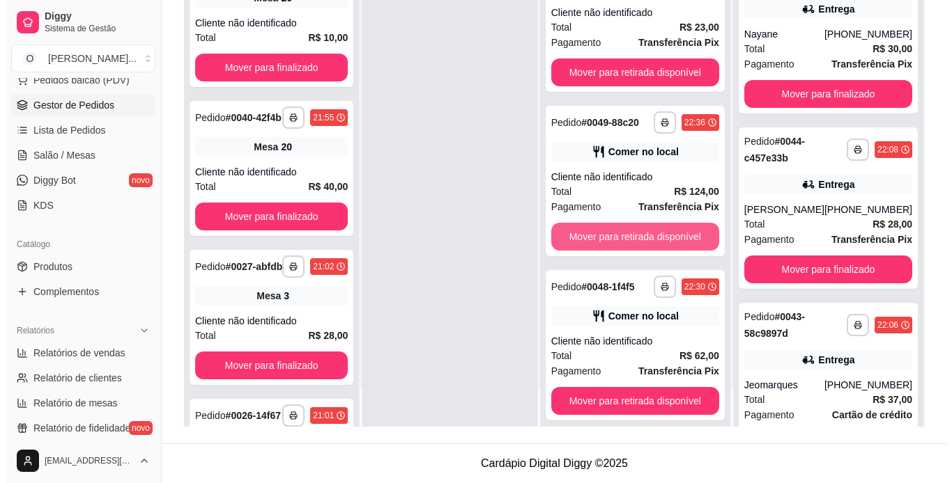
scroll to position [1115, 0]
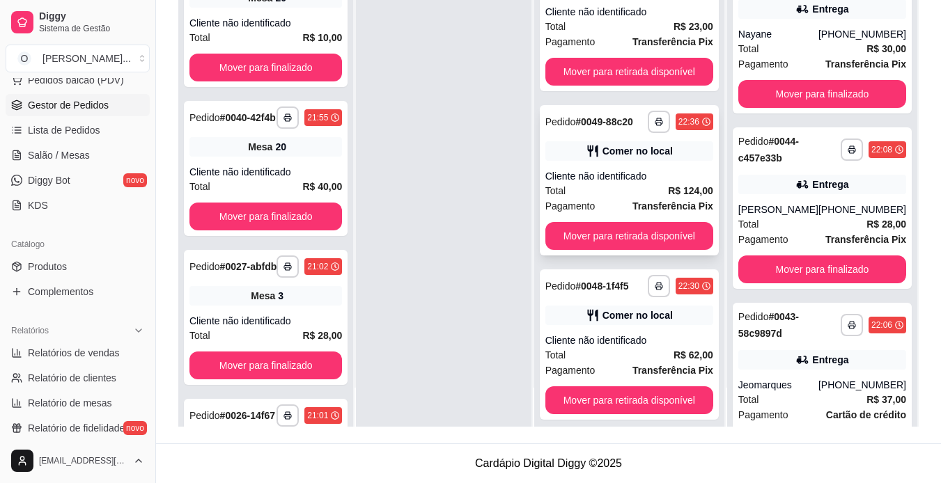
click at [641, 199] on div "Total R$ 124,00" at bounding box center [629, 190] width 168 height 15
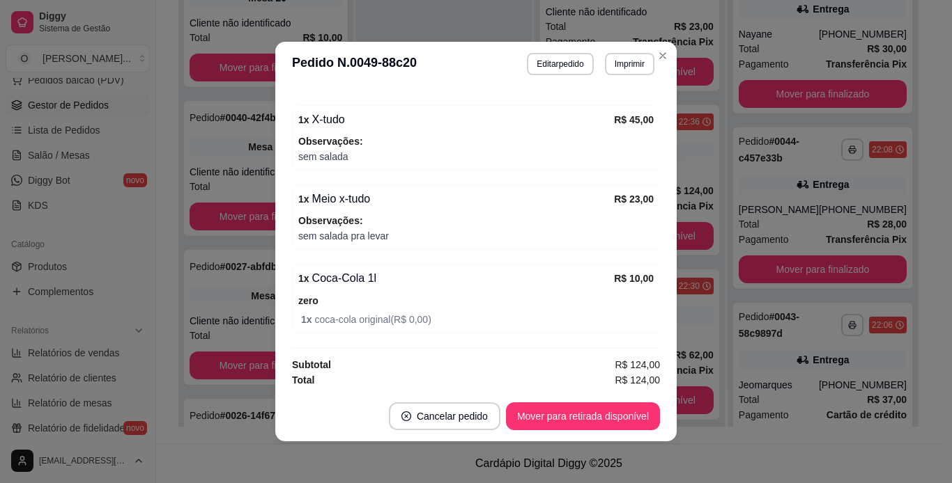
scroll to position [345, 0]
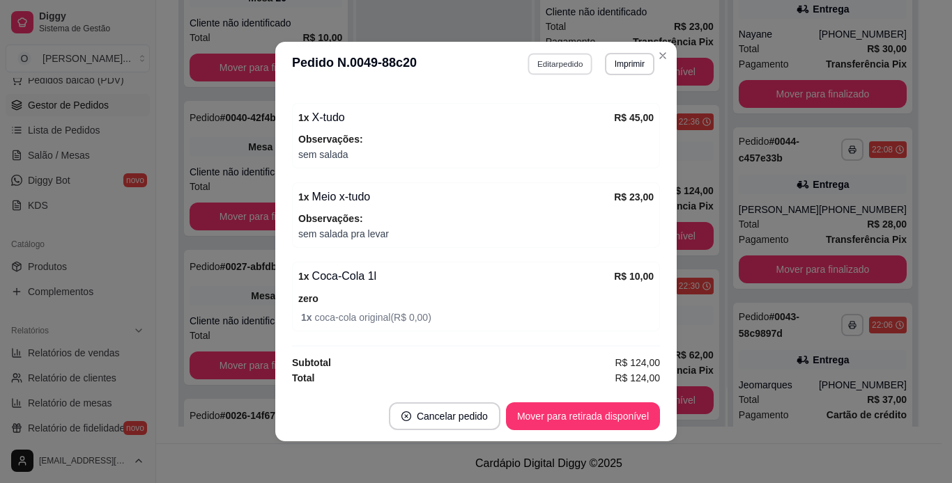
click at [573, 60] on button "Editar pedido" at bounding box center [560, 64] width 65 height 22
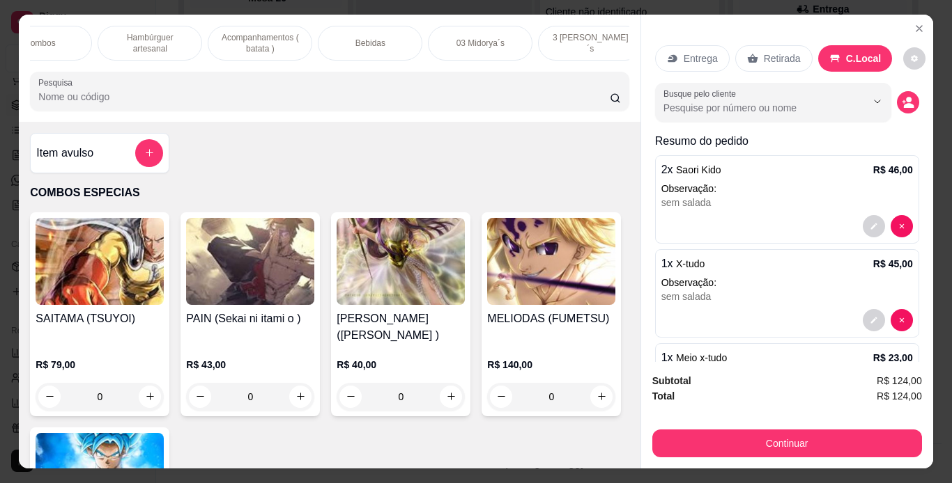
scroll to position [0, 167]
click at [380, 35] on div "Bebidas" at bounding box center [356, 43] width 105 height 35
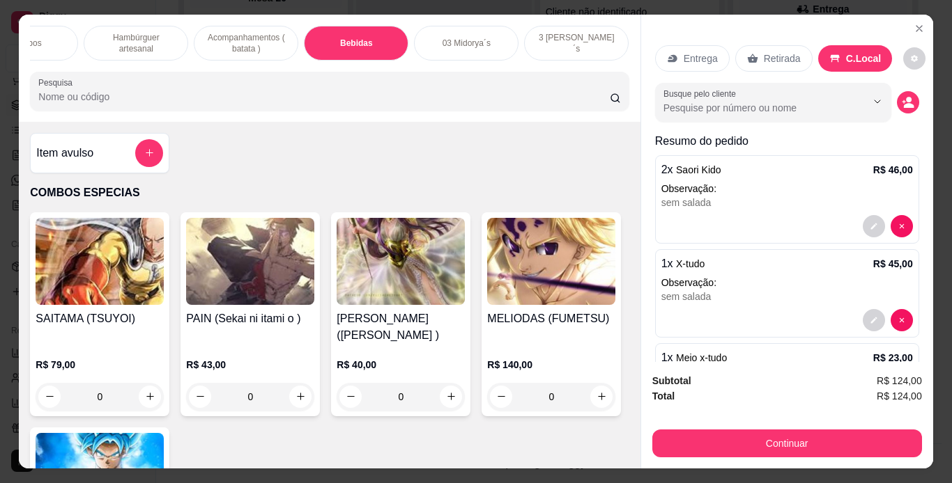
scroll to position [36, 0]
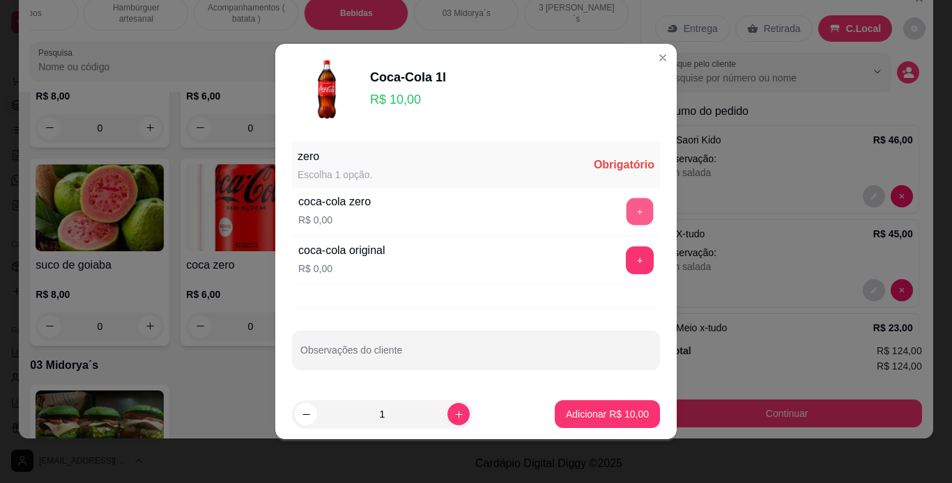
click at [626, 223] on button "+" at bounding box center [639, 212] width 27 height 27
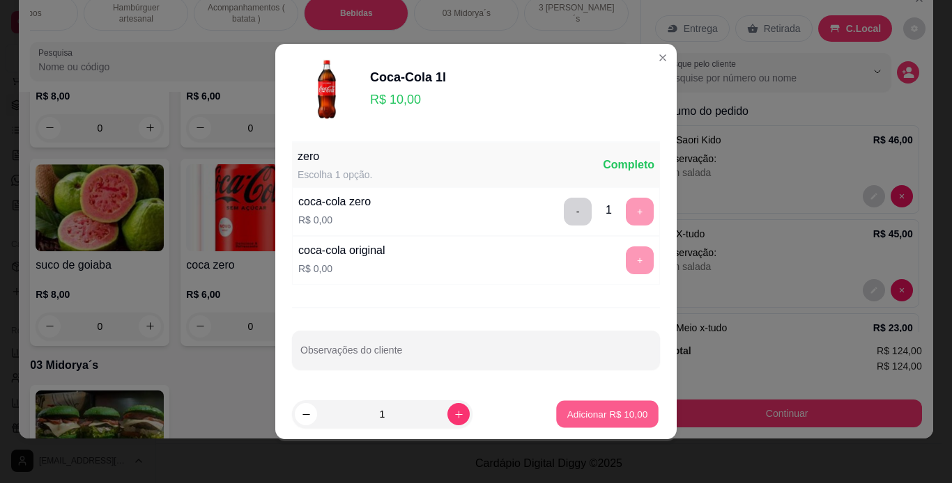
click at [605, 403] on button "Adicionar R$ 10,00" at bounding box center [607, 414] width 102 height 27
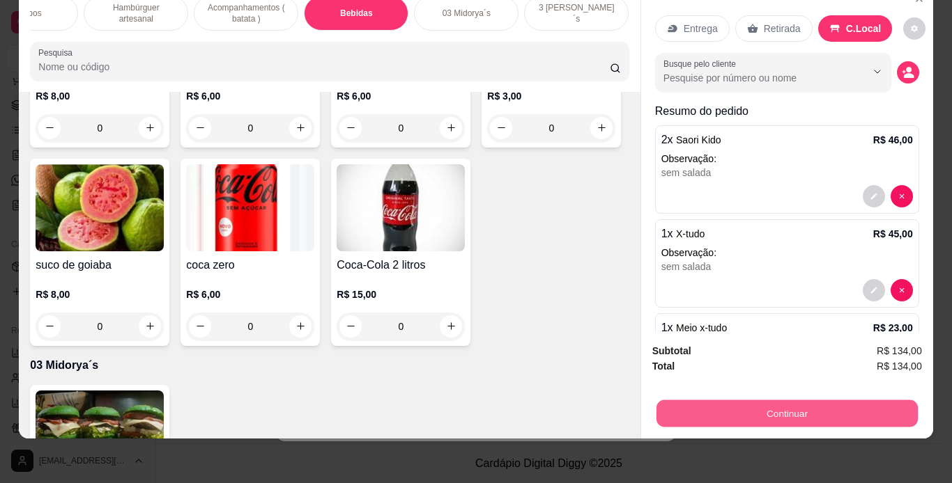
click at [709, 405] on button "Continuar" at bounding box center [786, 414] width 261 height 27
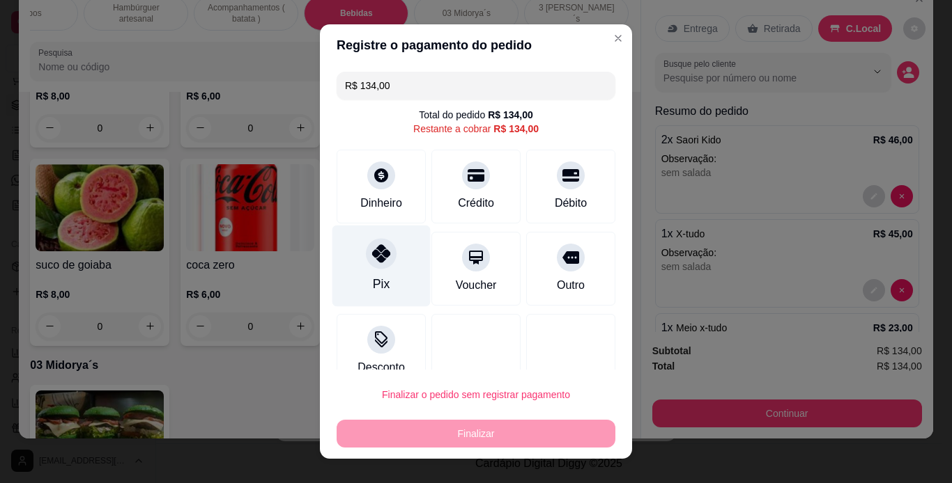
click at [373, 256] on icon at bounding box center [381, 254] width 18 height 18
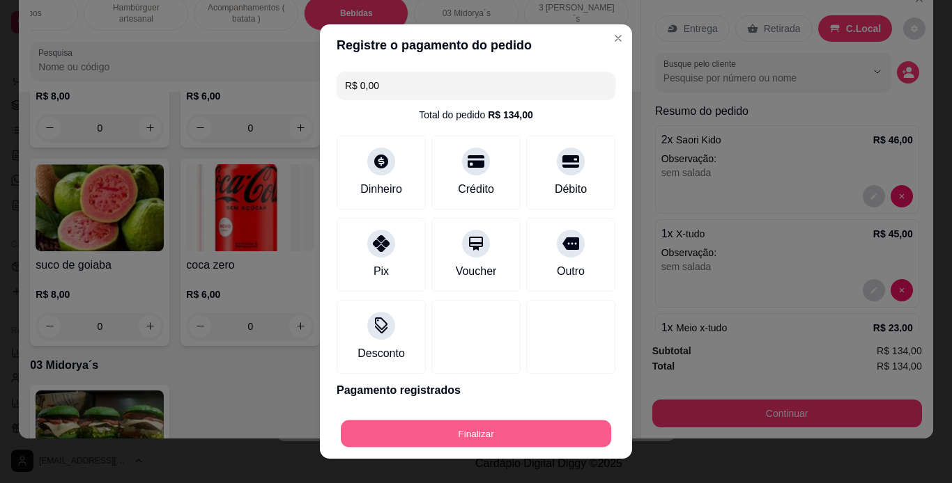
click at [523, 440] on button "Finalizar" at bounding box center [476, 434] width 270 height 27
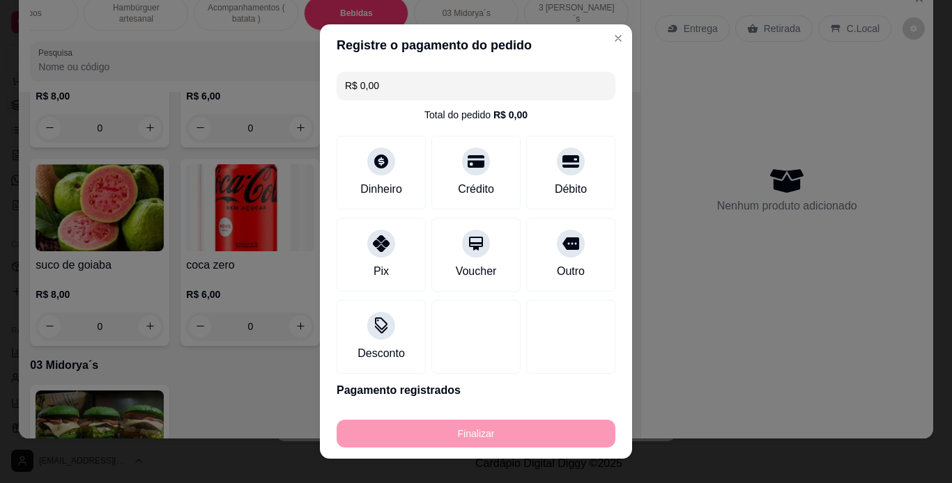
type input "-R$ 134,00"
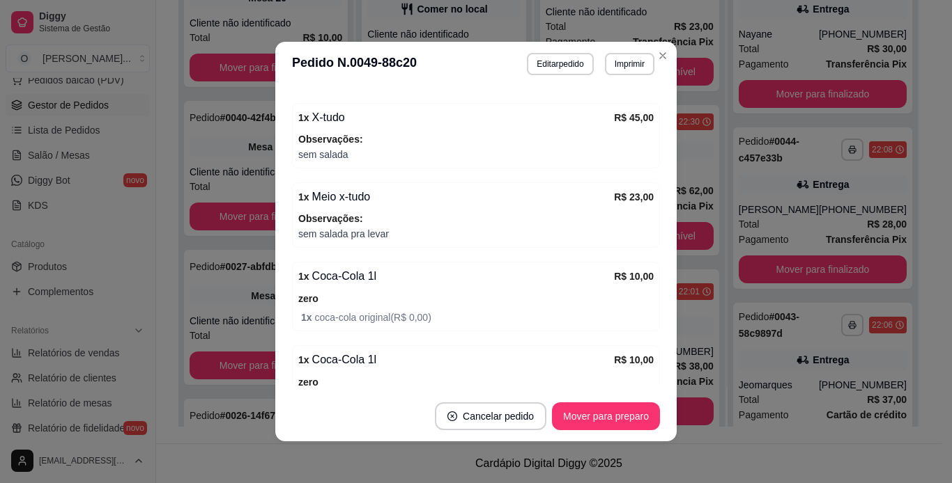
scroll to position [459, 0]
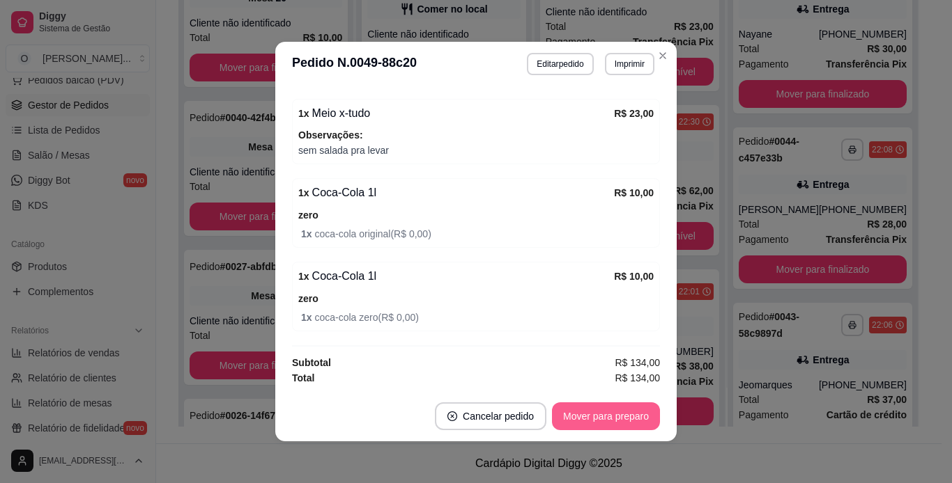
click at [615, 405] on button "Mover para preparo" at bounding box center [606, 417] width 108 height 28
click at [615, 405] on div "Mover para preparo" at bounding box center [595, 417] width 127 height 28
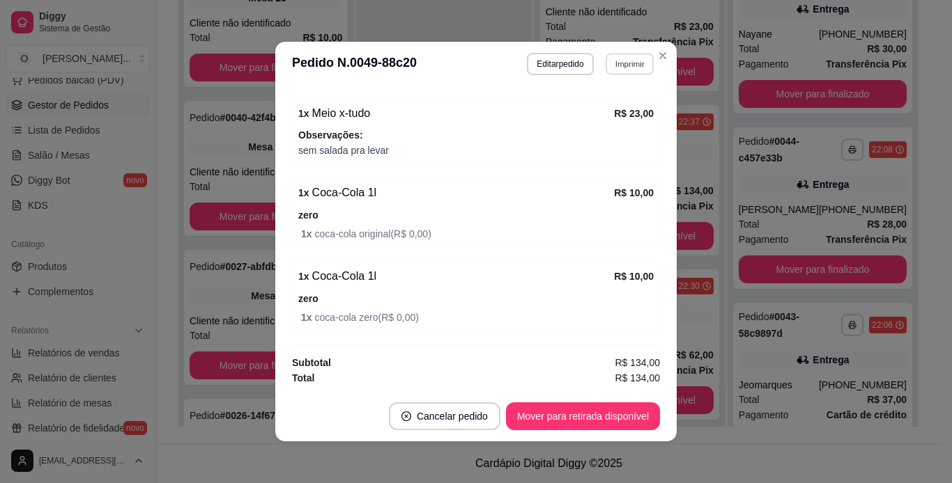
click at [635, 70] on button "Imprimir" at bounding box center [629, 64] width 48 height 22
click at [607, 113] on button "IMPRESSORA" at bounding box center [599, 113] width 98 height 22
click at [615, 421] on button "Mover para retirada disponível" at bounding box center [582, 416] width 149 height 27
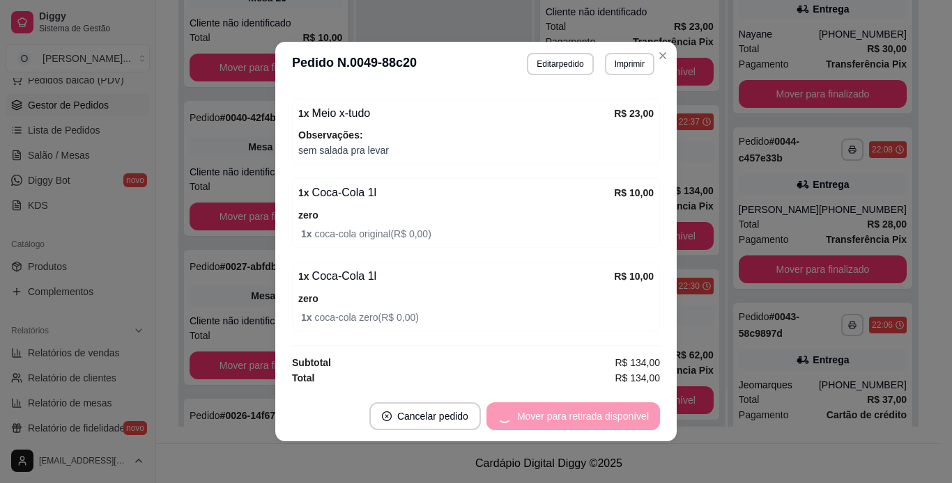
click at [615, 421] on div "Mover para retirada disponível" at bounding box center [572, 417] width 173 height 28
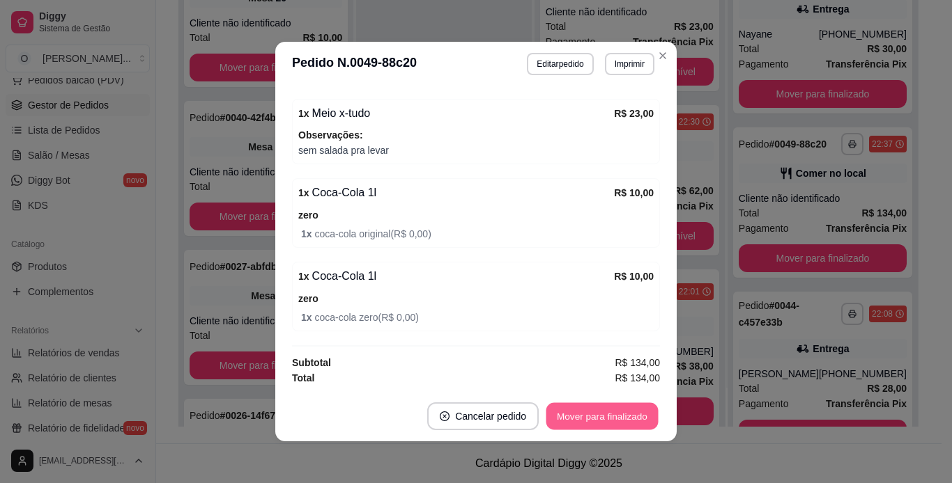
click at [615, 421] on button "Mover para finalizado" at bounding box center [602, 416] width 112 height 27
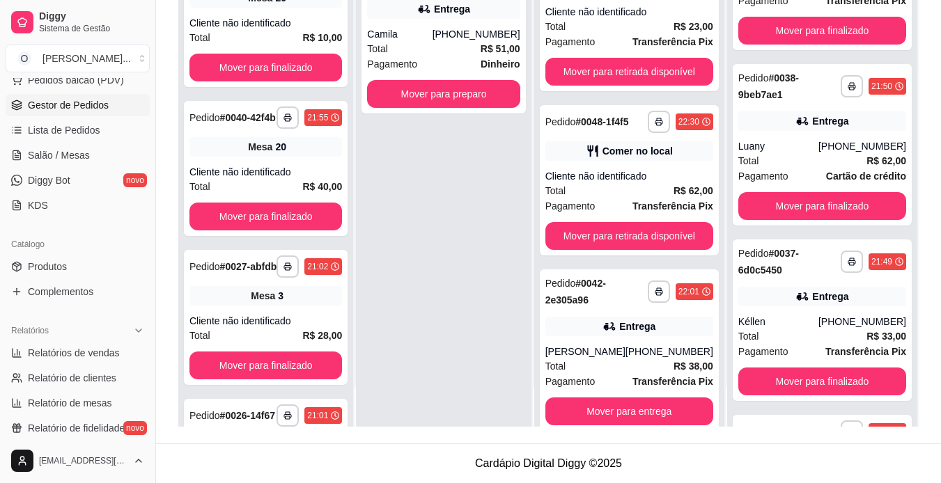
scroll to position [766, 0]
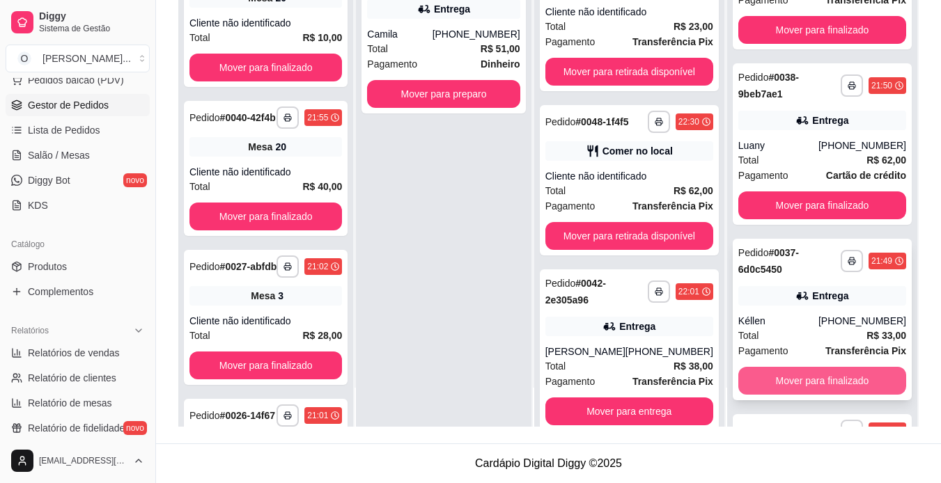
click at [756, 372] on button "Mover para finalizado" at bounding box center [822, 381] width 168 height 28
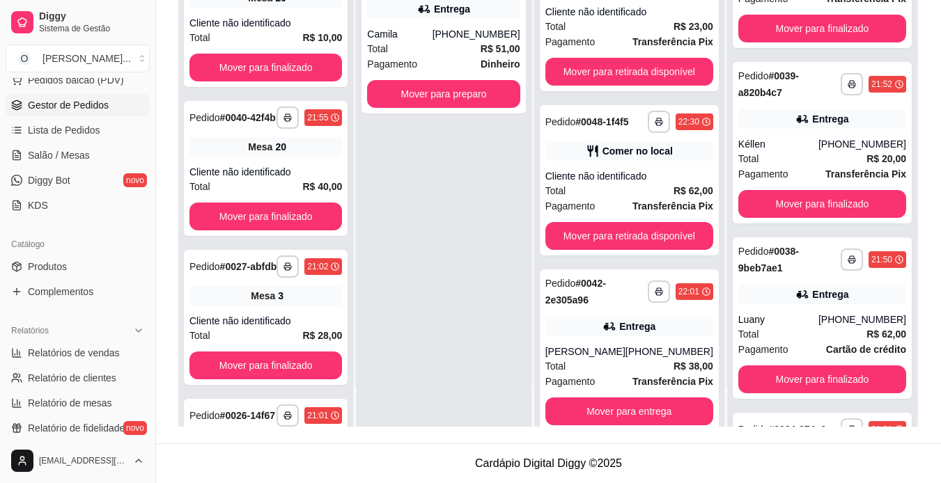
scroll to position [583, 0]
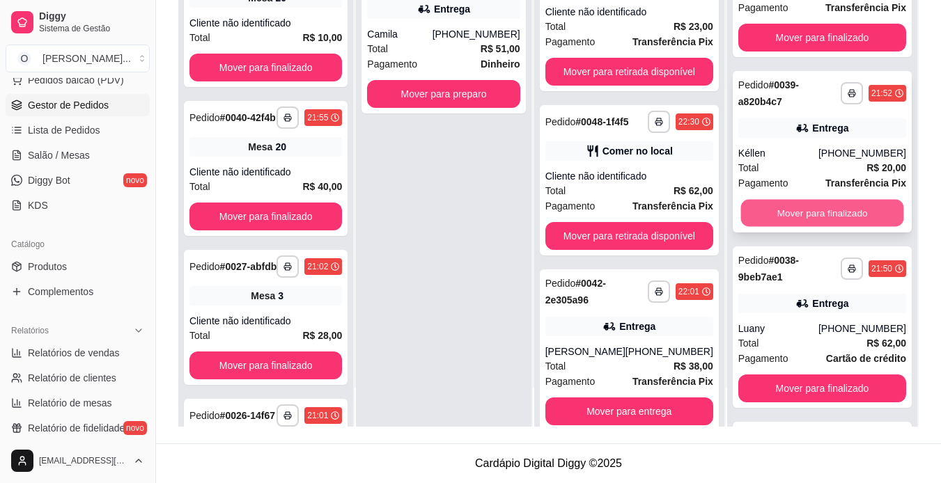
click at [829, 217] on button "Mover para finalizado" at bounding box center [822, 213] width 163 height 27
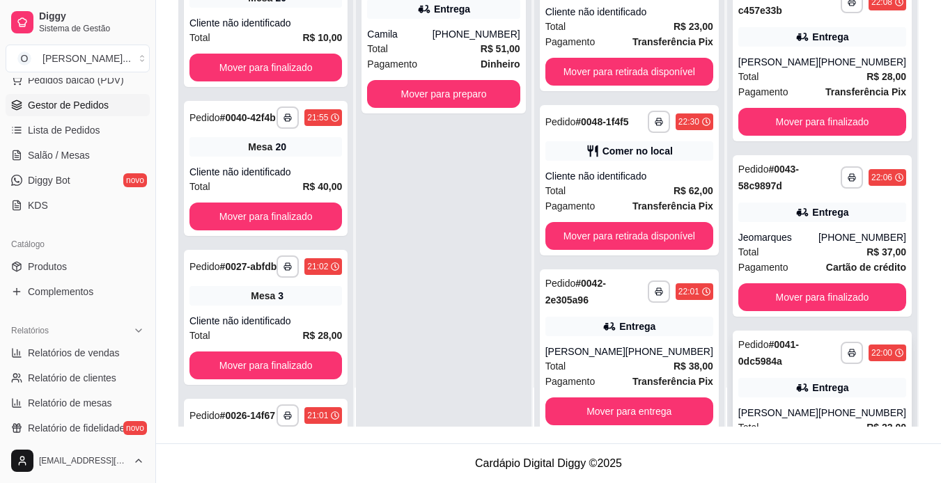
scroll to position [88, 0]
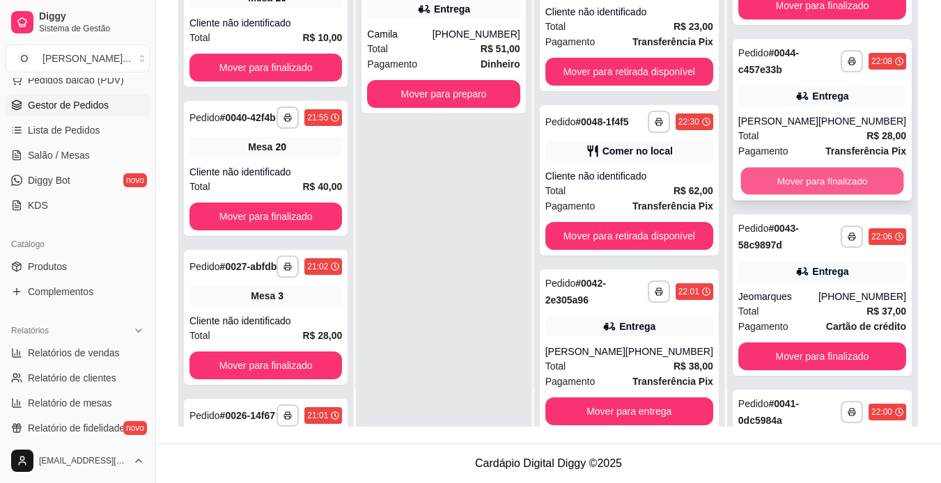
click at [794, 177] on button "Mover para finalizado" at bounding box center [822, 181] width 163 height 27
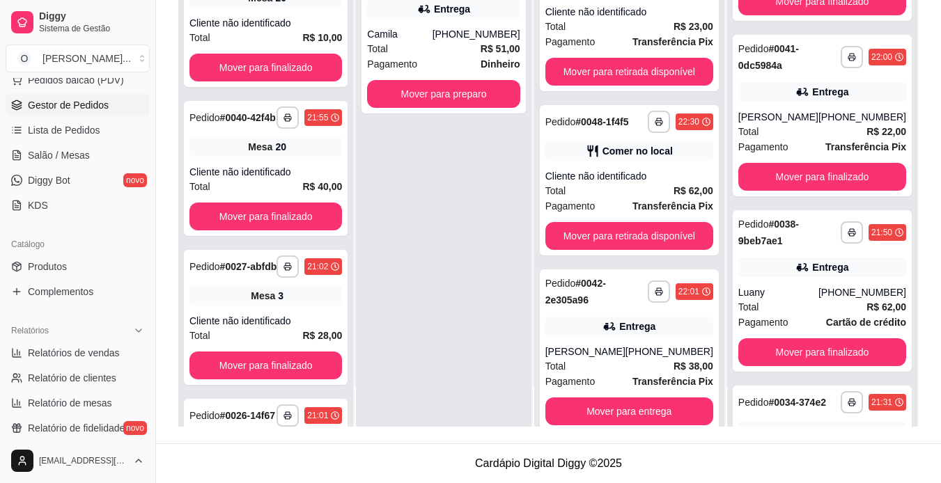
scroll to position [268, 0]
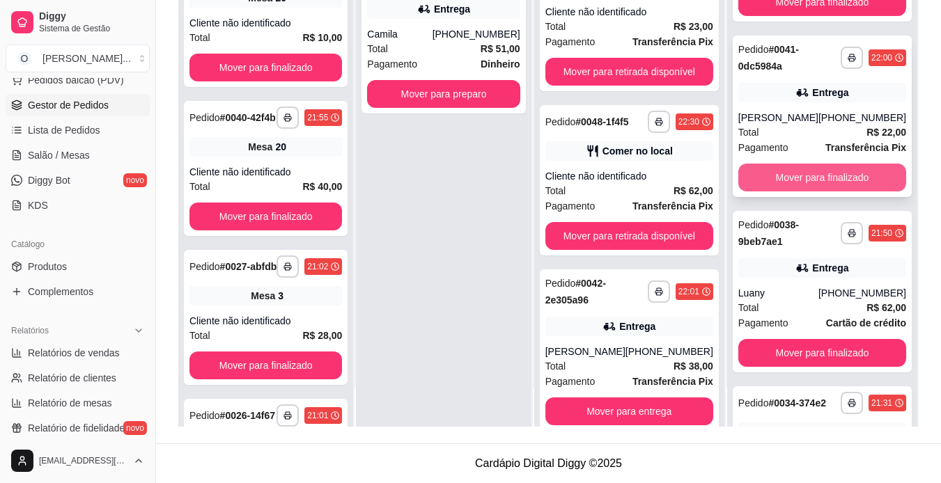
click at [846, 177] on button "Mover para finalizado" at bounding box center [822, 178] width 168 height 28
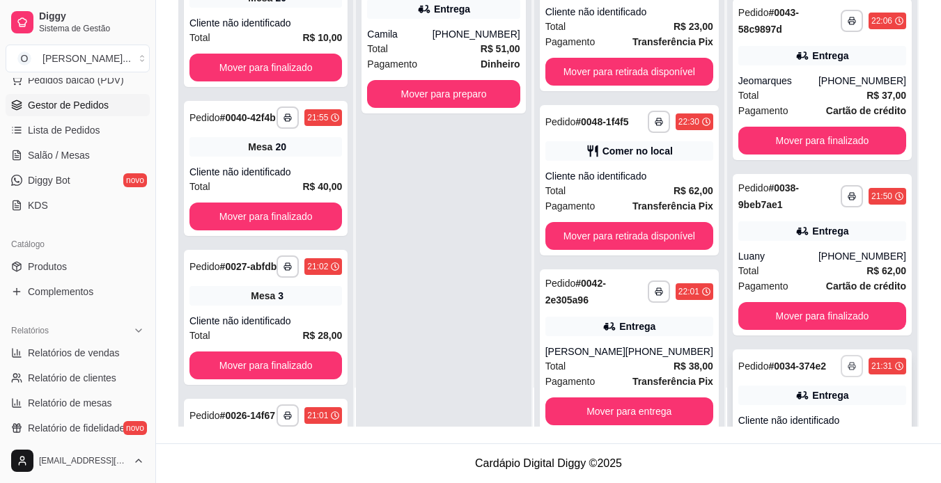
scroll to position [128, 0]
click at [52, 166] on link "Salão / Mesas" at bounding box center [78, 155] width 144 height 22
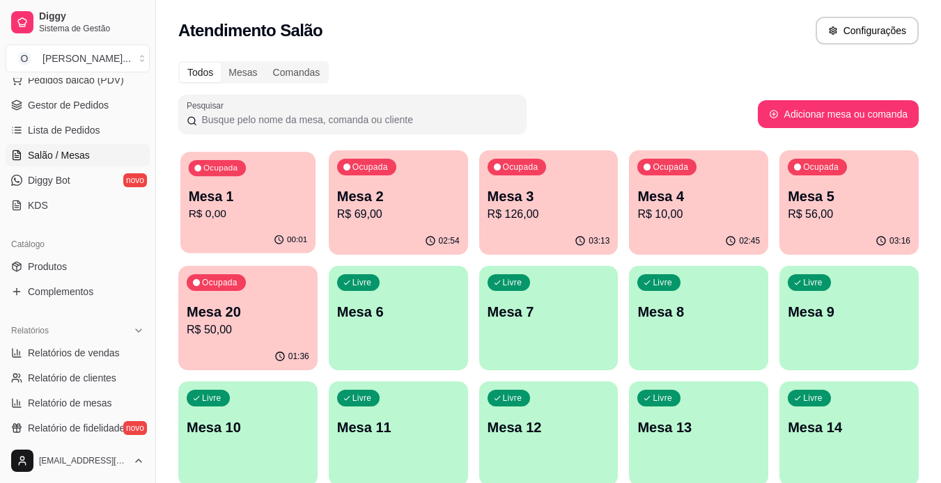
click at [228, 187] on p "Mesa 1" at bounding box center [248, 196] width 119 height 19
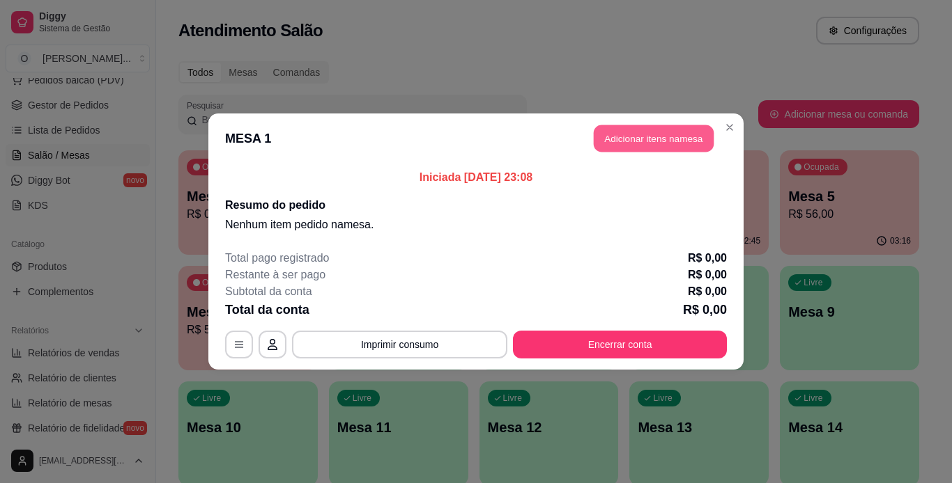
click at [650, 143] on button "Adicionar itens na mesa" at bounding box center [654, 138] width 120 height 27
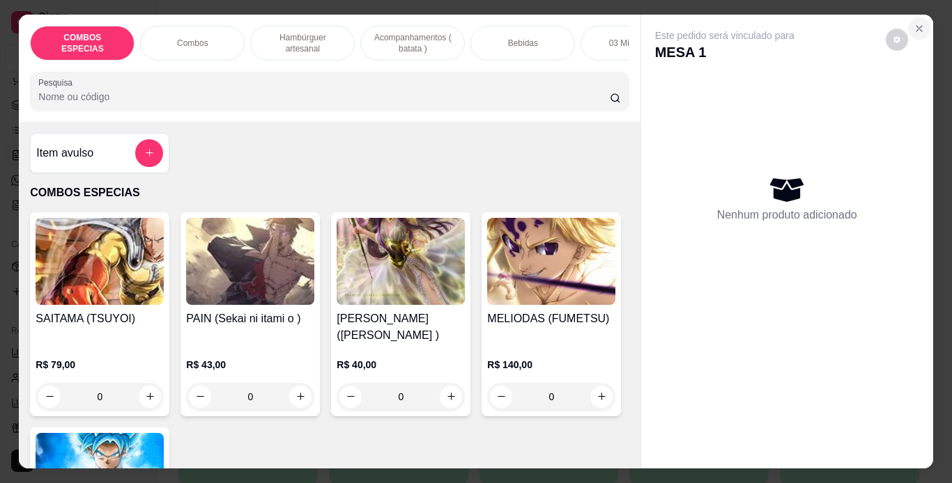
click at [913, 23] on icon "Close" at bounding box center [918, 28] width 11 height 11
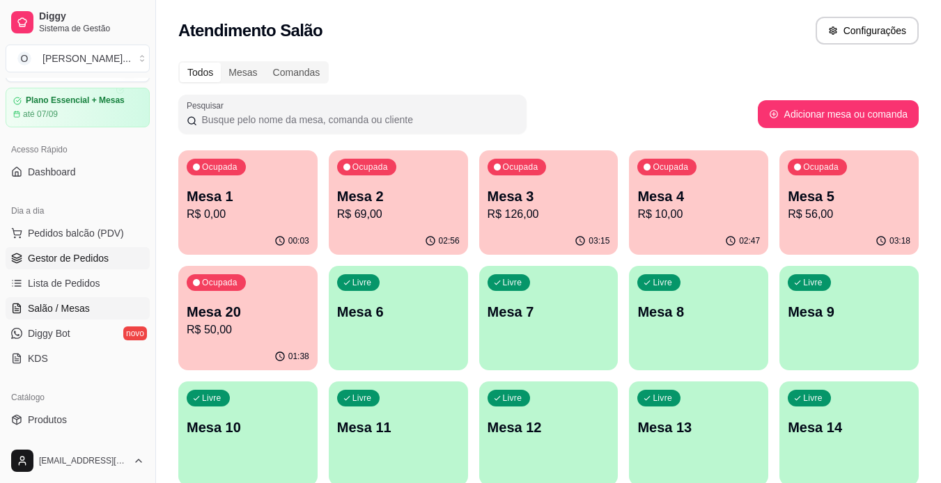
scroll to position [29, 0]
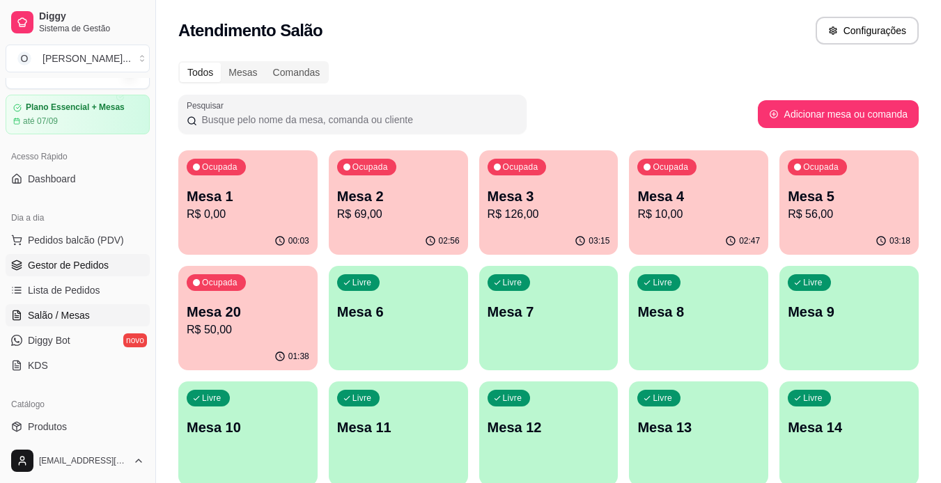
click at [79, 266] on span "Gestor de Pedidos" at bounding box center [68, 265] width 81 height 14
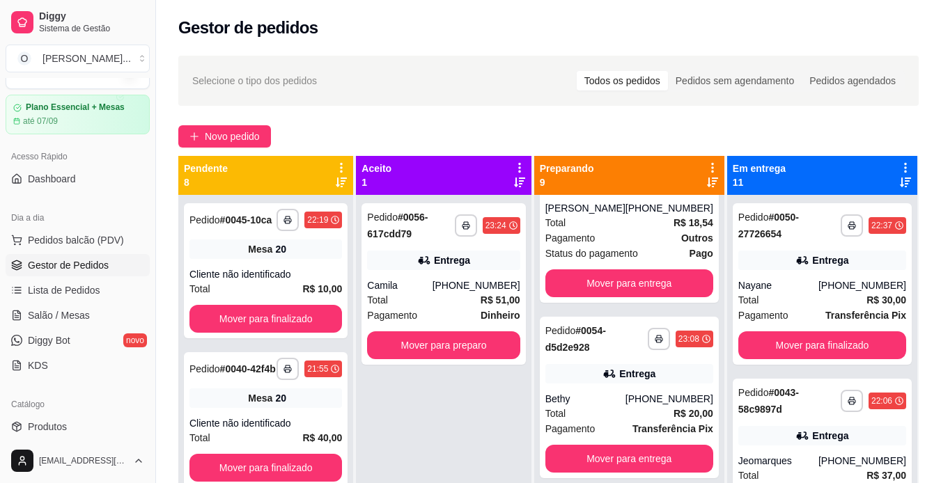
scroll to position [269, 0]
click at [655, 336] on icon "button" at bounding box center [659, 339] width 8 height 8
click at [624, 387] on button "IMPRESSORA" at bounding box center [614, 388] width 98 height 22
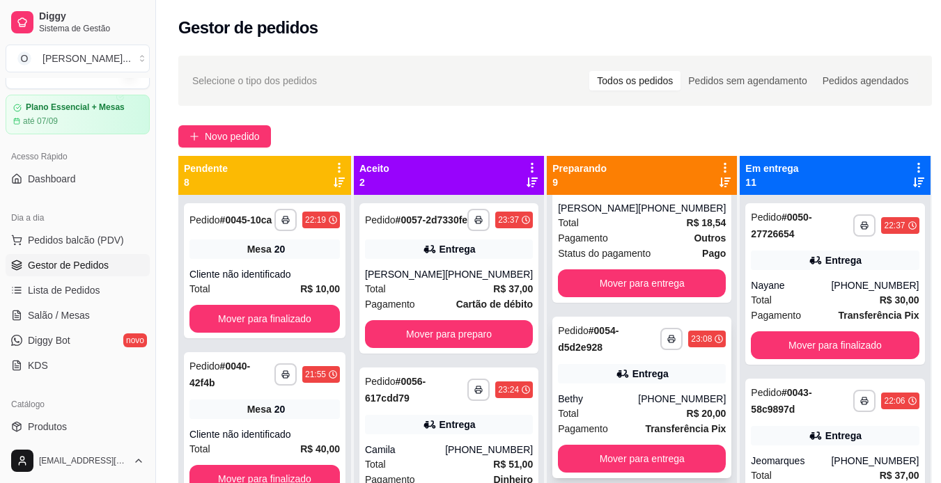
scroll to position [0, 0]
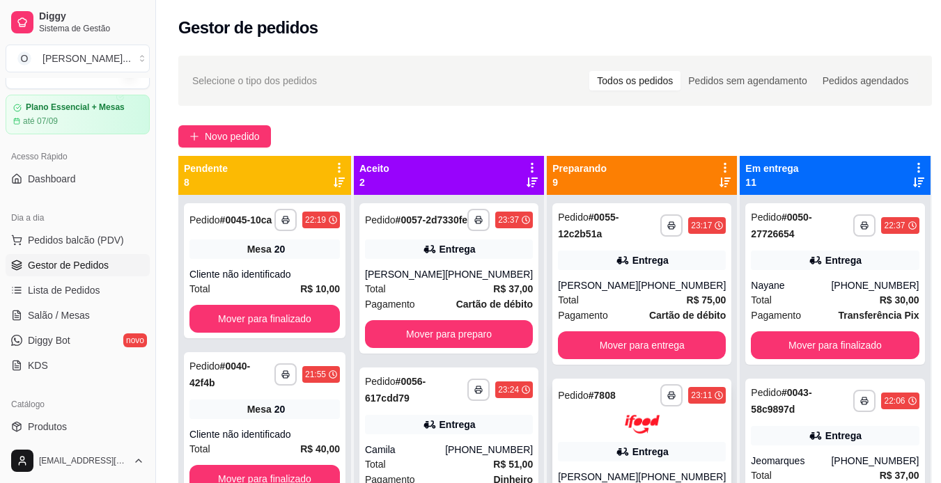
click at [635, 395] on div "**********" at bounding box center [642, 396] width 168 height 22
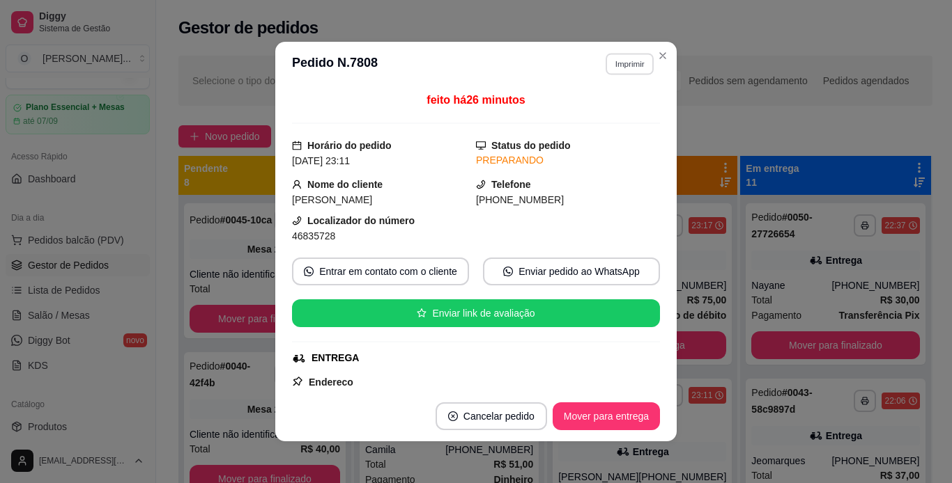
click at [621, 62] on button "Imprimir" at bounding box center [629, 64] width 48 height 22
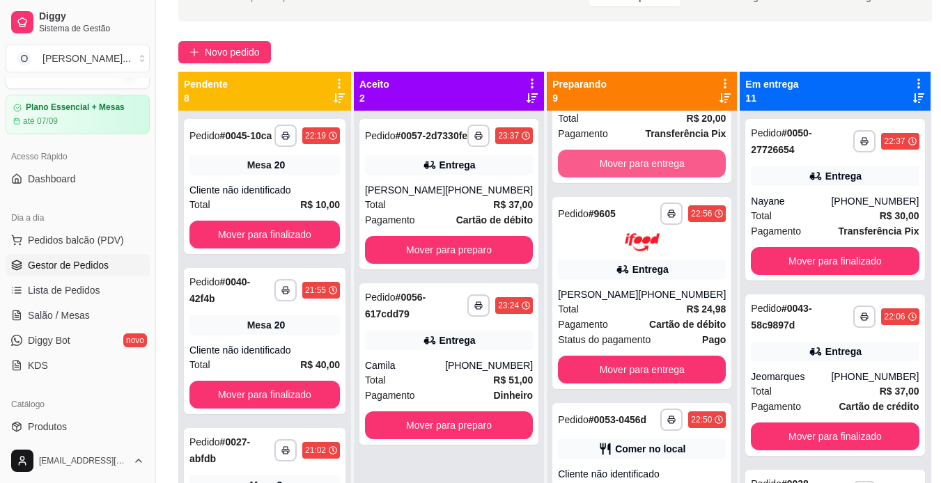
scroll to position [481, 0]
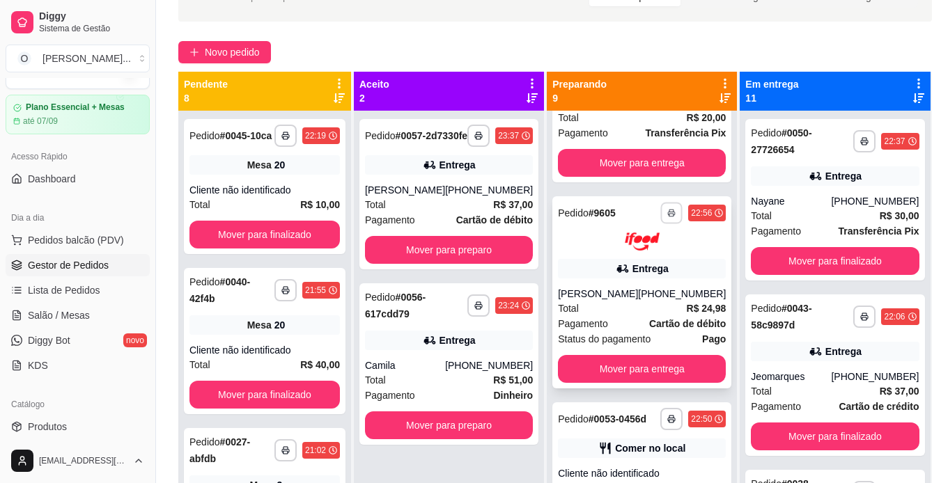
click at [661, 206] on button "button" at bounding box center [672, 213] width 22 height 22
click at [637, 256] on button "IMPRESSORA" at bounding box center [614, 262] width 98 height 22
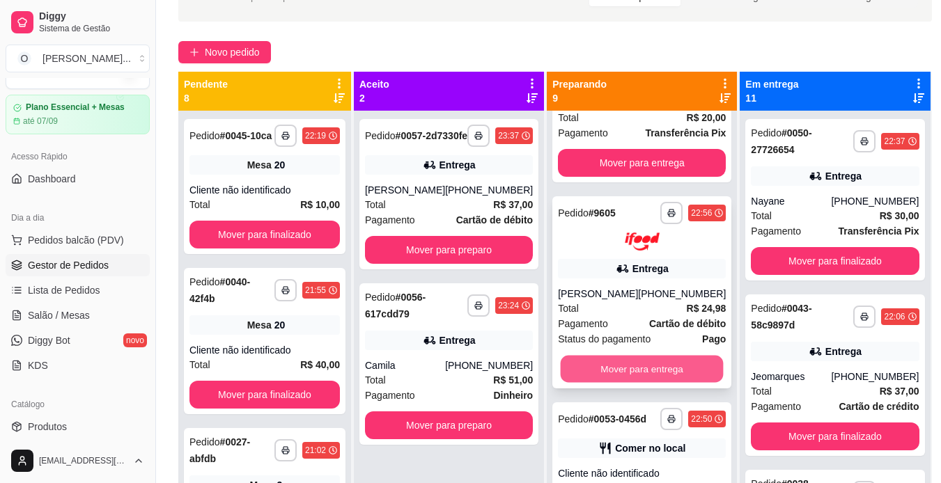
click at [649, 366] on button "Mover para entrega" at bounding box center [642, 369] width 163 height 27
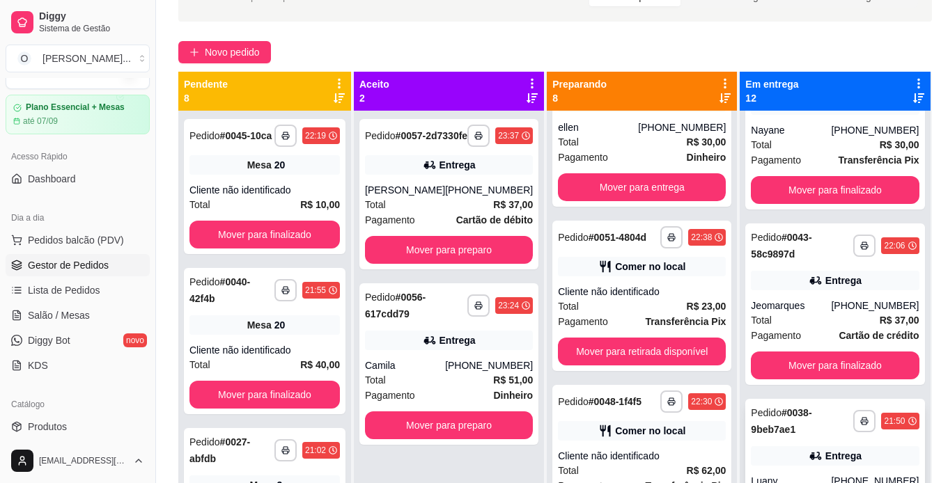
scroll to position [278, 0]
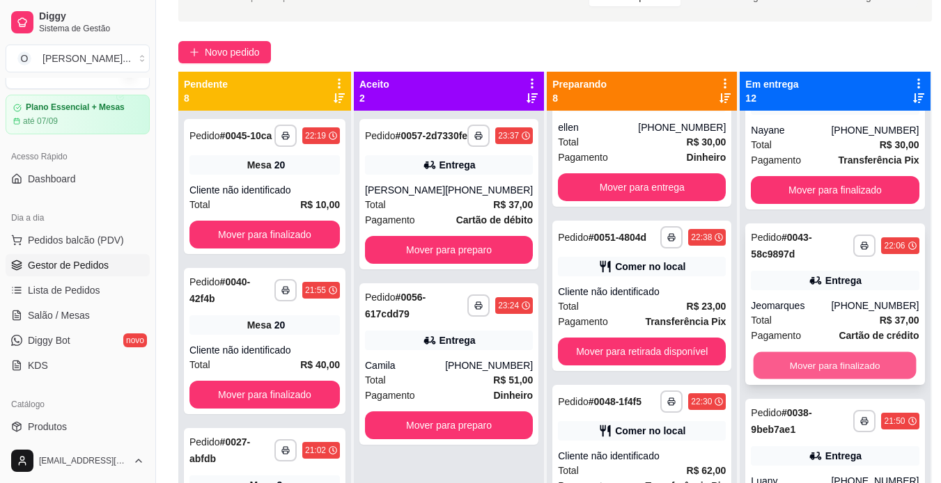
click at [800, 357] on button "Mover para finalizado" at bounding box center [835, 365] width 163 height 27
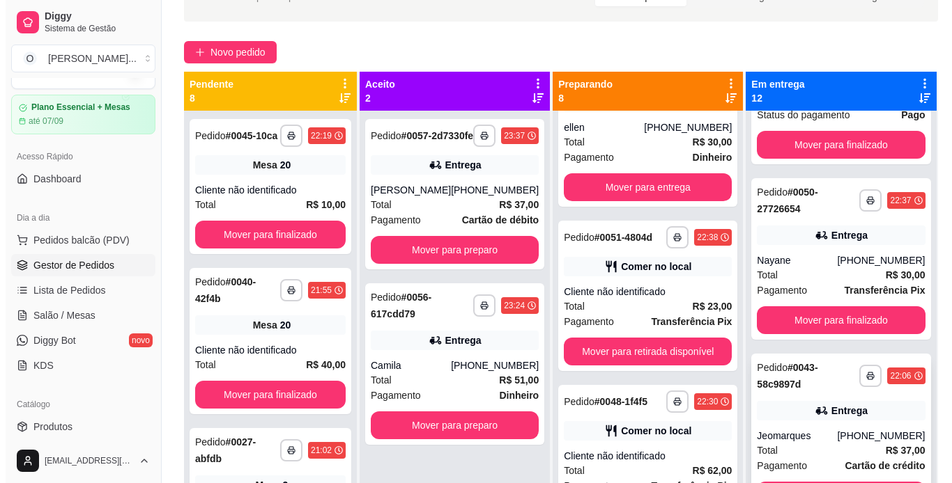
scroll to position [137, 0]
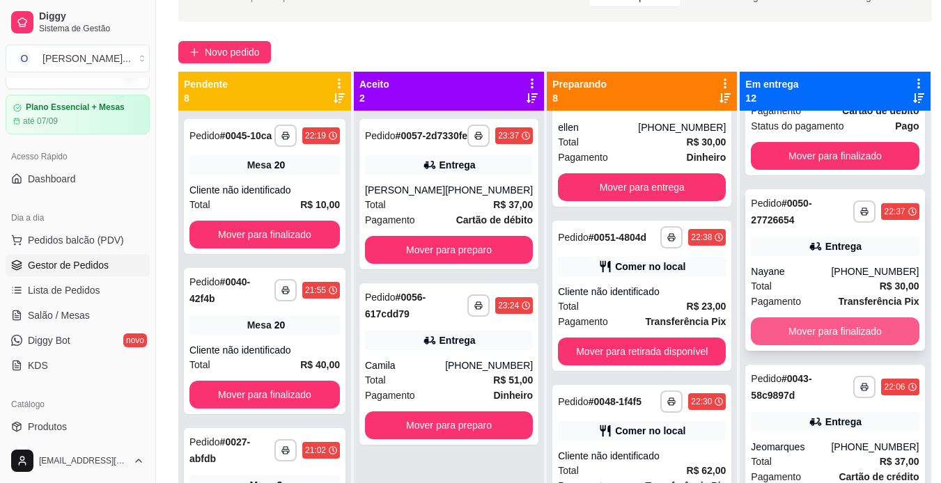
click at [787, 327] on button "Mover para finalizado" at bounding box center [835, 332] width 168 height 28
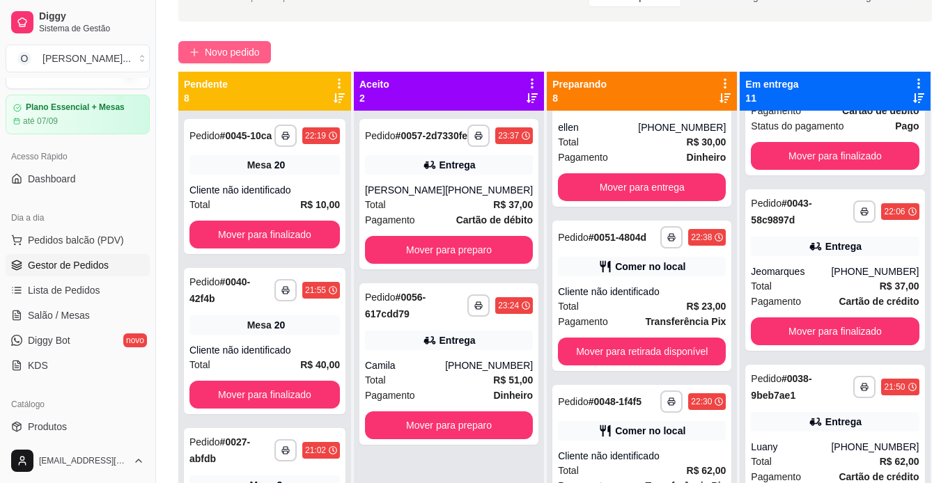
click at [201, 52] on button "Novo pedido" at bounding box center [224, 52] width 93 height 22
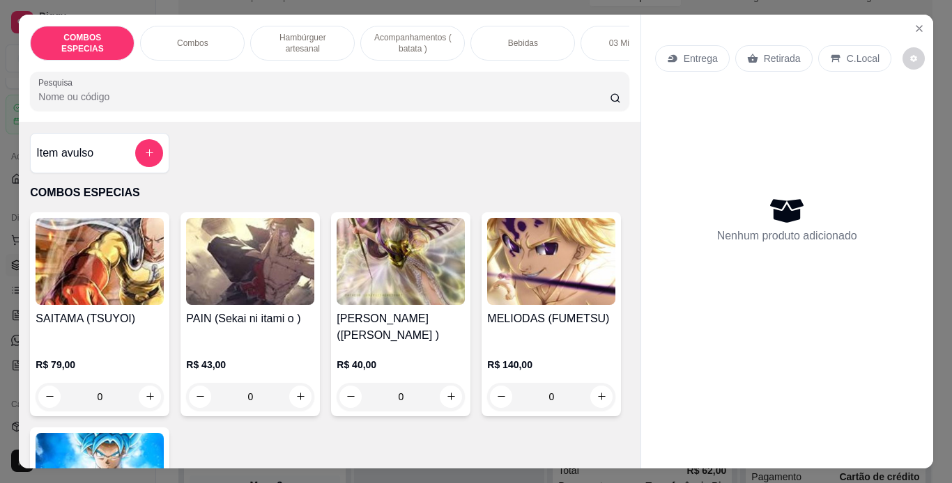
click at [184, 31] on div "Combos" at bounding box center [192, 43] width 105 height 35
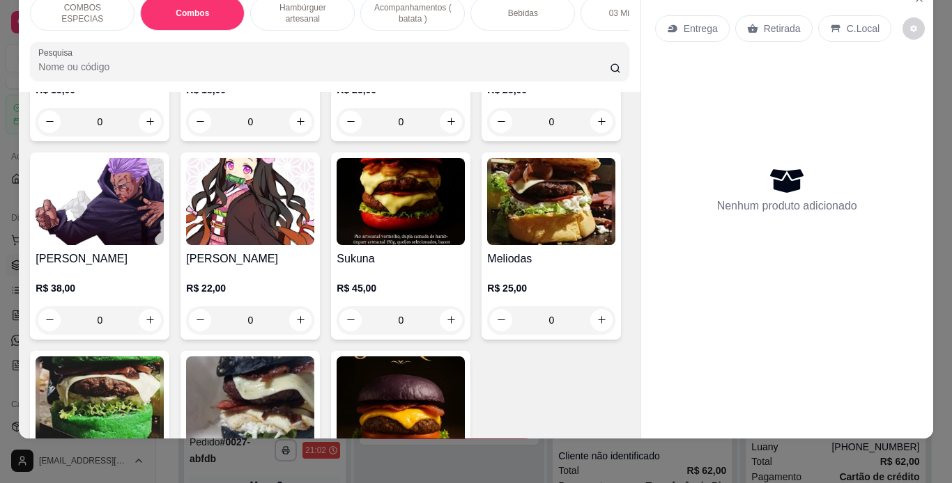
scroll to position [1327, 0]
click at [487, 136] on div "0" at bounding box center [551, 122] width 128 height 28
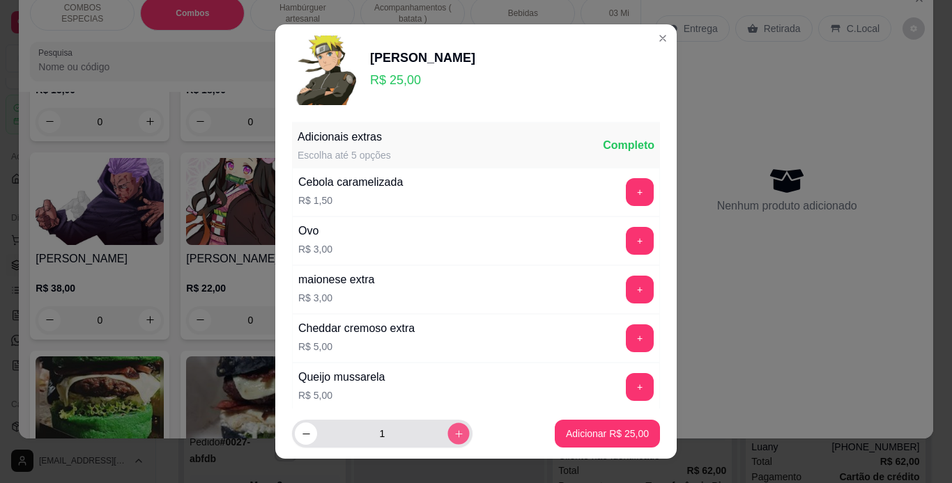
click at [449, 431] on button "increase-product-quantity" at bounding box center [458, 435] width 22 height 22
type input "3"
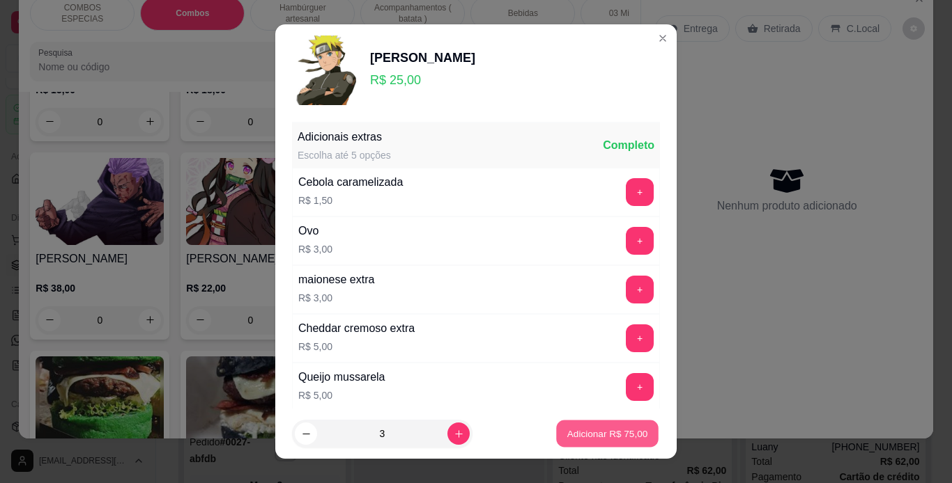
click at [607, 437] on p "Adicionar R$ 75,00" at bounding box center [607, 434] width 81 height 13
type input "3"
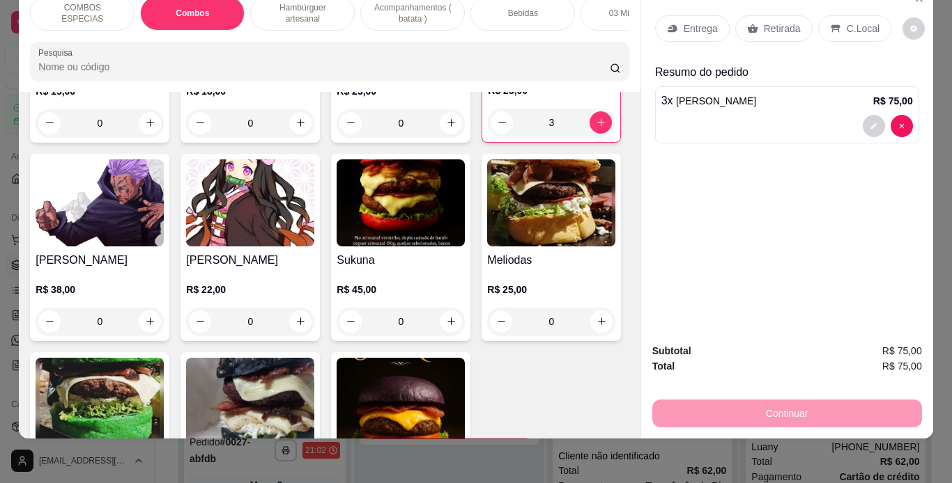
click at [831, 23] on icon at bounding box center [835, 28] width 11 height 11
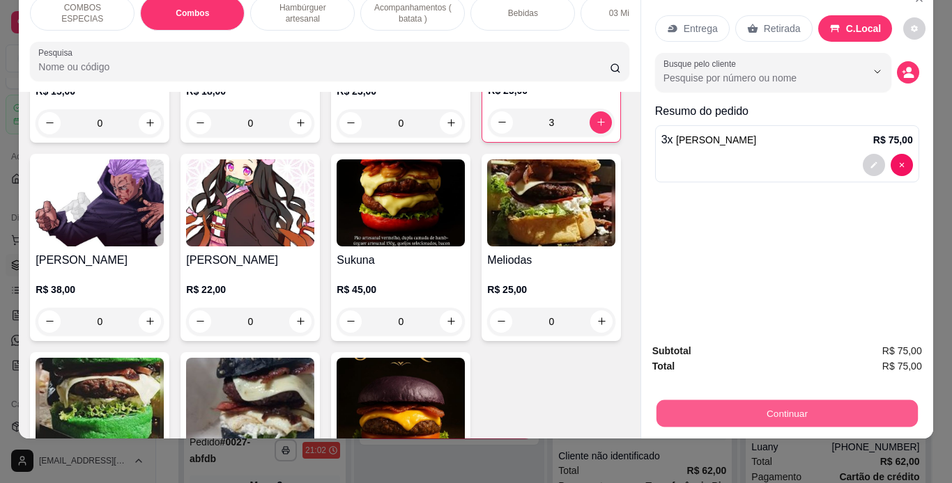
click at [751, 401] on button "Continuar" at bounding box center [786, 414] width 261 height 27
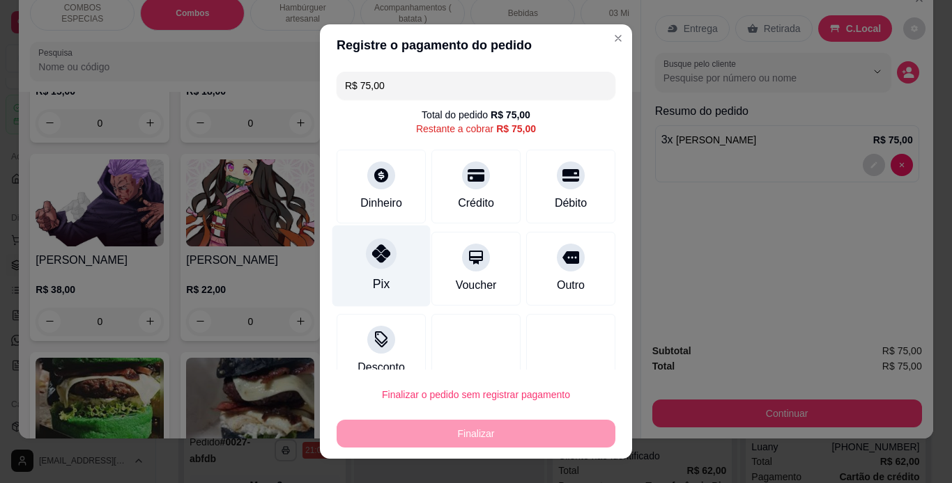
click at [372, 246] on icon at bounding box center [381, 254] width 18 height 18
type input "R$ 0,00"
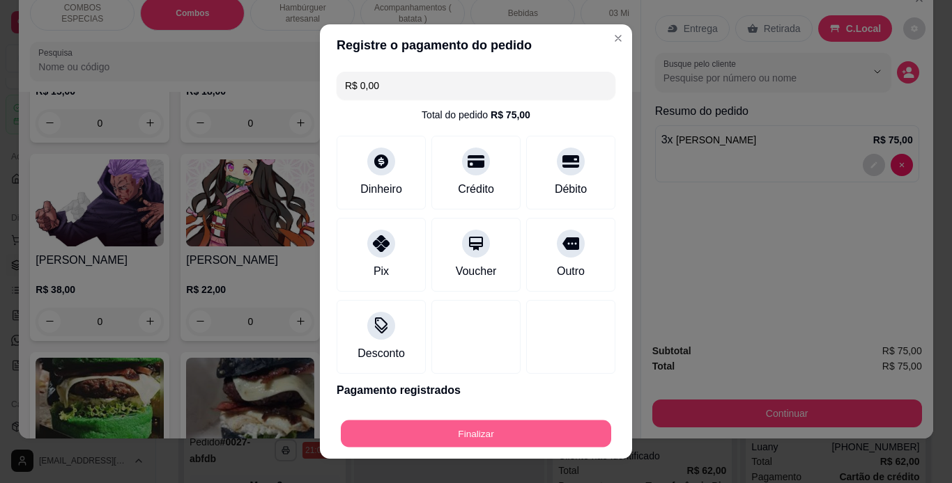
click at [511, 433] on button "Finalizar" at bounding box center [476, 434] width 270 height 27
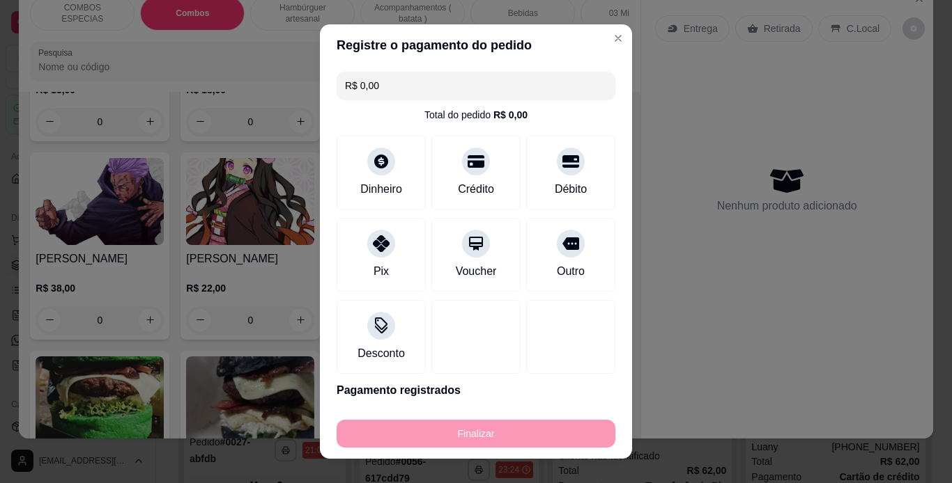
type input "0"
type input "-R$ 75,00"
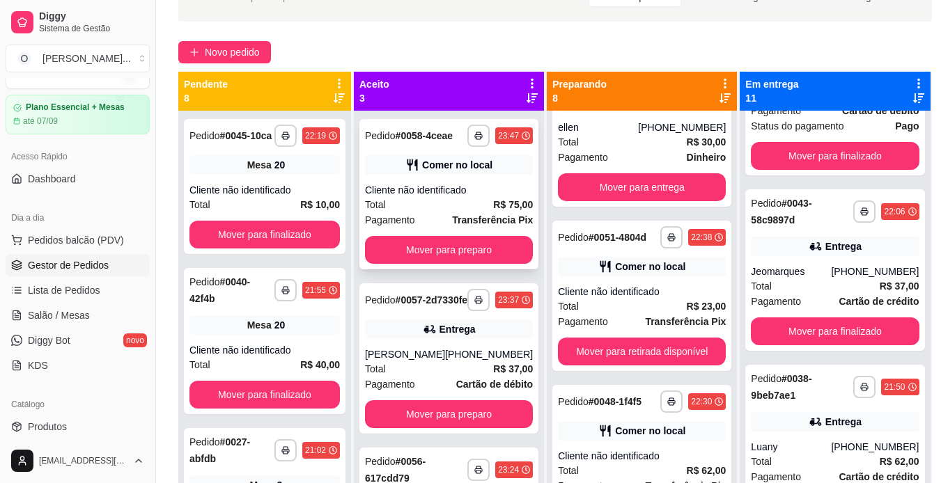
click at [451, 197] on div "Cliente não identificado" at bounding box center [449, 190] width 168 height 14
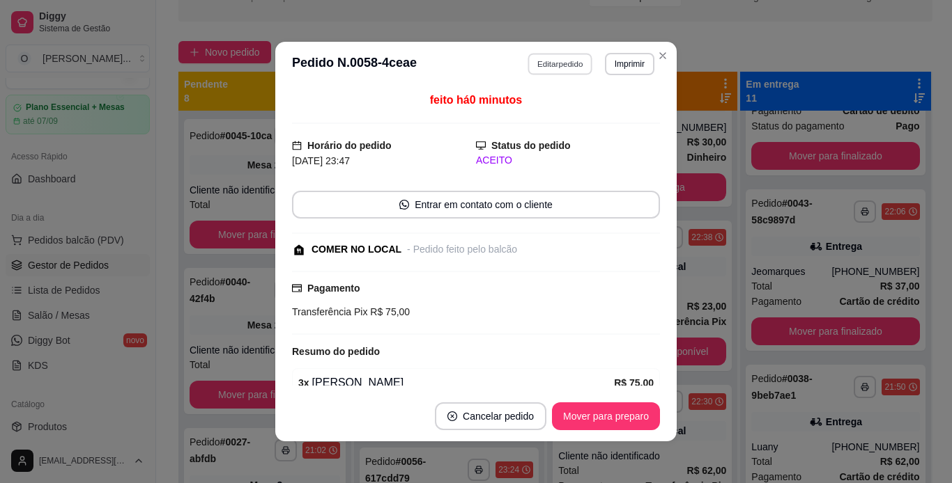
click at [543, 68] on button "Editar pedido" at bounding box center [560, 64] width 65 height 22
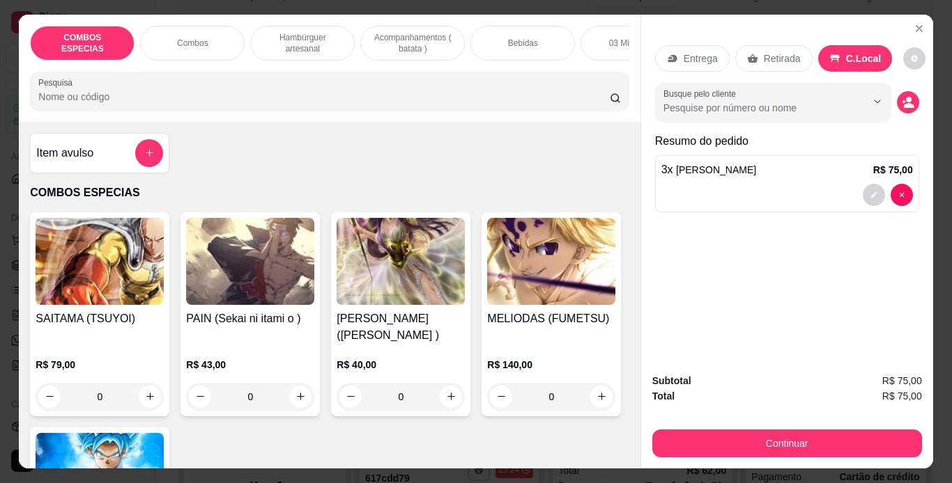
click at [297, 37] on p "Hambúrguer artesanal" at bounding box center [302, 43] width 81 height 22
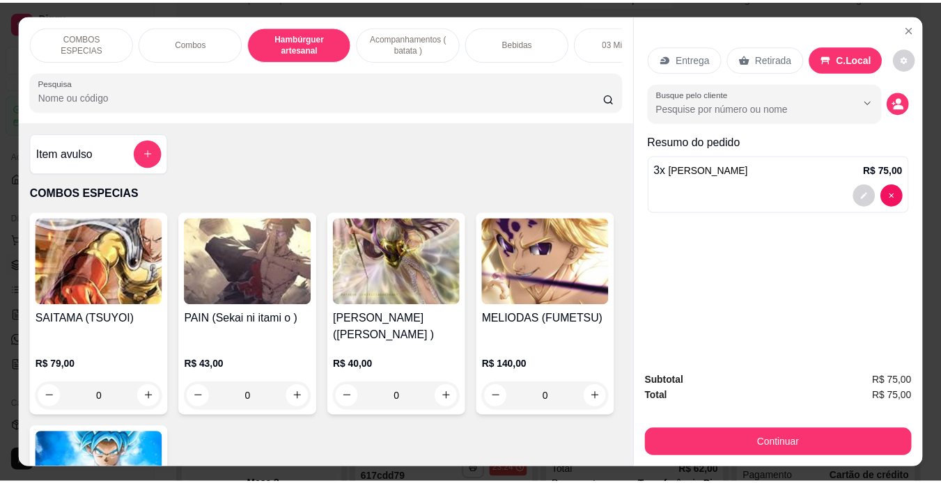
scroll to position [36, 0]
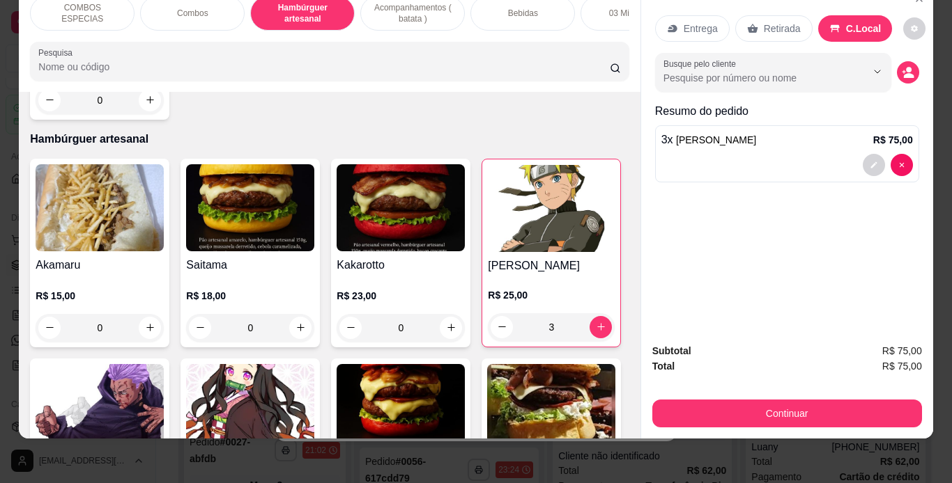
click at [300, 314] on div "0" at bounding box center [250, 328] width 128 height 28
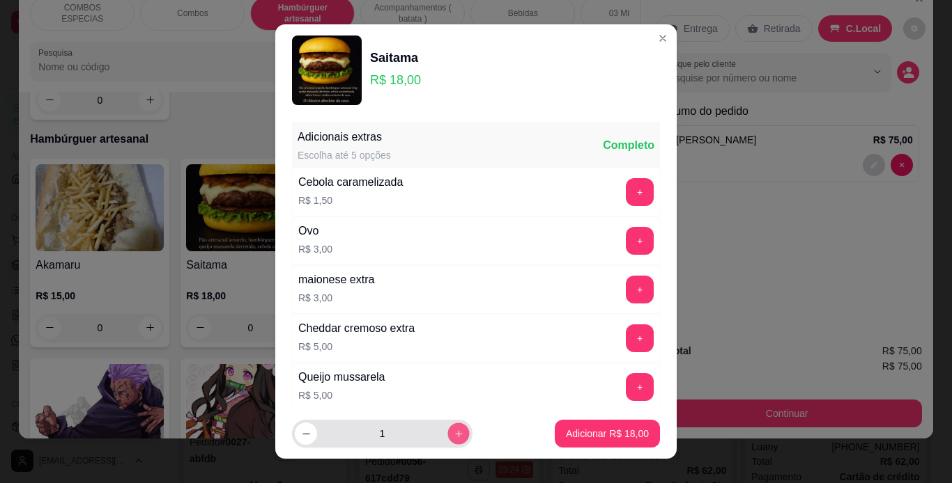
click at [454, 430] on icon "increase-product-quantity" at bounding box center [459, 434] width 10 height 10
type input "2"
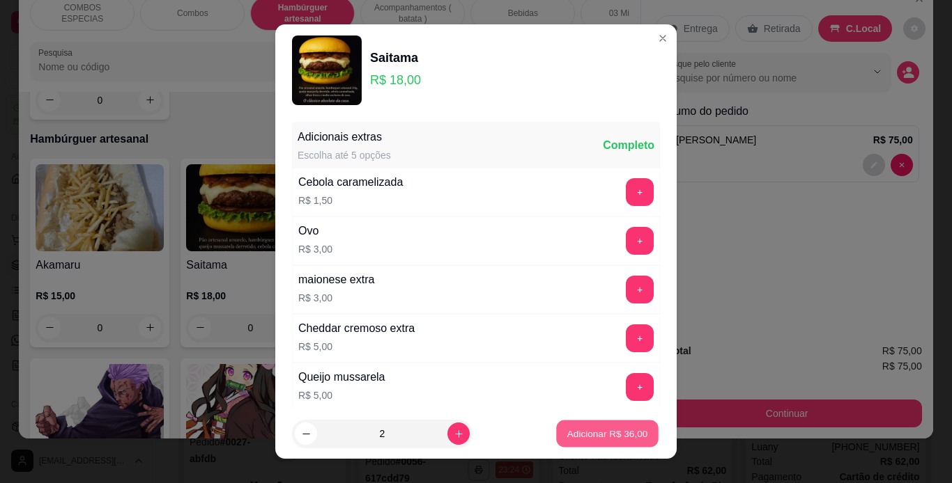
click at [567, 437] on p "Adicionar R$ 36,00" at bounding box center [607, 434] width 81 height 13
type input "2"
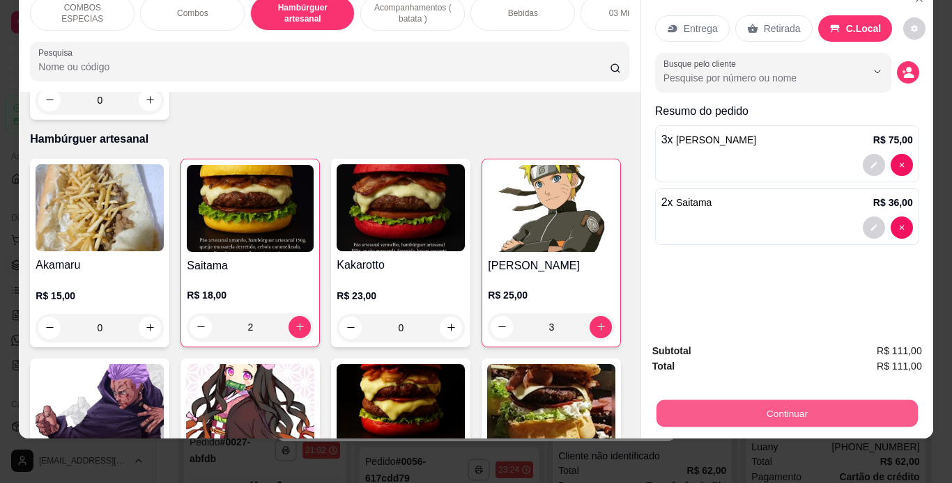
click at [738, 405] on button "Continuar" at bounding box center [786, 414] width 261 height 27
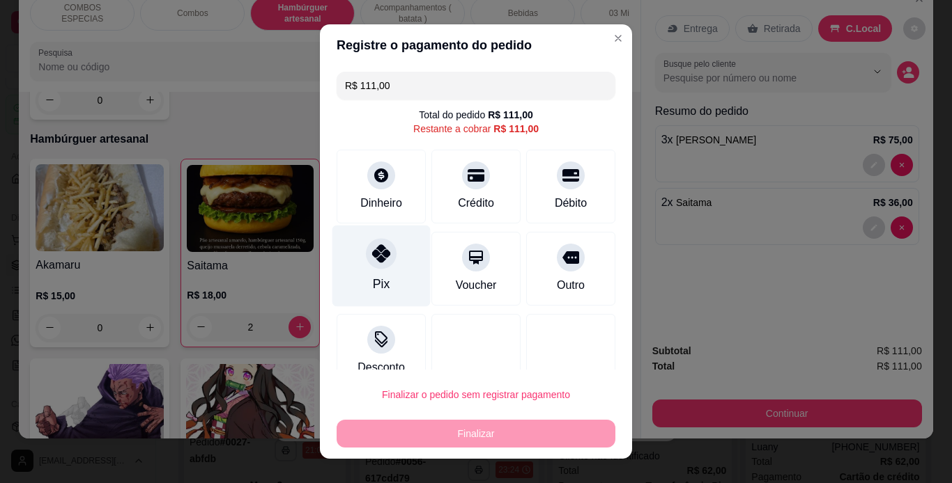
click at [385, 256] on div at bounding box center [381, 253] width 31 height 31
type input "R$ 0,00"
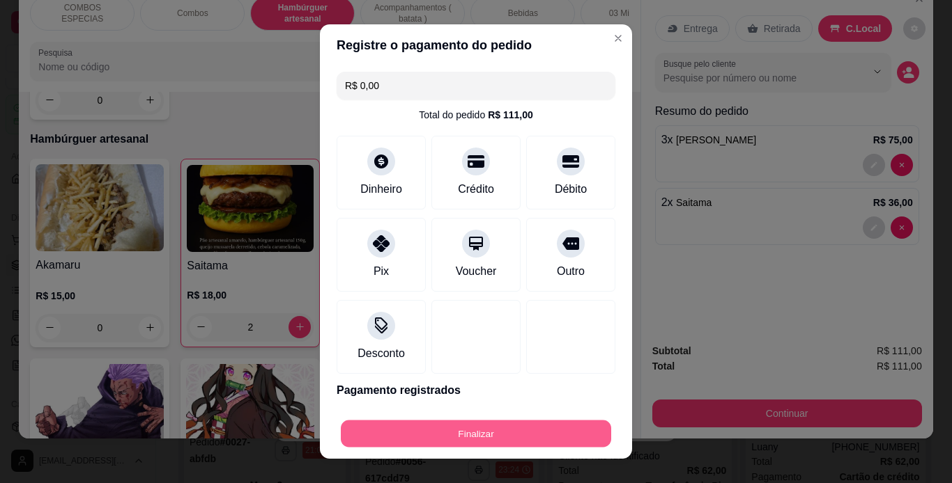
click at [488, 422] on button "Finalizar" at bounding box center [476, 434] width 270 height 27
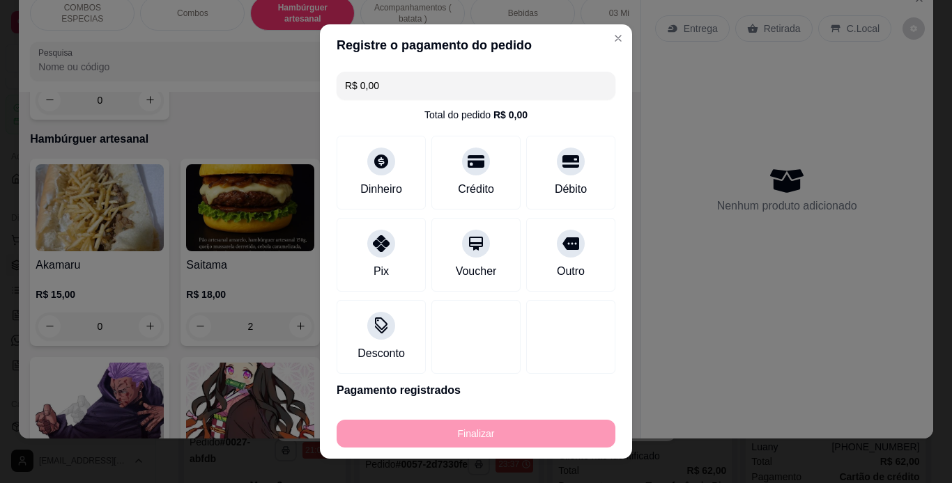
type input "0"
type input "-R$ 111,00"
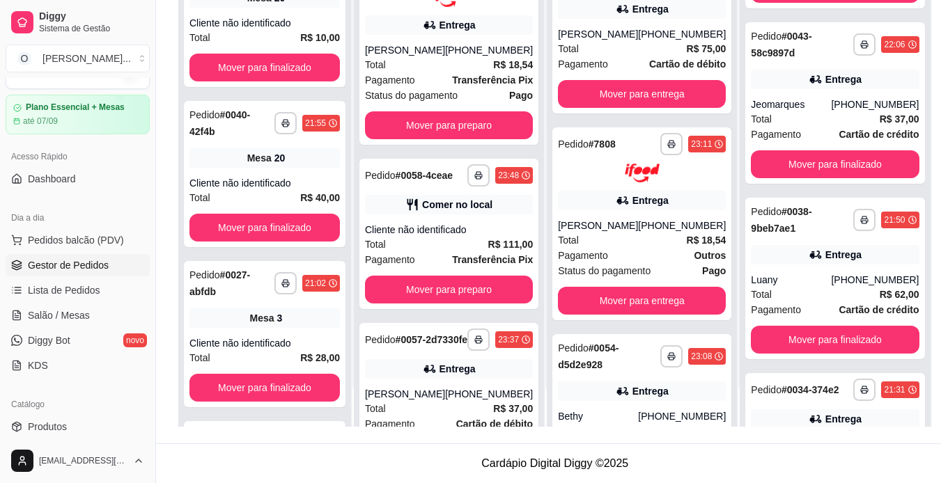
scroll to position [0, 0]
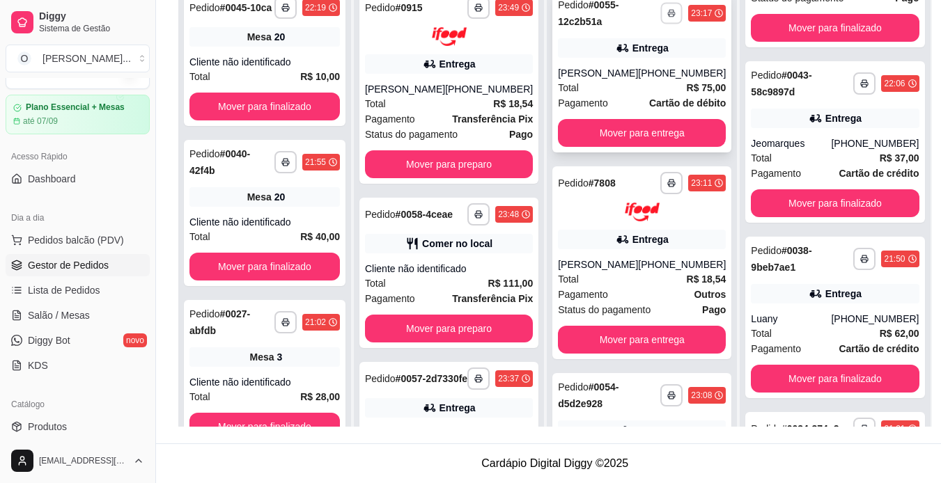
click at [661, 7] on button "button" at bounding box center [672, 13] width 22 height 22
click at [641, 57] on button "IMPRESSORA" at bounding box center [614, 62] width 98 height 22
click at [630, 135] on button "Mover para entrega" at bounding box center [642, 133] width 163 height 27
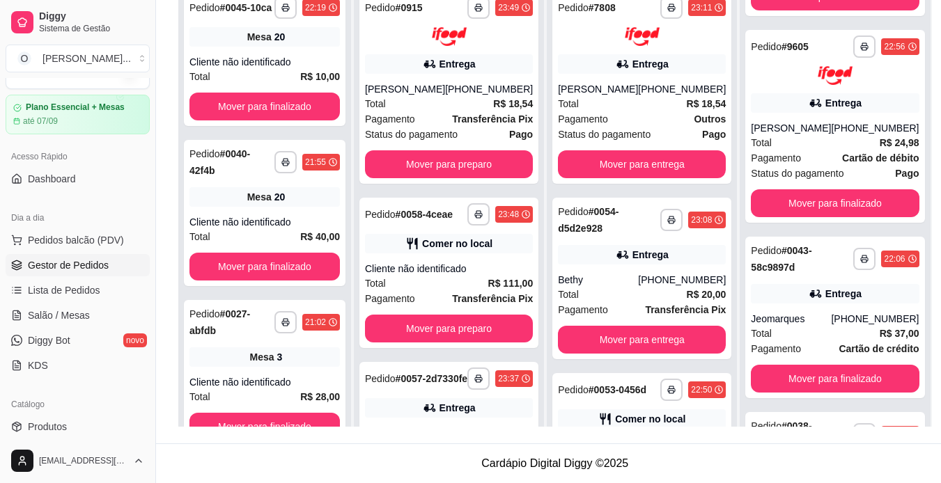
scroll to position [312, 0]
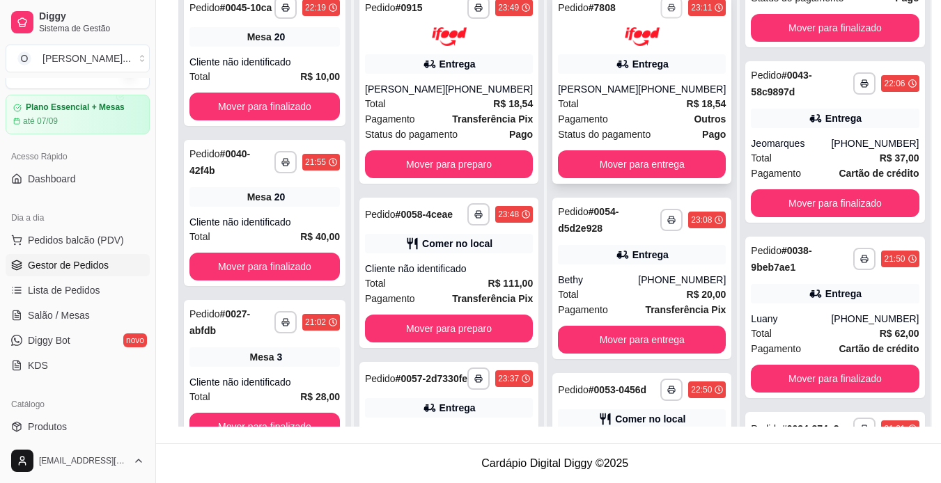
click at [667, 11] on icon "button" at bounding box center [671, 7] width 8 height 8
click at [644, 56] on button "IMPRESSORA" at bounding box center [613, 56] width 101 height 22
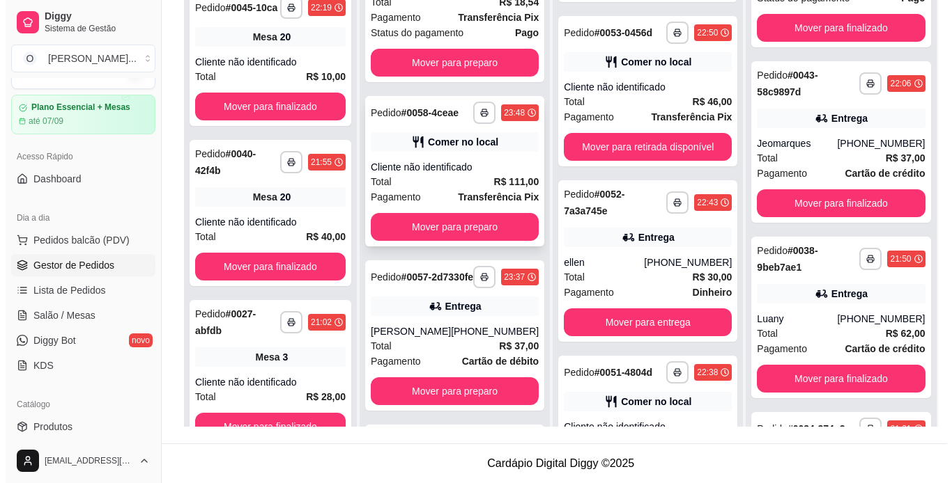
scroll to position [102, 0]
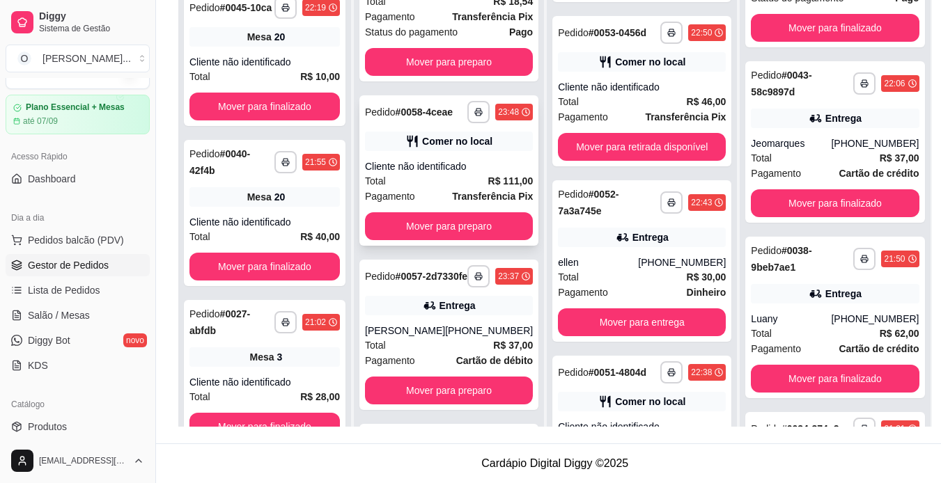
click at [470, 189] on div "Total R$ 111,00" at bounding box center [449, 180] width 168 height 15
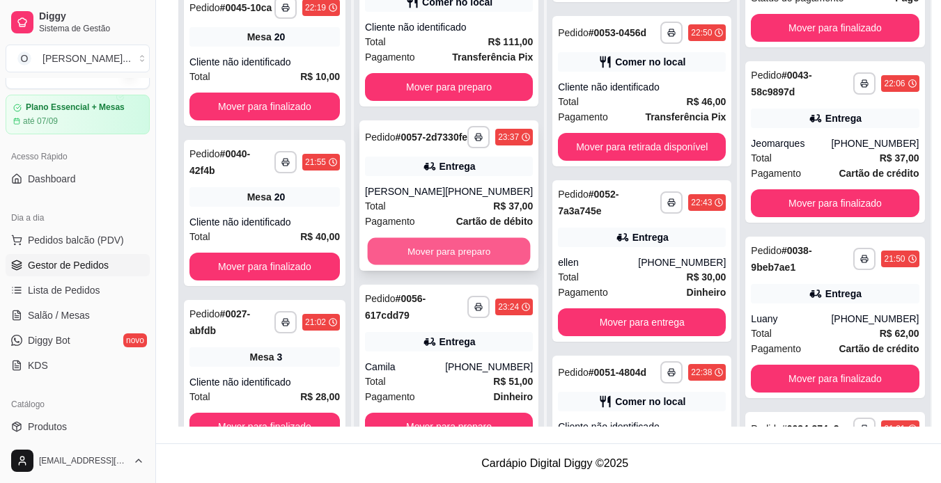
click at [483, 259] on button "Mover para preparo" at bounding box center [449, 251] width 163 height 27
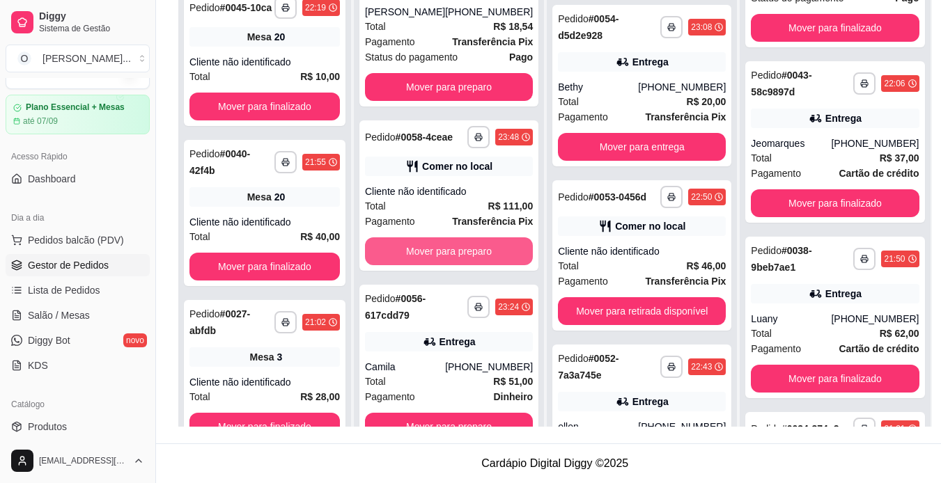
scroll to position [533, 0]
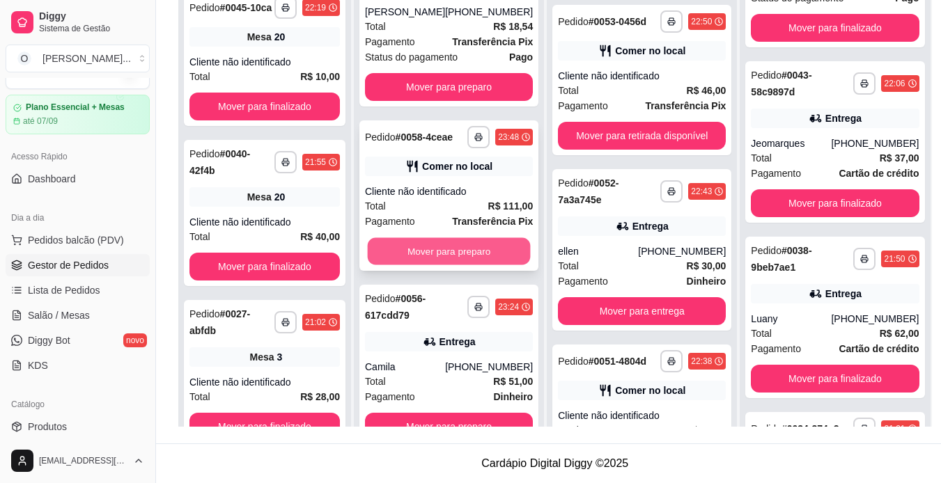
click at [483, 256] on button "Mover para preparo" at bounding box center [449, 251] width 163 height 27
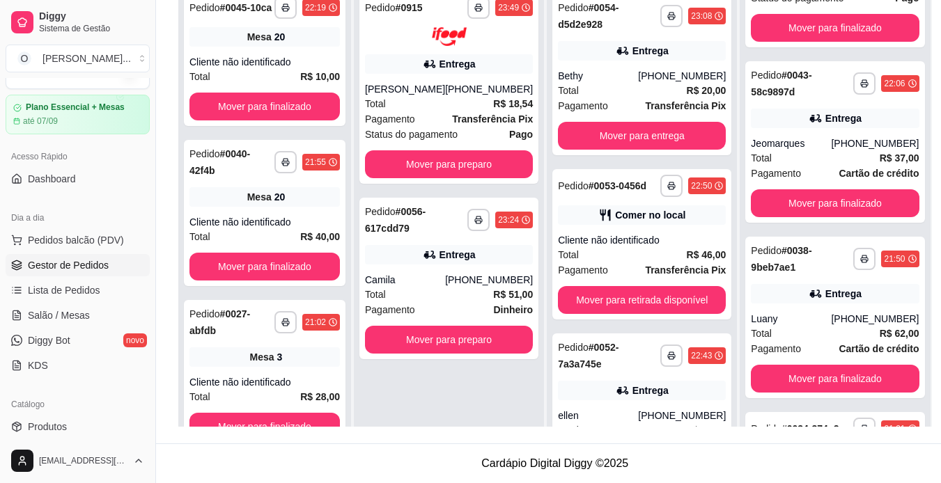
scroll to position [697, 0]
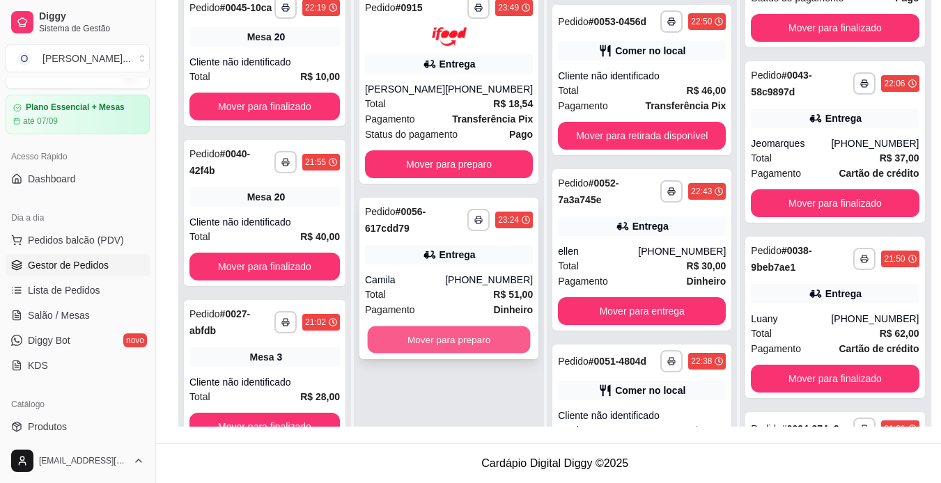
click at [452, 336] on button "Mover para preparo" at bounding box center [449, 339] width 163 height 27
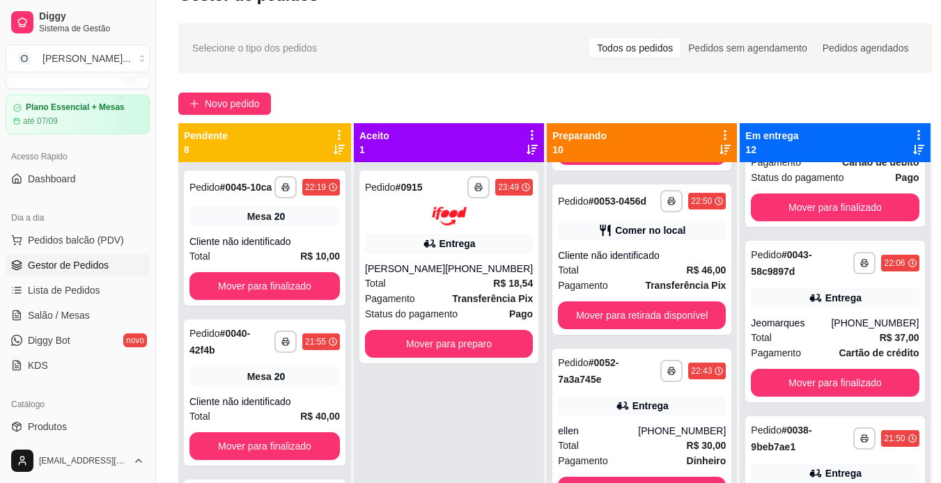
scroll to position [51, 0]
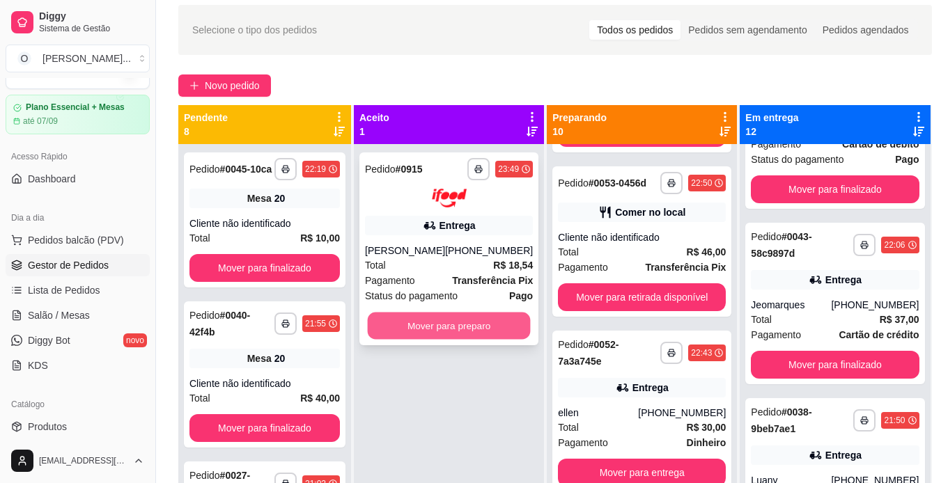
click at [487, 325] on button "Mover para preparo" at bounding box center [449, 325] width 163 height 27
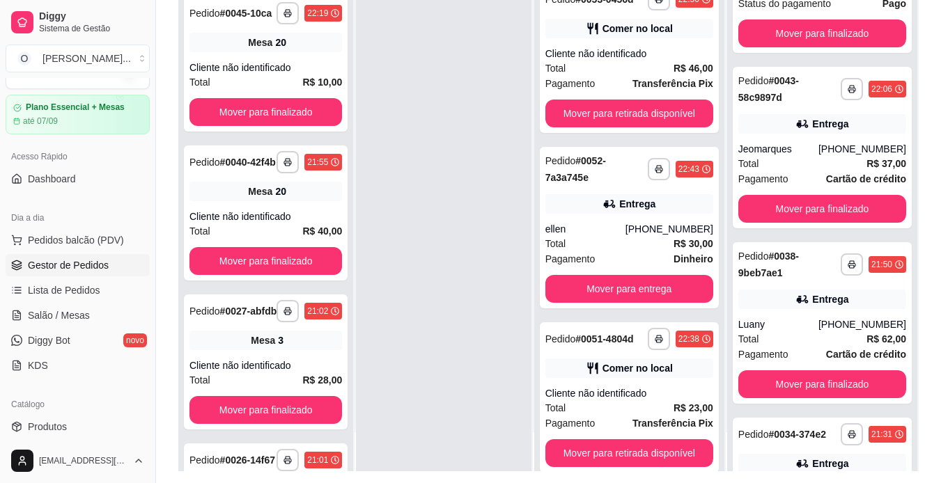
scroll to position [212, 0]
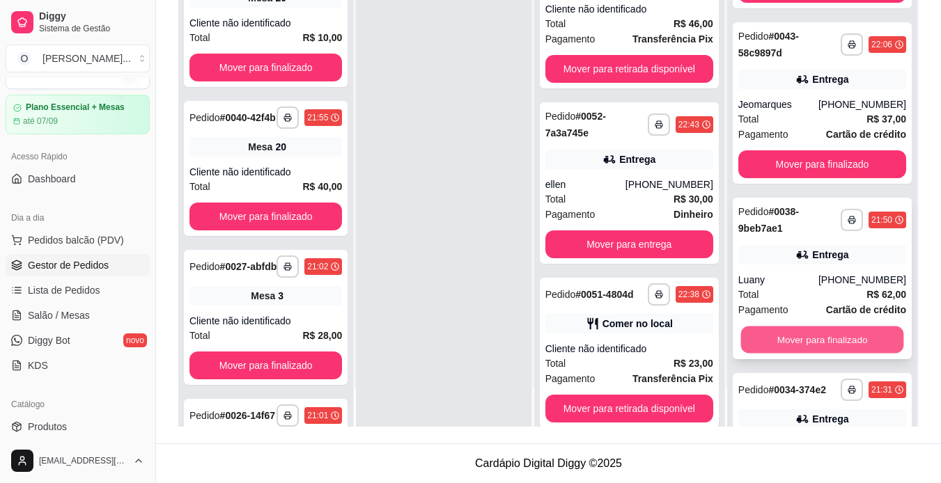
click at [796, 337] on button "Mover para finalizado" at bounding box center [822, 339] width 163 height 27
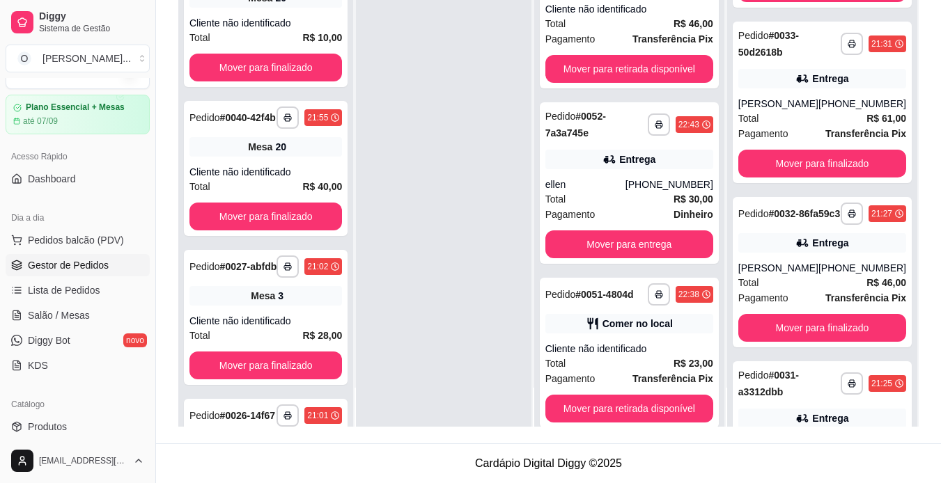
scroll to position [660, 0]
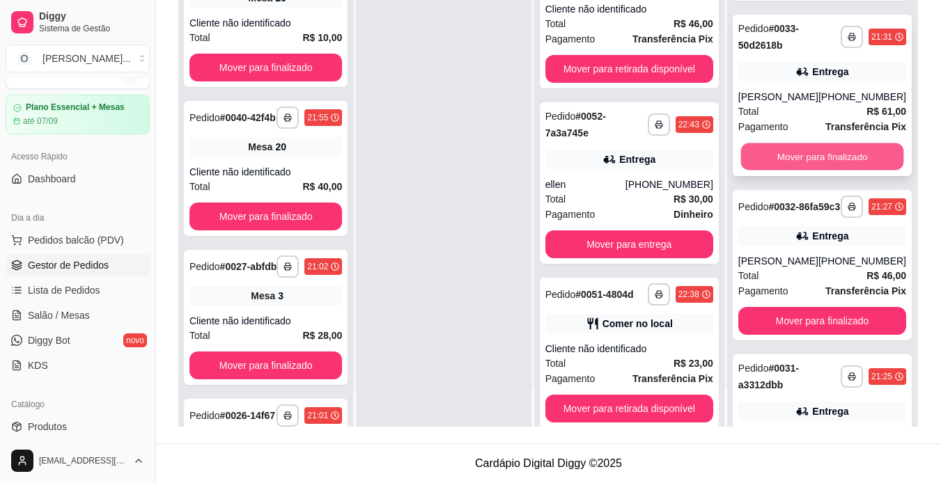
click at [822, 170] on button "Mover para finalizado" at bounding box center [822, 156] width 163 height 27
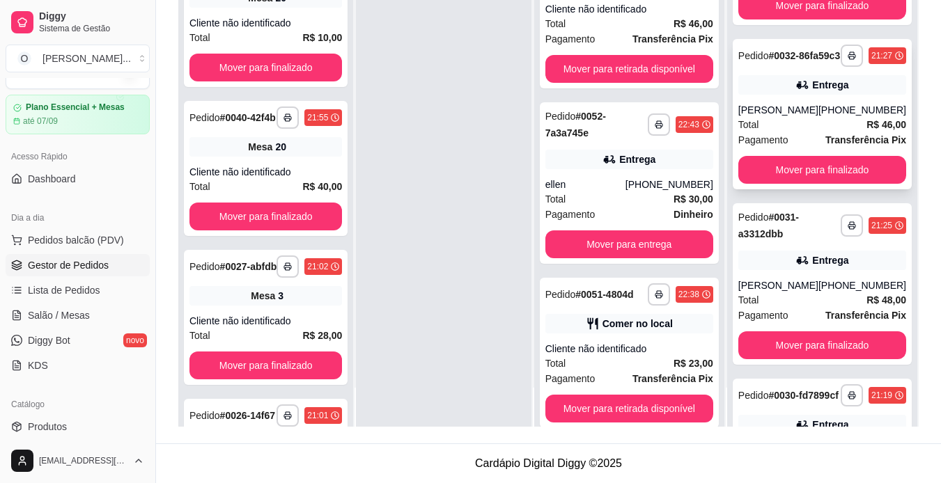
scroll to position [636, 0]
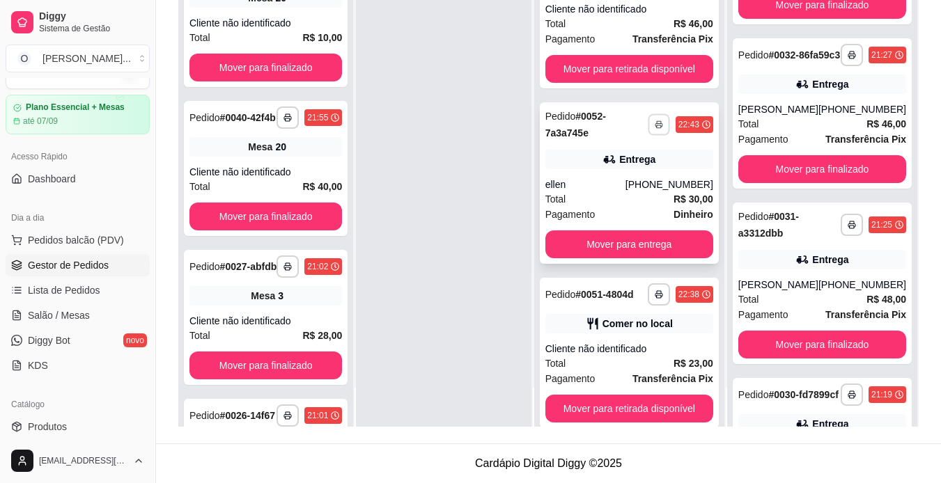
click at [655, 129] on icon "button" at bounding box center [659, 125] width 8 height 8
click at [624, 197] on button "IMPRESSORA" at bounding box center [614, 196] width 98 height 22
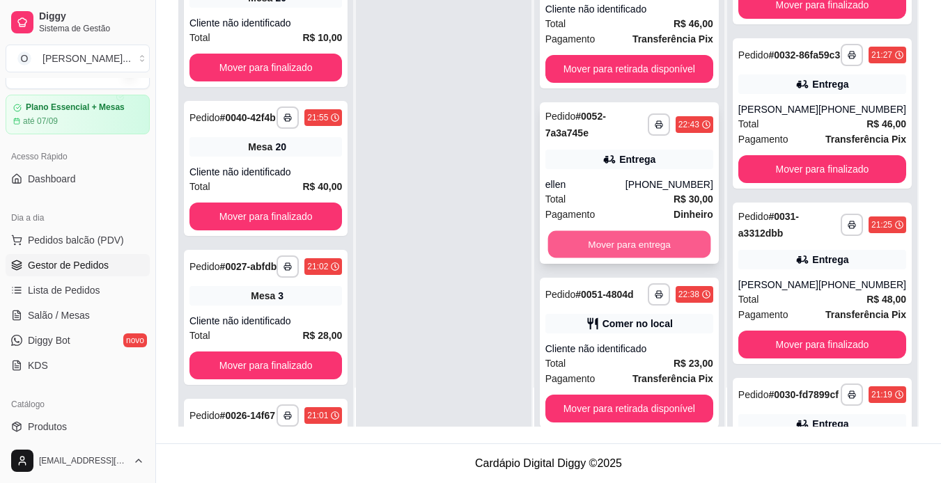
click at [634, 258] on button "Mover para entrega" at bounding box center [629, 244] width 163 height 27
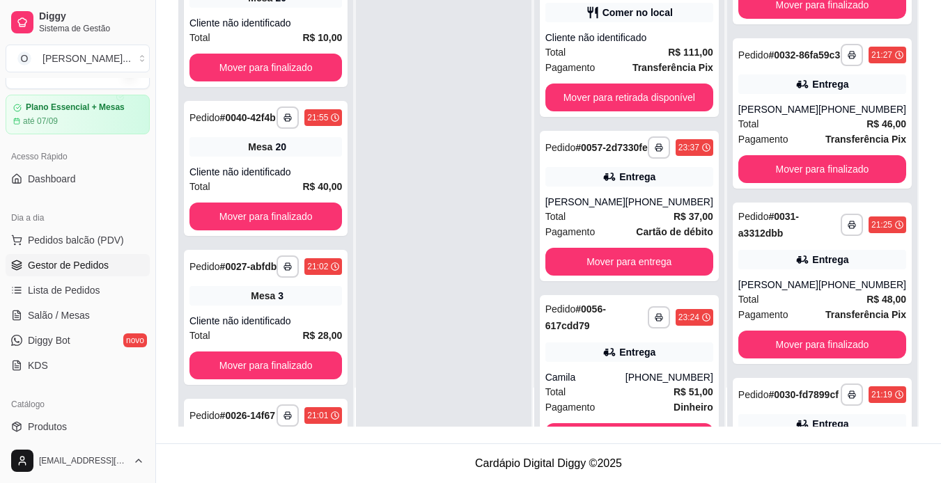
scroll to position [192, 0]
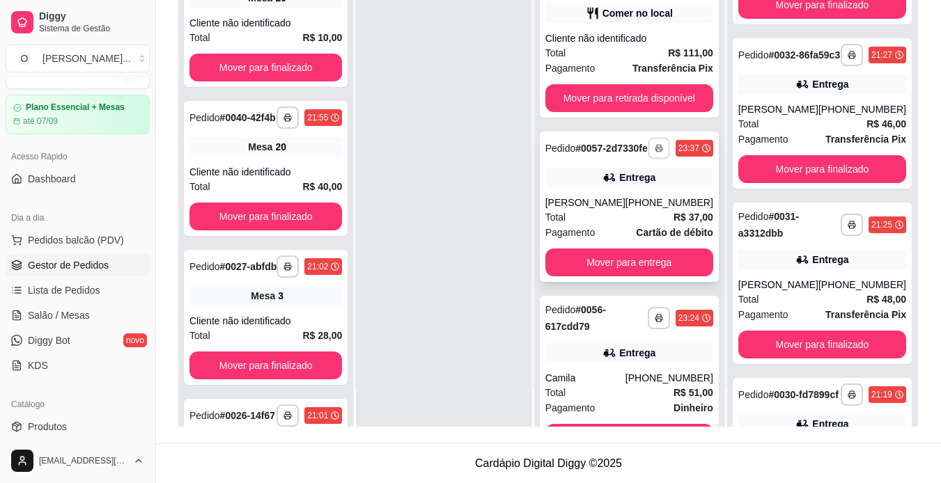
click at [648, 148] on button "button" at bounding box center [659, 148] width 22 height 22
click at [516, 192] on div at bounding box center [443, 185] width 175 height 483
click at [655, 152] on icon "button" at bounding box center [659, 148] width 8 height 8
click at [626, 202] on button "IMPRESSORA" at bounding box center [613, 203] width 101 height 22
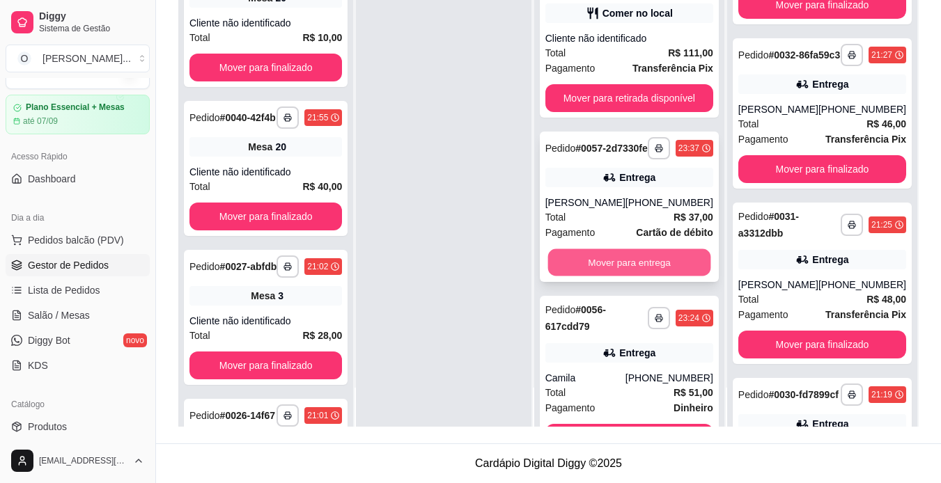
click at [642, 264] on button "Mover para entrega" at bounding box center [629, 262] width 163 height 27
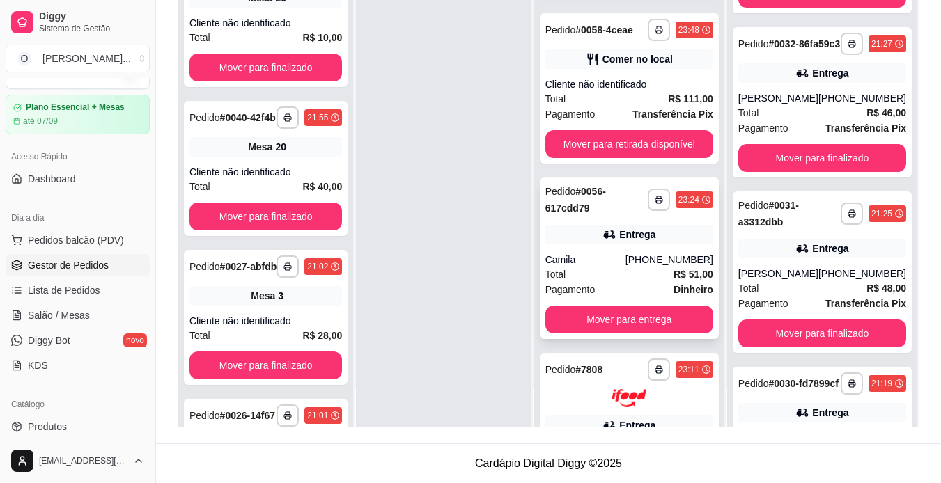
scroll to position [145, 0]
click at [648, 196] on button "button" at bounding box center [659, 200] width 22 height 22
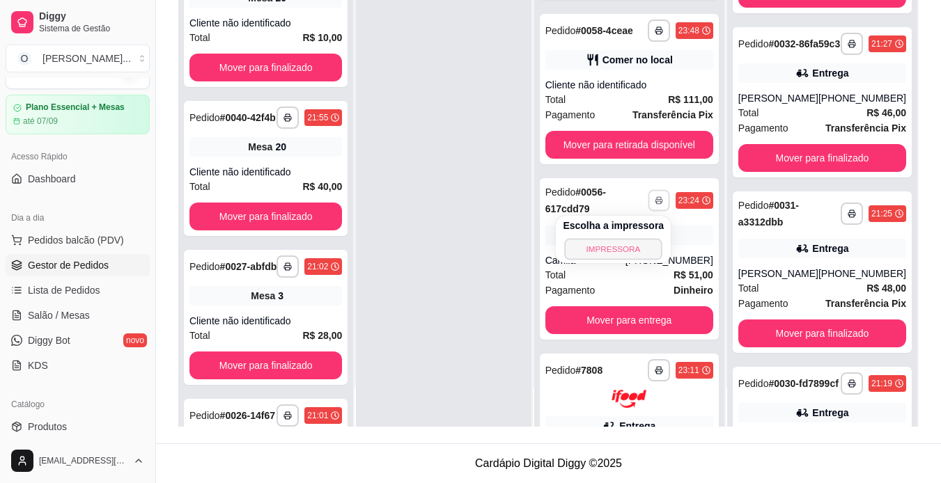
click at [622, 243] on button "IMPRESSORA" at bounding box center [614, 249] width 98 height 22
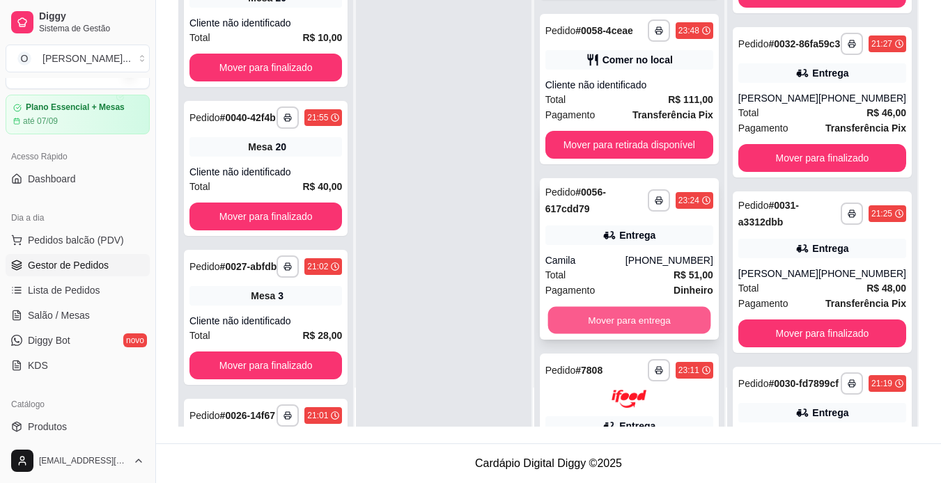
click at [642, 318] on button "Mover para entrega" at bounding box center [629, 320] width 163 height 27
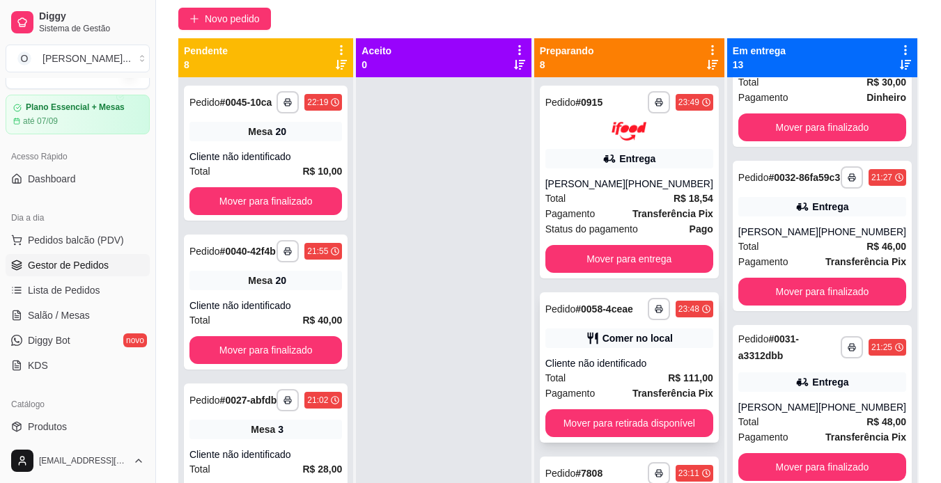
scroll to position [116, 0]
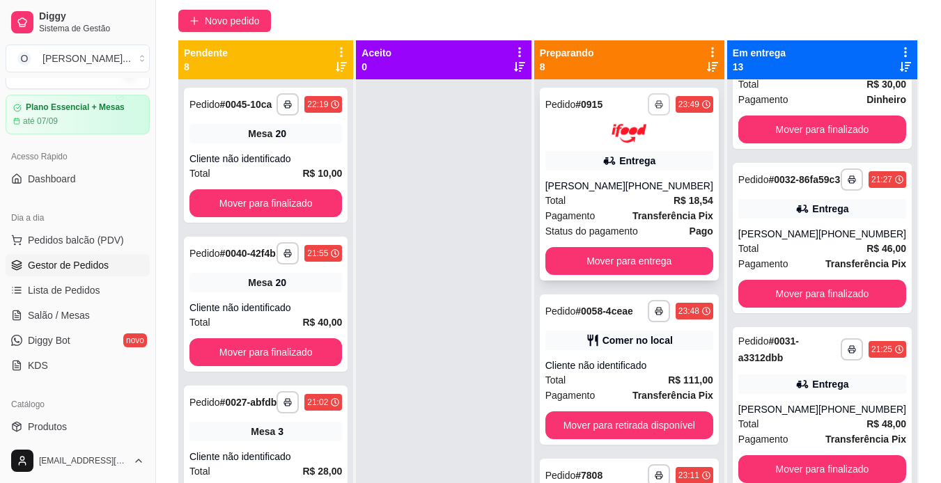
click at [656, 106] on icon "button" at bounding box center [659, 105] width 7 height 3
click at [634, 157] on button "IMPRESSORA" at bounding box center [614, 153] width 98 height 22
click at [652, 261] on button "Mover para entrega" at bounding box center [629, 260] width 163 height 27
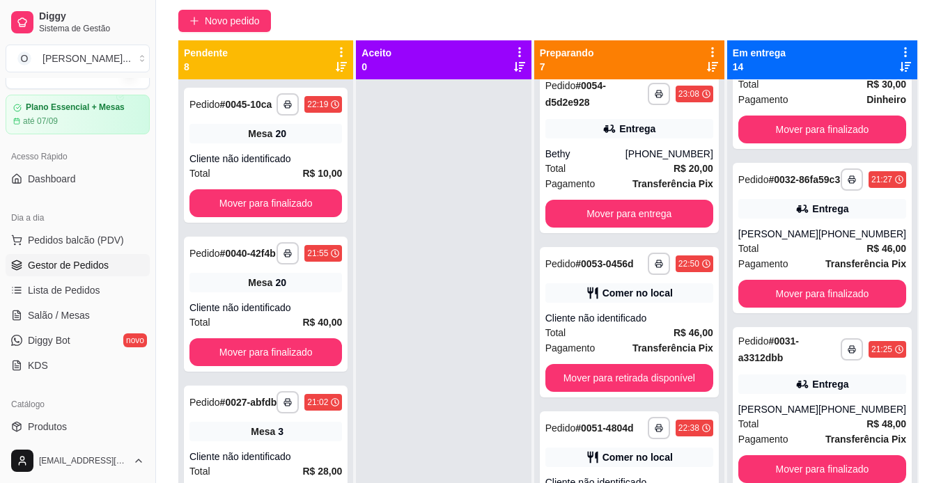
scroll to position [387, 0]
click at [614, 304] on div "Comer no local" at bounding box center [629, 294] width 168 height 20
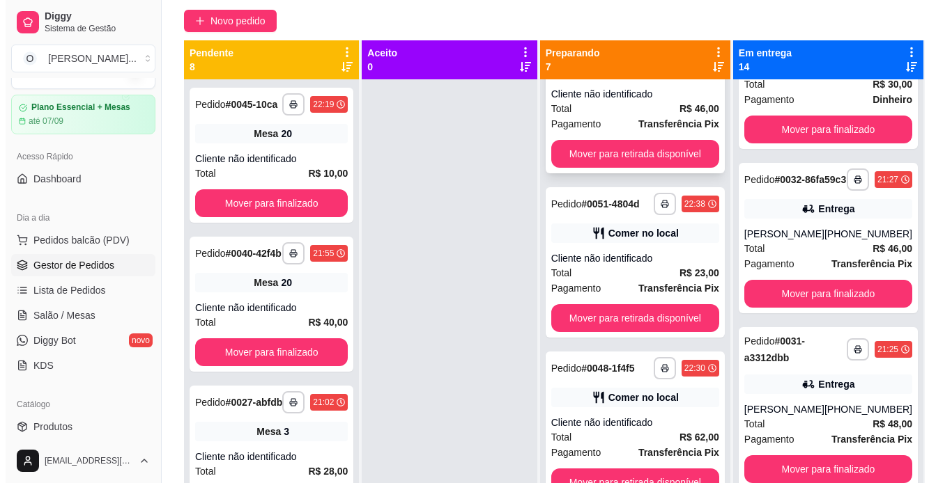
scroll to position [612, 0]
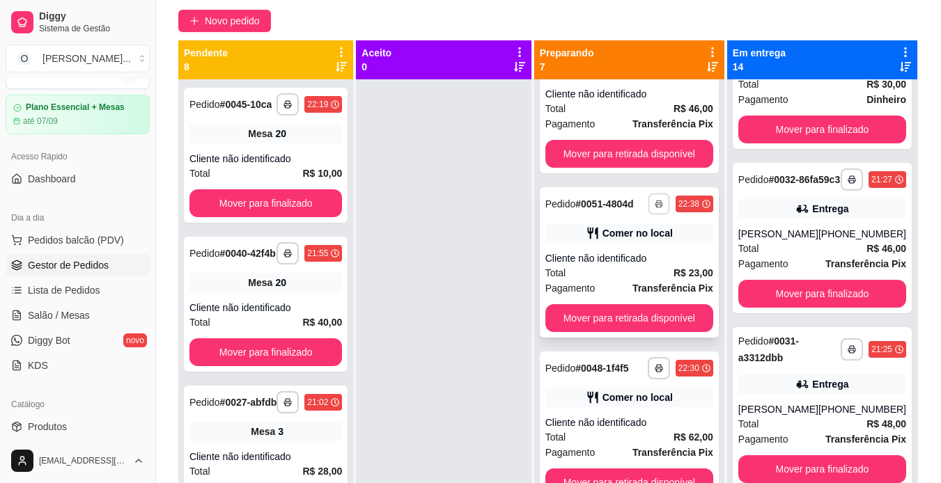
click at [655, 208] on icon "button" at bounding box center [659, 204] width 8 height 8
click at [624, 270] on button "IMPRESSORA" at bounding box center [614, 269] width 98 height 22
click at [255, 29] on button "Novo pedido" at bounding box center [224, 21] width 93 height 22
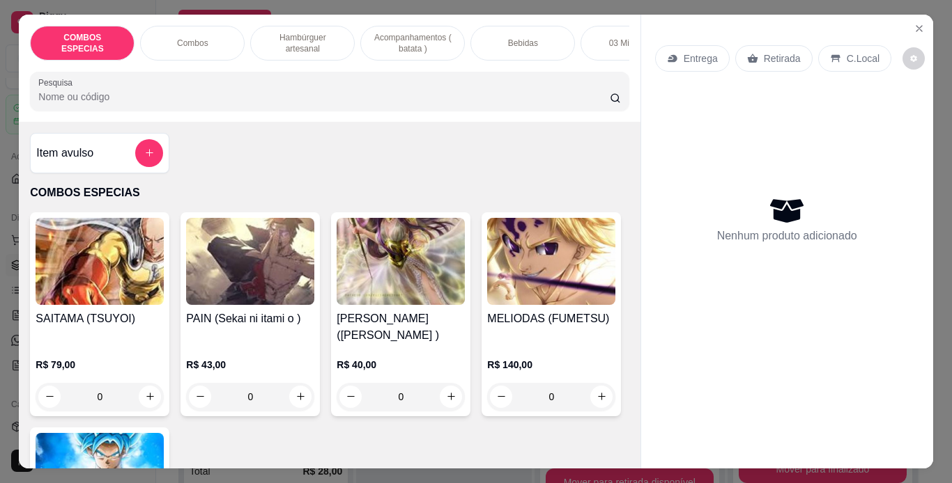
click at [325, 32] on p "Hambúrguer artesanal" at bounding box center [302, 43] width 81 height 22
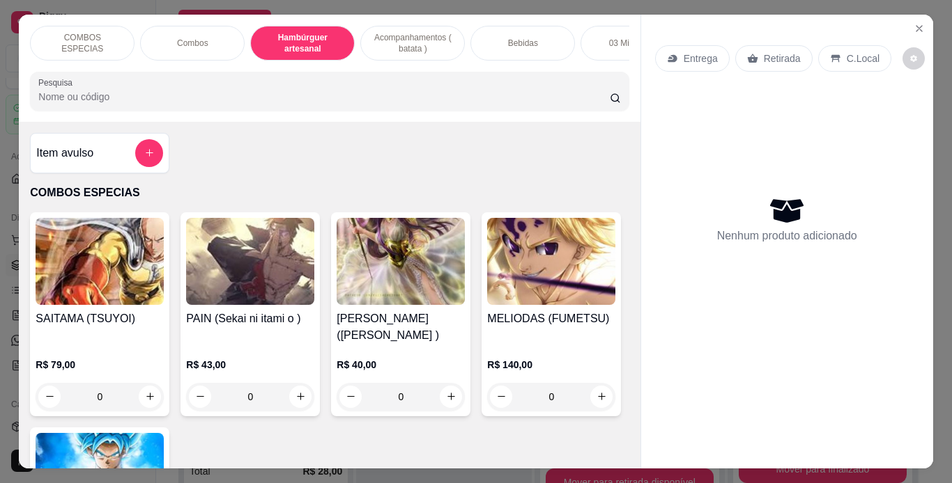
scroll to position [36, 0]
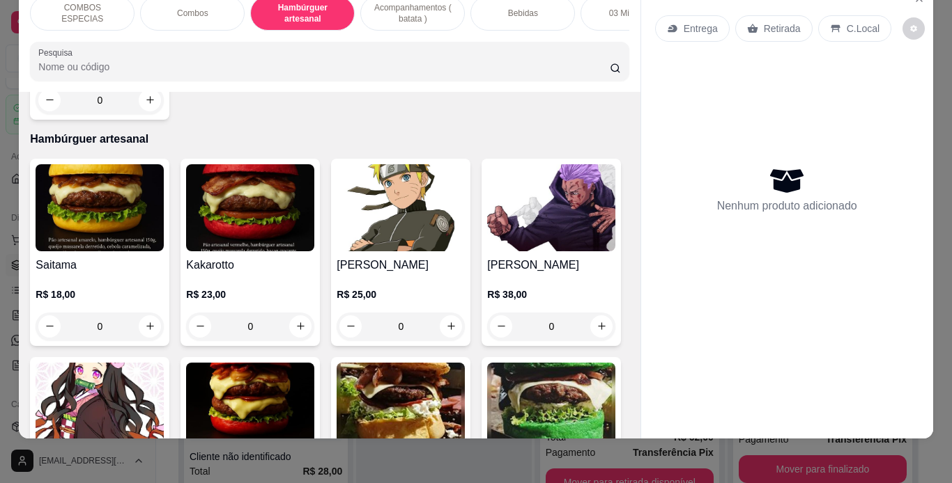
click at [487, 251] on img at bounding box center [551, 207] width 128 height 87
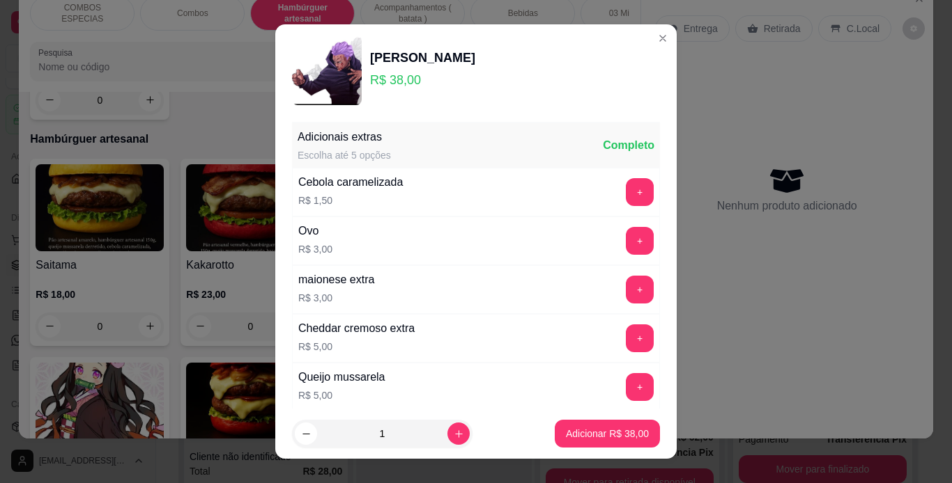
scroll to position [302, 0]
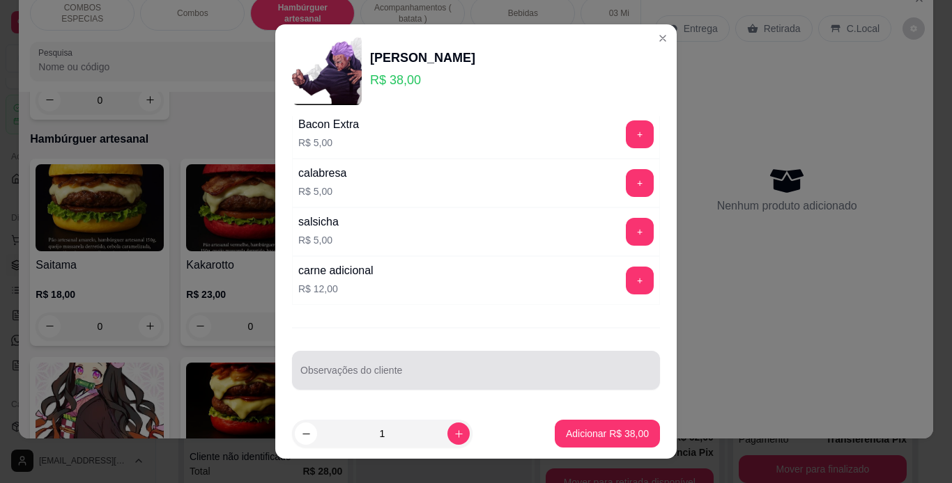
click at [369, 368] on div at bounding box center [475, 371] width 351 height 28
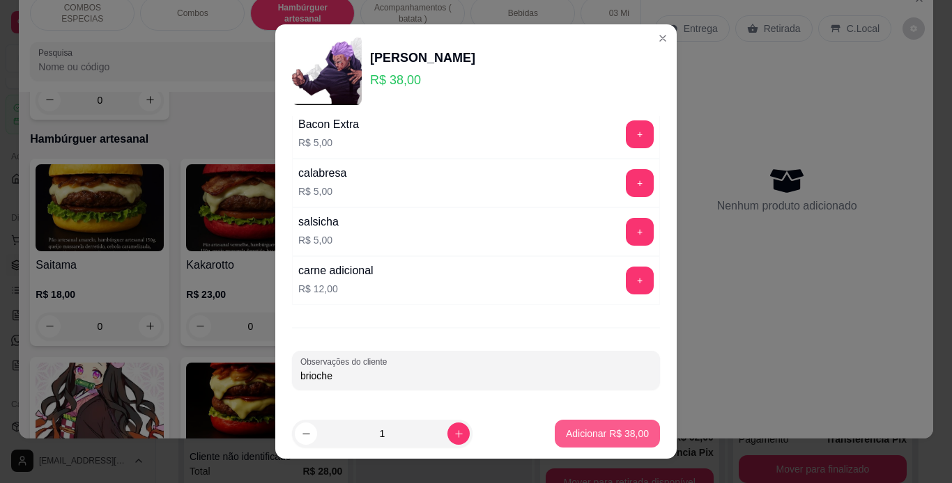
type input "brioche"
click at [590, 428] on p "Adicionar R$ 38,00" at bounding box center [607, 434] width 81 height 13
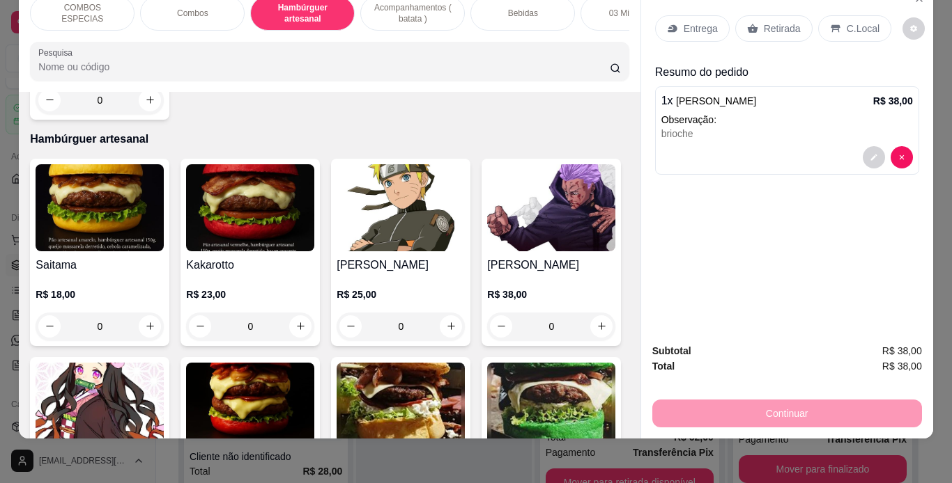
click at [669, 15] on div "Entrega" at bounding box center [692, 28] width 75 height 26
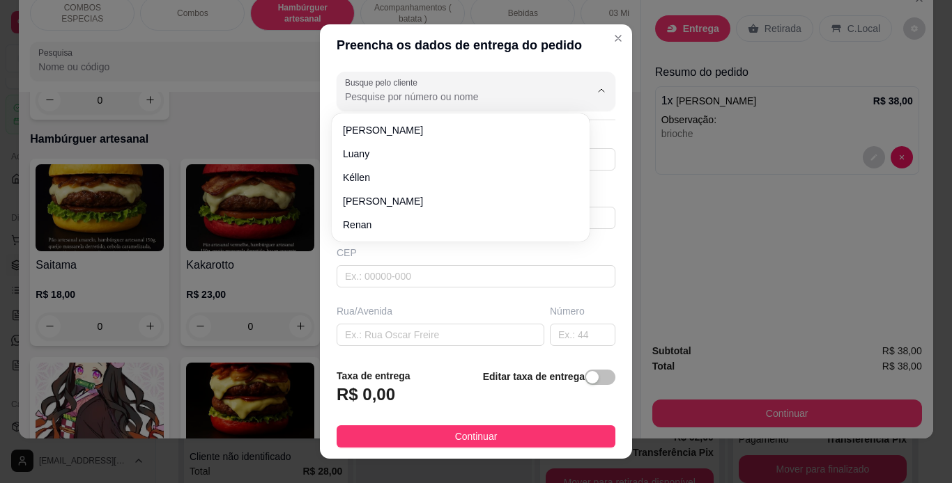
click at [382, 95] on input "Busque pelo cliente" at bounding box center [456, 97] width 223 height 14
type input "[PERSON_NAME]"
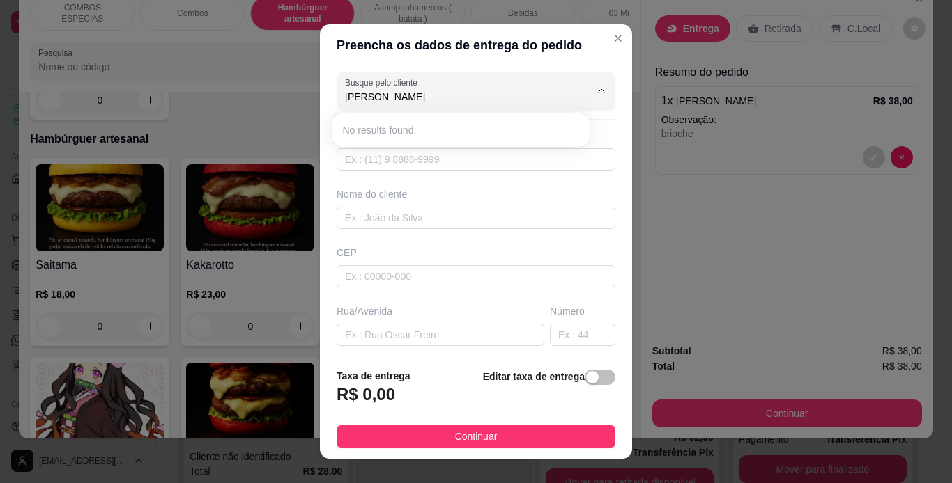
drag, startPoint x: 378, startPoint y: 94, endPoint x: 307, endPoint y: 85, distance: 71.6
click at [307, 85] on div "Preencha os dados de entrega do pedido Busque pelo cliente ronaldo Número de co…" at bounding box center [476, 241] width 952 height 483
click at [356, 217] on input "text" at bounding box center [475, 218] width 279 height 22
paste input "r"
type input "[PERSON_NAME]"
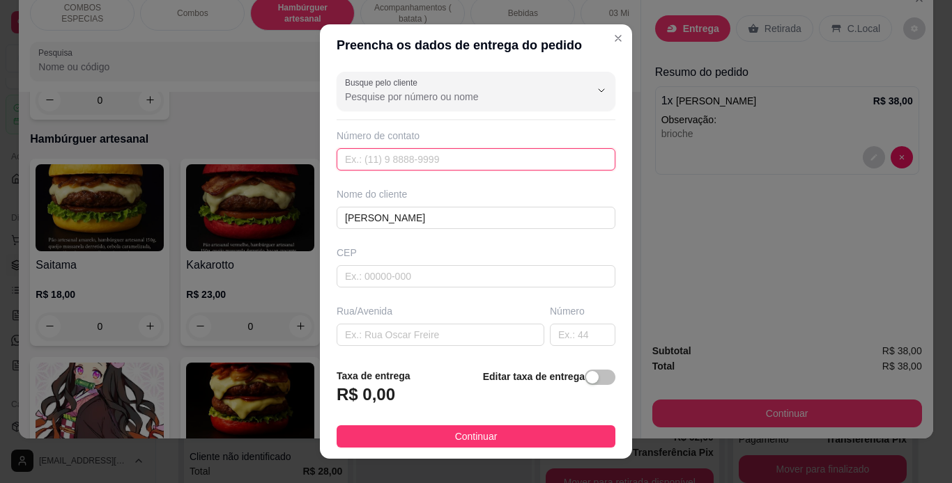
click at [391, 153] on input "text" at bounding box center [475, 159] width 279 height 22
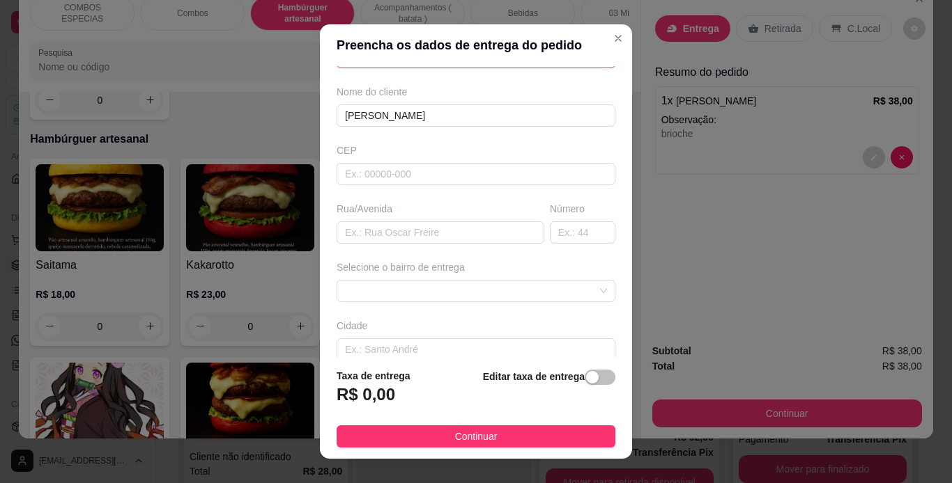
scroll to position [103, 0]
type input "[PHONE_NUMBER]"
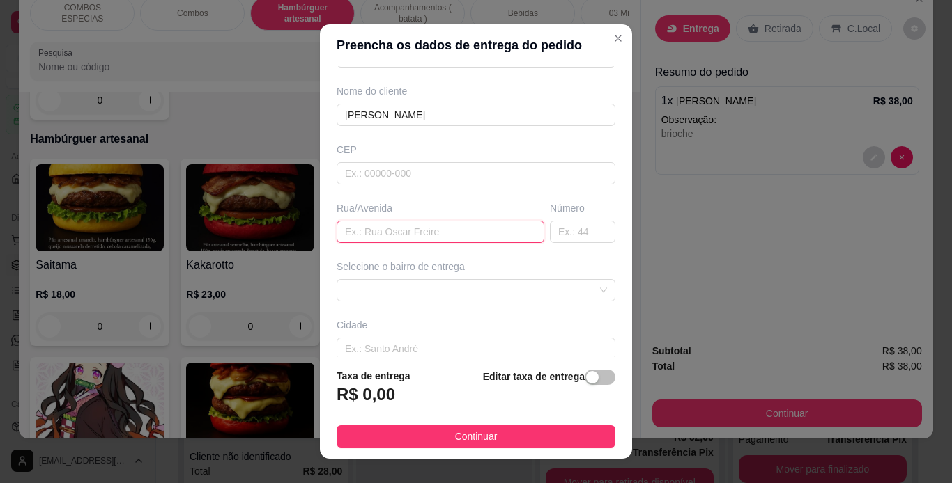
click at [434, 235] on input "text" at bounding box center [440, 232] width 208 height 22
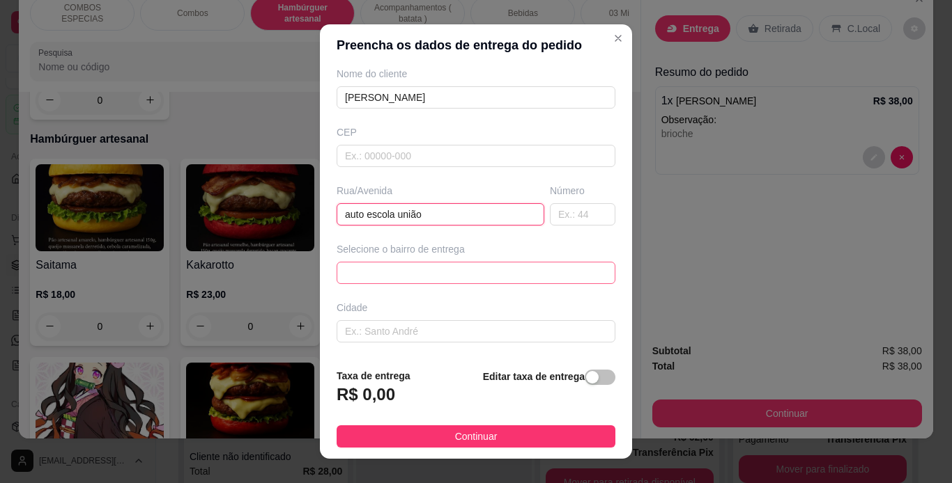
click at [486, 276] on span at bounding box center [476, 273] width 262 height 21
type input "auto escola união"
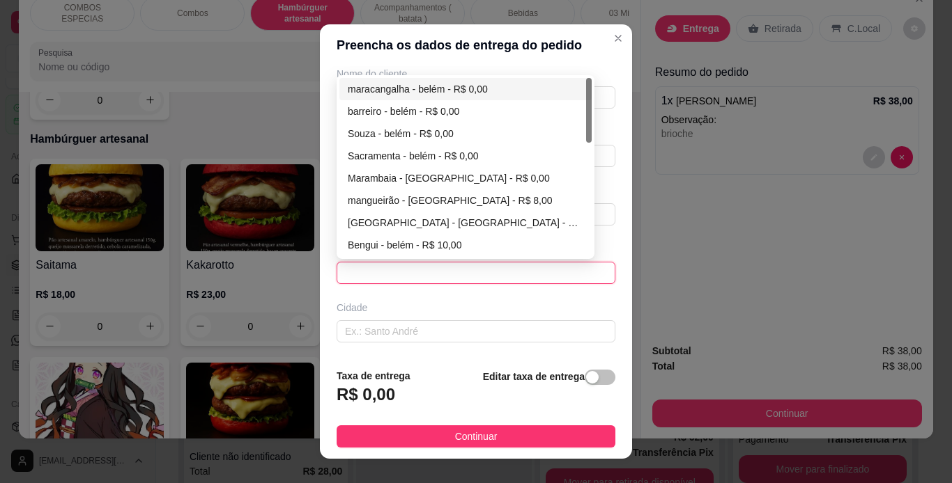
click at [477, 85] on div "maracangalha - belém - R$ 0,00" at bounding box center [465, 89] width 235 height 15
type input "[GEOGRAPHIC_DATA]"
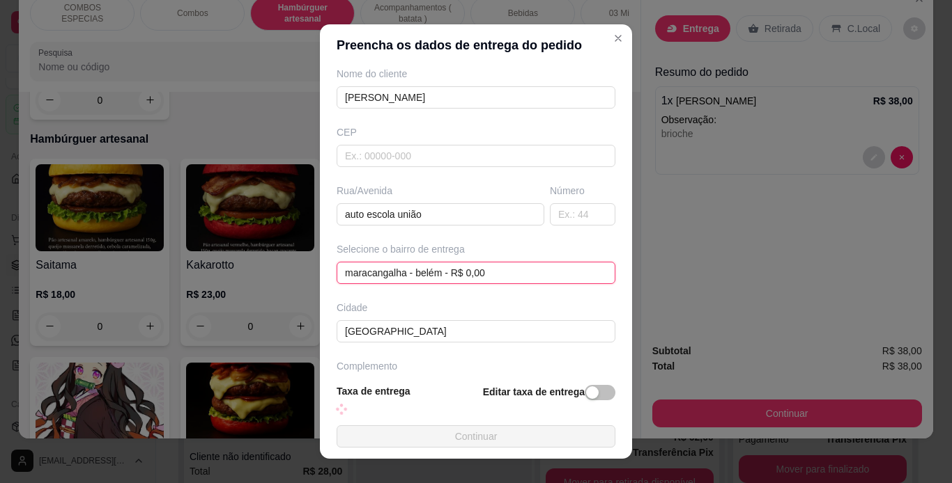
scroll to position [162, 0]
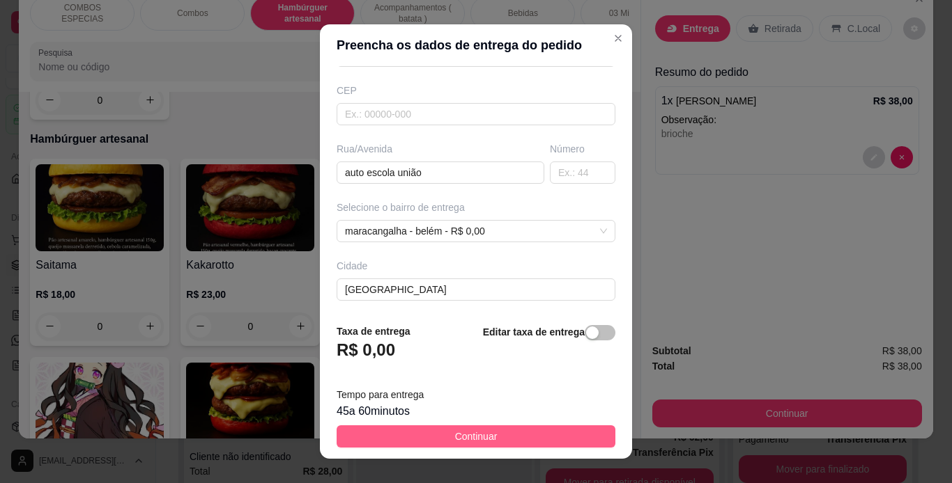
click at [455, 436] on span "Continuar" at bounding box center [476, 436] width 42 height 15
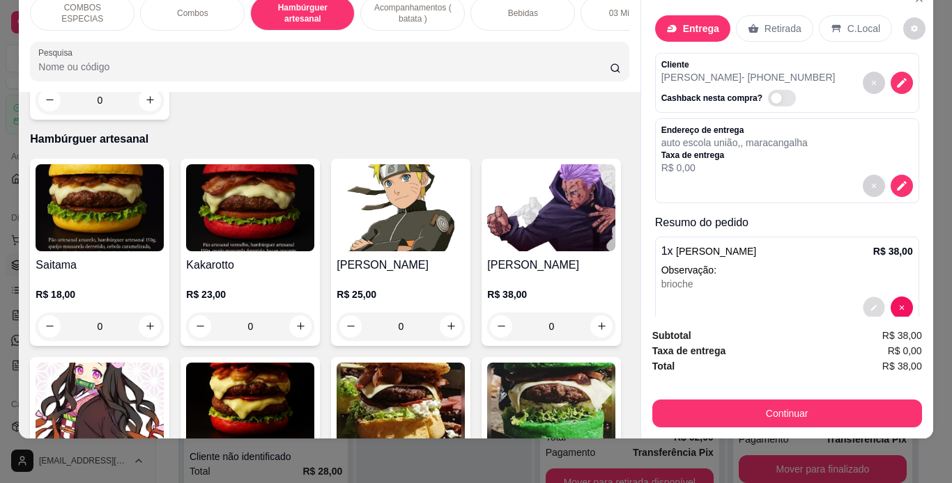
click at [870, 304] on icon "decrease-product-quantity" at bounding box center [873, 307] width 6 height 6
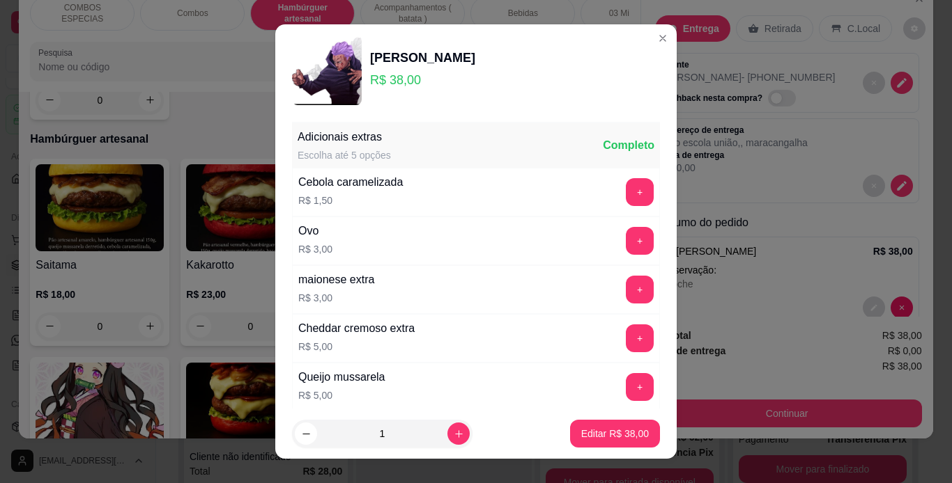
scroll to position [302, 0]
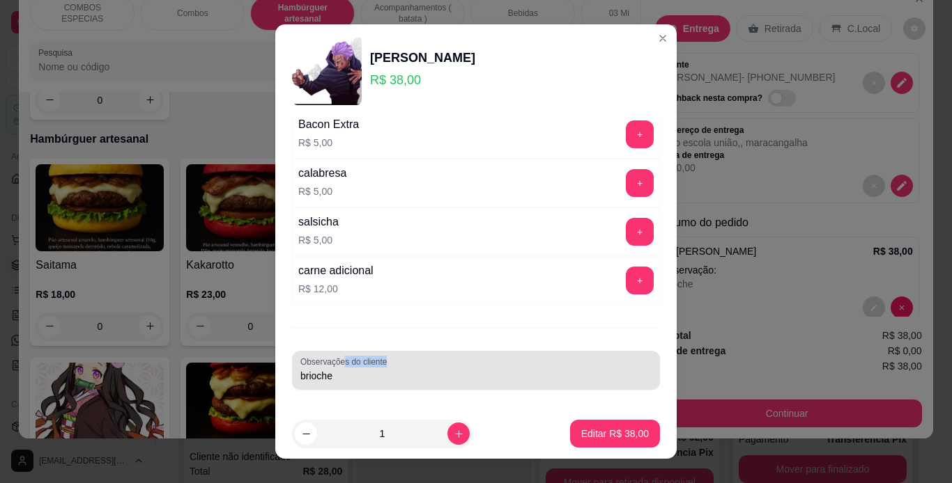
drag, startPoint x: 339, startPoint y: 362, endPoint x: 336, endPoint y: 383, distance: 21.2
click at [336, 383] on div "Observações do cliente brioche" at bounding box center [476, 370] width 368 height 39
click at [336, 383] on div "brioche" at bounding box center [475, 371] width 351 height 28
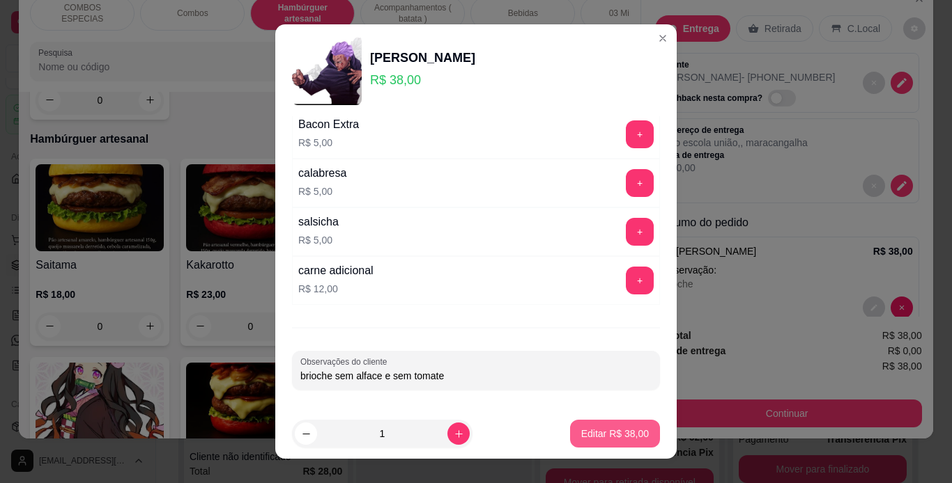
type input "brioche sem alface e sem tomate"
click at [592, 440] on p "Editar R$ 38,00" at bounding box center [614, 434] width 65 height 13
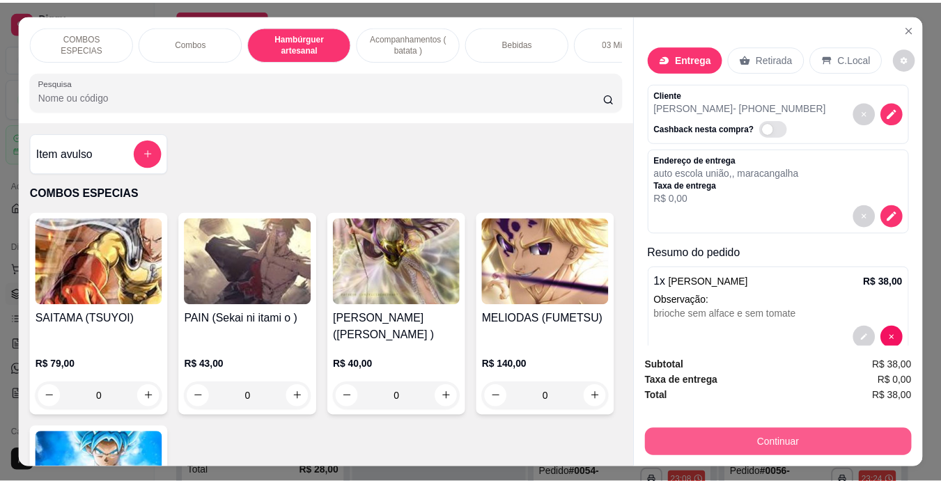
scroll to position [1122, 0]
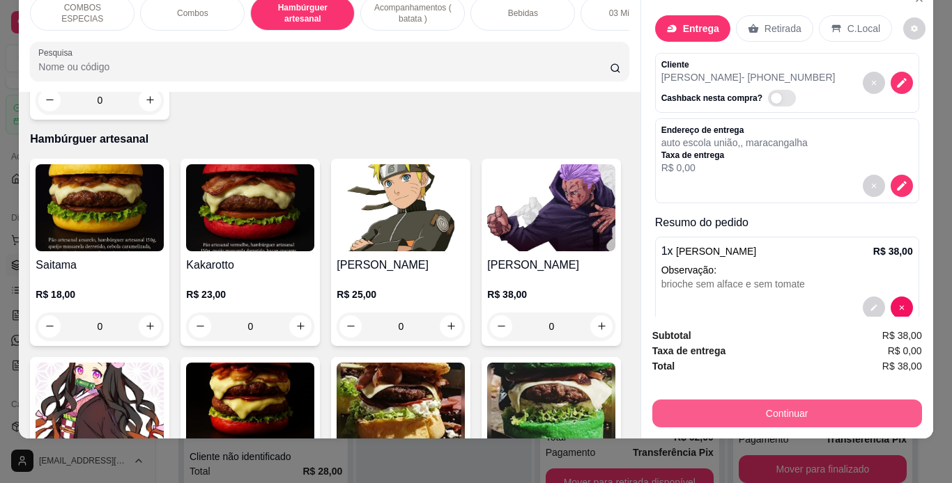
click at [757, 400] on button "Continuar" at bounding box center [787, 414] width 270 height 28
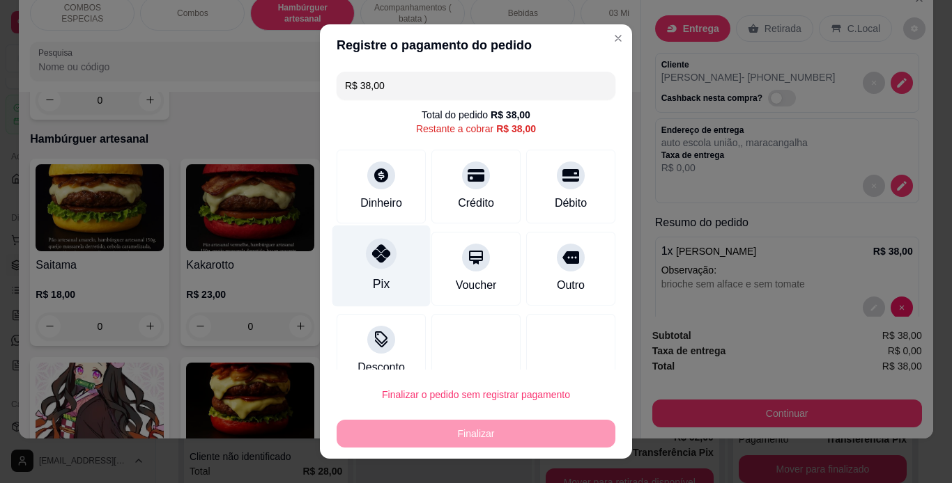
click at [389, 256] on div "Pix" at bounding box center [381, 266] width 98 height 82
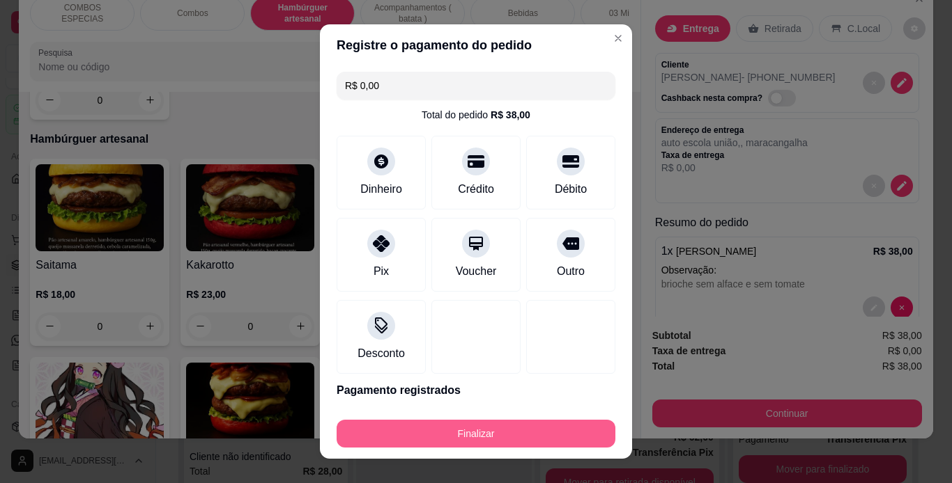
click at [527, 442] on button "Finalizar" at bounding box center [475, 434] width 279 height 28
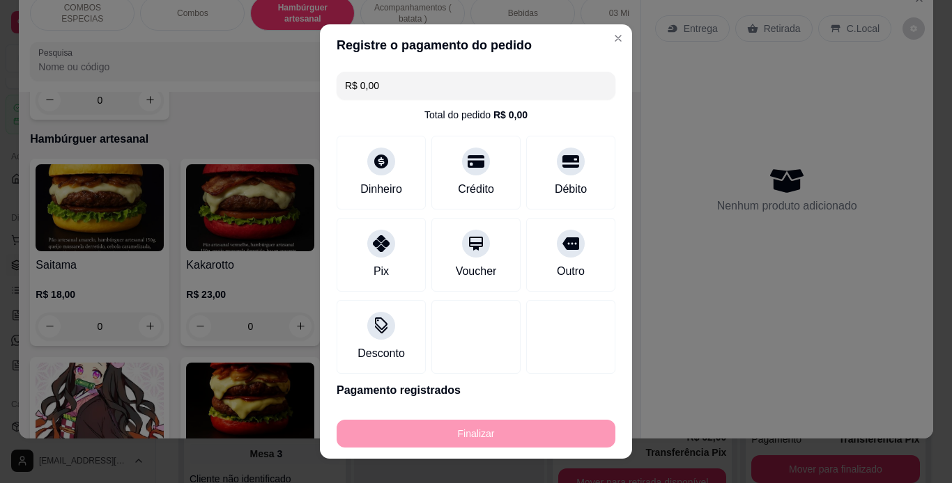
type input "-R$ 38,00"
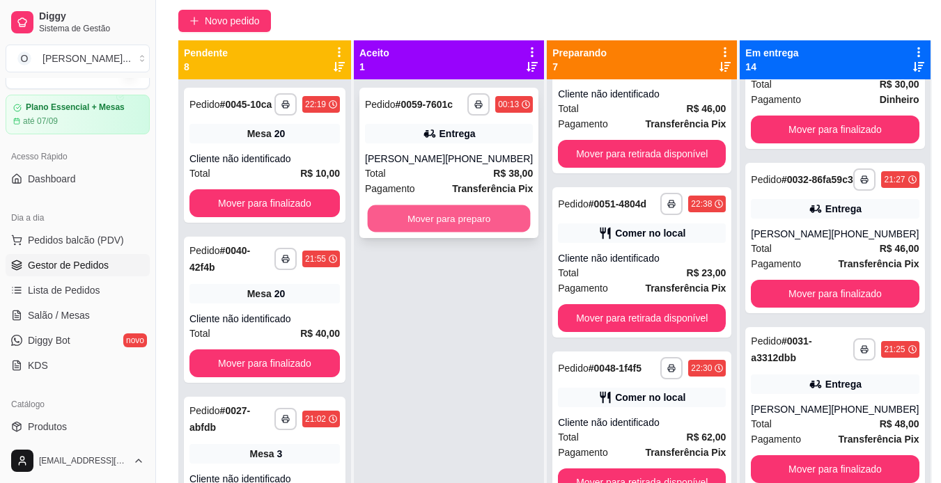
click at [457, 221] on button "Mover para preparo" at bounding box center [449, 219] width 163 height 27
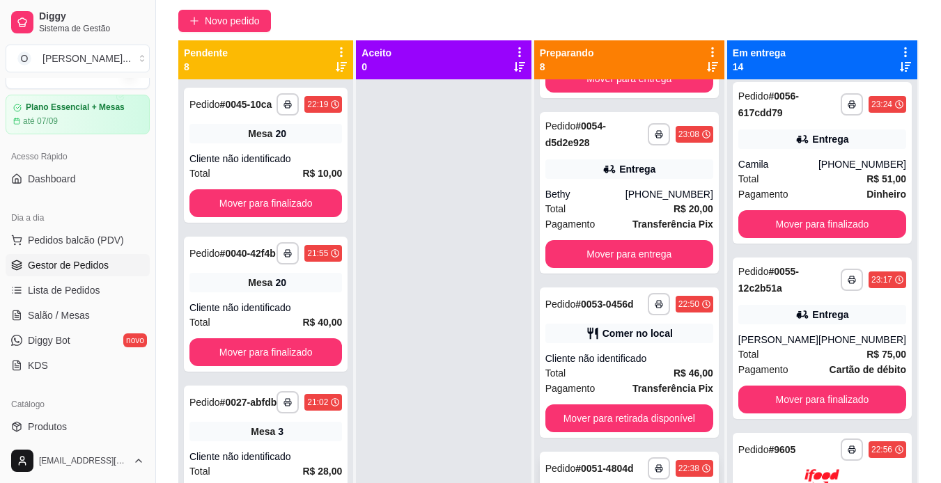
scroll to position [511, 0]
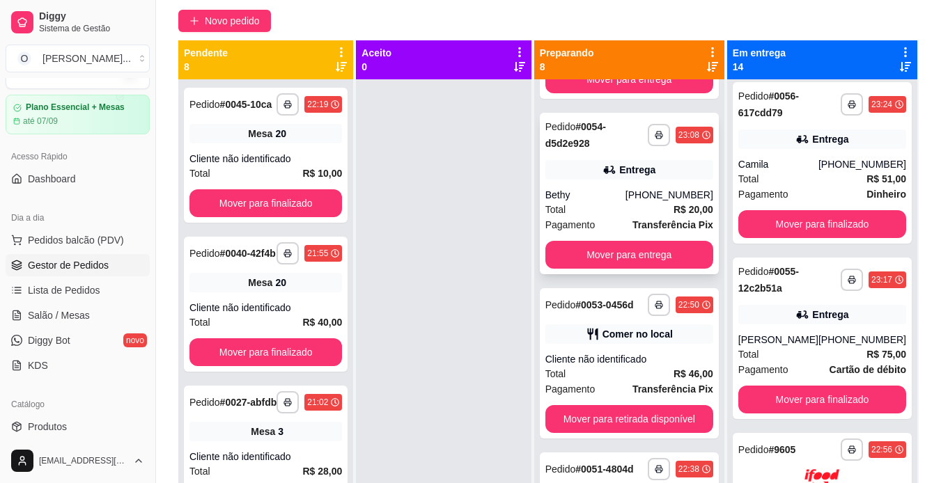
click at [655, 203] on div "Total R$ 20,00" at bounding box center [629, 209] width 168 height 15
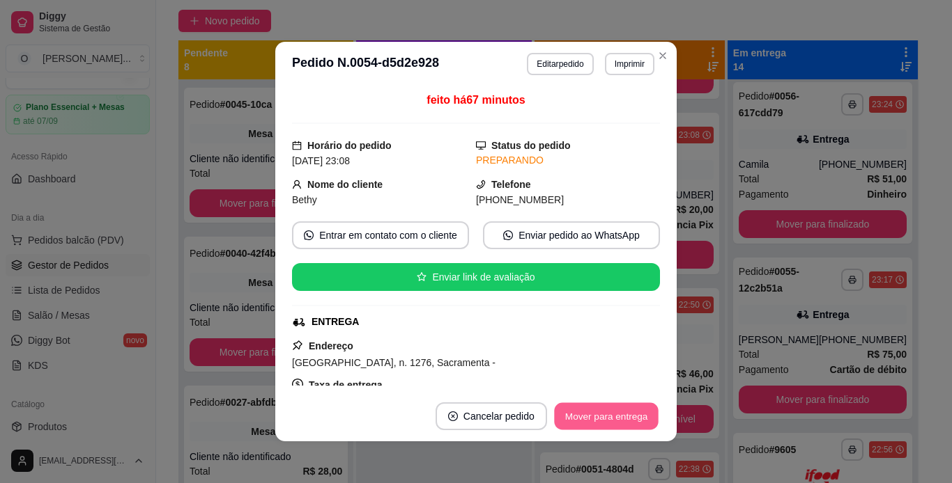
click at [607, 412] on button "Mover para entrega" at bounding box center [606, 416] width 105 height 27
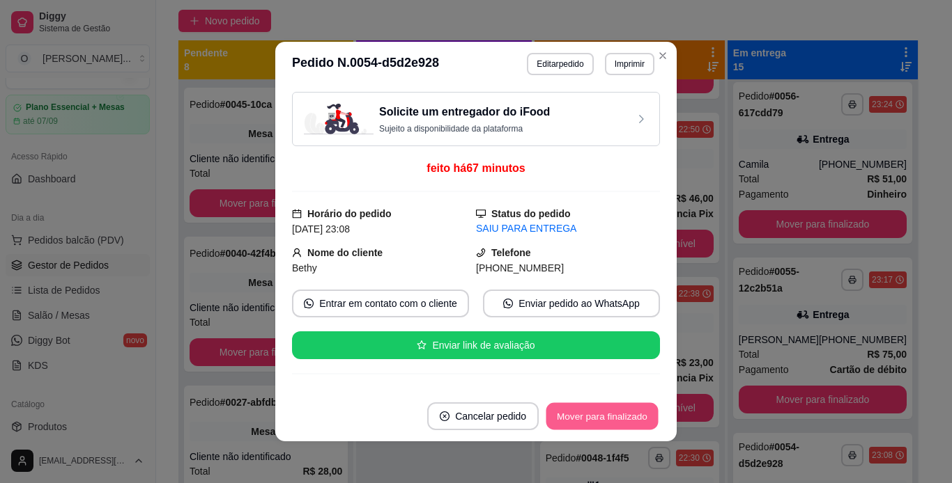
click at [607, 412] on button "Mover para finalizado" at bounding box center [602, 416] width 112 height 27
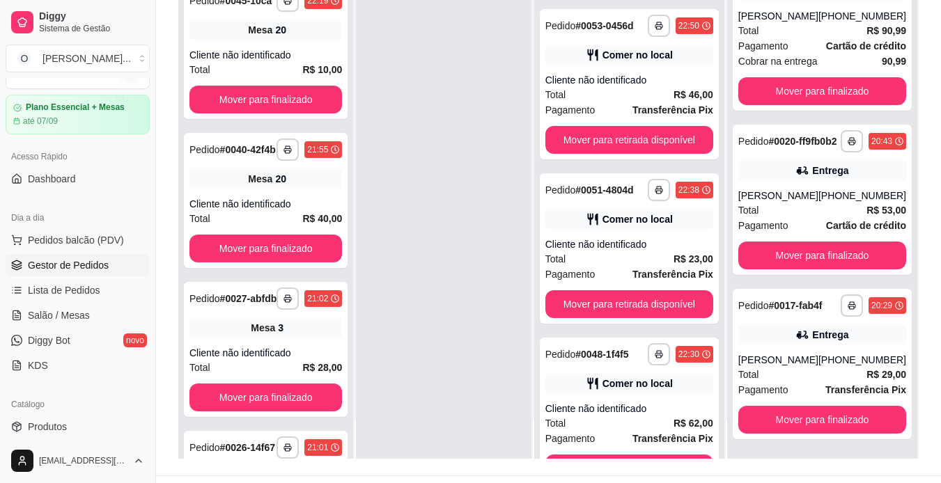
scroll to position [2110, 0]
click at [841, 300] on button "button" at bounding box center [852, 306] width 22 height 22
click at [812, 350] on button "IMPRESSORA" at bounding box center [794, 349] width 98 height 22
click at [814, 413] on button "Mover para finalizado" at bounding box center [822, 419] width 163 height 27
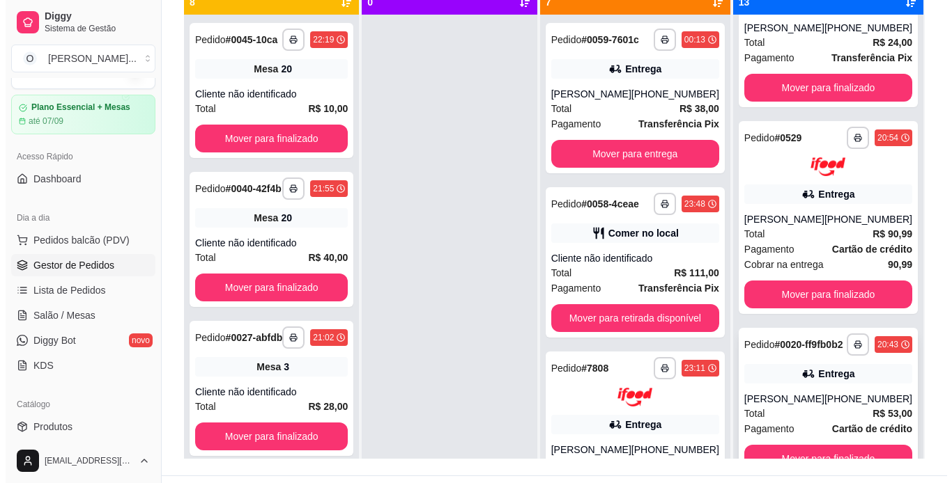
scroll to position [39, 0]
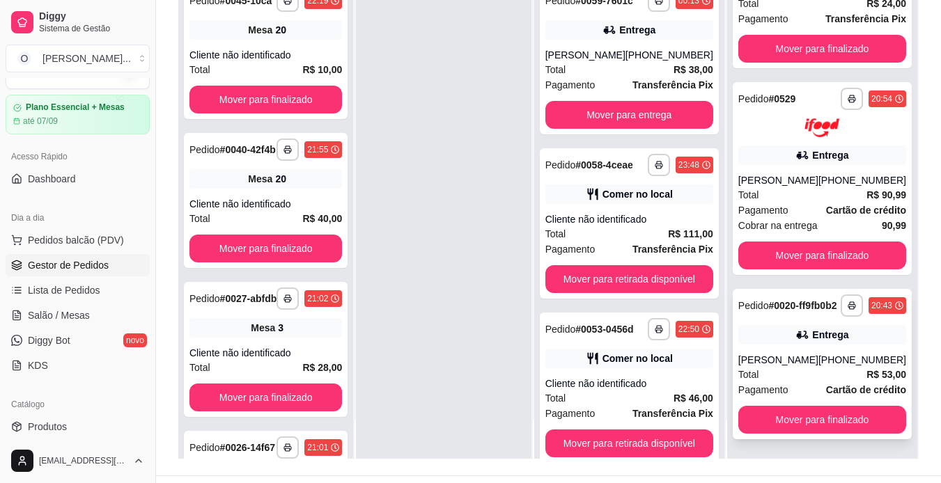
click at [819, 318] on div "**********" at bounding box center [822, 364] width 179 height 150
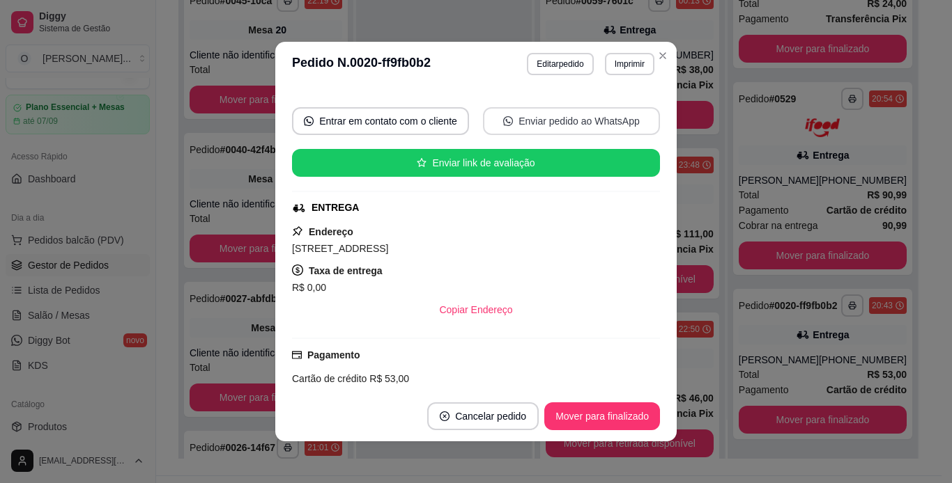
scroll to position [183, 0]
click at [624, 414] on button "Mover para finalizado" at bounding box center [602, 417] width 116 height 28
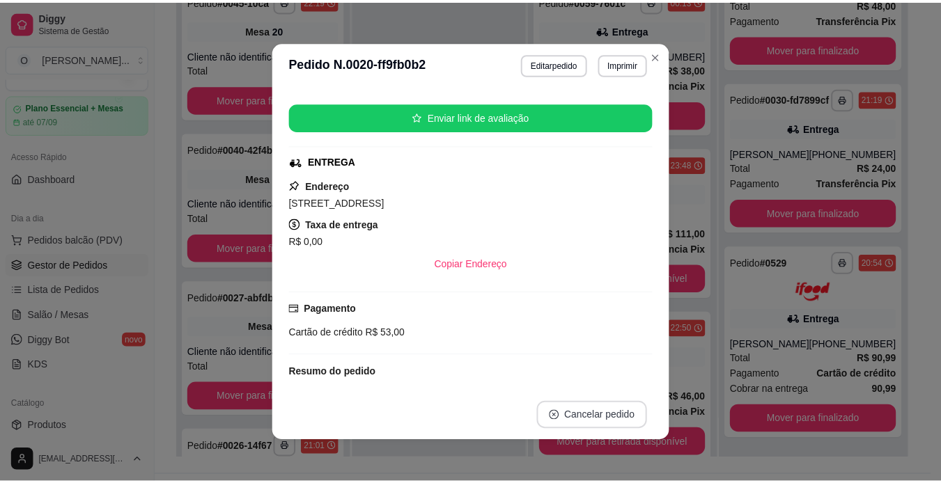
scroll to position [137, 0]
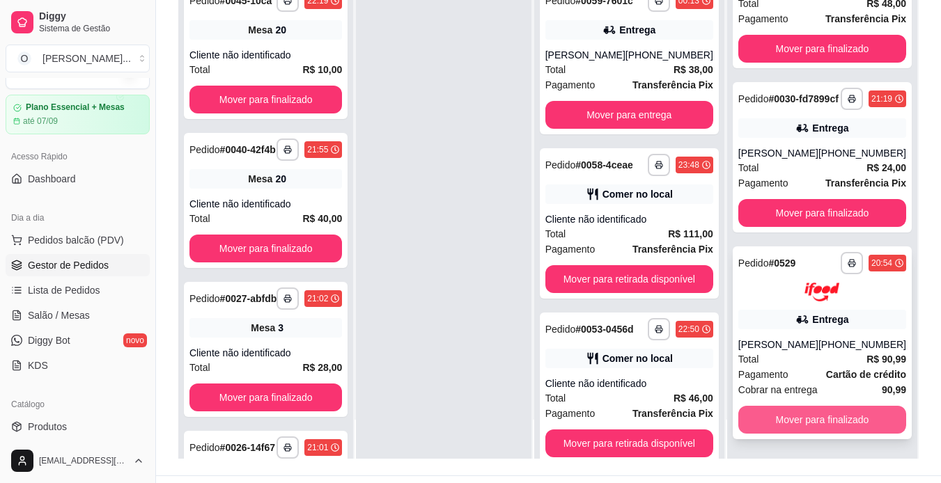
click at [831, 426] on button "Mover para finalizado" at bounding box center [822, 420] width 168 height 28
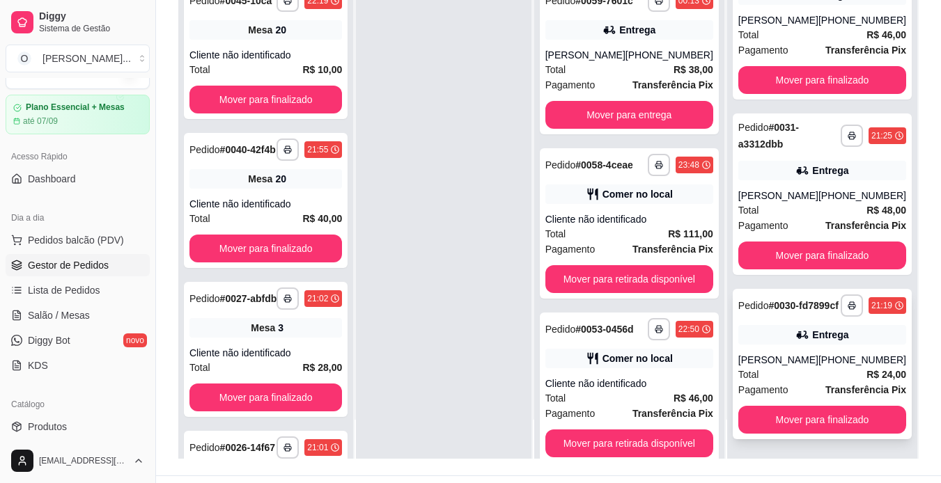
scroll to position [212, 0]
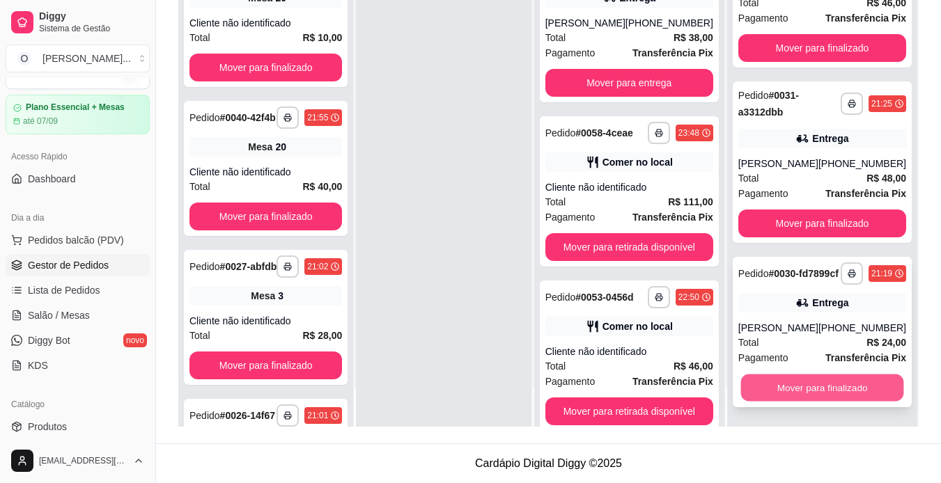
click at [795, 388] on button "Mover para finalizado" at bounding box center [822, 388] width 163 height 27
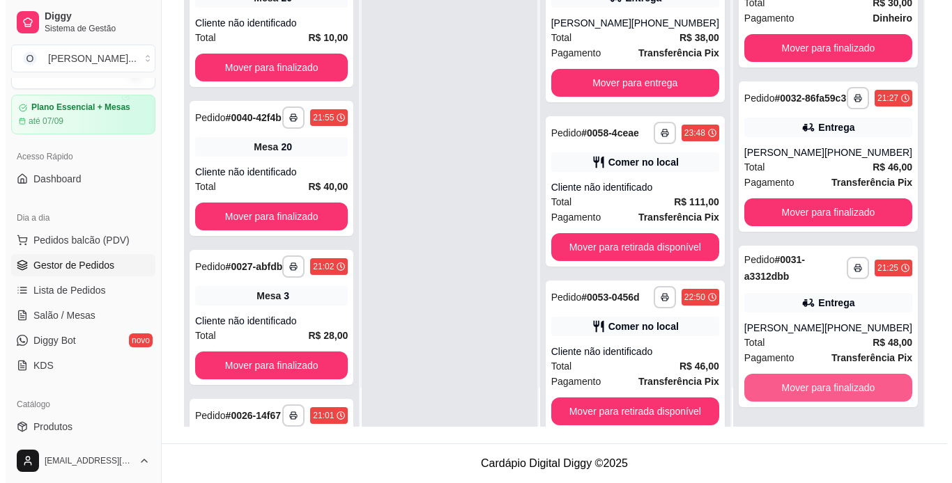
scroll to position [1376, 0]
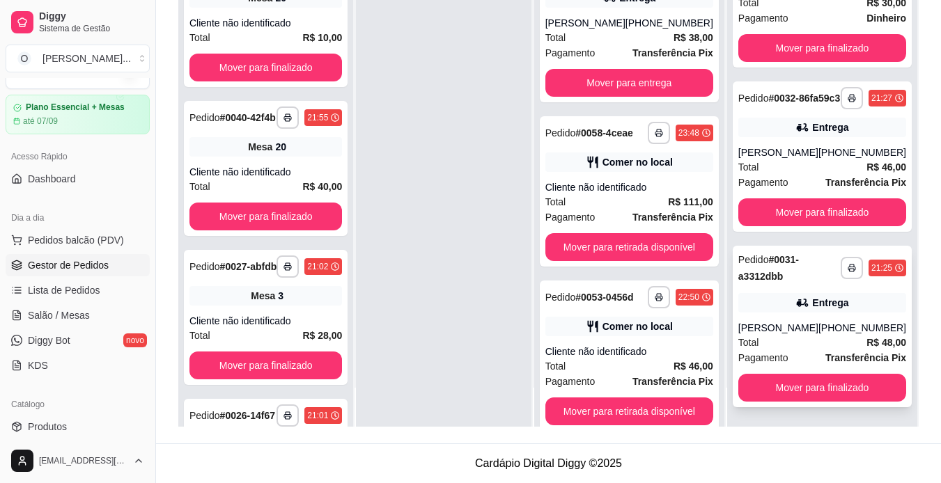
click at [805, 357] on div "Pagamento Transferência Pix" at bounding box center [822, 357] width 168 height 15
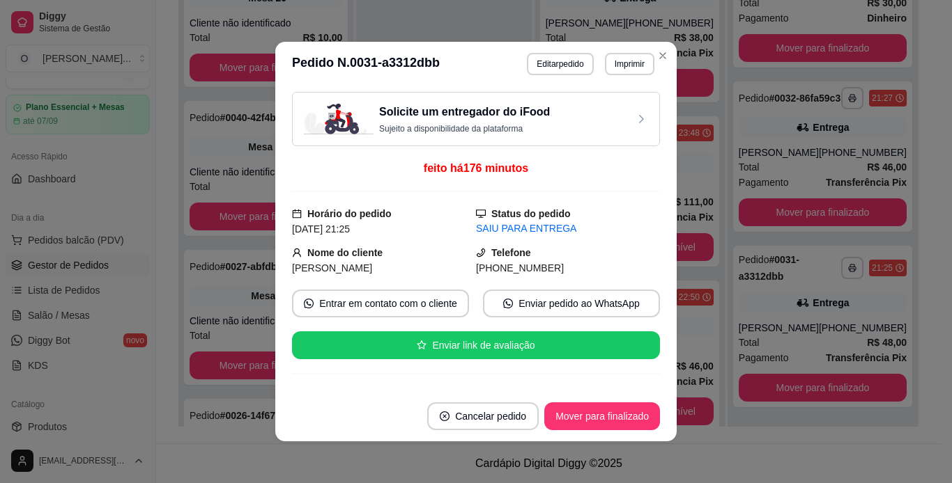
click at [597, 61] on div "**********" at bounding box center [590, 64] width 127 height 22
click at [610, 62] on button "Imprimir" at bounding box center [629, 64] width 48 height 22
click at [596, 111] on button "IMPRESSORA" at bounding box center [599, 113] width 98 height 22
click at [584, 414] on button "Mover para finalizado" at bounding box center [602, 416] width 112 height 27
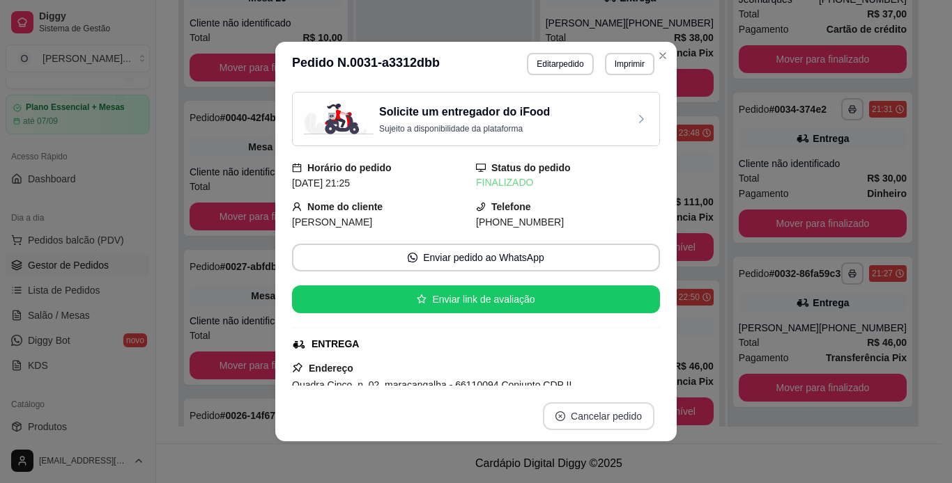
scroll to position [1200, 0]
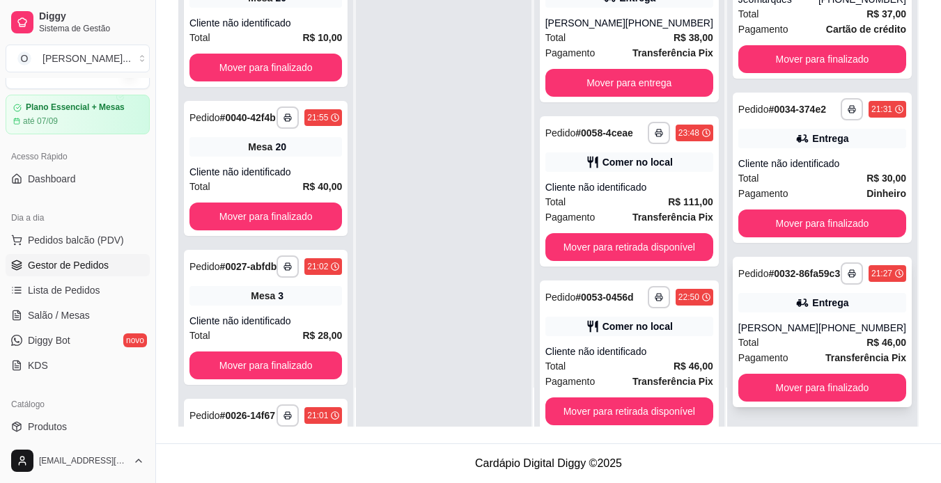
click at [820, 296] on div "Entrega" at bounding box center [830, 303] width 36 height 14
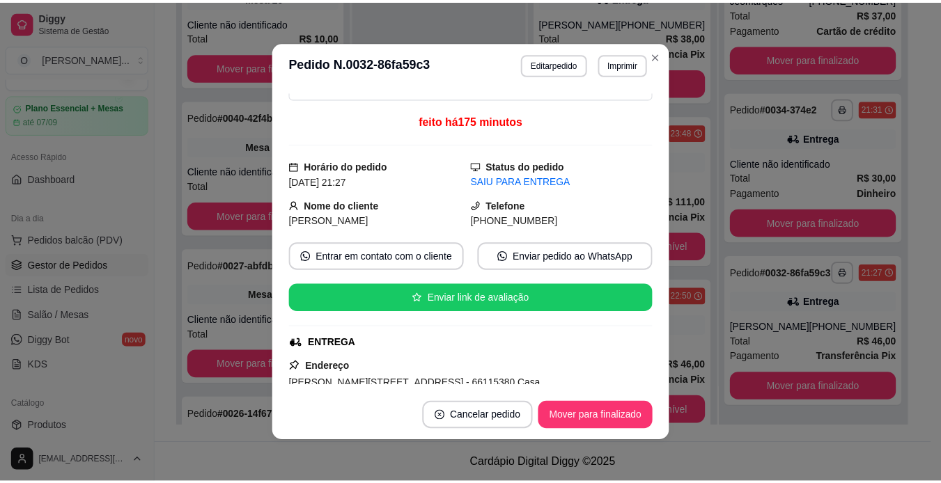
scroll to position [0, 0]
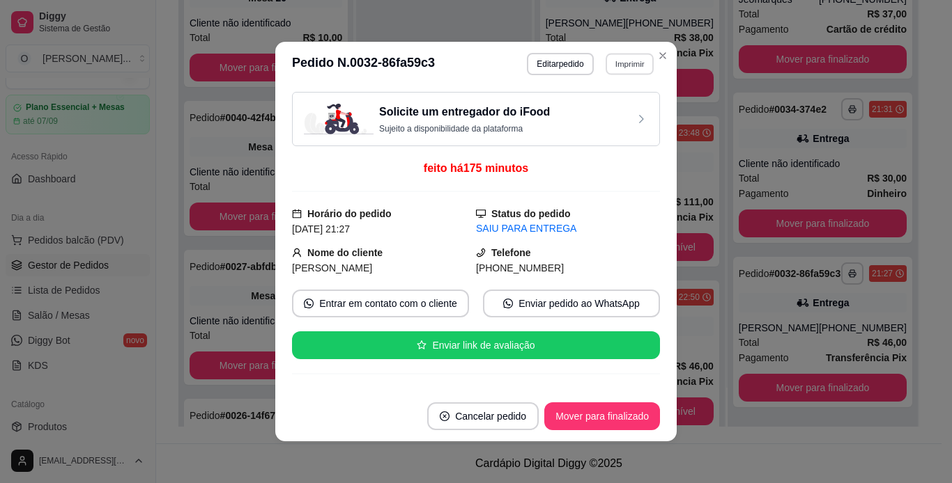
click at [637, 68] on button "Imprimir" at bounding box center [629, 64] width 48 height 22
click at [614, 111] on button "IMPRESSORA" at bounding box center [599, 113] width 98 height 22
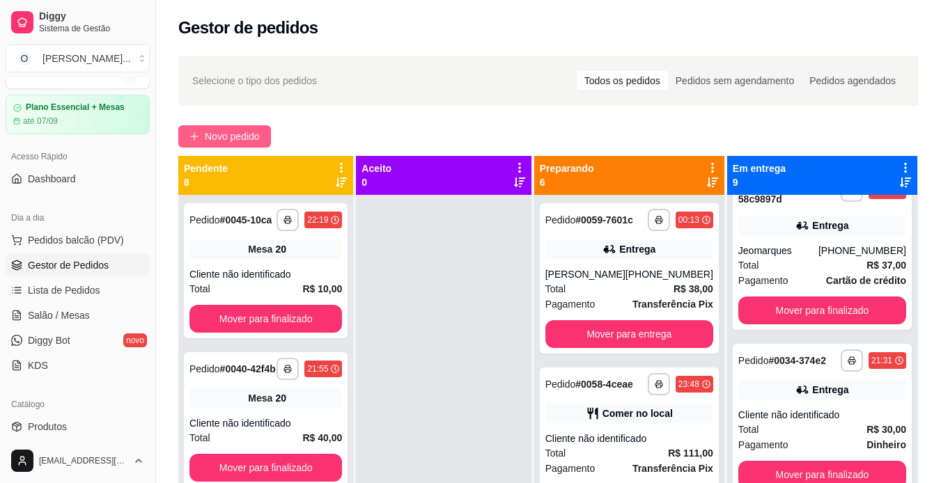
click at [248, 143] on span "Novo pedido" at bounding box center [232, 136] width 55 height 15
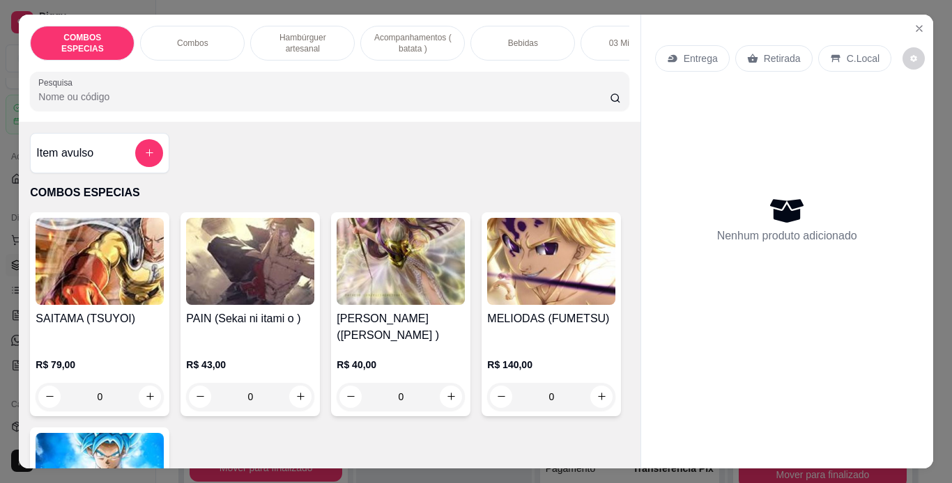
click at [322, 32] on p "Hambúrguer artesanal" at bounding box center [302, 43] width 81 height 22
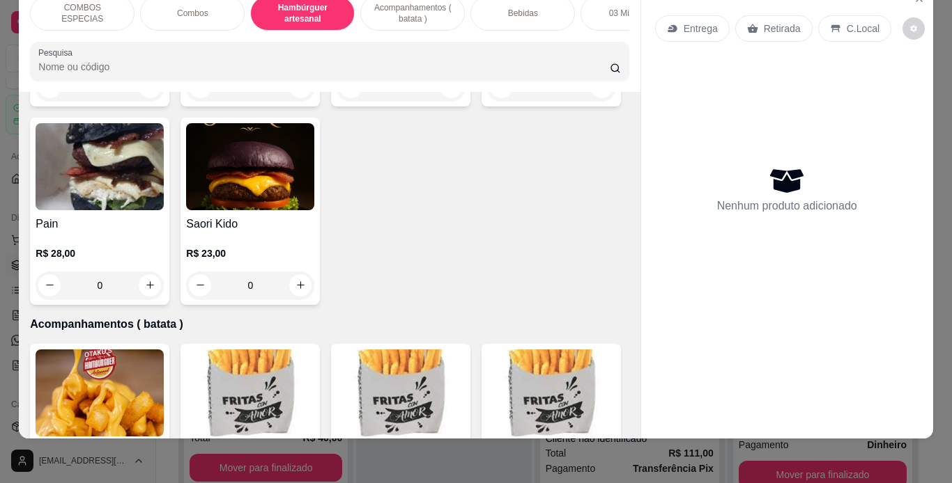
scroll to position [1538, 0]
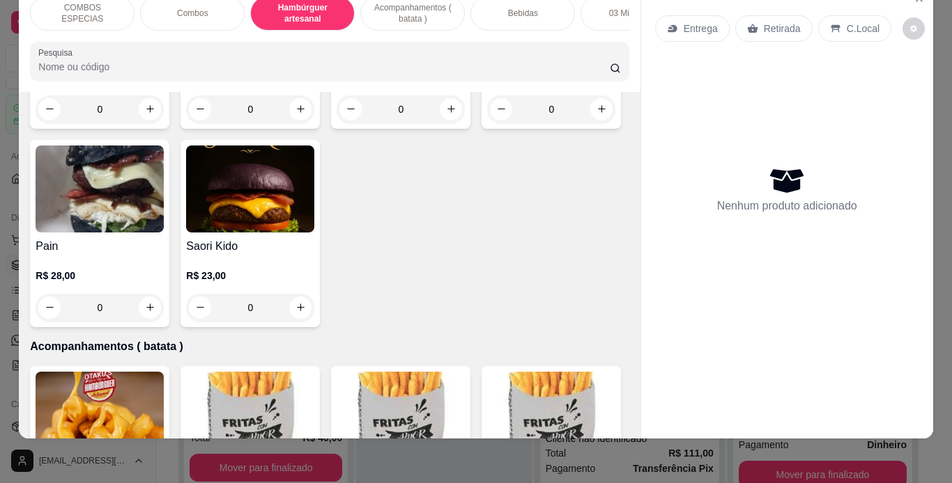
click at [336, 123] on div "0" at bounding box center [400, 109] width 128 height 28
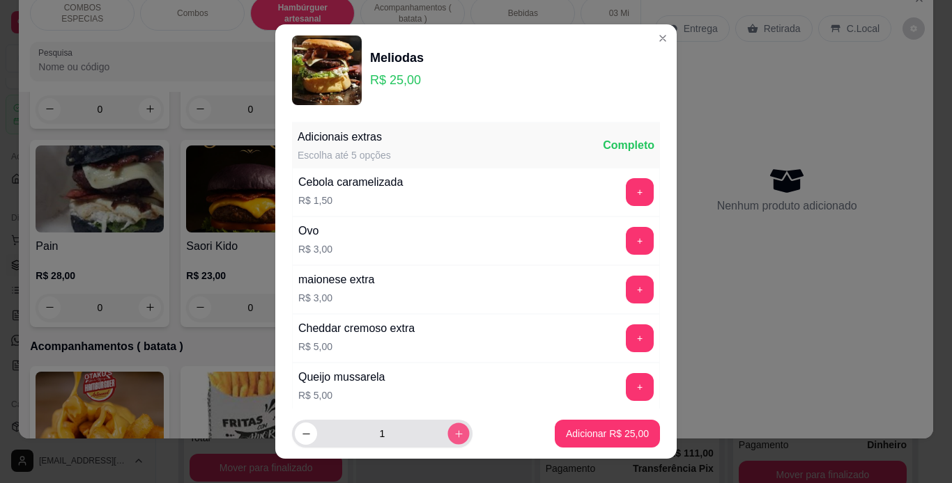
click at [454, 430] on icon "increase-product-quantity" at bounding box center [459, 434] width 10 height 10
type input "2"
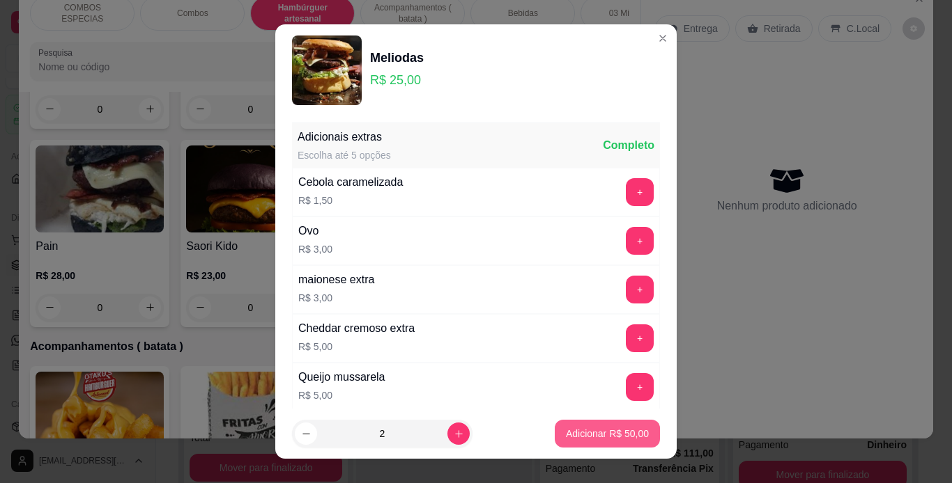
click at [578, 435] on p "Adicionar R$ 50,00" at bounding box center [607, 434] width 83 height 14
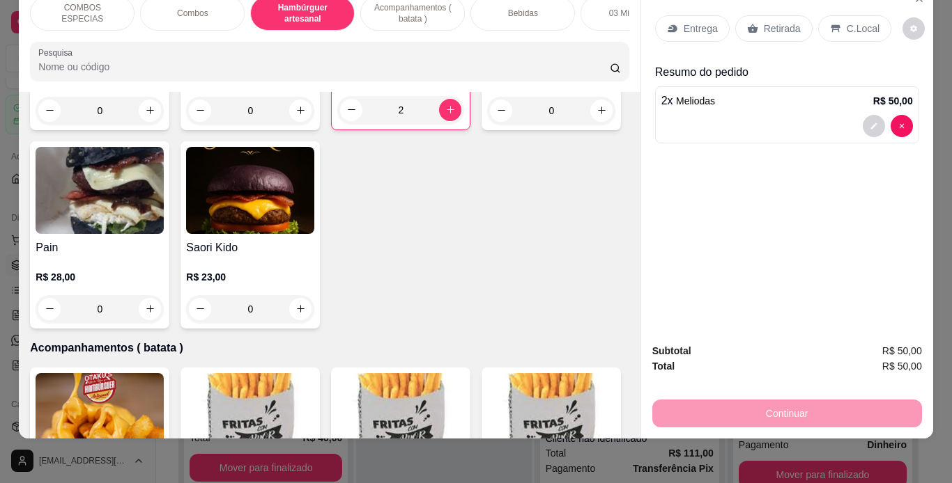
type input "2"
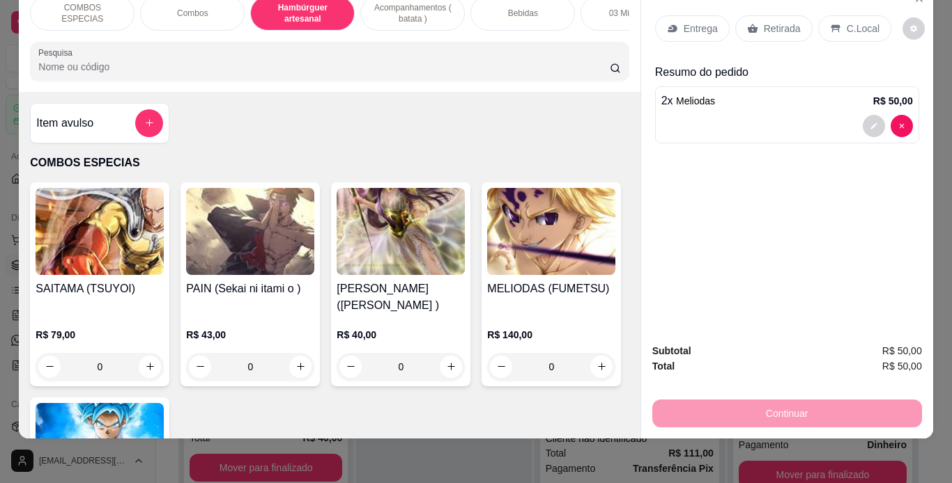
scroll to position [0, 0]
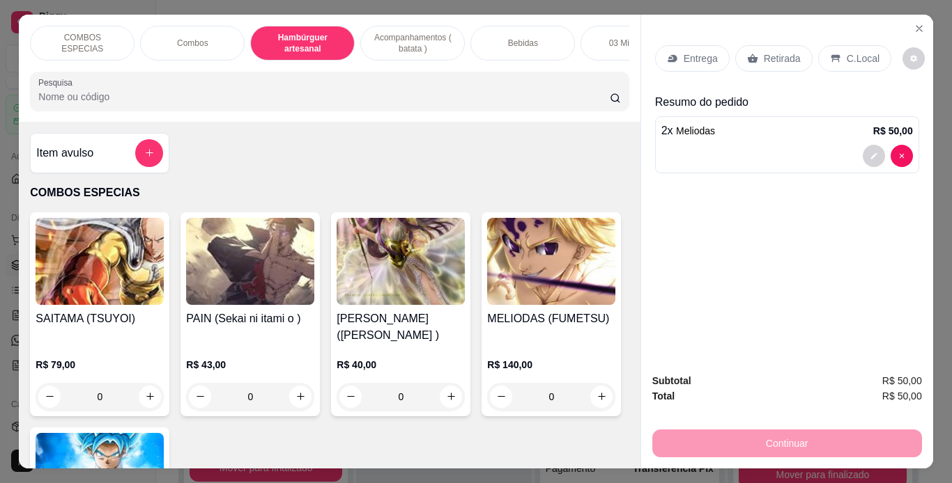
click at [440, 383] on div "0" at bounding box center [400, 397] width 128 height 28
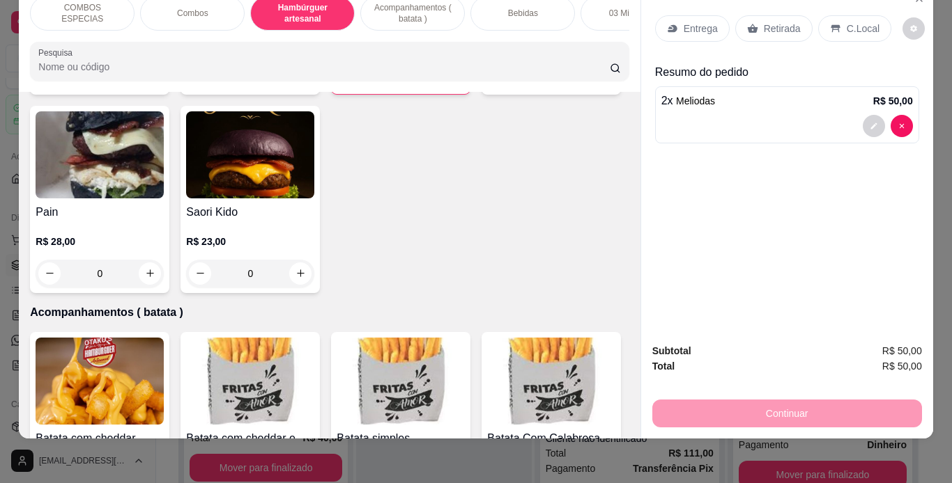
scroll to position [1602, 0]
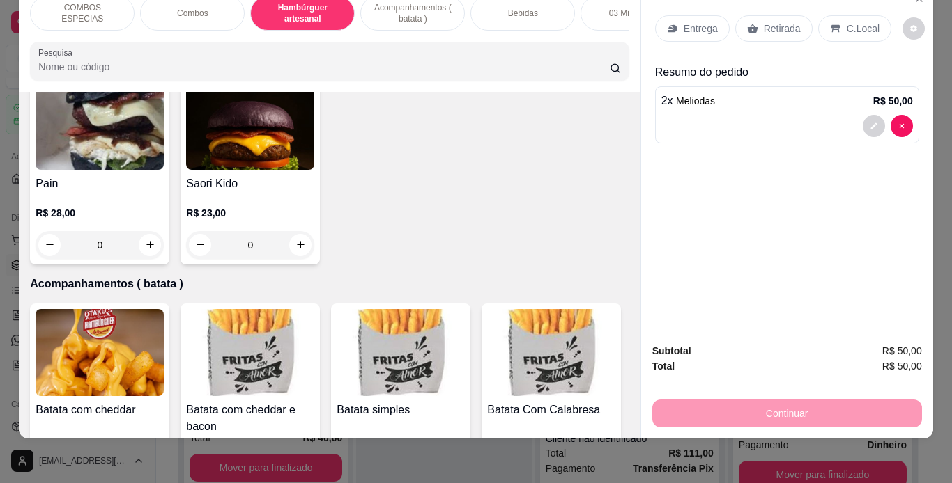
click at [186, 259] on div "0" at bounding box center [250, 245] width 128 height 28
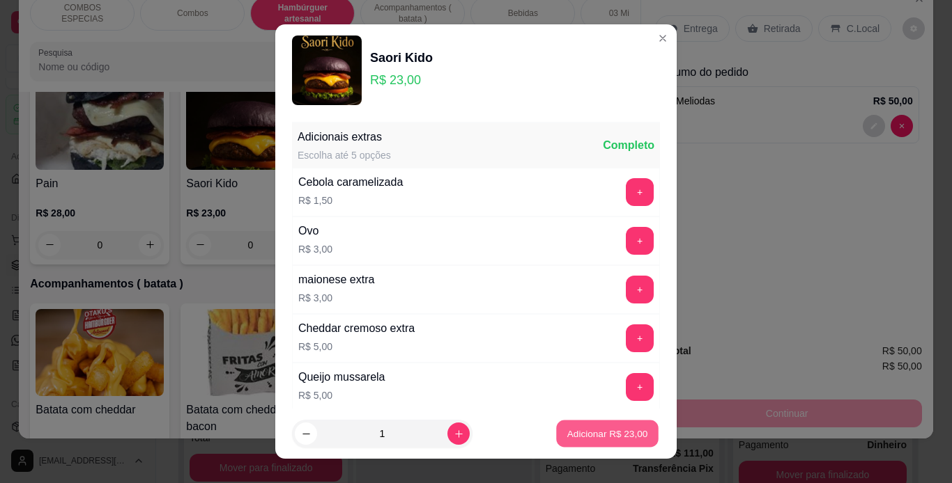
click at [578, 428] on p "Adicionar R$ 23,00" at bounding box center [607, 434] width 81 height 13
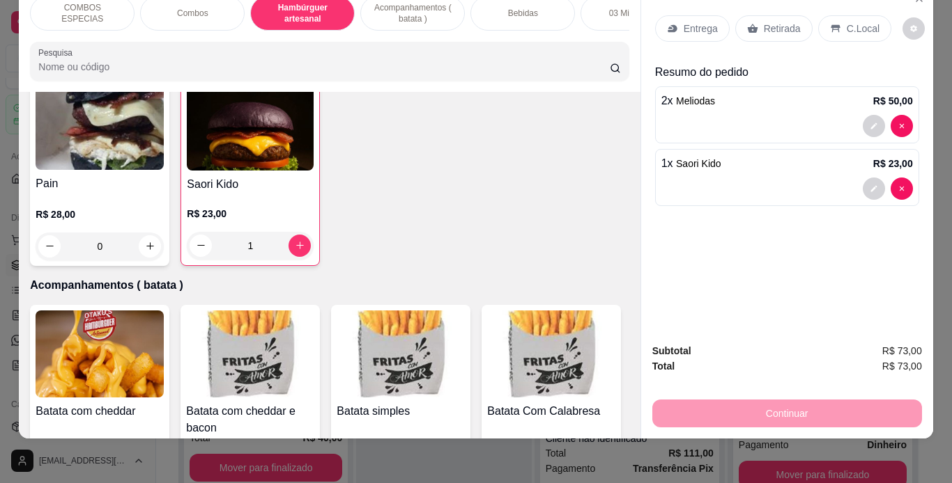
type input "1"
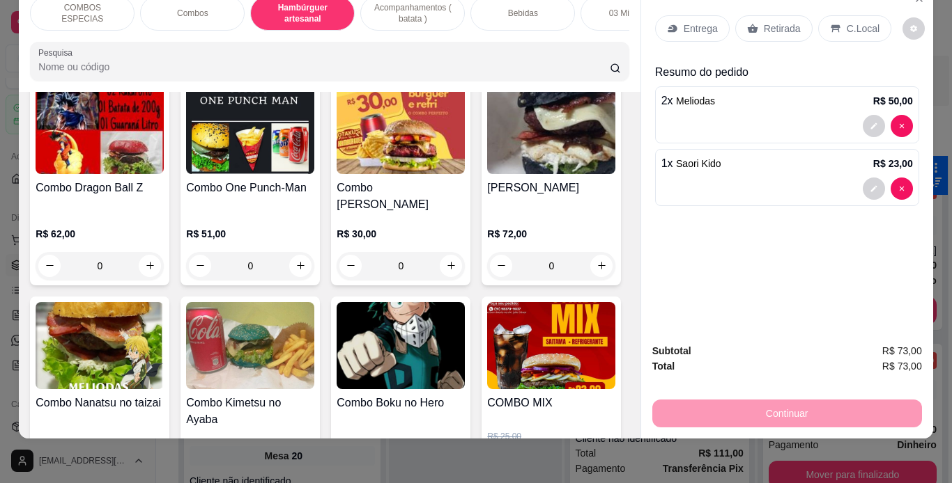
scroll to position [472, 0]
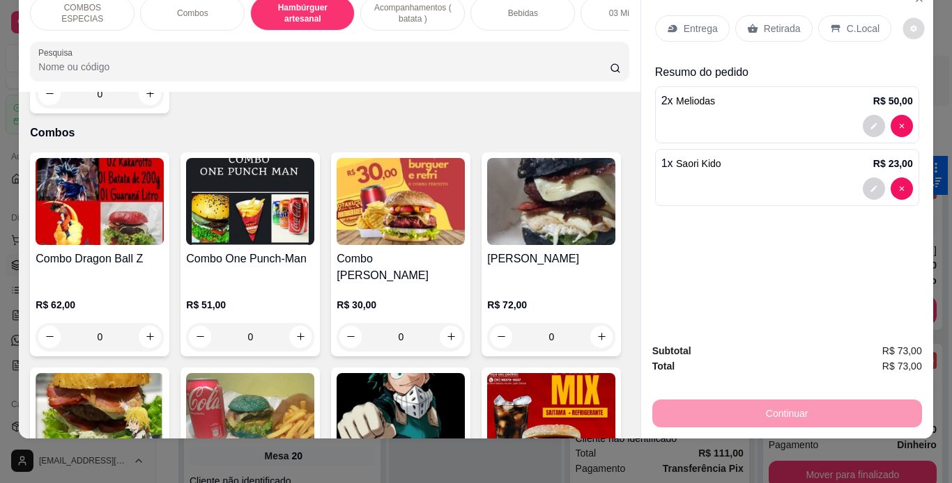
click at [906, 17] on button "decrease-product-quantity" at bounding box center [914, 28] width 22 height 22
click at [907, 17] on button "decrease-product-quantity" at bounding box center [914, 28] width 22 height 22
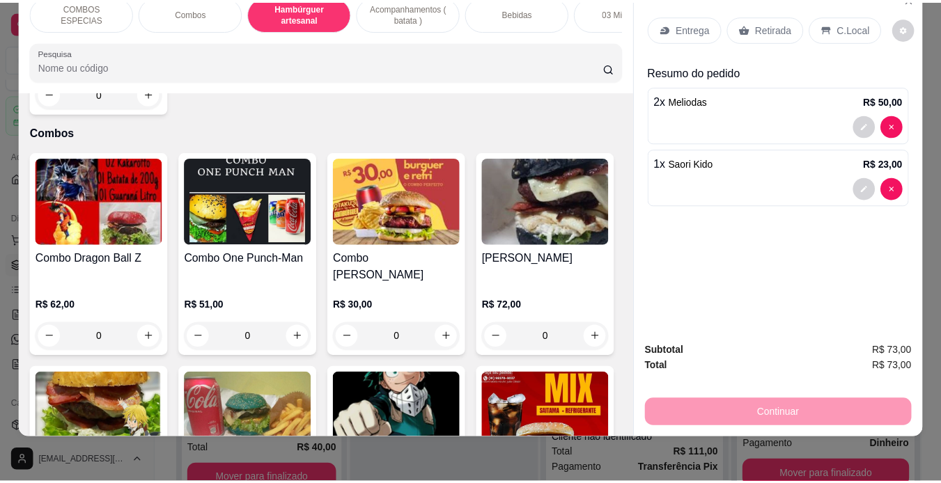
scroll to position [0, 3]
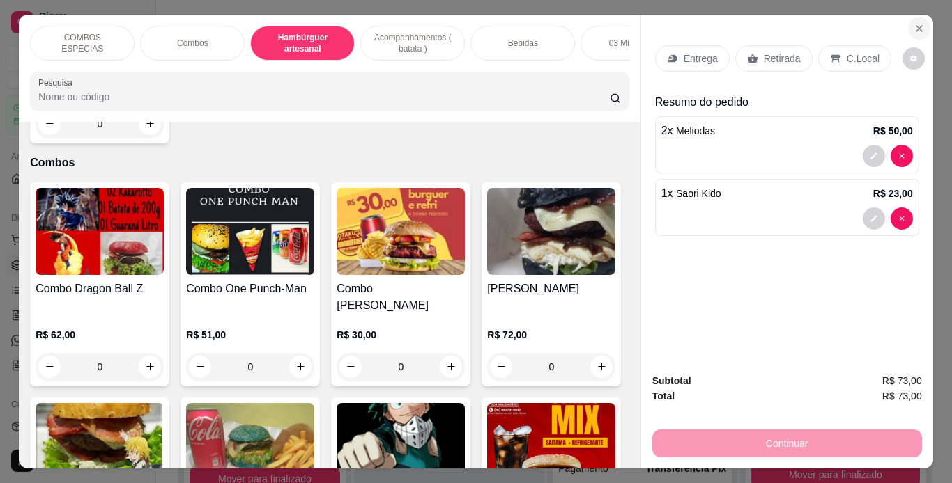
click at [916, 26] on icon "Close" at bounding box center [919, 29] width 6 height 6
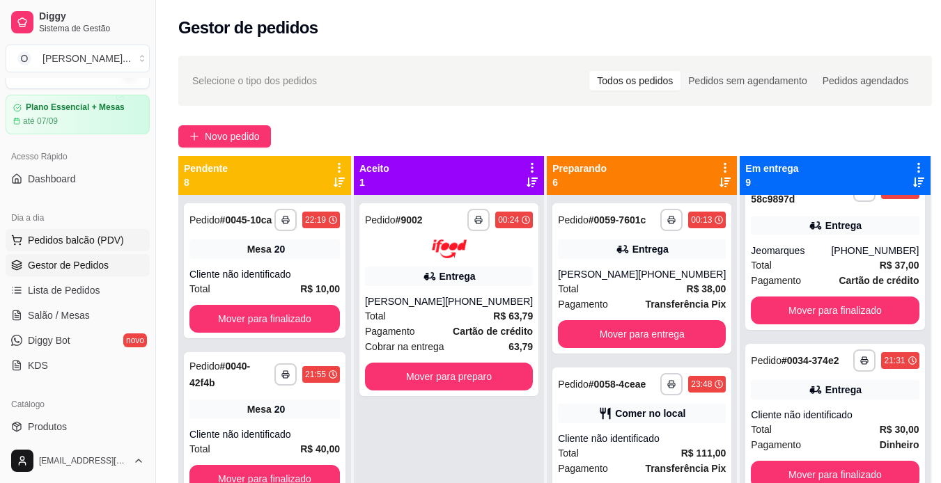
click at [63, 242] on span "Pedidos balcão (PDV)" at bounding box center [76, 240] width 96 height 14
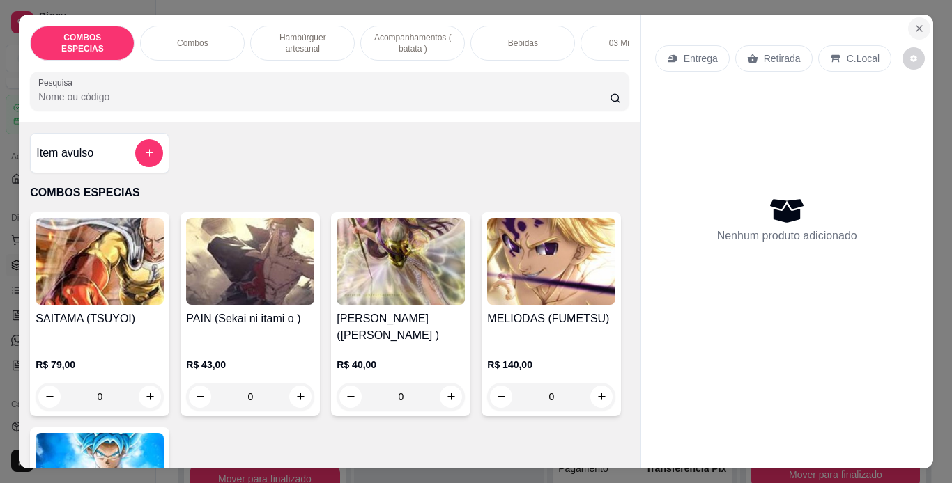
click at [908, 17] on button "Close" at bounding box center [919, 28] width 22 height 22
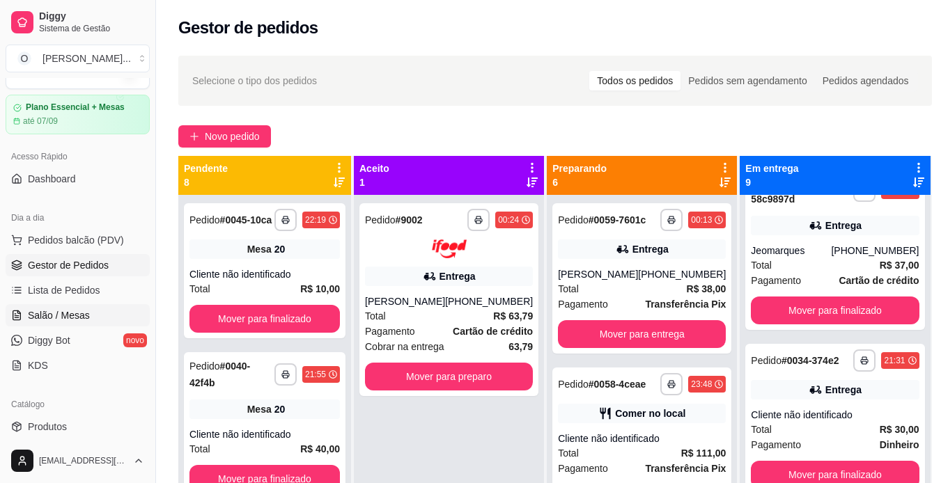
click at [71, 318] on span "Salão / Mesas" at bounding box center [59, 316] width 62 height 14
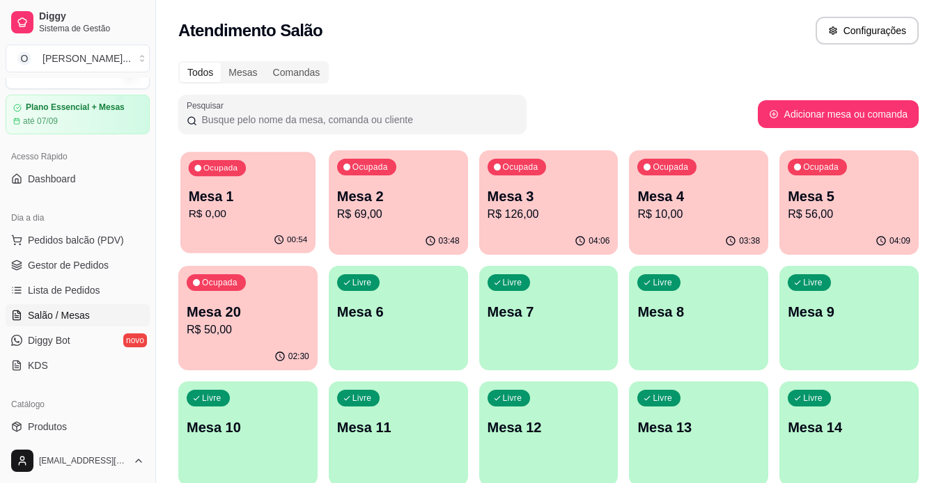
click at [247, 210] on p "R$ 0,00" at bounding box center [248, 214] width 119 height 16
click at [111, 256] on link "Gestor de Pedidos" at bounding box center [78, 265] width 144 height 22
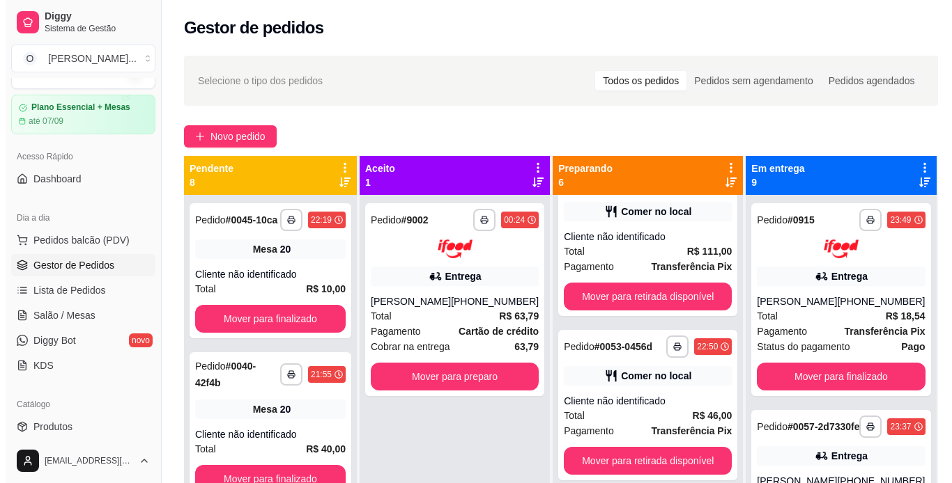
scroll to position [205, 0]
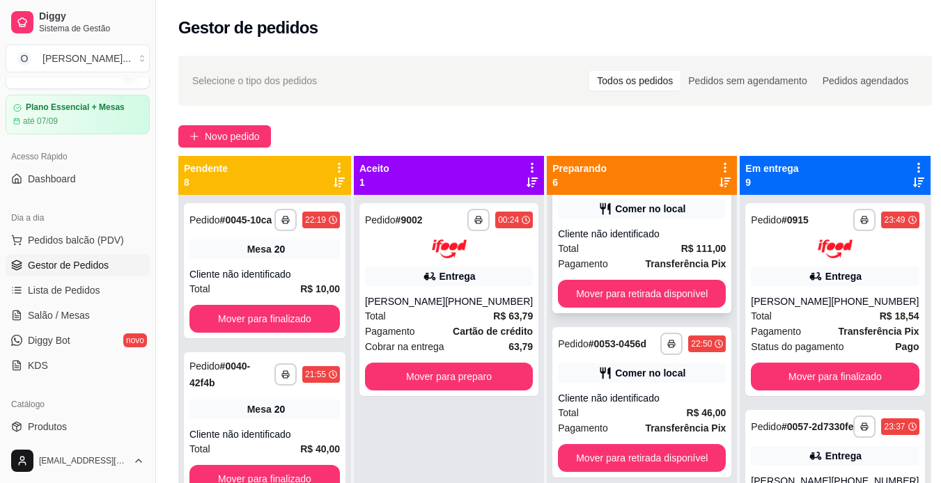
click at [628, 240] on div "Cliente não identificado" at bounding box center [642, 234] width 168 height 14
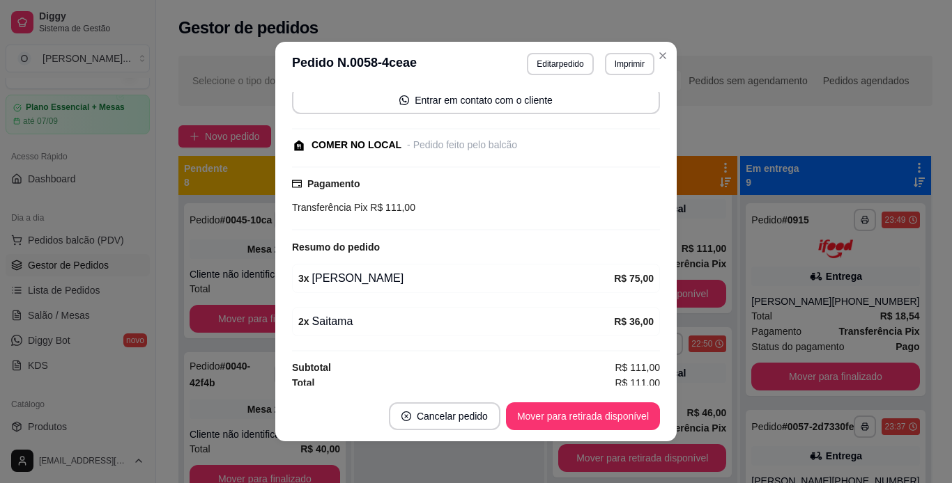
scroll to position [140, 0]
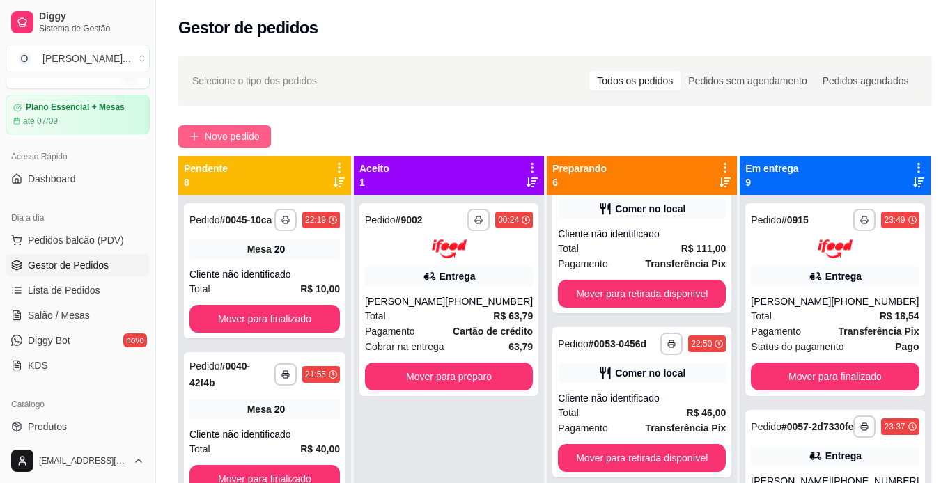
click at [253, 133] on span "Novo pedido" at bounding box center [232, 136] width 55 height 15
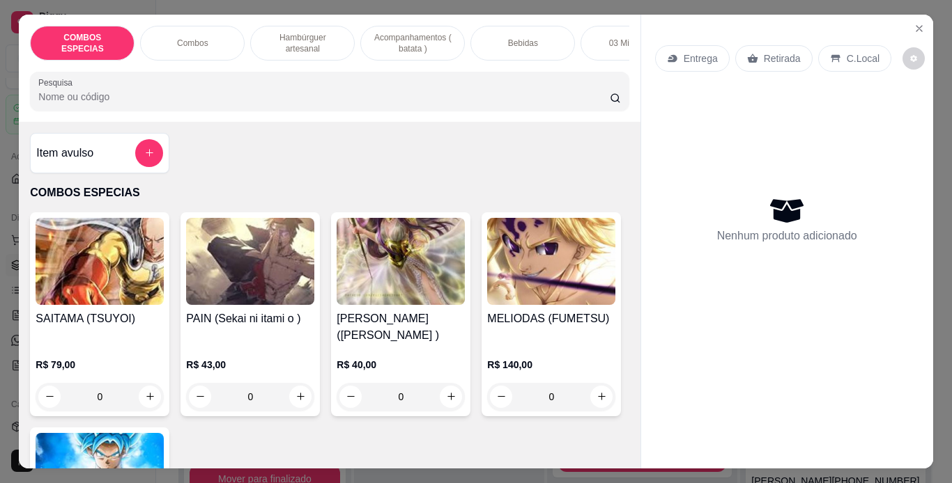
click at [304, 40] on p "Hambúrguer artesanal" at bounding box center [302, 43] width 81 height 22
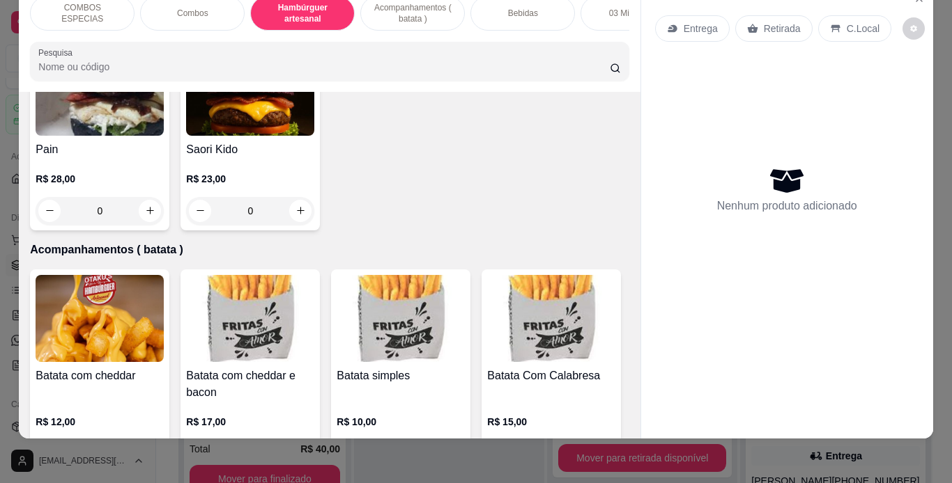
scroll to position [1636, 0]
click at [186, 224] on div "0" at bounding box center [250, 210] width 128 height 28
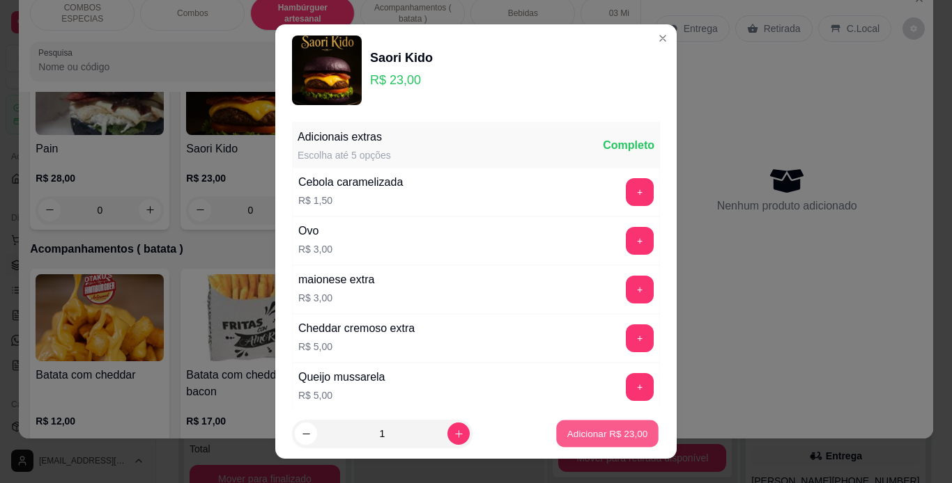
click at [574, 436] on p "Adicionar R$ 23,00" at bounding box center [607, 434] width 81 height 13
type input "1"
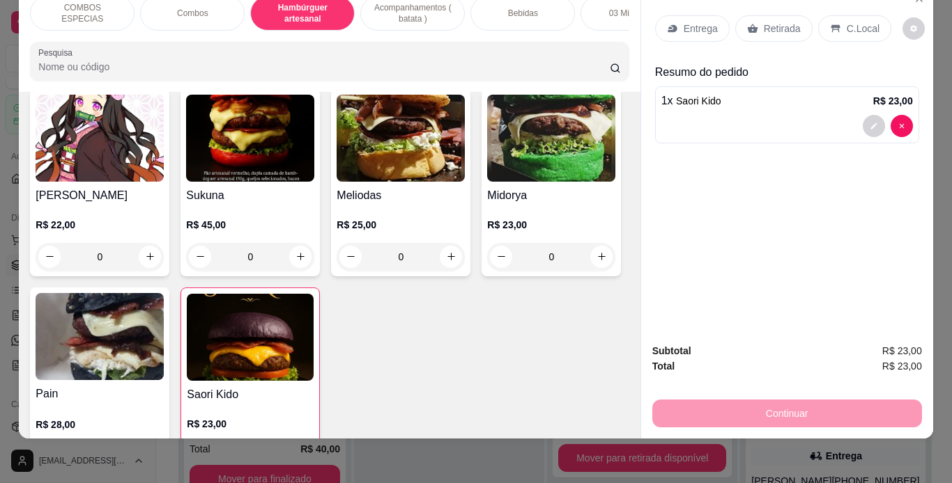
scroll to position [1391, 0]
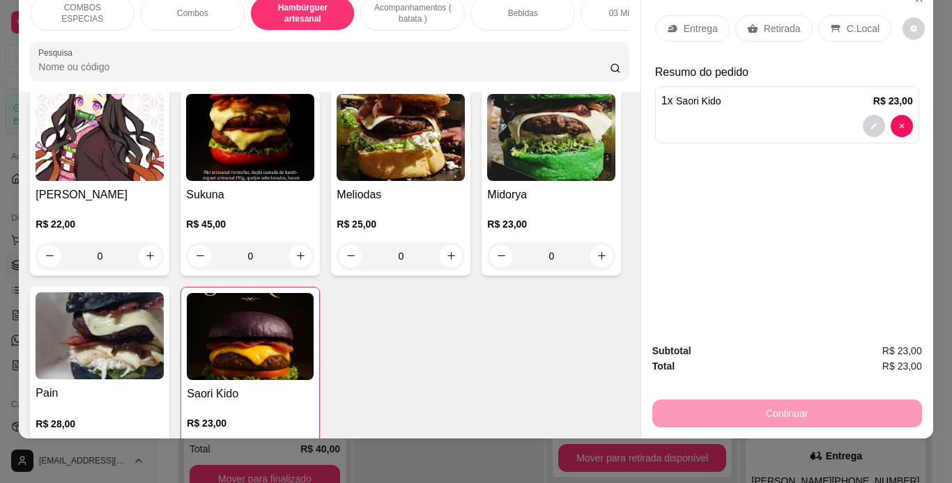
click at [336, 270] on div "0" at bounding box center [400, 256] width 128 height 28
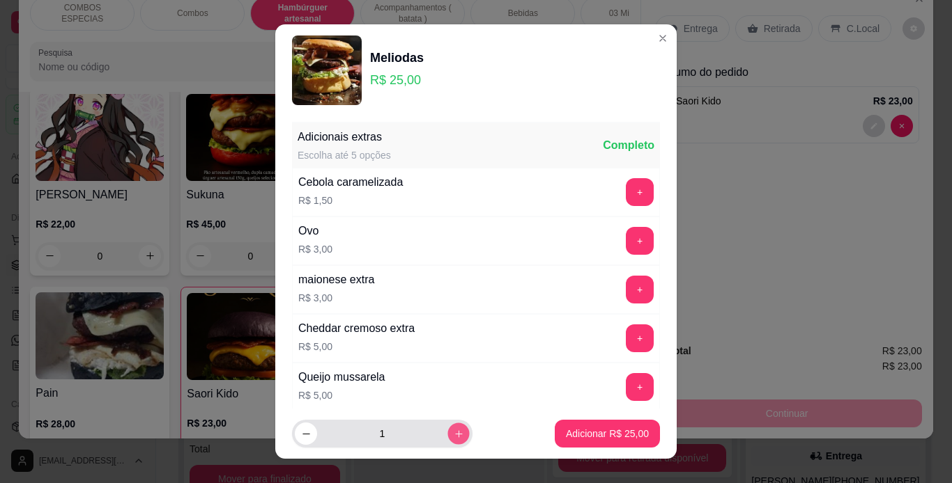
click at [447, 427] on button "increase-product-quantity" at bounding box center [458, 435] width 22 height 22
type input "2"
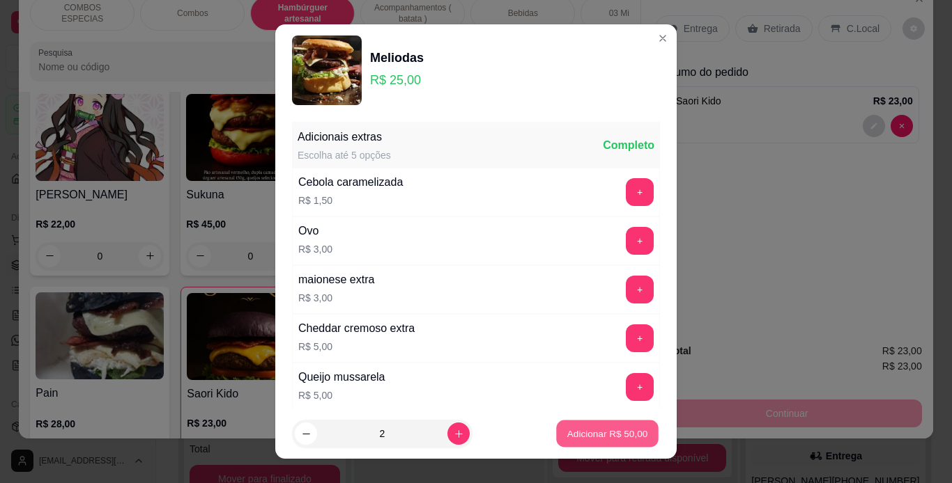
click at [564, 421] on button "Adicionar R$ 50,00" at bounding box center [607, 434] width 102 height 27
type input "2"
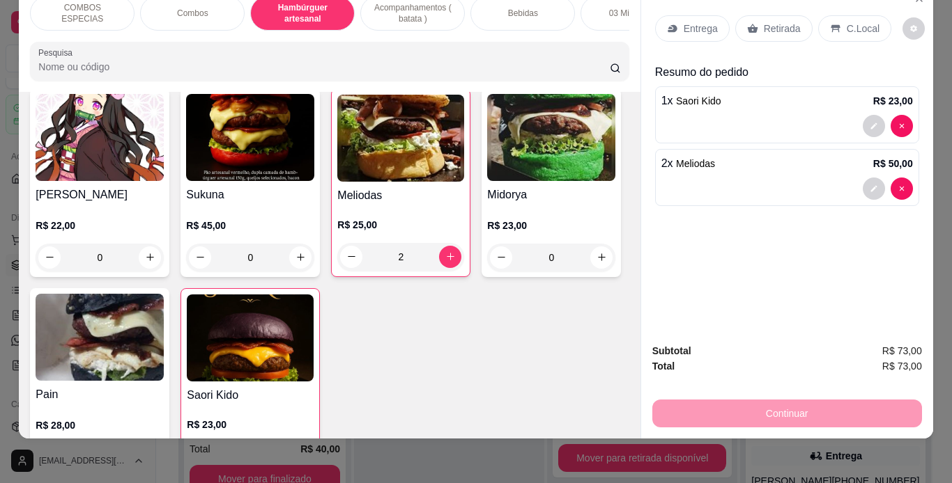
click at [164, 444] on div "0" at bounding box center [100, 458] width 128 height 28
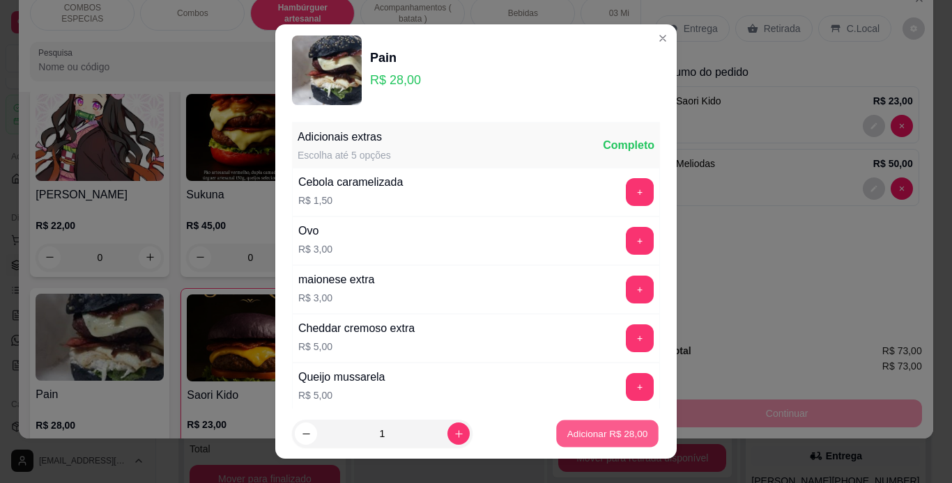
click at [576, 431] on p "Adicionar R$ 28,00" at bounding box center [607, 434] width 81 height 13
type input "1"
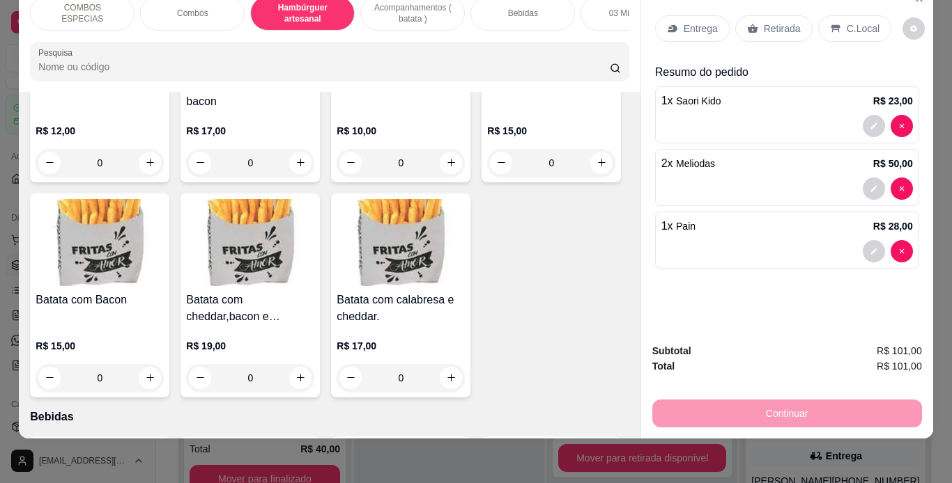
scroll to position [1928, 0]
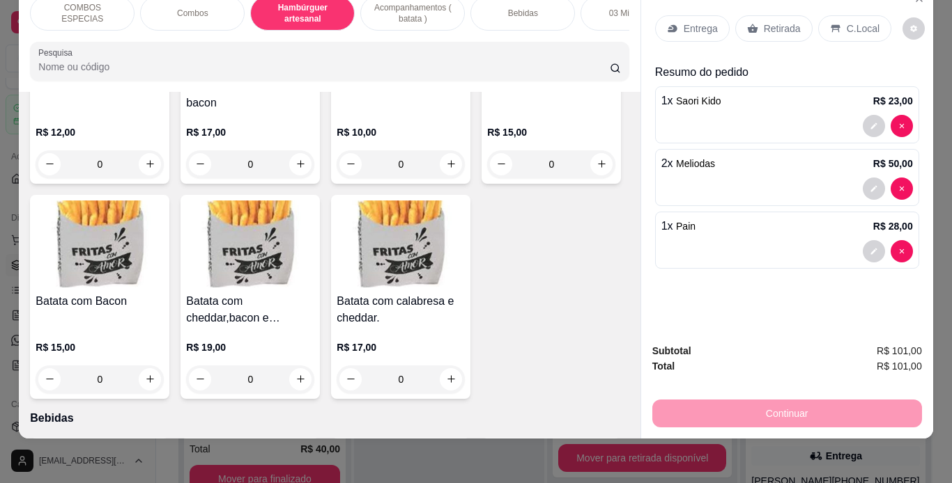
click at [449, 178] on div "0" at bounding box center [400, 164] width 128 height 28
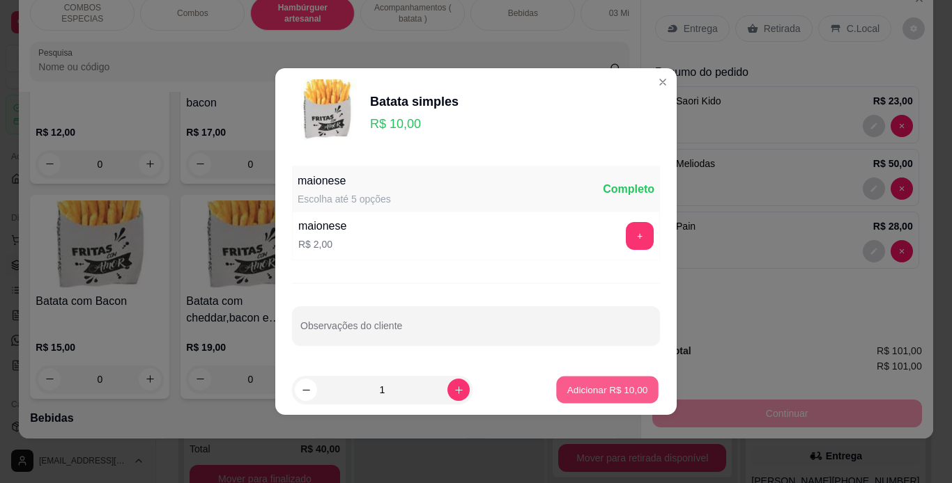
click at [556, 382] on button "Adicionar R$ 10,00" at bounding box center [607, 390] width 102 height 27
type input "1"
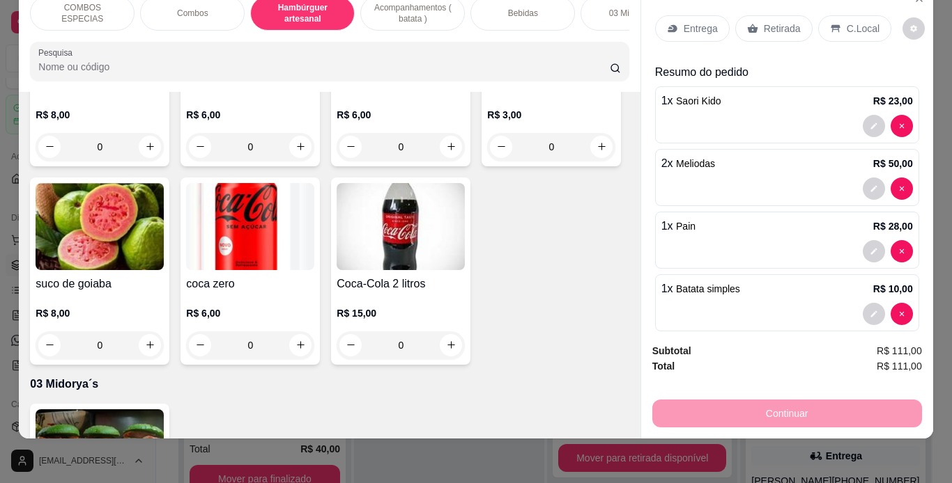
scroll to position [2603, 0]
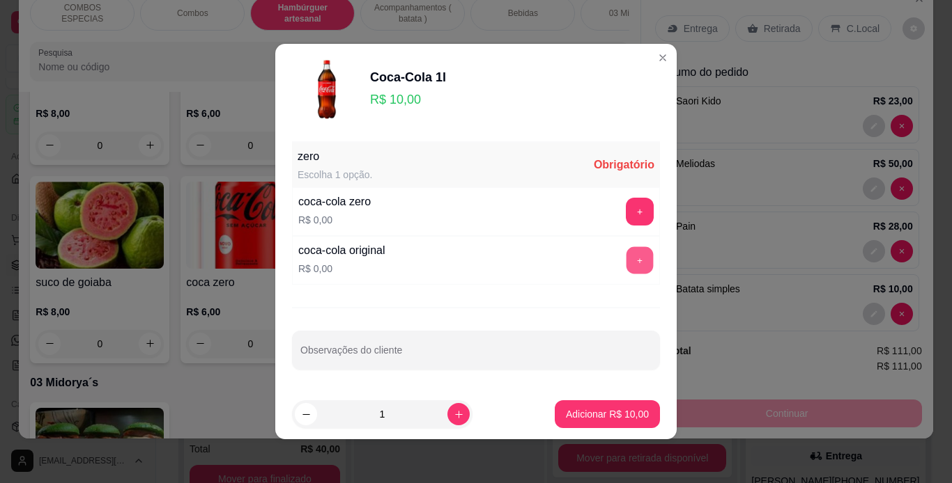
click at [626, 254] on button "+" at bounding box center [639, 260] width 27 height 27
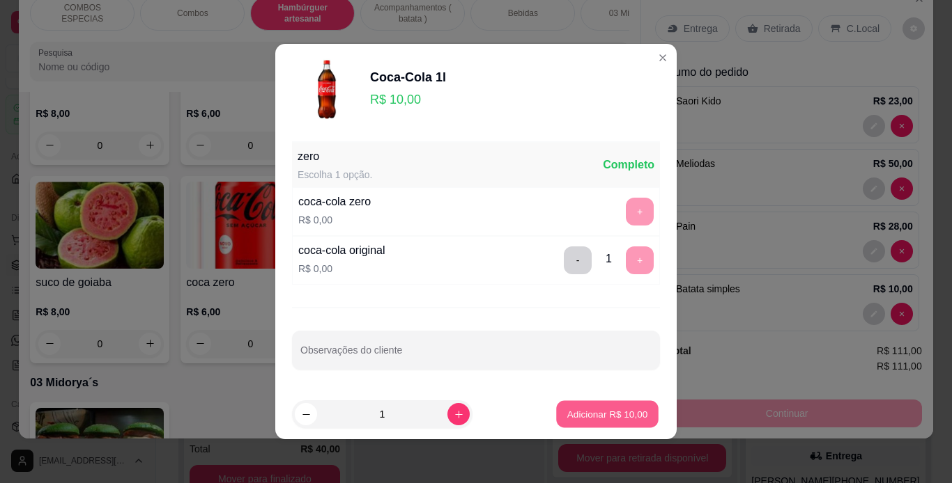
click at [602, 407] on button "Adicionar R$ 10,00" at bounding box center [607, 414] width 102 height 27
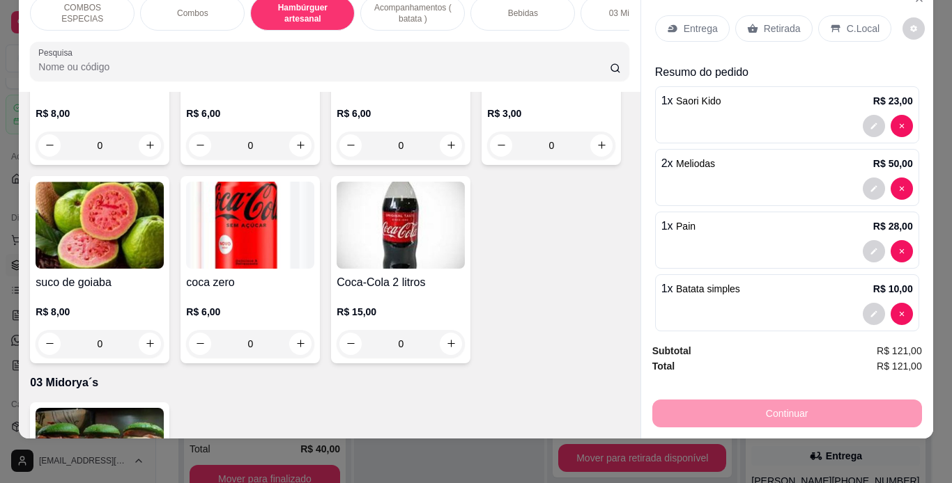
click at [837, 15] on div "C.Local" at bounding box center [854, 28] width 73 height 26
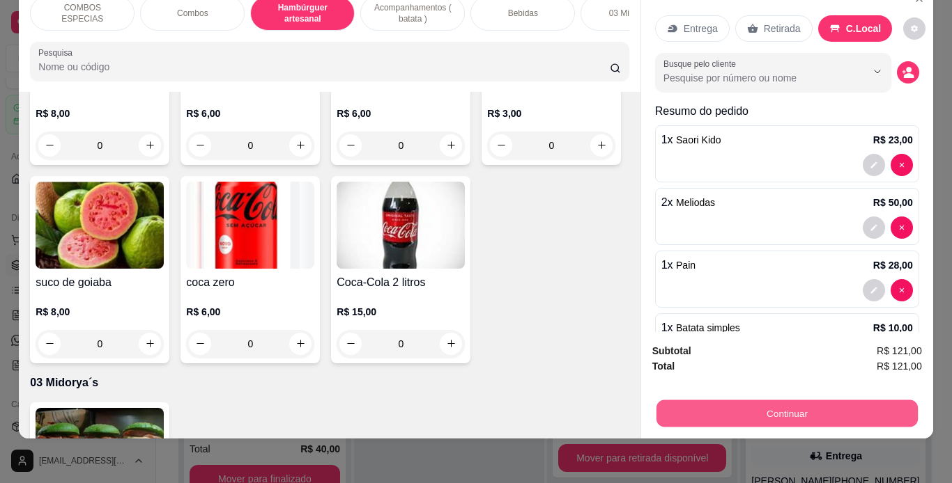
click at [737, 405] on button "Continuar" at bounding box center [786, 414] width 261 height 27
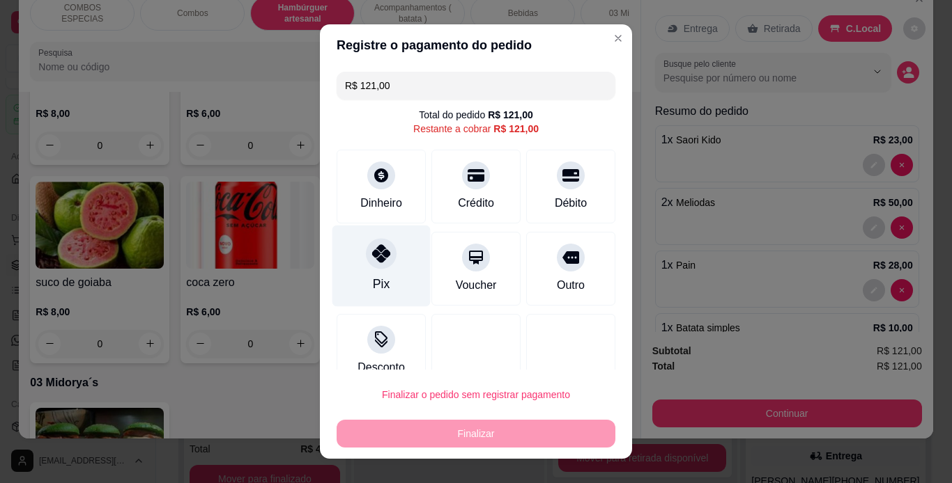
click at [376, 277] on div "Pix" at bounding box center [381, 284] width 17 height 18
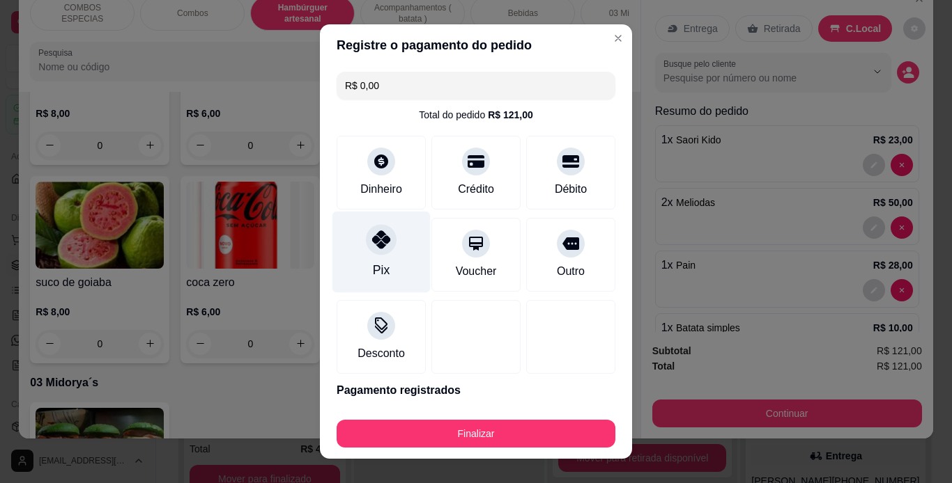
type input "R$ 0,00"
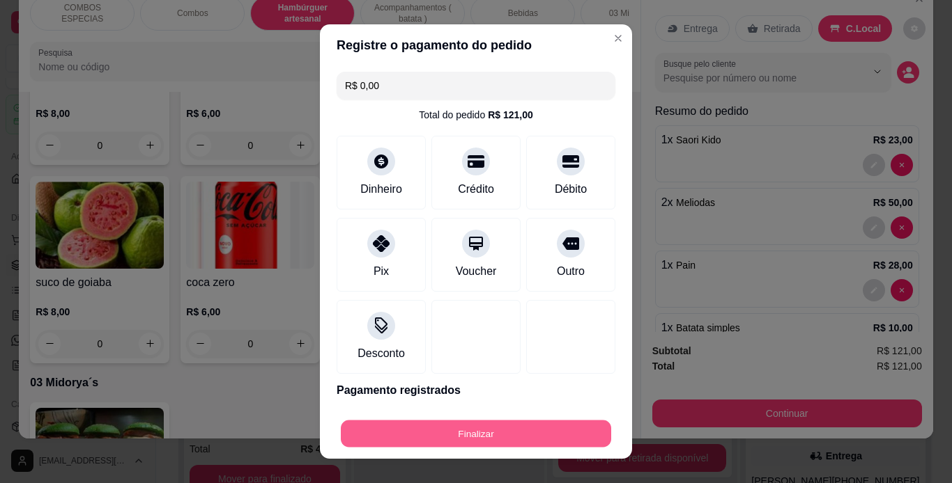
click at [468, 424] on button "Finalizar" at bounding box center [476, 434] width 270 height 27
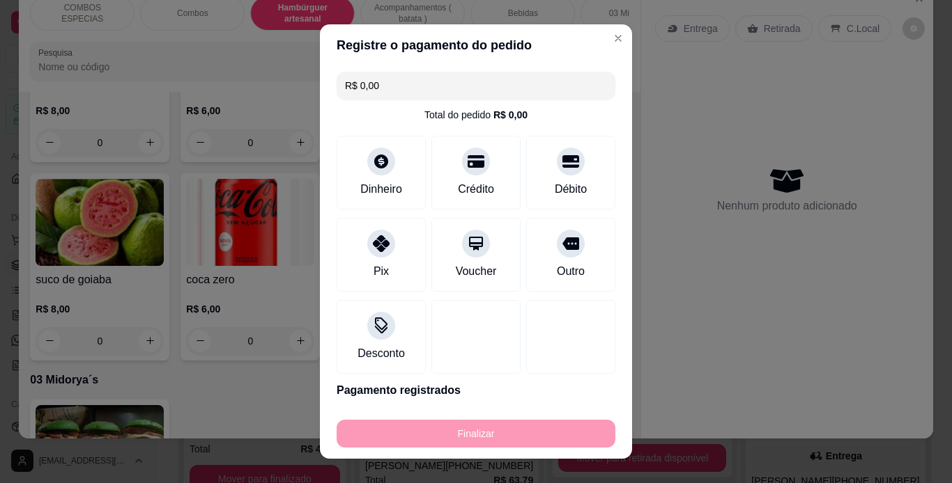
type input "0"
type input "-R$ 121,00"
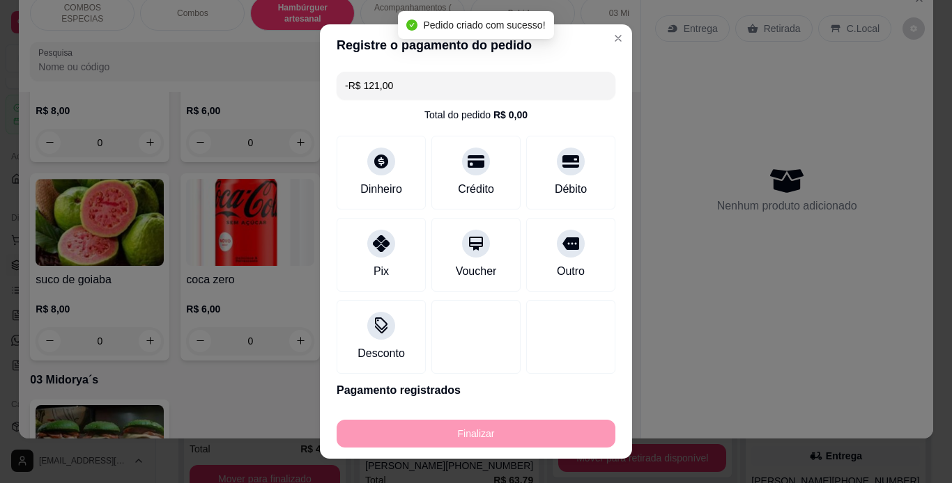
scroll to position [2601, 0]
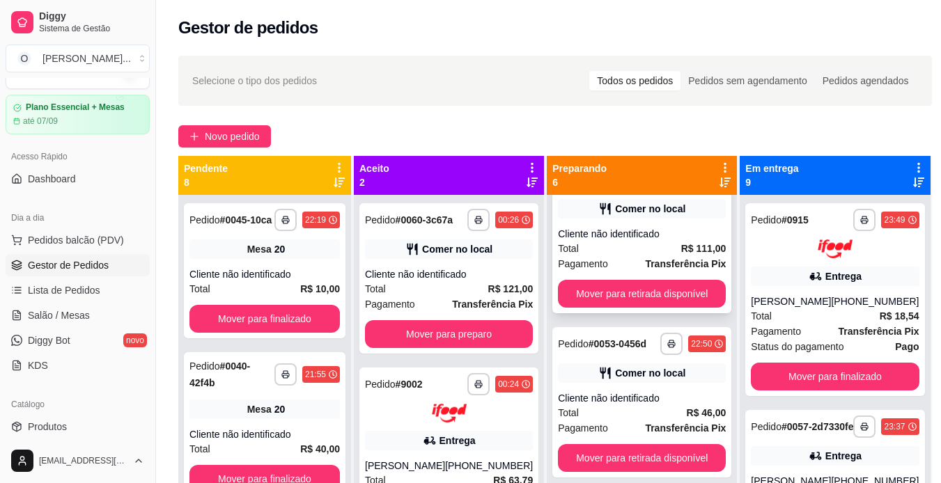
click at [621, 234] on div "Cliente não identificado" at bounding box center [642, 234] width 168 height 14
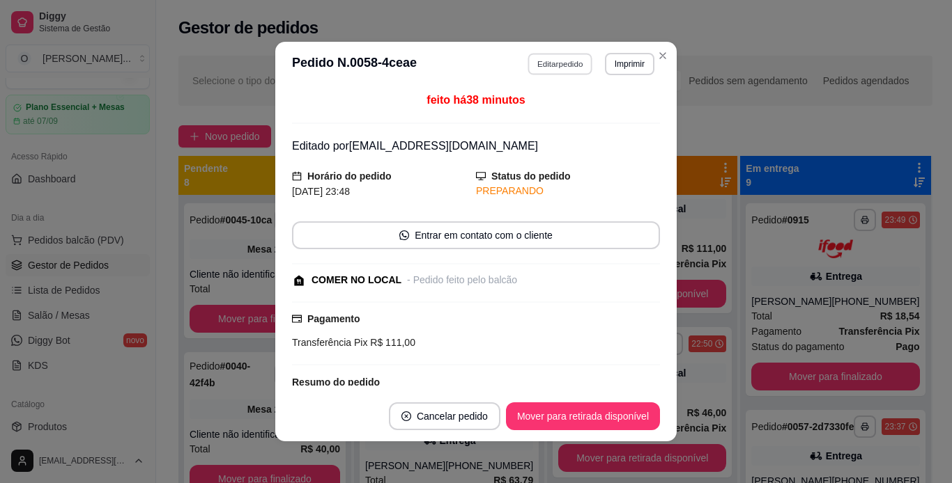
click at [566, 59] on button "Editar pedido" at bounding box center [560, 64] width 65 height 22
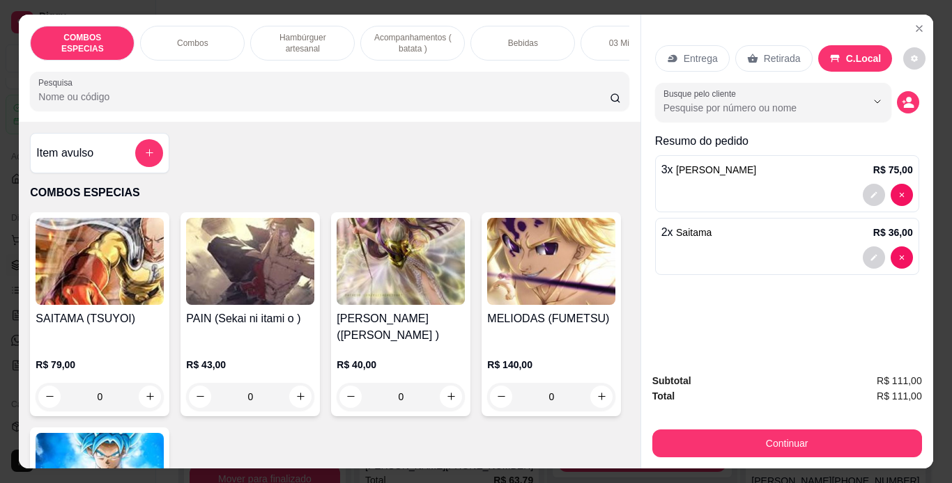
click at [548, 41] on div "Bebidas" at bounding box center [522, 43] width 105 height 35
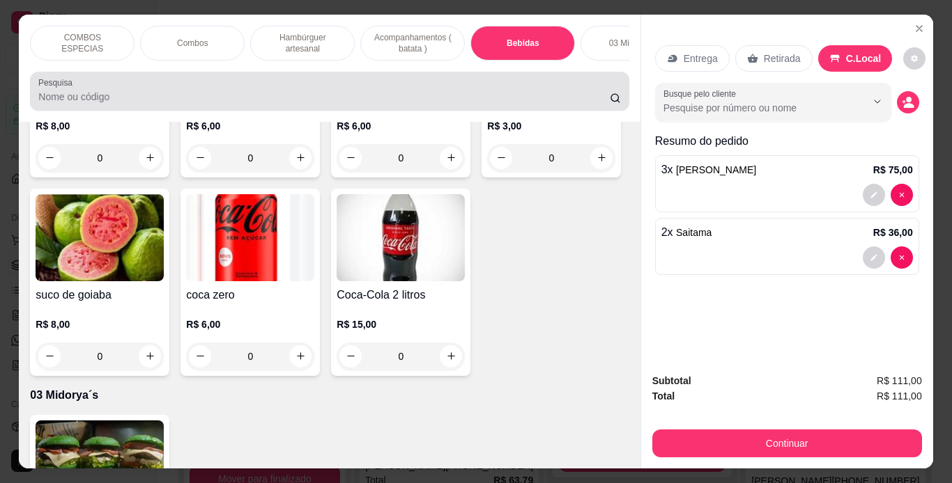
scroll to position [36, 0]
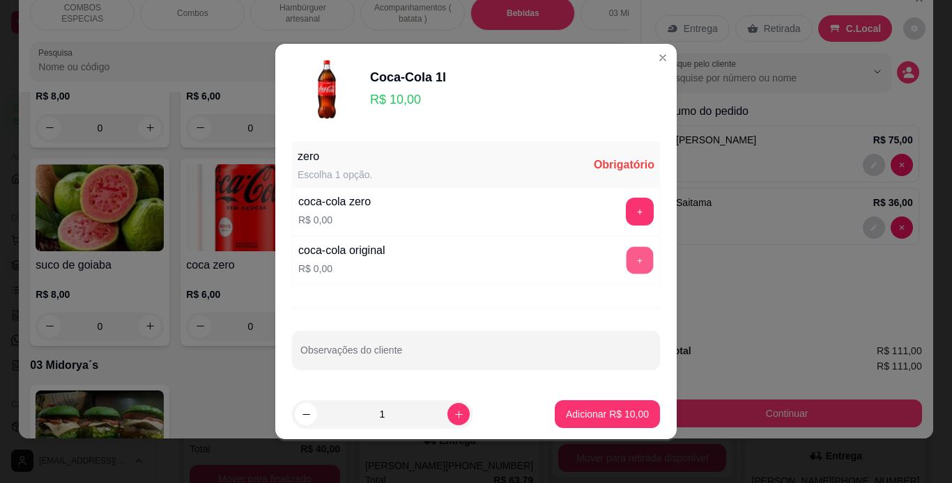
click at [626, 257] on button "+" at bounding box center [639, 260] width 27 height 27
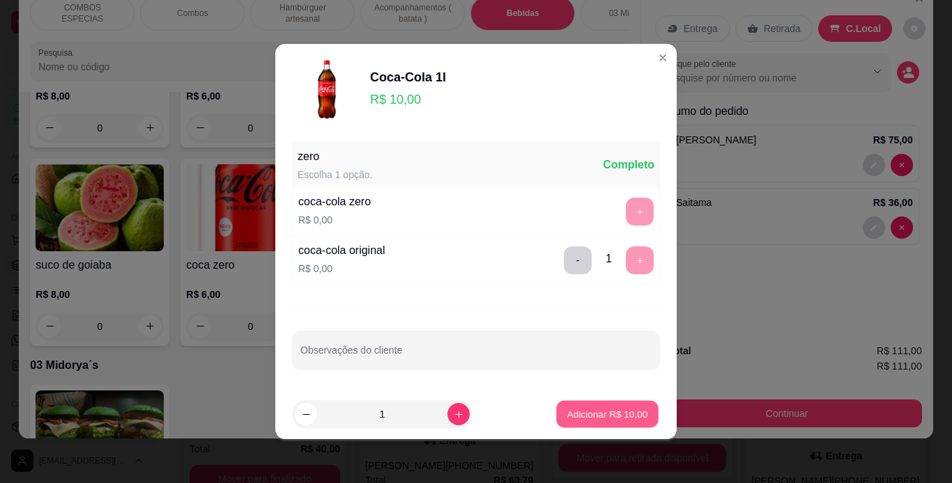
click at [589, 412] on p "Adicionar R$ 10,00" at bounding box center [607, 414] width 81 height 13
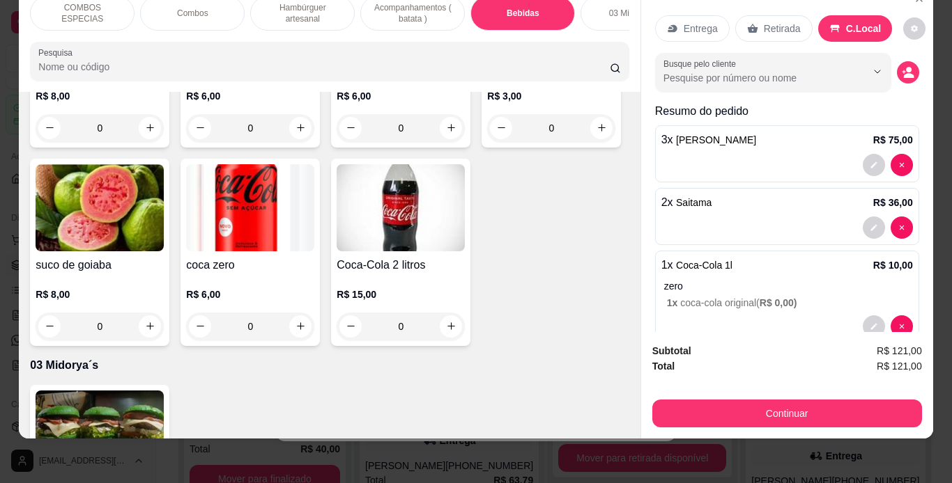
scroll to position [31, 0]
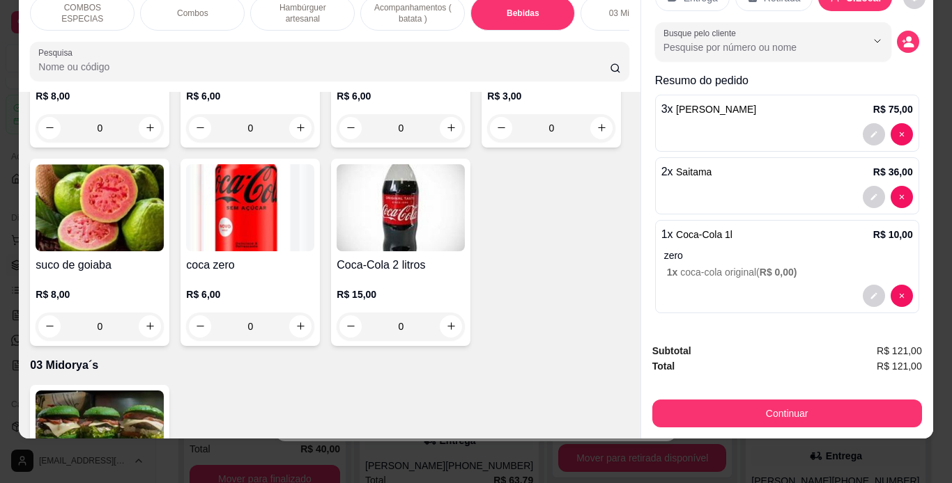
click at [722, 428] on div "COMBOS ESPECIAS Combos Hambúrguer artesanal Acompanhamentos ( batata ) Bebidas …" at bounding box center [476, 241] width 952 height 483
click at [725, 424] on div "Subtotal R$ 121,00 Total R$ 121,00 Continuar" at bounding box center [787, 385] width 292 height 107
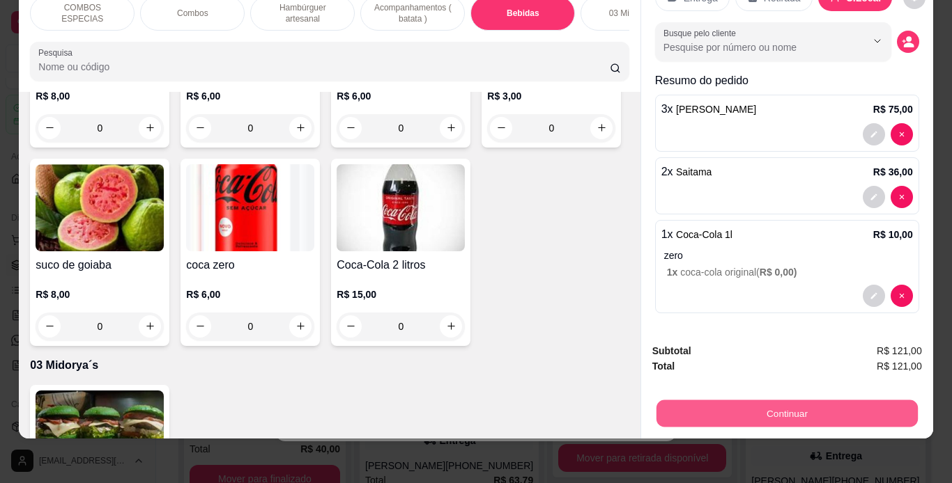
click at [704, 401] on button "Continuar" at bounding box center [786, 414] width 261 height 27
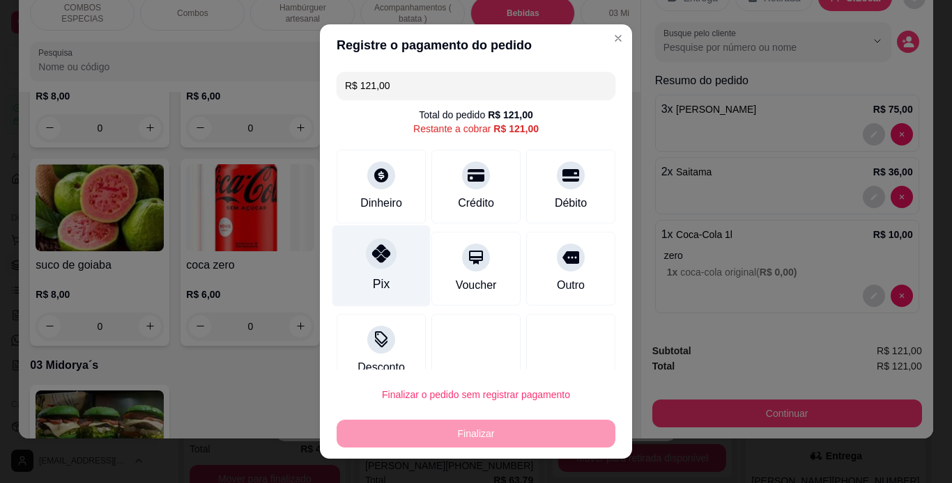
click at [386, 254] on div at bounding box center [381, 253] width 31 height 31
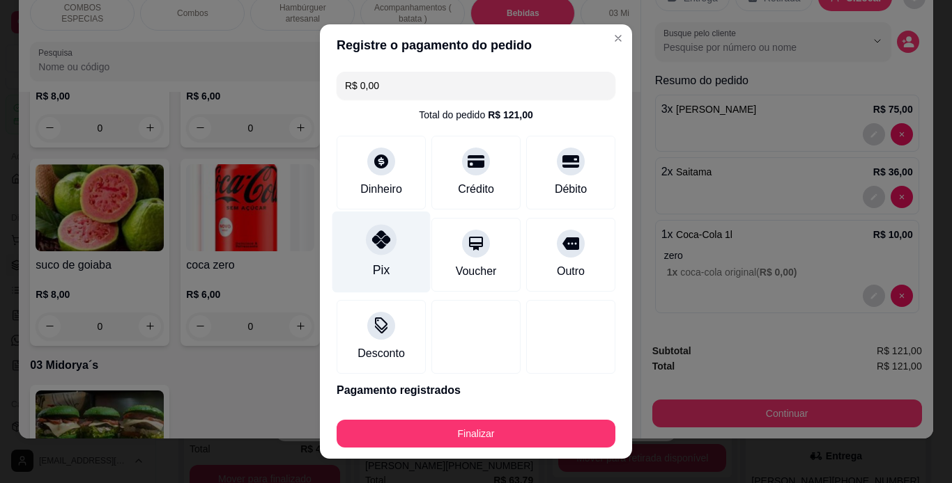
type input "R$ 0,00"
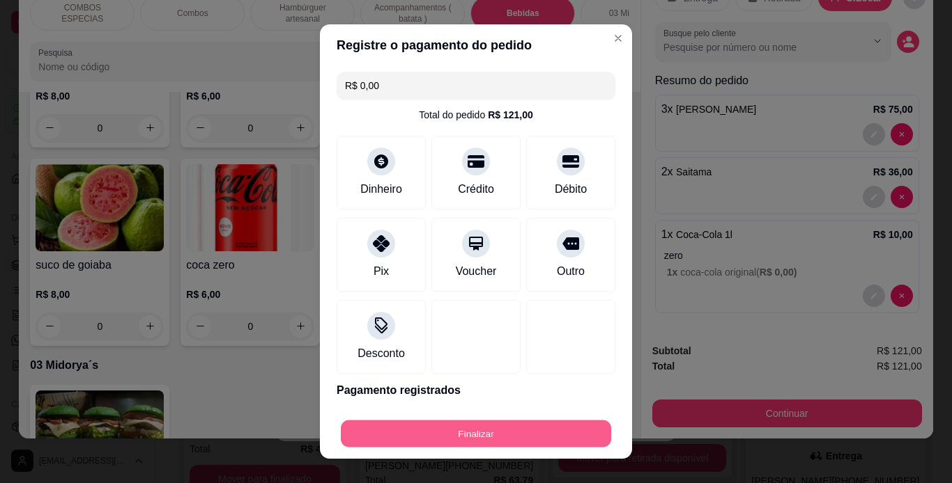
click at [525, 427] on button "Finalizar" at bounding box center [476, 434] width 270 height 27
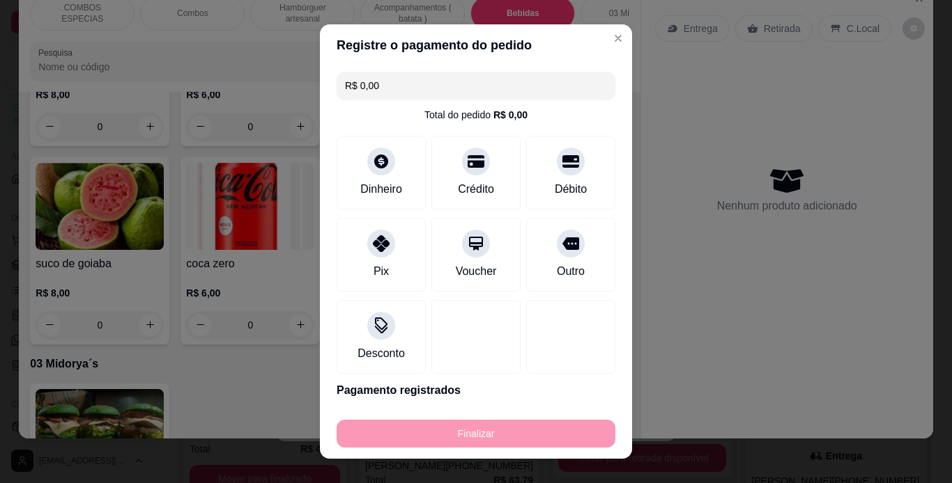
type input "0"
type input "-R$ 121,00"
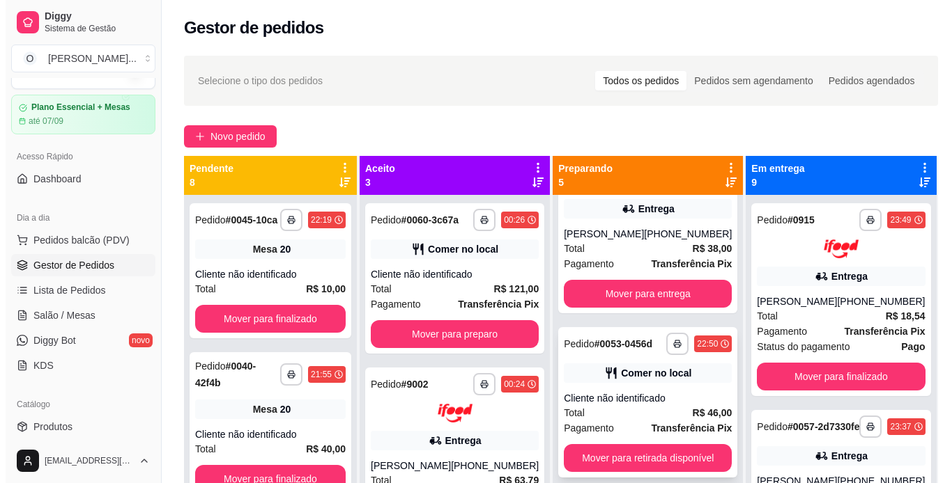
scroll to position [0, 0]
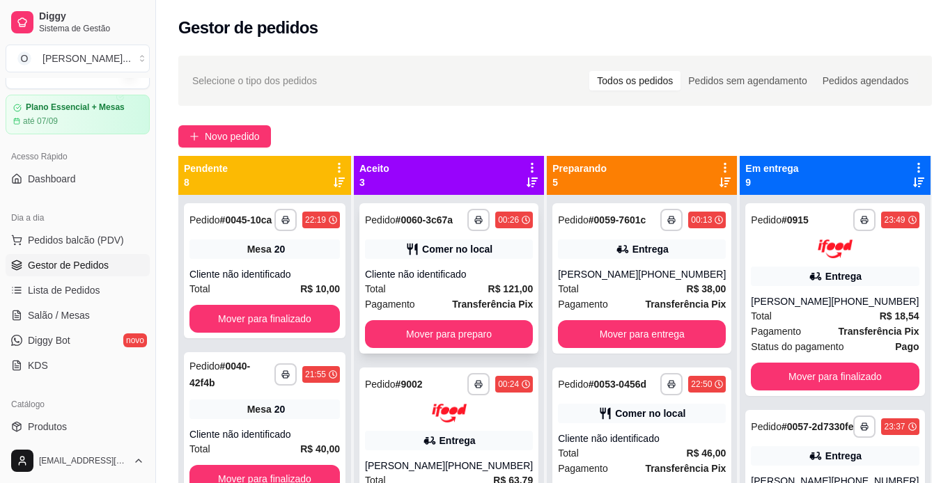
click at [481, 272] on div "**********" at bounding box center [448, 278] width 179 height 150
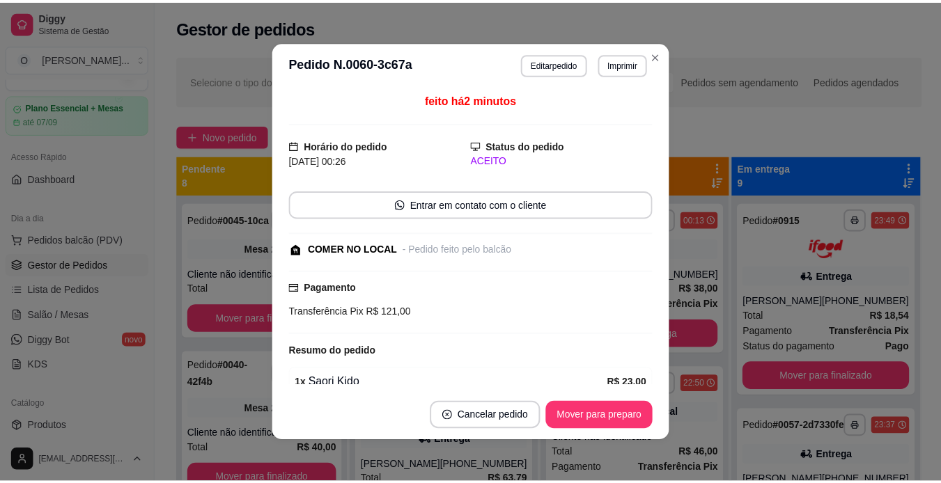
scroll to position [279, 0]
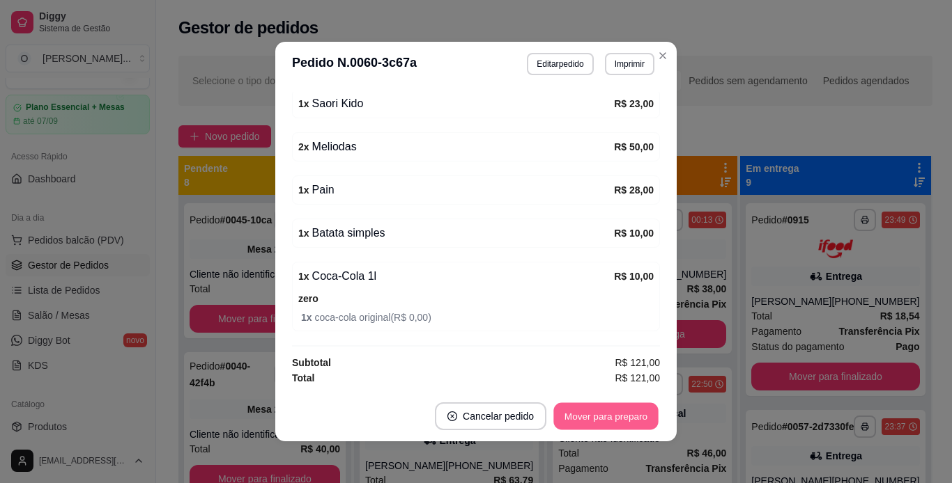
click at [607, 415] on button "Mover para preparo" at bounding box center [605, 416] width 105 height 27
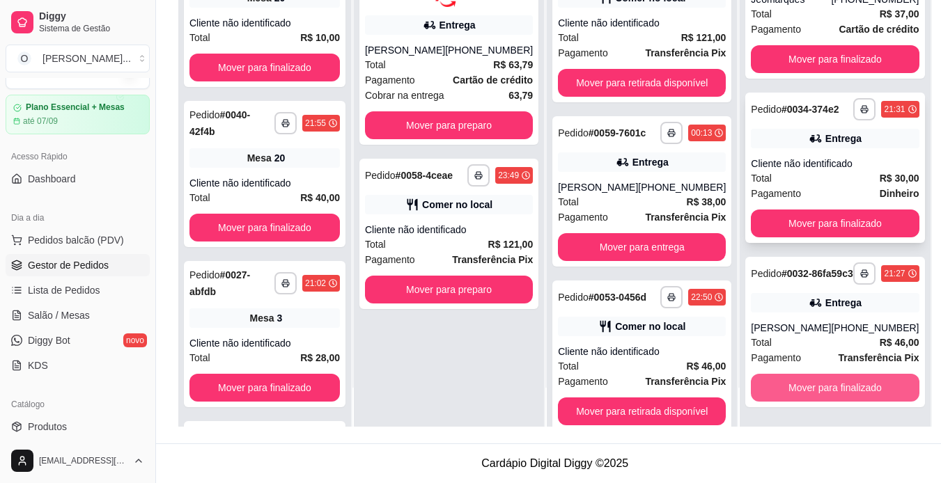
scroll to position [212, 0]
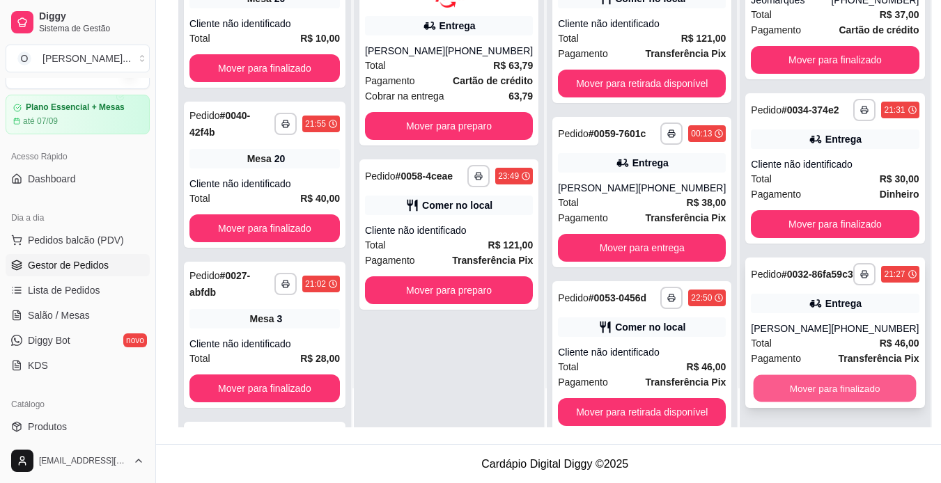
click at [846, 384] on button "Mover para finalizado" at bounding box center [835, 389] width 163 height 27
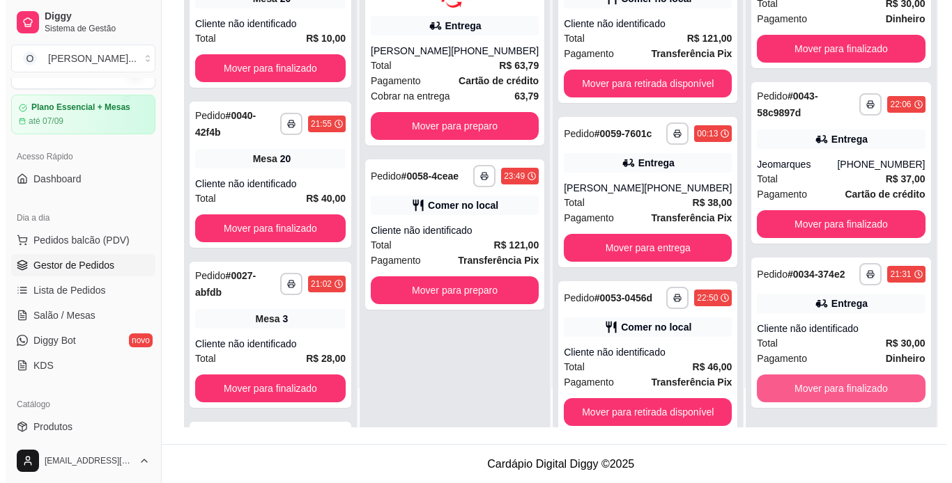
scroll to position [997, 0]
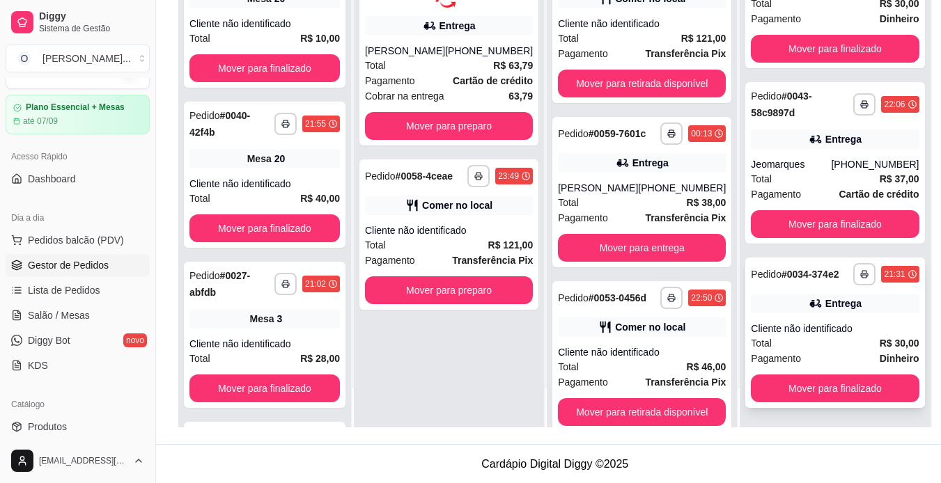
click at [835, 327] on div "Cliente não identificado" at bounding box center [835, 329] width 168 height 14
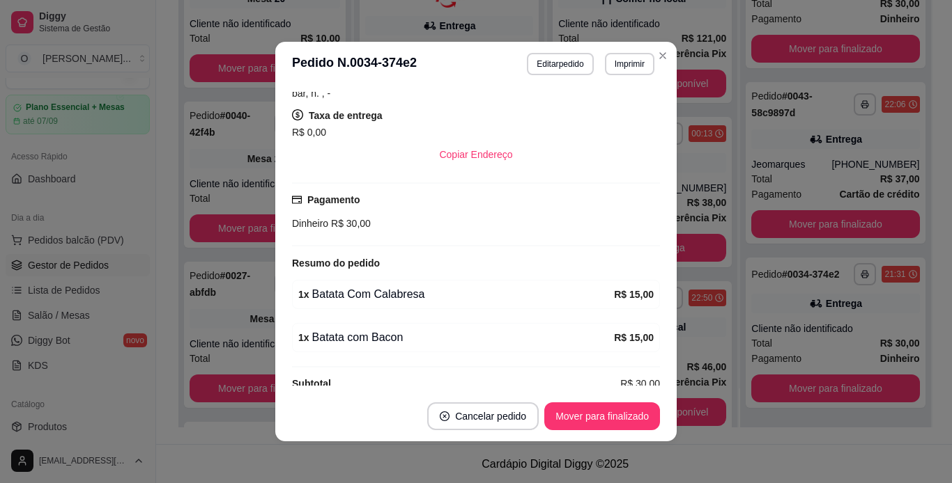
scroll to position [286, 0]
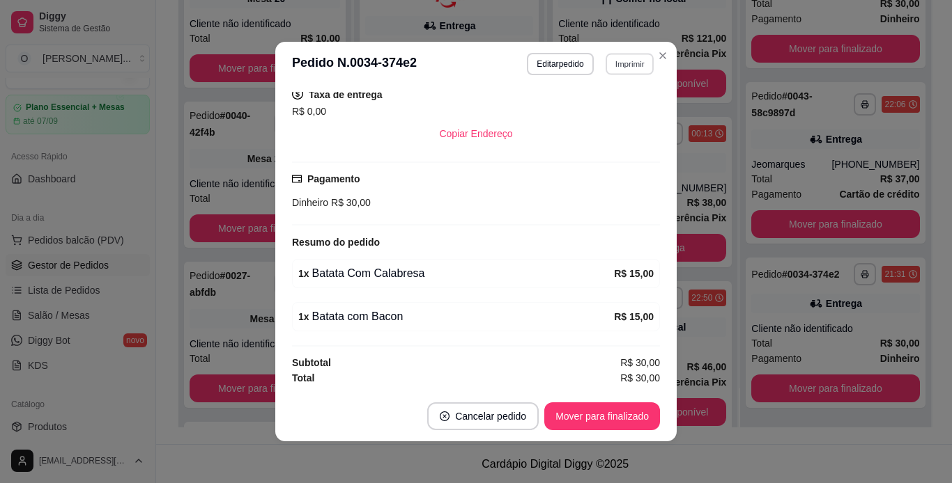
click at [616, 63] on button "Imprimir" at bounding box center [629, 64] width 48 height 22
click at [615, 103] on button "IMPRESSORA" at bounding box center [599, 113] width 98 height 22
click at [618, 405] on button "Mover para finalizado" at bounding box center [602, 416] width 112 height 27
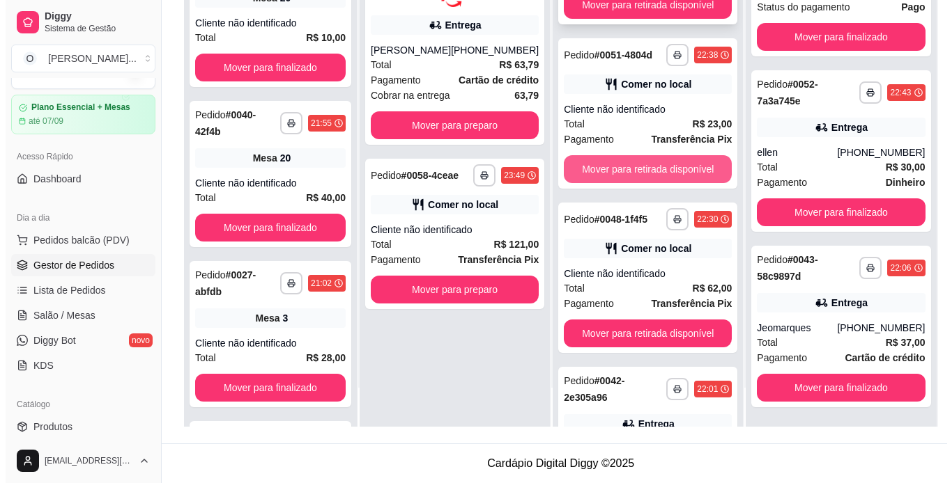
scroll to position [408, 0]
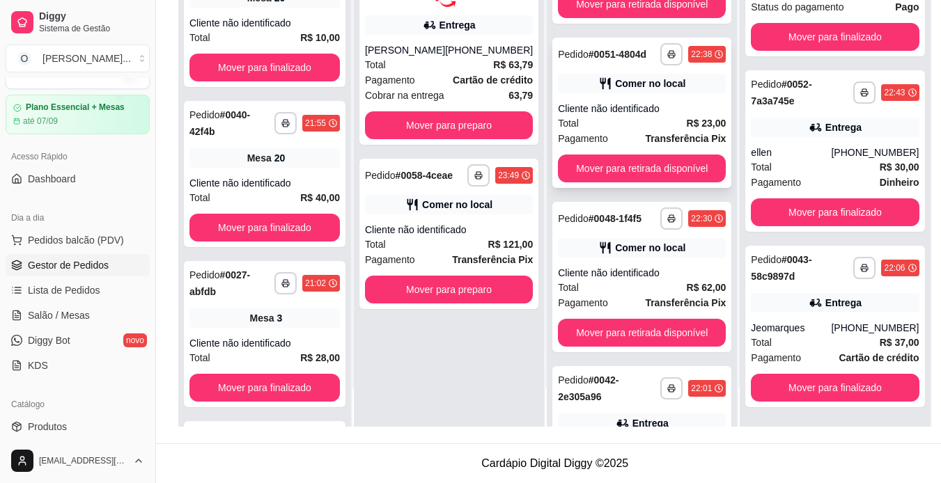
click at [648, 116] on div "Cliente não identificado" at bounding box center [642, 109] width 168 height 14
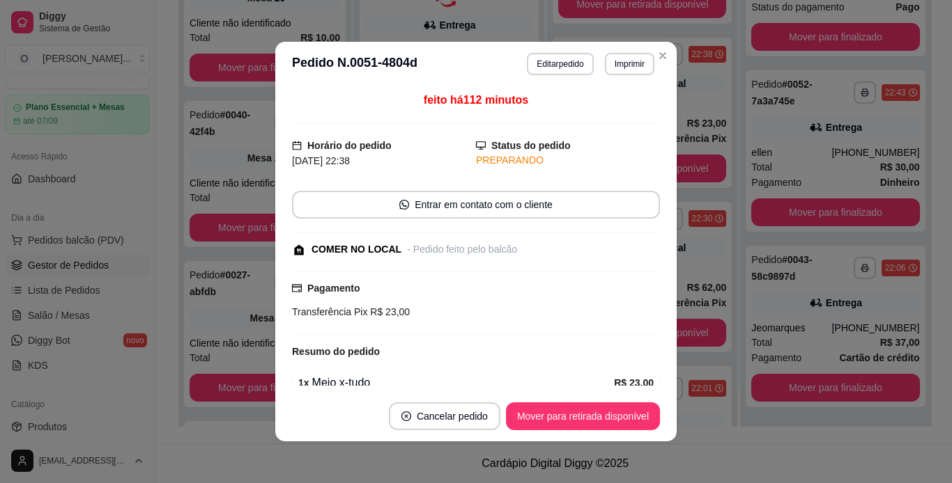
scroll to position [66, 0]
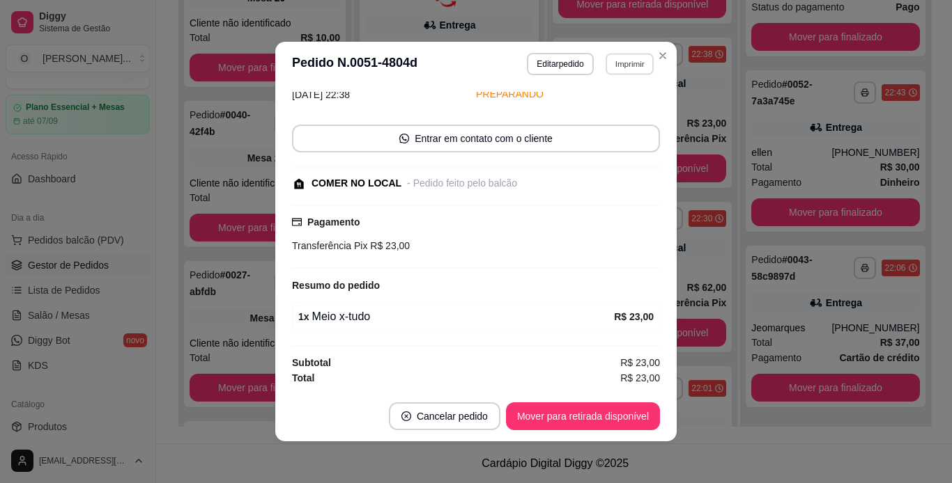
click at [626, 61] on button "Imprimir" at bounding box center [629, 64] width 48 height 22
click at [610, 109] on button "IMPRESSORA" at bounding box center [599, 113] width 98 height 22
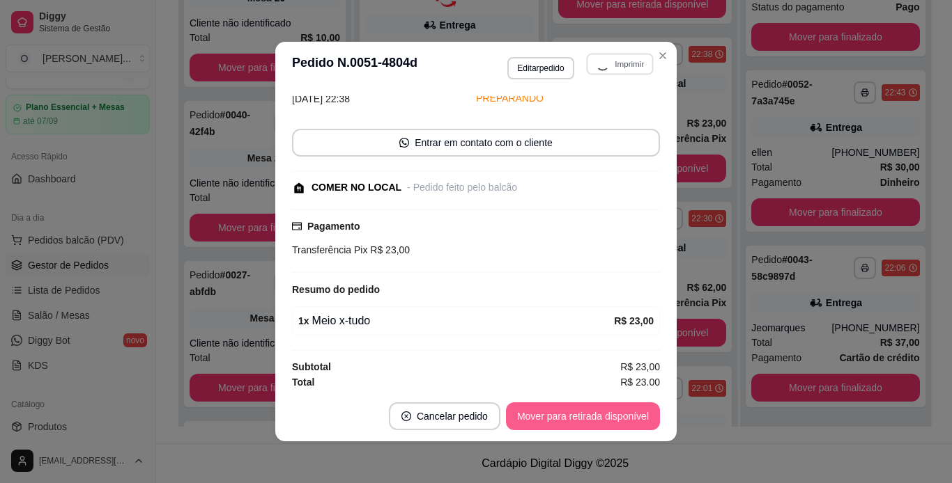
click at [605, 420] on button "Mover para retirada disponível" at bounding box center [583, 417] width 154 height 28
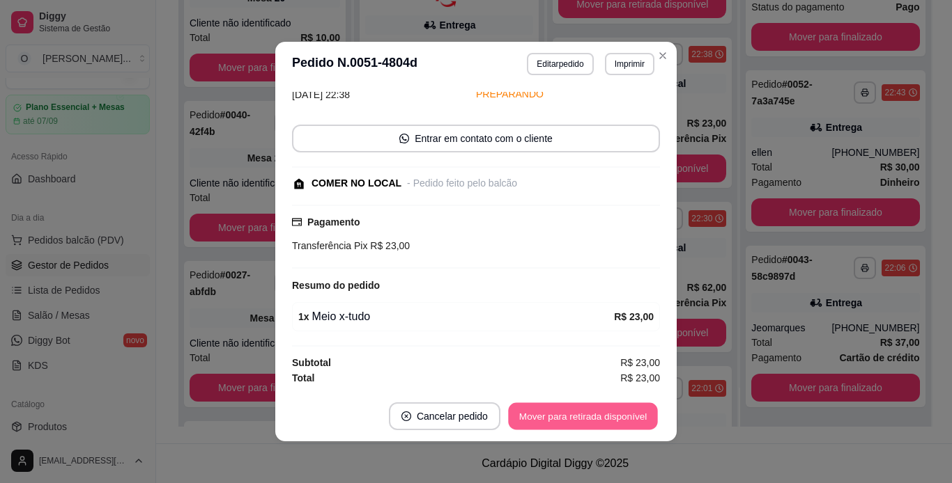
click at [605, 420] on button "Mover para retirada disponível" at bounding box center [582, 416] width 149 height 27
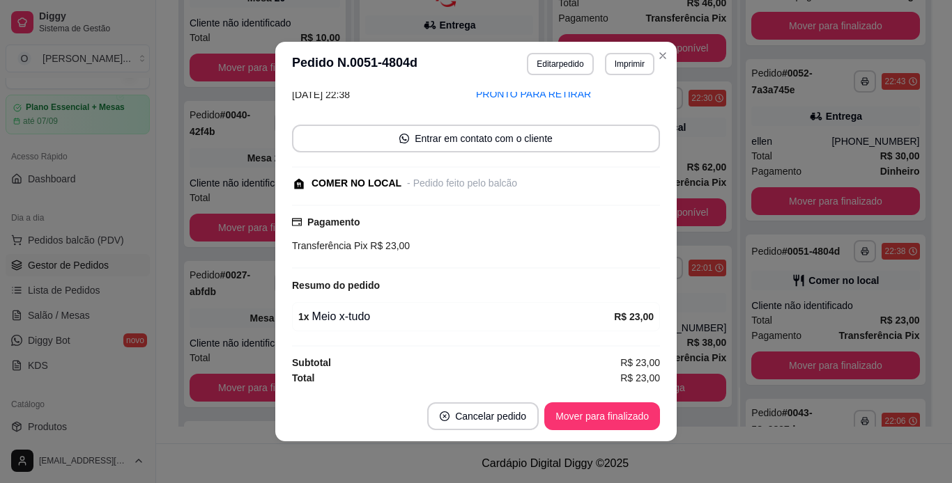
scroll to position [997, 0]
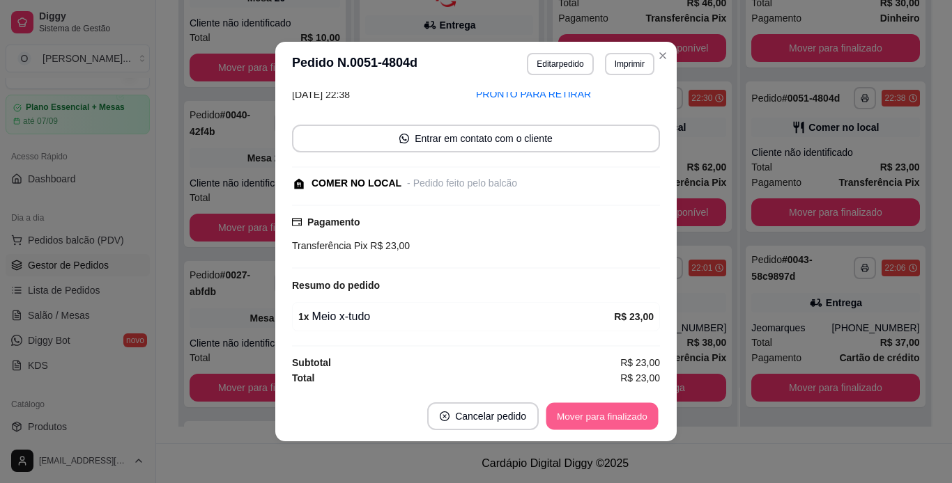
click at [605, 420] on button "Mover para finalizado" at bounding box center [602, 416] width 112 height 27
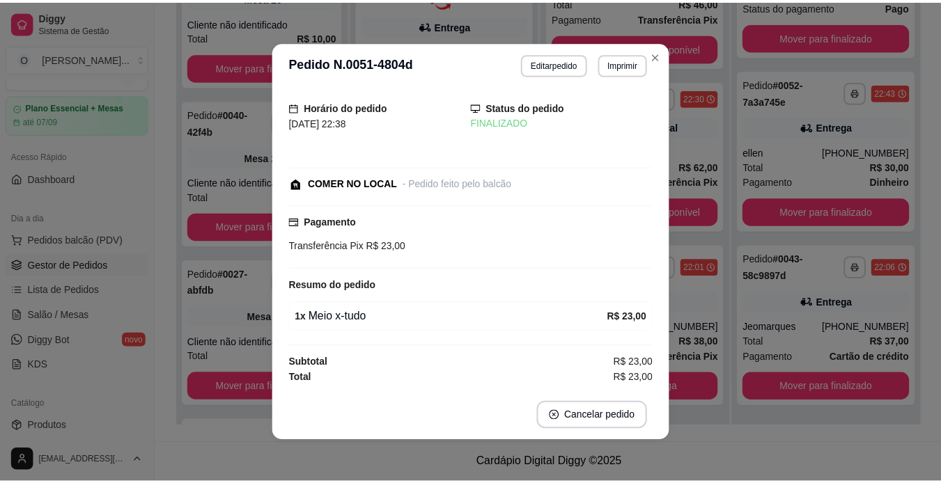
scroll to position [6, 0]
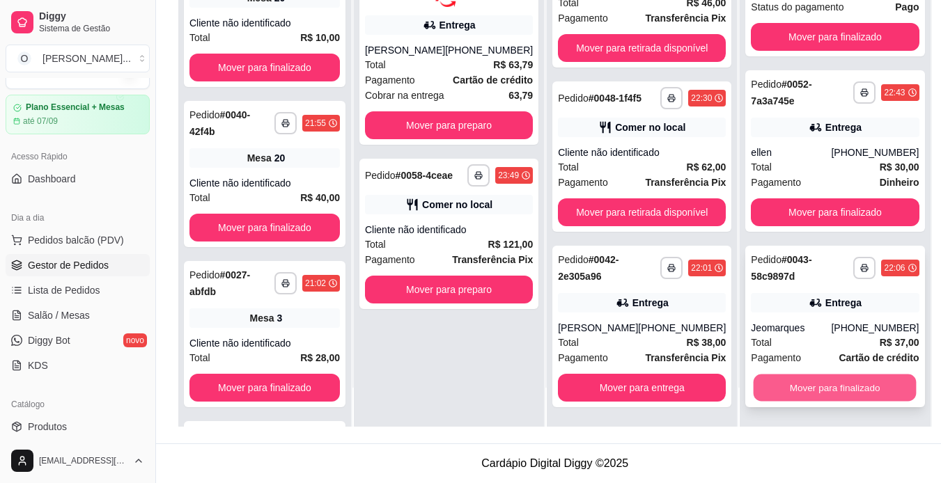
click at [858, 393] on button "Mover para finalizado" at bounding box center [835, 388] width 163 height 27
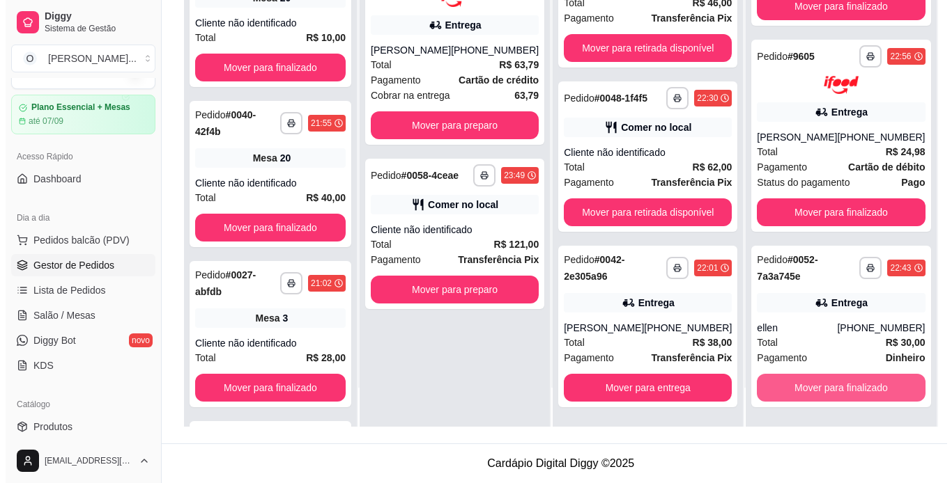
scroll to position [646, 0]
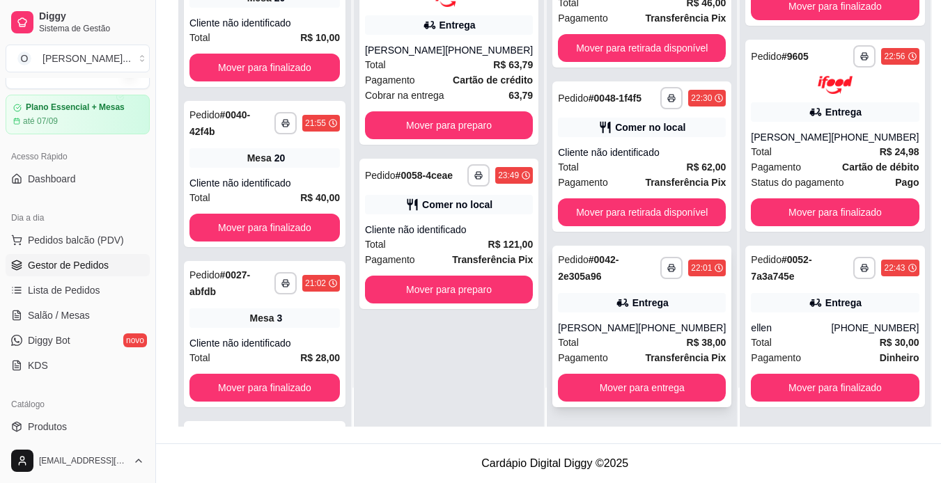
click at [645, 329] on div "[PHONE_NUMBER]" at bounding box center [682, 328] width 88 height 14
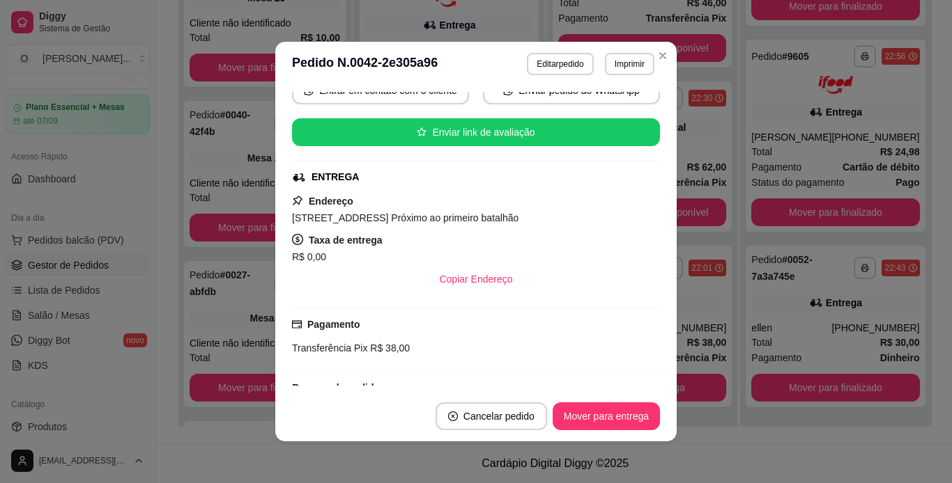
scroll to position [210, 0]
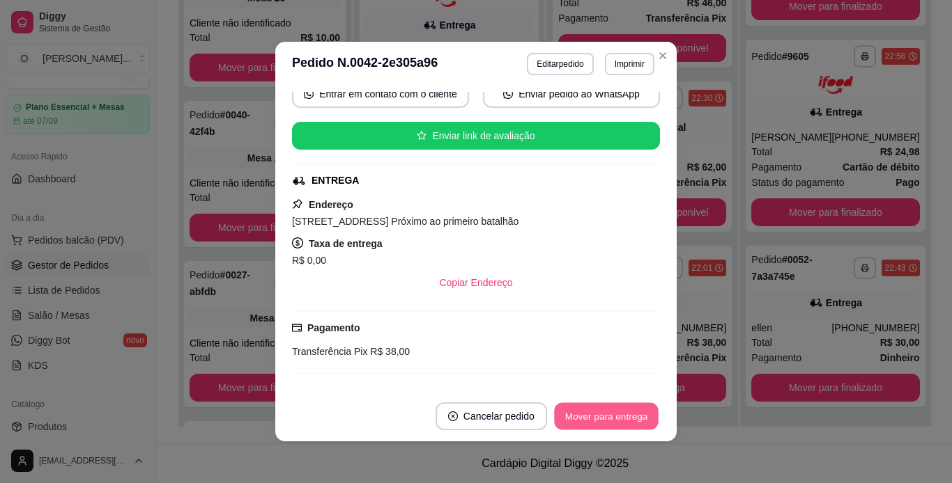
click at [630, 421] on button "Mover para entrega" at bounding box center [606, 416] width 105 height 27
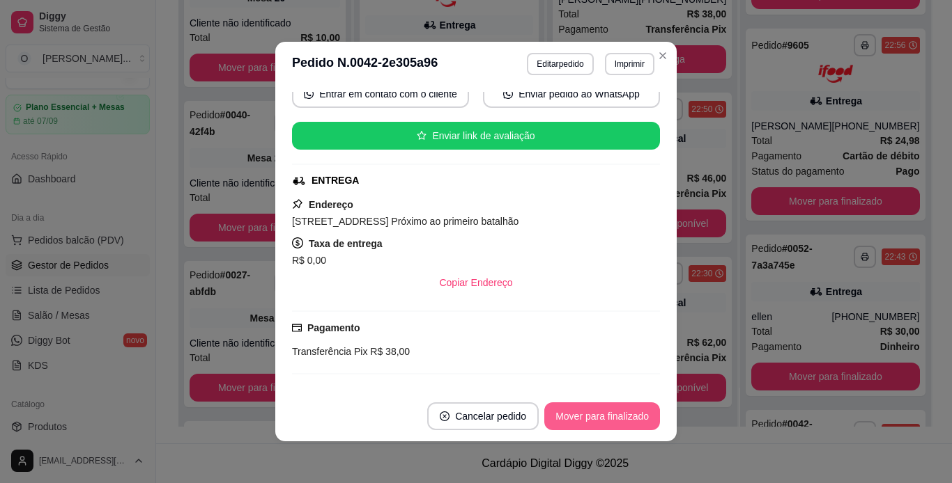
scroll to position [821, 0]
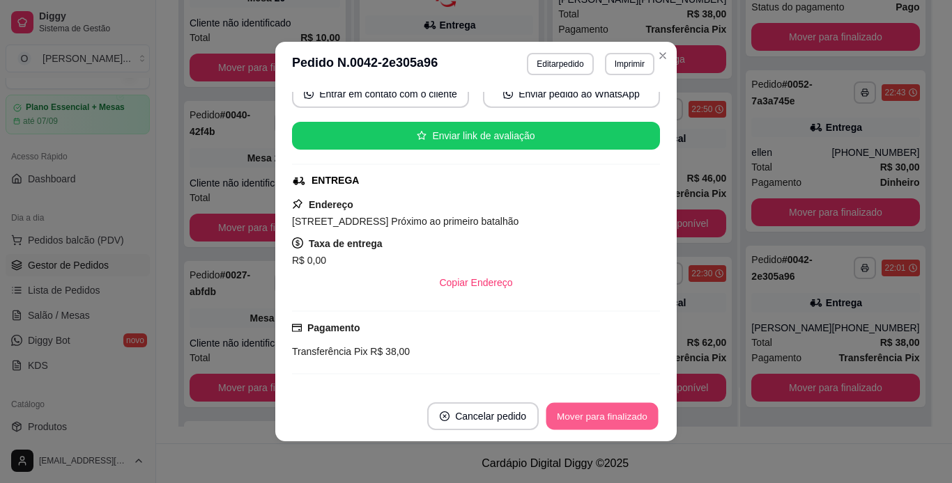
click at [630, 421] on button "Mover para finalizado" at bounding box center [602, 416] width 112 height 27
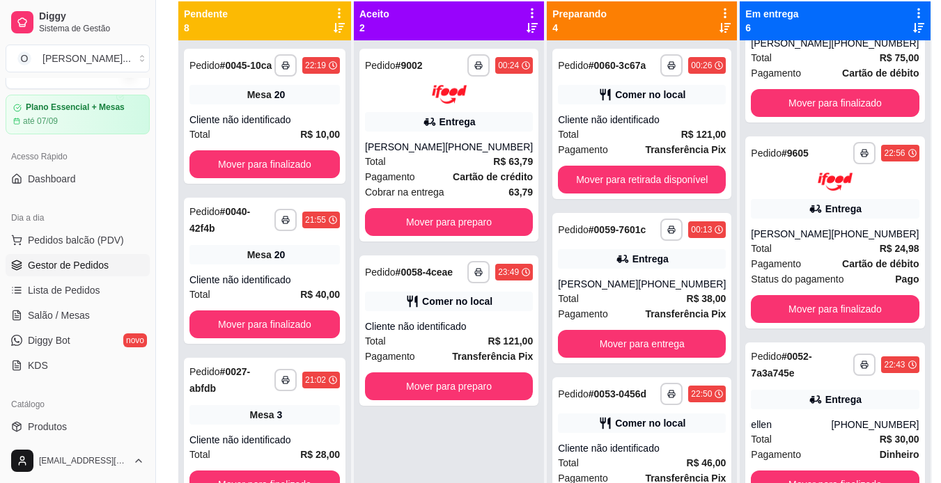
scroll to position [144, 0]
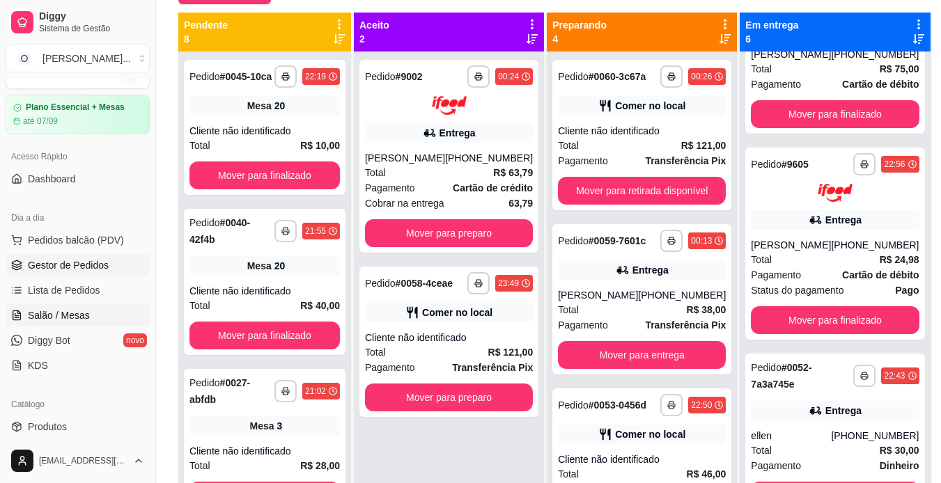
click at [70, 320] on span "Salão / Mesas" at bounding box center [59, 316] width 62 height 14
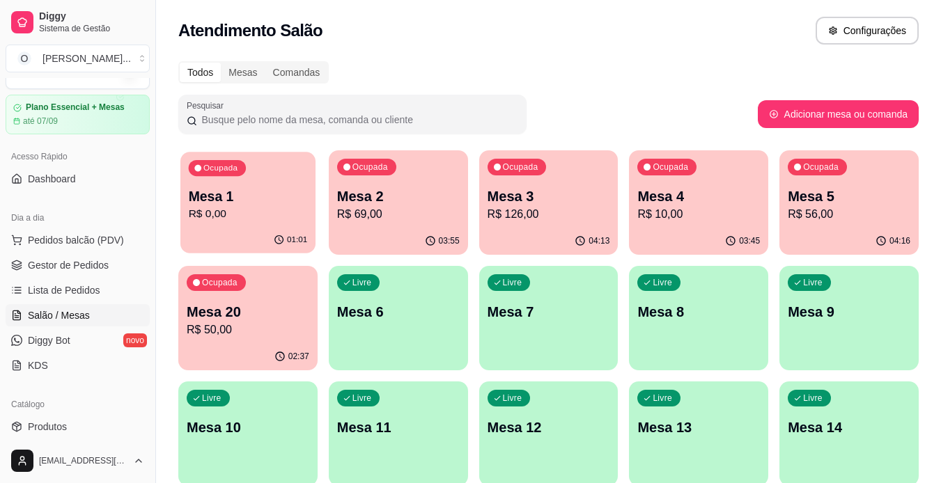
click at [247, 238] on div "01:01" at bounding box center [247, 240] width 135 height 26
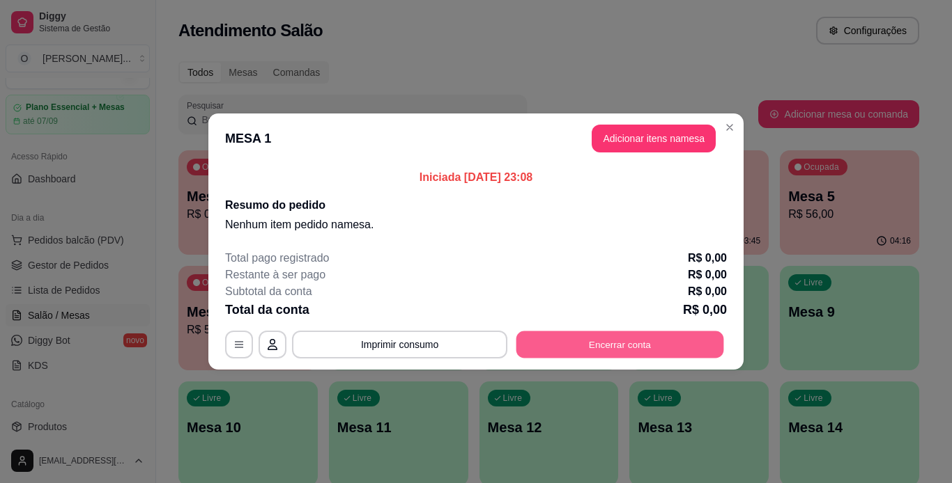
click at [690, 336] on button "Encerrar conta" at bounding box center [620, 345] width 208 height 27
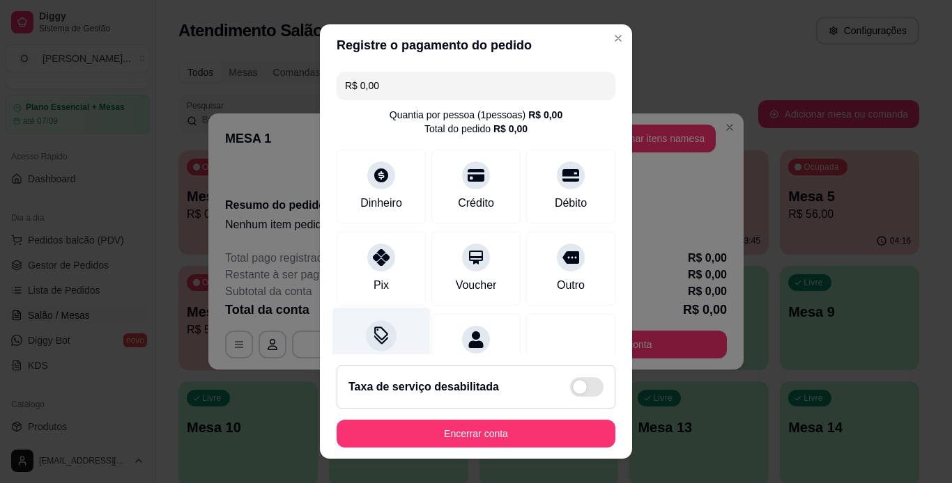
click at [372, 330] on icon at bounding box center [381, 336] width 18 height 18
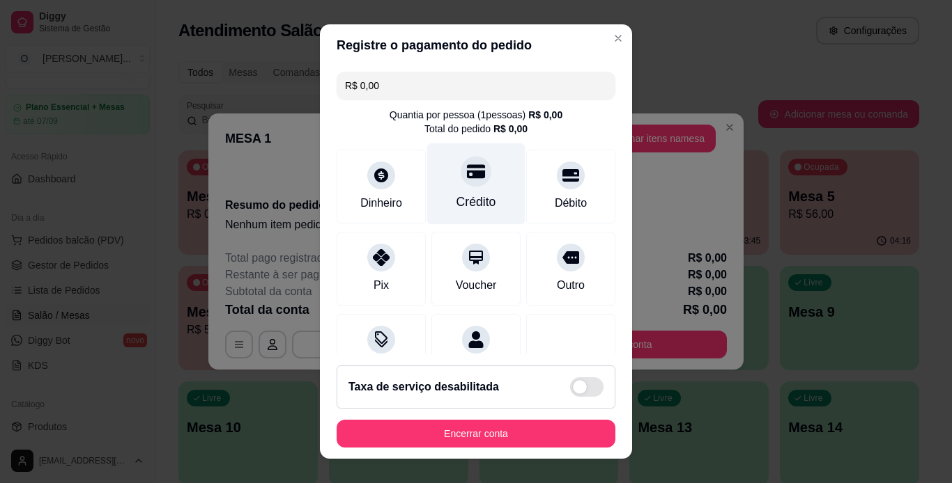
click at [458, 200] on div "Crédito" at bounding box center [476, 202] width 40 height 18
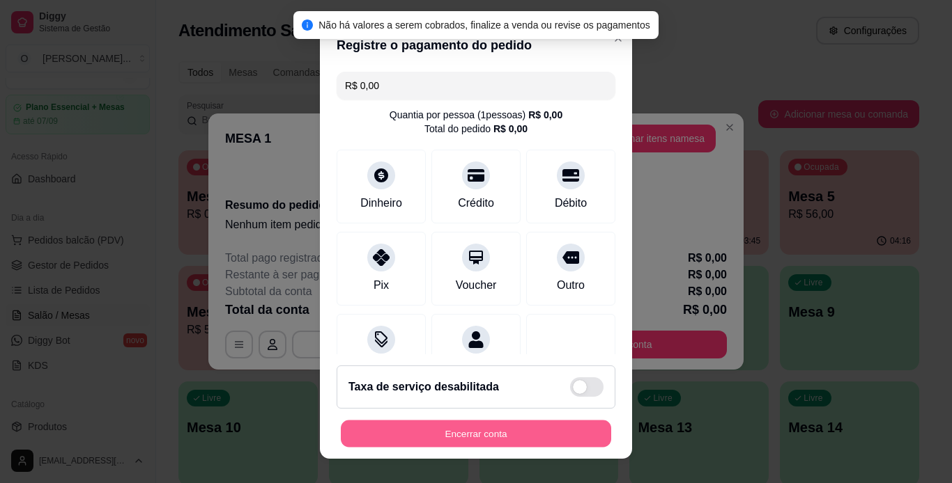
click at [488, 433] on button "Encerrar conta" at bounding box center [476, 434] width 270 height 27
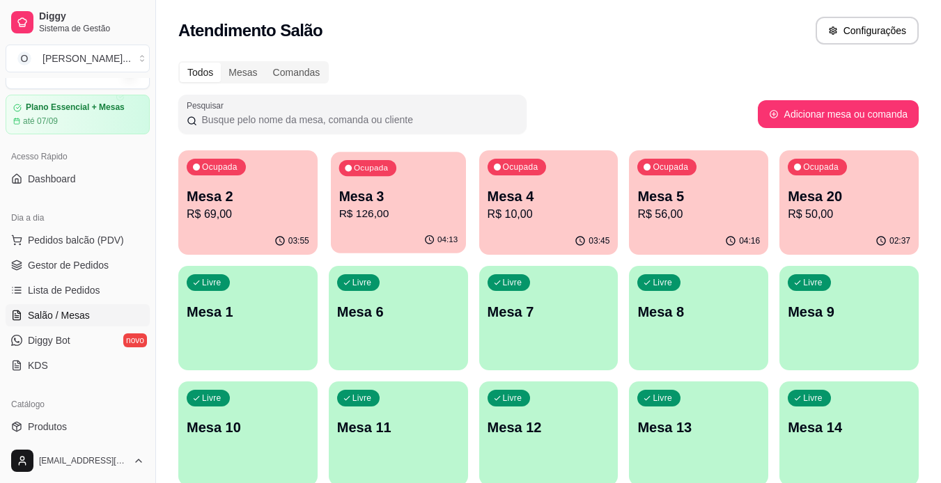
click at [366, 204] on p "Mesa 3" at bounding box center [398, 196] width 119 height 19
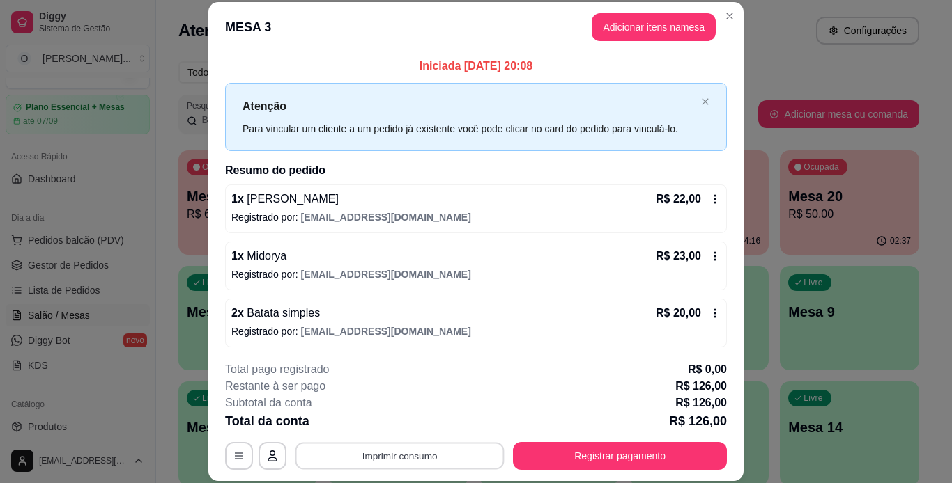
click at [387, 454] on button "Imprimir consumo" at bounding box center [399, 455] width 209 height 27
click at [404, 426] on button "IMPRESSORA" at bounding box center [399, 424] width 98 height 22
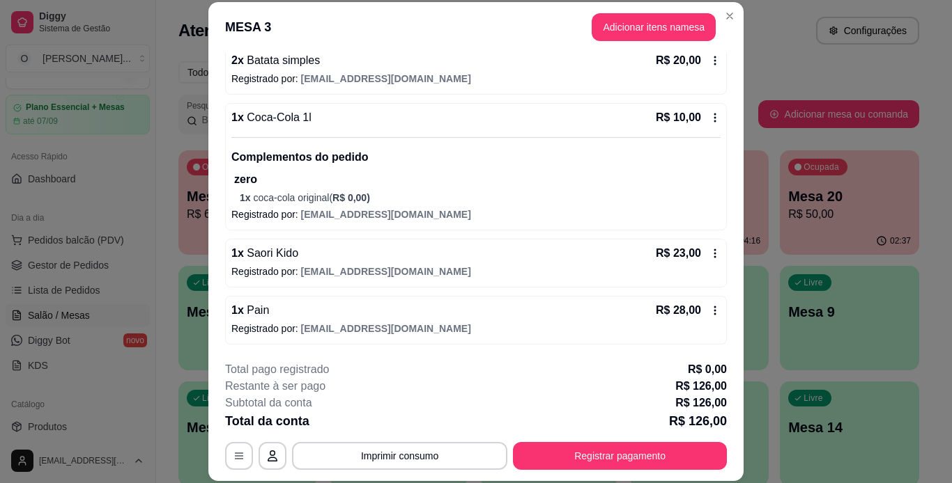
scroll to position [42, 0]
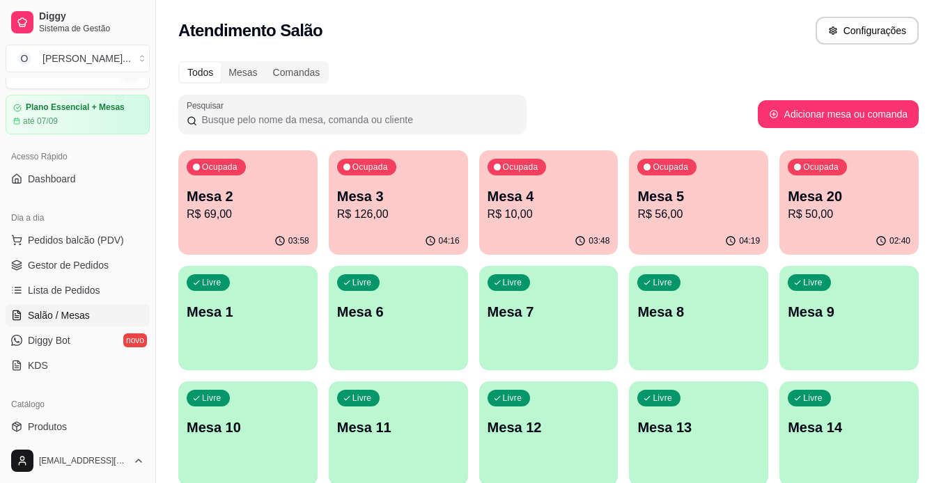
click at [389, 195] on p "Mesa 3" at bounding box center [398, 197] width 123 height 20
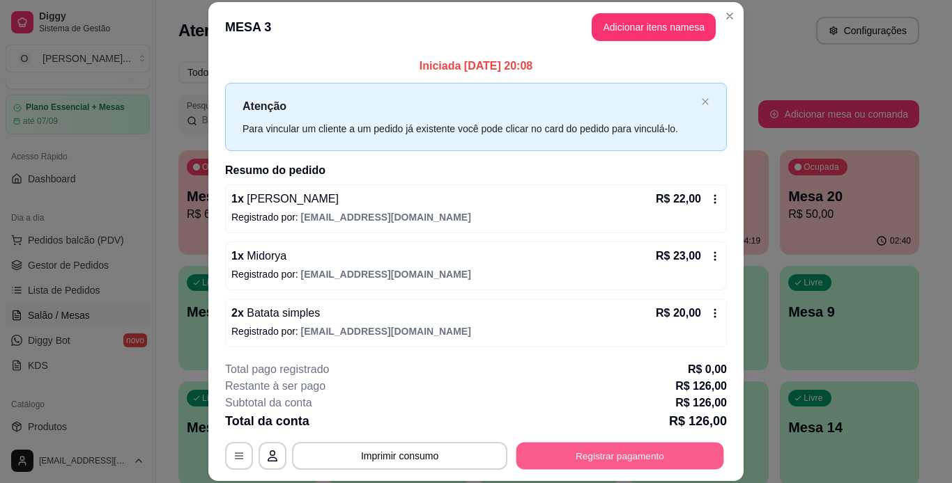
click at [555, 453] on button "Registrar pagamento" at bounding box center [620, 455] width 208 height 27
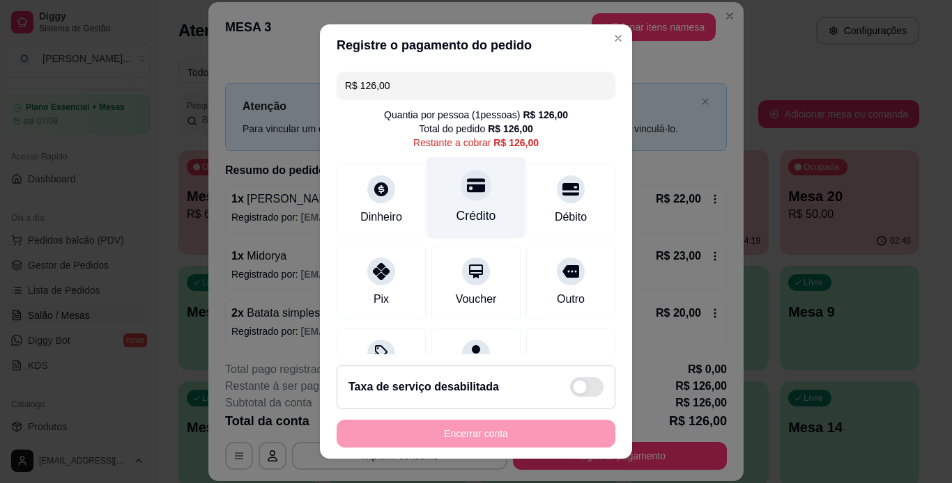
click at [456, 220] on div "Crédito" at bounding box center [476, 216] width 40 height 18
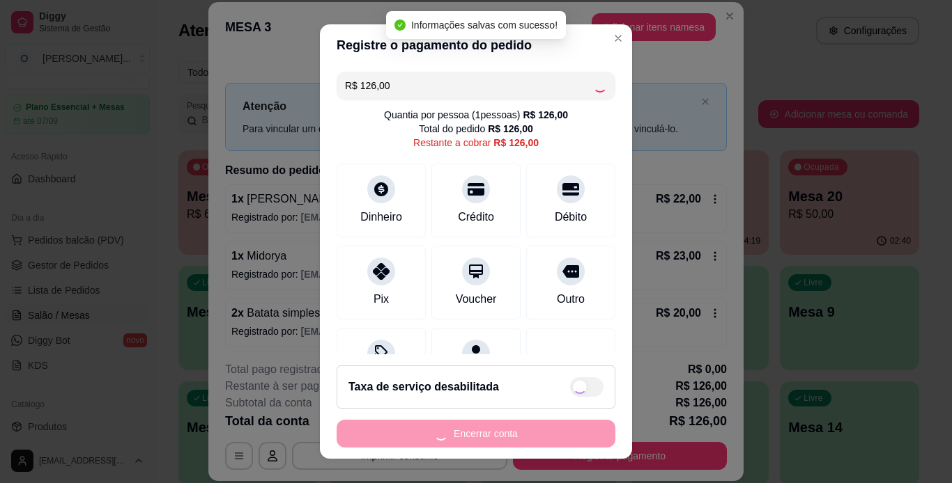
type input "R$ 0,00"
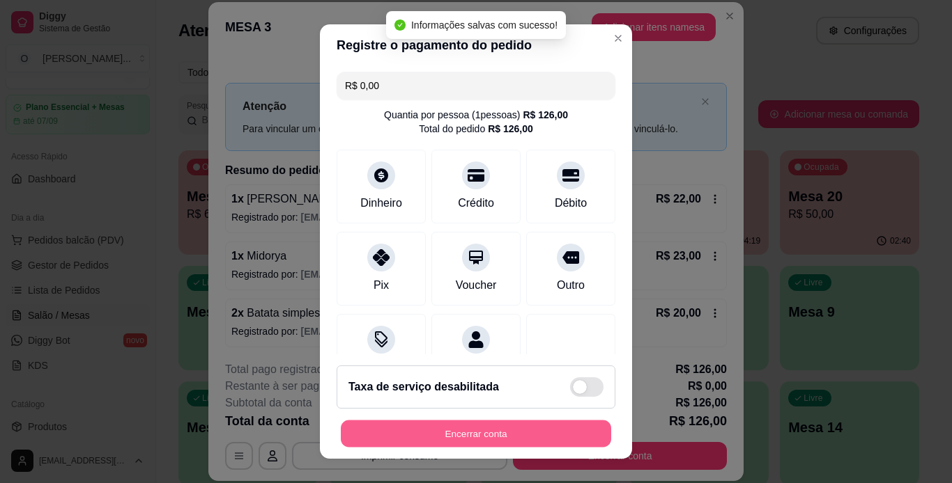
click at [488, 433] on button "Encerrar conta" at bounding box center [476, 434] width 270 height 27
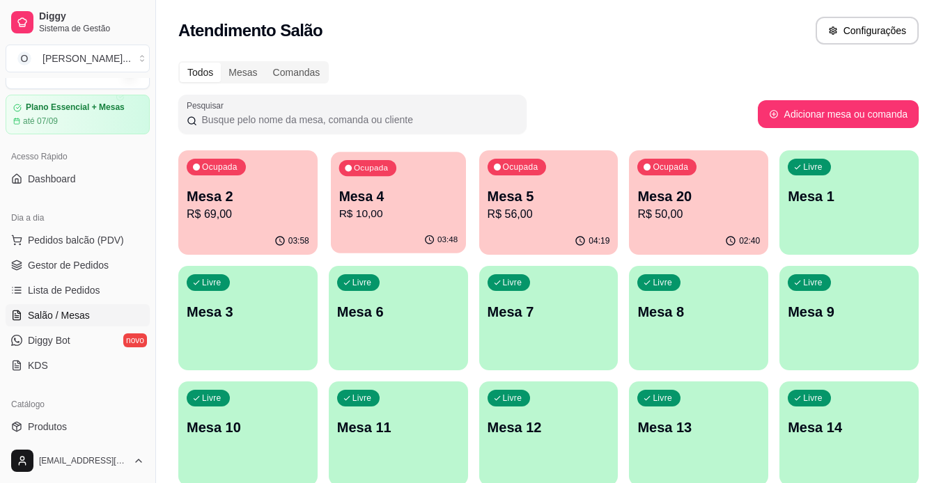
click at [355, 185] on div "Ocupada Mesa 4 R$ 10,00" at bounding box center [398, 189] width 135 height 75
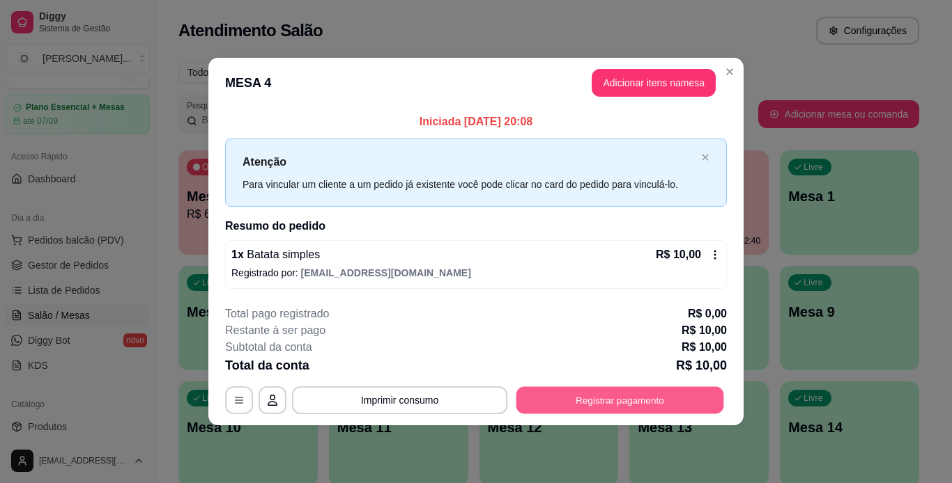
click at [628, 396] on button "Registrar pagamento" at bounding box center [620, 400] width 208 height 27
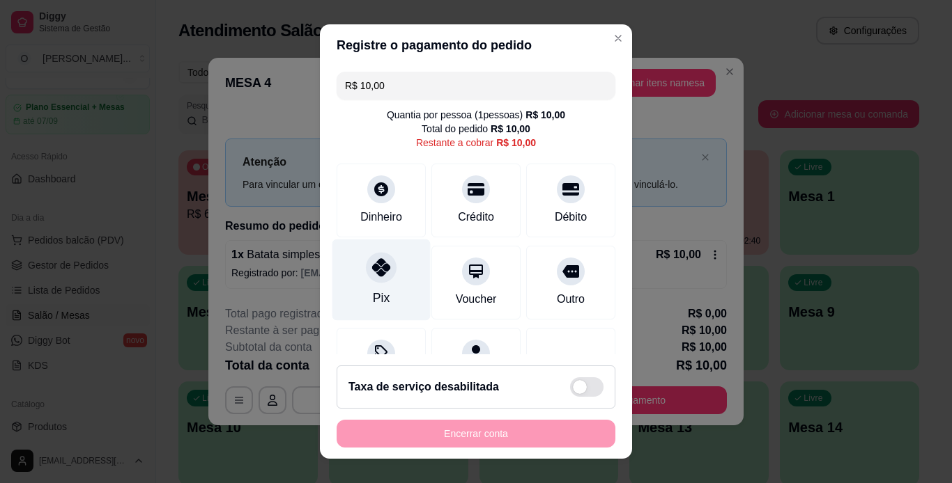
click at [372, 258] on div at bounding box center [381, 267] width 31 height 31
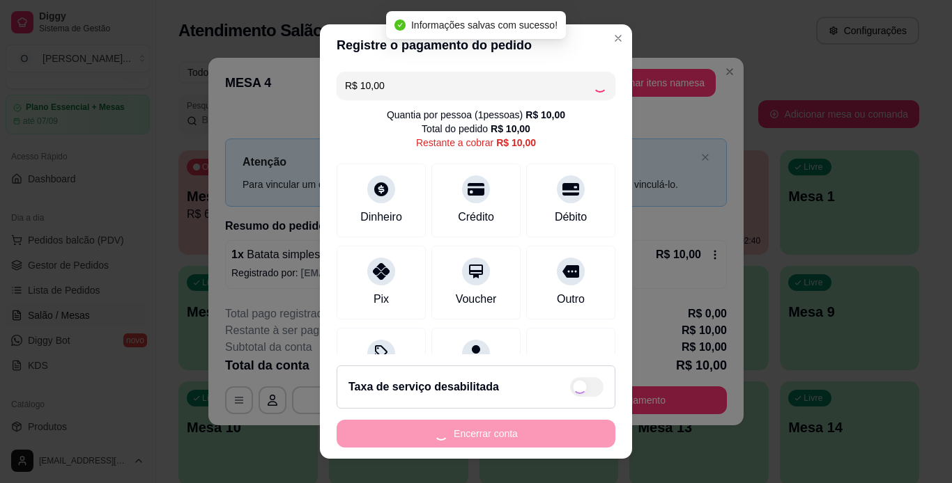
type input "R$ 0,00"
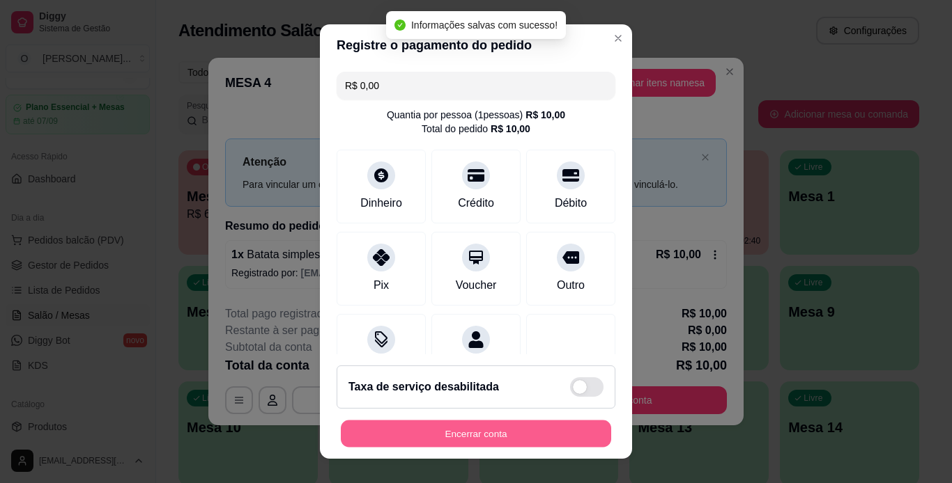
click at [502, 435] on button "Encerrar conta" at bounding box center [476, 434] width 270 height 27
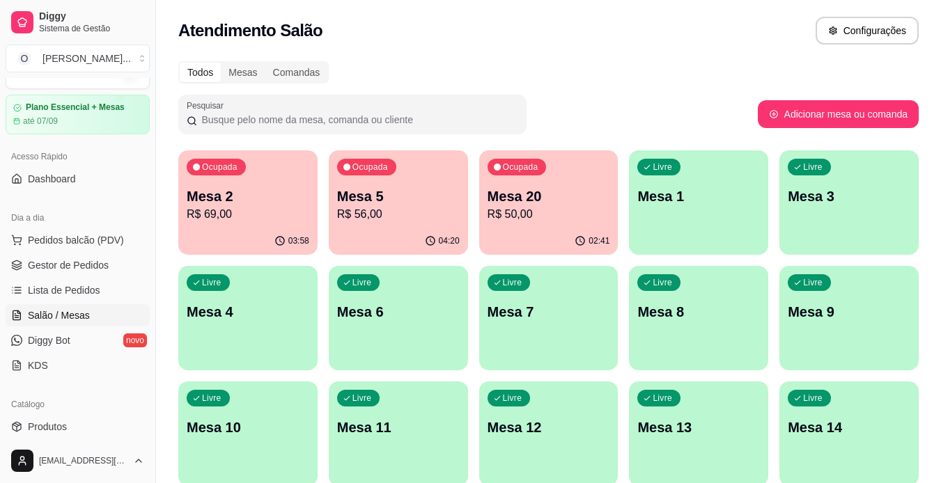
click at [547, 176] on div "Ocupada Mesa 20 R$ 50,00" at bounding box center [548, 188] width 139 height 77
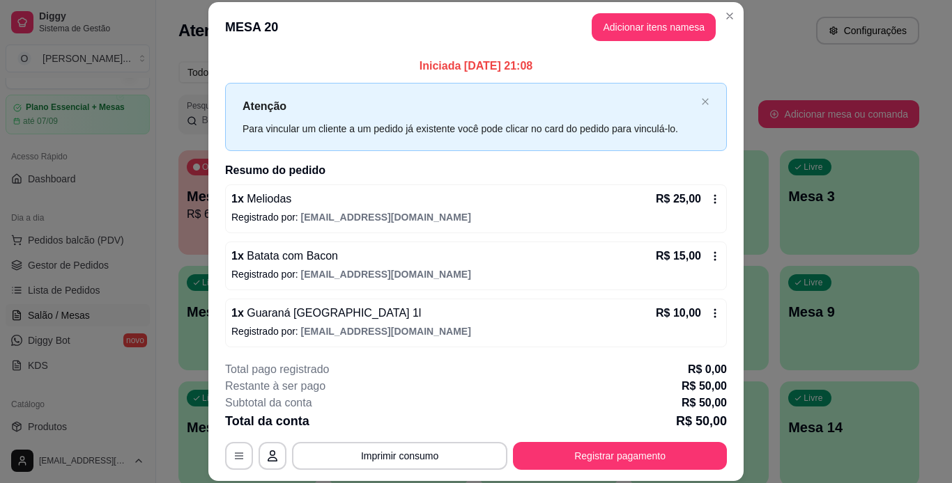
scroll to position [3, 0]
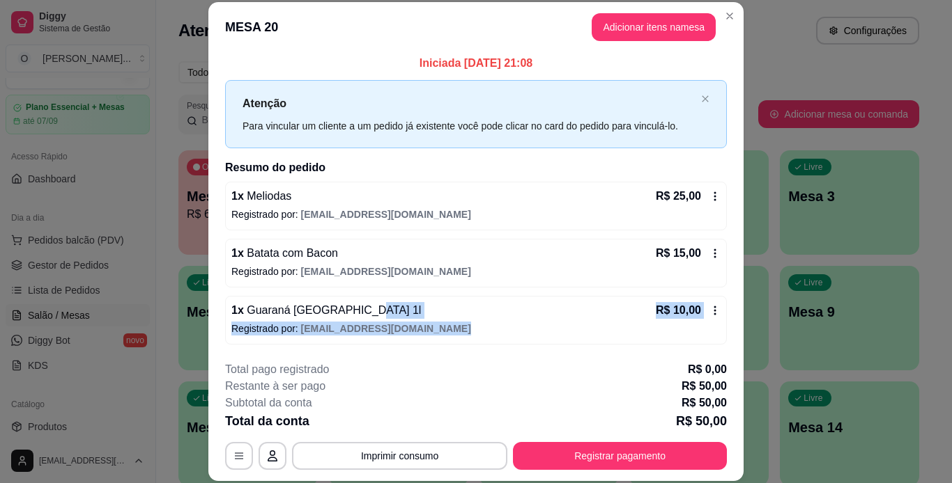
drag, startPoint x: 447, startPoint y: 306, endPoint x: 447, endPoint y: 339, distance: 33.4
click at [447, 339] on div "1 x Guaraná [GEOGRAPHIC_DATA] 1l R$ 10,00 Registrado por: [EMAIL_ADDRESS][DOMAI…" at bounding box center [476, 320] width 502 height 49
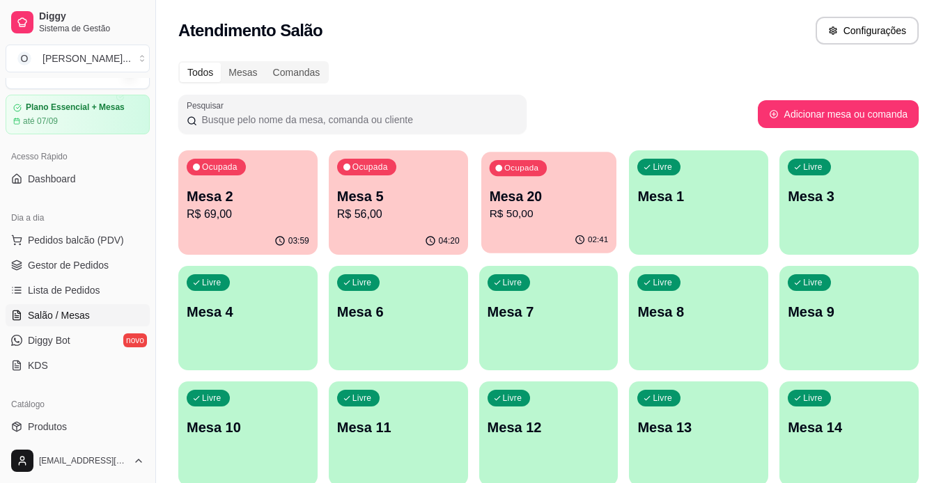
click at [596, 212] on p "R$ 50,00" at bounding box center [548, 214] width 119 height 16
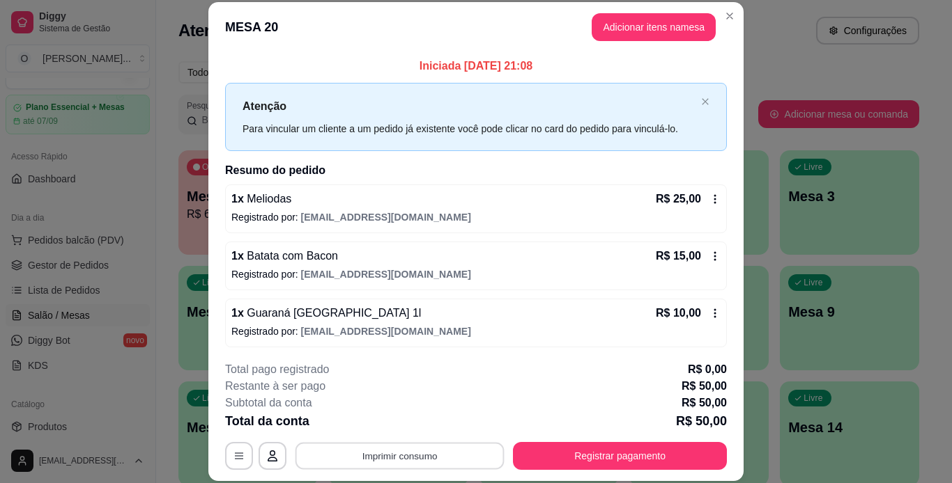
click at [458, 456] on button "Imprimir consumo" at bounding box center [399, 455] width 209 height 27
click at [427, 421] on button "IMPRESSORA" at bounding box center [399, 424] width 98 height 22
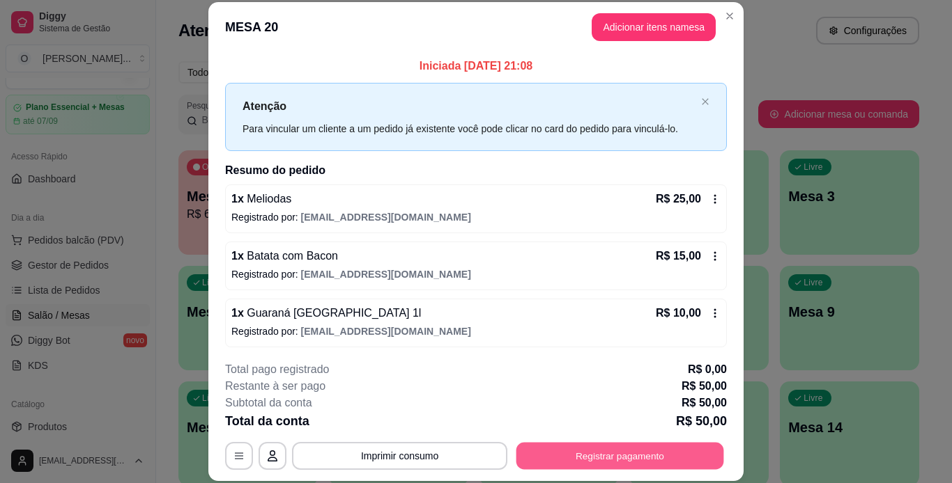
click at [597, 460] on button "Registrar pagamento" at bounding box center [620, 455] width 208 height 27
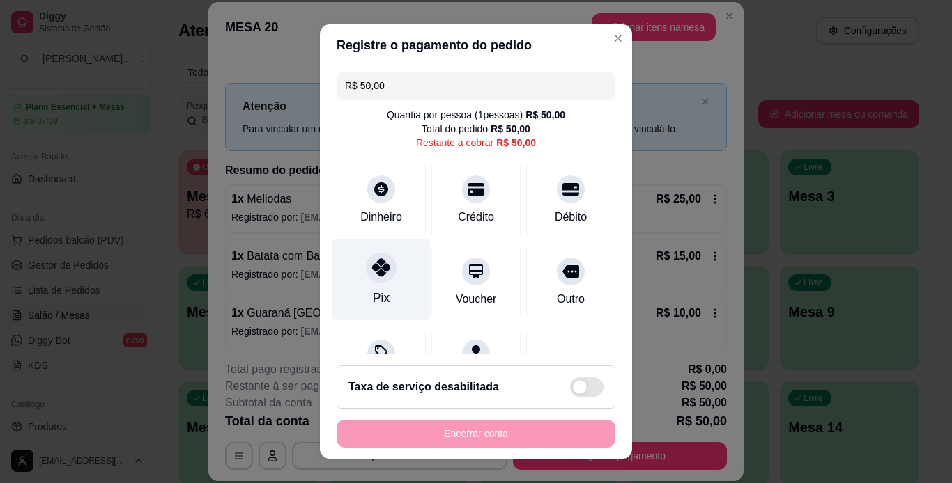
click at [380, 291] on div "Pix" at bounding box center [381, 298] width 17 height 18
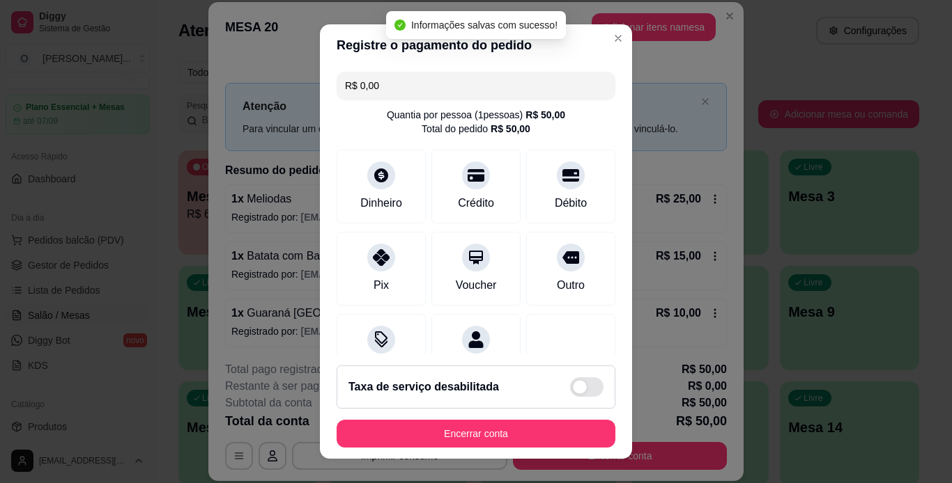
type input "R$ 0,00"
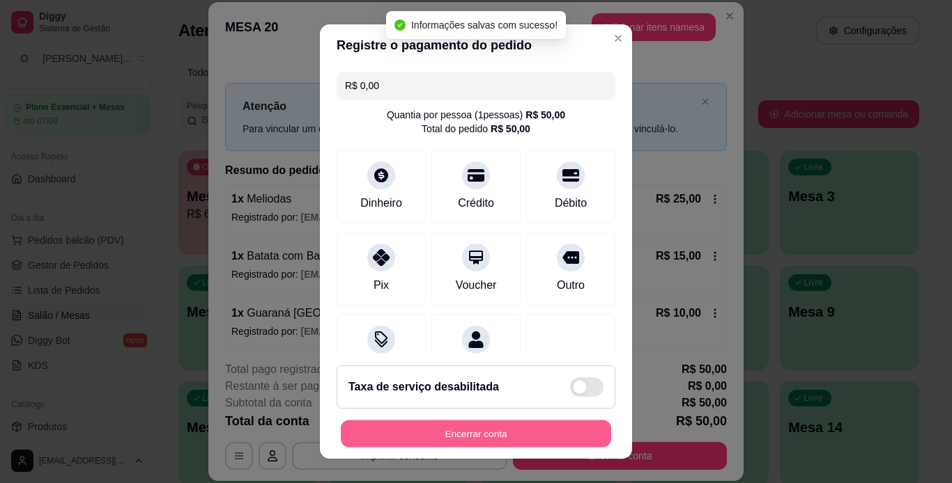
click at [465, 430] on button "Encerrar conta" at bounding box center [476, 434] width 270 height 27
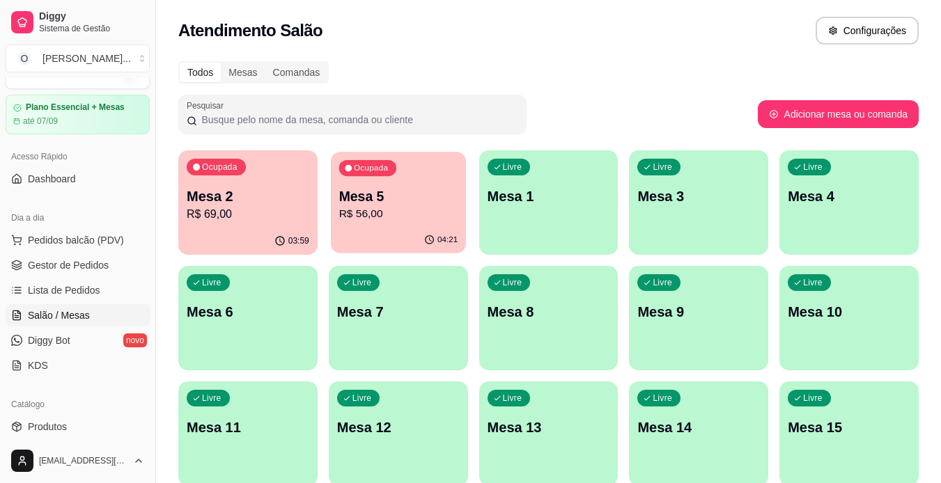
click at [428, 227] on button "Ocupada Mesa 5 R$ 56,00 04:21" at bounding box center [398, 203] width 135 height 102
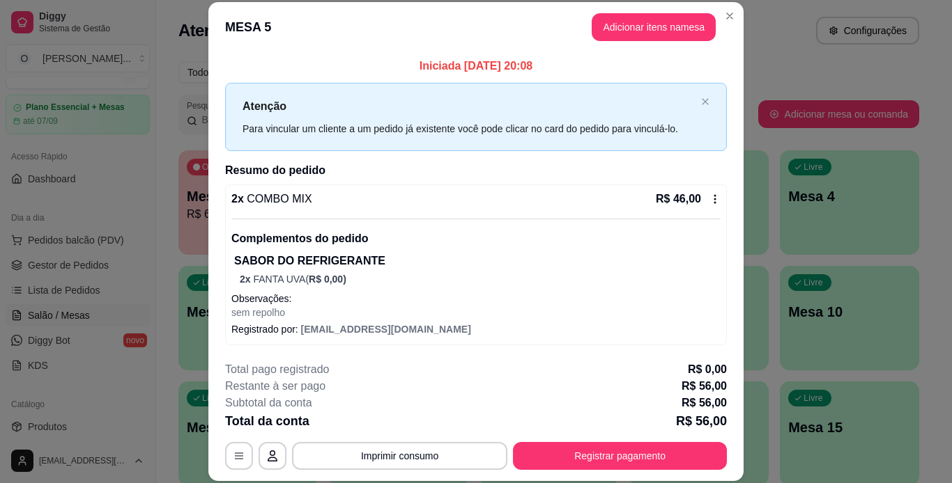
scroll to position [58, 0]
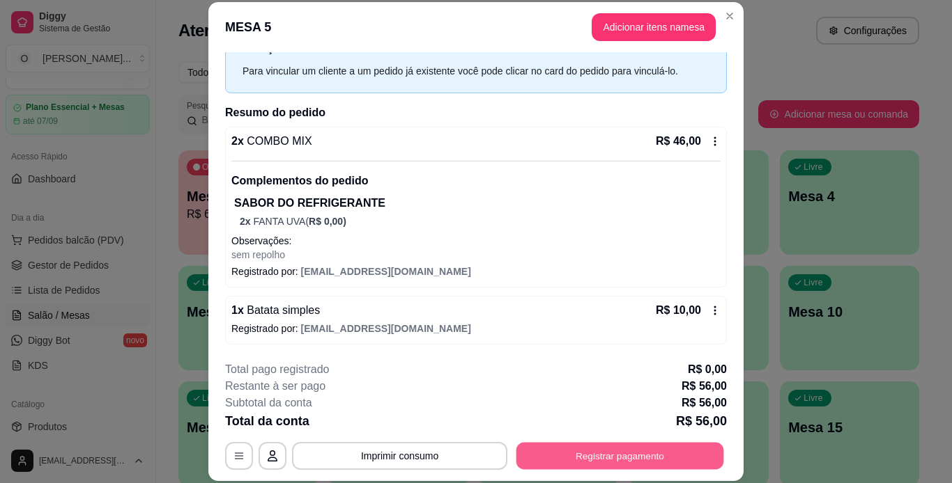
click at [538, 459] on button "Registrar pagamento" at bounding box center [620, 455] width 208 height 27
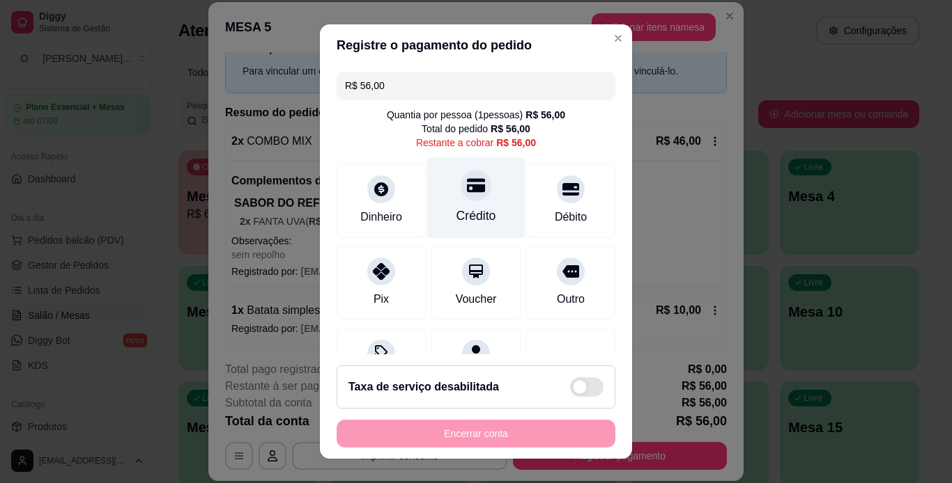
click at [469, 201] on div "Crédito" at bounding box center [476, 198] width 98 height 82
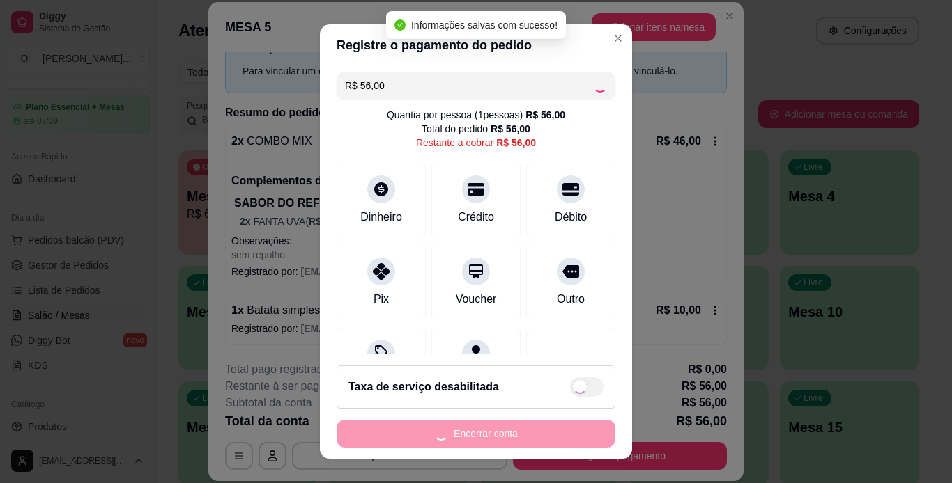
type input "R$ 0,00"
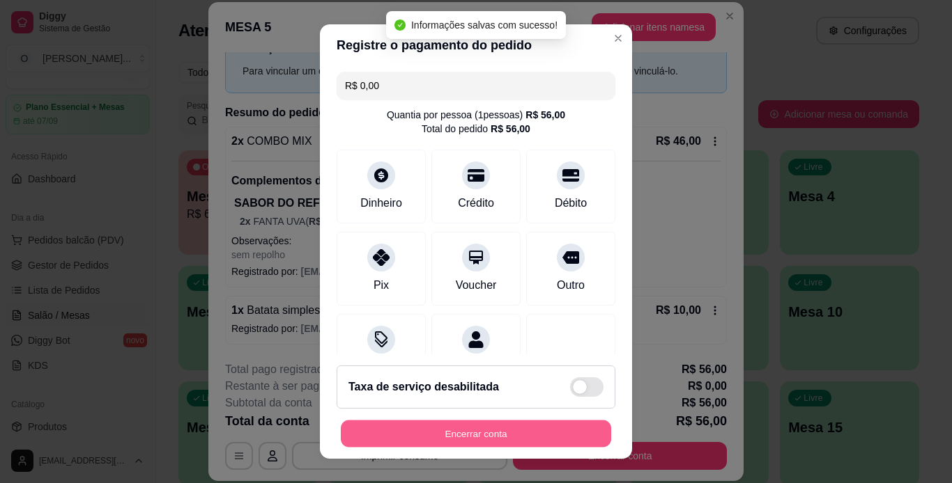
click at [501, 431] on button "Encerrar conta" at bounding box center [476, 434] width 270 height 27
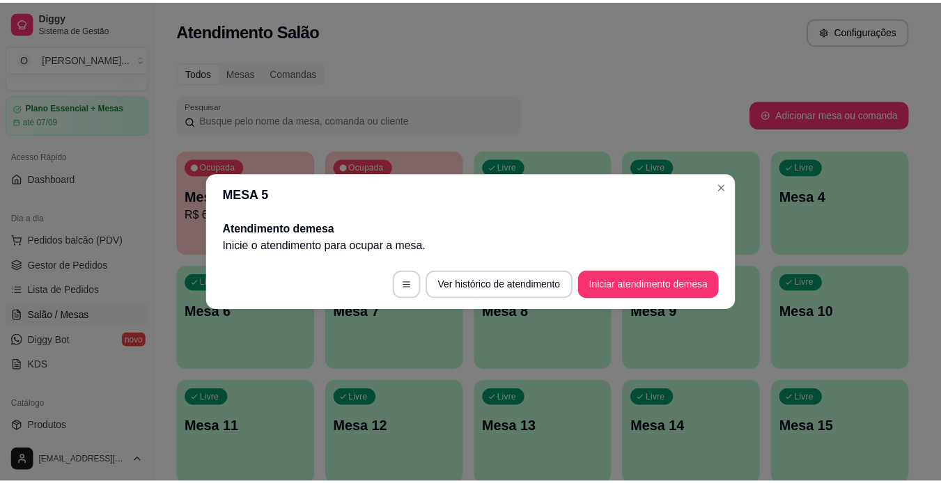
scroll to position [0, 0]
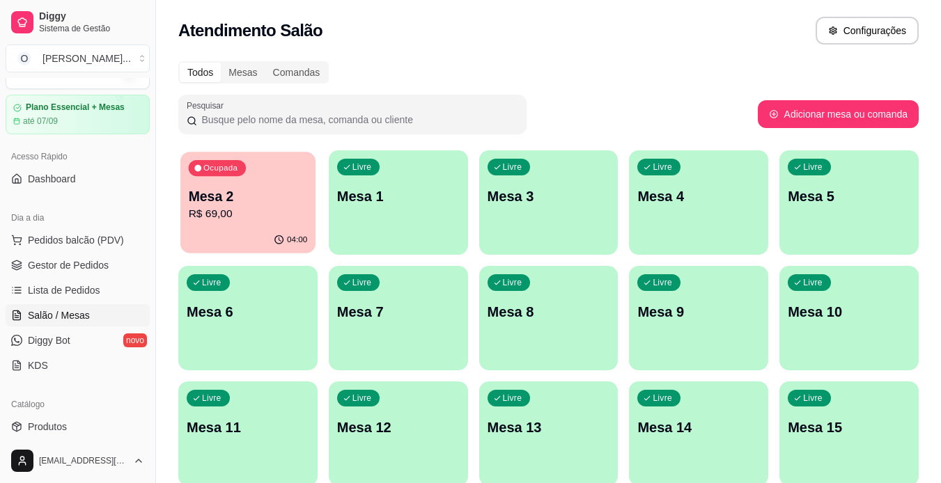
click at [263, 201] on p "Mesa 2" at bounding box center [248, 196] width 119 height 19
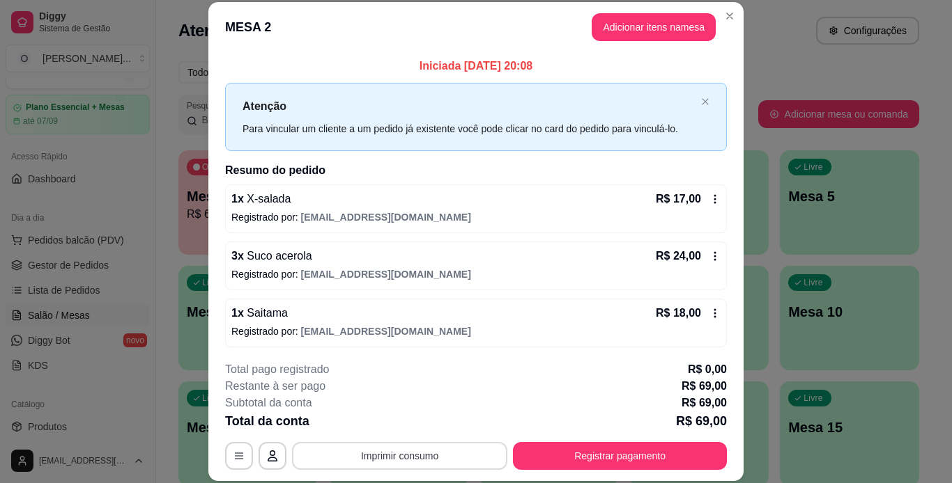
click at [450, 457] on button "Imprimir consumo" at bounding box center [399, 456] width 215 height 28
click at [416, 426] on button "IMPRESSORA" at bounding box center [399, 424] width 98 height 22
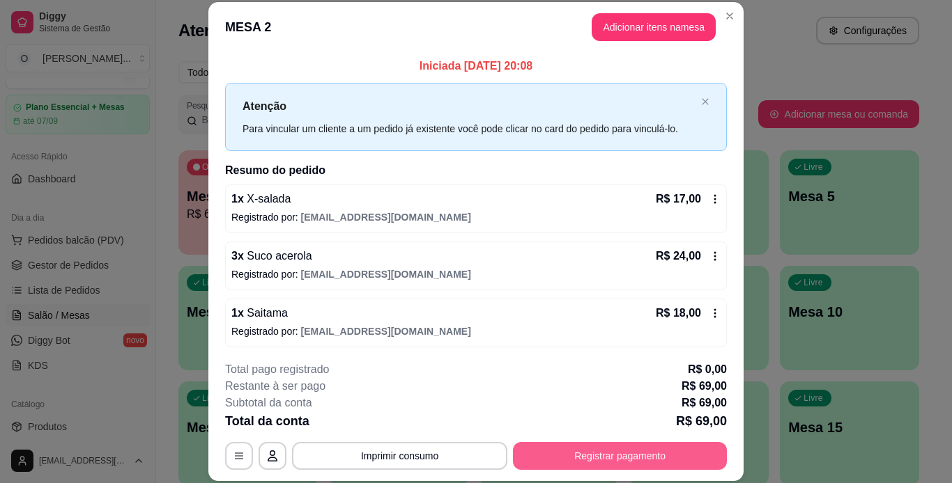
click at [540, 464] on button "Registrar pagamento" at bounding box center [620, 456] width 214 height 28
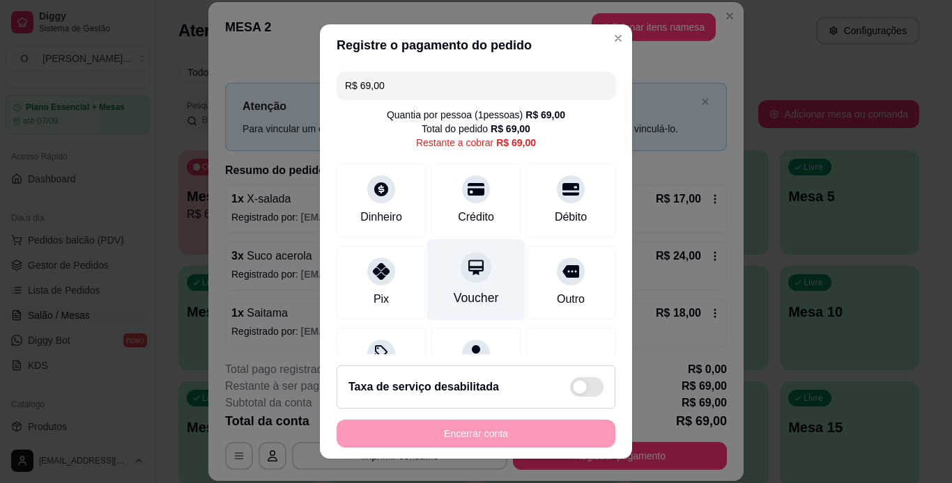
click at [457, 291] on div "Voucher" at bounding box center [476, 298] width 45 height 18
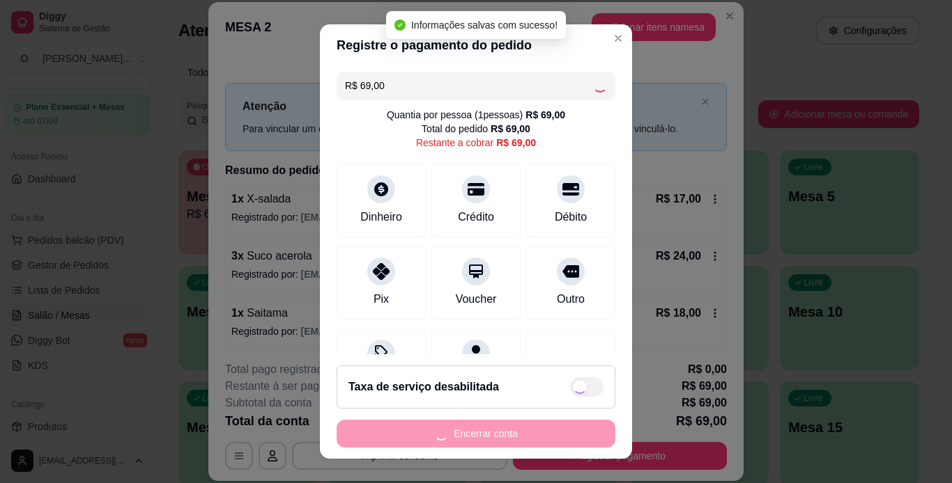
type input "R$ 0,00"
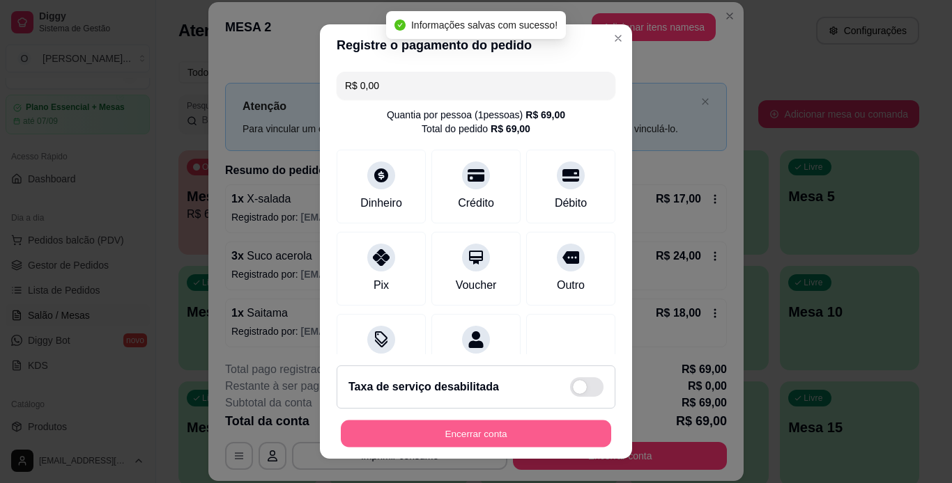
click at [504, 437] on button "Encerrar conta" at bounding box center [476, 434] width 270 height 27
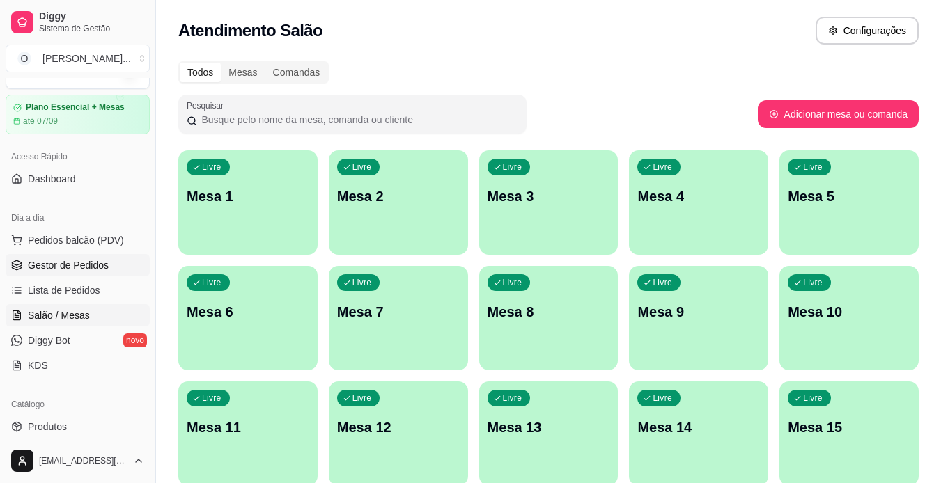
click at [107, 265] on link "Gestor de Pedidos" at bounding box center [78, 265] width 144 height 22
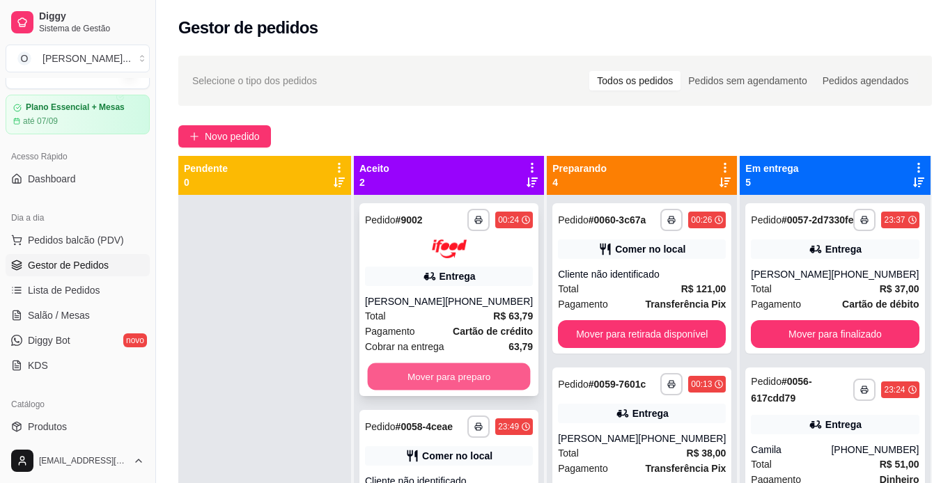
click at [479, 376] on button "Mover para preparo" at bounding box center [449, 376] width 163 height 27
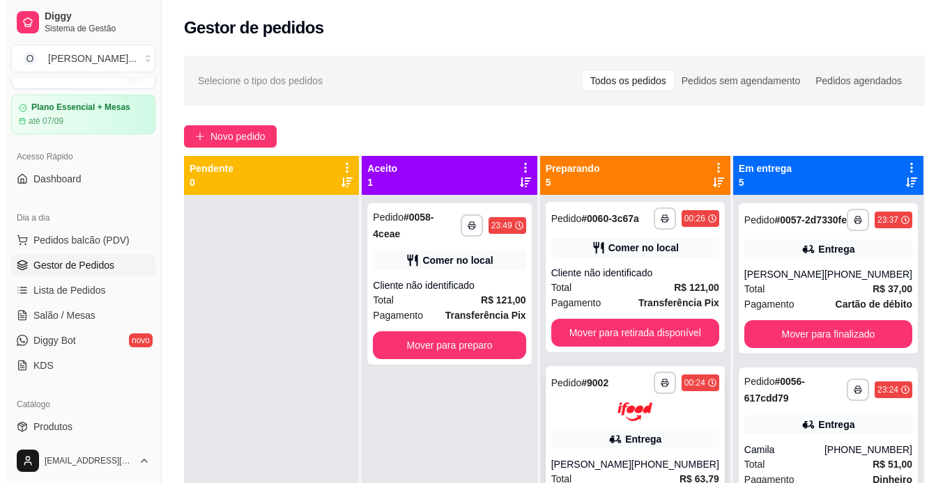
scroll to position [1, 0]
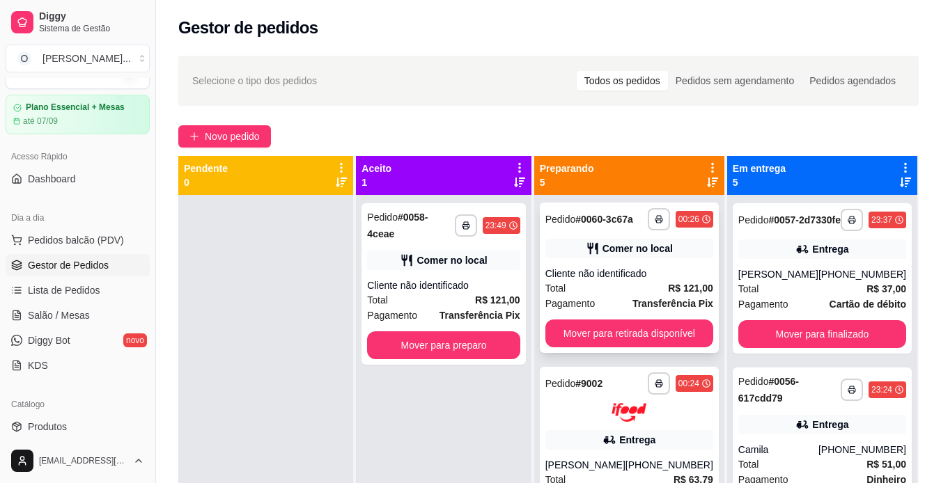
click at [621, 228] on div "Pedido # 0060-3c67a" at bounding box center [589, 219] width 88 height 17
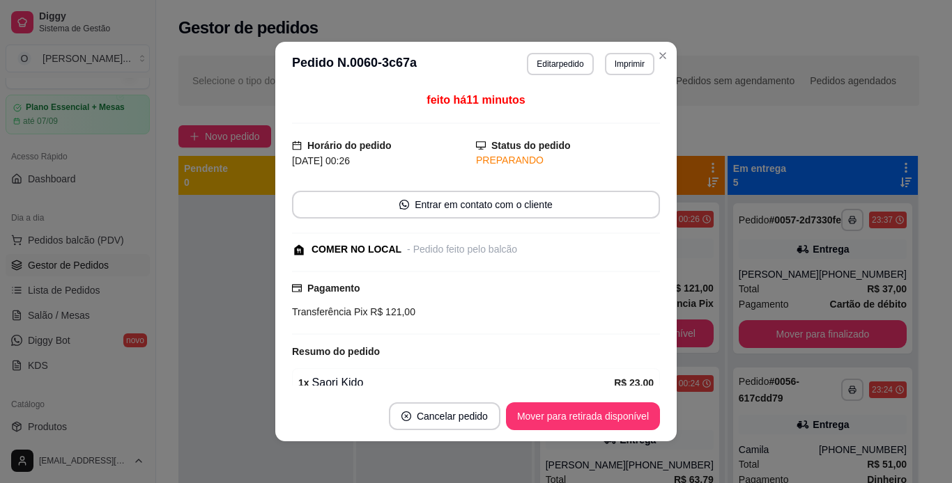
scroll to position [279, 0]
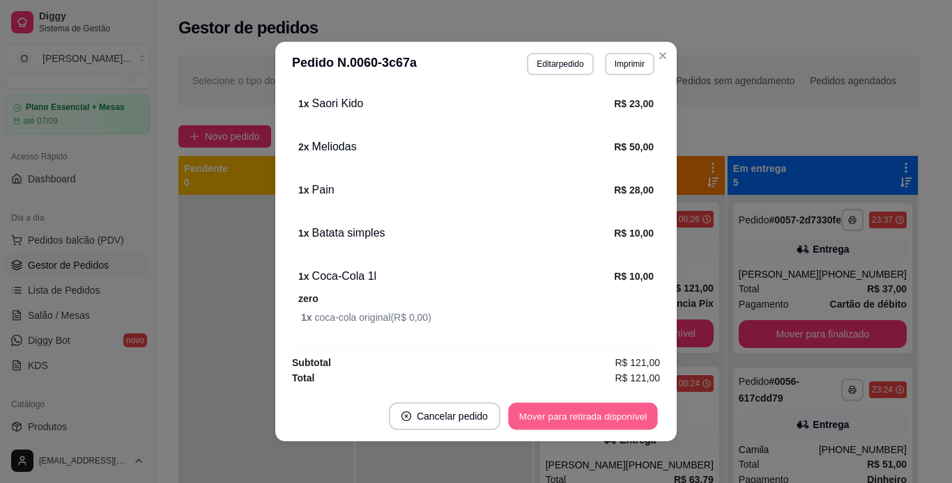
click at [580, 414] on button "Mover para retirada disponível" at bounding box center [582, 416] width 149 height 27
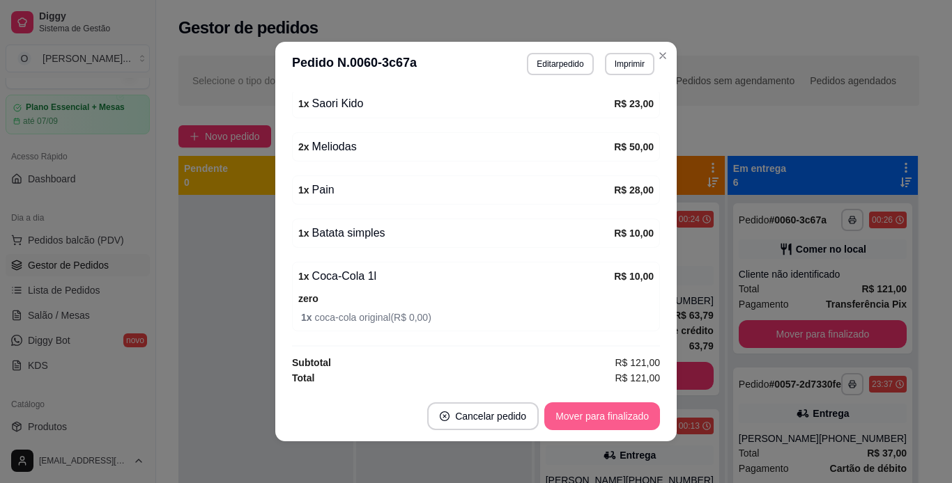
scroll to position [0, 0]
click at [580, 414] on button "Mover para finalizado" at bounding box center [602, 416] width 112 height 27
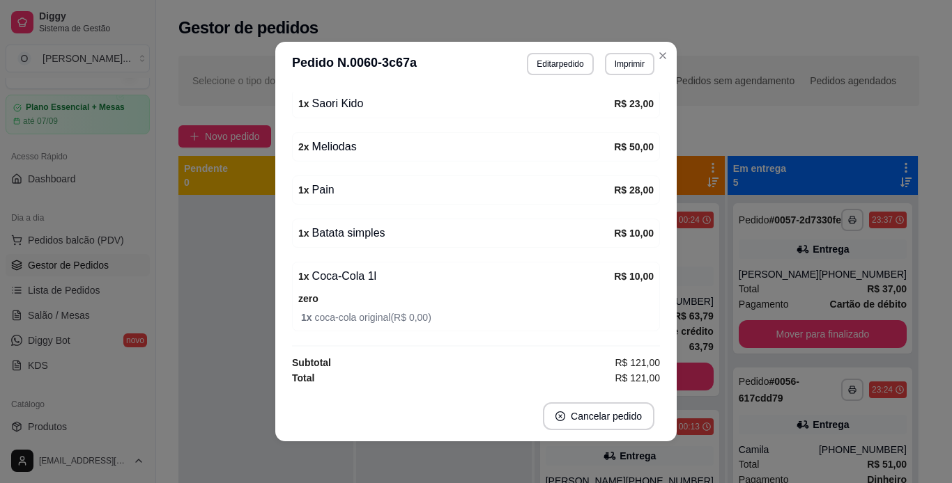
scroll to position [219, 0]
click at [626, 65] on button "Imprimir" at bounding box center [629, 64] width 48 height 22
click at [621, 112] on button "IMPRESSORA" at bounding box center [599, 113] width 98 height 22
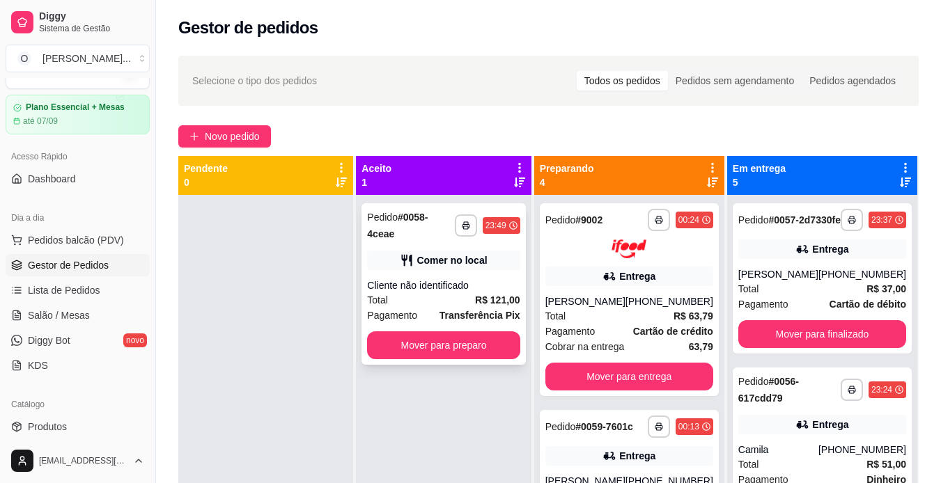
click at [471, 279] on div "Cliente não identificado" at bounding box center [443, 286] width 153 height 14
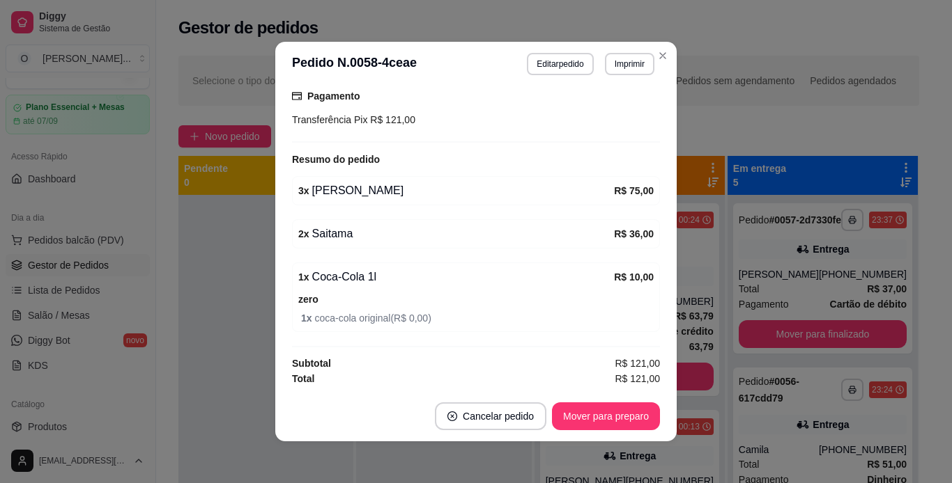
scroll to position [222, 0]
click at [622, 64] on button "Imprimir" at bounding box center [629, 64] width 49 height 22
click at [617, 111] on button "IMPRESSORA" at bounding box center [599, 113] width 98 height 22
click at [605, 408] on button "Mover para preparo" at bounding box center [605, 416] width 105 height 27
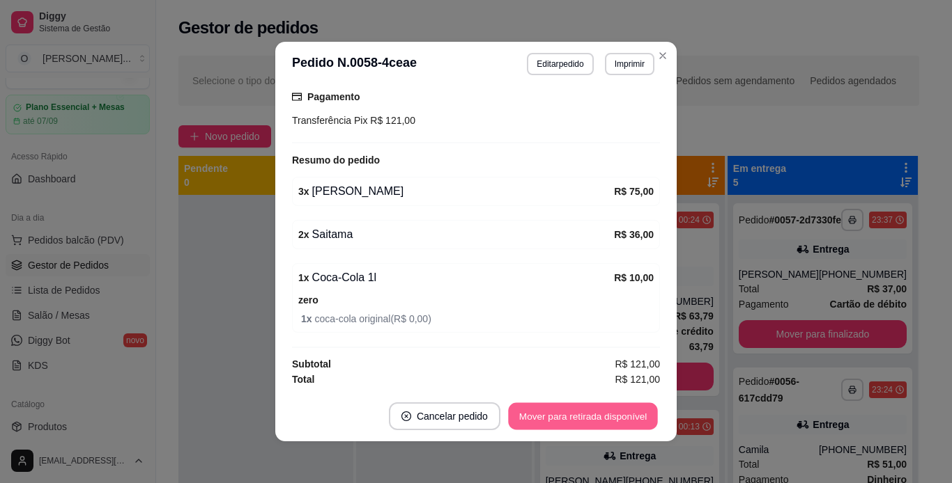
click at [605, 408] on button "Mover para retirada disponível" at bounding box center [582, 416] width 149 height 27
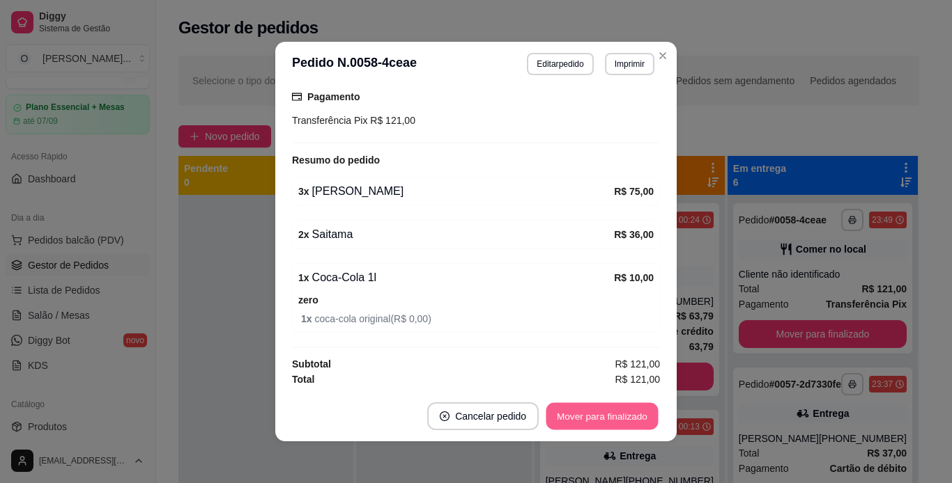
click at [605, 419] on button "Mover para finalizado" at bounding box center [602, 416] width 112 height 27
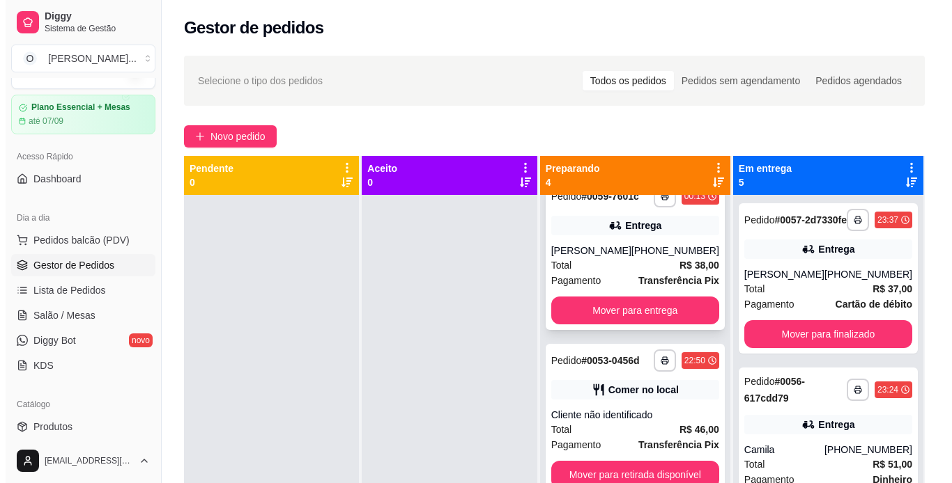
scroll to position [39, 0]
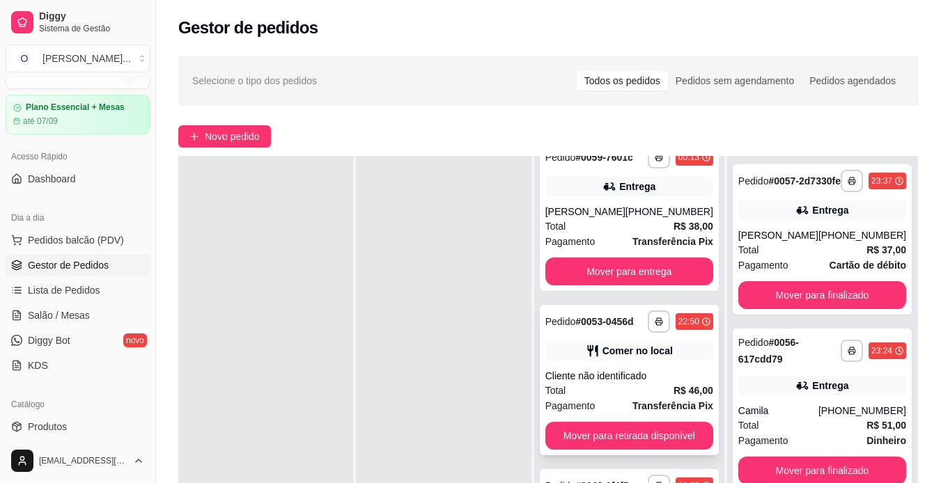
click at [644, 368] on div "**********" at bounding box center [629, 380] width 179 height 150
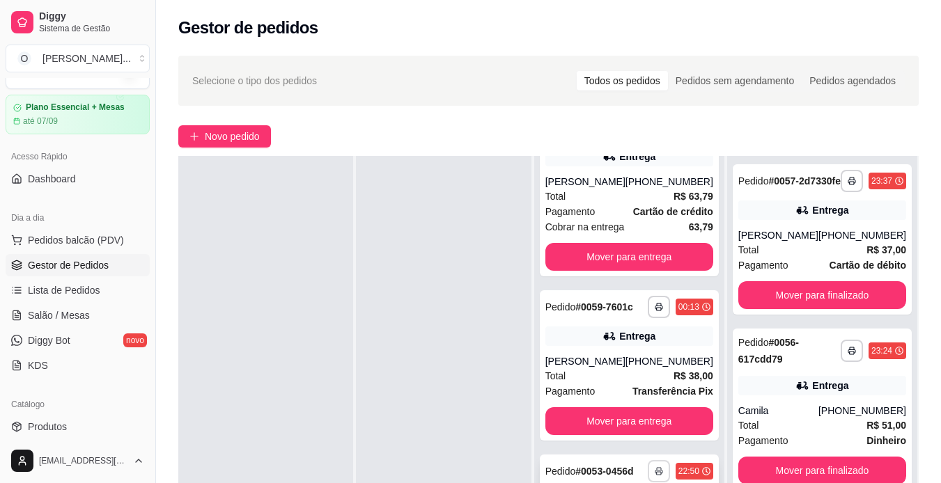
scroll to position [80, 0]
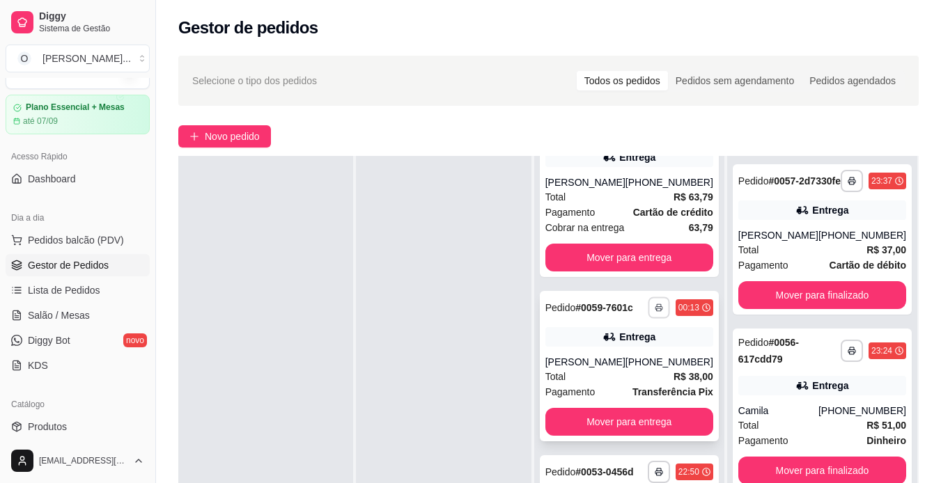
click at [657, 309] on rect "button" at bounding box center [659, 310] width 4 height 3
click at [645, 353] on button "IMPRESSORA" at bounding box center [614, 357] width 98 height 22
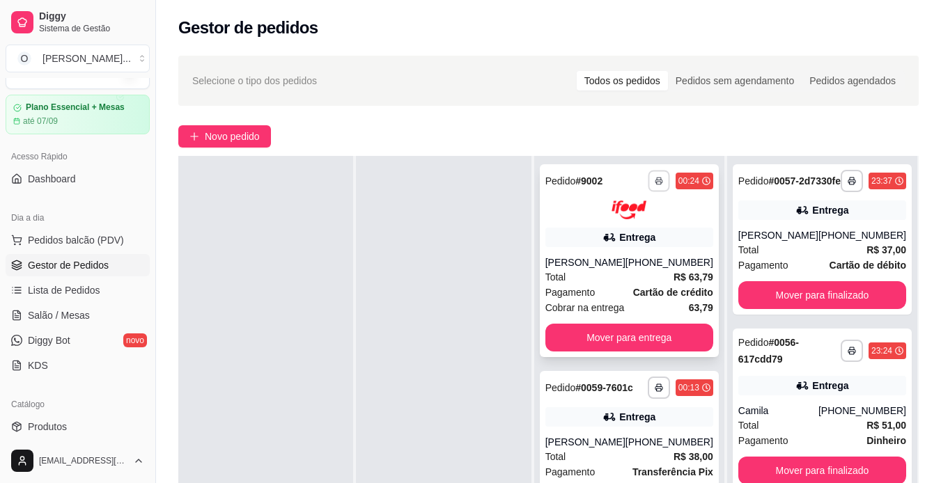
click at [651, 176] on button "button" at bounding box center [659, 181] width 22 height 22
click at [628, 233] on button "IMPRESSORA" at bounding box center [614, 230] width 98 height 22
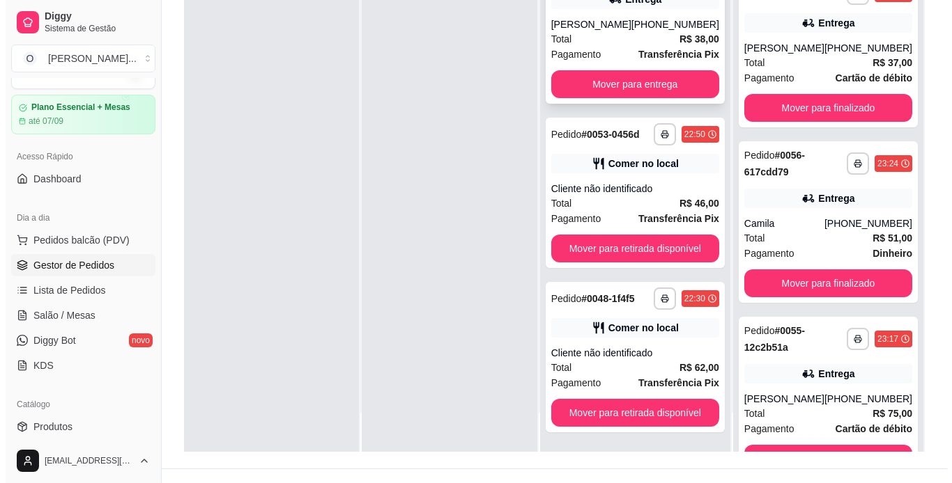
scroll to position [212, 0]
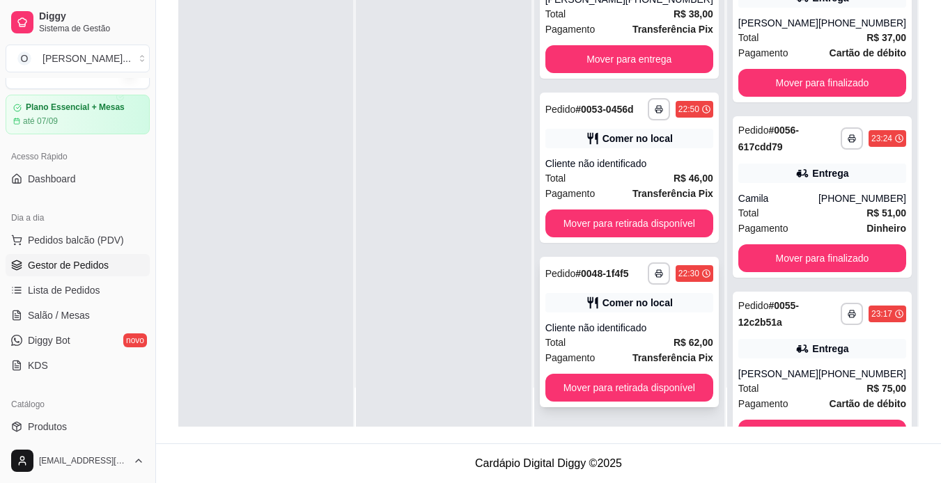
click at [637, 335] on div "Total R$ 62,00" at bounding box center [629, 342] width 168 height 15
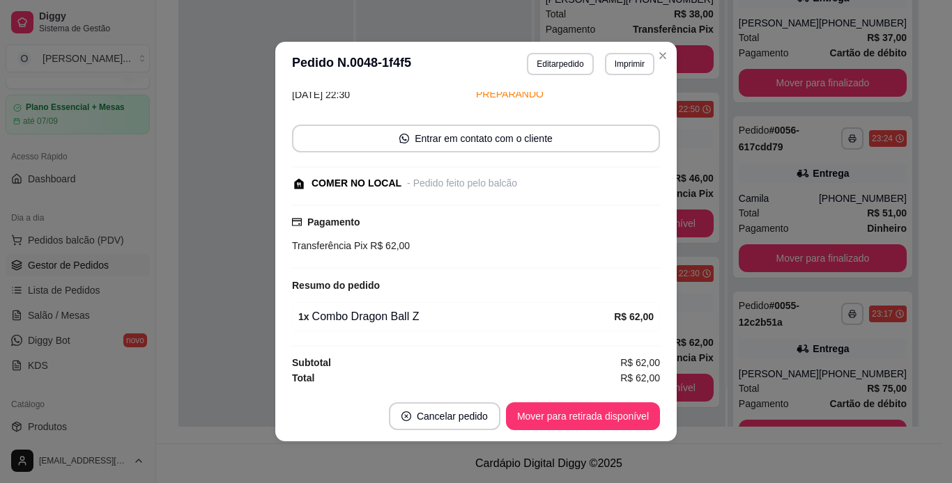
scroll to position [65, 0]
click at [606, 63] on button "Imprimir" at bounding box center [629, 64] width 48 height 22
click at [596, 109] on button "IMPRESSORA" at bounding box center [599, 113] width 98 height 22
click at [623, 412] on button "Mover para retirada disponível" at bounding box center [582, 416] width 149 height 27
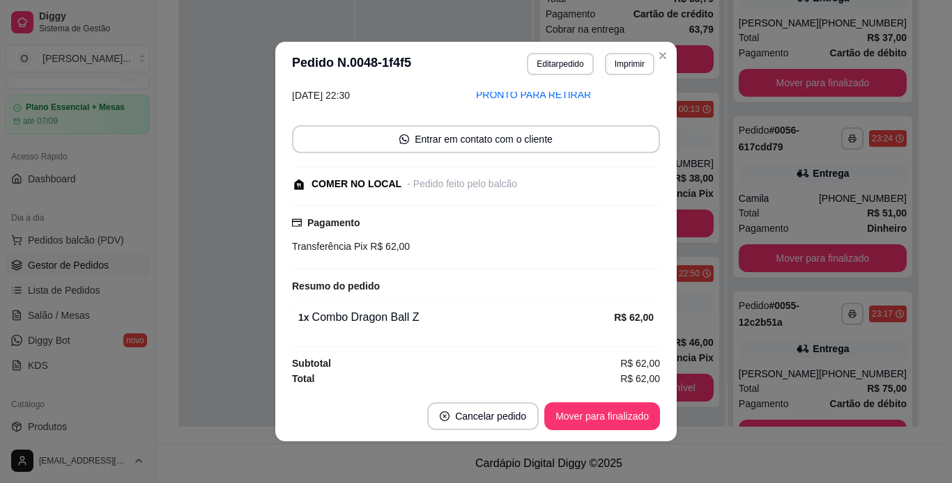
scroll to position [77, 0]
click at [623, 412] on button "Mover para finalizado" at bounding box center [602, 417] width 116 height 28
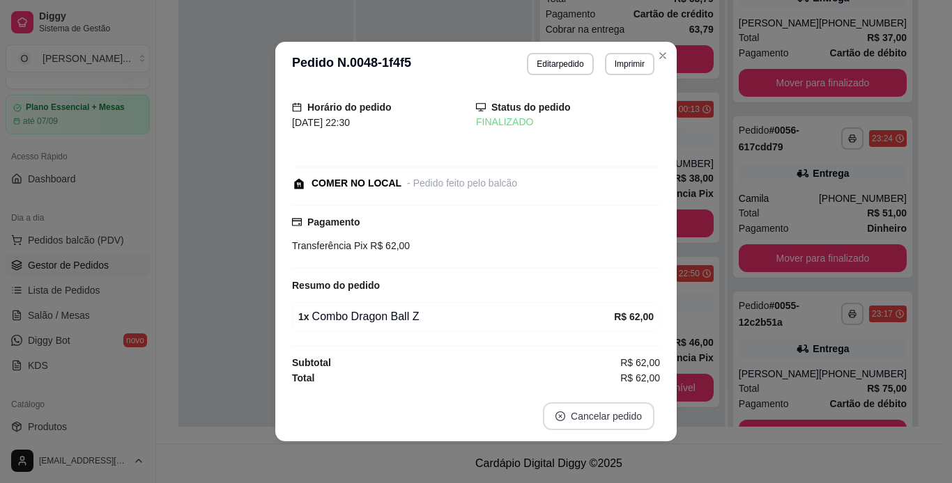
scroll to position [6, 0]
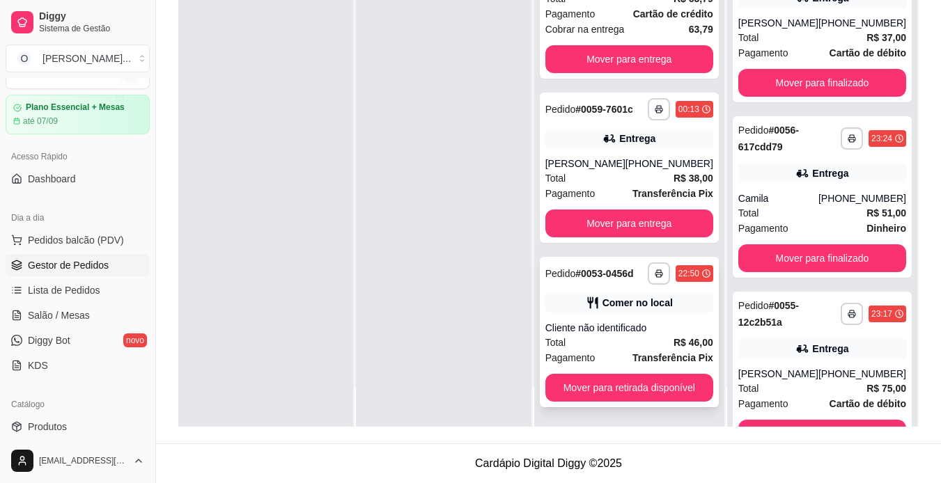
click at [647, 285] on div "**********" at bounding box center [629, 332] width 179 height 150
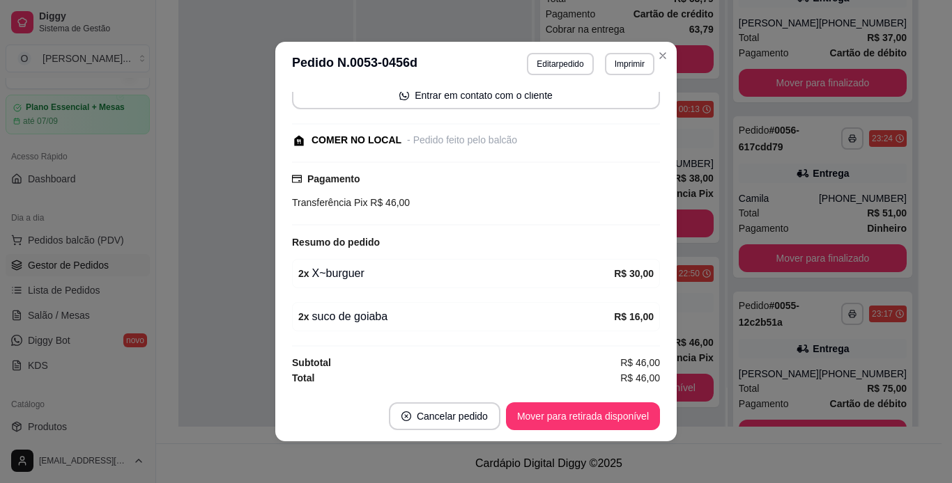
scroll to position [109, 0]
click at [619, 58] on button "Imprimir" at bounding box center [629, 64] width 48 height 22
click at [612, 113] on button "IMPRESSORA" at bounding box center [599, 113] width 98 height 22
click at [609, 418] on button "Mover para retirada disponível" at bounding box center [582, 416] width 149 height 27
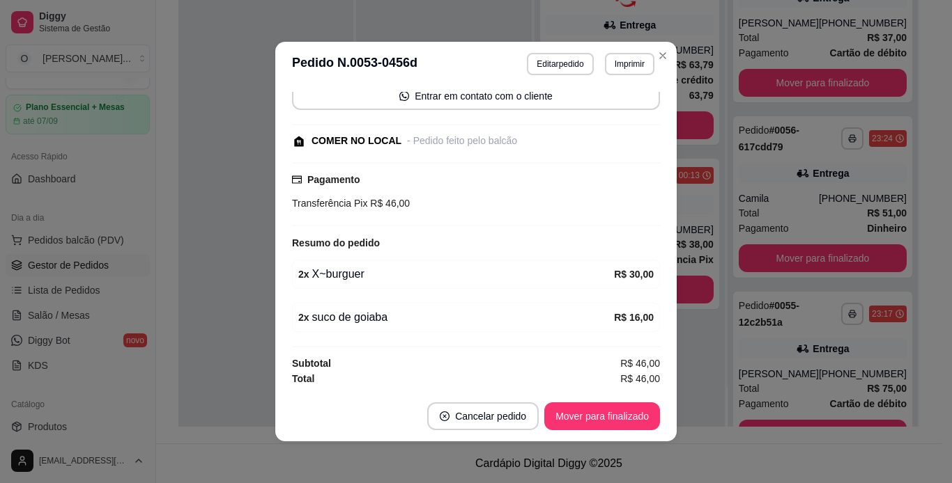
scroll to position [0, 0]
click at [609, 418] on button "Mover para finalizado" at bounding box center [602, 416] width 112 height 27
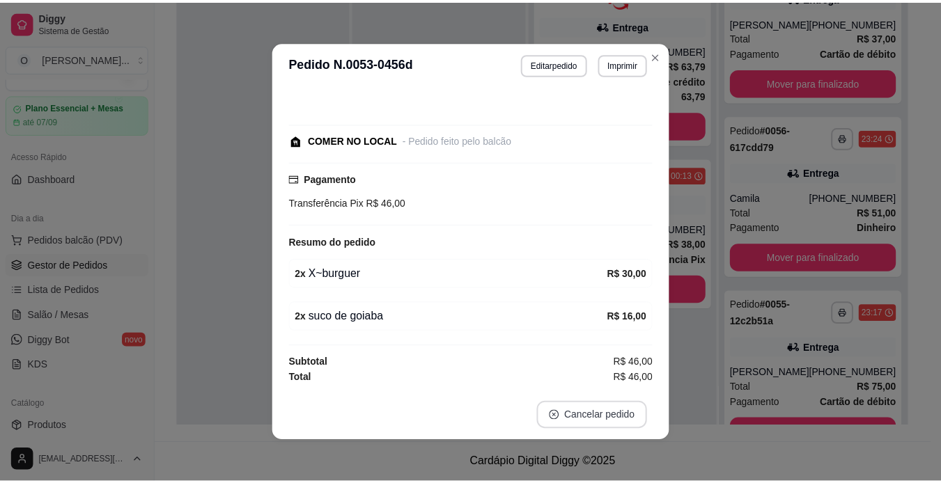
scroll to position [49, 0]
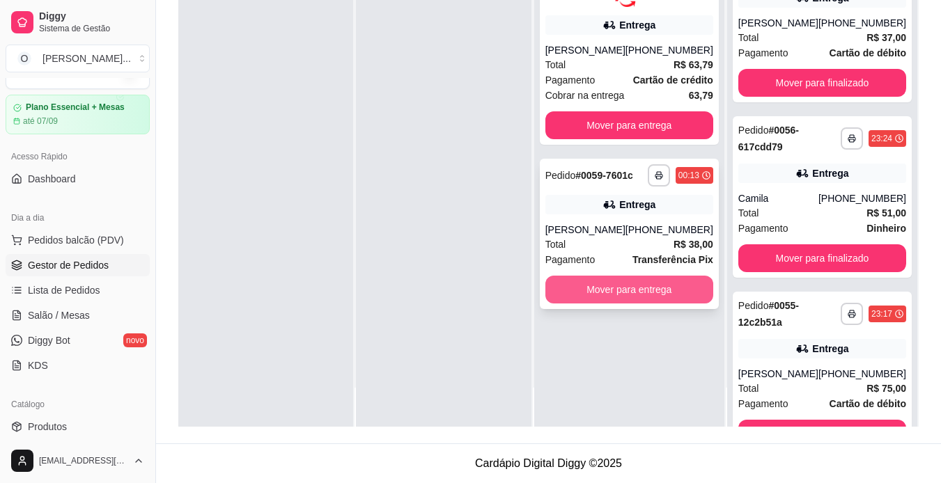
click at [669, 290] on button "Mover para entrega" at bounding box center [629, 290] width 168 height 28
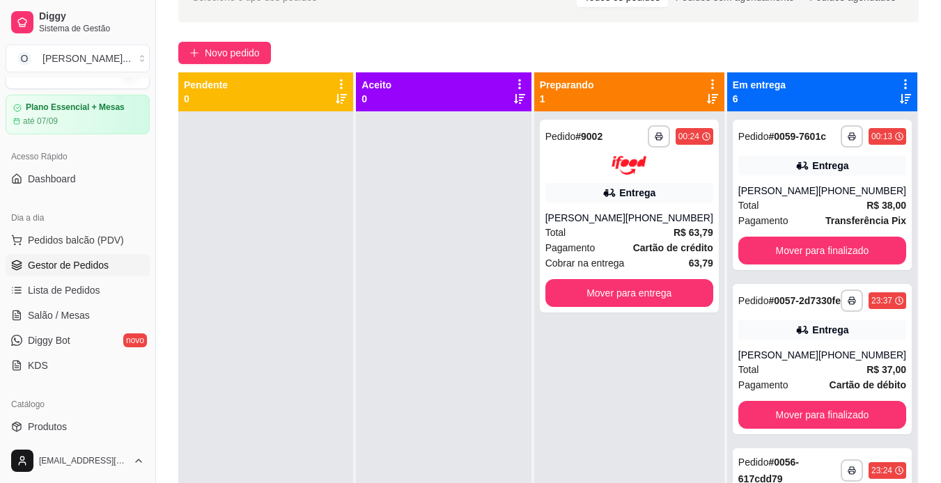
scroll to position [81, 0]
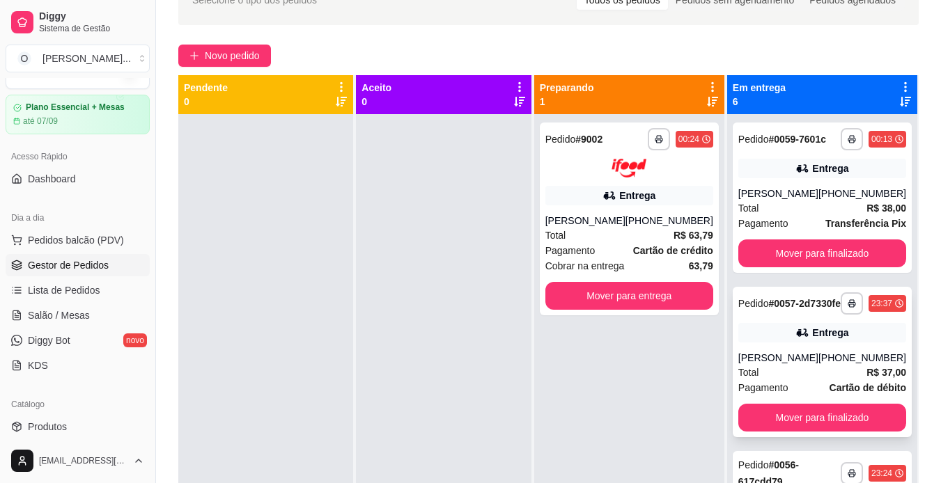
click at [868, 378] on strong "R$ 37,00" at bounding box center [887, 372] width 40 height 11
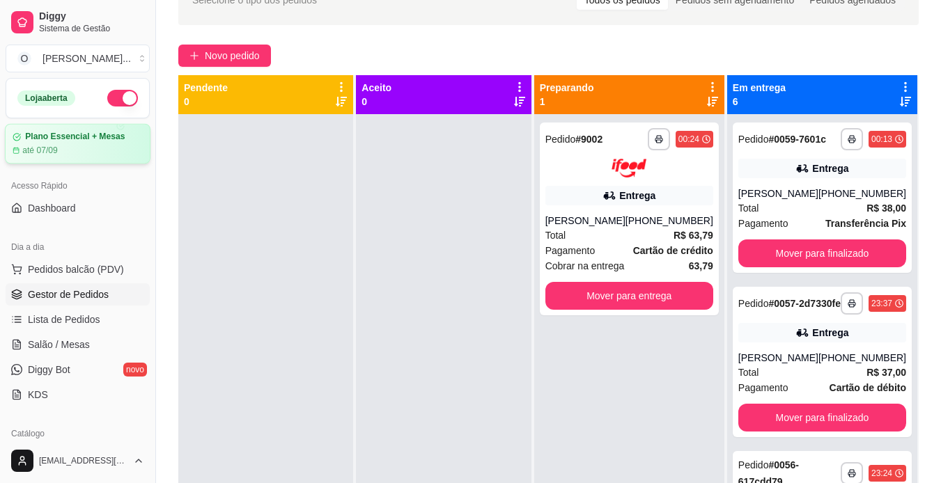
scroll to position [0, 0]
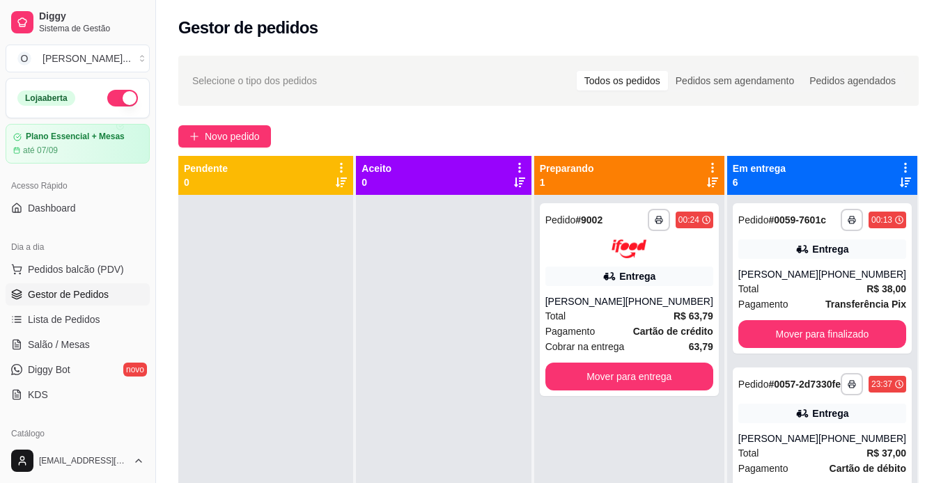
click at [109, 91] on button "button" at bounding box center [122, 98] width 31 height 17
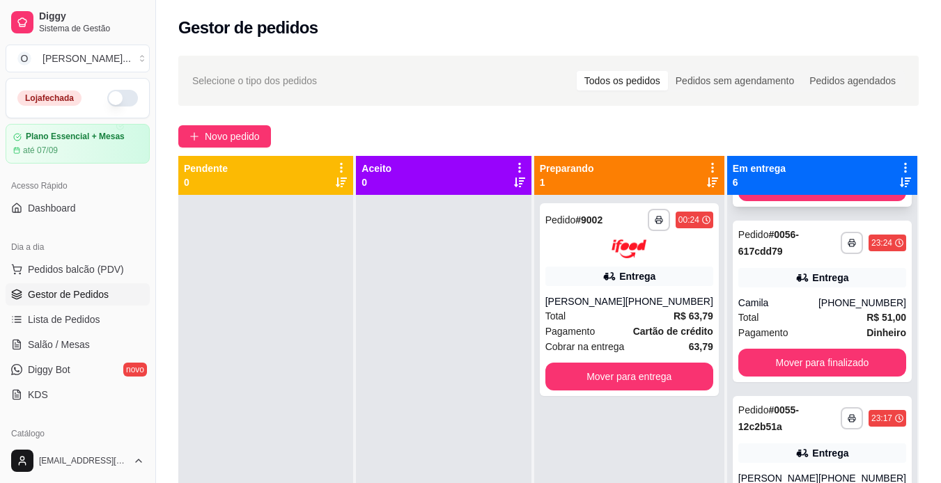
scroll to position [312, 0]
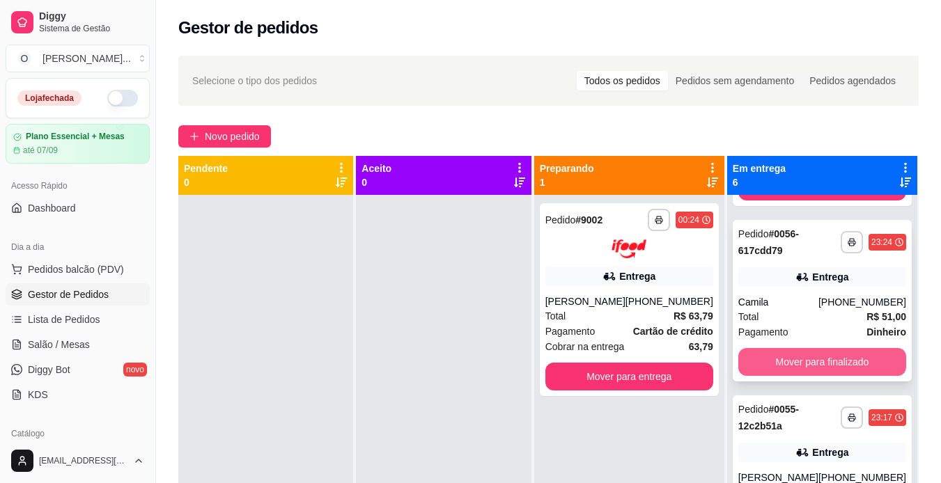
click at [805, 376] on button "Mover para finalizado" at bounding box center [822, 362] width 168 height 28
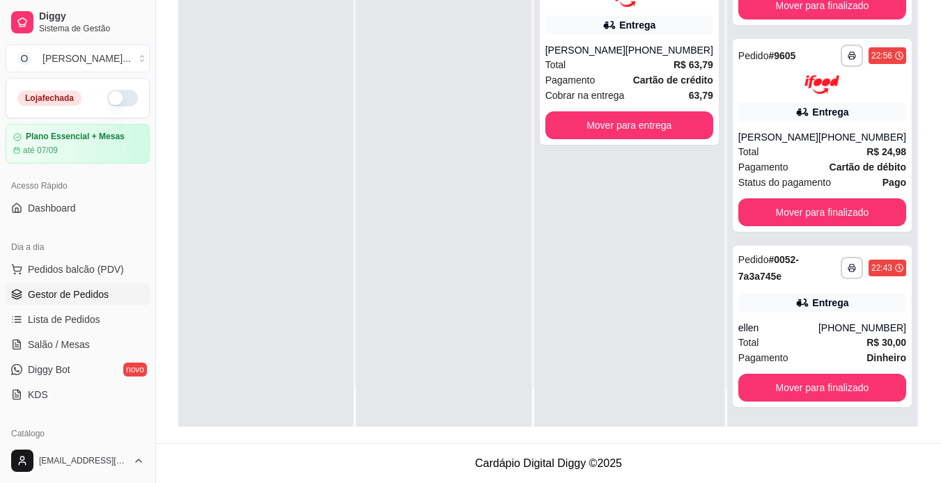
scroll to position [212, 0]
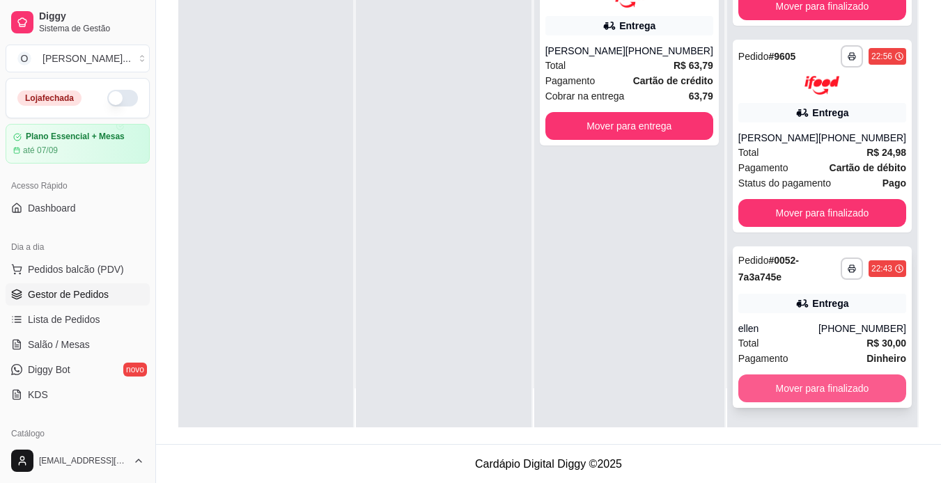
click at [805, 388] on button "Mover para finalizado" at bounding box center [822, 389] width 168 height 28
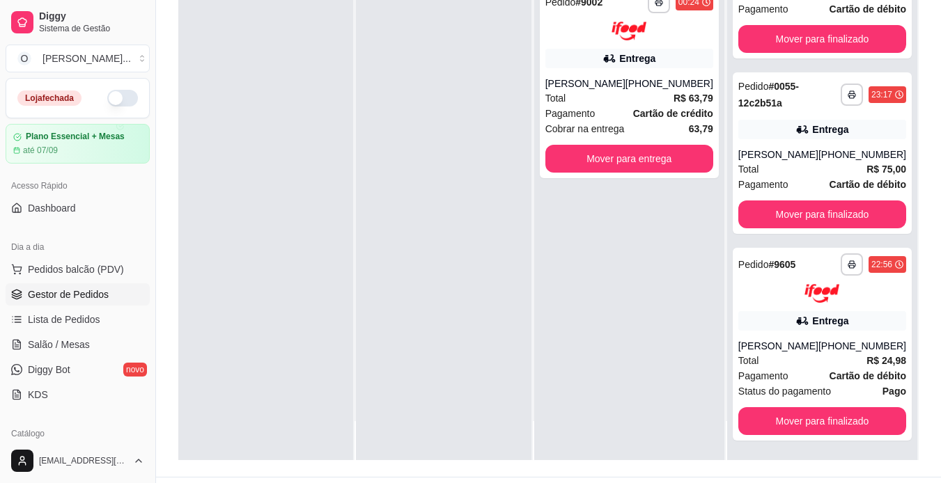
scroll to position [180, 0]
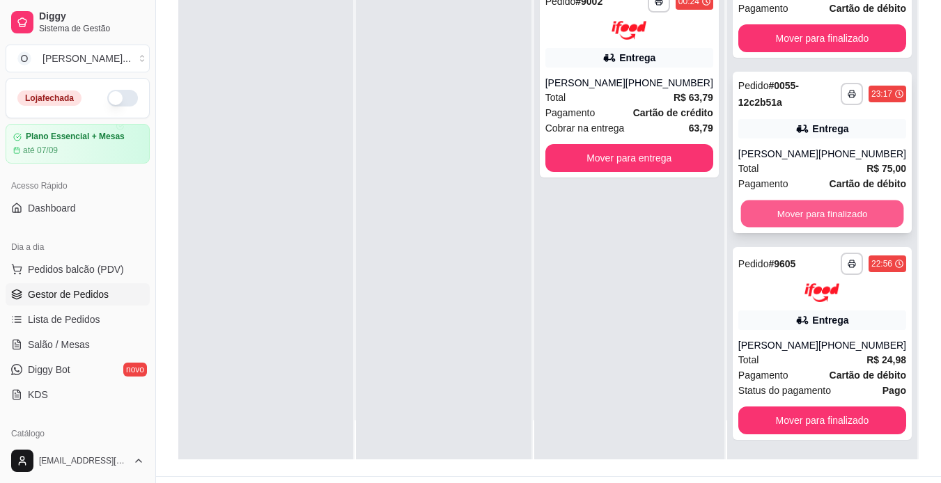
click at [809, 211] on button "Mover para finalizado" at bounding box center [822, 214] width 163 height 27
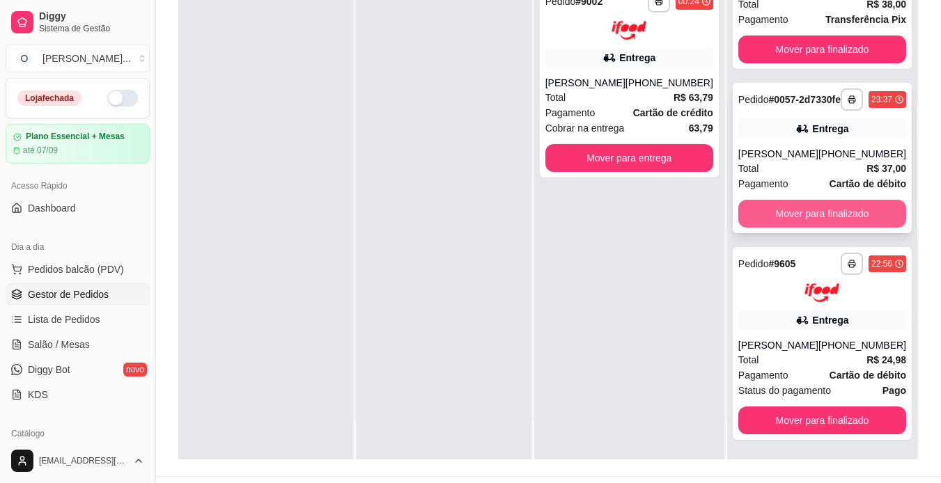
click at [812, 215] on button "Mover para finalizado" at bounding box center [822, 214] width 168 height 28
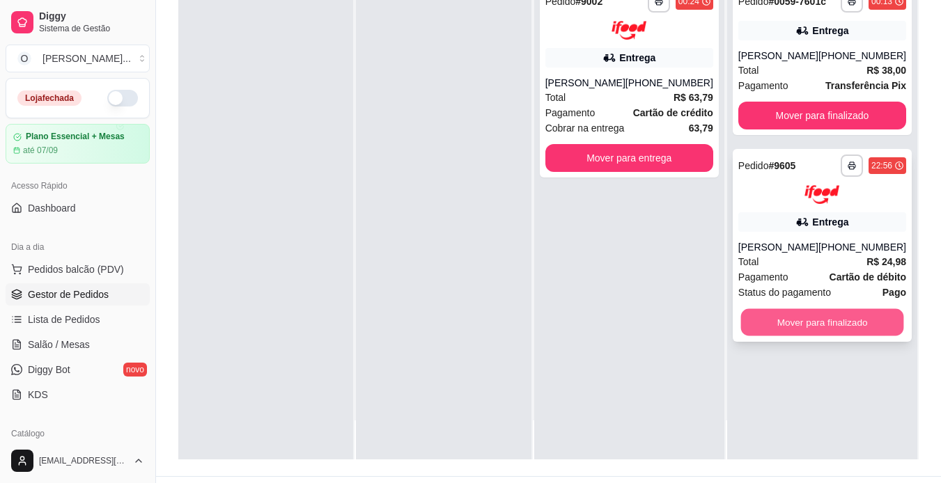
click at [811, 325] on button "Mover para finalizado" at bounding box center [822, 322] width 163 height 27
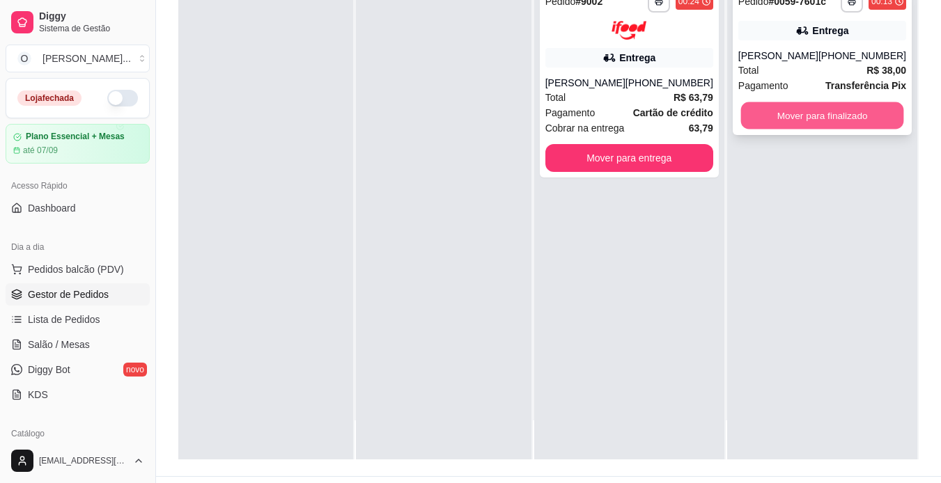
click at [786, 114] on button "Mover para finalizado" at bounding box center [822, 115] width 163 height 27
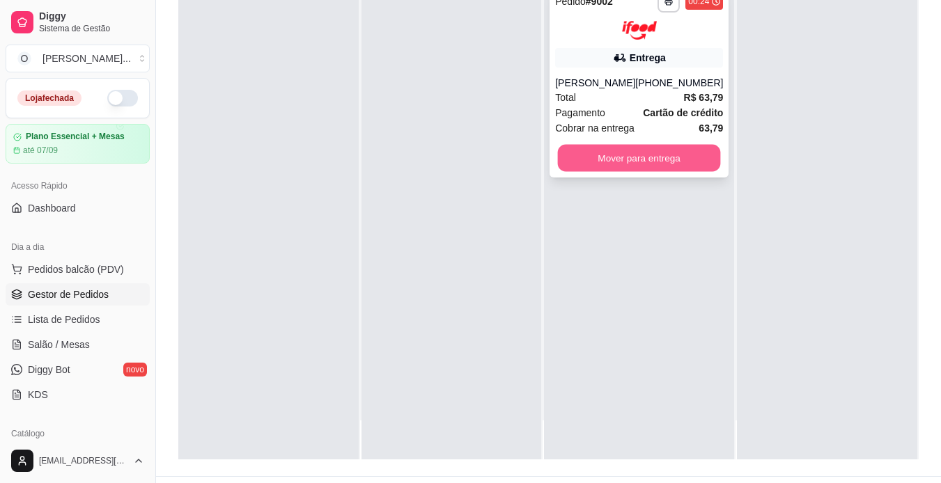
click at [680, 155] on button "Mover para entrega" at bounding box center [639, 157] width 163 height 27
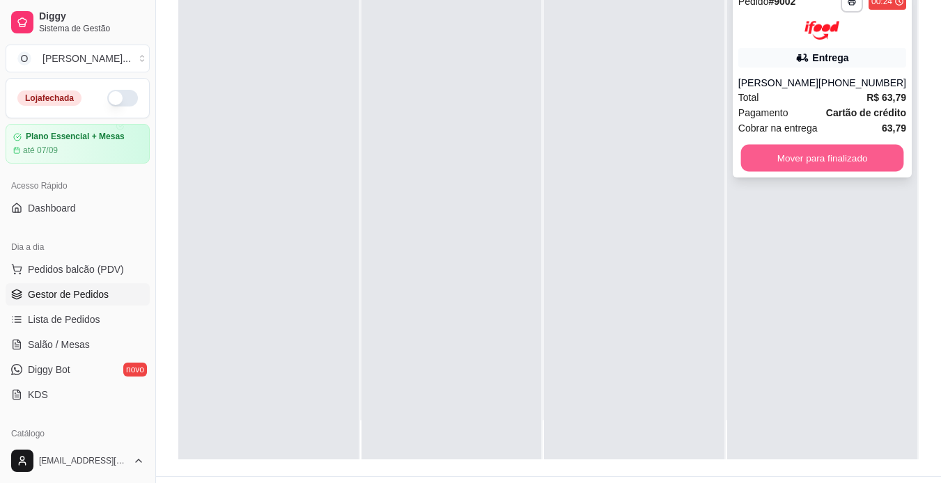
click at [795, 151] on button "Mover para finalizado" at bounding box center [822, 157] width 163 height 27
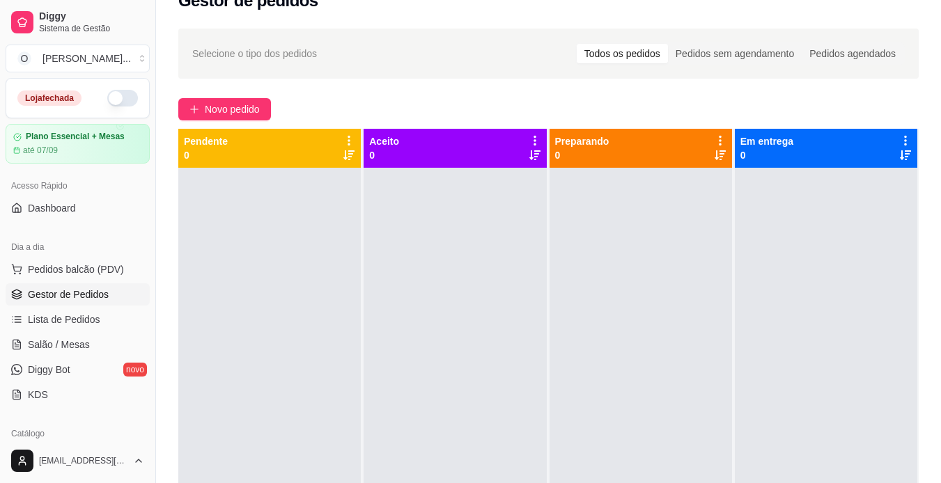
scroll to position [3, 0]
